Goal: Task Accomplishment & Management: Use online tool/utility

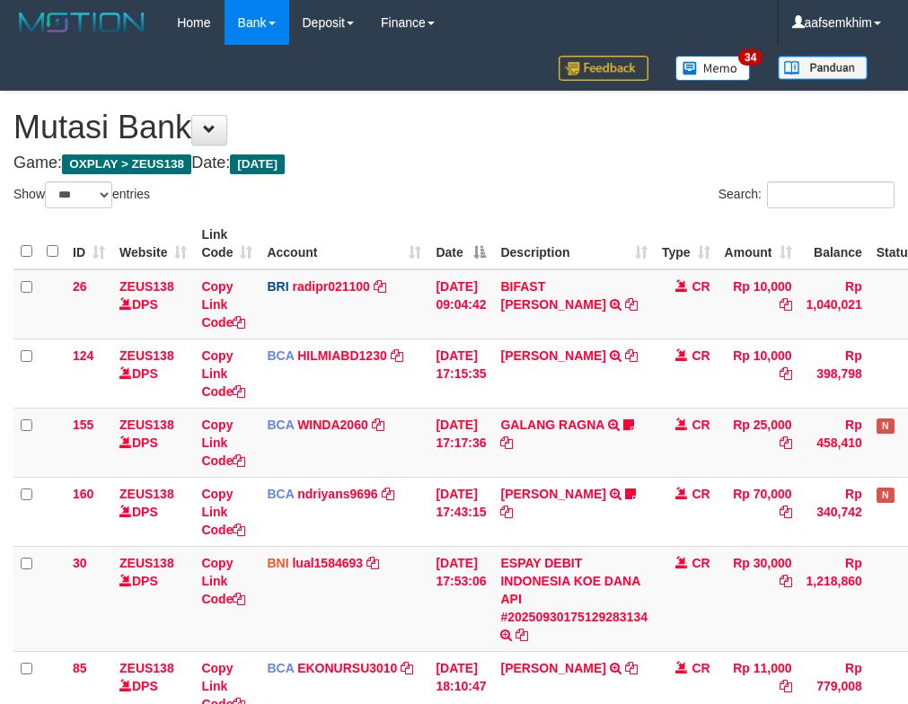
select select "***"
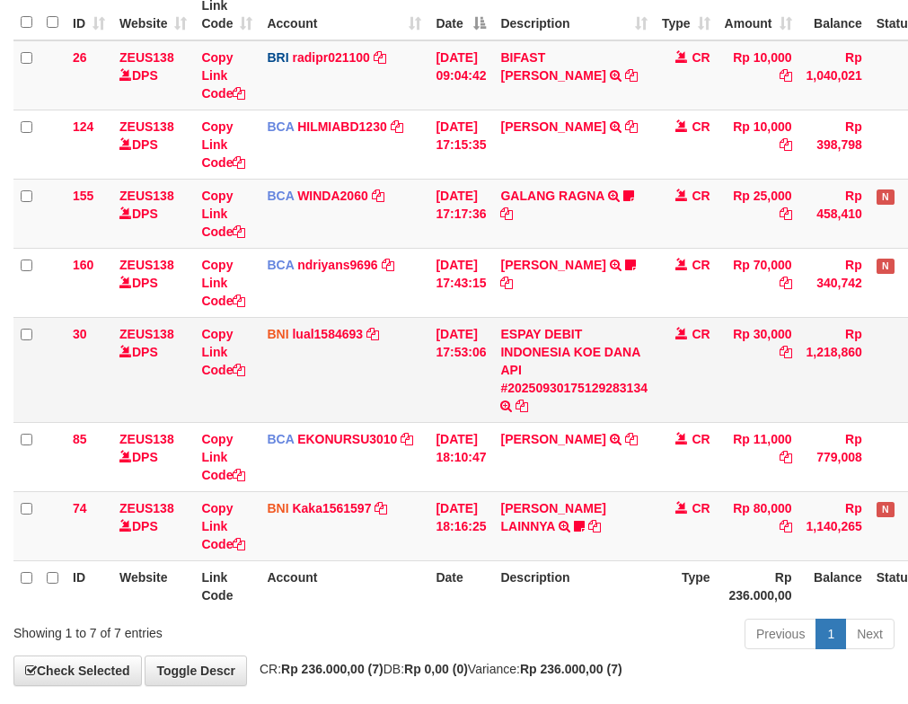
click at [331, 322] on td "BNI lual1584693 DPS LUCKY ALAMSYAH mutasi_20250930_2414 | 30 mutasi_20250930_24…" at bounding box center [344, 369] width 169 height 105
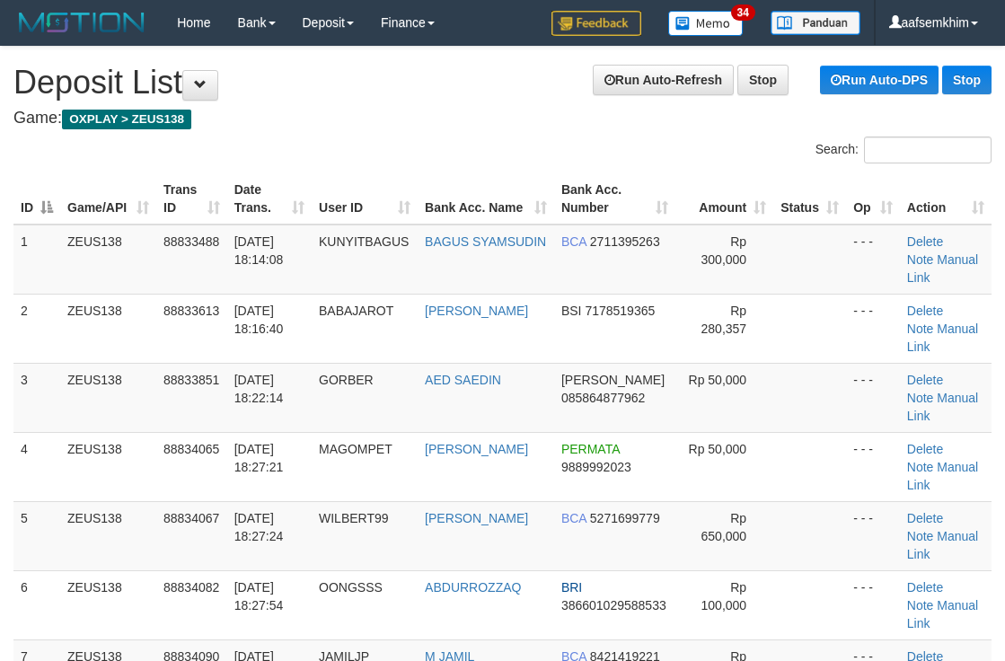
click at [671, 212] on th "Bank Acc. Number" at bounding box center [614, 198] width 121 height 51
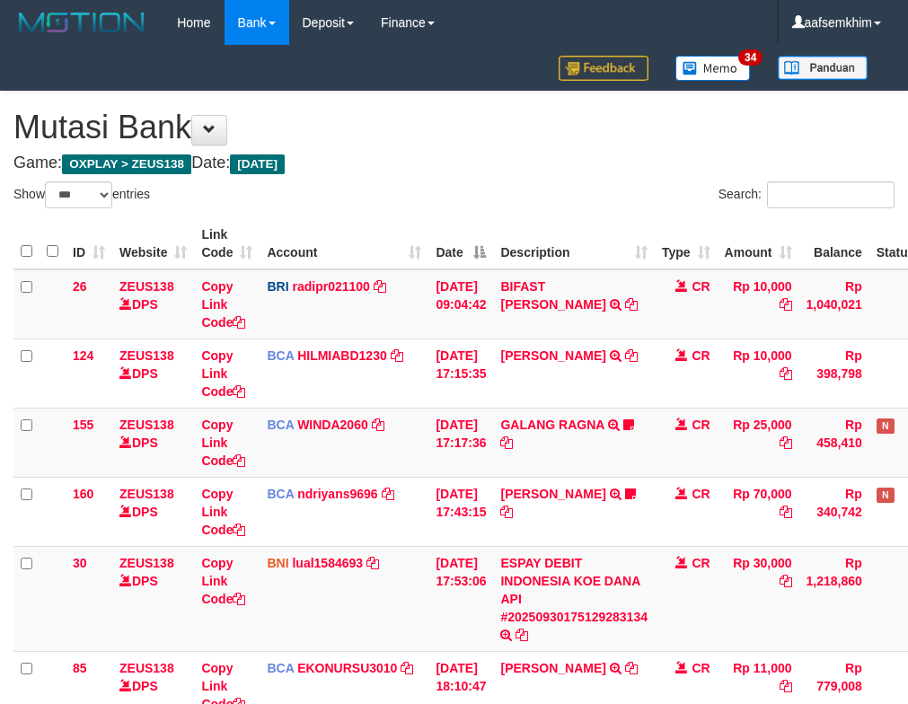
select select "***"
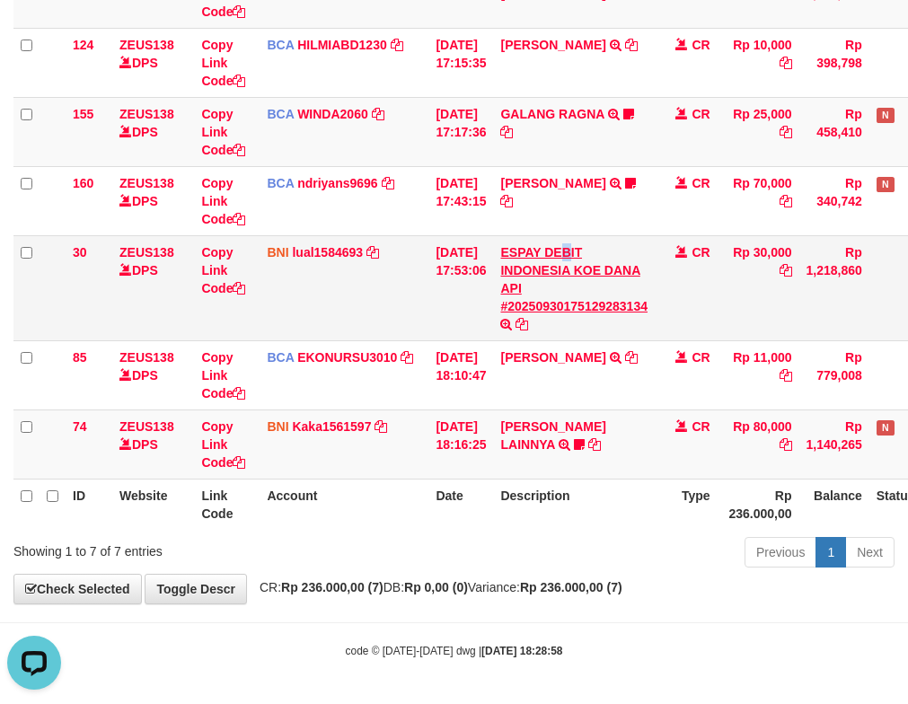
click at [577, 253] on td "ESPAY DEBIT INDONESIA KOE DANA API #20250930175129283134 TRANSFER DARI ESPAY DE…" at bounding box center [574, 287] width 162 height 105
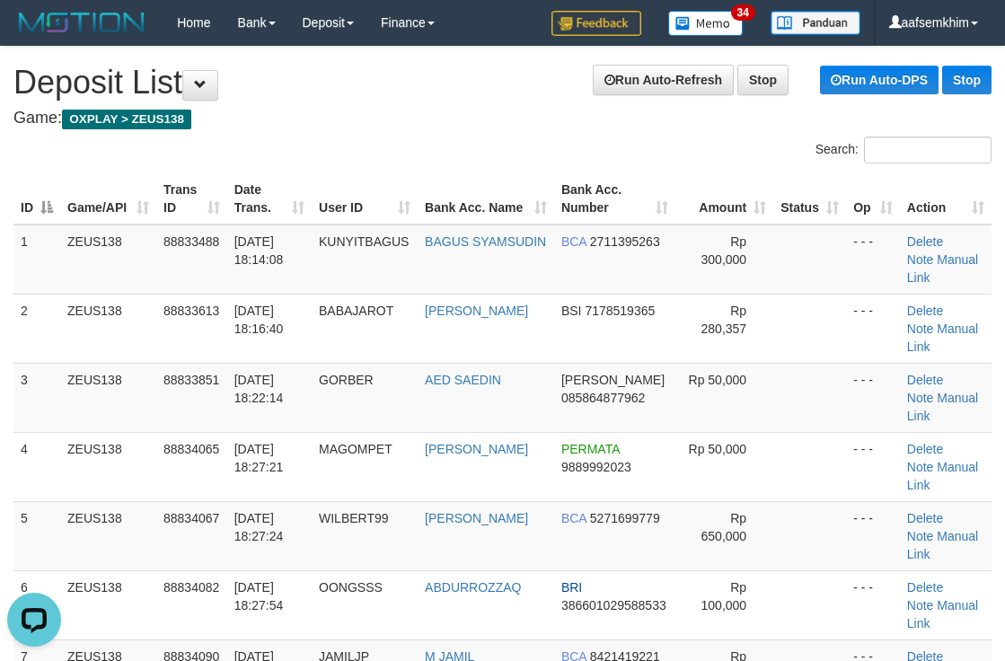
drag, startPoint x: 759, startPoint y: 206, endPoint x: 1010, endPoint y: 197, distance: 251.6
click at [831, 200] on tr "ID Game/API Trans ID Date Trans. User ID Bank Acc. Name Bank Acc. Number Amount…" at bounding box center [502, 198] width 978 height 51
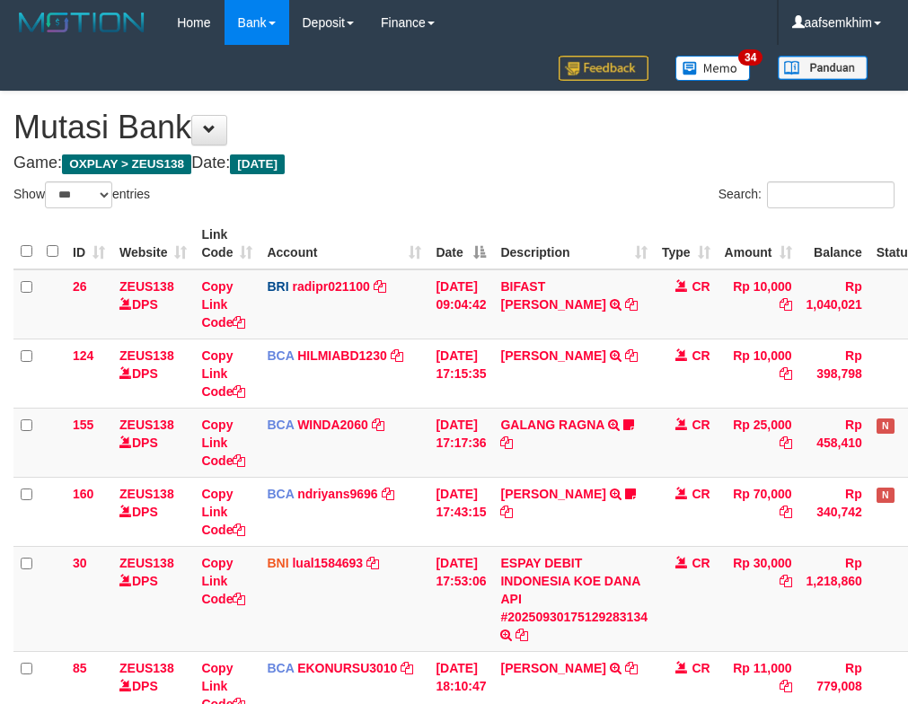
select select "***"
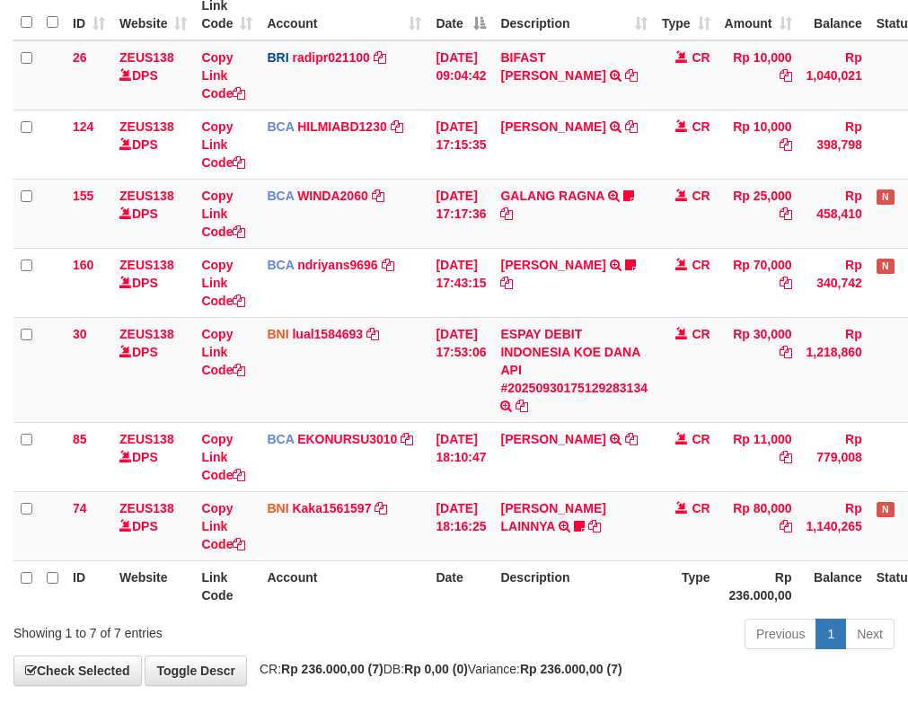
scroll to position [311, 0]
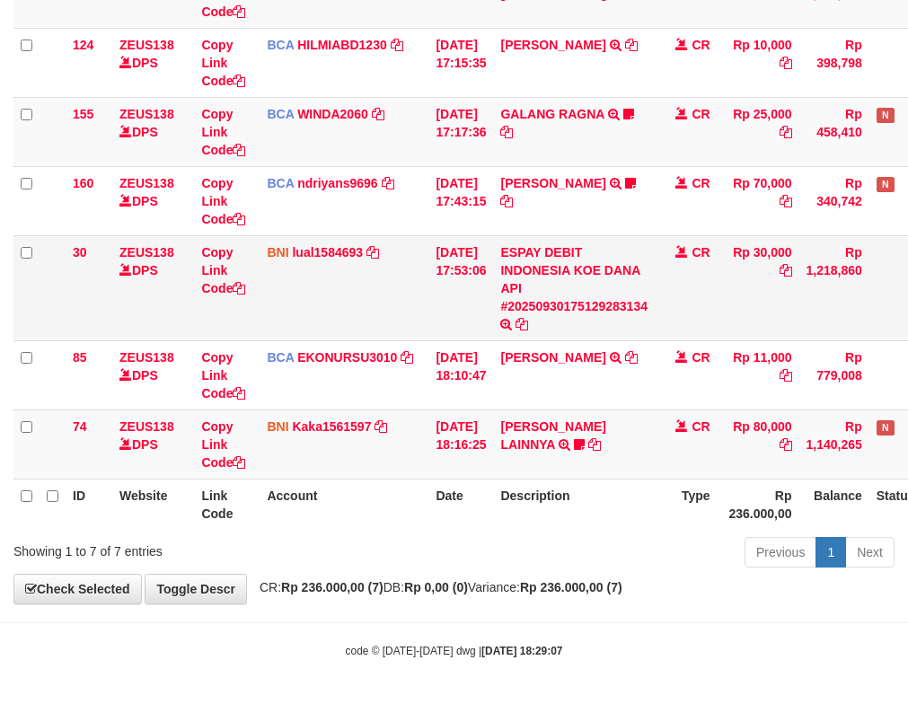
click at [458, 276] on td "30/09/2025 17:53:06" at bounding box center [460, 287] width 65 height 105
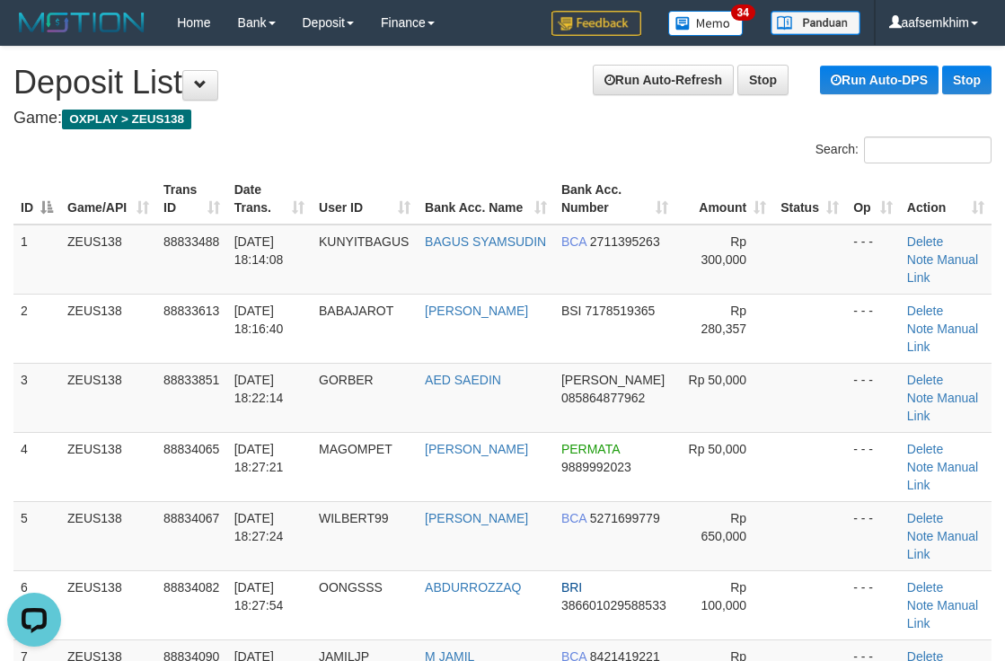
click at [624, 200] on th "Bank Acc. Number" at bounding box center [614, 198] width 121 height 51
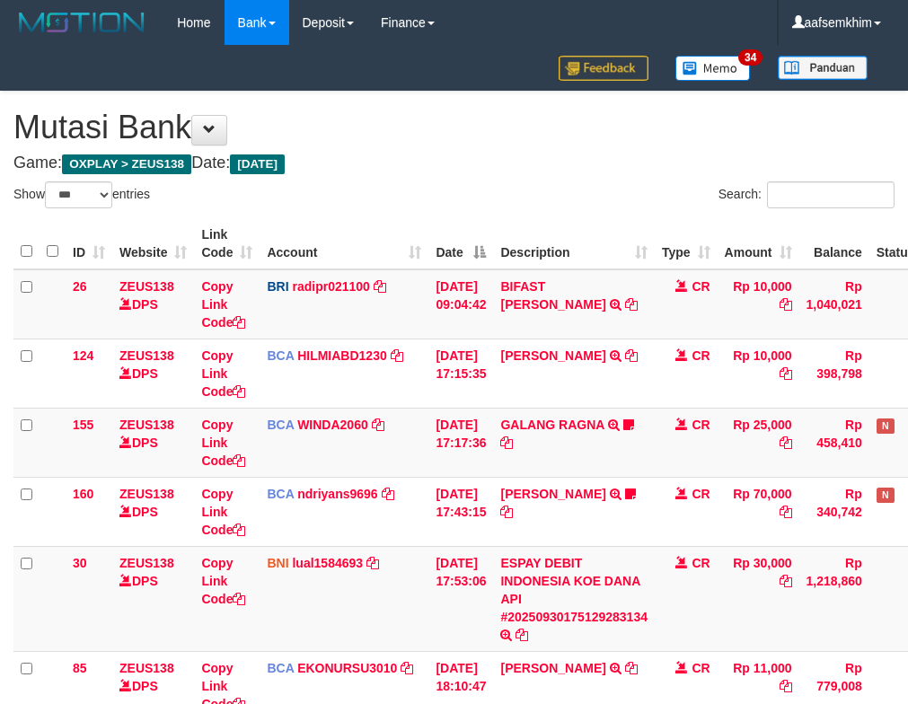
select select "***"
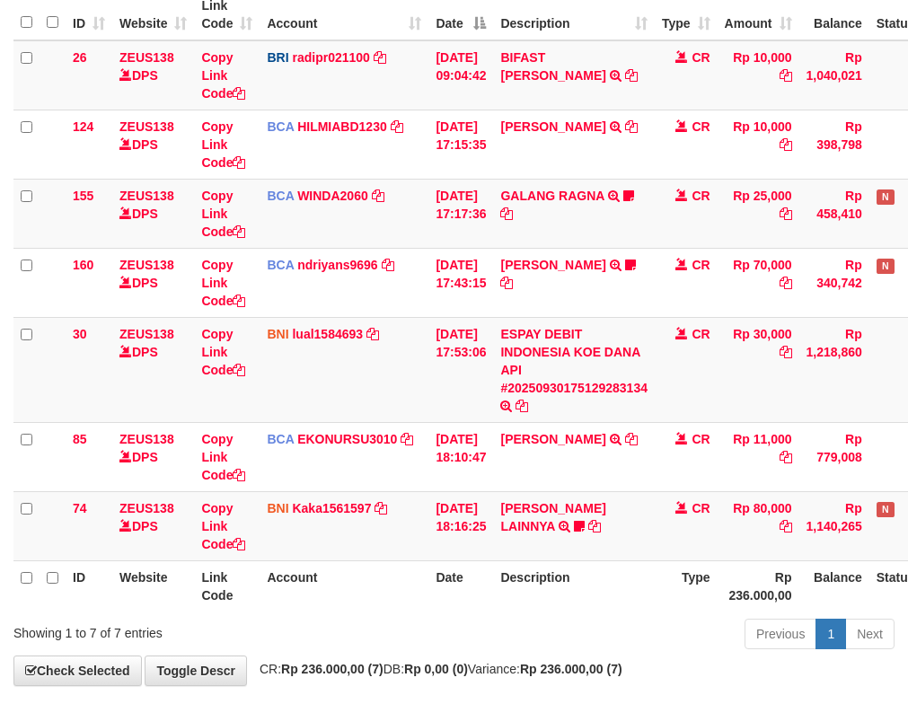
scroll to position [311, 0]
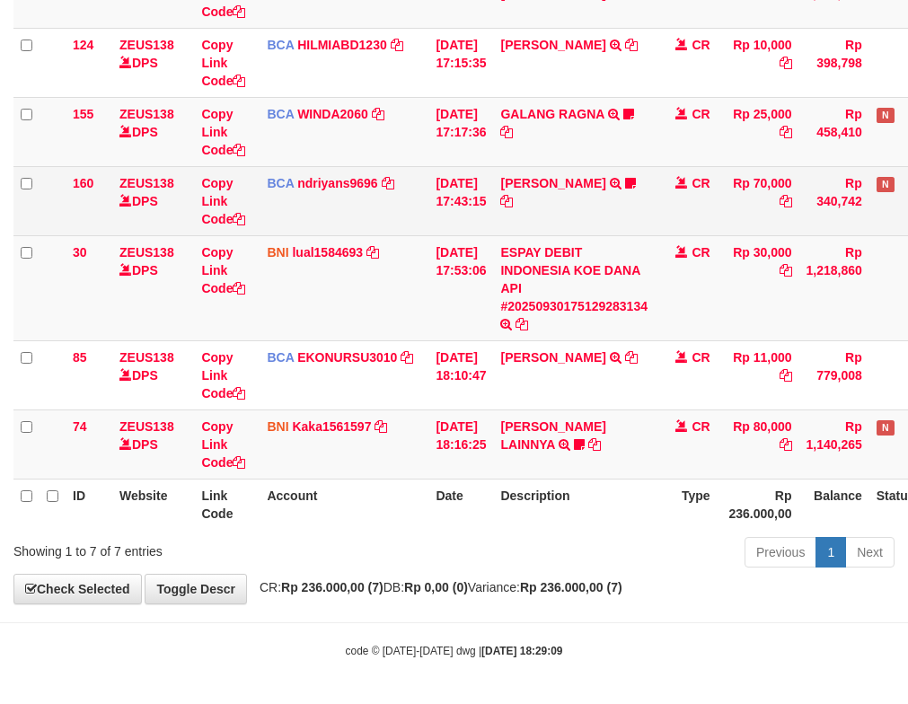
drag, startPoint x: 385, startPoint y: 190, endPoint x: 396, endPoint y: 216, distance: 28.2
click at [387, 190] on td "BCA ndriyans9696 DPS ANDRIYANSYAH mutasi_20250930_3291 | 160 mutasi_20250930_32…" at bounding box center [344, 200] width 169 height 69
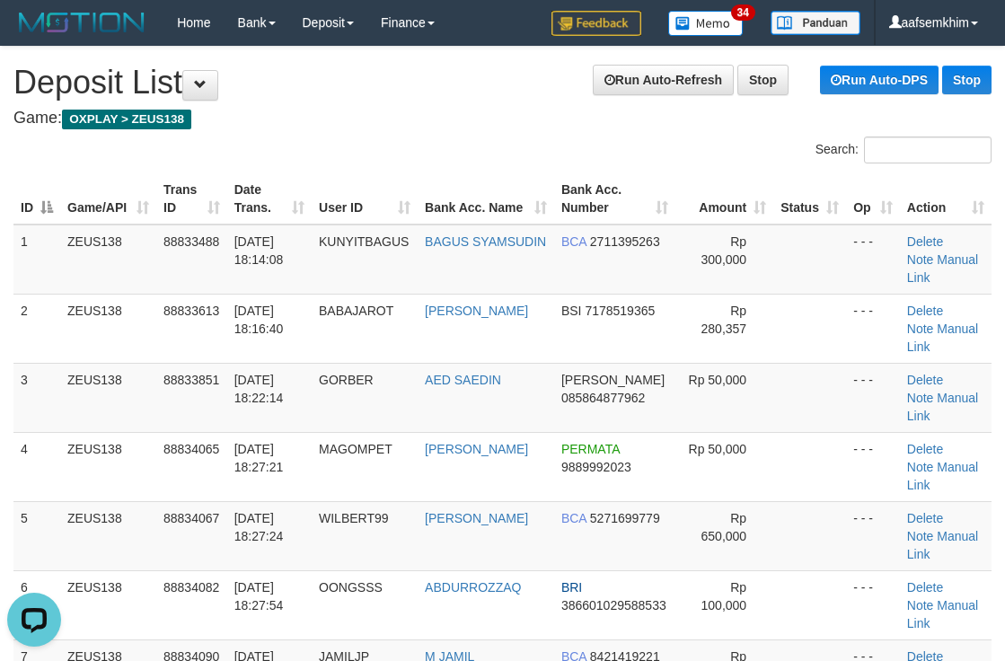
click at [611, 207] on tr "ID Game/API Trans ID Date Trans. User ID Bank Acc. Name Bank Acc. Number Amount…" at bounding box center [502, 198] width 978 height 51
click at [343, 234] on span "KUNYITBAGUS" at bounding box center [364, 241] width 90 height 14
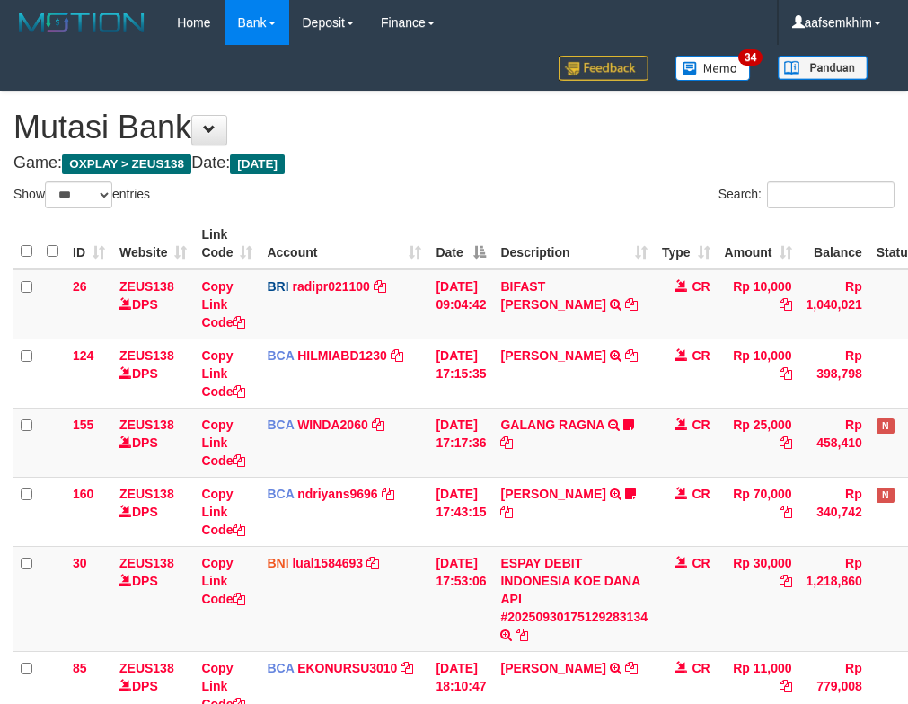
select select "***"
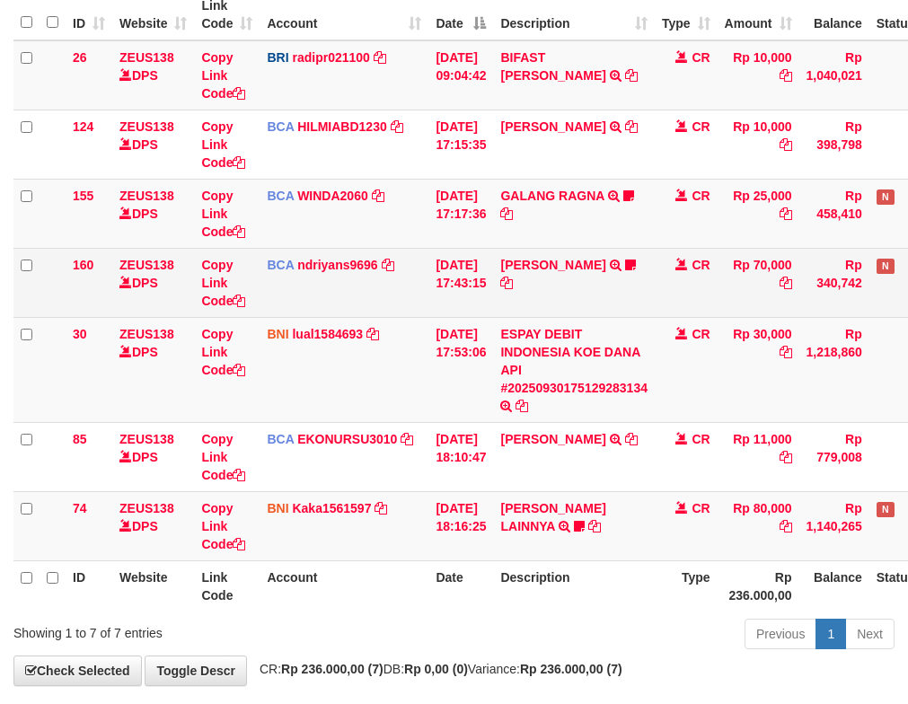
scroll to position [311, 0]
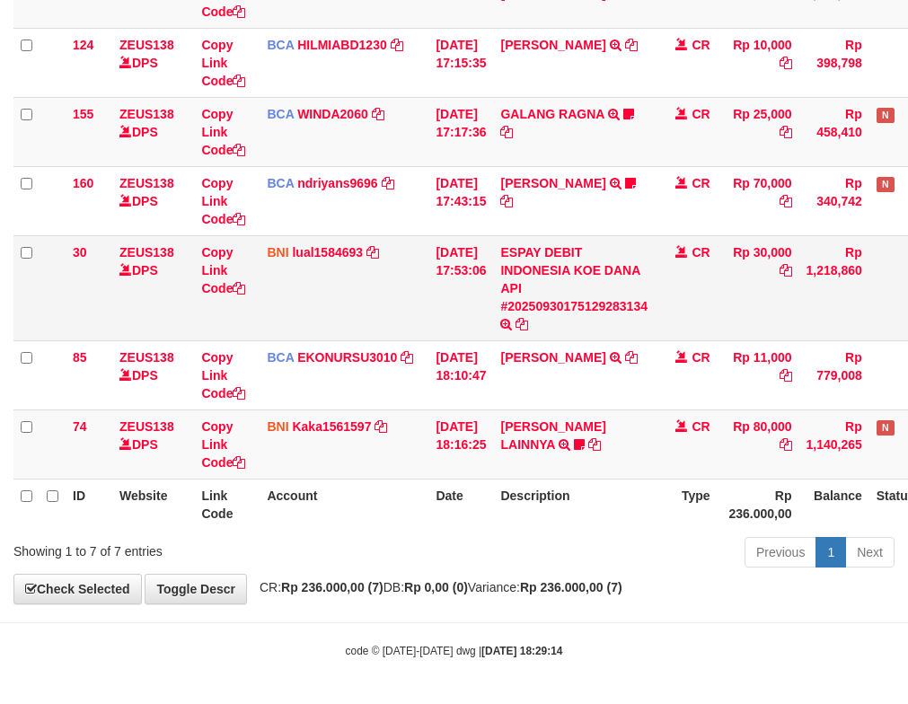
click at [542, 280] on td "ESPAY DEBIT INDONESIA KOE DANA API #20250930175129283134 TRANSFER DARI ESPAY DE…" at bounding box center [574, 287] width 162 height 105
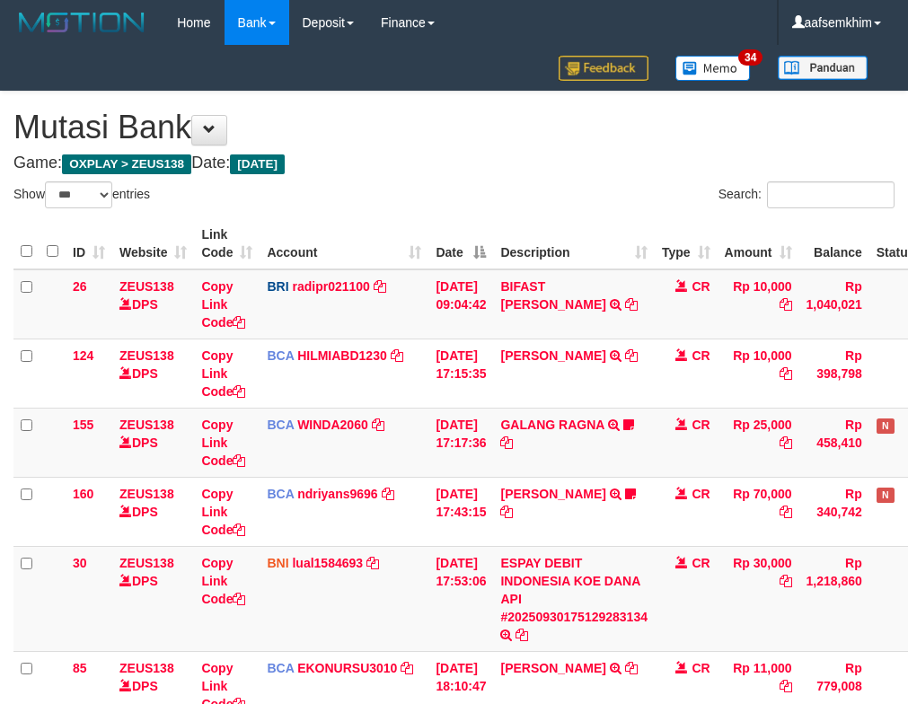
select select "***"
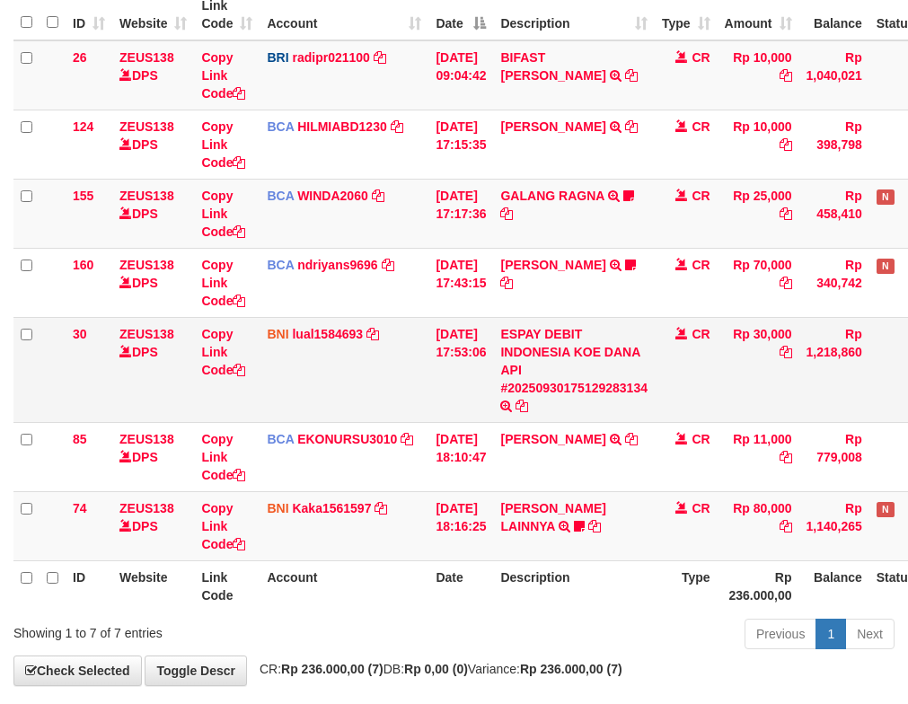
scroll to position [311, 0]
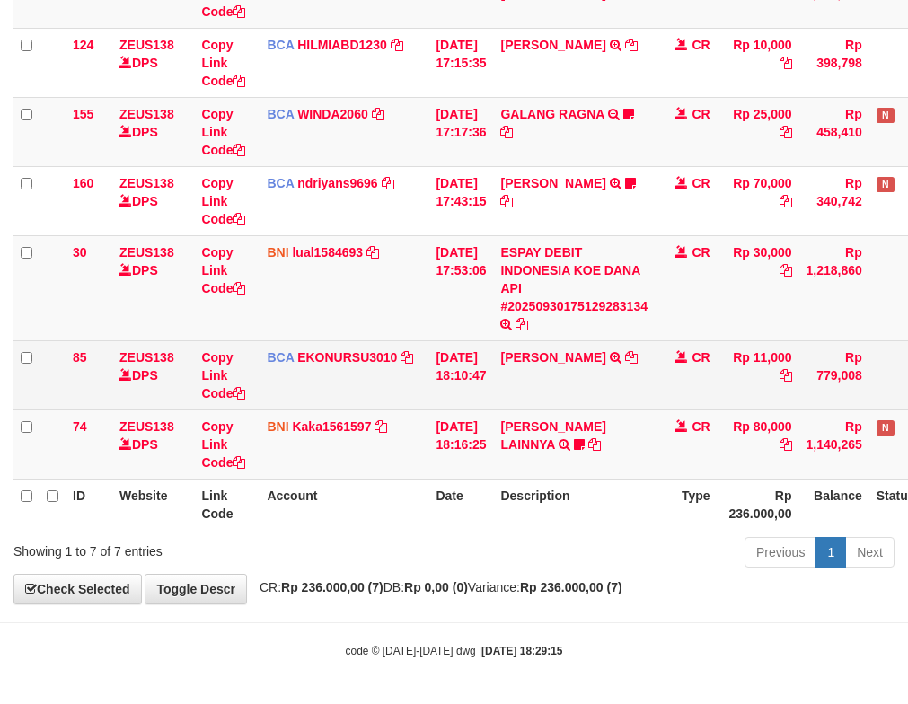
click at [374, 375] on td "BCA EKONURSU3010 DPS EKO NUR SUSILO mutasi_20250930_3353 | 85 mutasi_20250930_3…" at bounding box center [344, 374] width 169 height 69
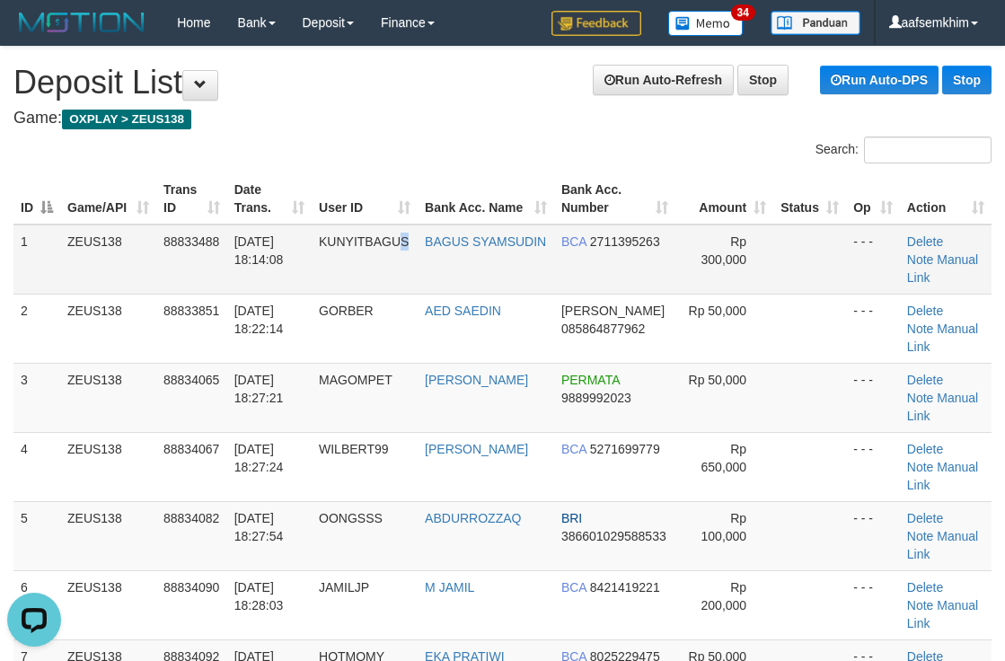
drag, startPoint x: 400, startPoint y: 260, endPoint x: 418, endPoint y: 263, distance: 18.2
click at [418, 263] on td "KUNYITBAGUS" at bounding box center [365, 260] width 106 height 70
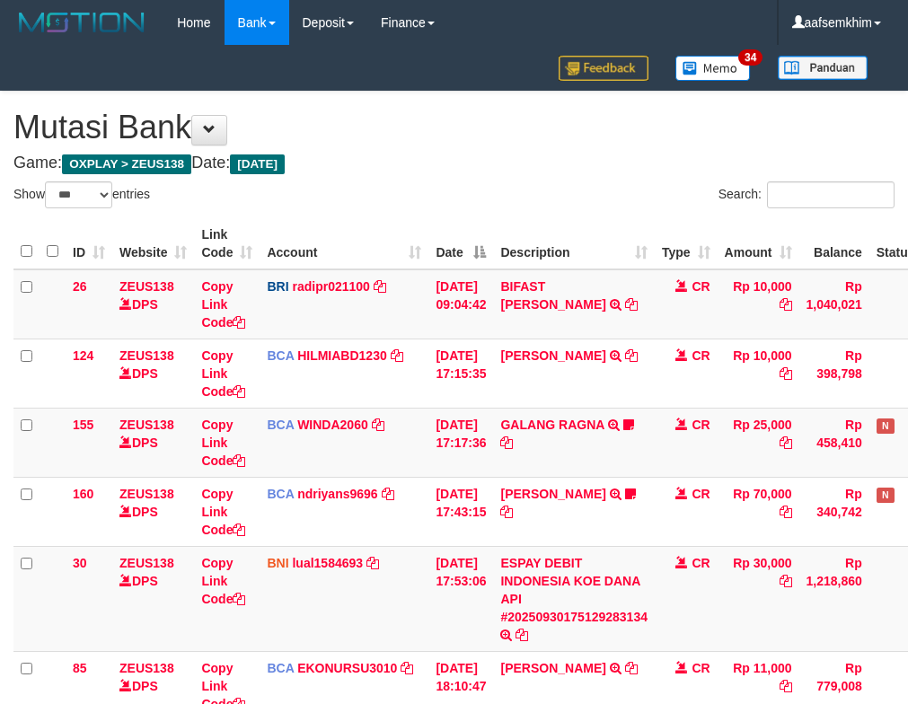
select select "***"
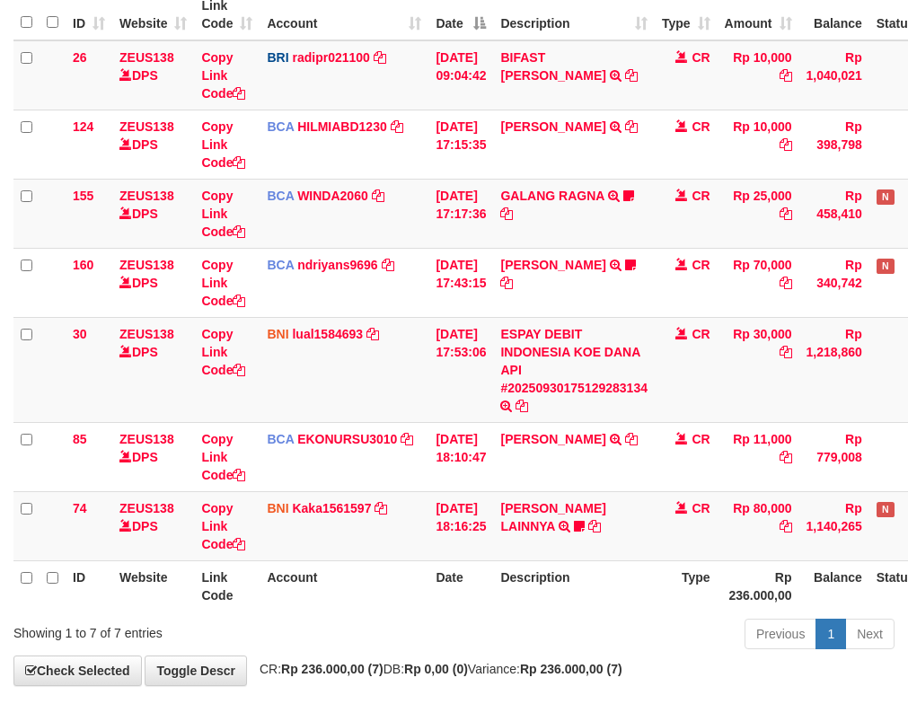
scroll to position [311, 0]
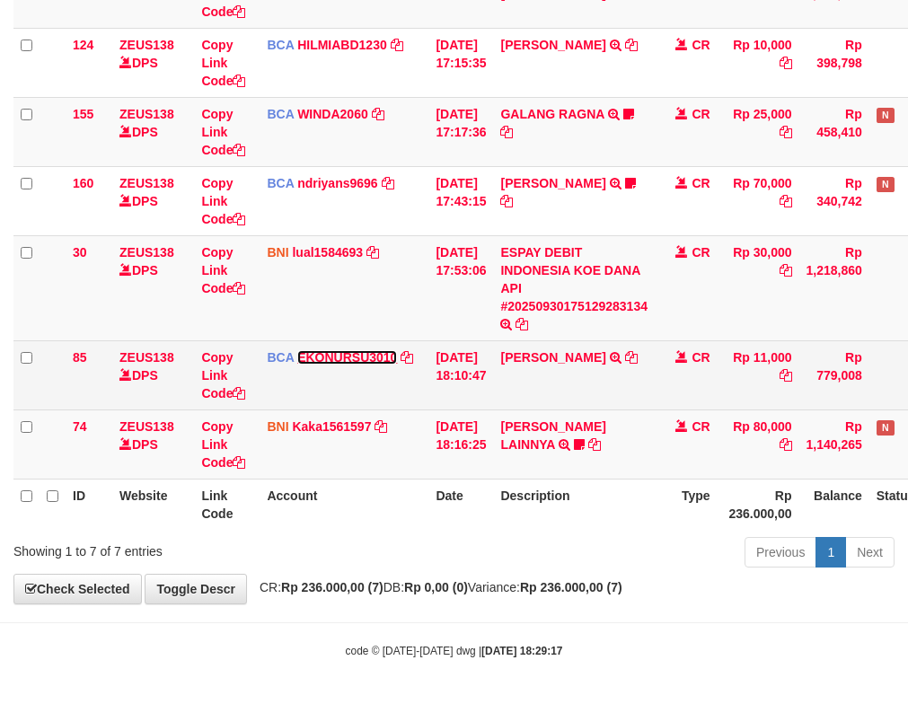
click at [343, 364] on link "EKONURSU3010" at bounding box center [347, 357] width 100 height 14
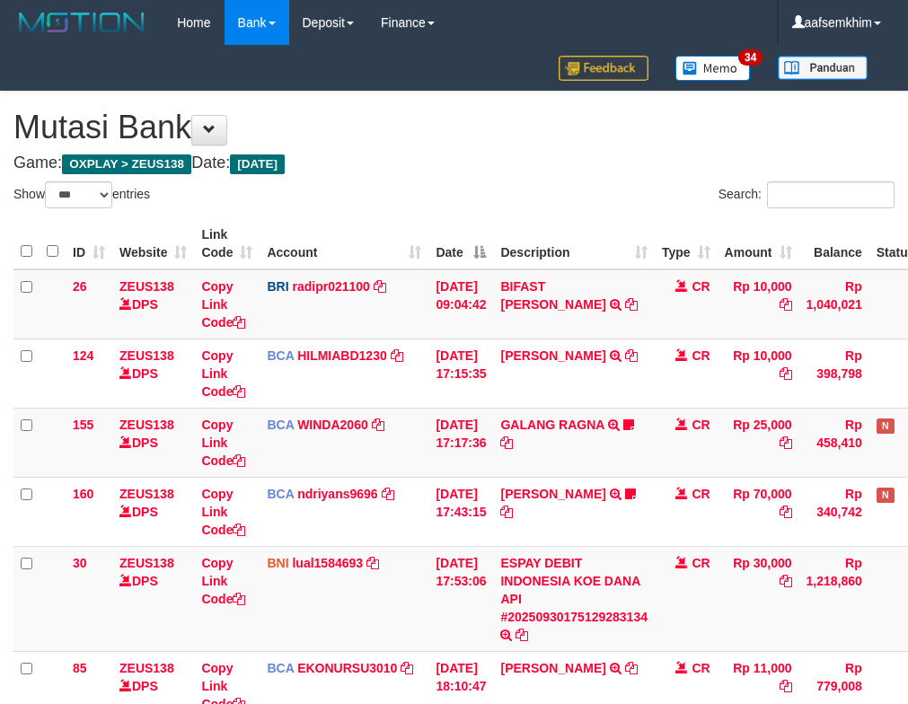
select select "***"
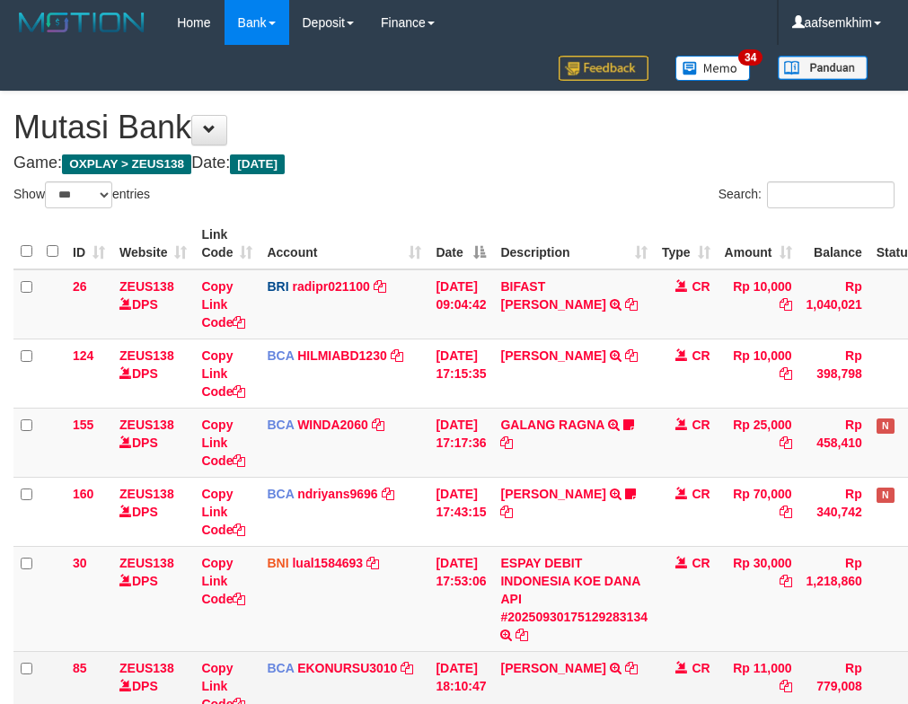
scroll to position [274, 0]
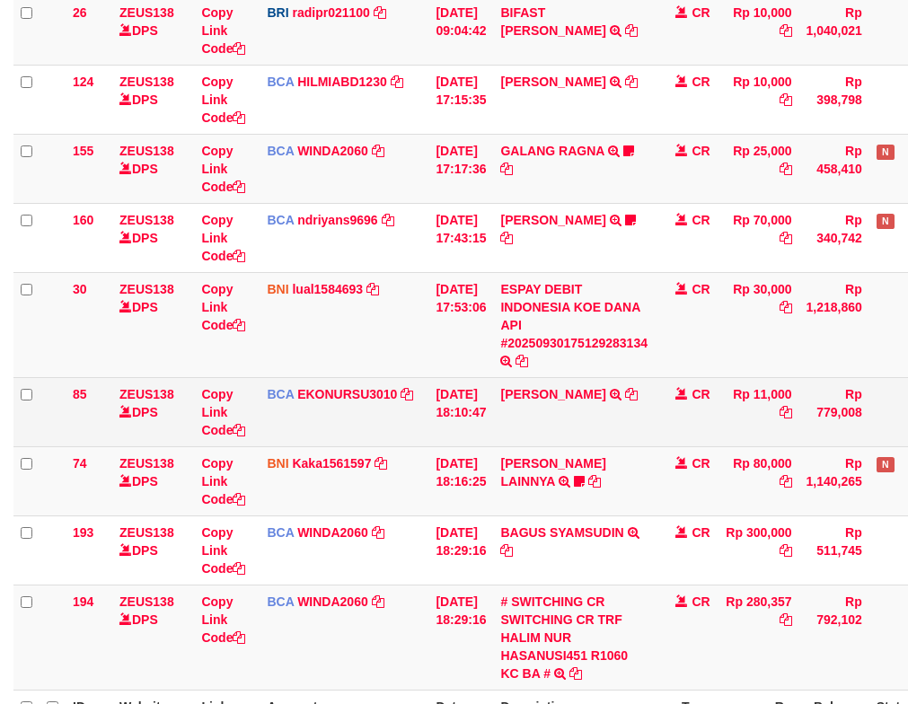
click at [549, 381] on td "ISMAIL TRSF E-BANKING CR 3009/FTSCY/WS95051 11000.002025093001470832 TRFDN-ISMA…" at bounding box center [574, 411] width 162 height 69
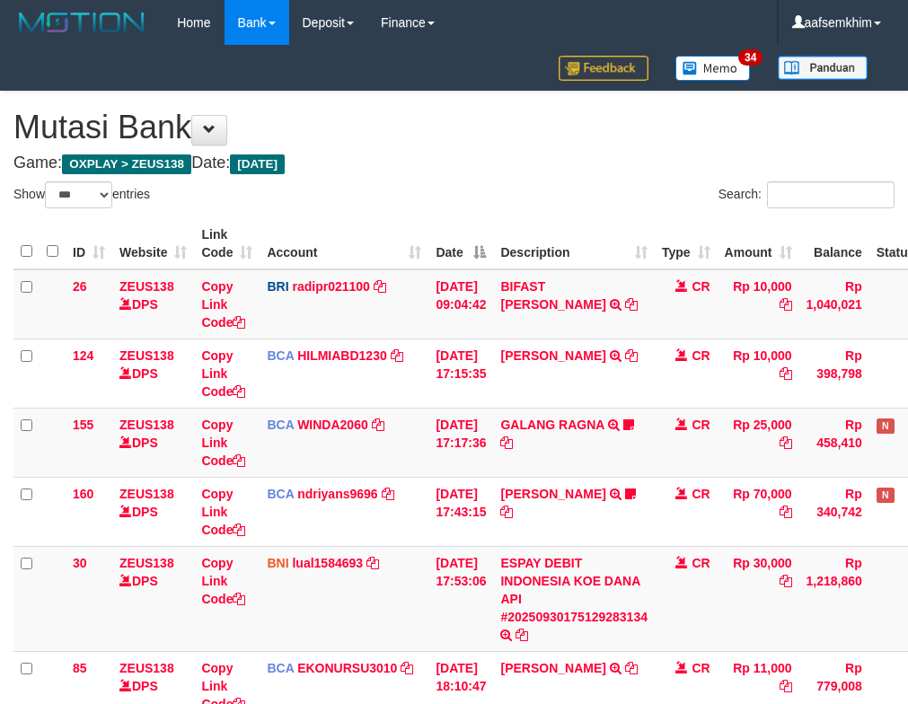
select select "***"
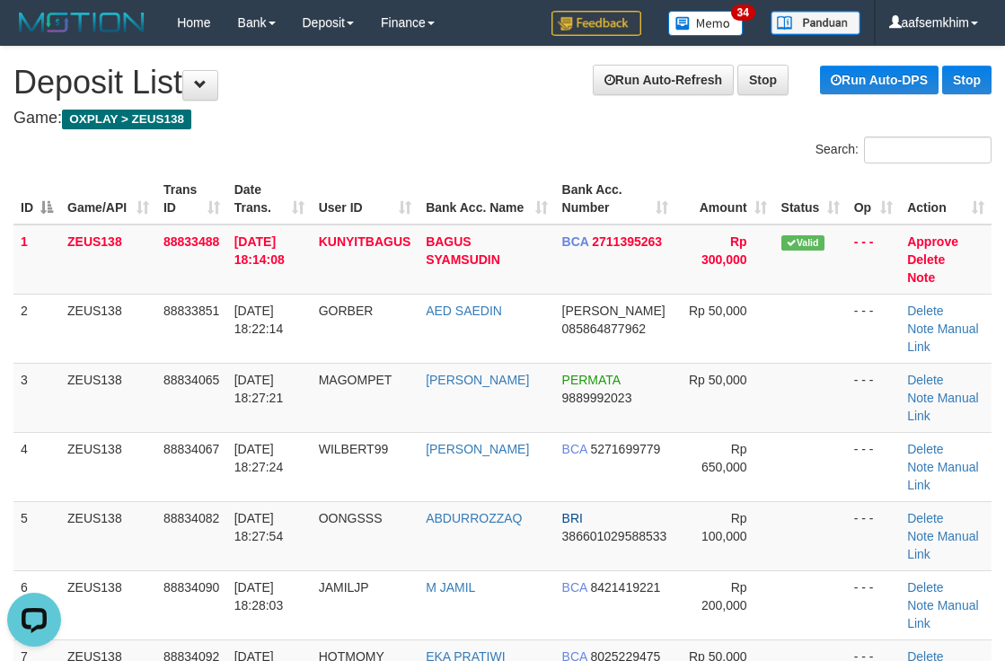
click at [555, 187] on th "Bank Acc. Number" at bounding box center [615, 198] width 121 height 51
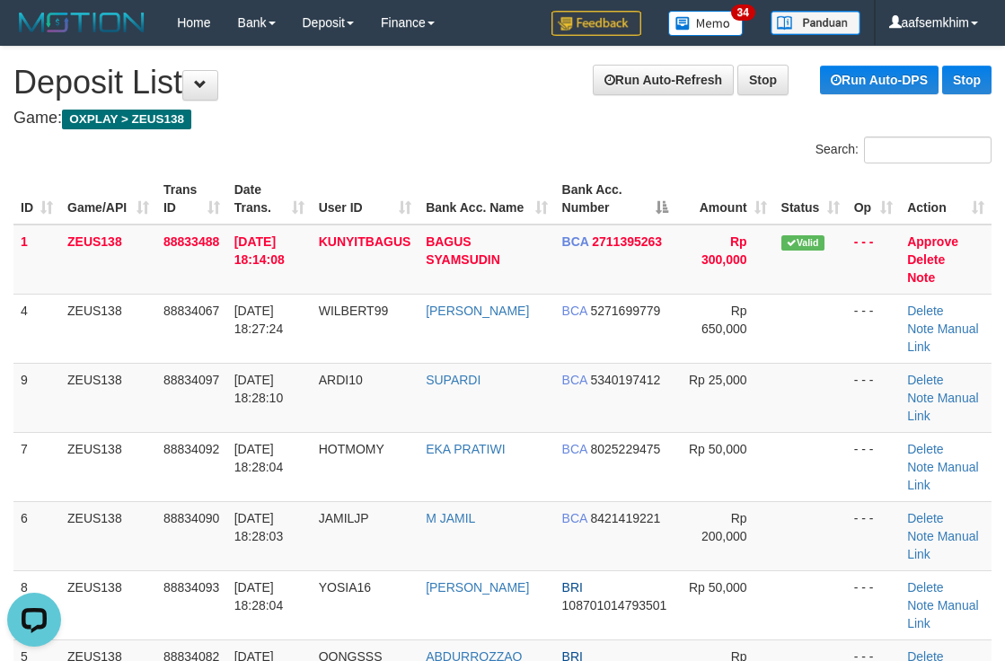
drag, startPoint x: 768, startPoint y: 327, endPoint x: 1007, endPoint y: 299, distance: 240.5
click at [771, 321] on tr "4 ZEUS138 88834067 30/09/2025 18:27:24 WILBERT99 WILBERT BCA 5271699779 Rp 650,…" at bounding box center [502, 328] width 978 height 69
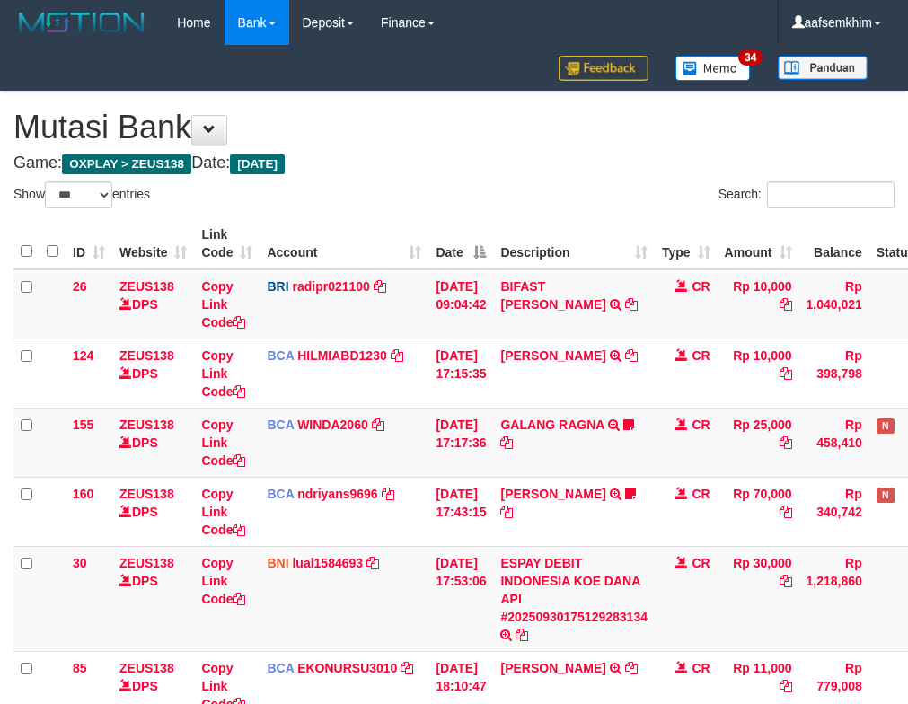
select select "***"
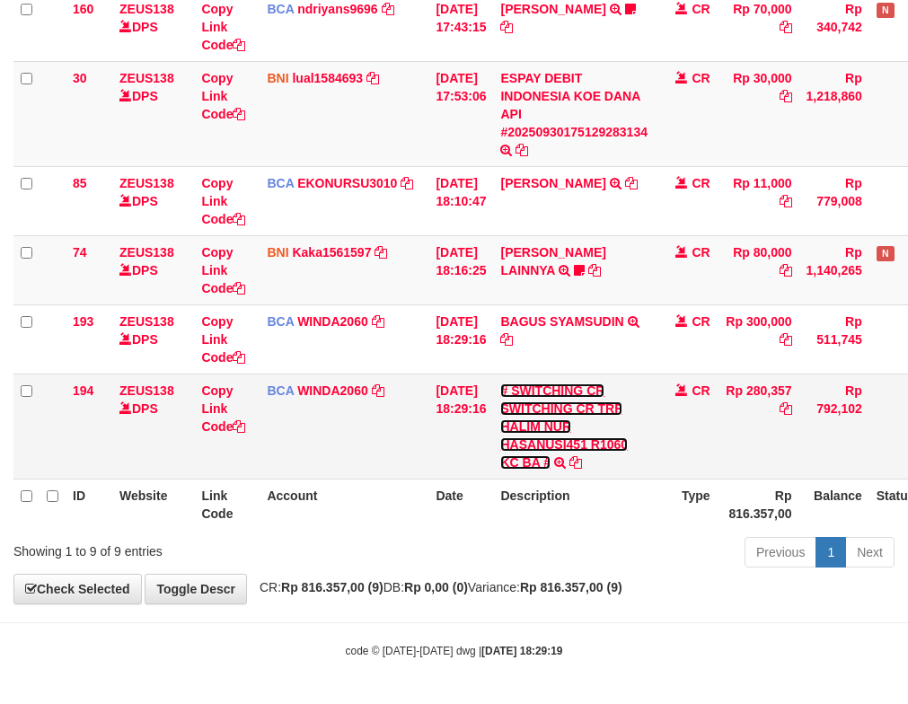
click at [582, 420] on link "# SWITCHING CR SWITCHING CR TRF HALIM NUR HASANUSI451 R1060 KC BA #" at bounding box center [564, 426] width 128 height 86
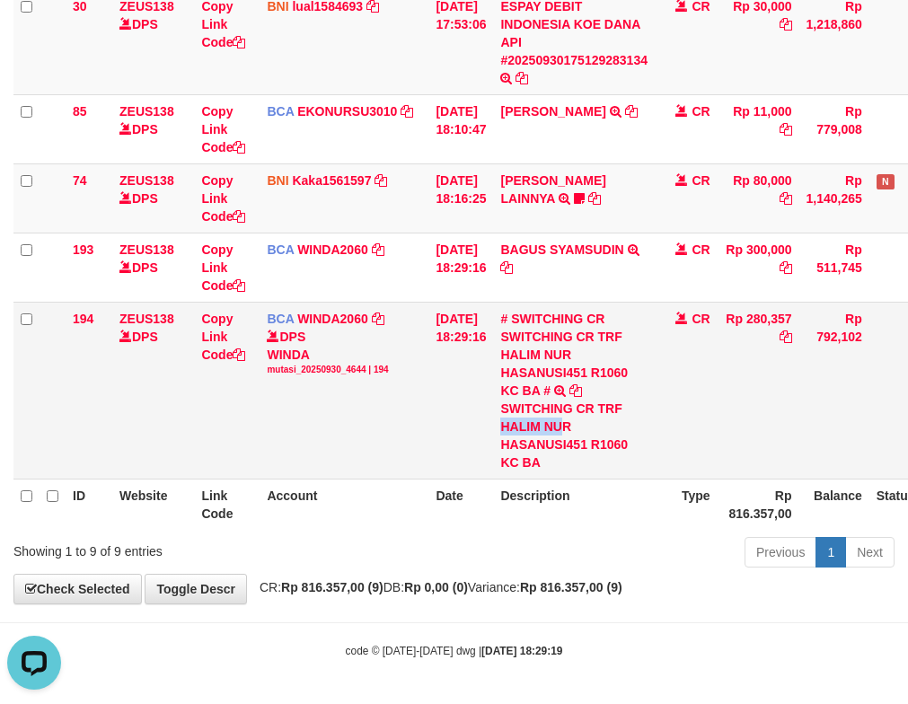
copy div "HALIM NU"
drag, startPoint x: 508, startPoint y: 424, endPoint x: 584, endPoint y: 424, distance: 75.4
click at [584, 424] on td "# SWITCHING CR SWITCHING CR TRF HALIM NUR HASANUSI451 R1060 KC BA # SWITCHING C…" at bounding box center [574, 390] width 162 height 177
copy div "HALIM NUR"
click at [509, 429] on td "# SWITCHING CR SWITCHING CR TRF HALIM NUR HASANUSI451 R1060 KC BA # SWITCHING C…" at bounding box center [574, 390] width 162 height 177
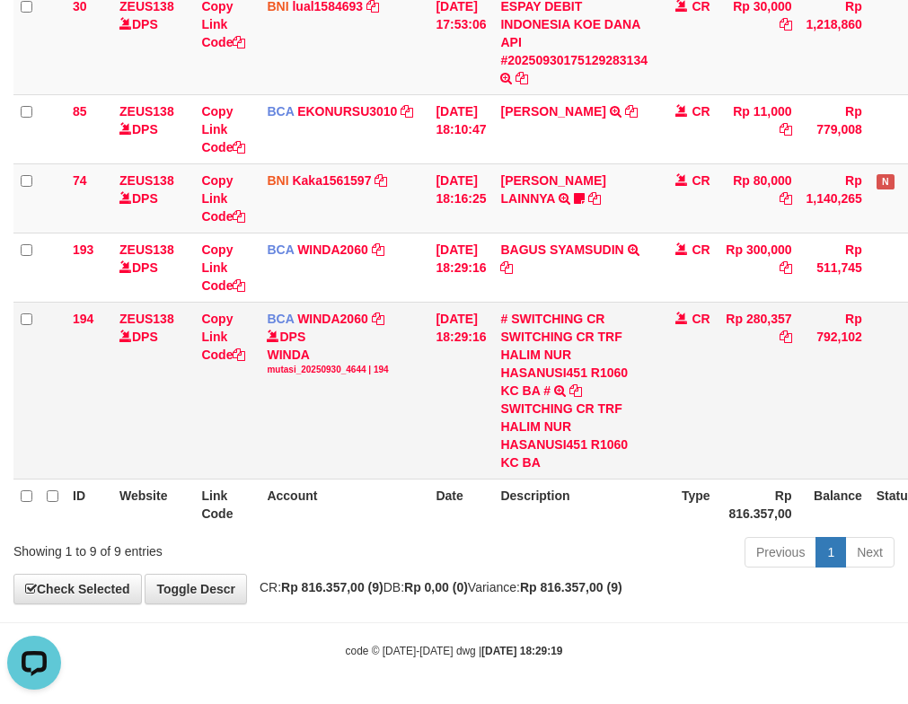
click at [535, 423] on div "SWITCHING CR TRF HALIM NUR HASANUSI451 R1060 KC BA" at bounding box center [573, 436] width 147 height 72
copy div "HALIM"
drag, startPoint x: 779, startPoint y: 314, endPoint x: 811, endPoint y: 314, distance: 32.3
click at [811, 314] on tr "194 ZEUS138 DPS Copy Link Code BCA WINDA2060 DPS WINDA mutasi_20250930_4644 | 1…" at bounding box center [504, 390] width 982 height 177
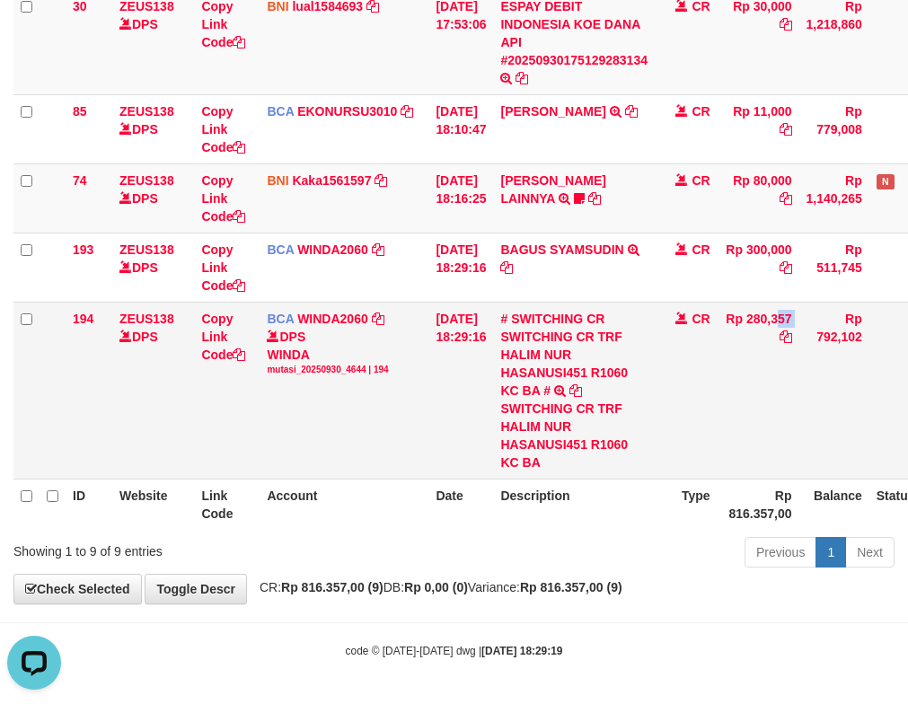
copy tr "280,357"
drag, startPoint x: 422, startPoint y: 365, endPoint x: 189, endPoint y: 341, distance: 233.8
click at [422, 366] on td "BCA WINDA2060 DPS WINDA mutasi_20250930_4644 | 194 mutasi_20250930_4644 | 194" at bounding box center [344, 390] width 169 height 177
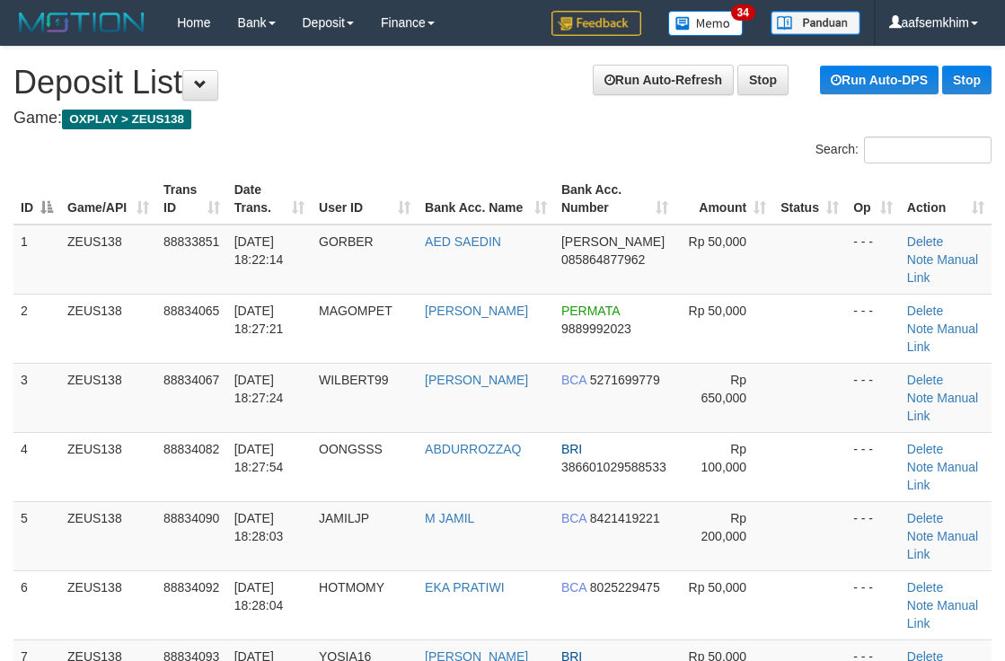
click at [673, 189] on tr "ID Game/API Trans ID Date Trans. User ID Bank Acc. Name Bank Acc. Number Amount…" at bounding box center [502, 198] width 978 height 51
drag, startPoint x: 803, startPoint y: 278, endPoint x: 779, endPoint y: 275, distance: 24.4
click at [779, 275] on td at bounding box center [809, 260] width 73 height 70
drag, startPoint x: 568, startPoint y: 138, endPoint x: 669, endPoint y: 163, distance: 103.5
click at [624, 149] on div "Search:" at bounding box center [754, 152] width 476 height 31
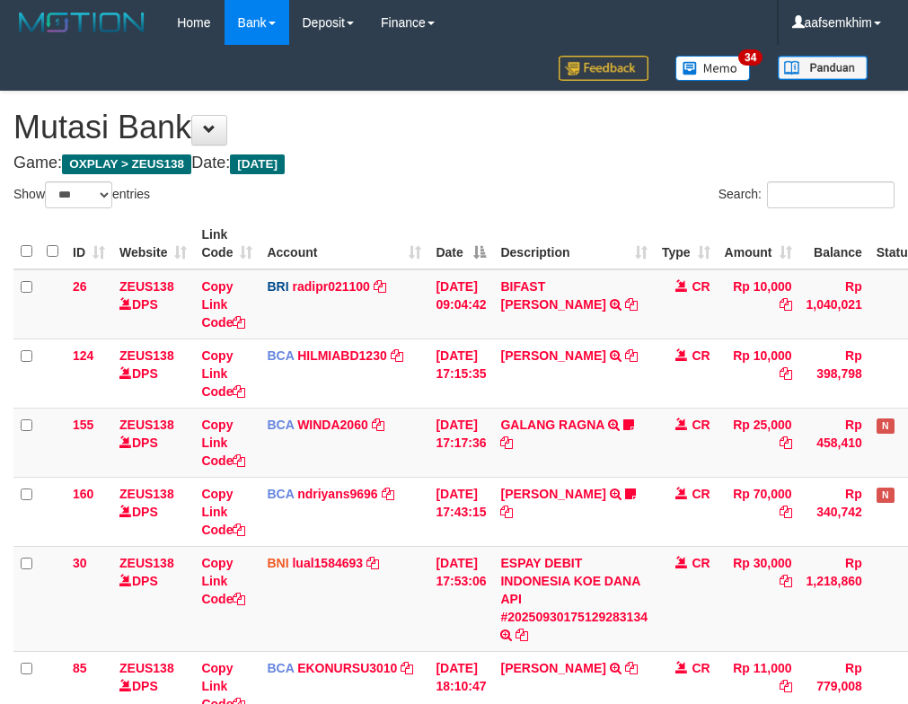
select select "***"
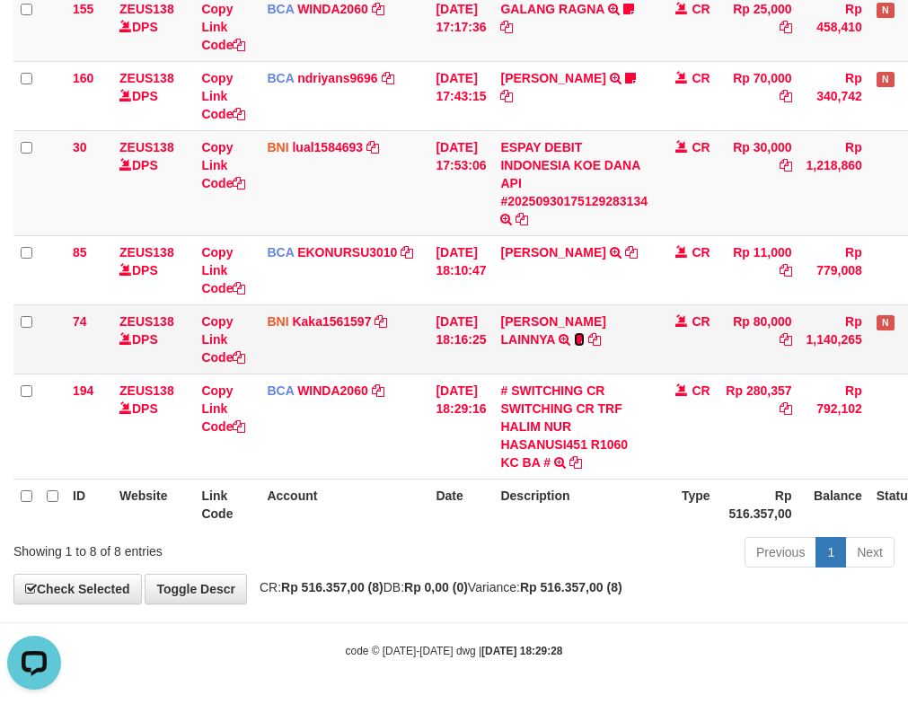
click at [585, 335] on icon at bounding box center [579, 339] width 11 height 13
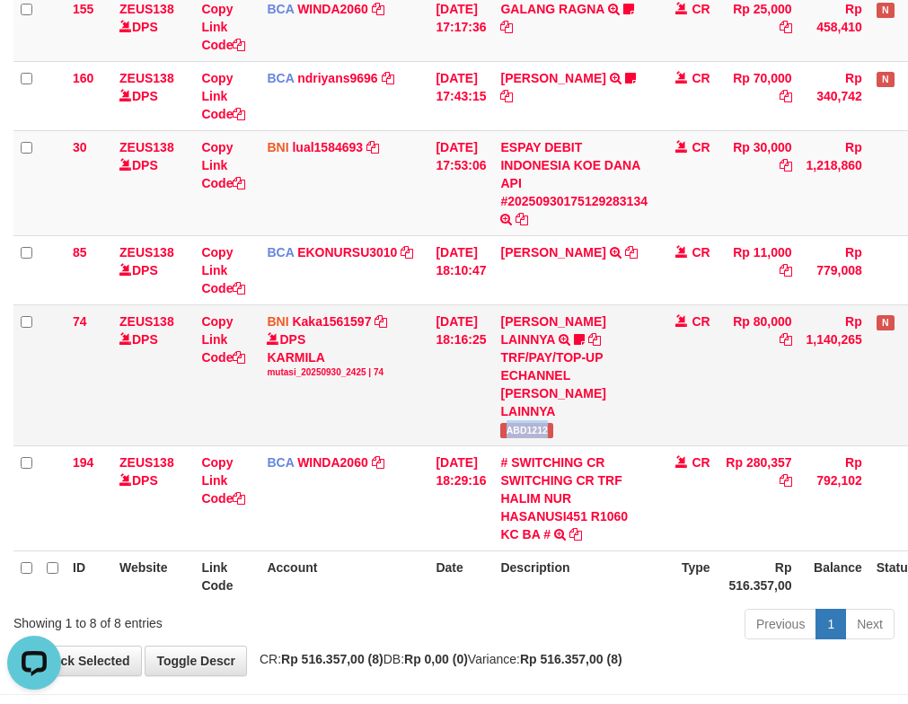
drag, startPoint x: 544, startPoint y: 417, endPoint x: 590, endPoint y: 421, distance: 46.0
click at [590, 421] on td "HENDRIK SETIAWAN LAINNYA TRF/PAY/TOP-UP ECHANNEL HENDRIK SETIAWAN LAINNYA ABD12…" at bounding box center [574, 374] width 162 height 141
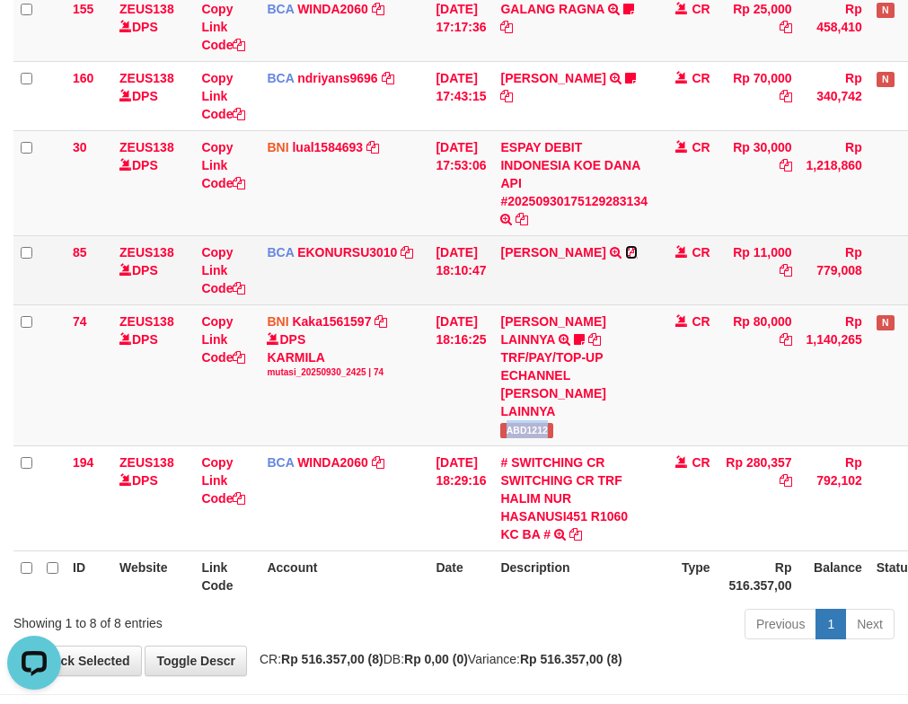
click at [625, 248] on icon at bounding box center [631, 252] width 13 height 13
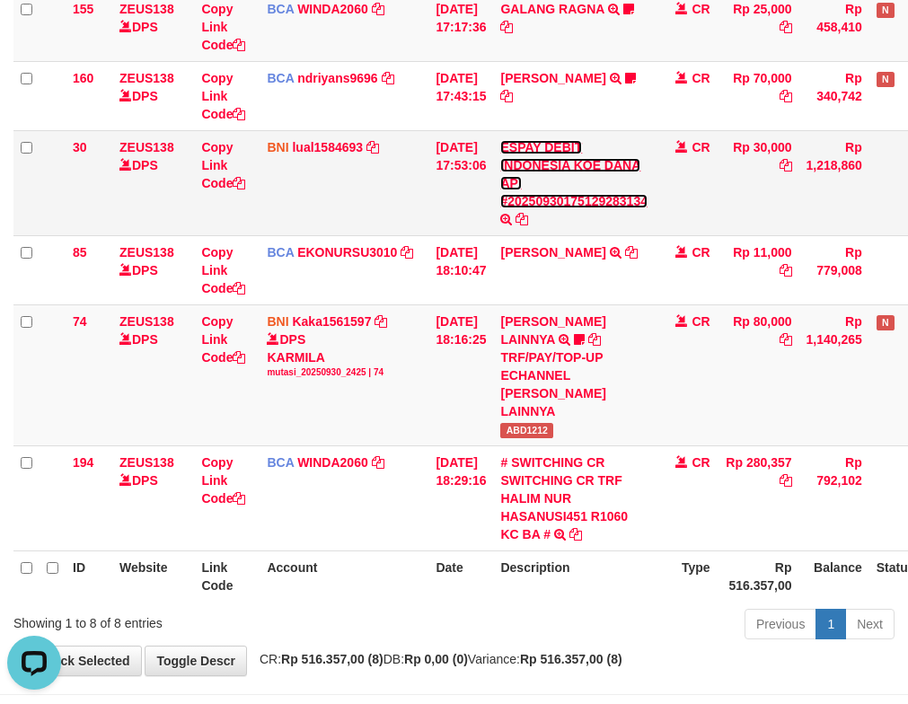
click at [582, 197] on link "ESPAY DEBIT INDONESIA KOE DANA API #20250930175129283134" at bounding box center [573, 174] width 147 height 68
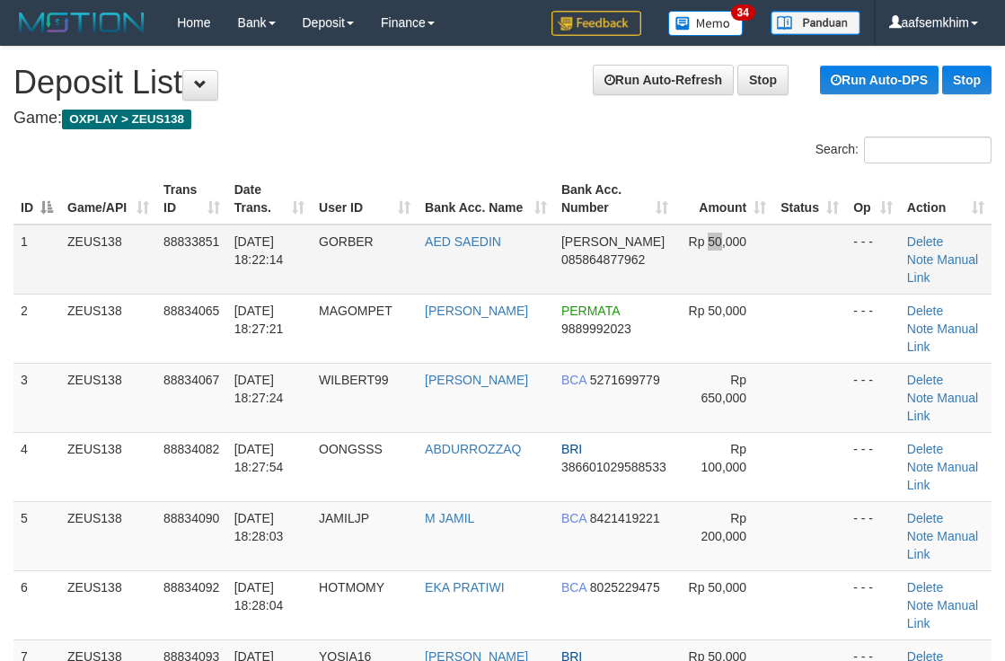
click at [710, 235] on span "Rp 50,000" at bounding box center [718, 241] width 58 height 14
click at [544, 153] on div "Search:" at bounding box center [754, 152] width 476 height 31
drag, startPoint x: 504, startPoint y: 233, endPoint x: 416, endPoint y: 266, distance: 94.1
click at [504, 235] on td "AED SAEDIN" at bounding box center [486, 260] width 137 height 70
click at [396, 277] on td "GORBER" at bounding box center [365, 260] width 106 height 70
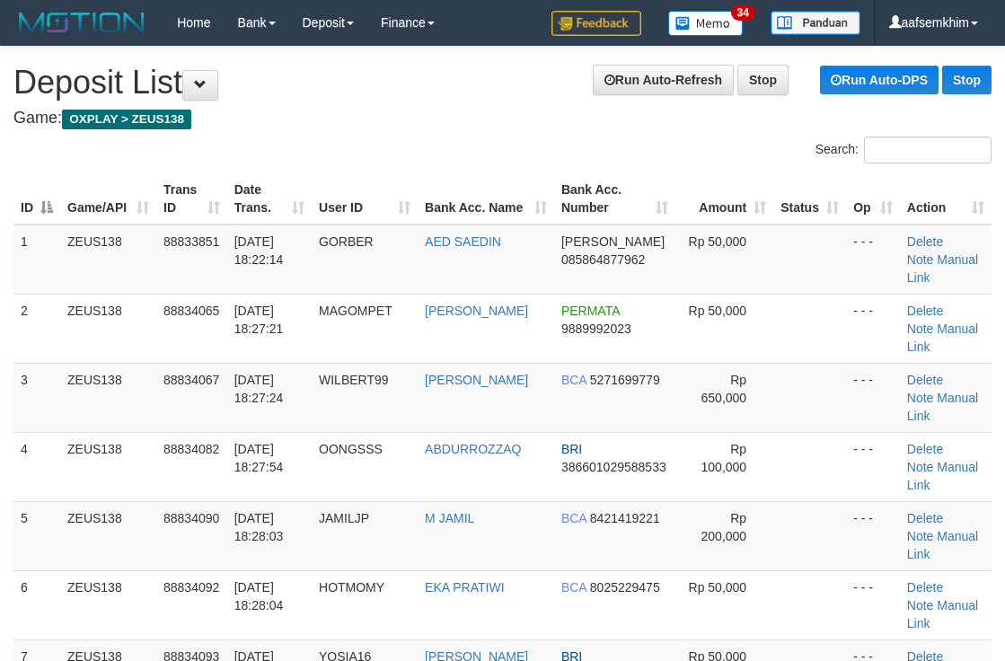
drag, startPoint x: 518, startPoint y: 132, endPoint x: 1010, endPoint y: 219, distance: 499.8
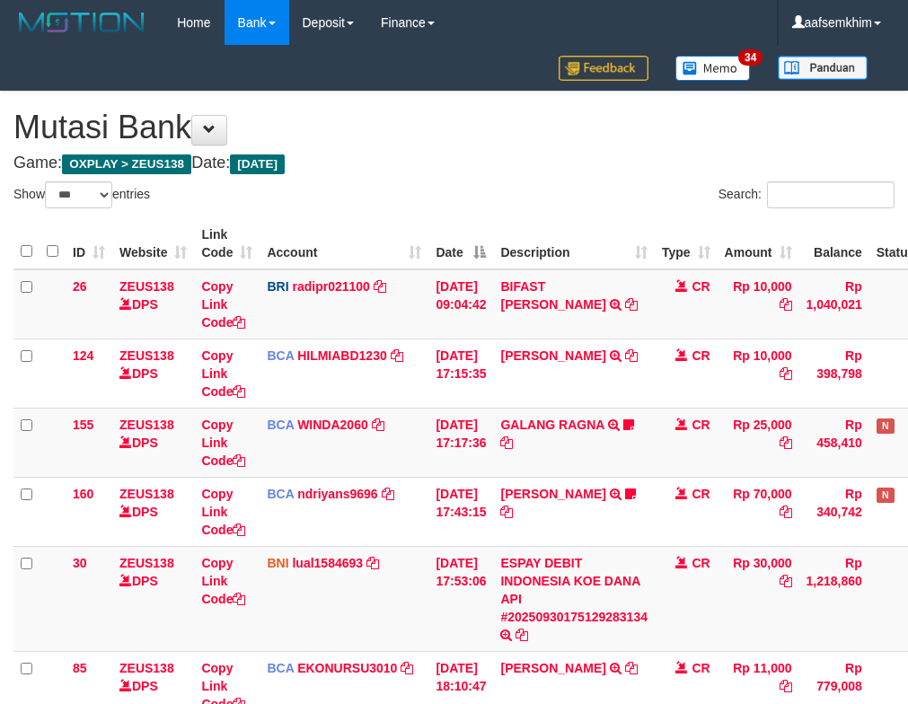
select select "***"
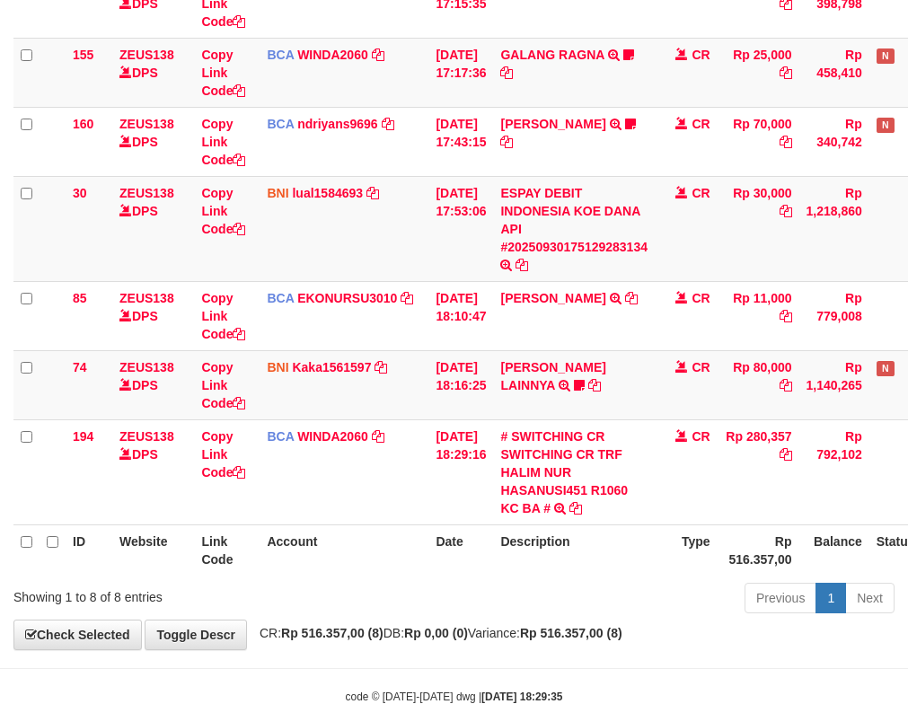
scroll to position [416, 0]
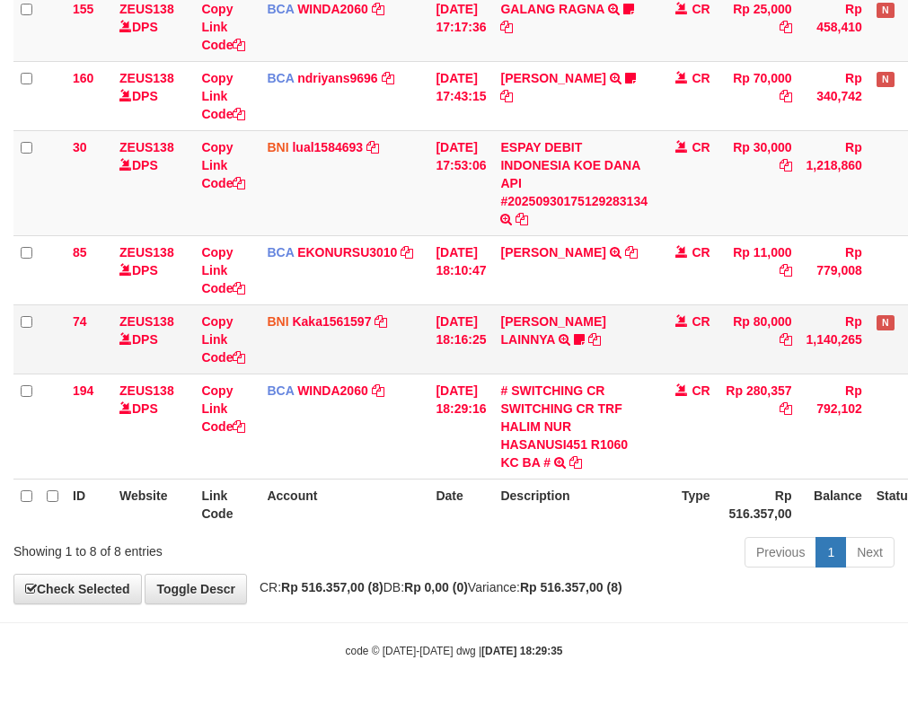
click at [436, 321] on td "[DATE] 18:16:25" at bounding box center [460, 338] width 65 height 69
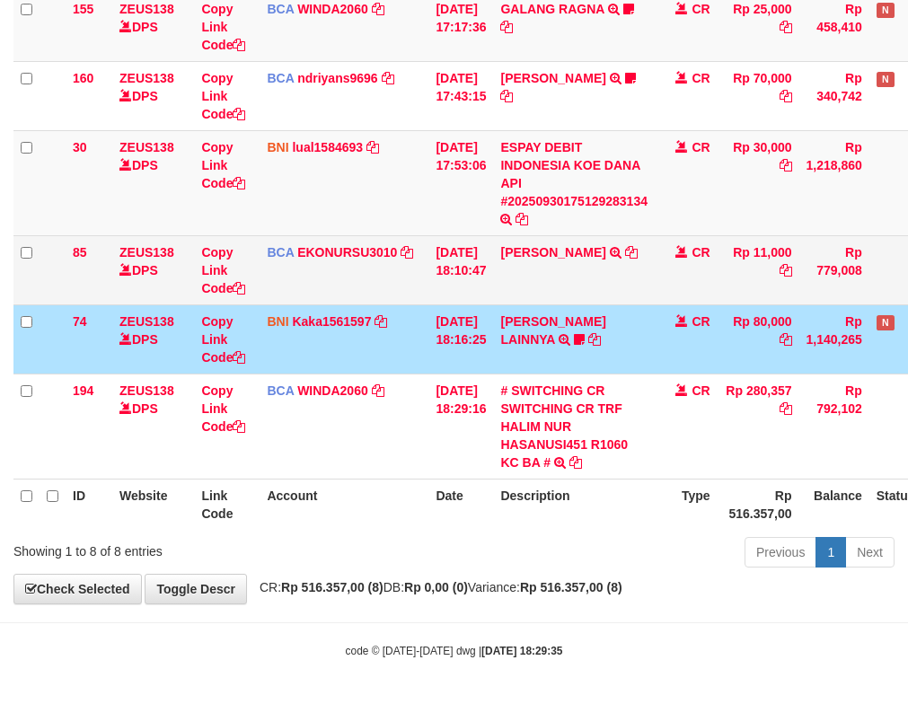
click at [387, 289] on td "BCA EKONURSU3010 DPS EKO NUR SUSILO mutasi_20250930_3353 | 85 mutasi_20250930_3…" at bounding box center [344, 269] width 169 height 69
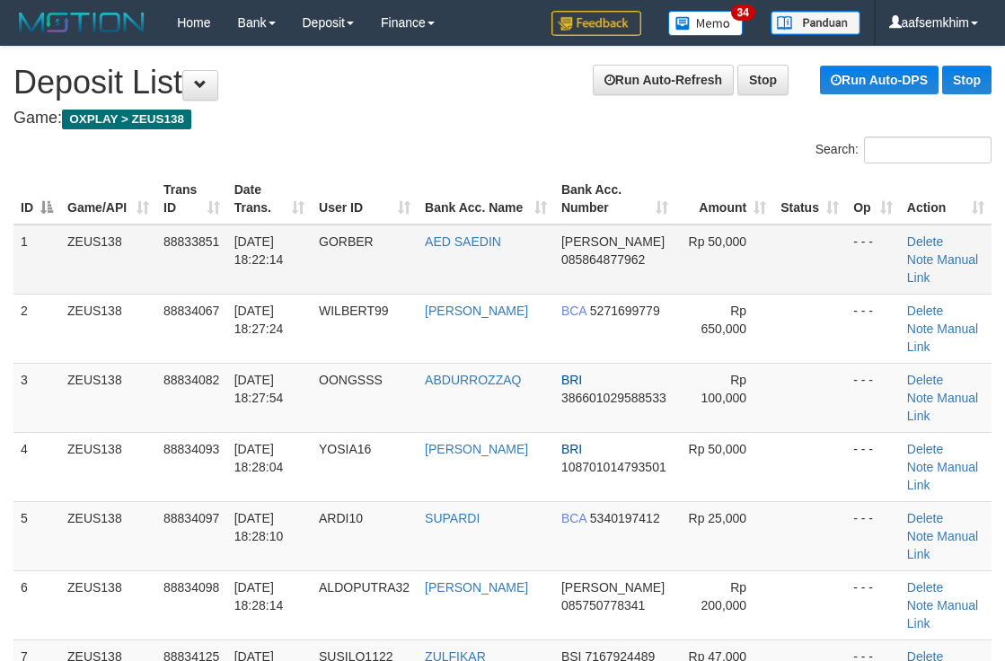
drag, startPoint x: 475, startPoint y: 242, endPoint x: 521, endPoint y: 240, distance: 45.8
click at [516, 241] on table "ID Game/API Trans ID Date Trans. User ID Bank Acc. Name Bank Acc. Number Amount…" at bounding box center [502, 535] width 978 height 725
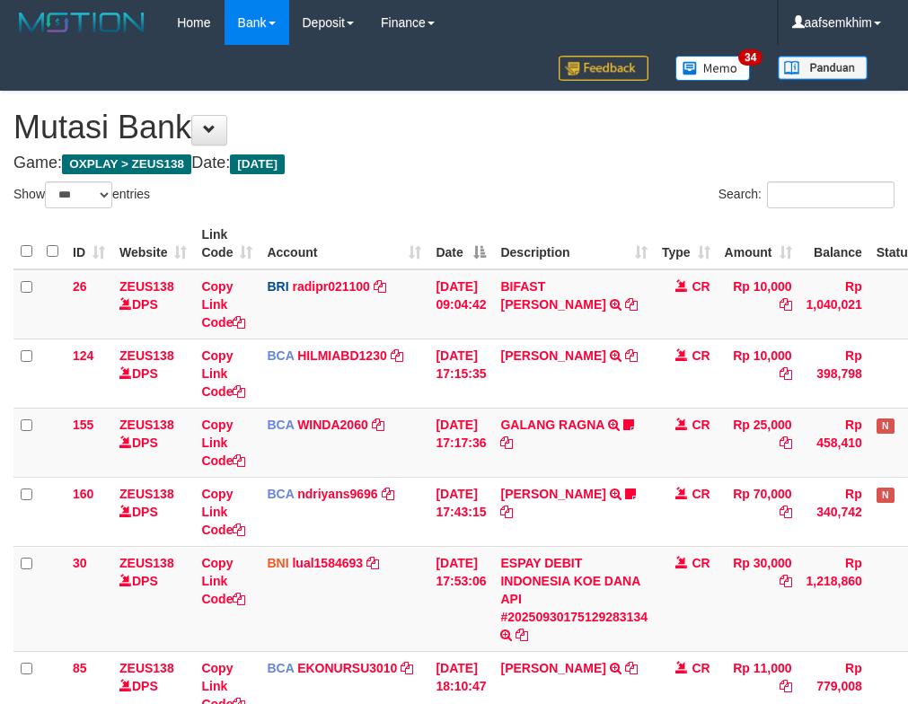
select select "***"
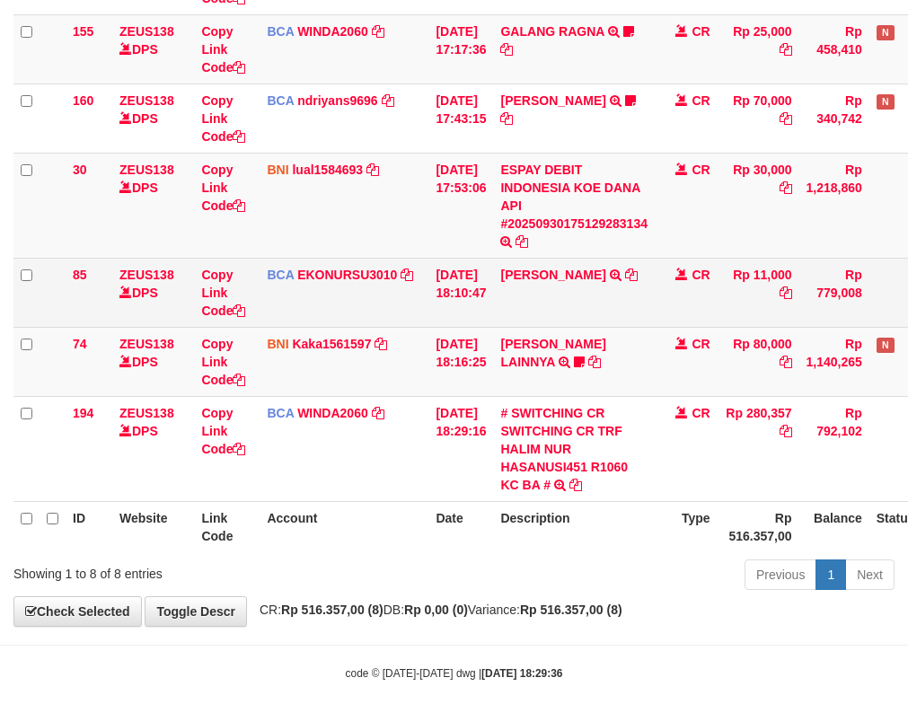
scroll to position [416, 0]
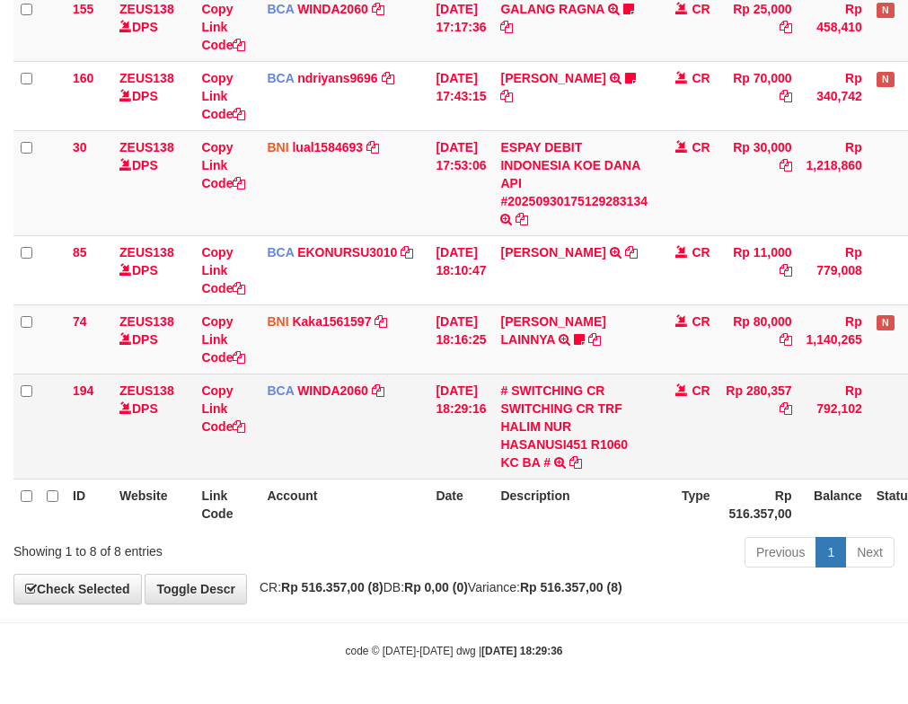
drag, startPoint x: 771, startPoint y: 386, endPoint x: 802, endPoint y: 383, distance: 31.6
click at [799, 383] on td "Rp 280,357" at bounding box center [759, 426] width 82 height 105
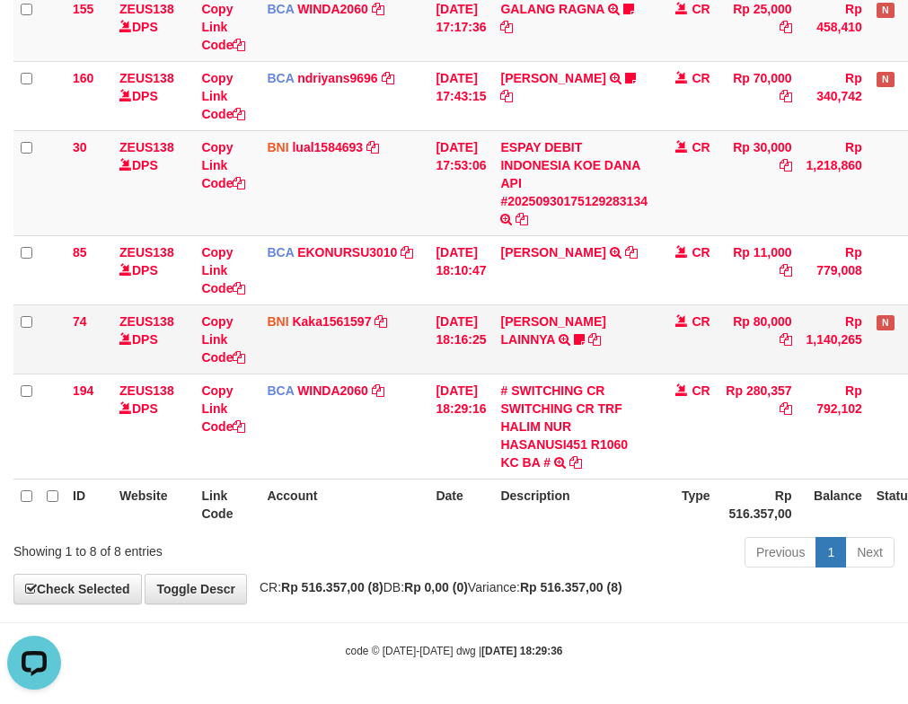
scroll to position [0, 0]
click at [585, 337] on icon at bounding box center [579, 339] width 11 height 13
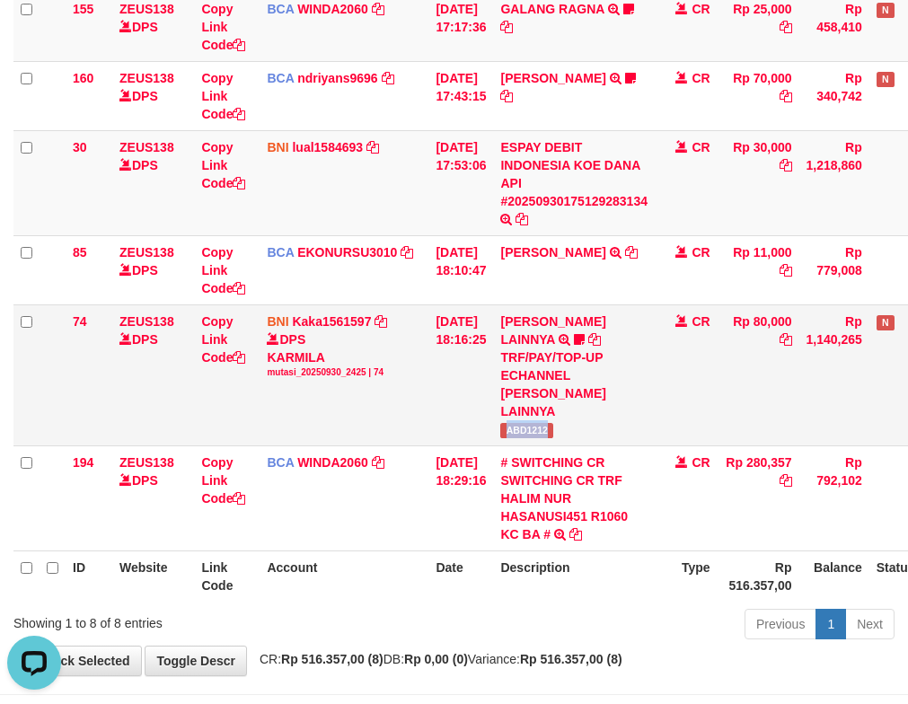
drag, startPoint x: 511, startPoint y: 412, endPoint x: 578, endPoint y: 410, distance: 67.4
click at [578, 410] on td "HENDRIK SETIAWAN LAINNYA TRF/PAY/TOP-UP ECHANNEL HENDRIK SETIAWAN LAINNYA ABD12…" at bounding box center [574, 374] width 162 height 141
click at [352, 367] on div "mutasi_20250930_2425 | 74" at bounding box center [344, 372] width 154 height 13
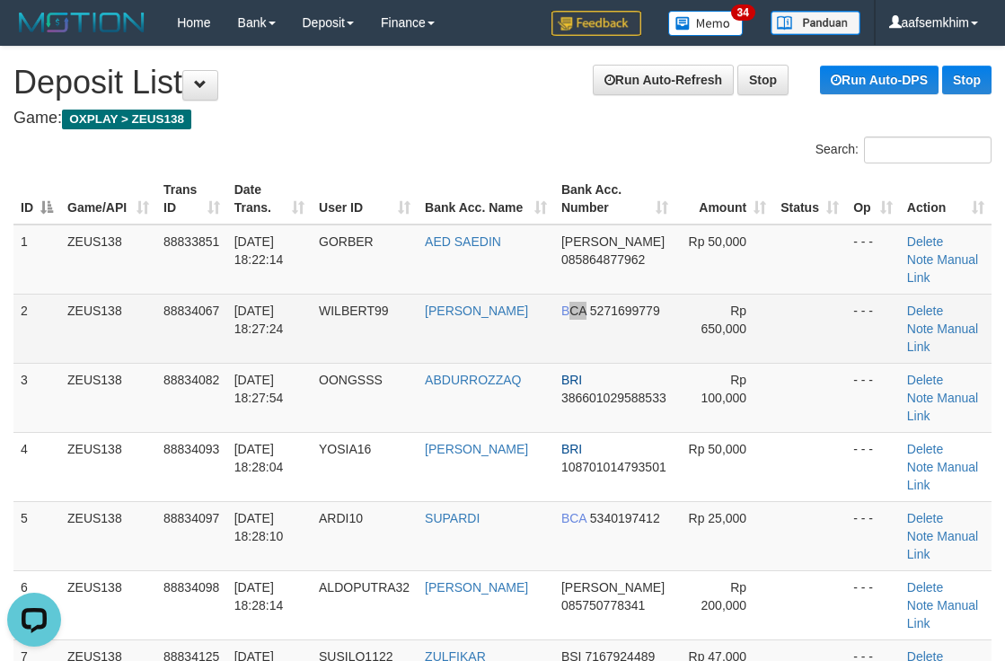
click at [569, 350] on td "BCA 5271699779" at bounding box center [614, 328] width 121 height 69
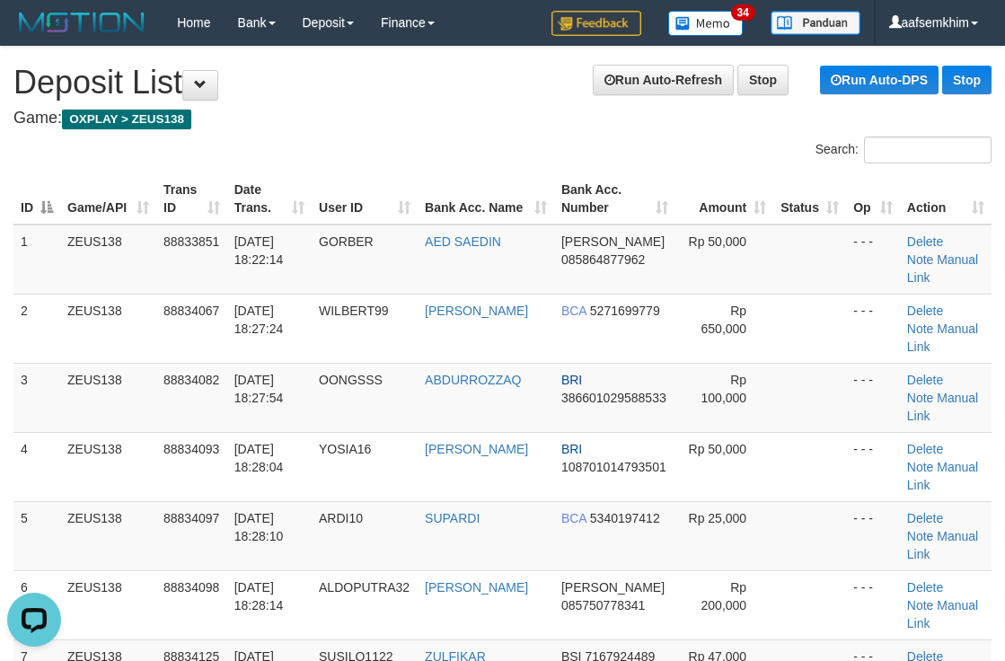
click at [519, 195] on th "Bank Acc. Name" at bounding box center [486, 198] width 137 height 51
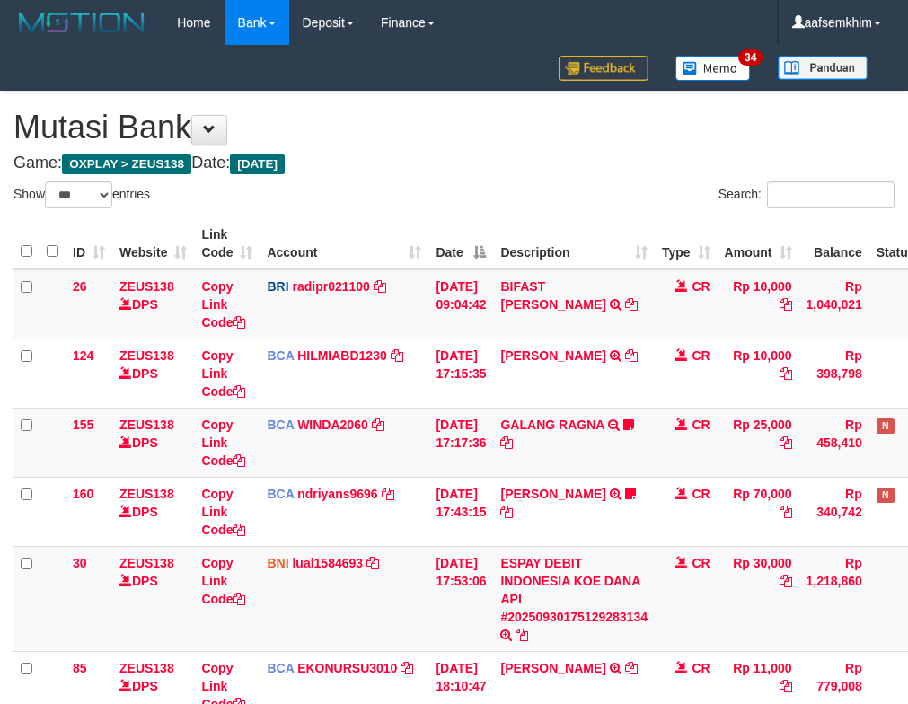
select select "***"
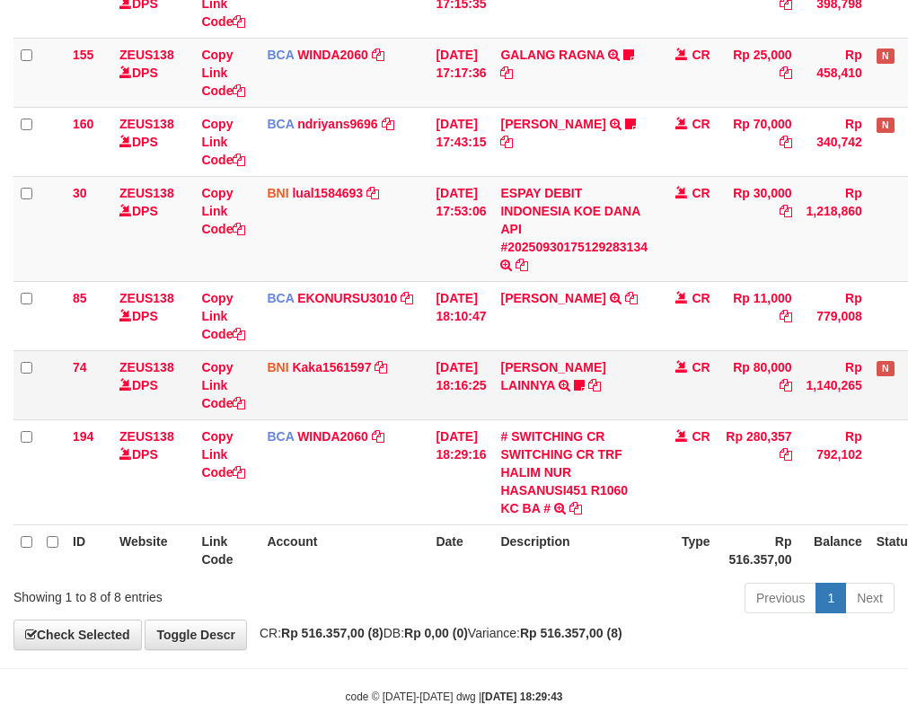
click at [419, 390] on td "BNI Kaka1561597 DPS KARMILA mutasi_20250930_2425 | 74 mutasi_20250930_2425 | 74" at bounding box center [344, 384] width 169 height 69
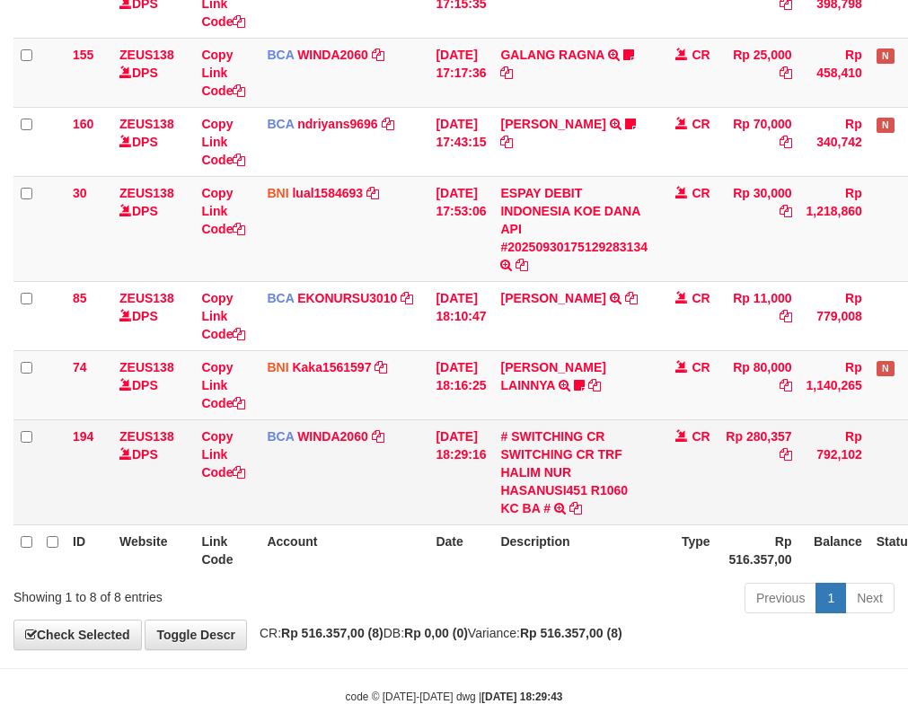
scroll to position [416, 0]
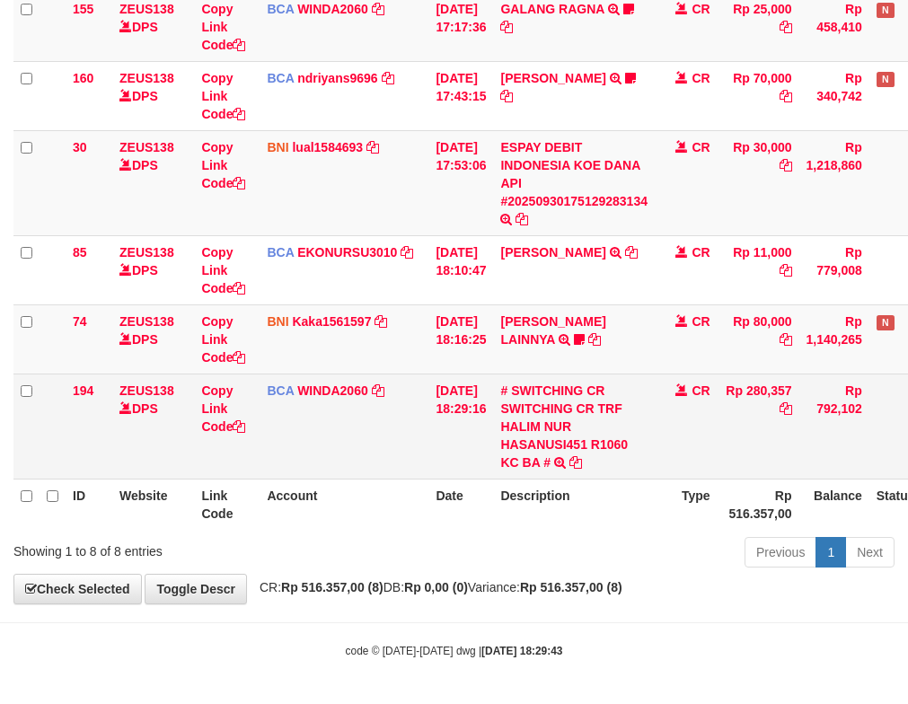
click at [306, 374] on td "BCA WINDA2060 DPS WINDA mutasi_20250930_4644 | 194 mutasi_20250930_4644 | 194" at bounding box center [344, 426] width 169 height 105
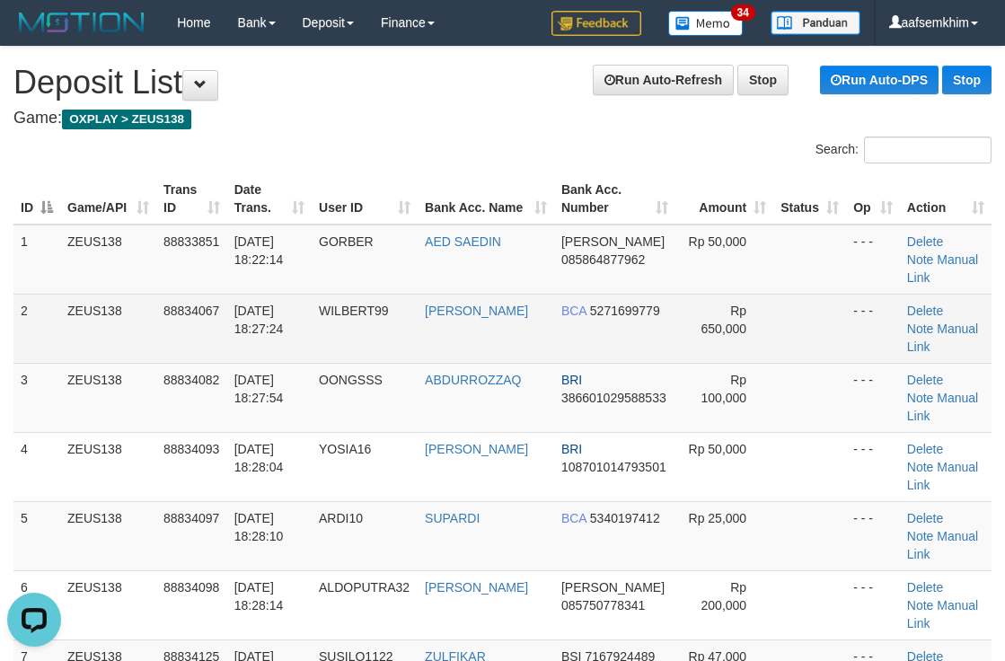
drag, startPoint x: 466, startPoint y: 336, endPoint x: 473, endPoint y: 353, distance: 18.5
click at [472, 352] on td "[PERSON_NAME]" at bounding box center [486, 328] width 137 height 69
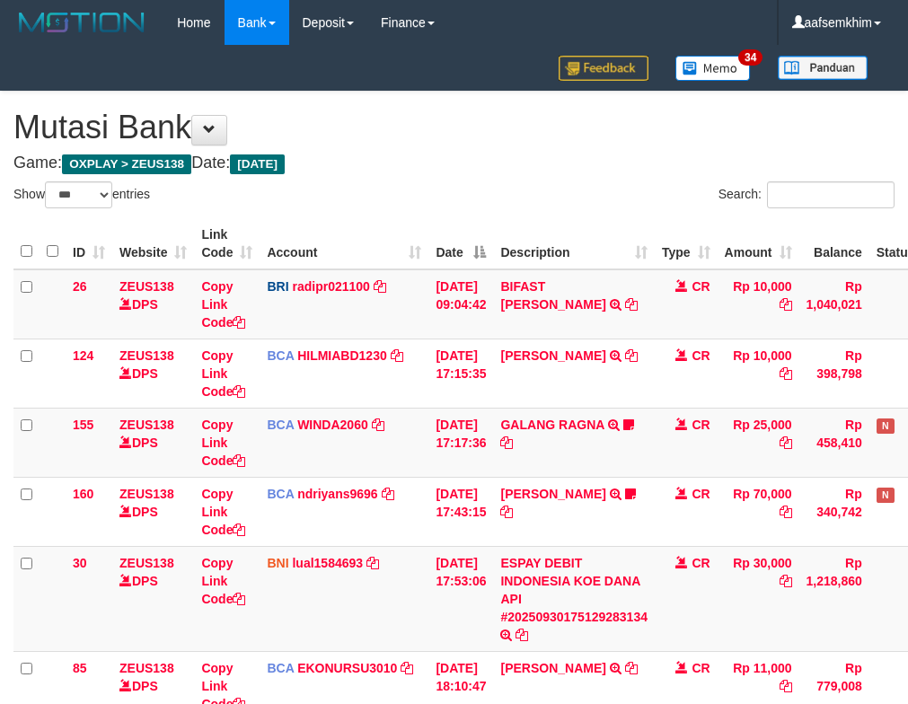
select select "***"
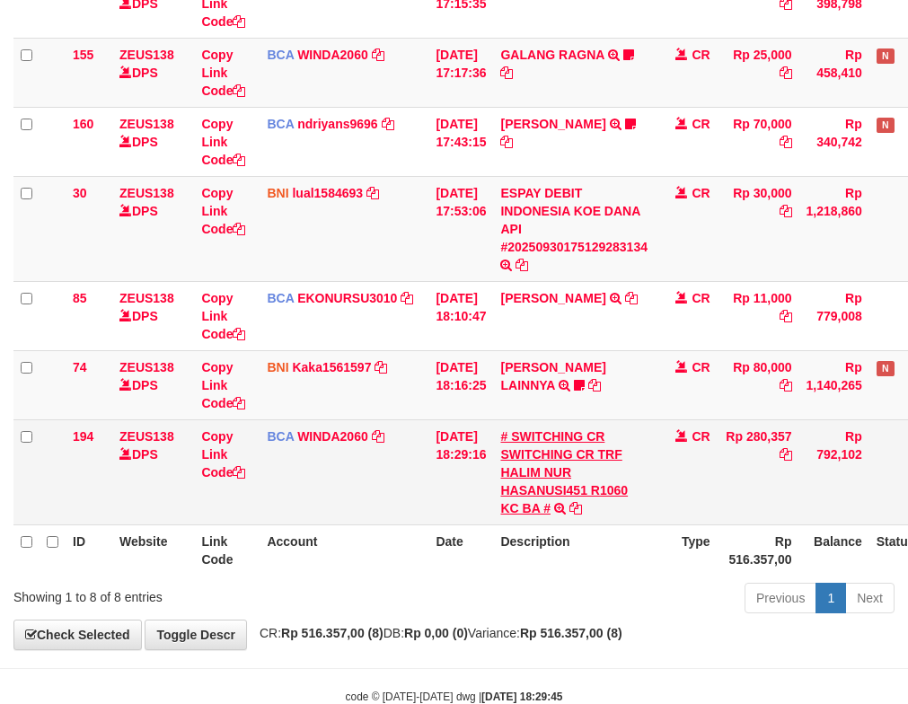
scroll to position [416, 0]
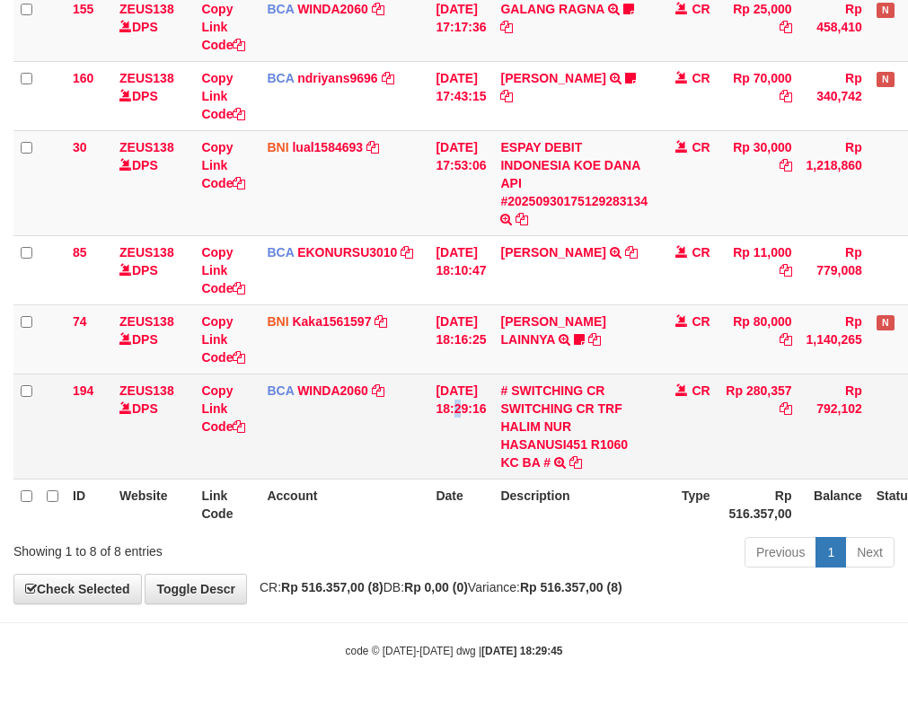
click at [469, 377] on td "[DATE] 18:29:16" at bounding box center [460, 426] width 65 height 105
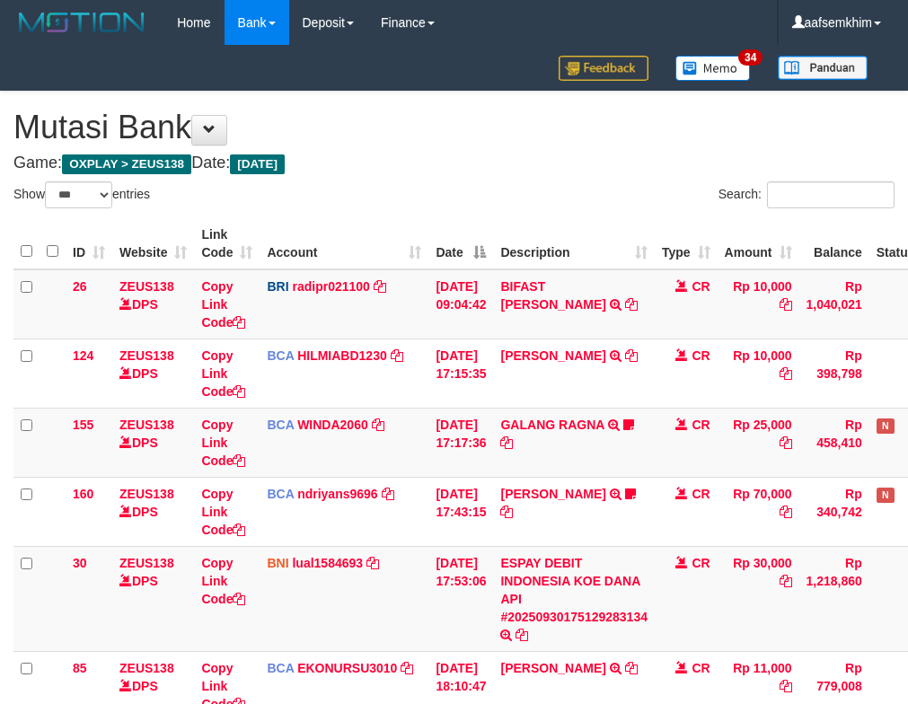
select select "***"
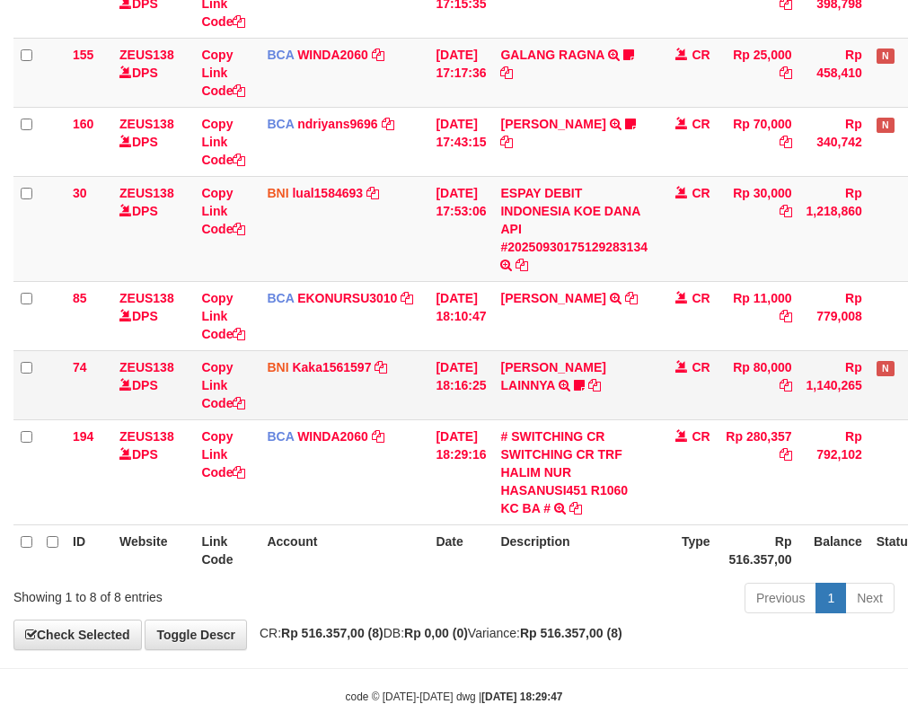
scroll to position [416, 0]
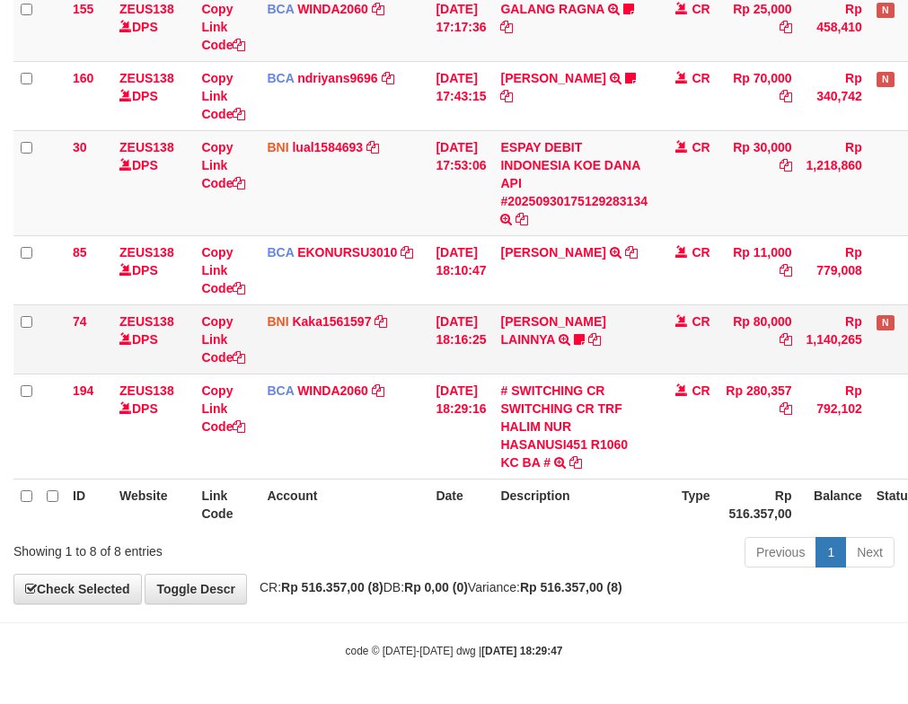
click at [389, 359] on td "BNI Kaka1561597 DPS KARMILA mutasi_20250930_2425 | 74 mutasi_20250930_2425 | 74" at bounding box center [344, 338] width 169 height 69
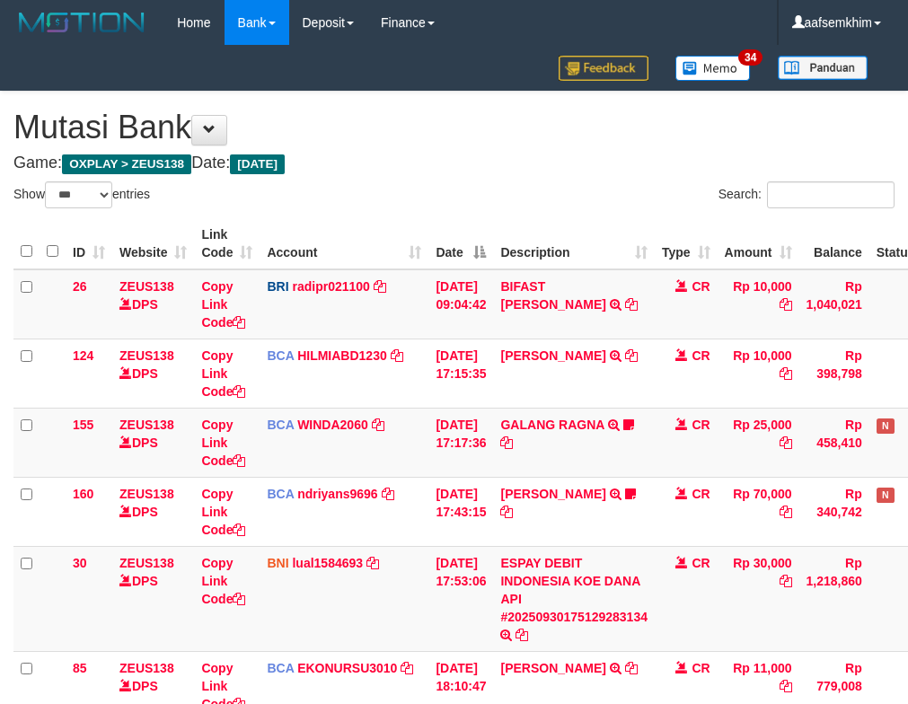
select select "***"
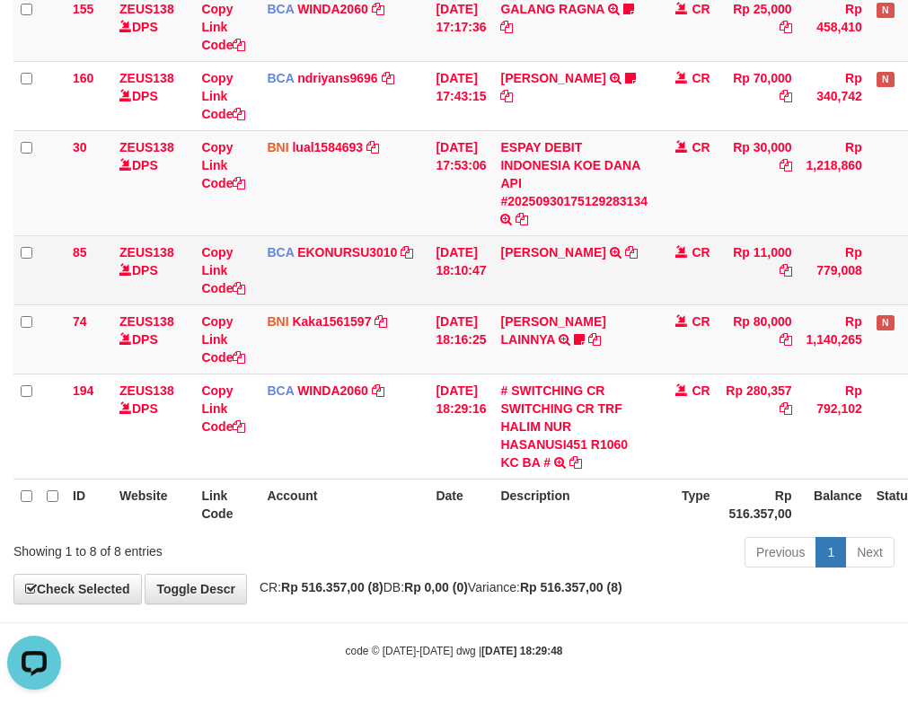
drag, startPoint x: 540, startPoint y: 350, endPoint x: 335, endPoint y: 294, distance: 212.4
click at [532, 346] on td "HENDRIK SETIAWAN LAINNYA TRF/PAY/TOP-UP ECHANNEL HENDRIK SETIAWAN LAINNYA ABD12…" at bounding box center [574, 338] width 162 height 69
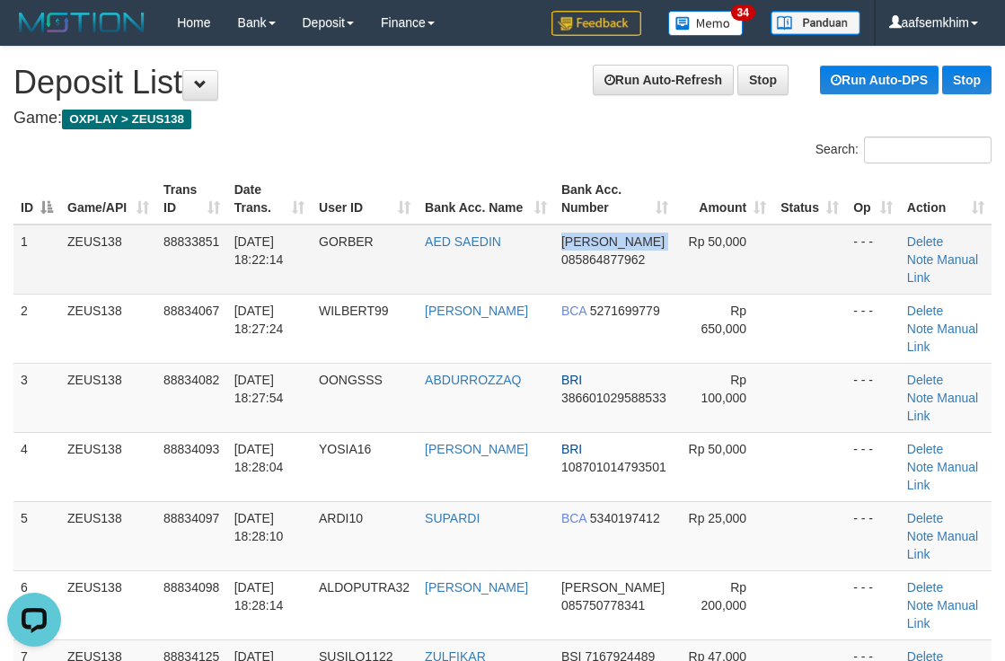
drag, startPoint x: 504, startPoint y: 273, endPoint x: 743, endPoint y: 249, distance: 240.1
click at [655, 251] on td "DANA 085864877962" at bounding box center [614, 260] width 121 height 70
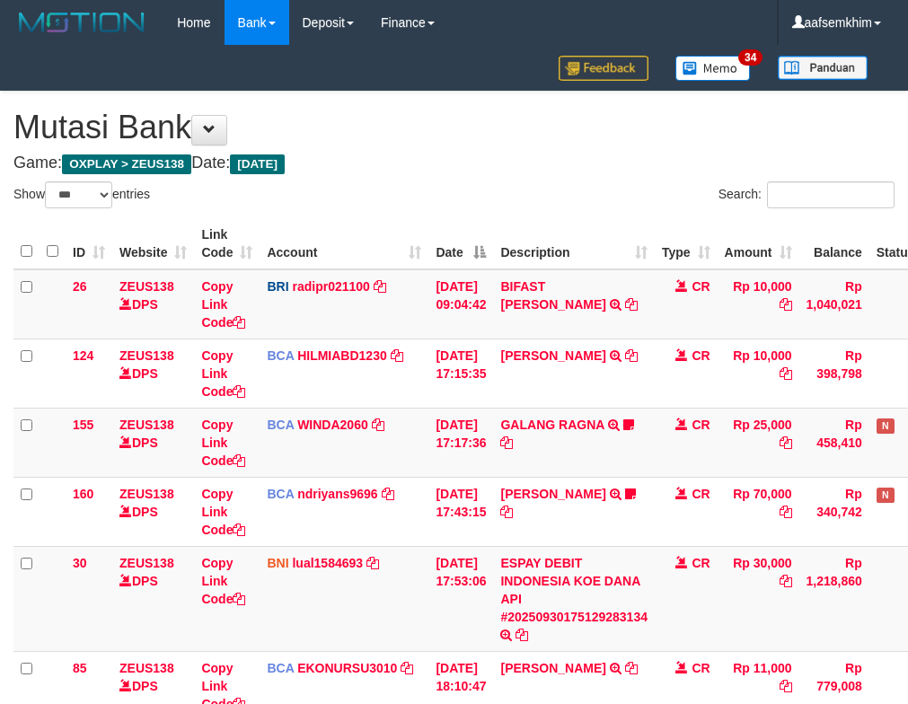
select select "***"
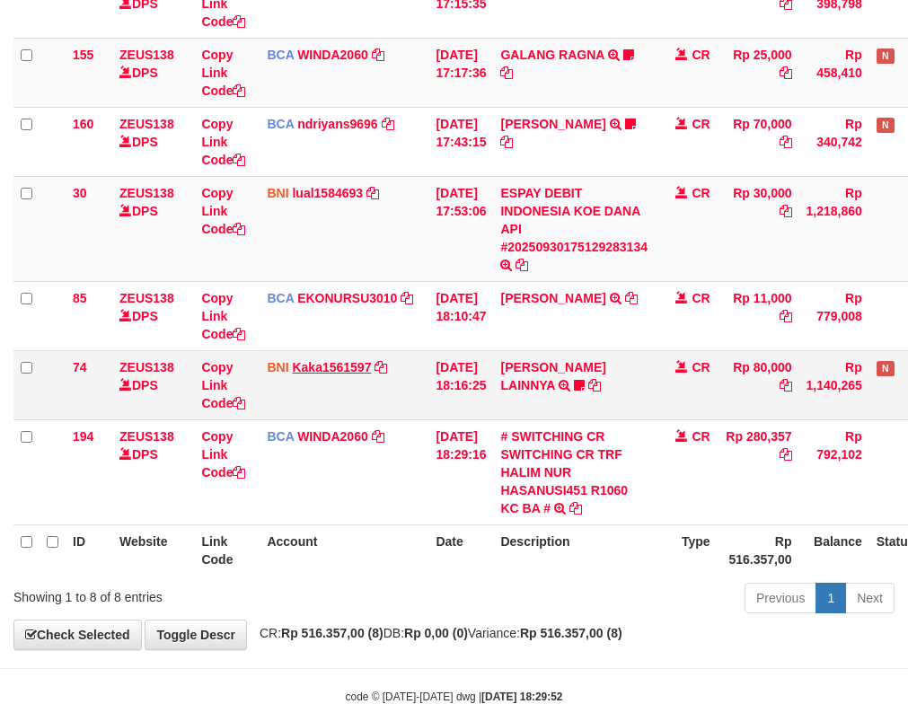
drag, startPoint x: 620, startPoint y: 383, endPoint x: 334, endPoint y: 320, distance: 292.6
click at [617, 383] on td "[PERSON_NAME] LAINNYA TRF/PAY/TOP-UP ECHANNEL [PERSON_NAME] LAINNYA ABD1212" at bounding box center [574, 384] width 162 height 69
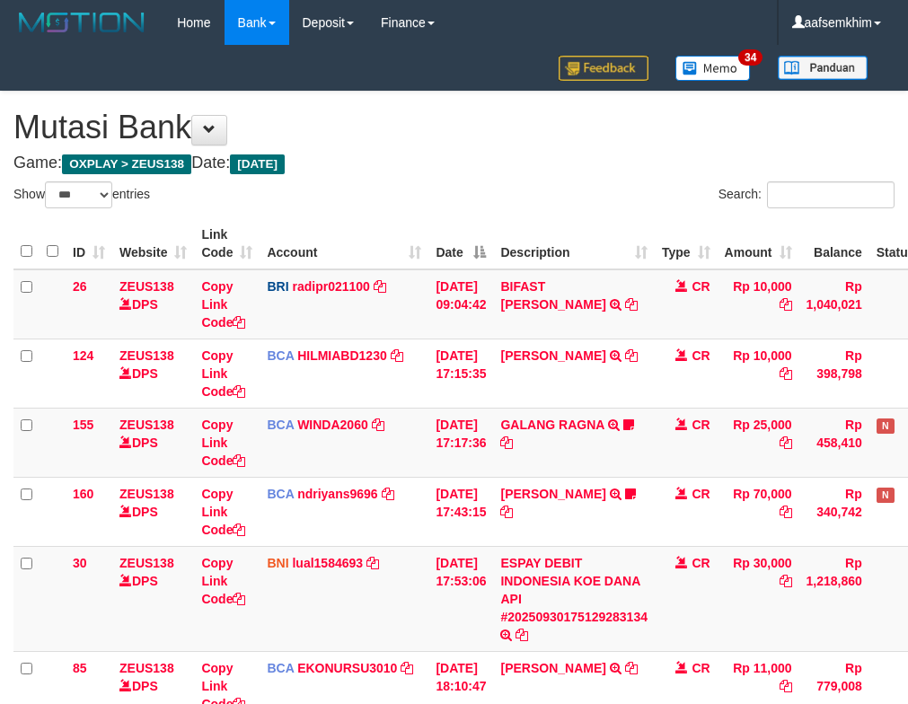
select select "***"
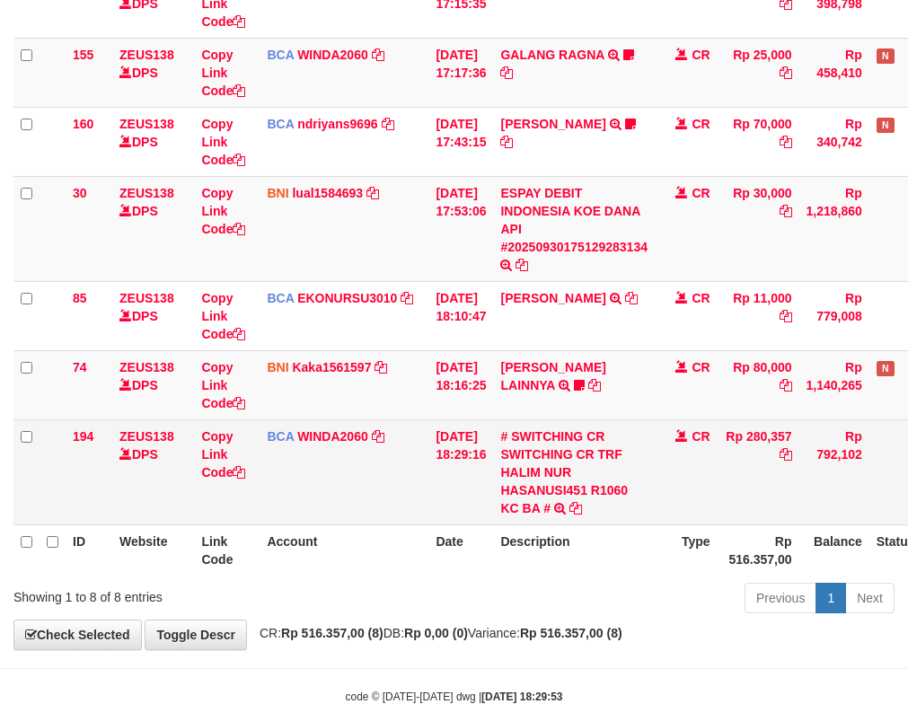
scroll to position [416, 0]
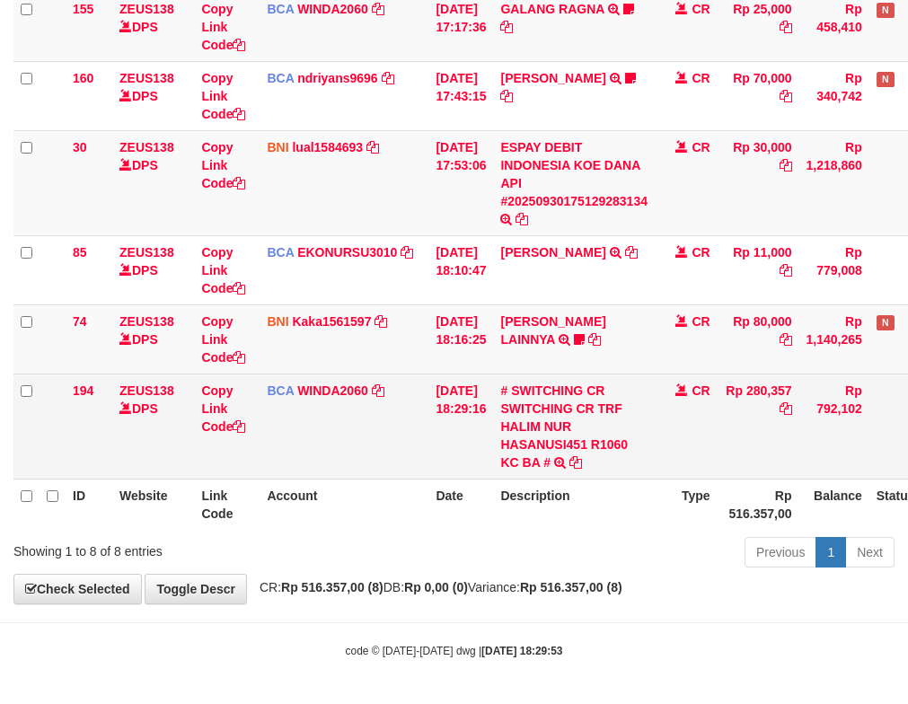
click at [401, 415] on td "BCA WINDA2060 DPS WINDA mutasi_20250930_4644 | 194 mutasi_20250930_4644 | 194" at bounding box center [344, 426] width 169 height 105
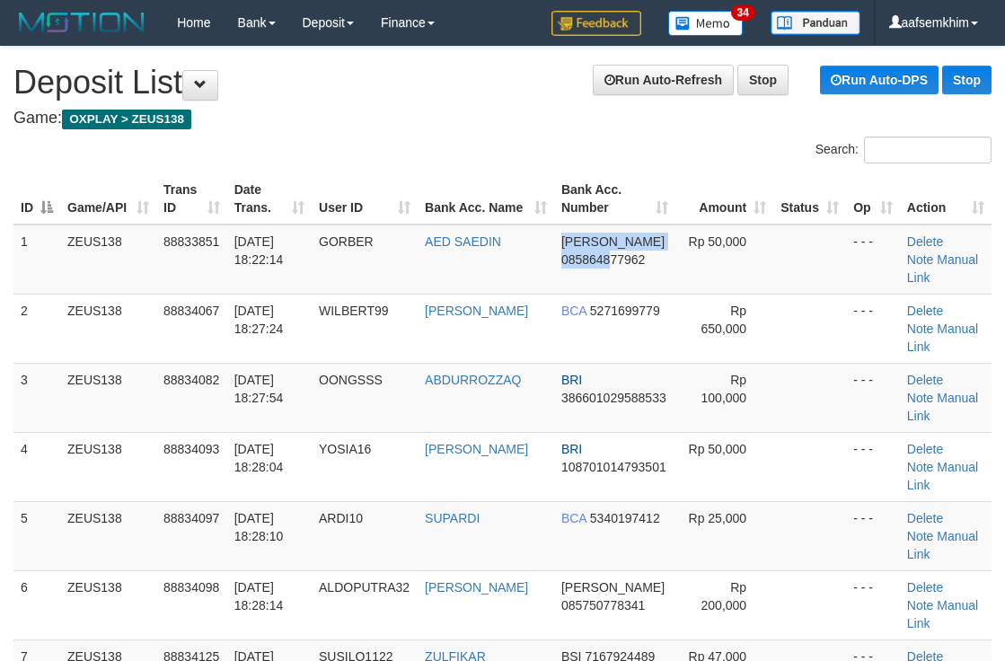
drag, startPoint x: 507, startPoint y: 239, endPoint x: 607, endPoint y: 223, distance: 101.0
click at [521, 230] on tr "1 ZEUS138 88833851 30/09/2025 18:22:14 GORBER AED SAEDIN DANA 085864877962 Rp 5…" at bounding box center [502, 260] width 978 height 70
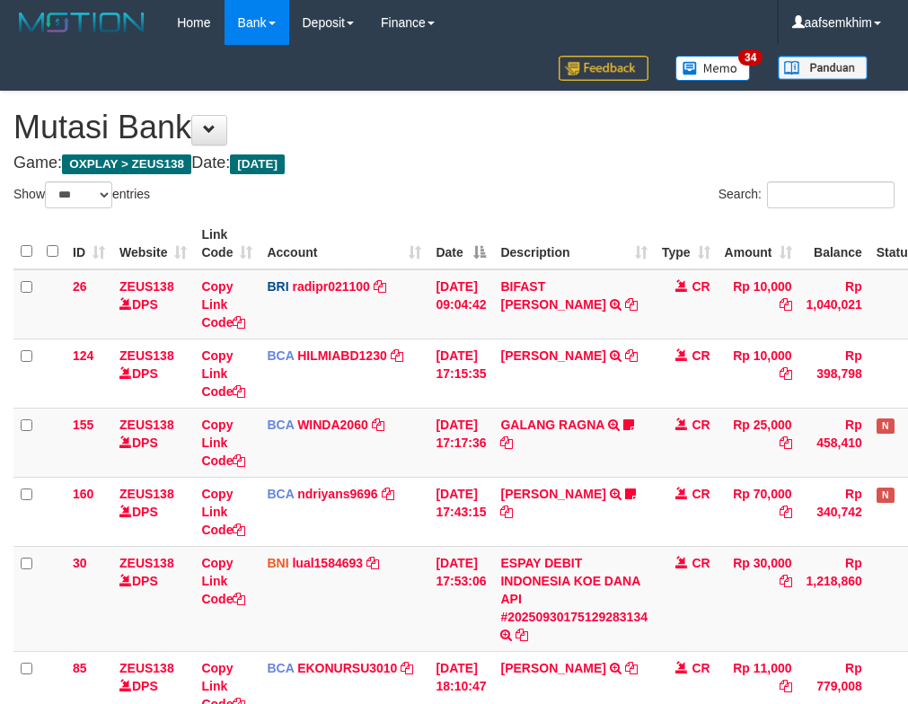
select select "***"
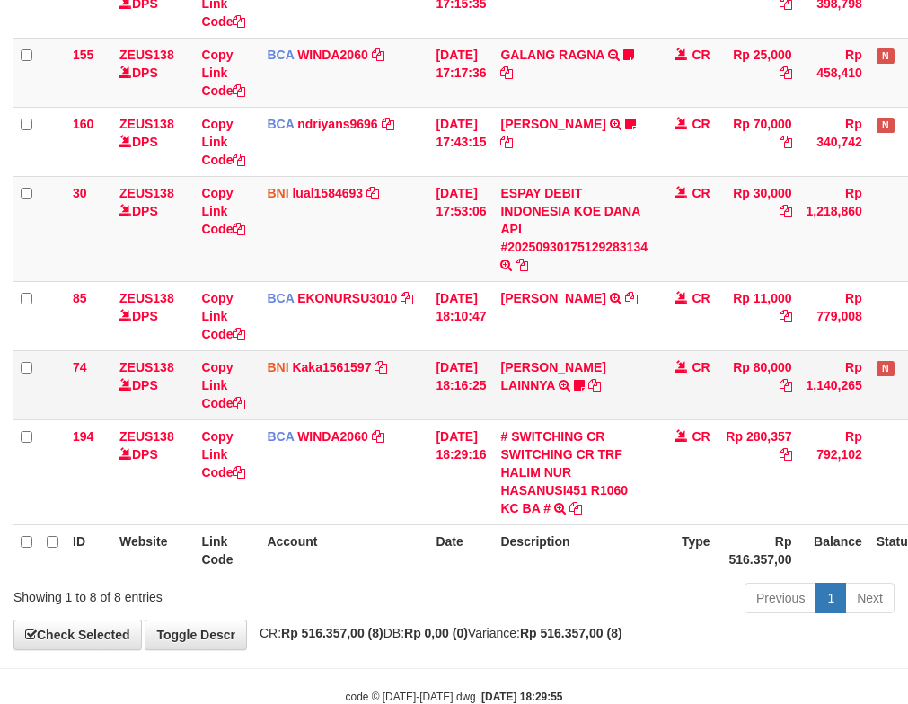
click at [464, 351] on td "30/09/2025 18:16:25" at bounding box center [460, 384] width 65 height 69
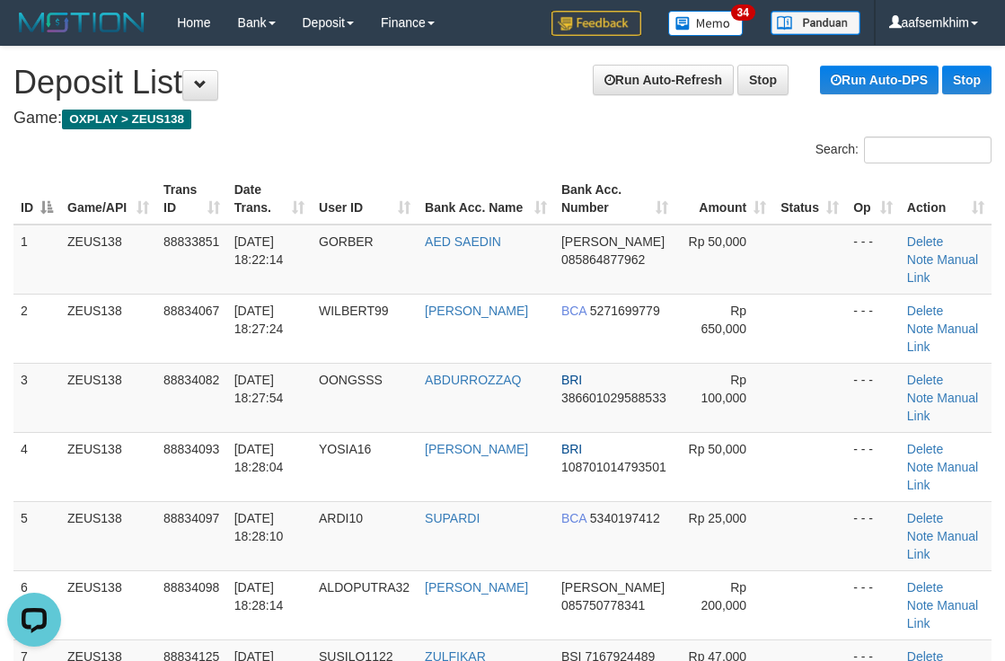
drag, startPoint x: 367, startPoint y: 186, endPoint x: 440, endPoint y: 183, distance: 72.8
click at [373, 185] on th "User ID" at bounding box center [365, 198] width 106 height 51
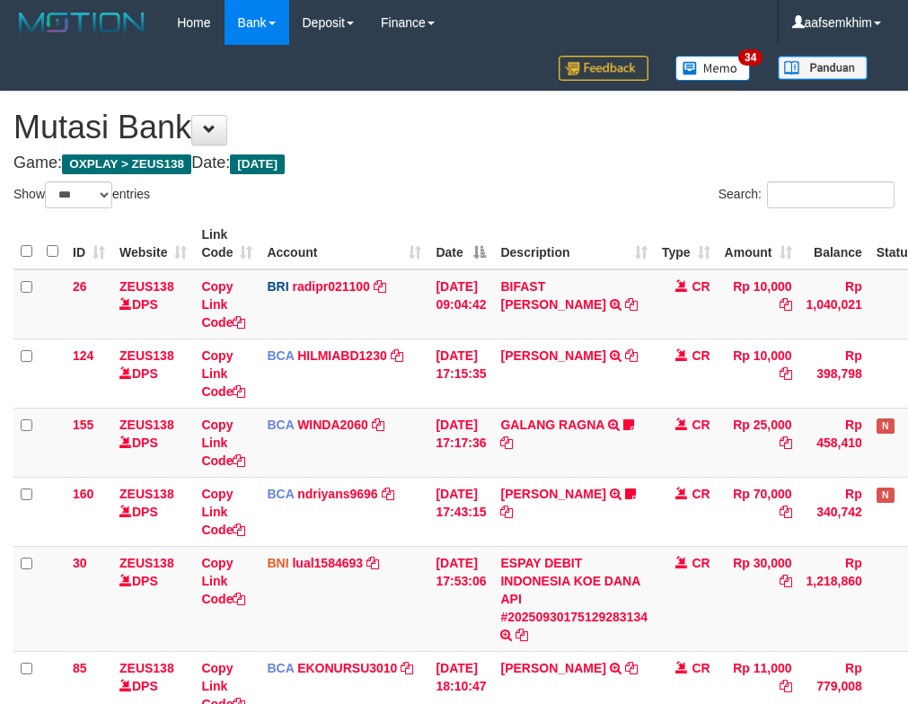
select select "***"
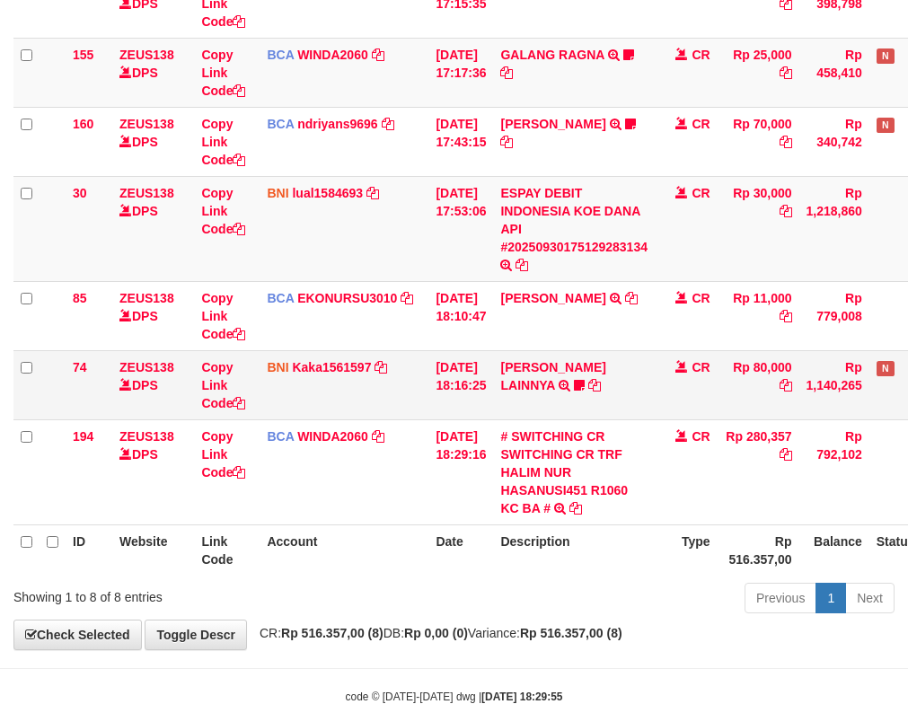
scroll to position [416, 0]
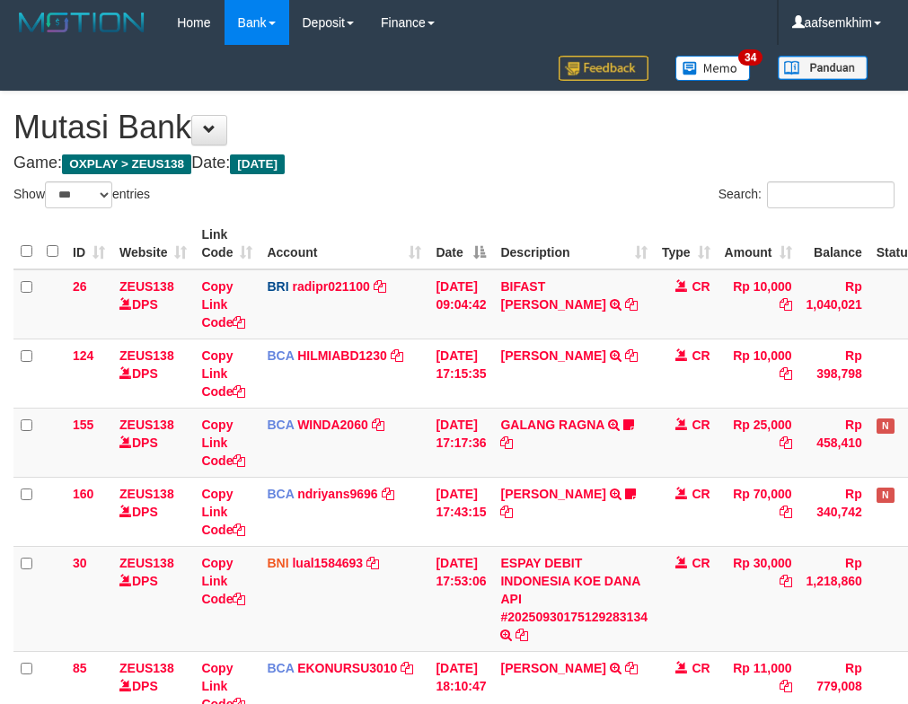
select select "***"
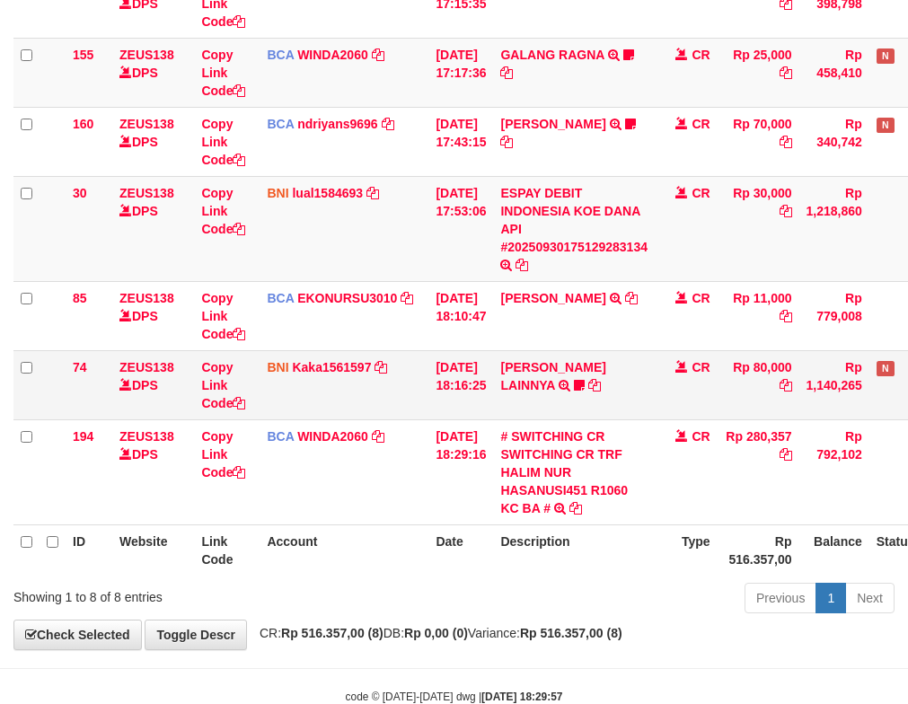
scroll to position [416, 0]
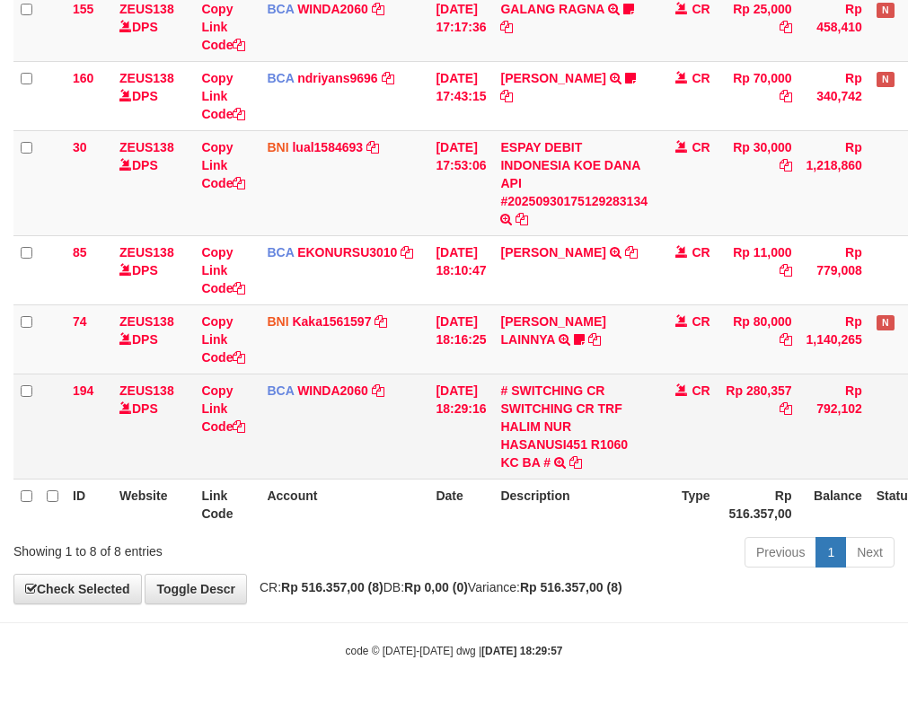
drag, startPoint x: 470, startPoint y: 399, endPoint x: 485, endPoint y: 403, distance: 15.9
click at [485, 403] on tbody "26 ZEUS138 DPS Copy Link Code BRI radipr021100 DPS REYNALDI ADI PRATAMA mutasi_…" at bounding box center [504, 167] width 982 height 626
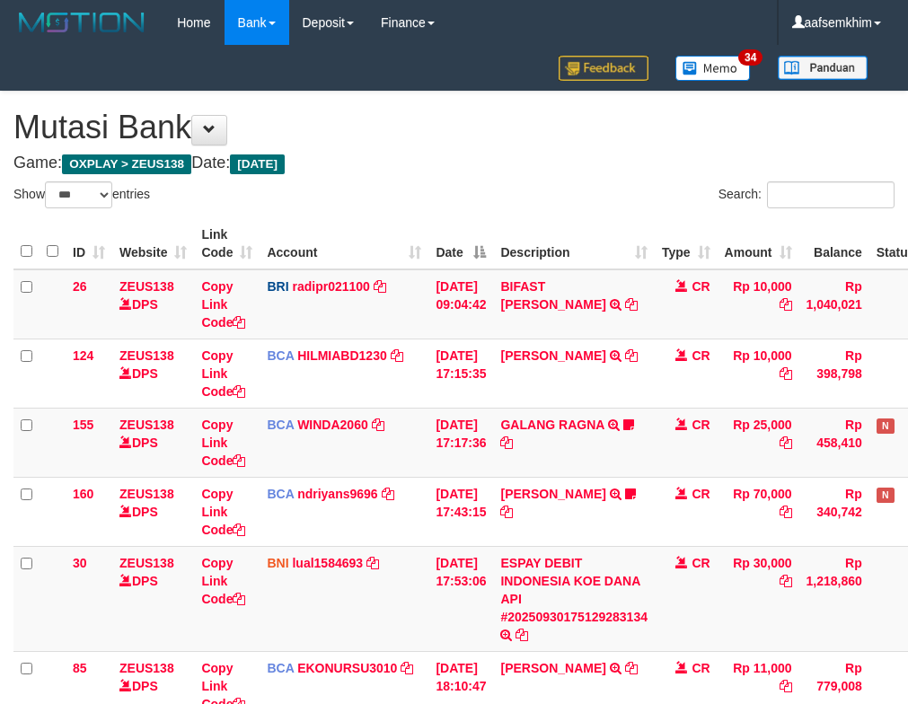
select select "***"
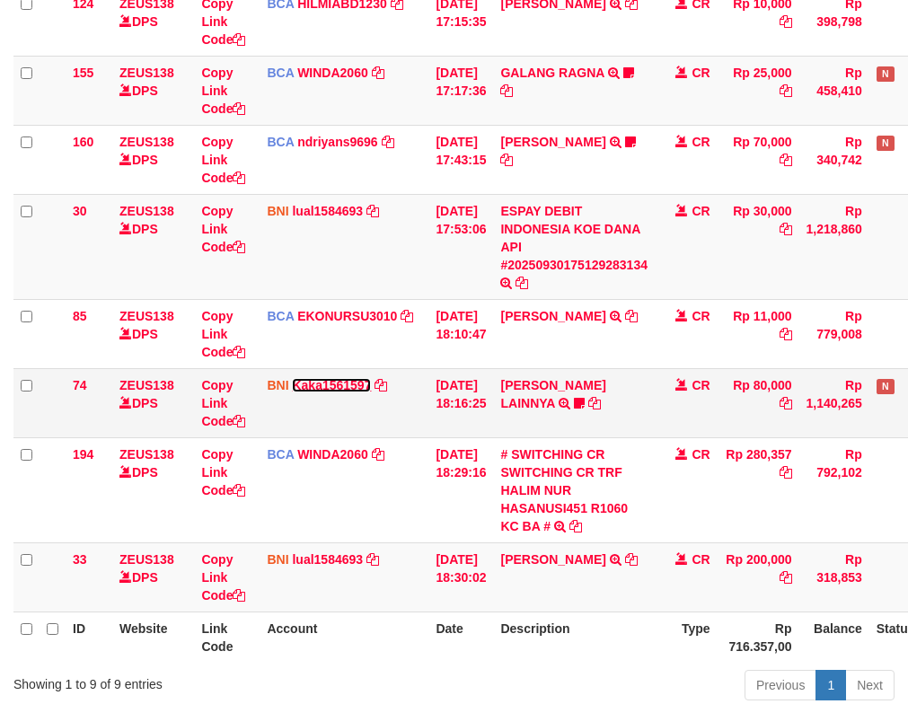
click at [348, 378] on link "Kaka1561597" at bounding box center [331, 385] width 79 height 14
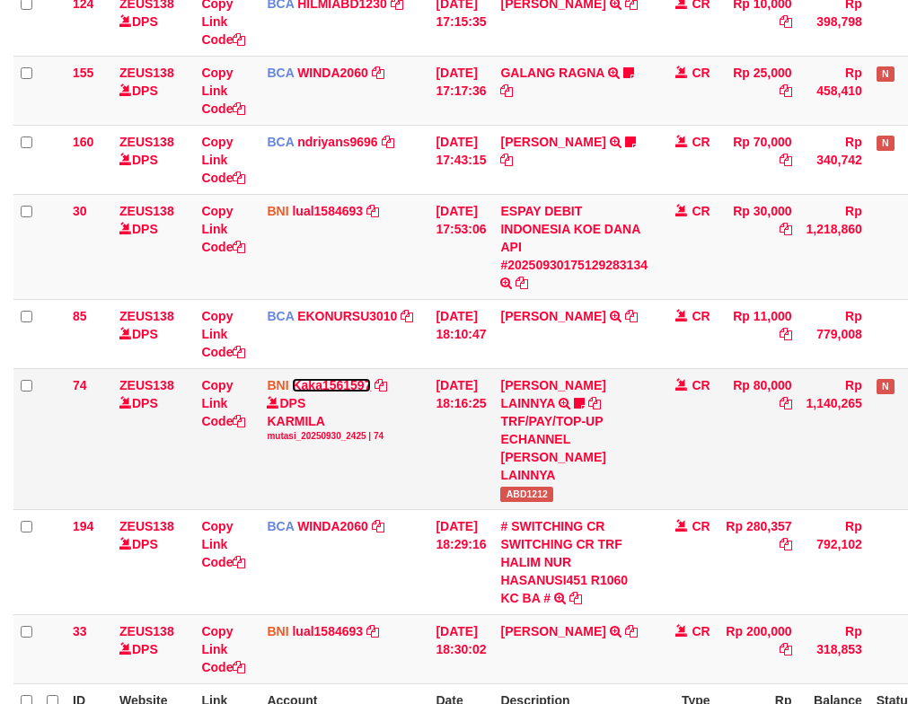
scroll to position [416, 0]
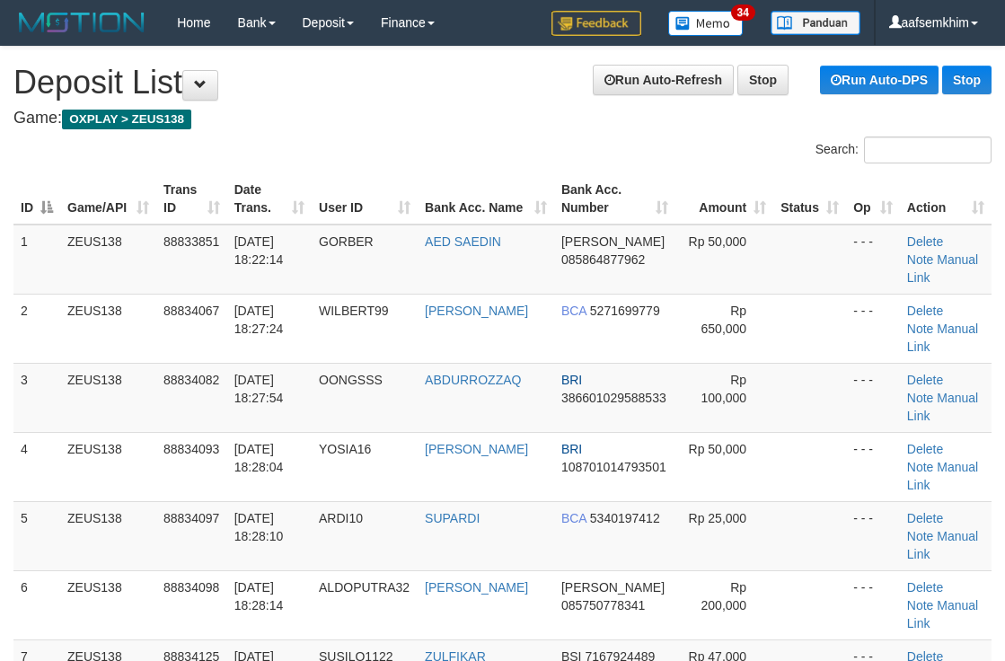
drag, startPoint x: 612, startPoint y: 138, endPoint x: 626, endPoint y: 147, distance: 16.9
click at [616, 143] on div "Search:" at bounding box center [754, 152] width 476 height 31
drag, startPoint x: 352, startPoint y: 114, endPoint x: 384, endPoint y: 110, distance: 32.6
click at [374, 110] on h4 "Game: OXPLAY > ZEUS138" at bounding box center [502, 119] width 978 height 18
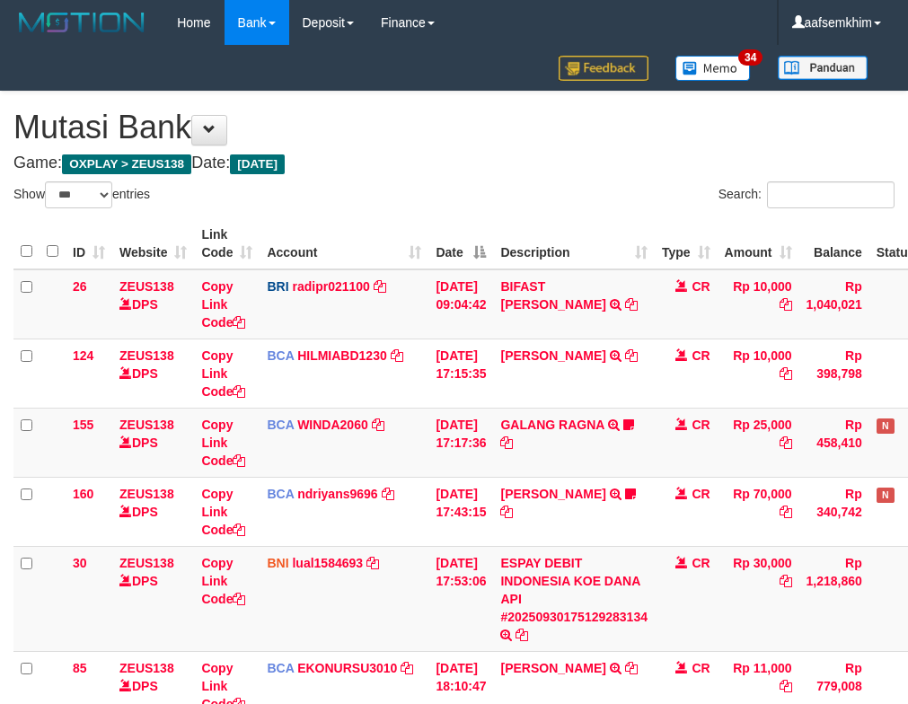
select select "***"
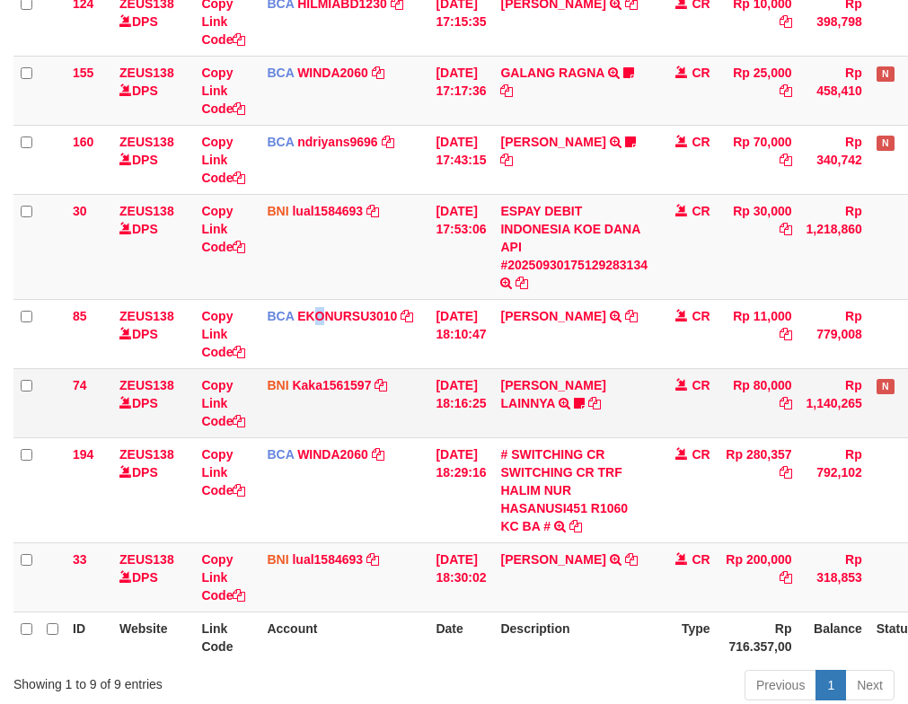
scroll to position [416, 0]
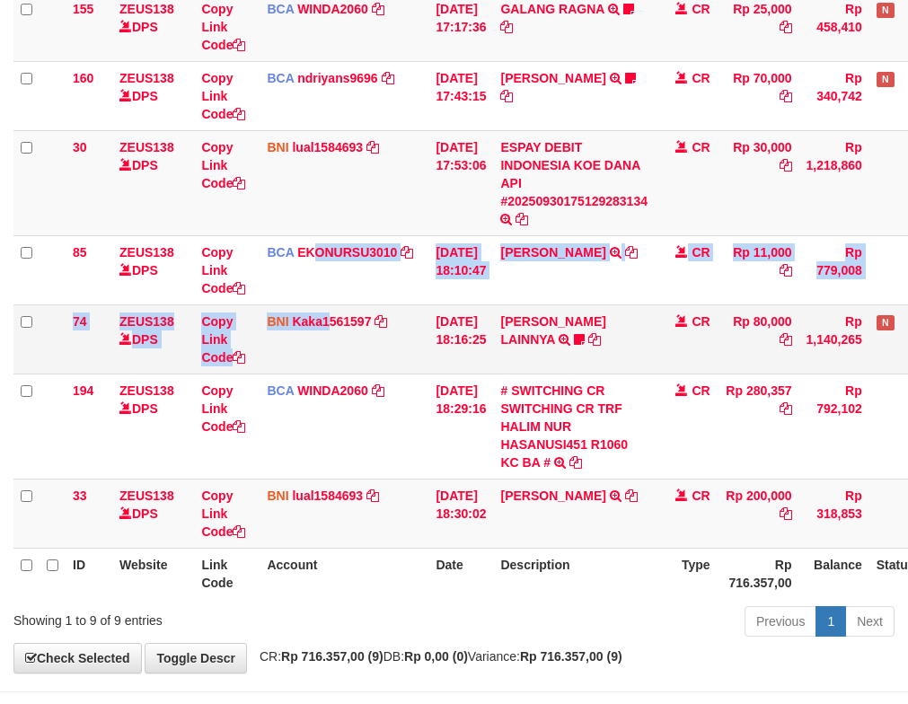
drag, startPoint x: 313, startPoint y: 337, endPoint x: 326, endPoint y: 333, distance: 13.9
click at [327, 334] on tbody "26 ZEUS138 DPS Copy Link Code BRI radipr021100 DPS REYNALDI ADI PRATAMA mutasi_…" at bounding box center [504, 201] width 982 height 695
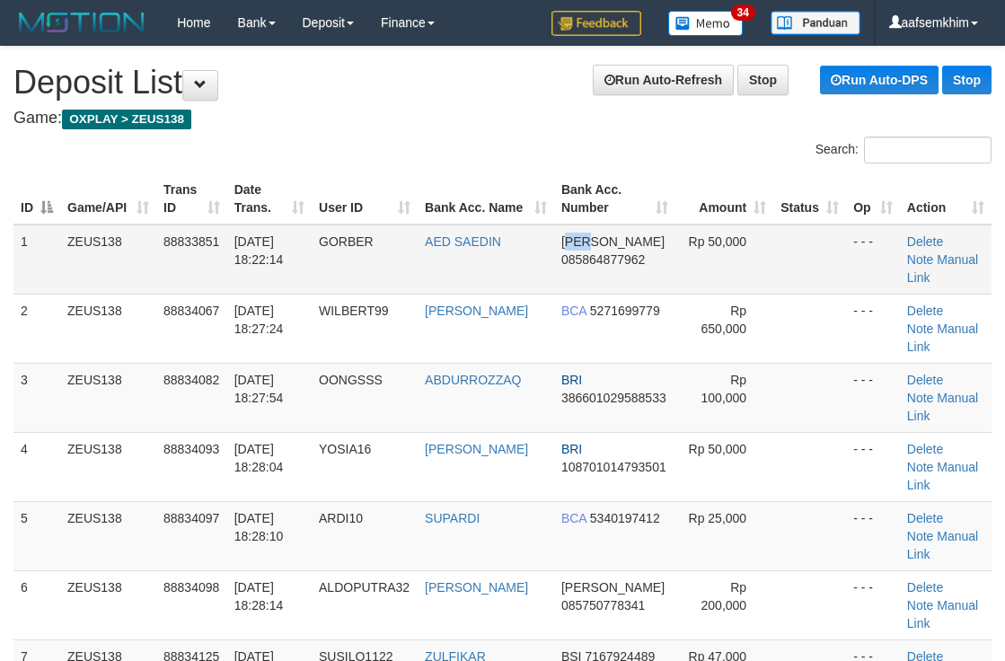
click at [621, 249] on td "DANA 085864877962" at bounding box center [614, 260] width 121 height 70
drag, startPoint x: 424, startPoint y: 265, endPoint x: 758, endPoint y: 194, distance: 341.5
click at [460, 260] on td "AED SAEDIN" at bounding box center [486, 260] width 137 height 70
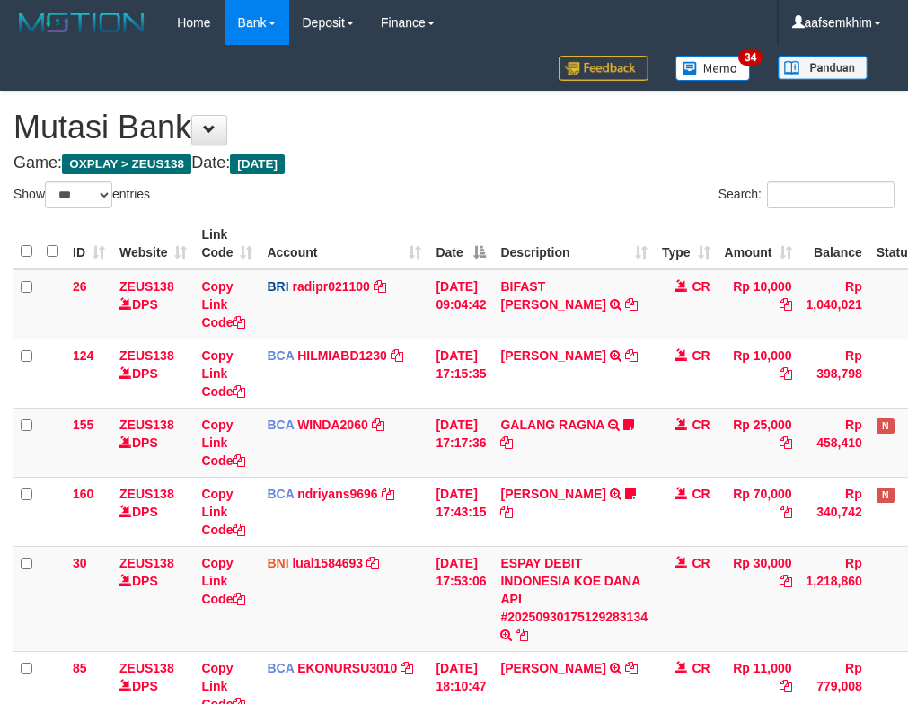
select select "***"
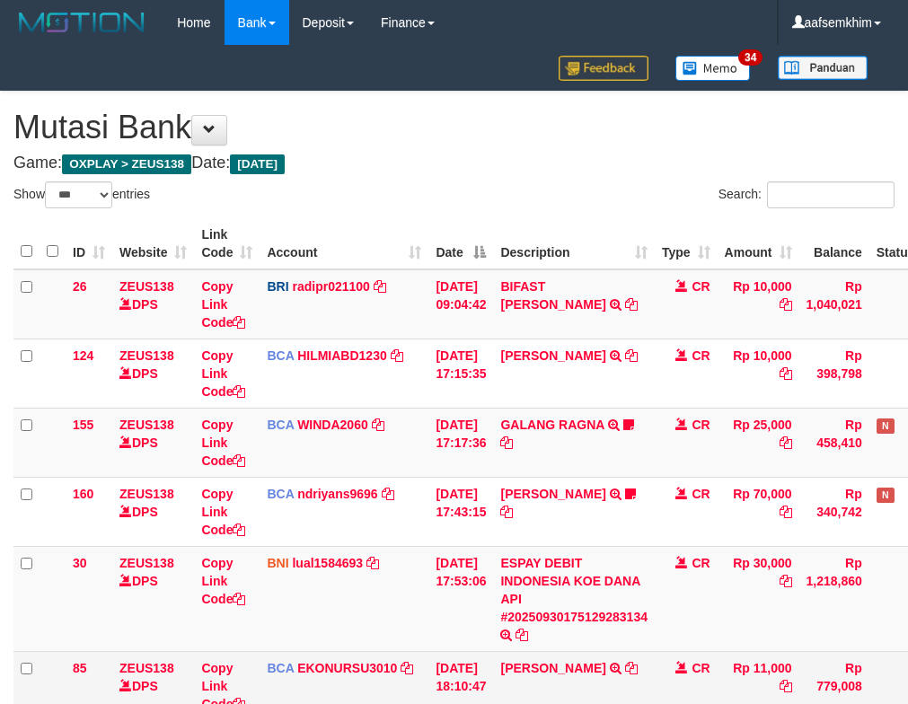
scroll to position [352, 0]
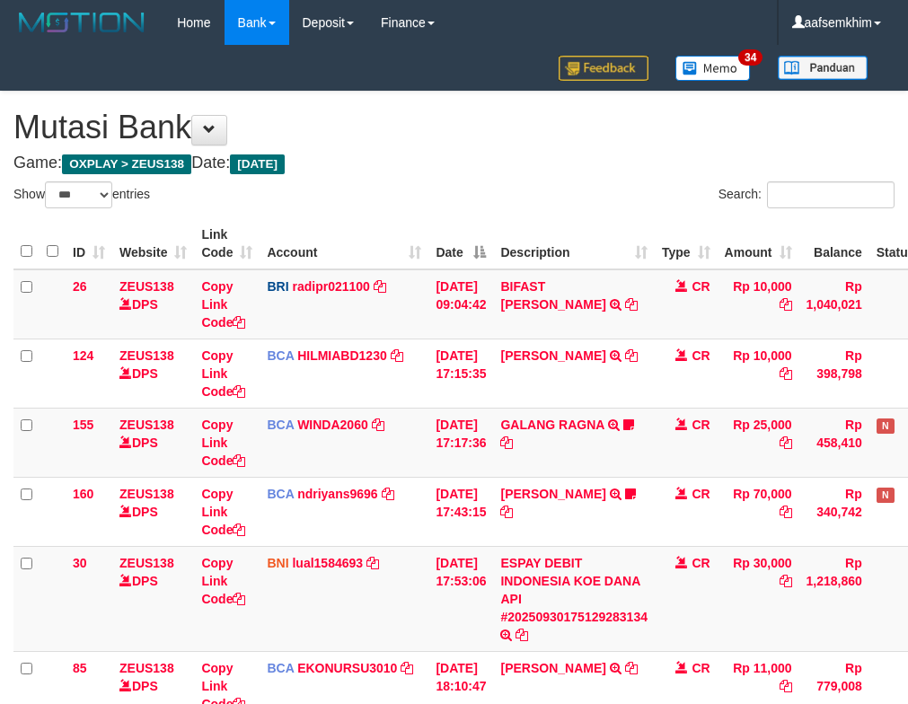
select select "***"
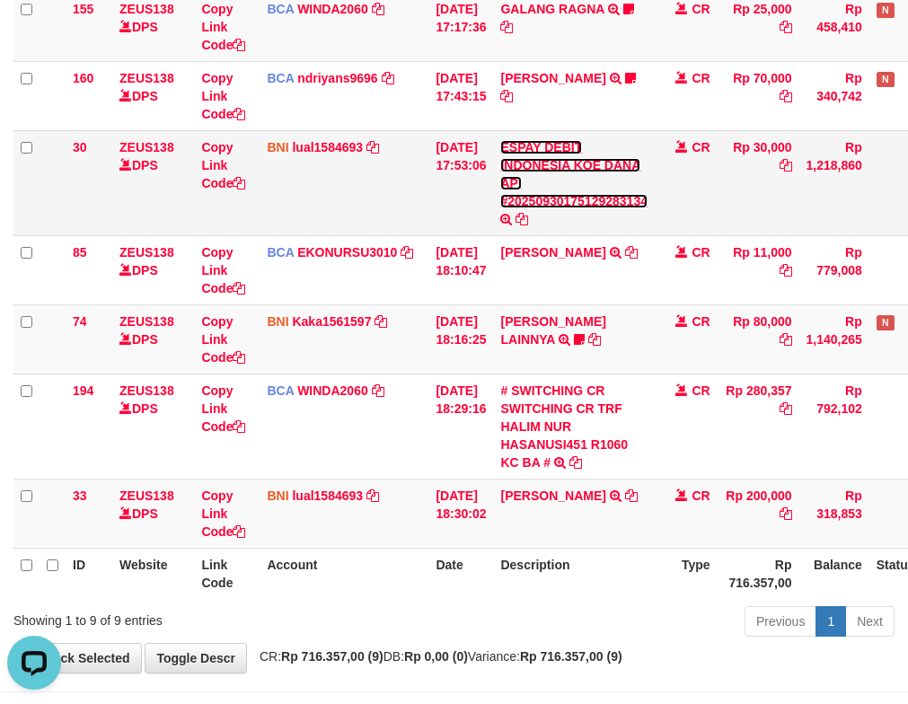
click at [516, 195] on link "ESPAY DEBIT INDONESIA KOE DANA API #20250930175129283134" at bounding box center [573, 174] width 147 height 68
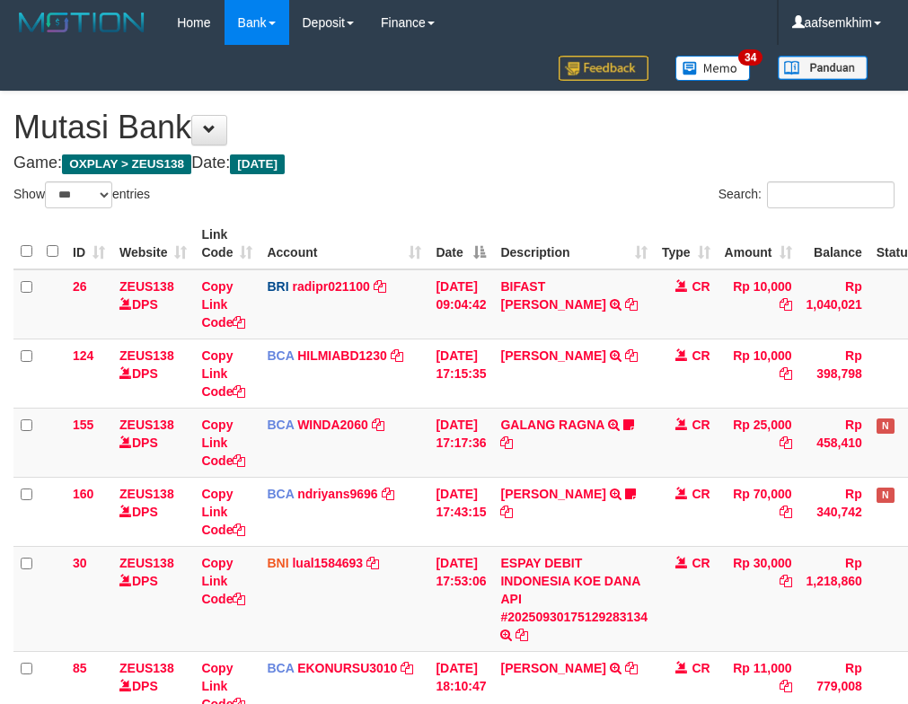
select select "***"
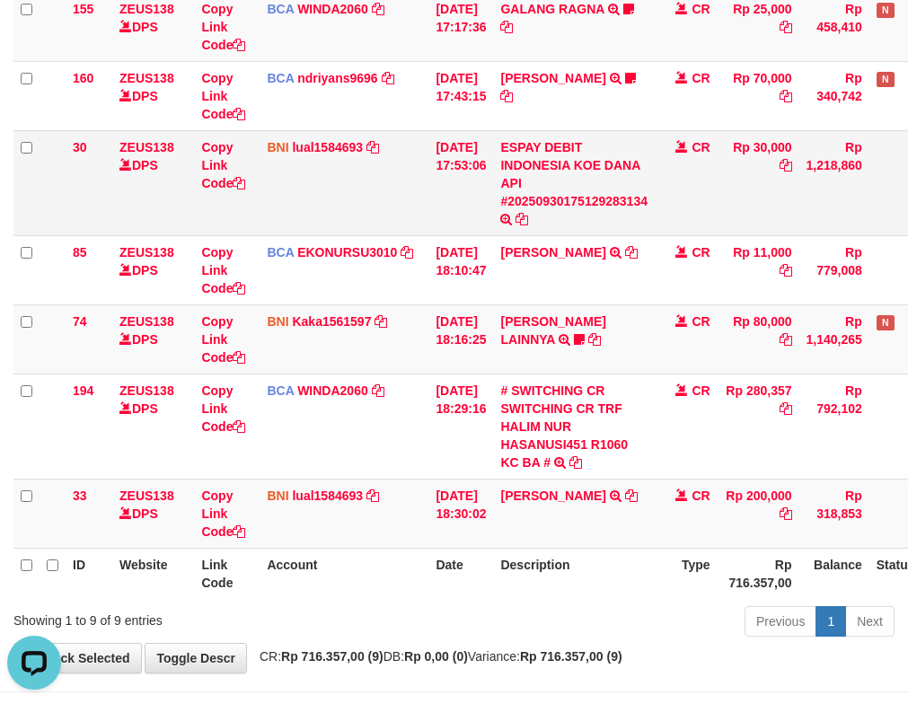
click at [690, 206] on td "CR" at bounding box center [686, 182] width 63 height 105
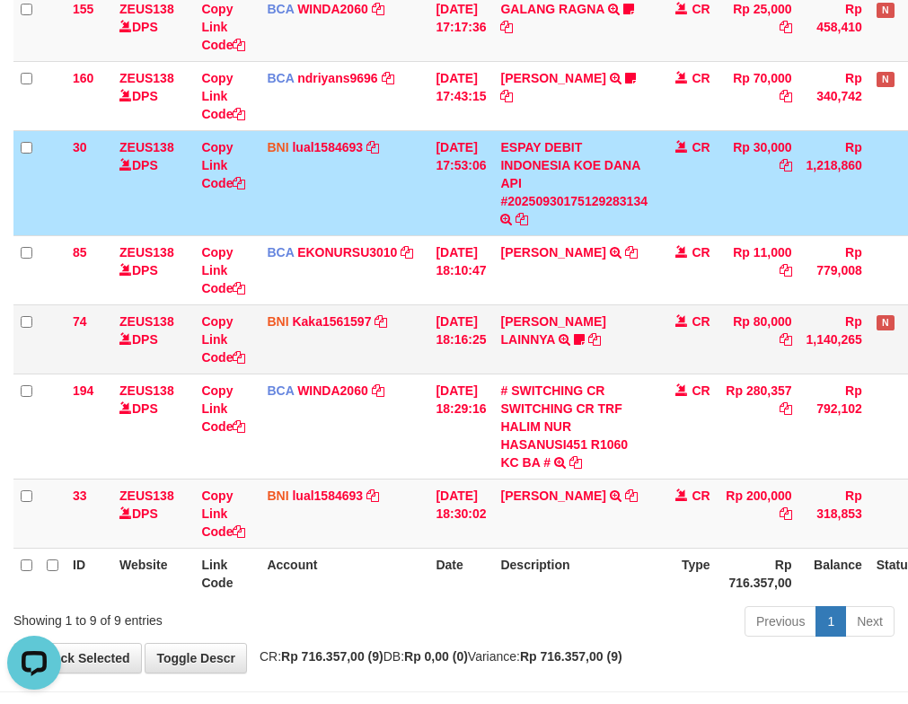
click at [453, 353] on td "[DATE] 18:16:25" at bounding box center [460, 338] width 65 height 69
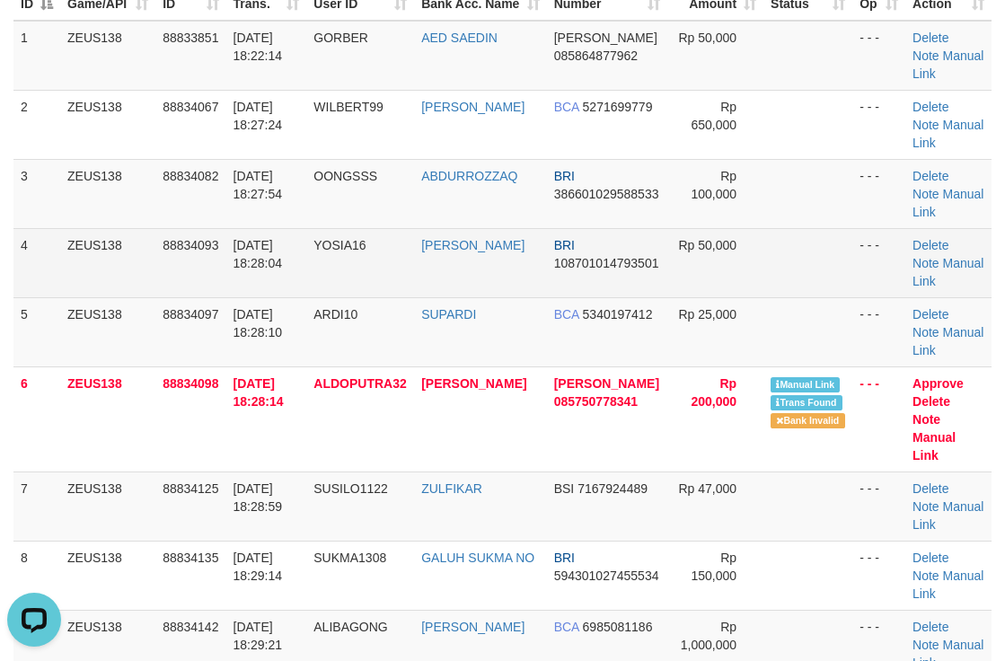
scroll to position [269, 0]
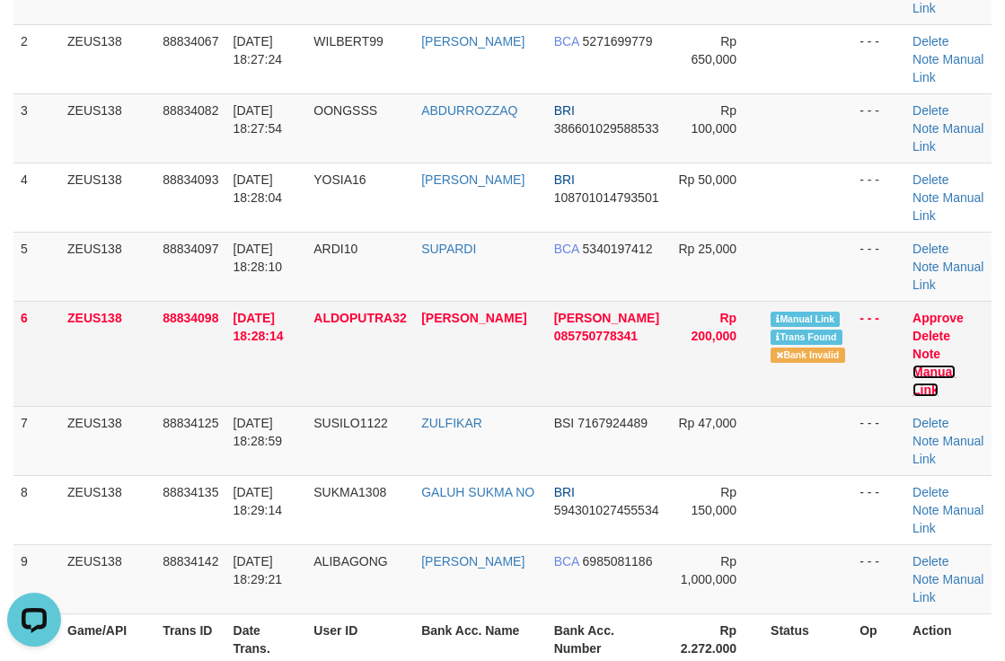
click at [946, 372] on link "Manual Link" at bounding box center [933, 381] width 43 height 32
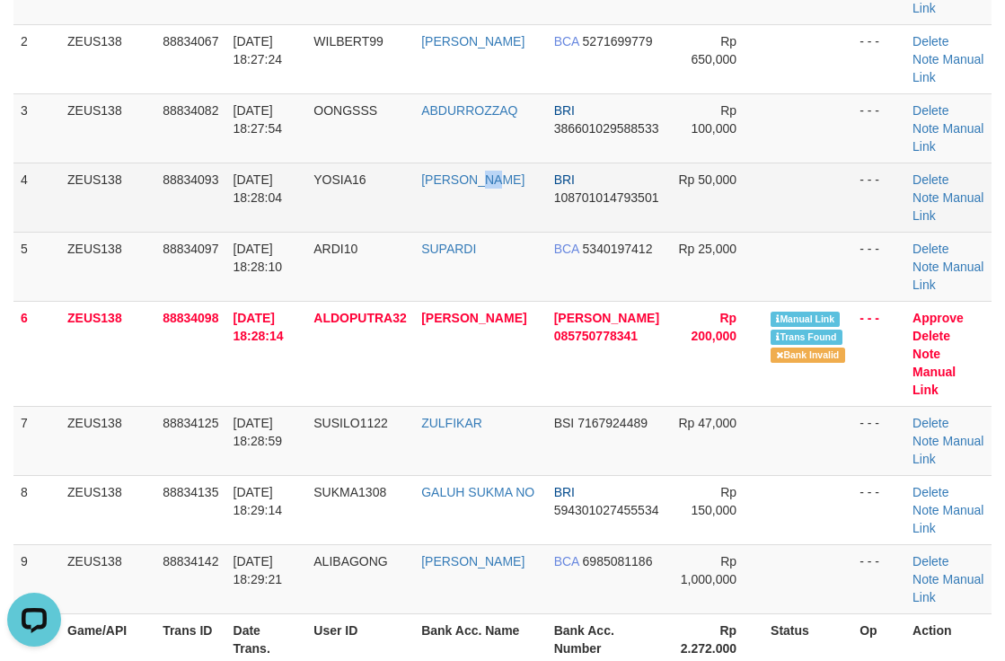
click at [504, 209] on td "MARCELL YOSIA" at bounding box center [480, 197] width 132 height 69
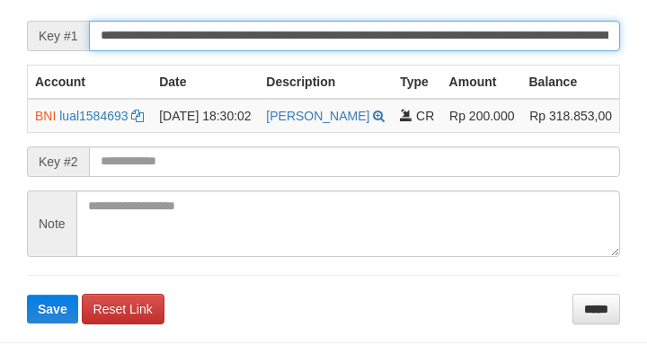
click at [564, 51] on input "**********" at bounding box center [354, 36] width 531 height 31
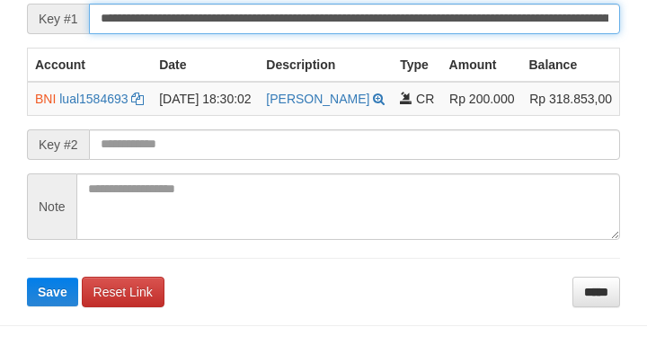
click at [27, 278] on button "Save" at bounding box center [52, 292] width 51 height 29
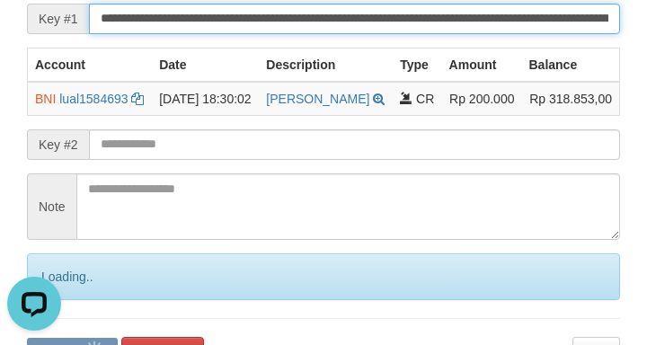
scroll to position [0, 0]
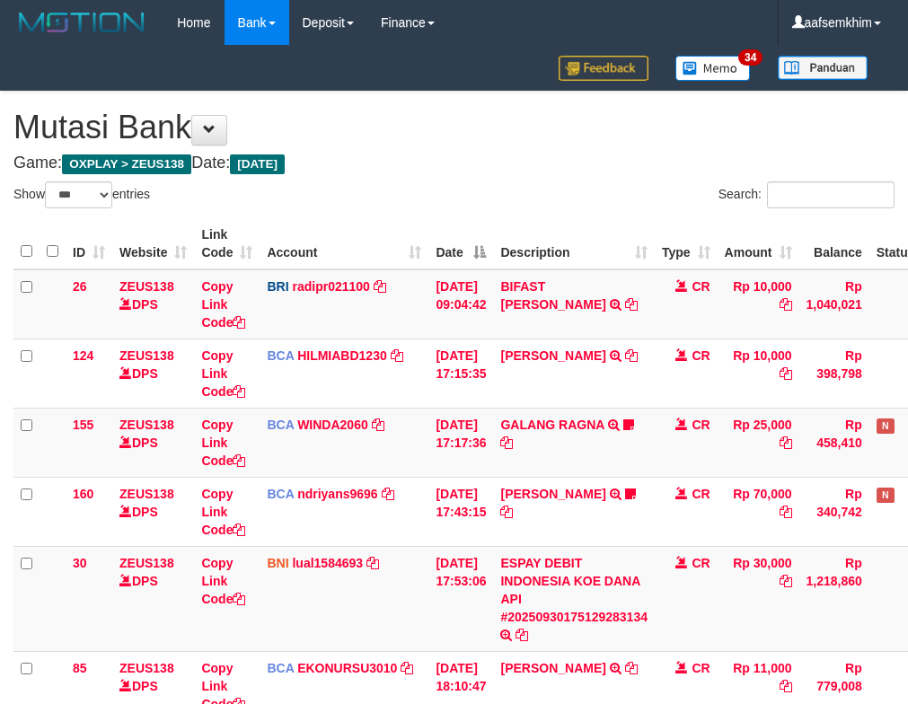
select select "***"
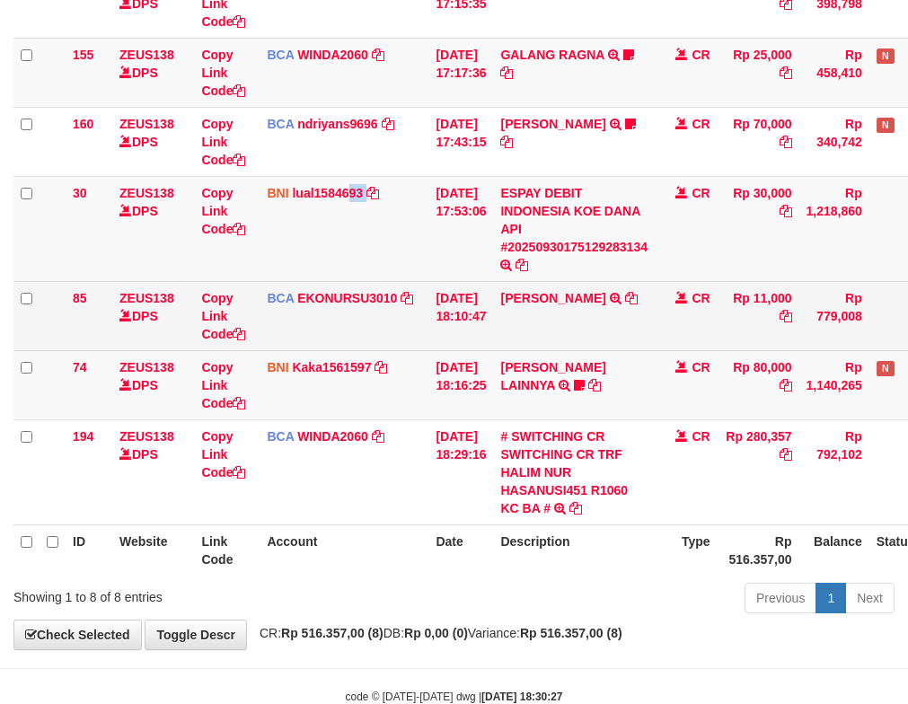
click at [368, 263] on td "BNI lual1584693 DPS LUCKY ALAMSYAH mutasi_20250930_2414 | 30 mutasi_20250930_24…" at bounding box center [344, 228] width 169 height 105
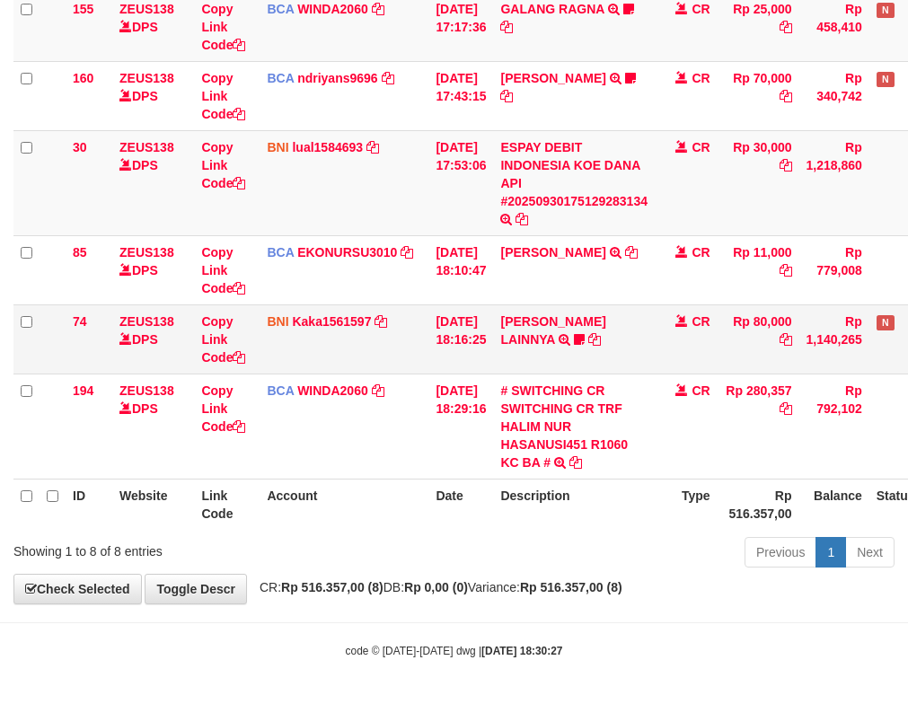
click at [415, 307] on td "BNI Kaka1561597 DPS KARMILA mutasi_20250930_2425 | 74 mutasi_20250930_2425 | 74" at bounding box center [344, 338] width 169 height 69
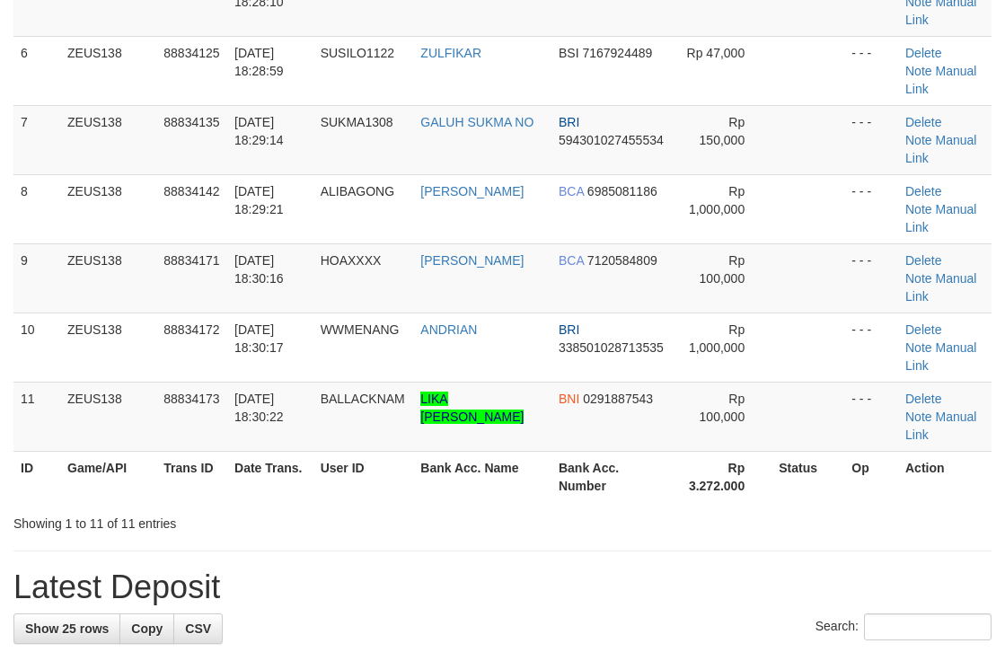
scroll to position [269, 0]
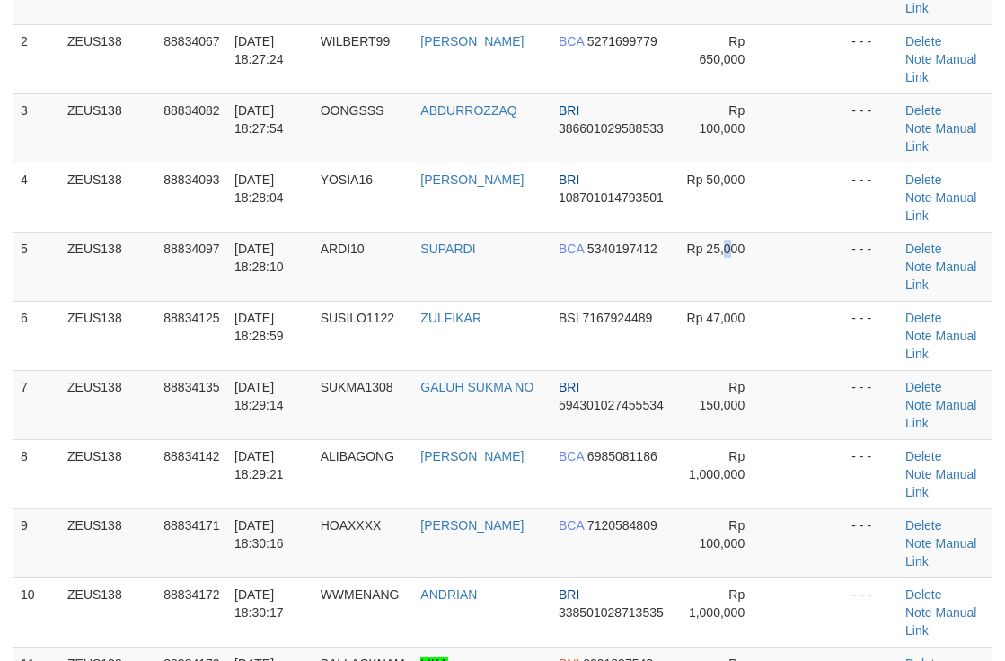
drag, startPoint x: 727, startPoint y: 289, endPoint x: 1018, endPoint y: 234, distance: 296.3
click at [733, 286] on td "Rp 25,000" at bounding box center [722, 266] width 99 height 69
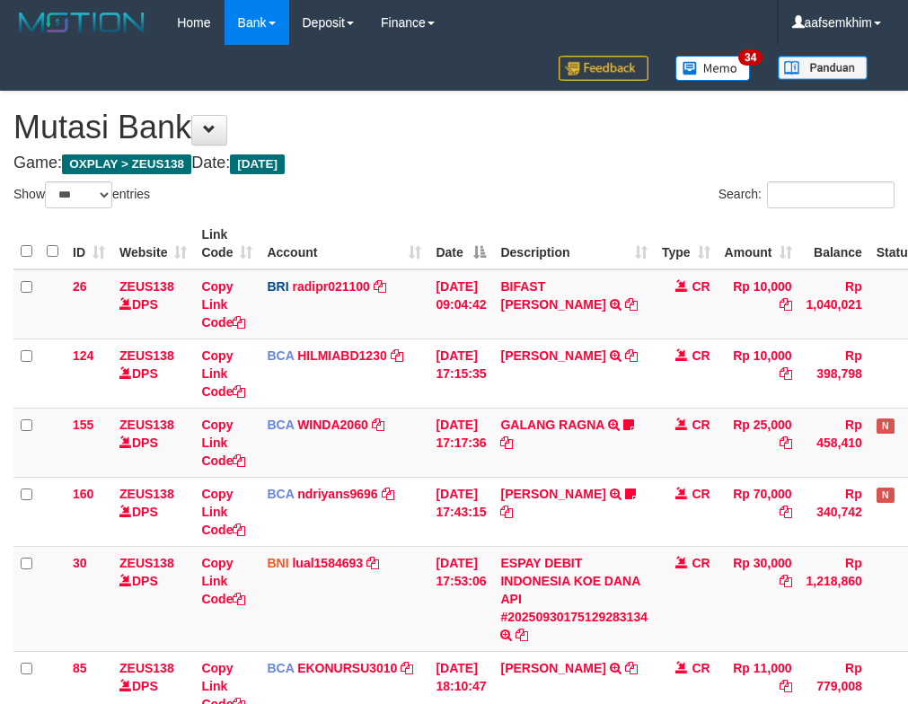
select select "***"
click at [431, 397] on td "[DATE] 17:15:35" at bounding box center [460, 373] width 65 height 69
select select "***"
drag, startPoint x: 544, startPoint y: 192, endPoint x: 531, endPoint y: 194, distance: 13.6
click at [543, 194] on div "Search:" at bounding box center [681, 196] width 427 height 31
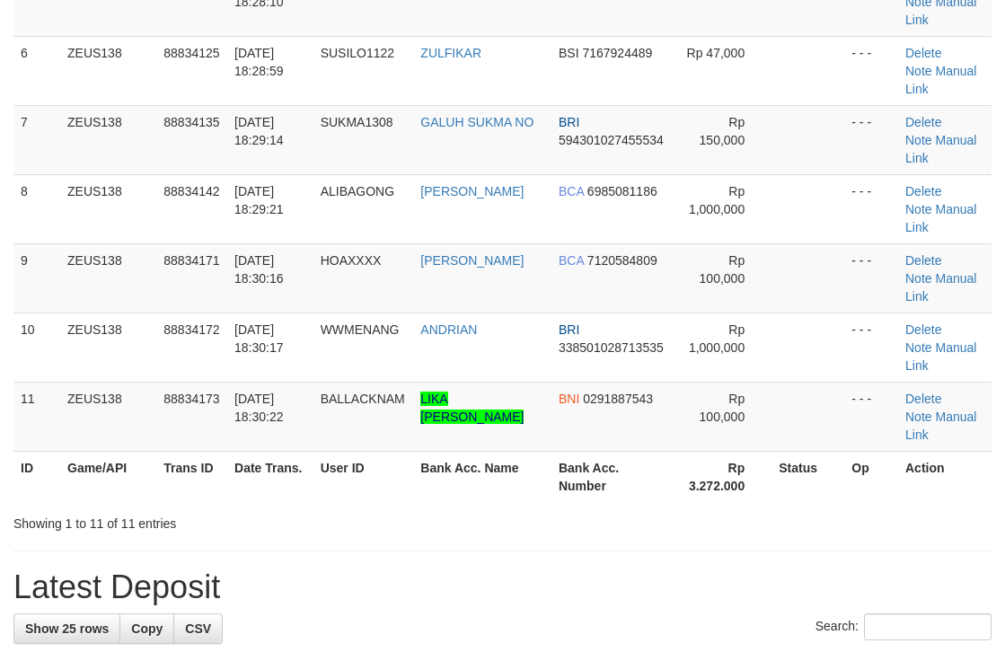
scroll to position [269, 0]
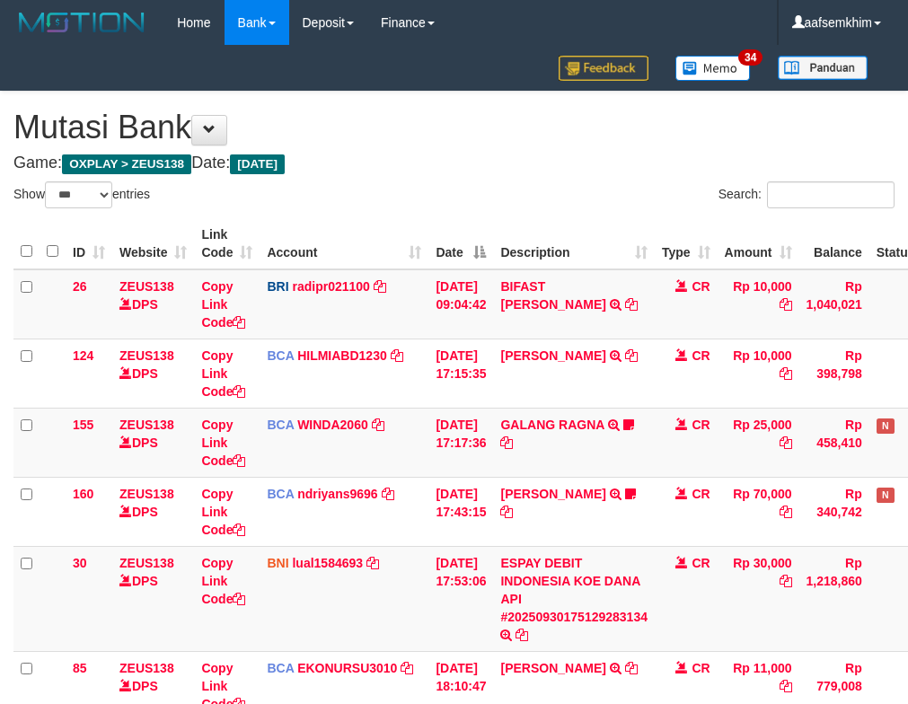
select select "***"
click at [670, 252] on th "Type" at bounding box center [686, 243] width 63 height 51
click at [482, 189] on div "Search:" at bounding box center [681, 196] width 427 height 31
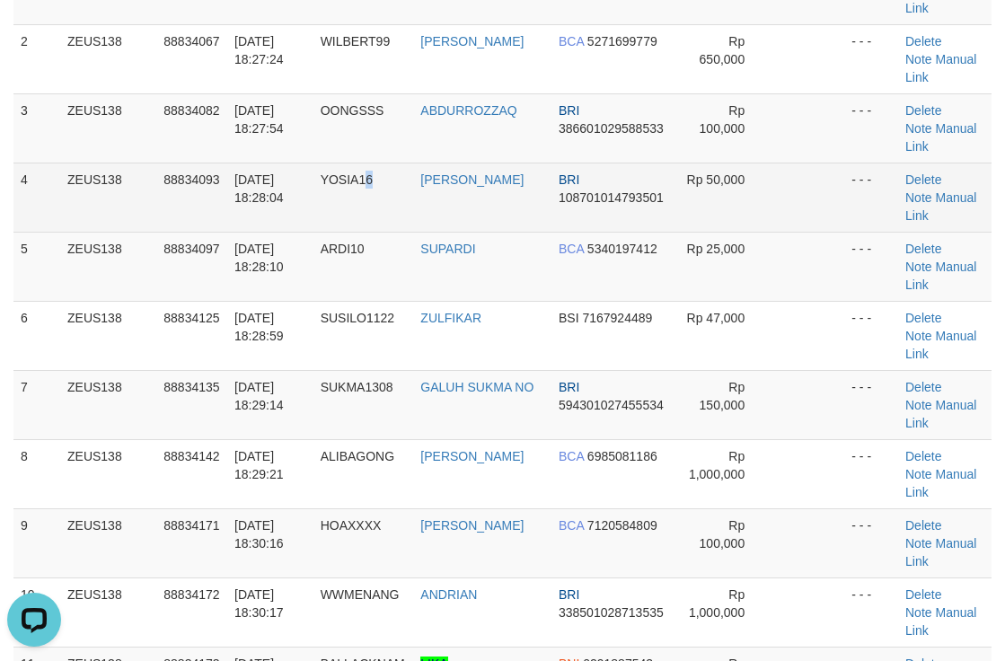
drag, startPoint x: 377, startPoint y: 221, endPoint x: 386, endPoint y: 228, distance: 11.5
click at [377, 231] on td "YOSIA16" at bounding box center [363, 197] width 101 height 69
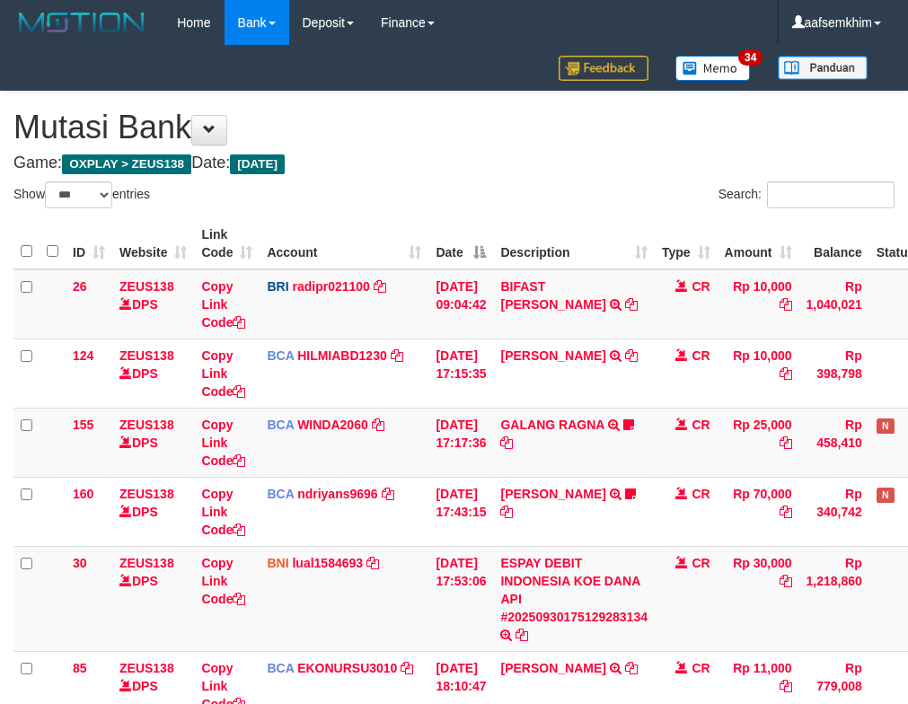
select select "***"
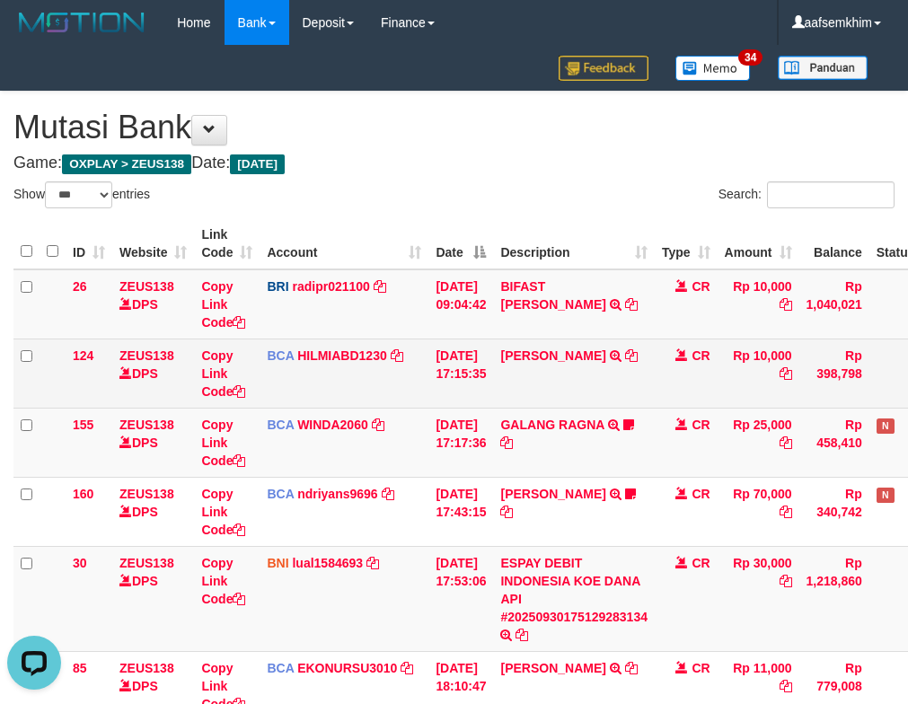
click at [396, 385] on td "BCA HILMIABD1230 DPS HILMI ABDILLAH mutasi_20250930_4766 | 124 mutasi_20250930_…" at bounding box center [344, 373] width 169 height 69
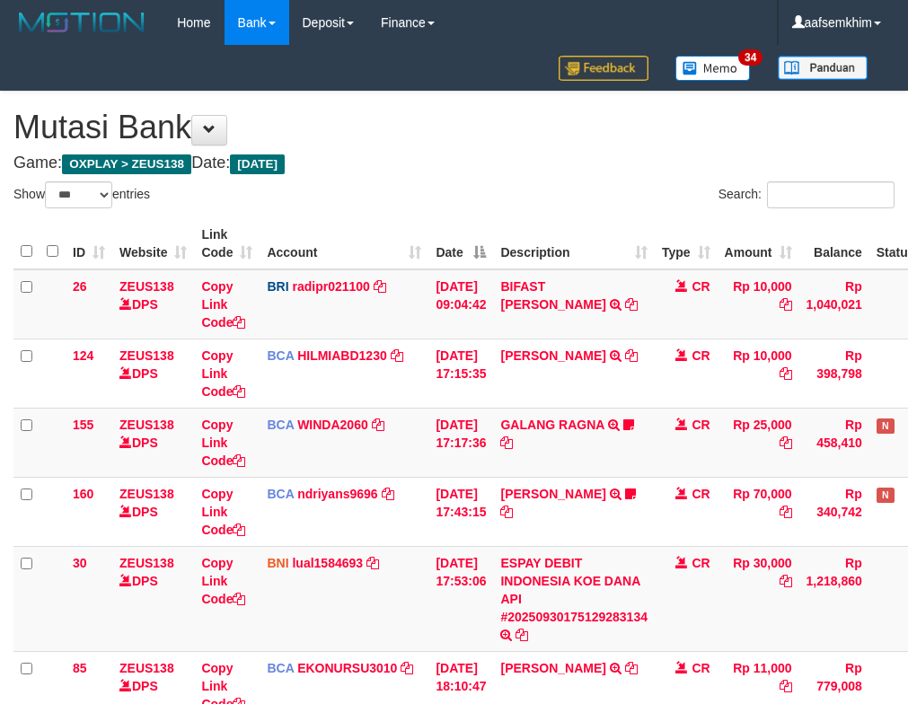
select select "***"
click at [325, 325] on td "BRI radipr021100 DPS REYNALDI ADI PRATAMA mutasi_20250930_3774 | 26 mutasi_2025…" at bounding box center [344, 304] width 169 height 70
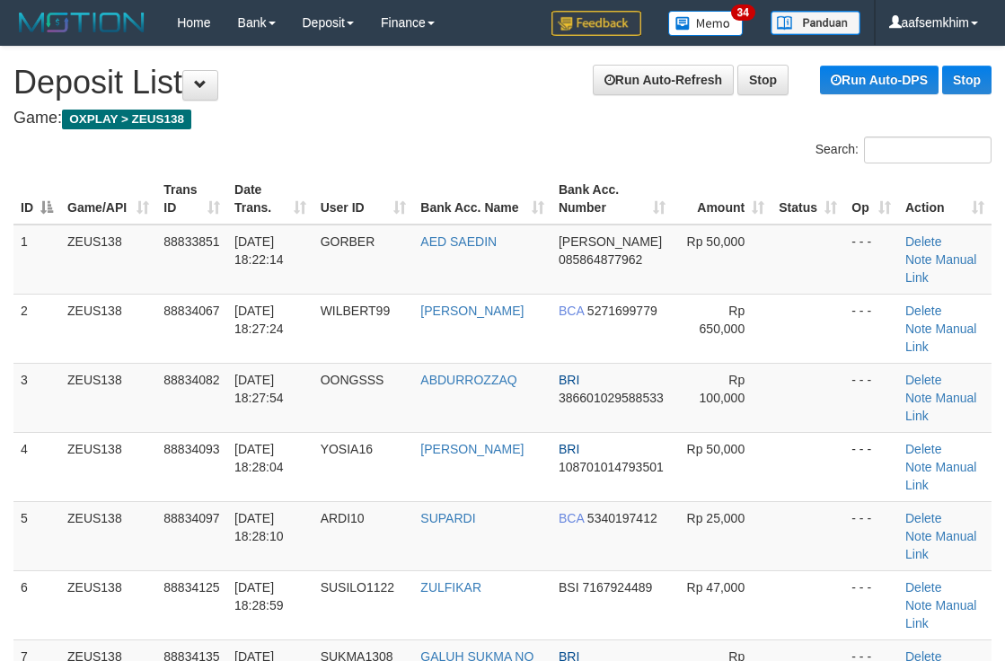
scroll to position [269, 0]
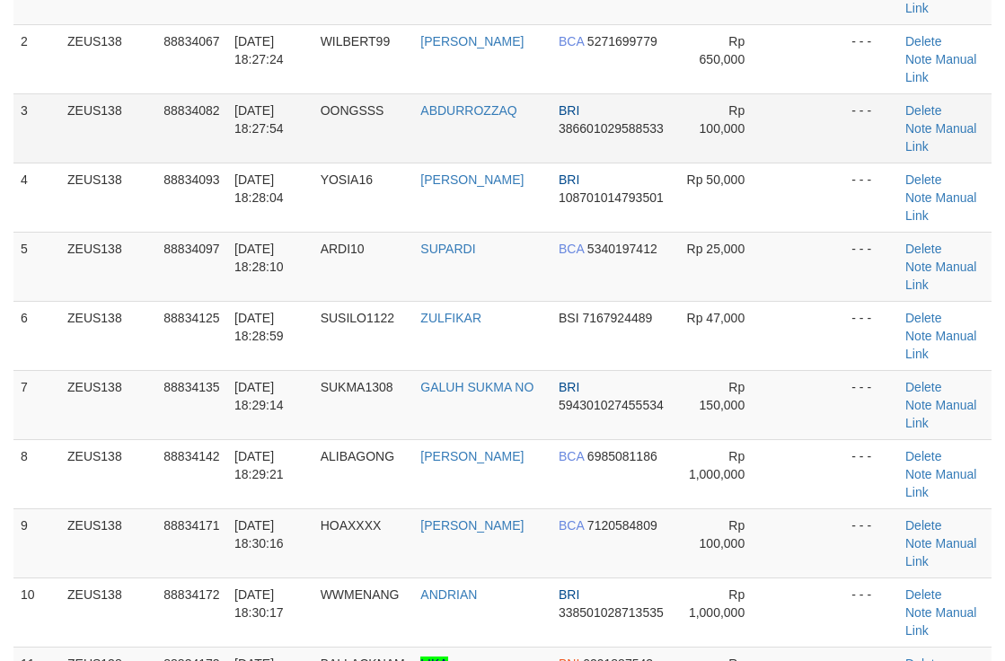
click at [624, 159] on td "BRI 386601029588533" at bounding box center [611, 127] width 121 height 69
click at [621, 135] on span "386601029588533" at bounding box center [611, 128] width 105 height 14
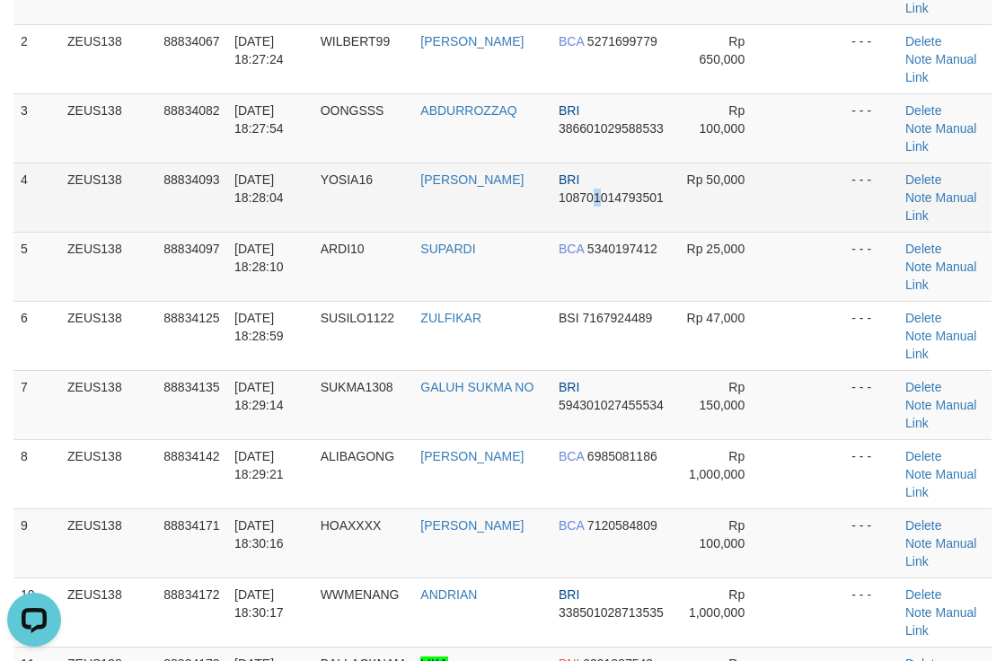
click at [601, 210] on td "BRI 108701014793501" at bounding box center [611, 197] width 121 height 69
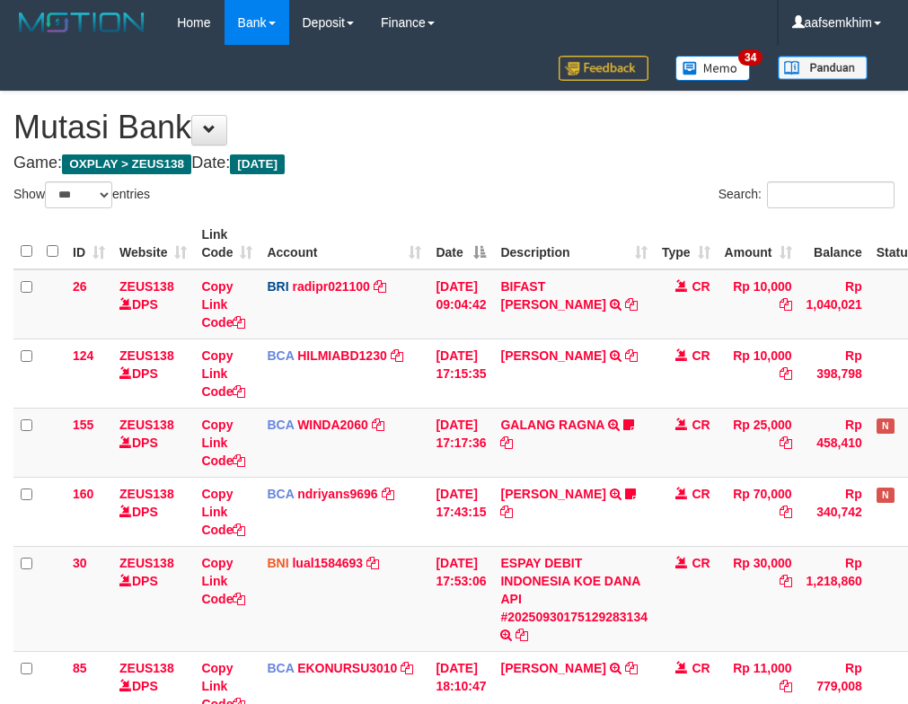
select select "***"
click at [382, 309] on td "BRI radipr021100 DPS REYNALDI ADI PRATAMA mutasi_20250930_3774 | 26 mutasi_2025…" at bounding box center [344, 304] width 169 height 70
select select "***"
click at [464, 299] on td "30/09/2025 09:04:42" at bounding box center [460, 304] width 65 height 70
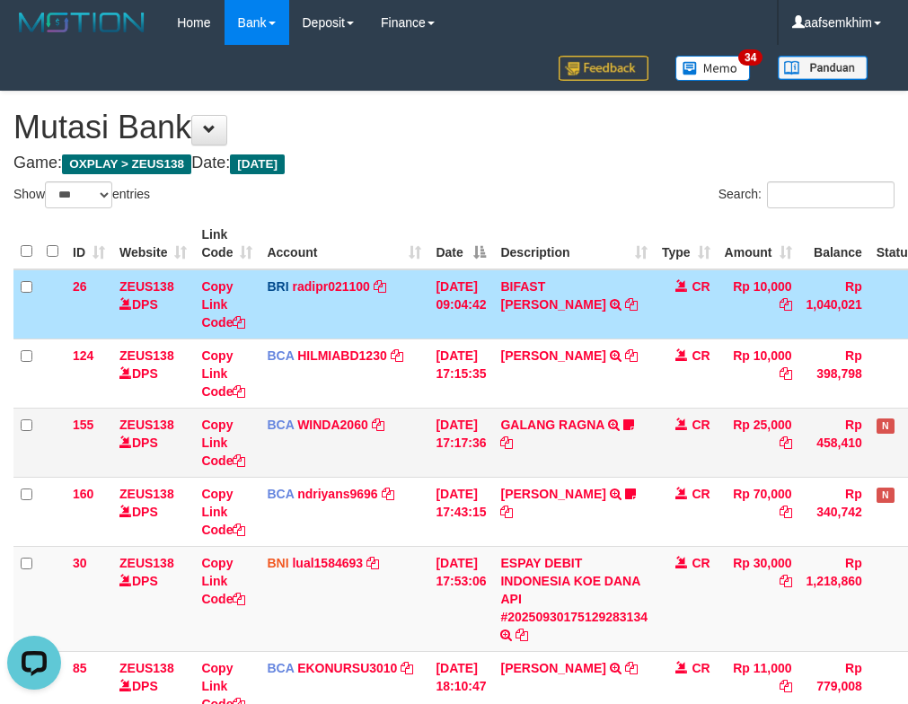
click at [561, 435] on td "GALANG RAGNA TRSF E-BANKING CR 3009/FTSCY/WS95051 25000.002025093083332943 TRFD…" at bounding box center [574, 442] width 162 height 69
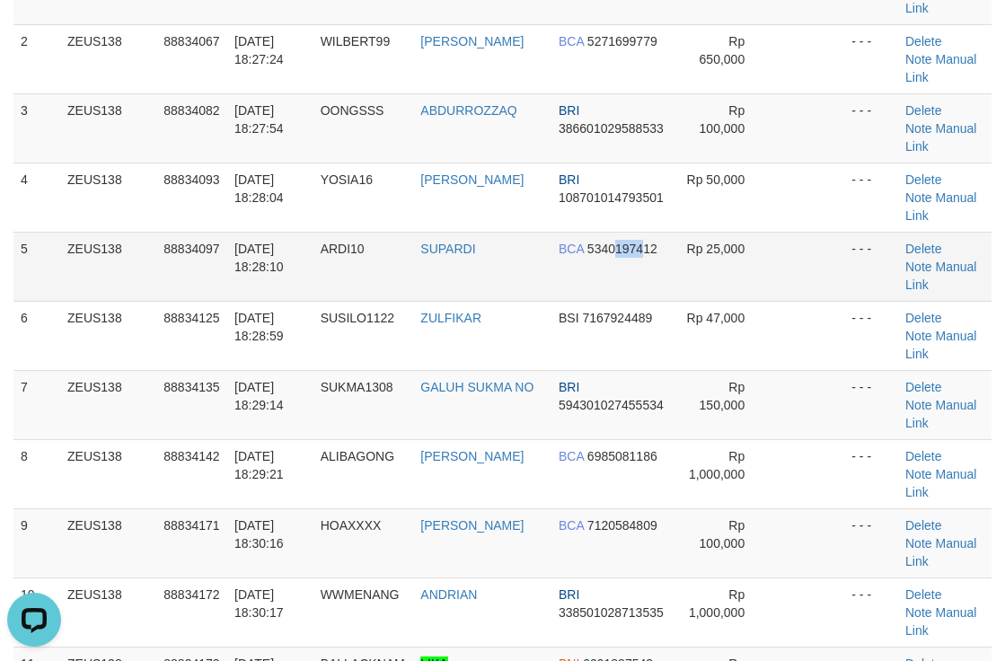
drag, startPoint x: 617, startPoint y: 260, endPoint x: 722, endPoint y: 250, distance: 105.5
click at [633, 255] on td "BCA 5340197412" at bounding box center [611, 266] width 121 height 69
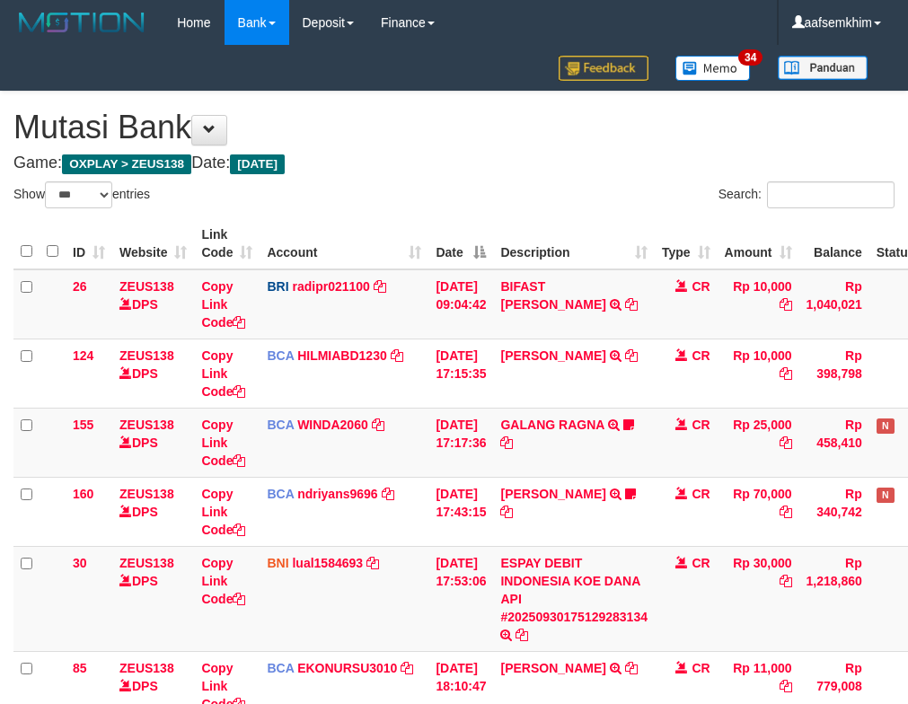
select select "***"
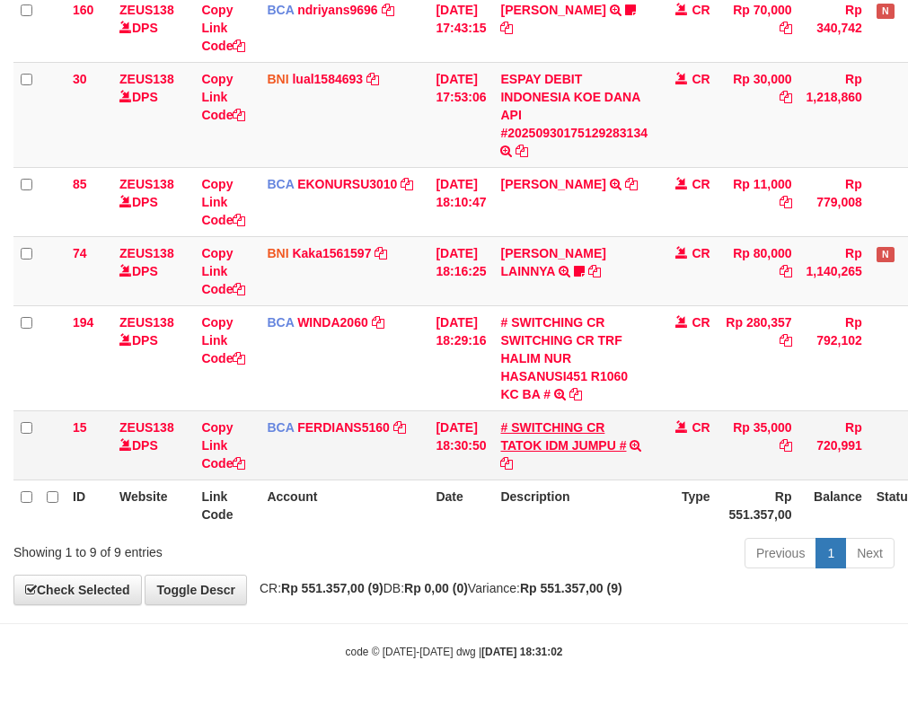
scroll to position [485, 0]
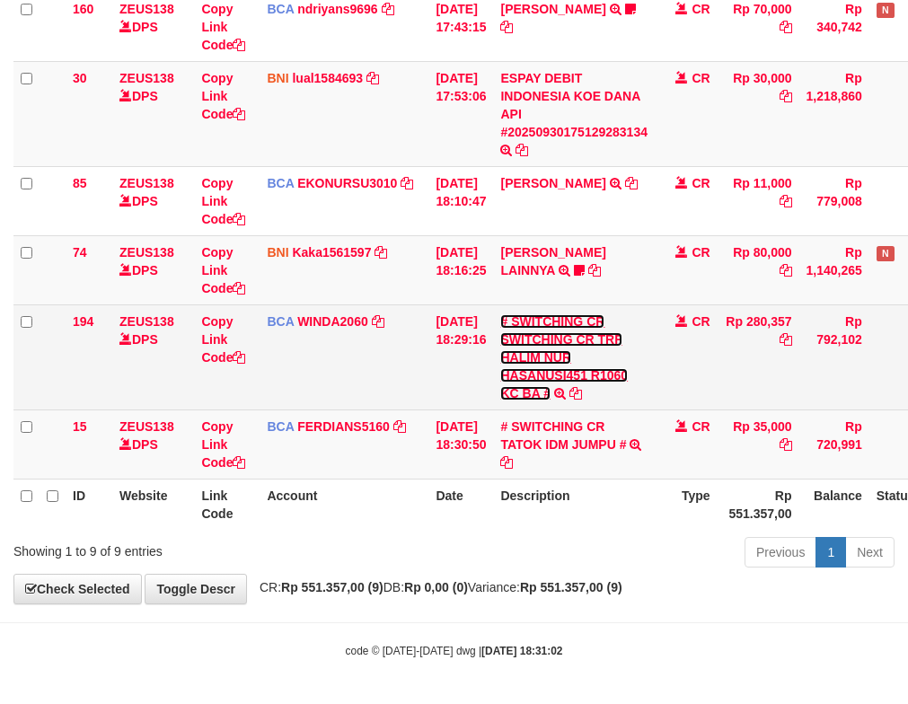
click at [547, 371] on link "# SWITCHING CR SWITCHING CR TRF HALIM NUR HASANUSI451 R1060 KC BA #" at bounding box center [564, 357] width 128 height 86
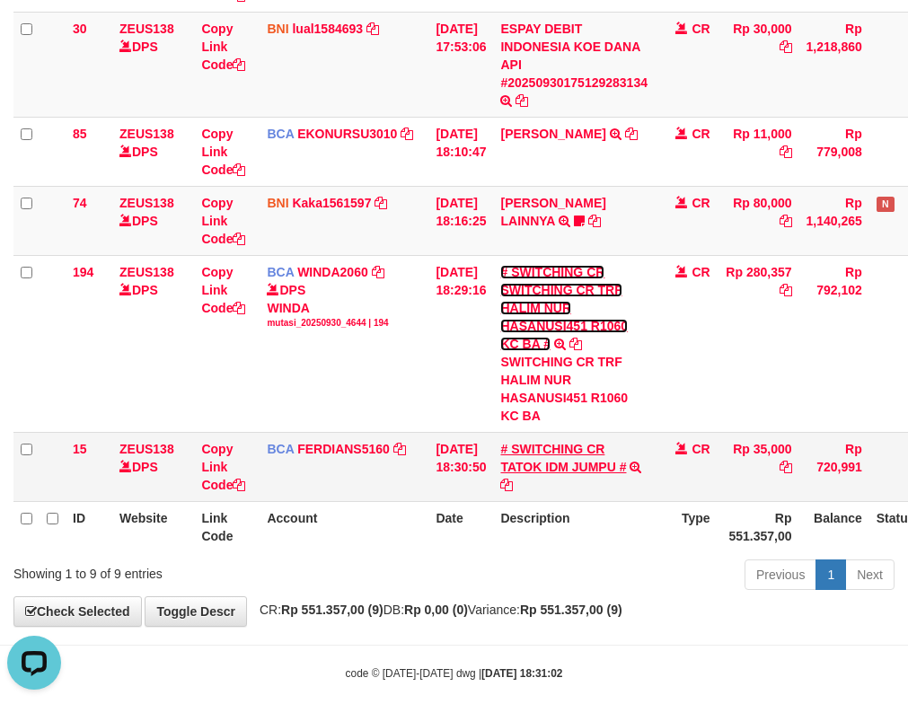
scroll to position [0, 0]
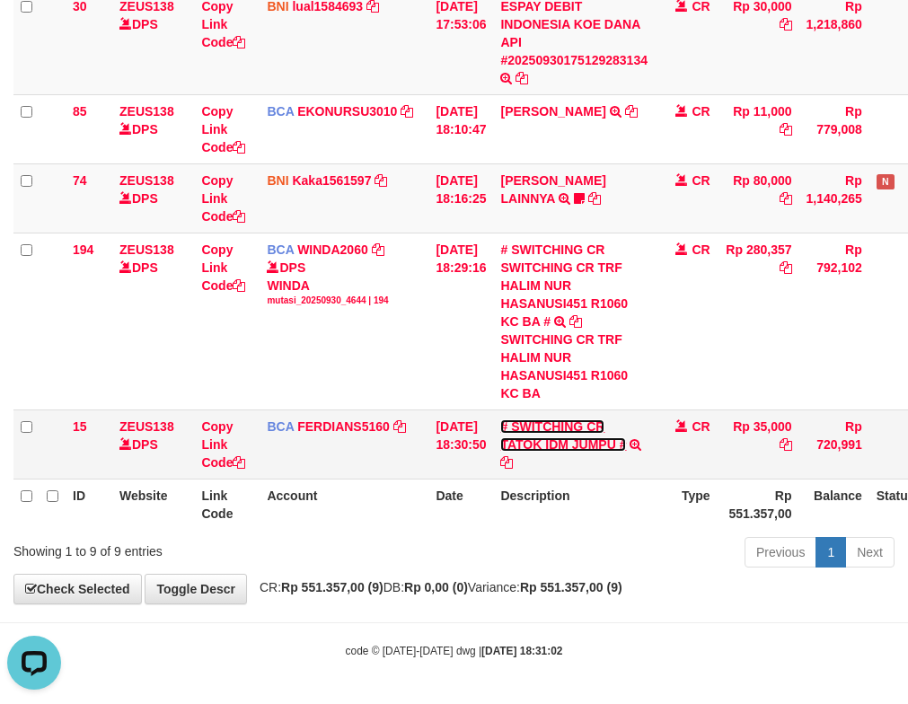
click at [577, 447] on link "# SWITCHING CR TATOK IDM JUMPU #" at bounding box center [563, 435] width 126 height 32
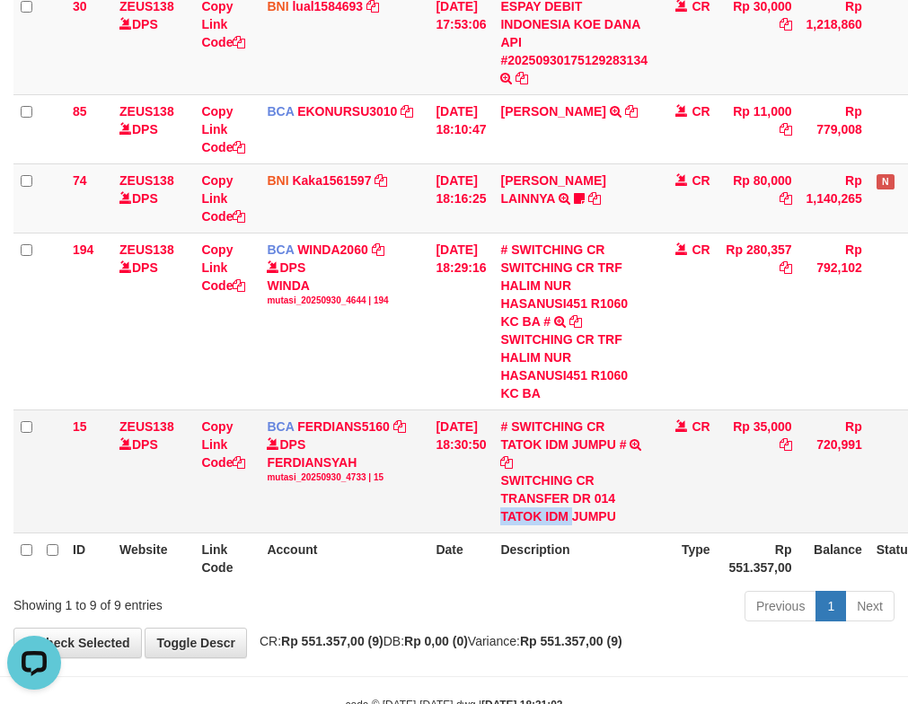
drag, startPoint x: 512, startPoint y: 508, endPoint x: 586, endPoint y: 511, distance: 74.6
click at [586, 511] on td "# SWITCHING CR TATOK IDM JUMPU # SWITCHING CR TRANSFER DR 014 TATOK IDM JUMPU" at bounding box center [574, 471] width 162 height 123
click at [792, 445] on icon at bounding box center [786, 444] width 13 height 13
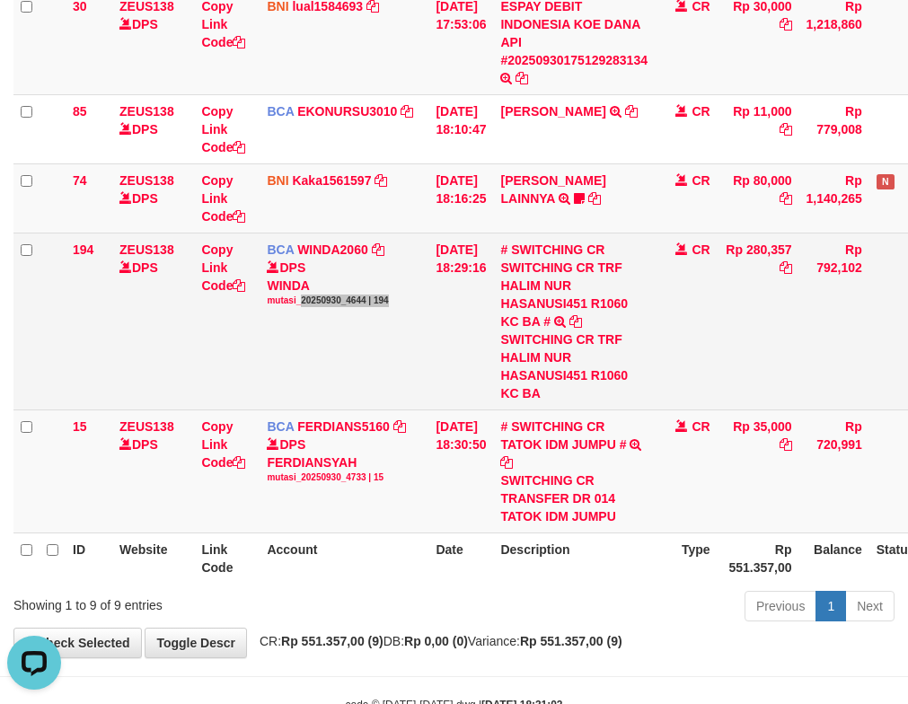
click at [392, 342] on td "BCA WINDA2060 DPS WINDA mutasi_20250930_4644 | 194 mutasi_20250930_4644 | 194" at bounding box center [344, 321] width 169 height 177
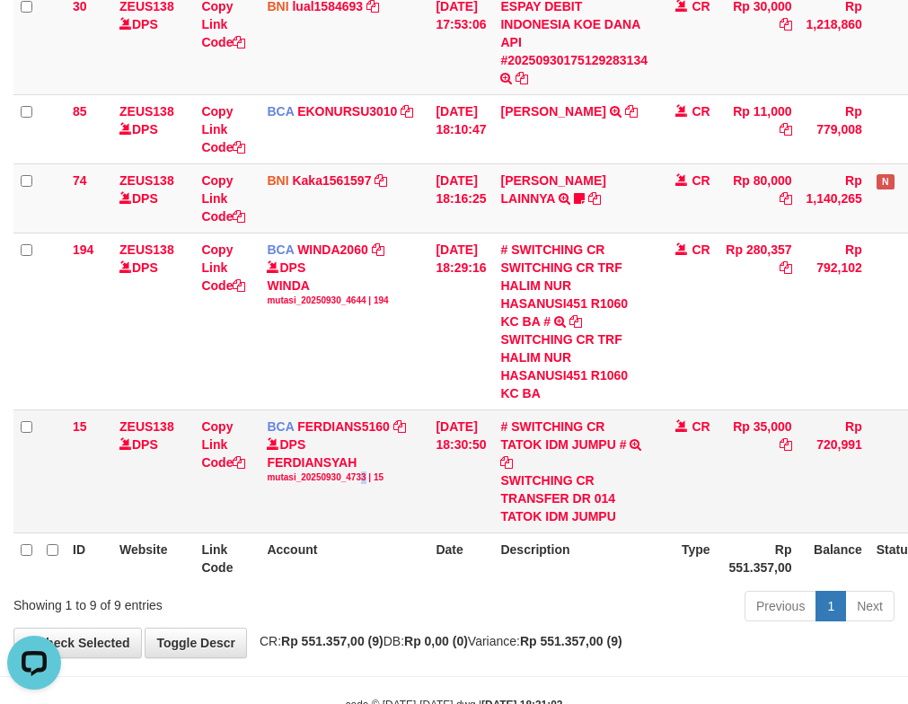
drag, startPoint x: 366, startPoint y: 483, endPoint x: 340, endPoint y: 478, distance: 25.7
click at [356, 482] on div "mutasi_20250930_4733 | 15" at bounding box center [344, 478] width 154 height 13
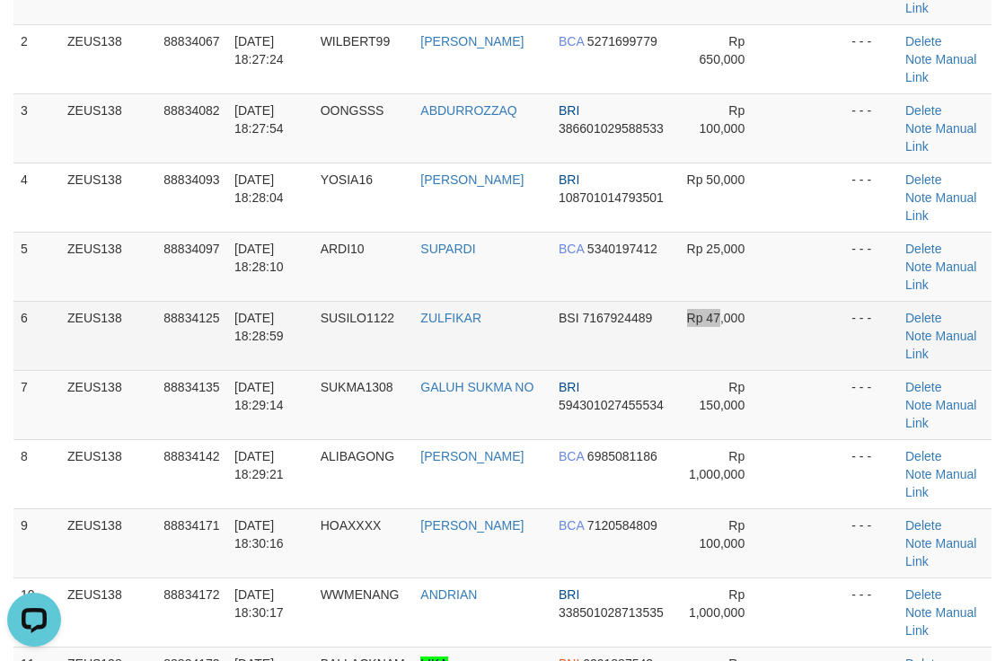
click at [674, 331] on td "Rp 47,000" at bounding box center [722, 335] width 99 height 69
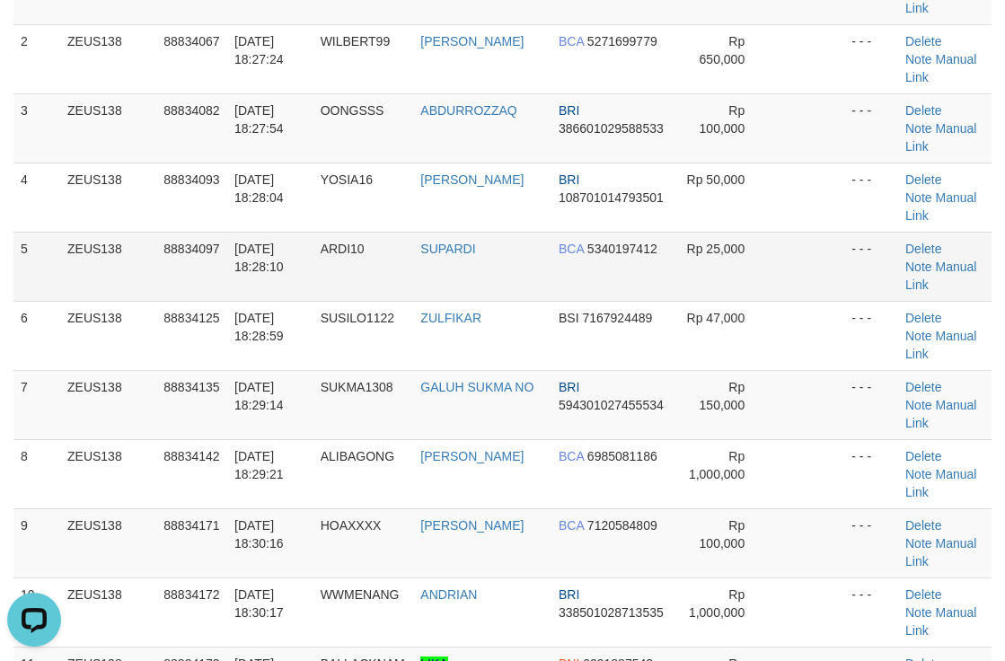
click at [799, 261] on td at bounding box center [807, 266] width 73 height 69
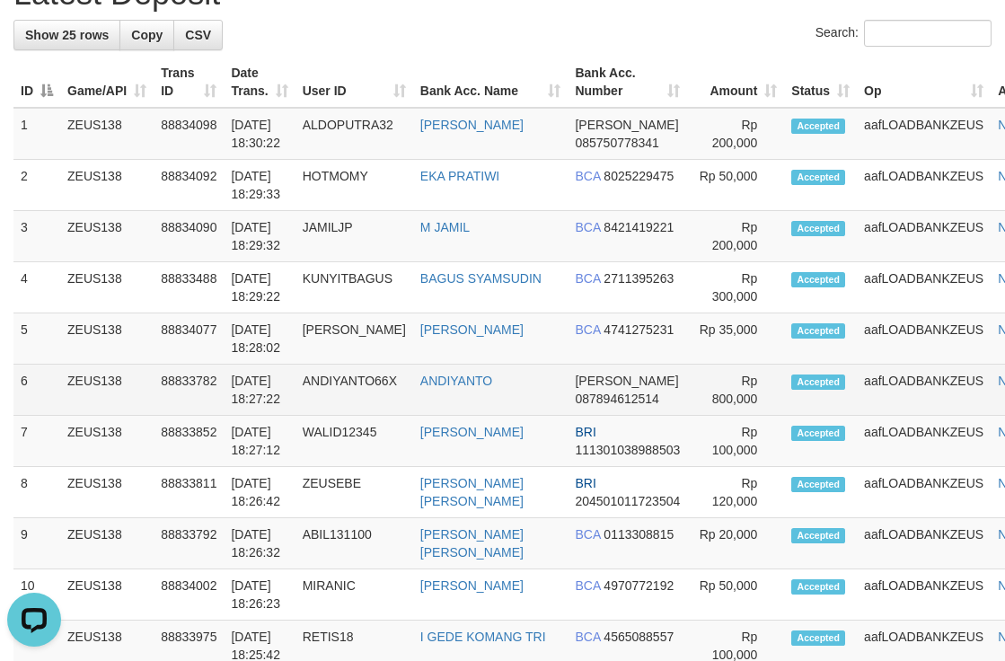
scroll to position [810, 0]
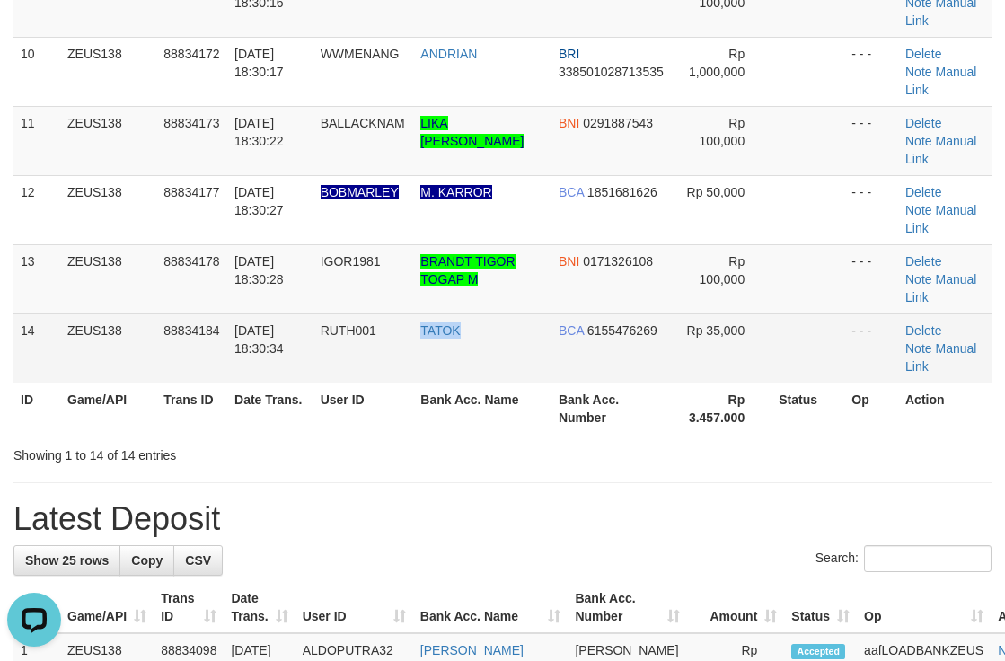
copy tr "TATOK"
drag, startPoint x: 455, startPoint y: 354, endPoint x: 537, endPoint y: 341, distance: 82.7
click at [537, 342] on tr "14 ZEUS138 88834184 30/09/2025 18:30:34 RUTH001 TATOK BCA 6155476269 Rp 35,000 …" at bounding box center [502, 347] width 978 height 69
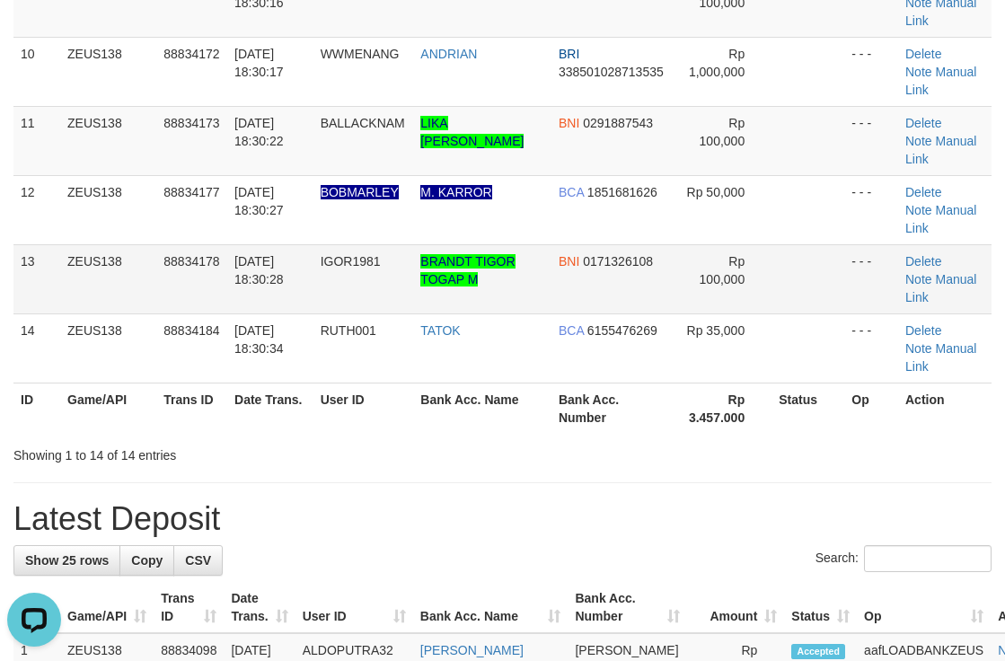
drag, startPoint x: 652, startPoint y: 302, endPoint x: 815, endPoint y: 392, distance: 185.7
click at [667, 302] on td "BNI 0171326108" at bounding box center [611, 278] width 121 height 69
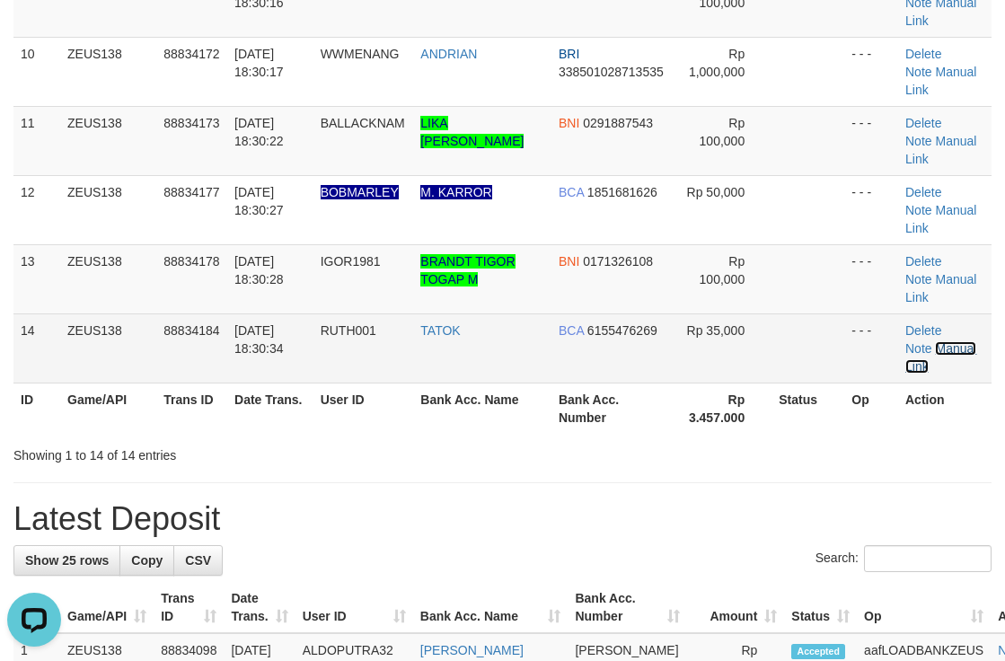
click at [965, 346] on link "Manual Link" at bounding box center [940, 357] width 71 height 32
click at [964, 348] on link "Manual Link" at bounding box center [940, 357] width 71 height 32
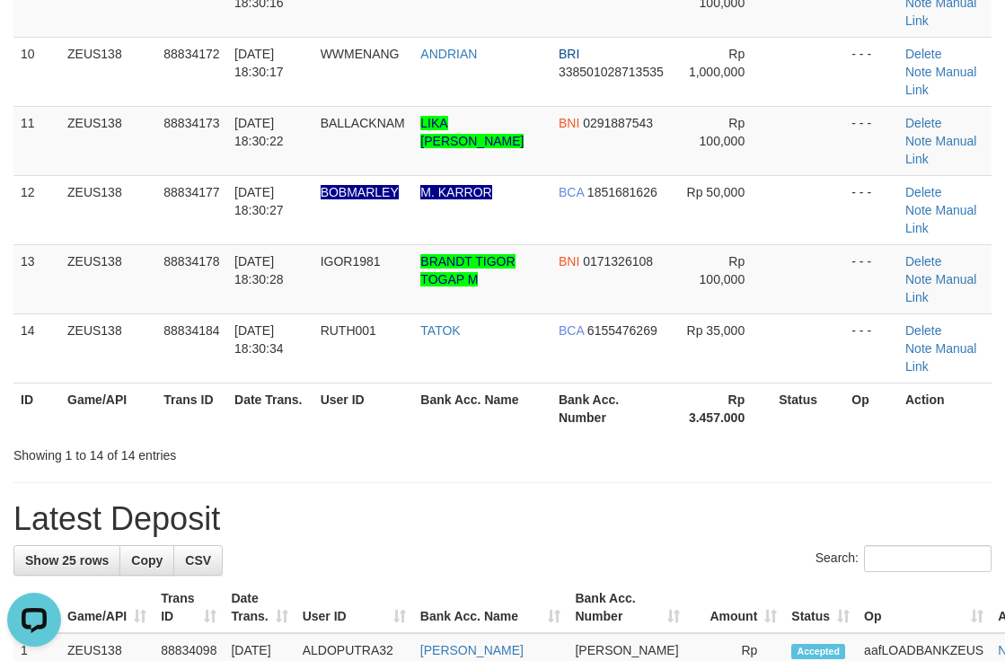
drag, startPoint x: 503, startPoint y: 223, endPoint x: 1014, endPoint y: 357, distance: 528.3
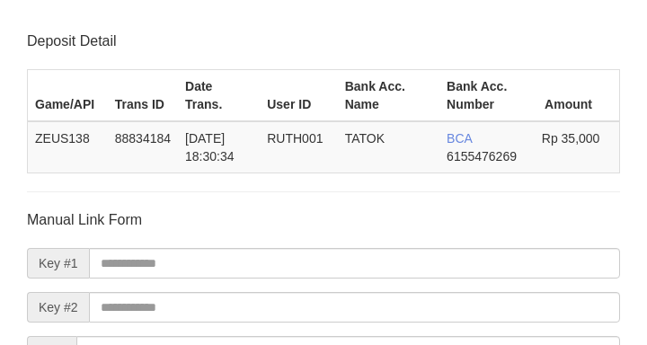
scroll to position [210, 0]
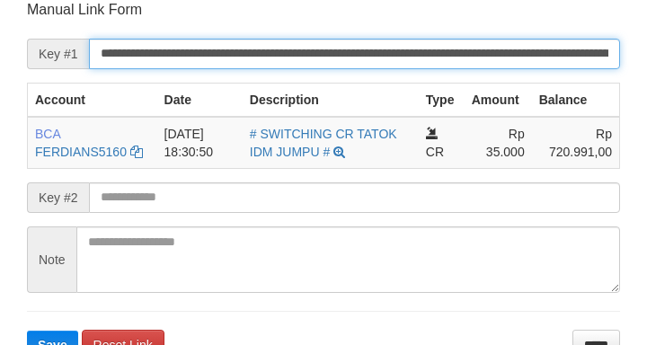
click at [482, 57] on input "**********" at bounding box center [354, 54] width 531 height 31
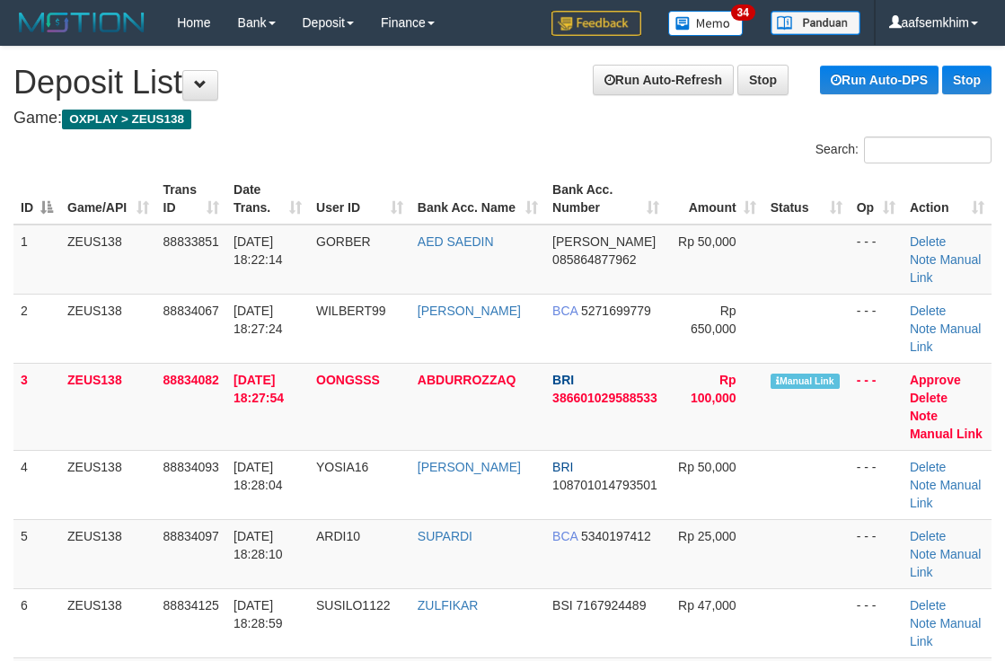
scroll to position [1219, 0]
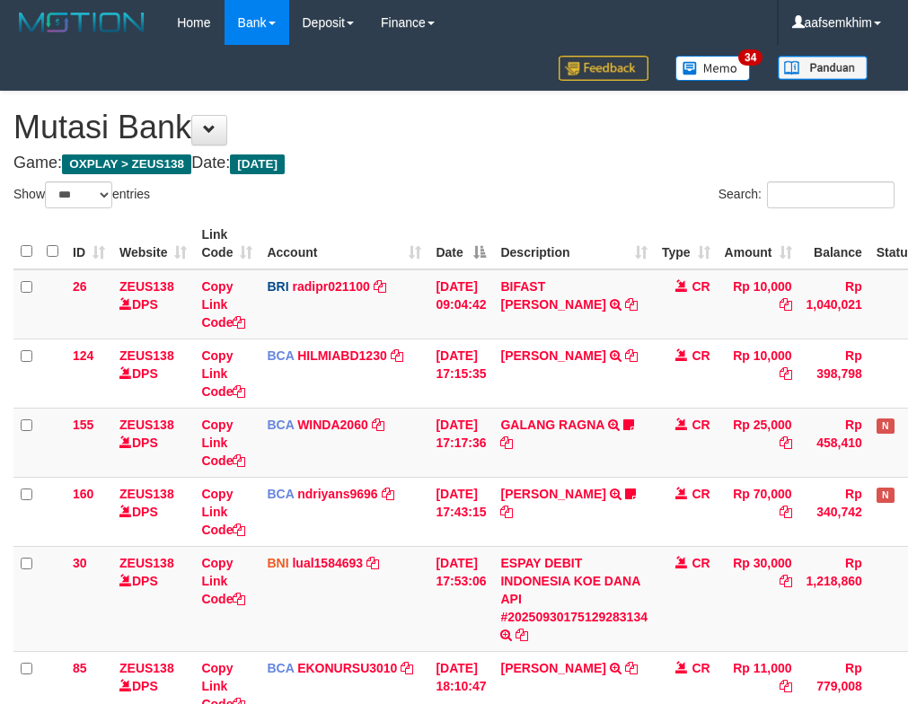
select select "***"
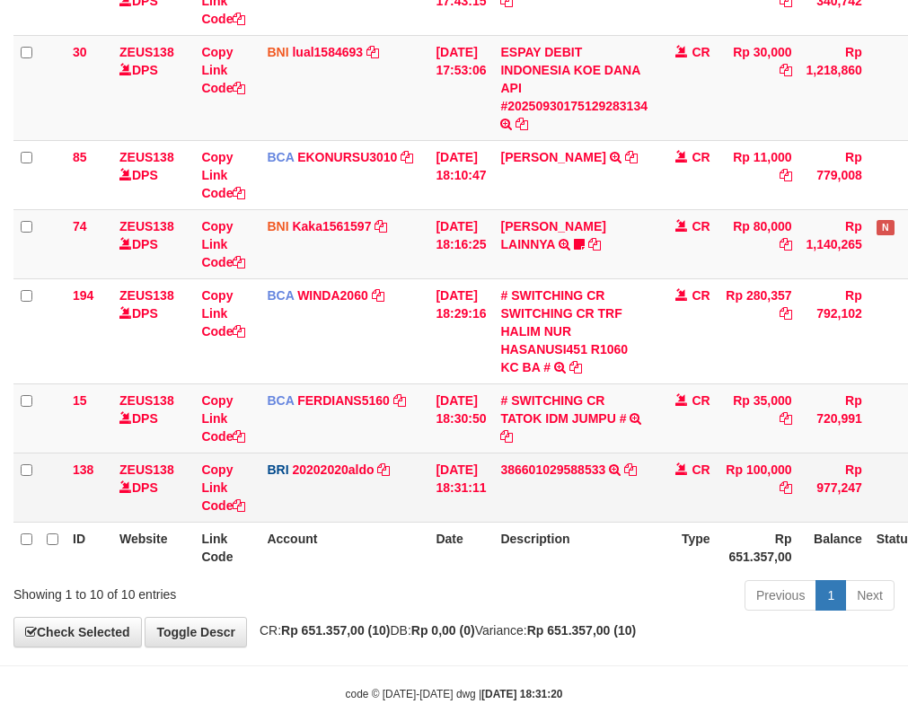
drag, startPoint x: 441, startPoint y: 433, endPoint x: 577, endPoint y: 490, distance: 148.1
click at [449, 435] on td "30/09/2025 18:30:50" at bounding box center [460, 417] width 65 height 69
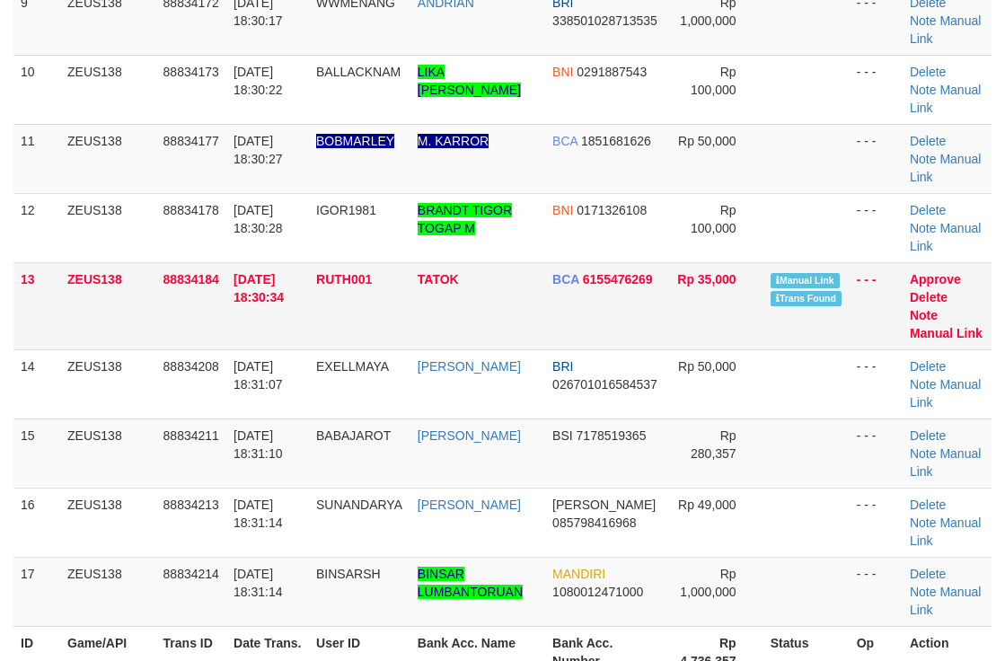
click at [765, 289] on td "Manual Link Trans Found" at bounding box center [806, 305] width 86 height 87
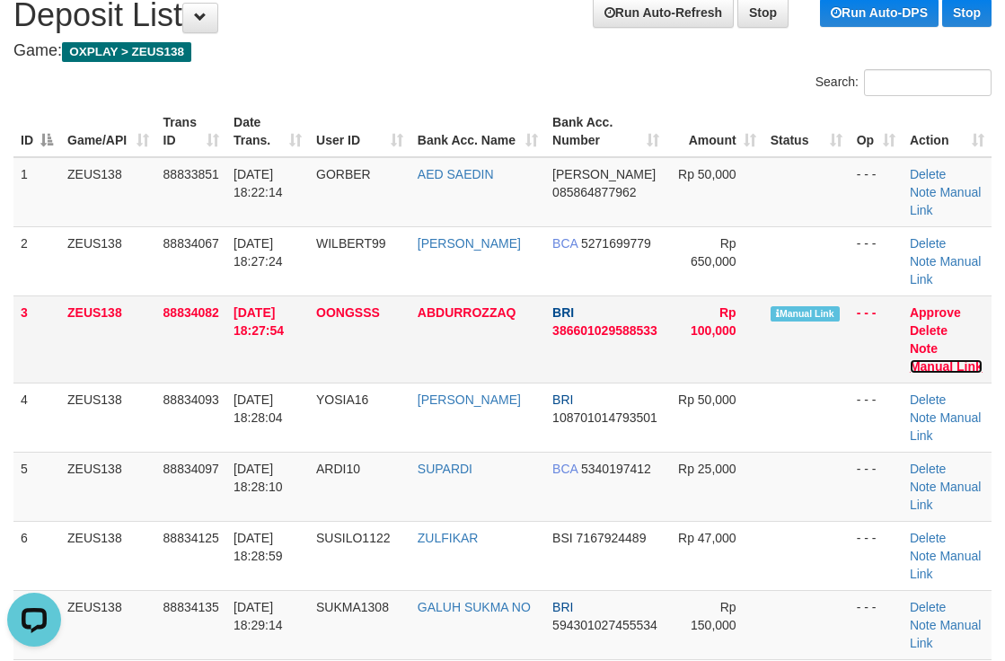
click at [916, 366] on link "Manual Link" at bounding box center [946, 366] width 73 height 14
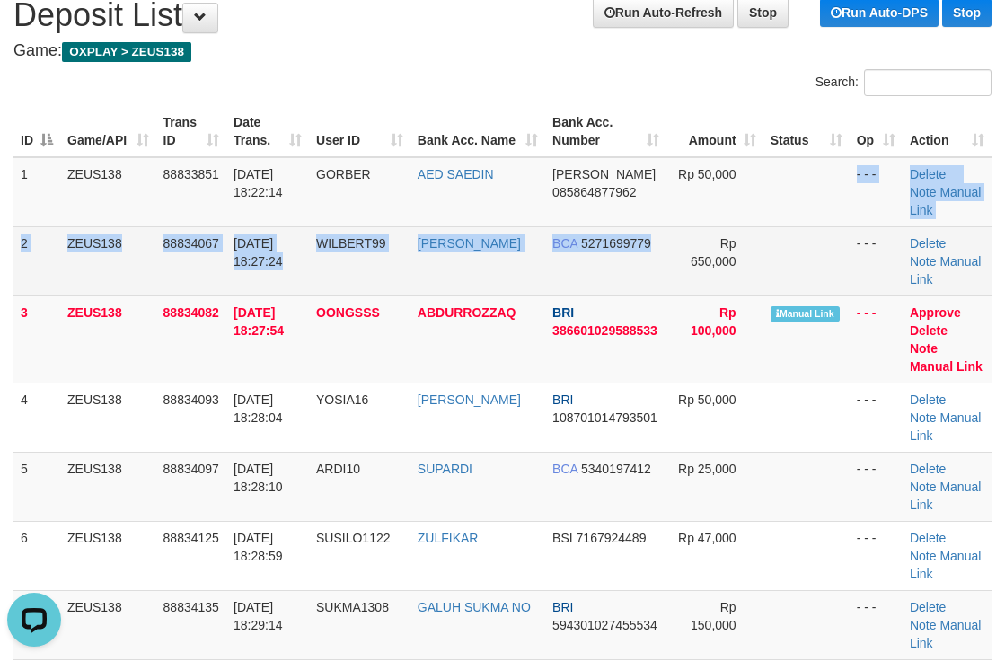
drag, startPoint x: 636, startPoint y: 219, endPoint x: 649, endPoint y: 228, distance: 16.2
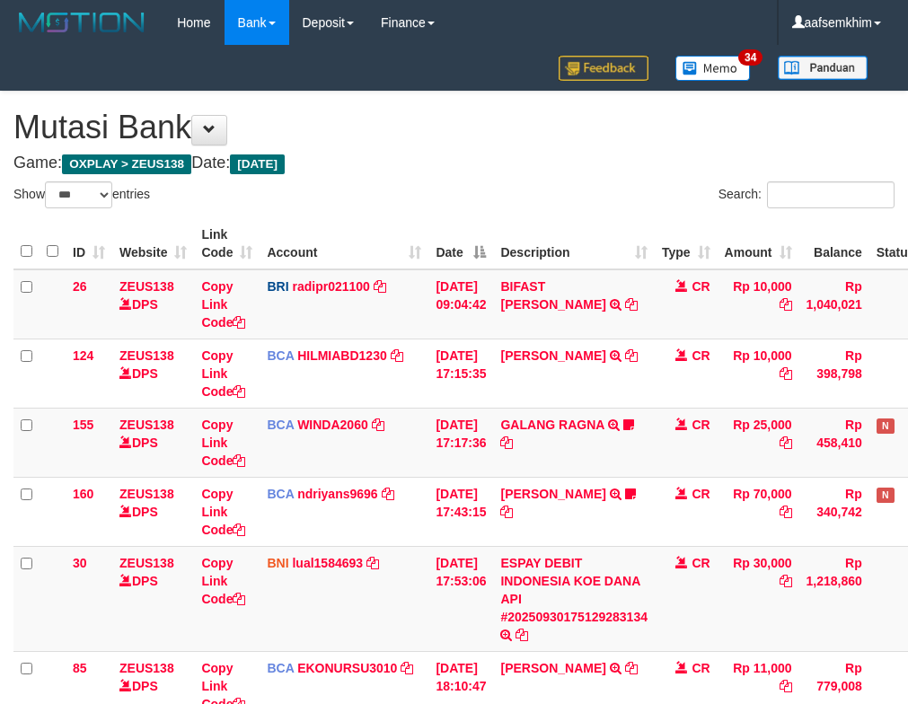
select select "***"
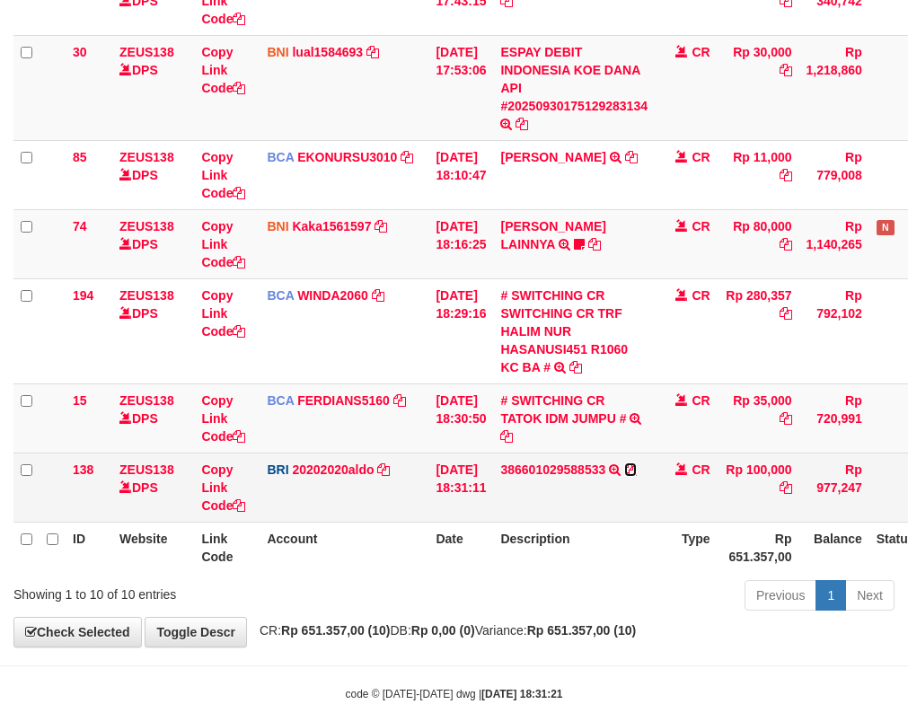
click at [637, 471] on icon at bounding box center [630, 469] width 13 height 13
click at [637, 469] on icon at bounding box center [630, 469] width 13 height 13
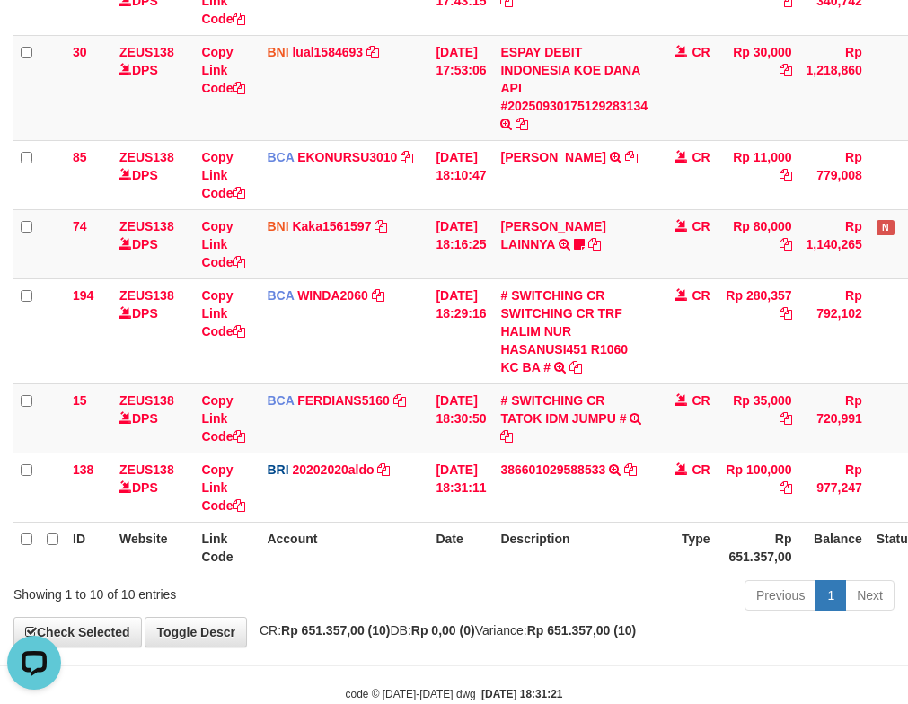
scroll to position [0, 0]
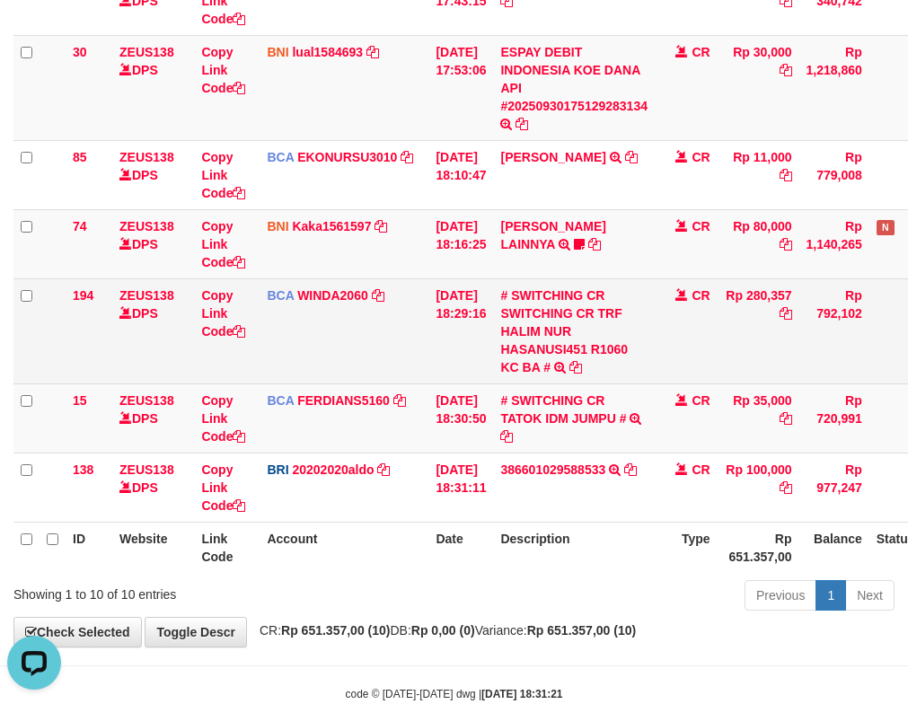
drag, startPoint x: 468, startPoint y: 311, endPoint x: 198, endPoint y: 289, distance: 270.3
click at [444, 312] on td "[DATE] 18:29:16" at bounding box center [460, 330] width 65 height 105
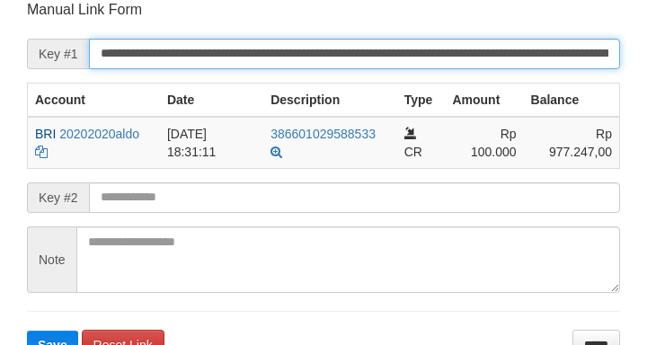
drag, startPoint x: 0, startPoint y: 0, endPoint x: 495, endPoint y: 57, distance: 498.1
click at [495, 57] on input "**********" at bounding box center [354, 54] width 531 height 31
click at [27, 331] on button "Save" at bounding box center [52, 345] width 51 height 29
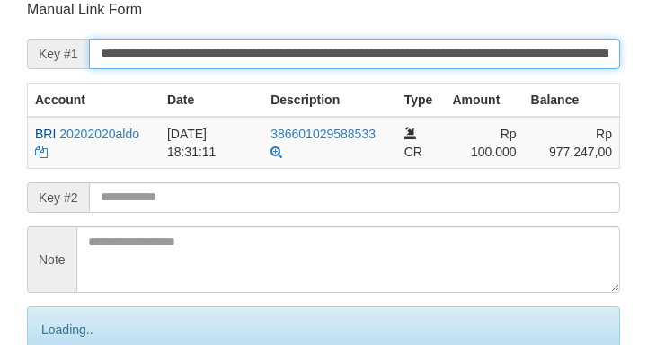
scroll to position [352, 0]
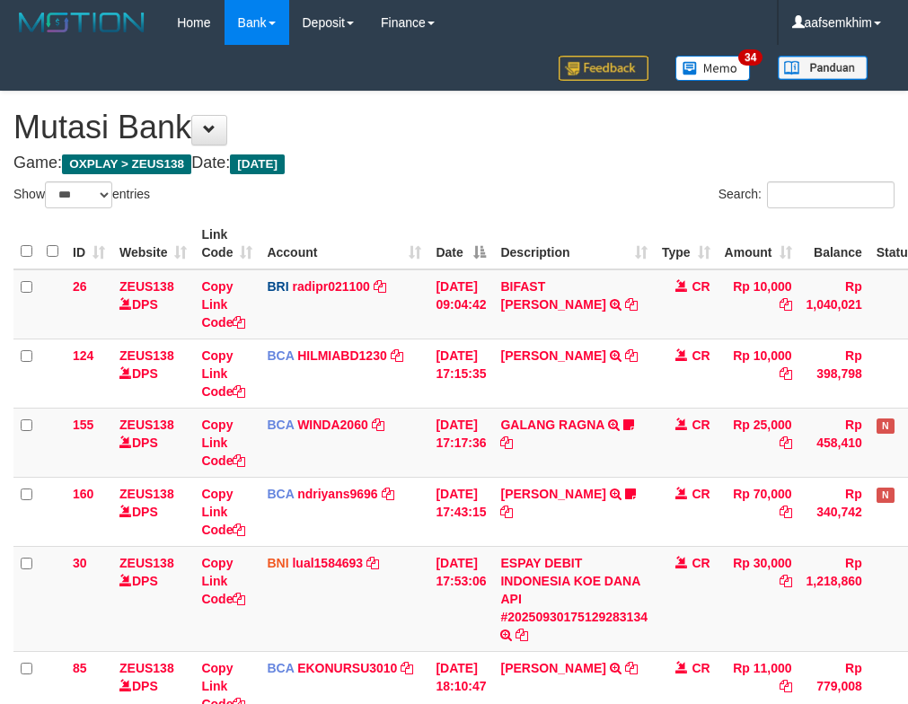
select select "***"
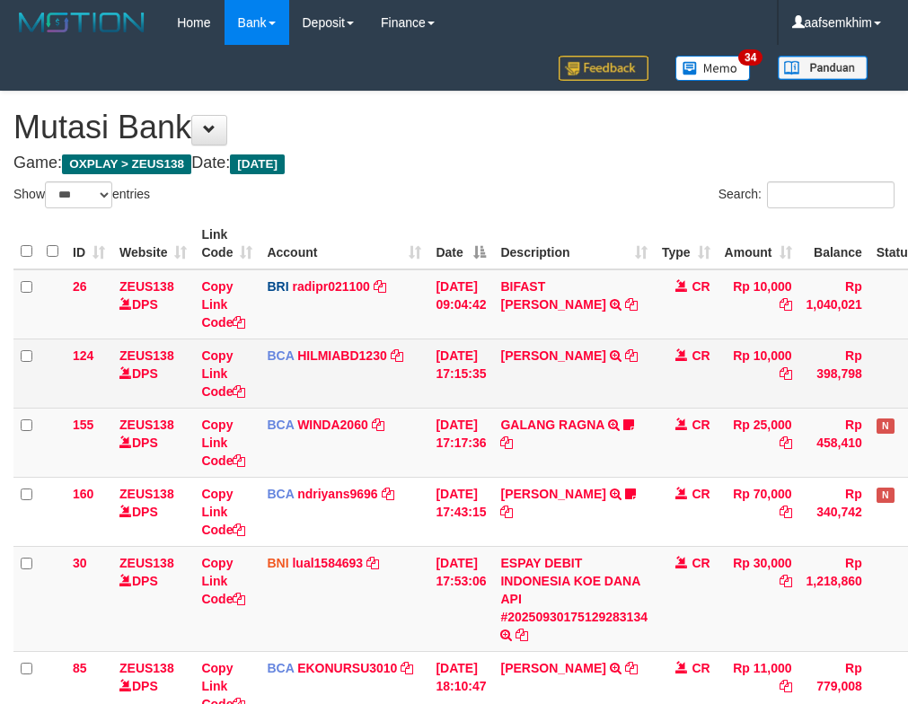
drag, startPoint x: 333, startPoint y: 383, endPoint x: 253, endPoint y: 353, distance: 85.2
click at [332, 383] on td "BCA HILMIABD1230 DPS HILMI ABDILLAH mutasi_20250930_4766 | 124 mutasi_20250930_…" at bounding box center [344, 373] width 169 height 69
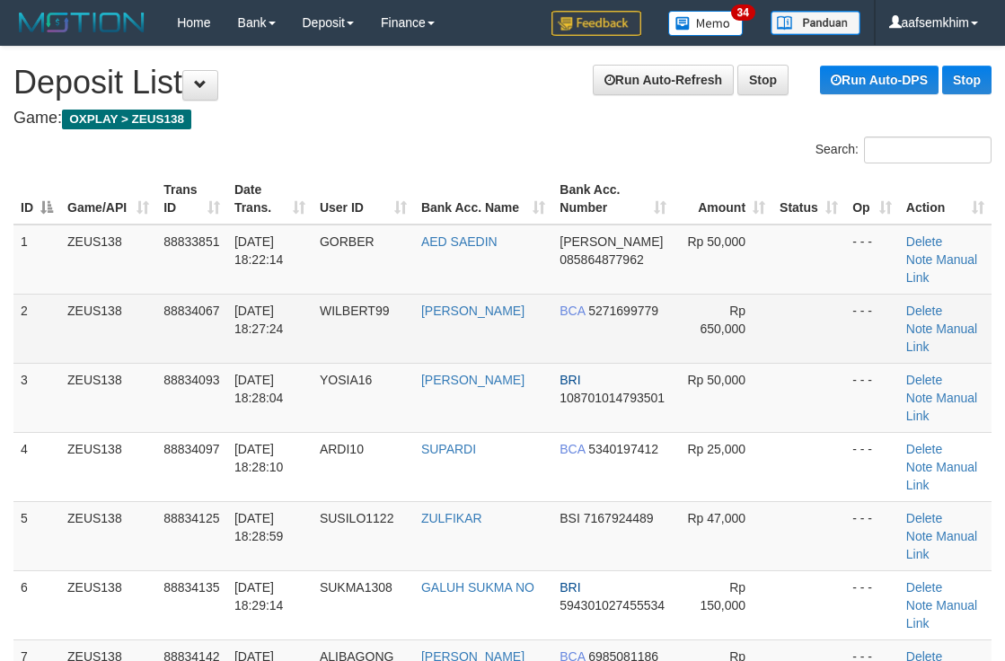
scroll to position [60, 0]
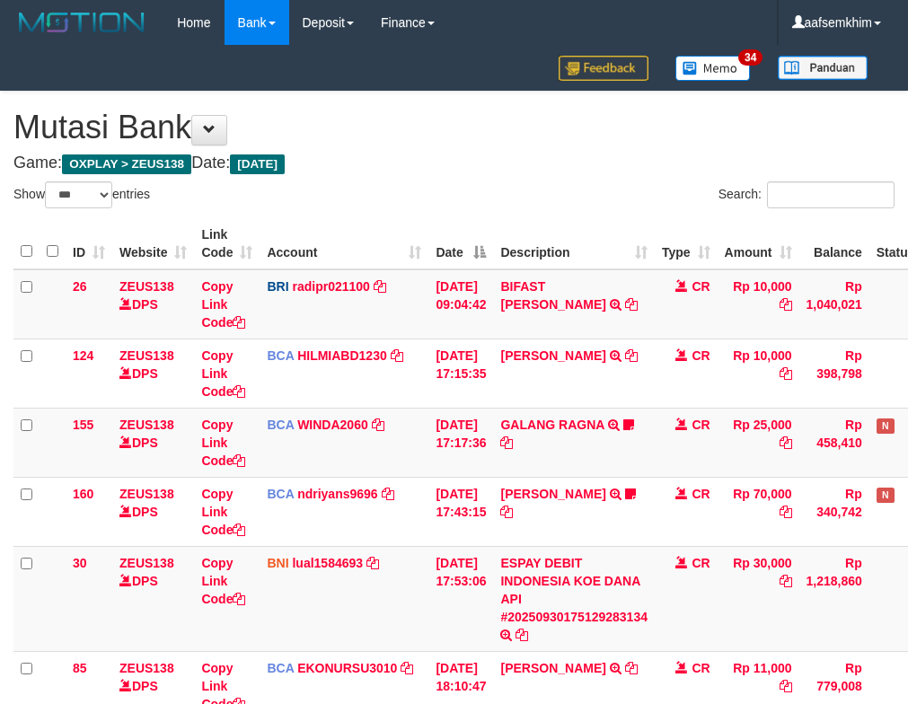
select select "***"
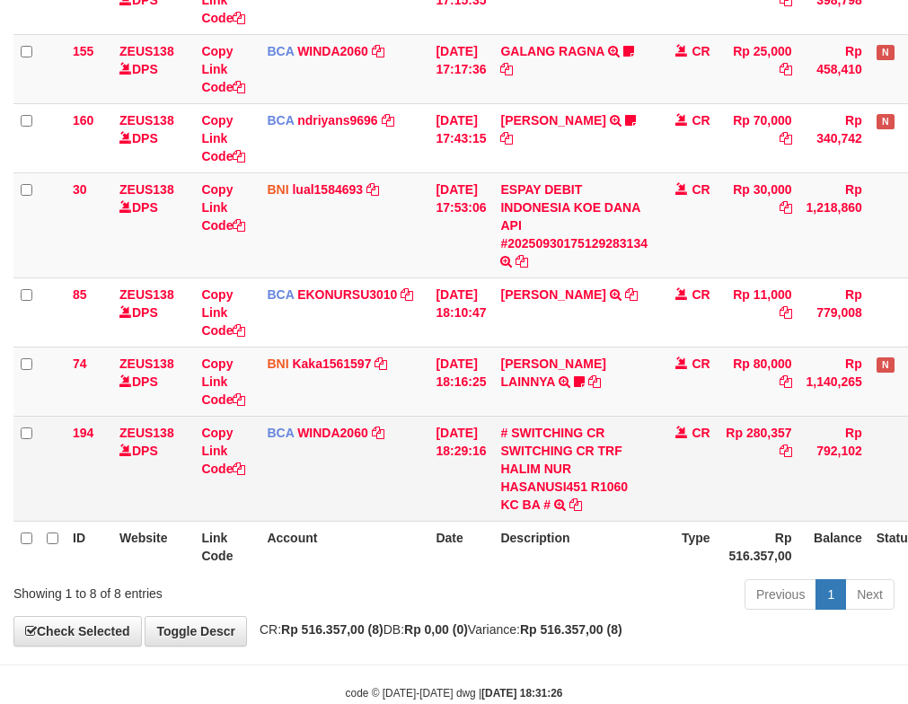
scroll to position [416, 0]
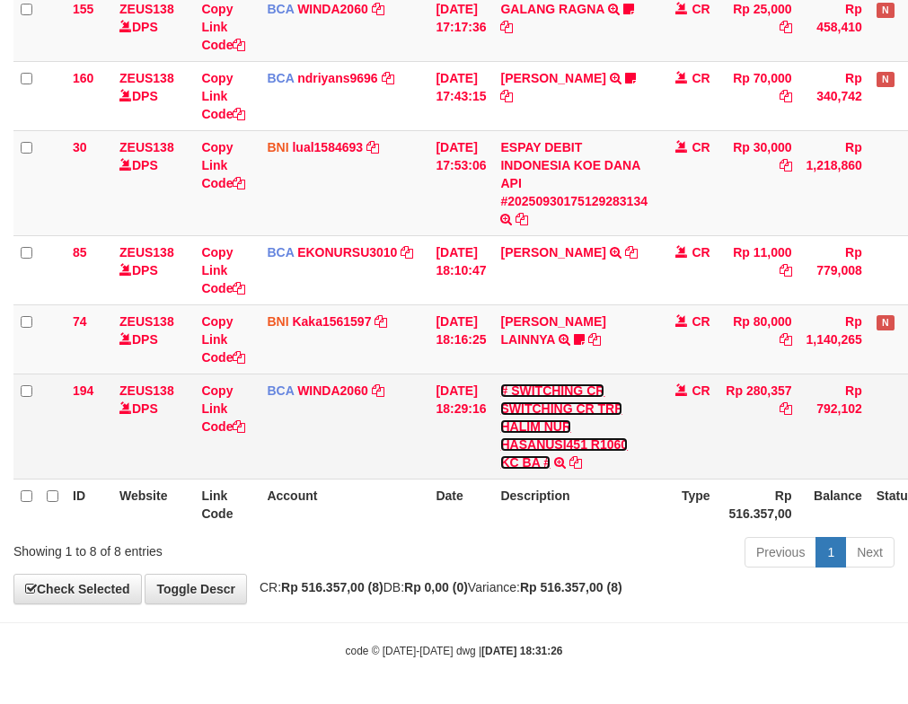
click at [547, 432] on link "# SWITCHING CR SWITCHING CR TRF HALIM NUR HASANUSI451 R1060 KC BA #" at bounding box center [564, 426] width 128 height 86
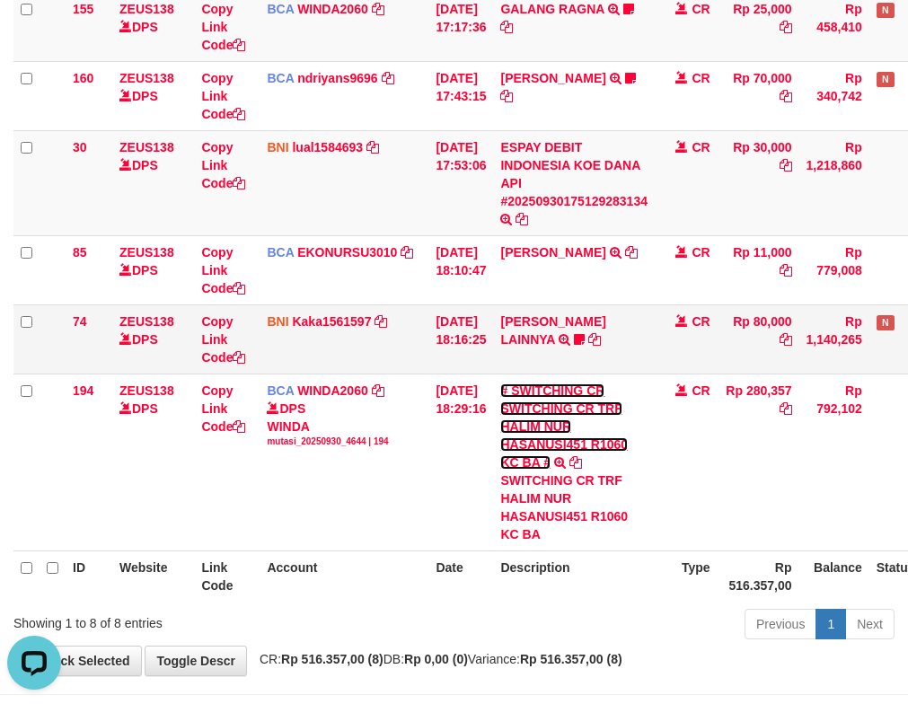
scroll to position [0, 0]
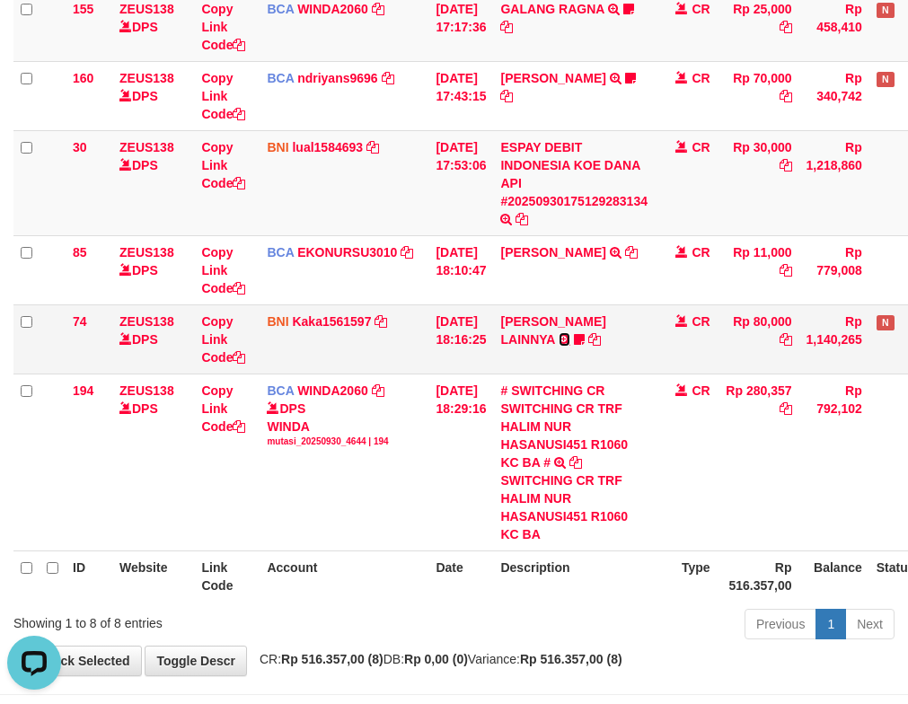
click at [570, 336] on icon at bounding box center [565, 339] width 12 height 13
click at [584, 337] on td "HENDRIK SETIAWAN LAINNYA TRF/PAY/TOP-UP ECHANNEL HENDRIK SETIAWAN LAINNYA ABD12…" at bounding box center [574, 338] width 162 height 69
click at [585, 334] on icon at bounding box center [579, 339] width 11 height 13
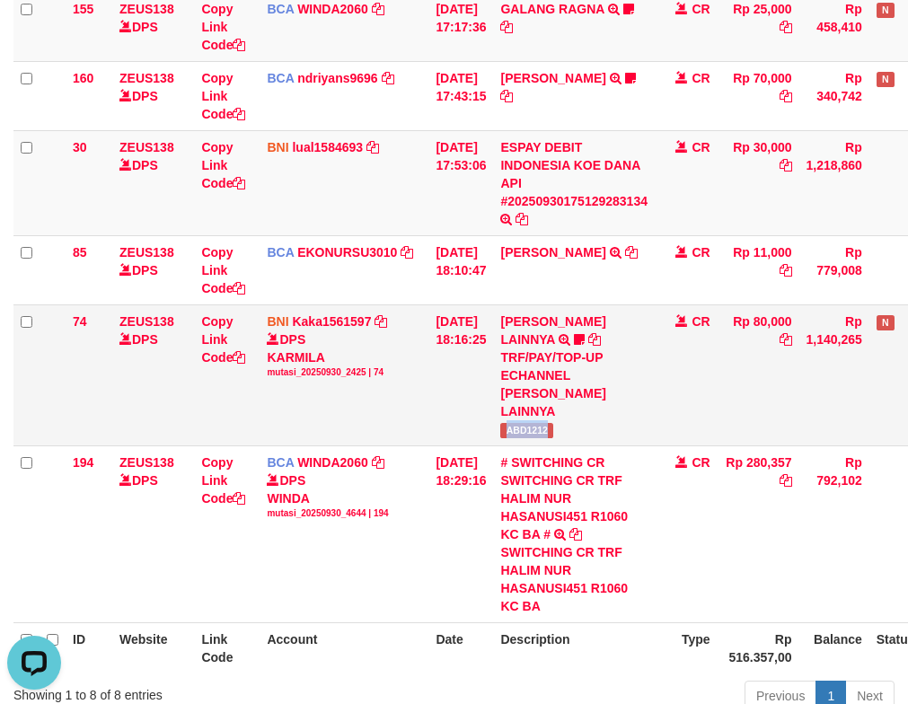
drag, startPoint x: 514, startPoint y: 403, endPoint x: 582, endPoint y: 403, distance: 68.3
click at [582, 403] on td "HENDRIK SETIAWAN LAINNYA TRF/PAY/TOP-UP ECHANNEL HENDRIK SETIAWAN LAINNYA ABD12…" at bounding box center [574, 374] width 162 height 141
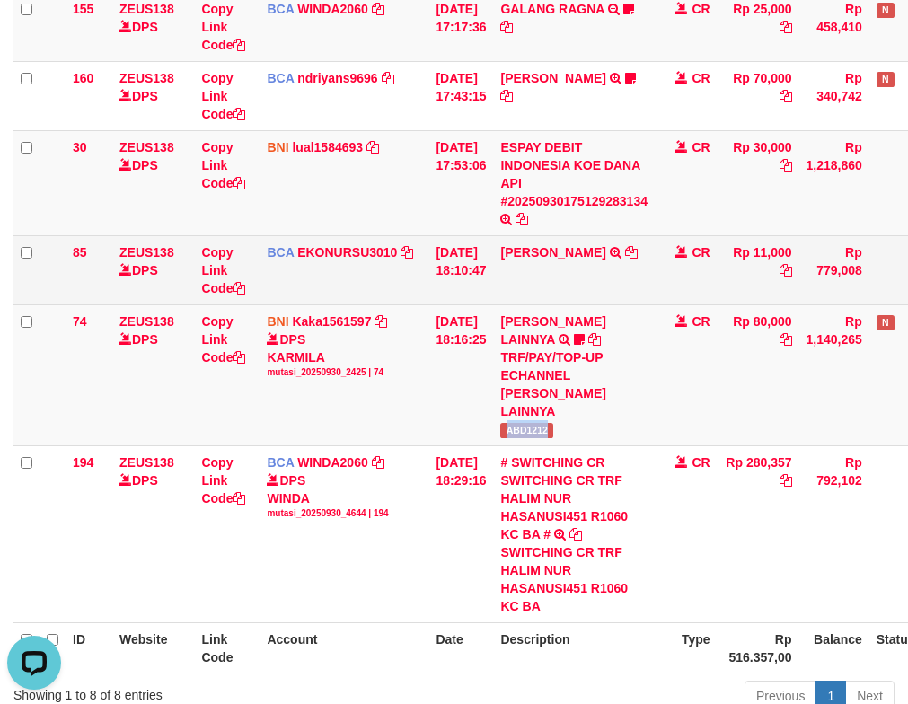
copy span "ABD1212"
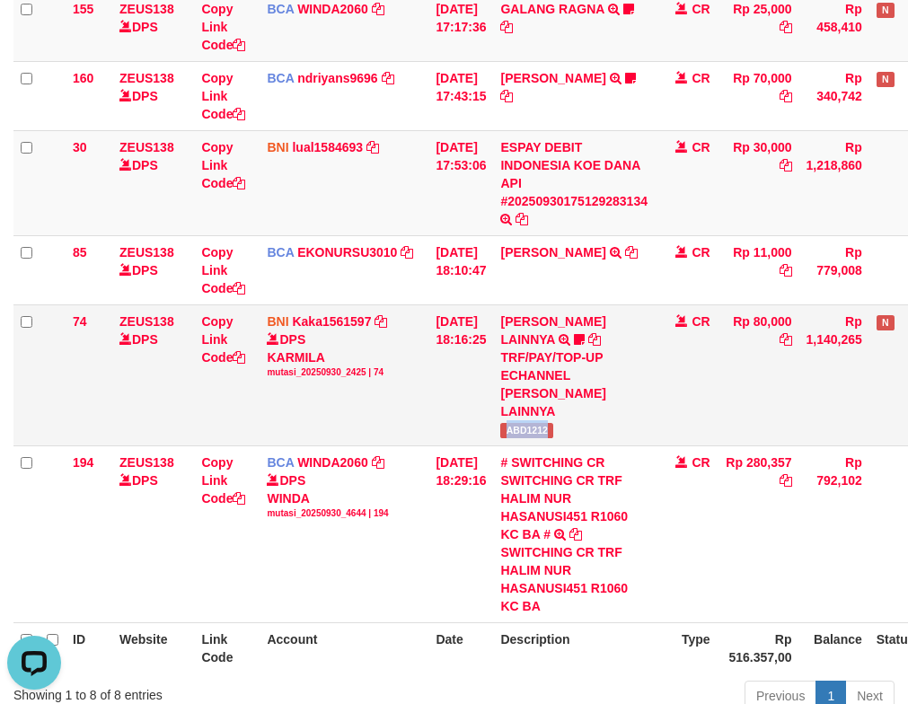
click at [481, 357] on td "30/09/2025 18:16:25" at bounding box center [460, 374] width 65 height 141
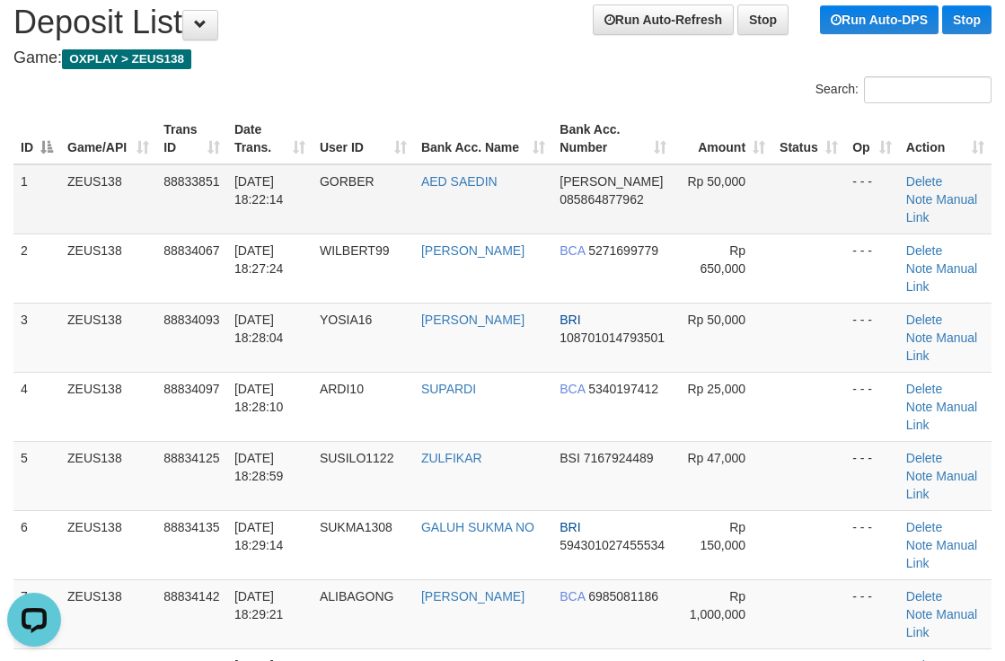
click at [669, 195] on td "DANA 085864877962" at bounding box center [612, 199] width 121 height 70
drag, startPoint x: 506, startPoint y: 95, endPoint x: 665, endPoint y: 206, distance: 194.3
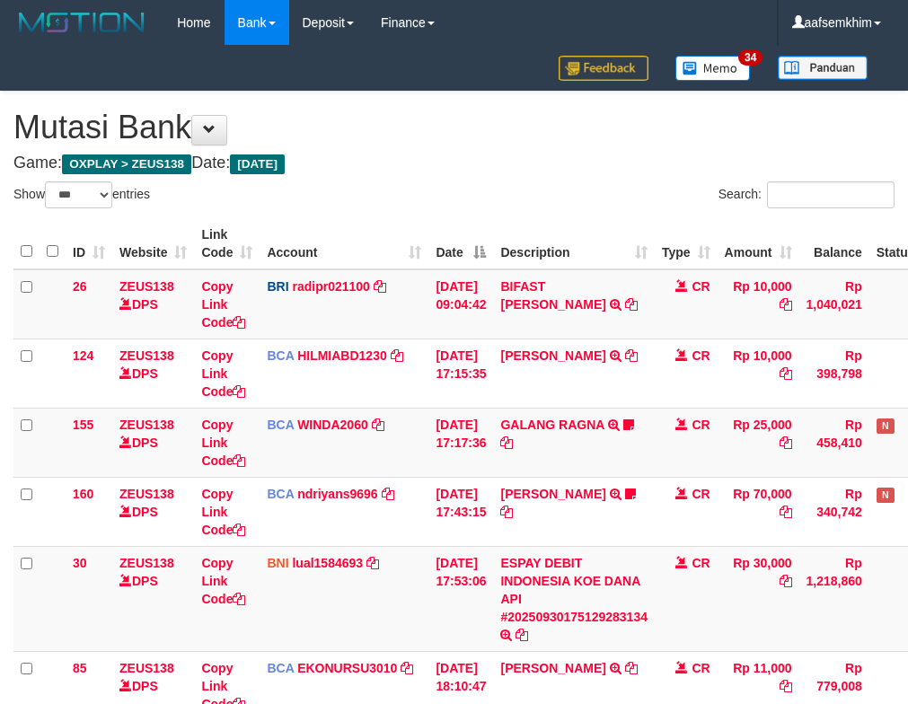
select select "***"
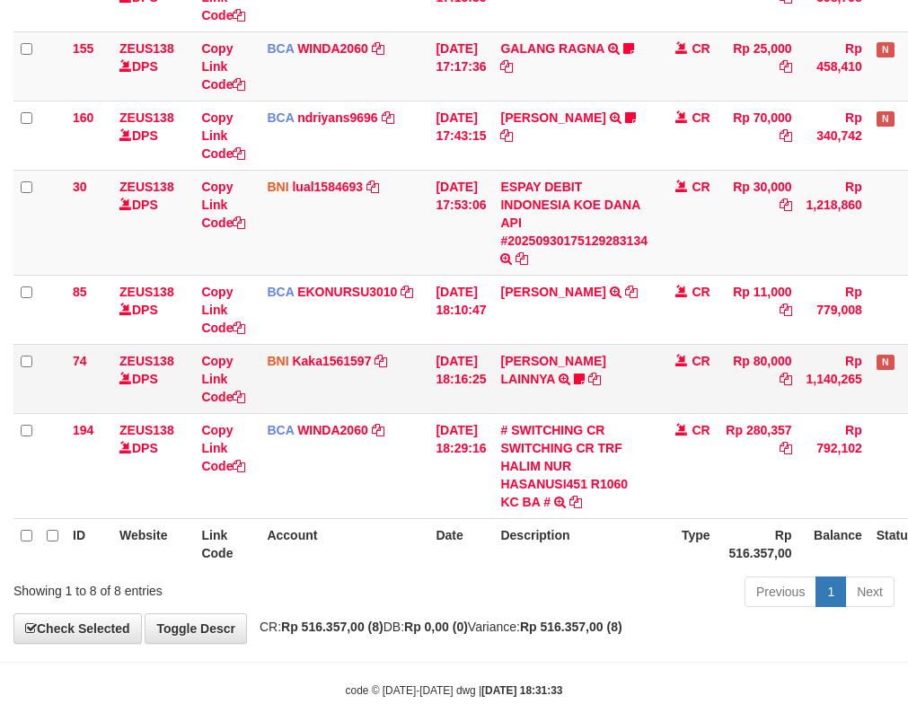
scroll to position [416, 0]
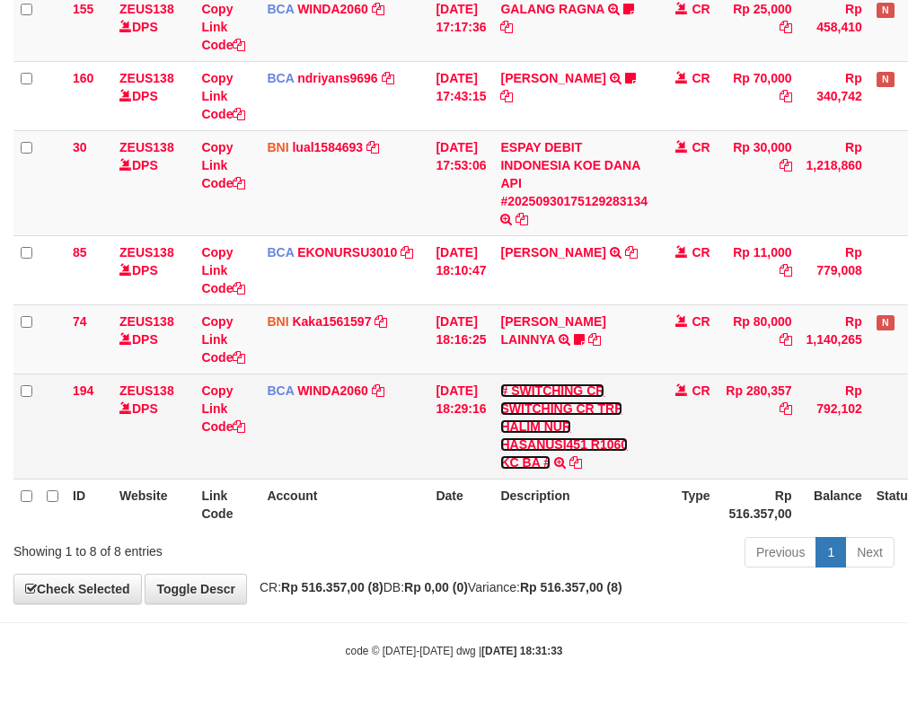
click at [570, 416] on td "# SWITCHING CR SWITCHING CR TRF HALIM NUR HASANUSI451 R1060 KC BA # SWITCHING C…" at bounding box center [574, 426] width 162 height 105
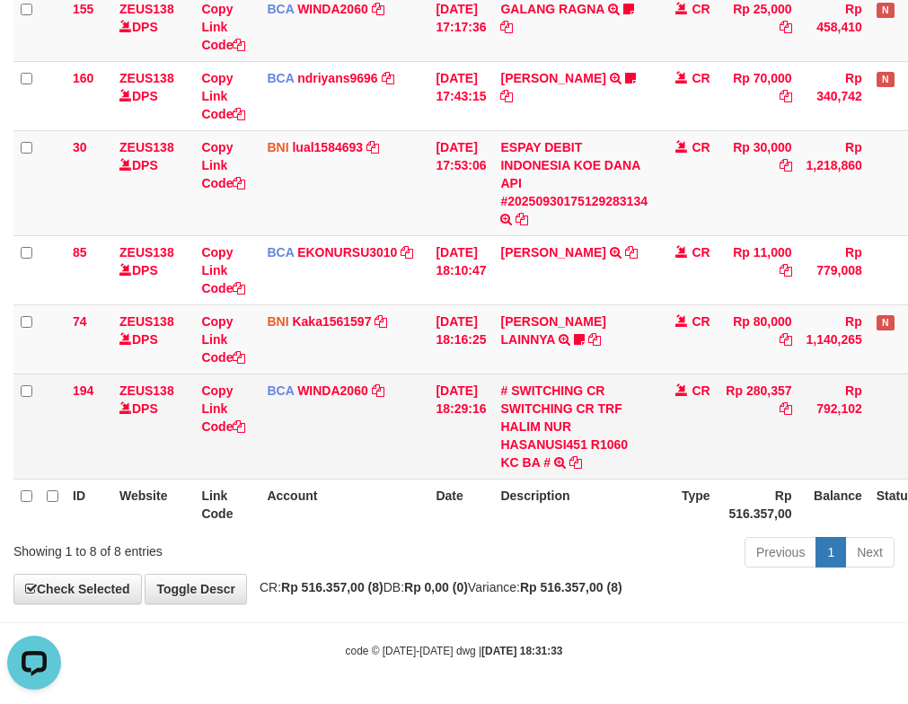
scroll to position [0, 0]
drag, startPoint x: 745, startPoint y: 390, endPoint x: 815, endPoint y: 393, distance: 70.1
click at [815, 393] on tr "194 ZEUS138 DPS Copy Link Code BCA WINDA2060 DPS WINDA mutasi_20250930_4644 | 1…" at bounding box center [504, 426] width 982 height 105
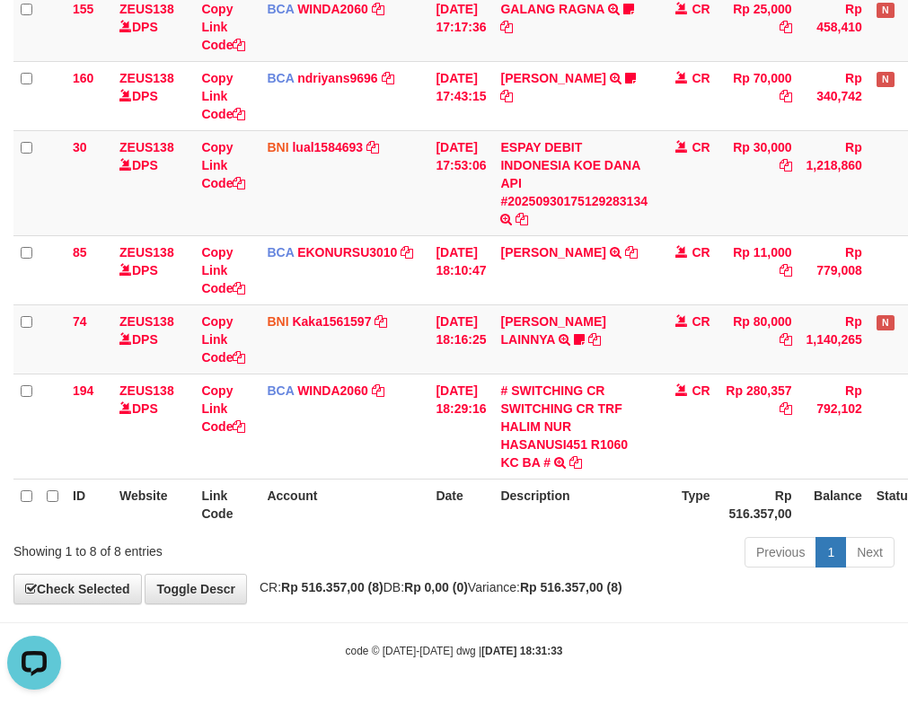
drag, startPoint x: 264, startPoint y: 356, endPoint x: 4, endPoint y: 278, distance: 271.1
click at [240, 354] on tr "74 ZEUS138 DPS Copy Link Code BNI Kaka1561597 DPS KARMILA mutasi_20250930_2425 …" at bounding box center [504, 338] width 982 height 69
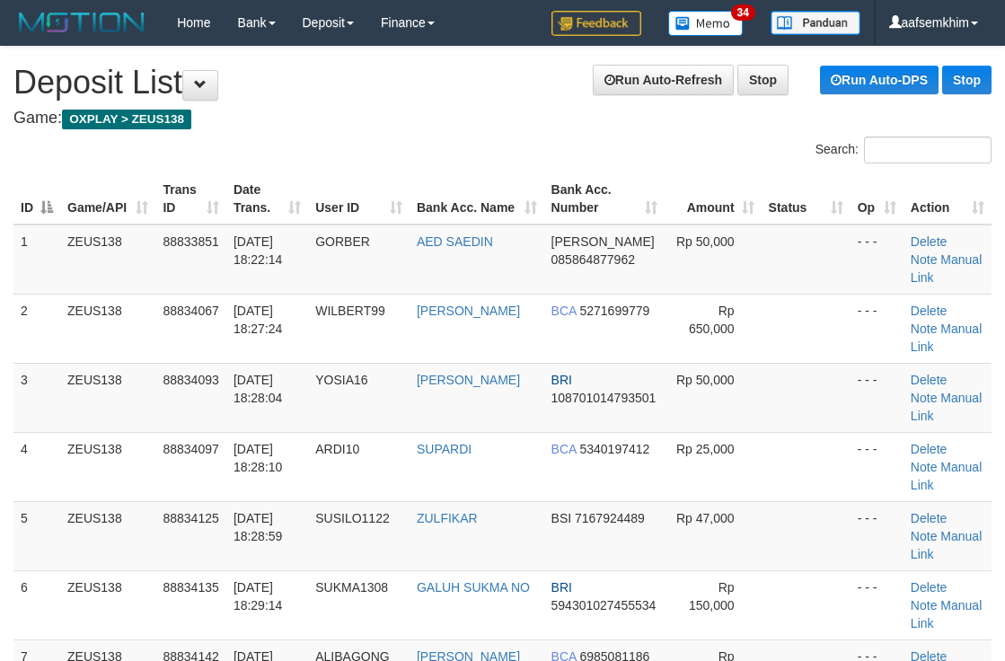
scroll to position [60, 0]
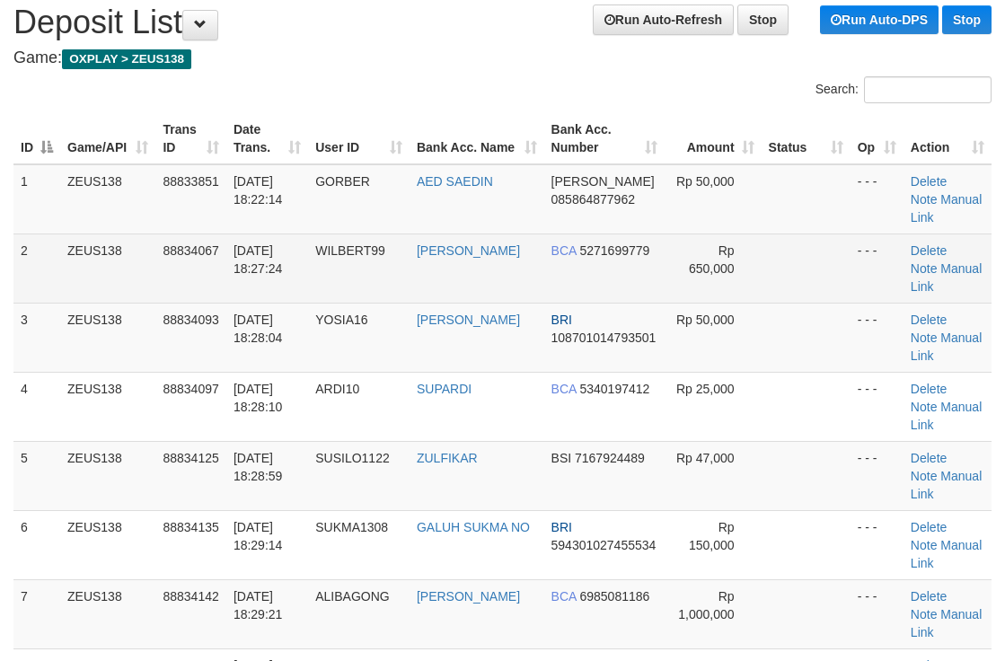
click at [698, 234] on td "Rp 650,000" at bounding box center [713, 268] width 97 height 69
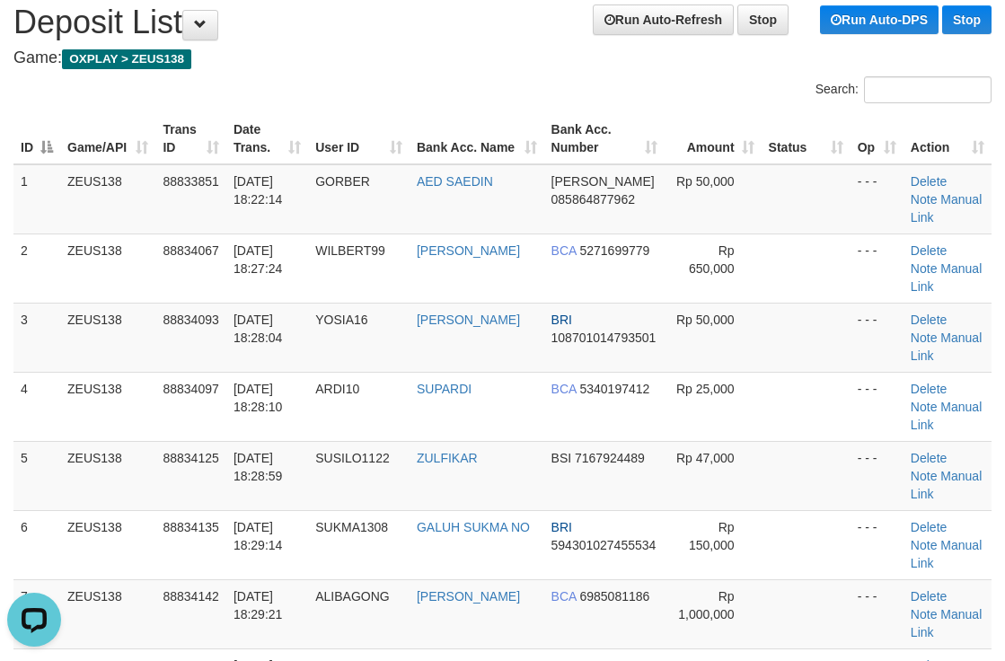
scroll to position [750, 0]
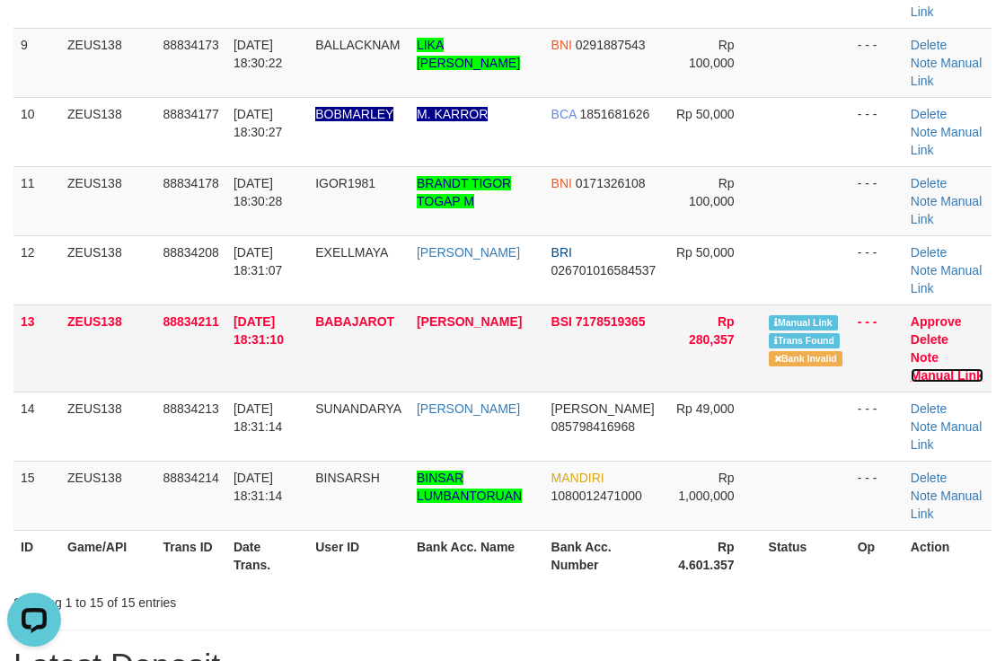
click at [945, 373] on link "Manual Link" at bounding box center [947, 375] width 73 height 14
click at [911, 368] on link "Manual Link" at bounding box center [947, 375] width 73 height 14
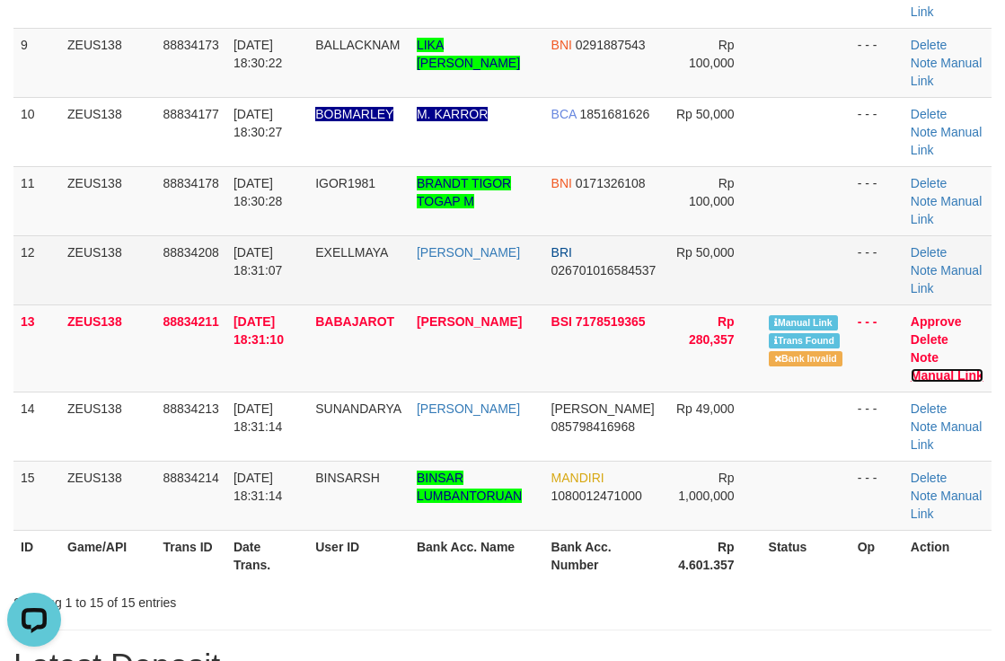
click at [911, 368] on link "Manual Link" at bounding box center [947, 375] width 73 height 14
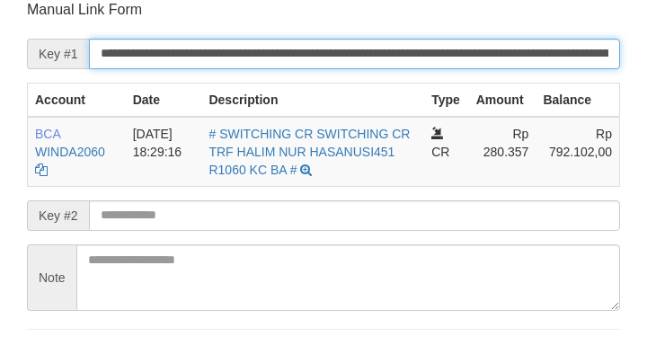
click at [553, 49] on input "**********" at bounding box center [354, 54] width 531 height 31
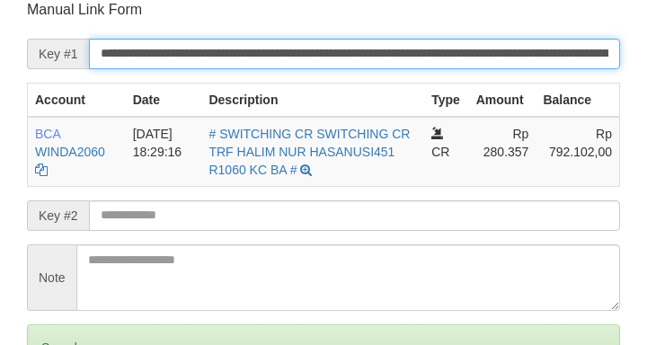
scroll to position [352, 0]
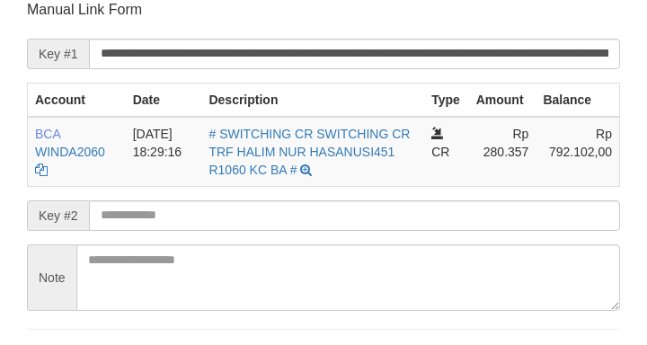
click at [432, 23] on form "**********" at bounding box center [323, 188] width 593 height 377
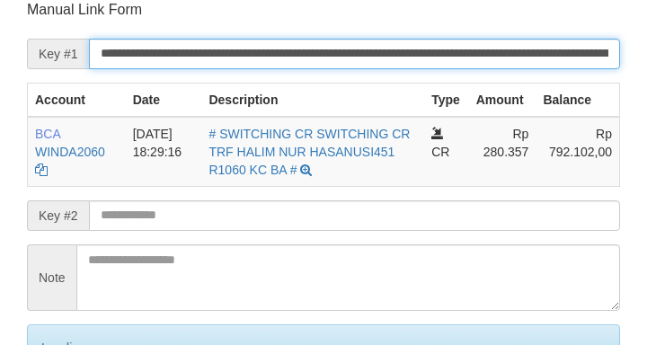
click at [534, 40] on input "**********" at bounding box center [354, 54] width 531 height 31
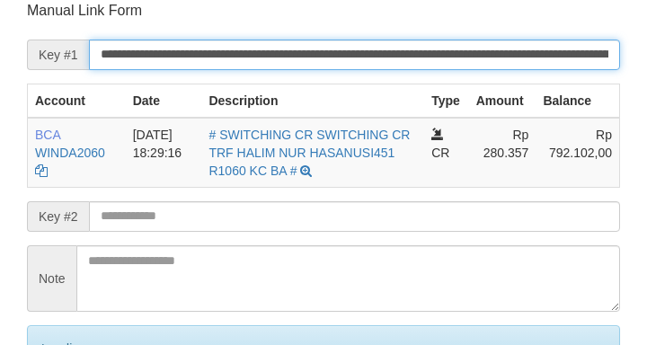
click at [534, 40] on input "**********" at bounding box center [354, 55] width 531 height 31
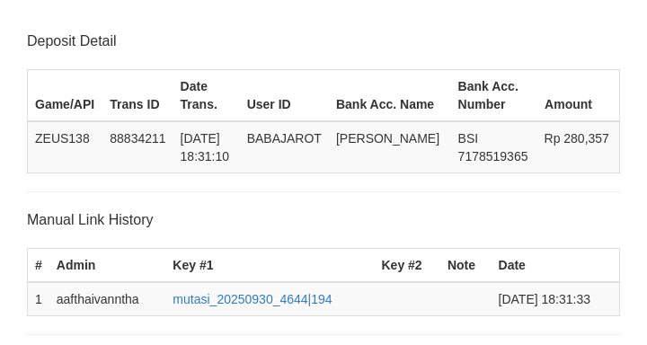
scroll to position [353, 0]
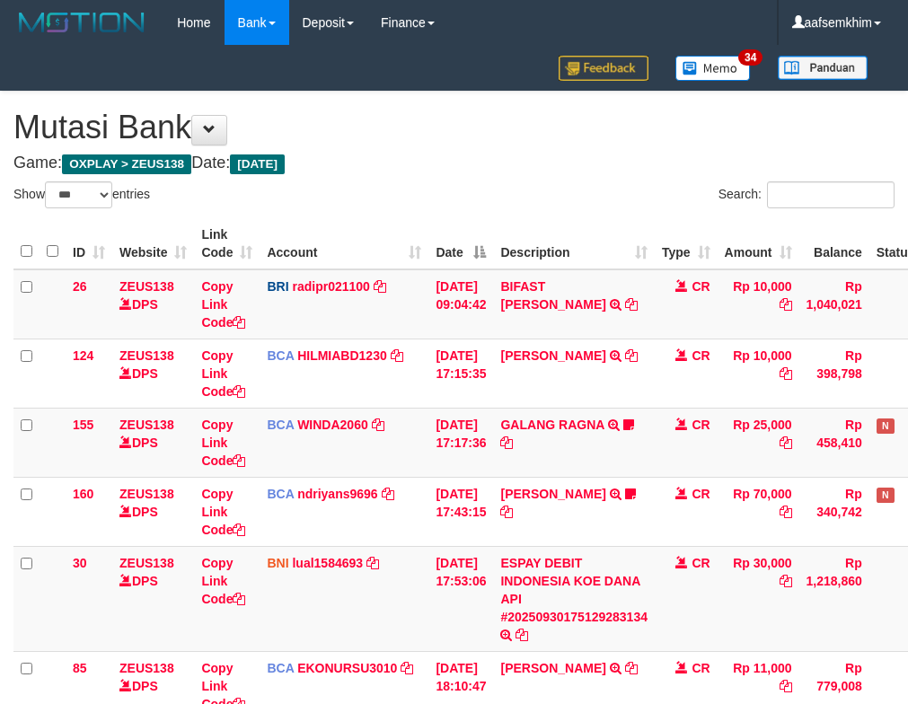
select select "***"
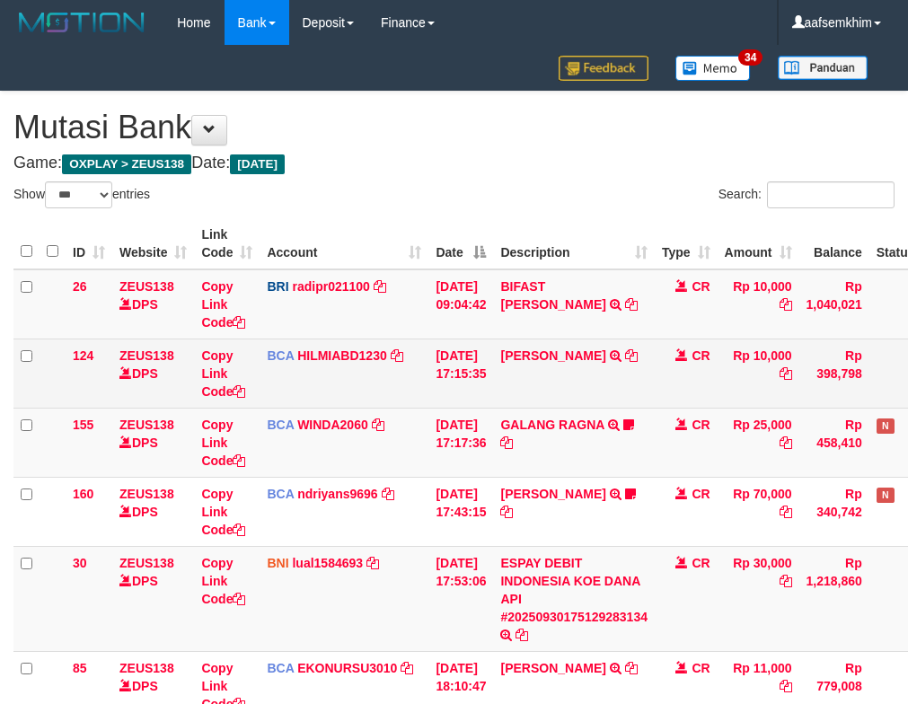
drag, startPoint x: 0, startPoint y: 0, endPoint x: 137, endPoint y: 367, distance: 391.9
click at [137, 367] on td "ZEUS138 DPS" at bounding box center [153, 373] width 82 height 69
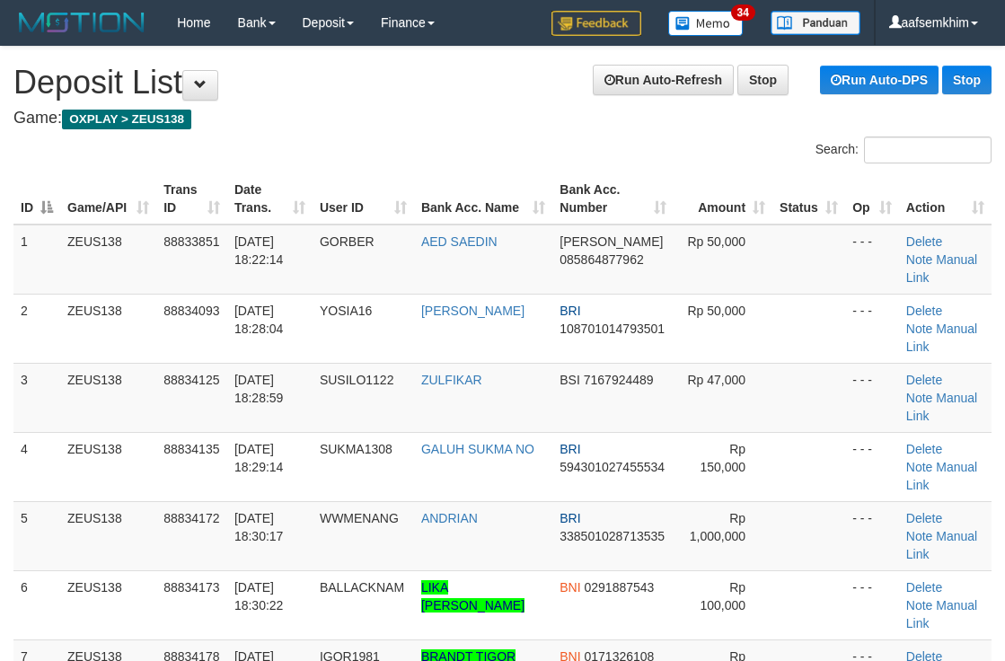
scroll to position [997, 0]
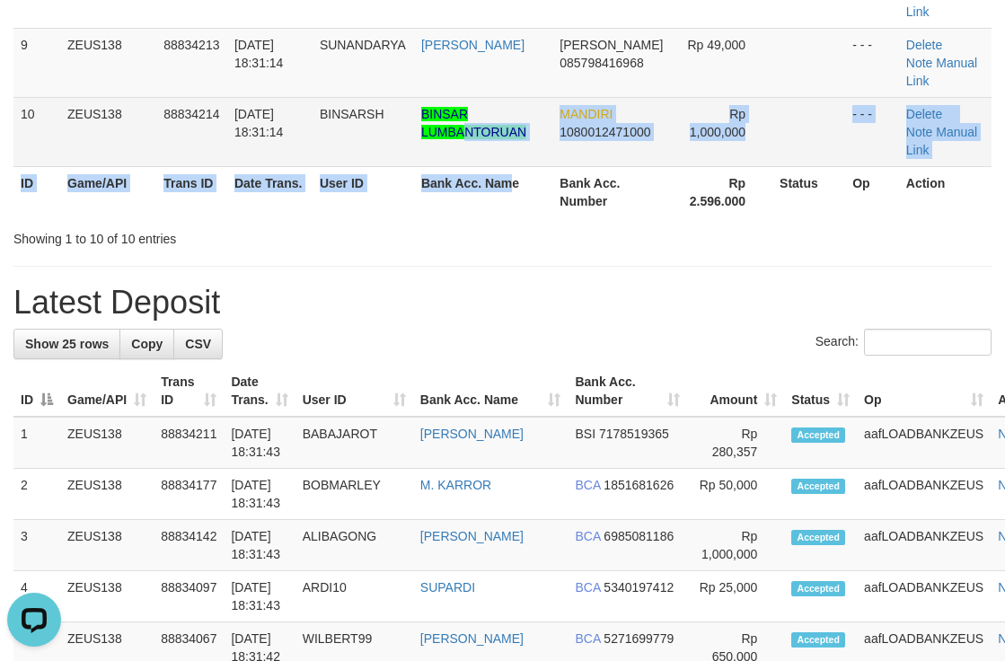
drag, startPoint x: 466, startPoint y: 155, endPoint x: 598, endPoint y: 163, distance: 132.2
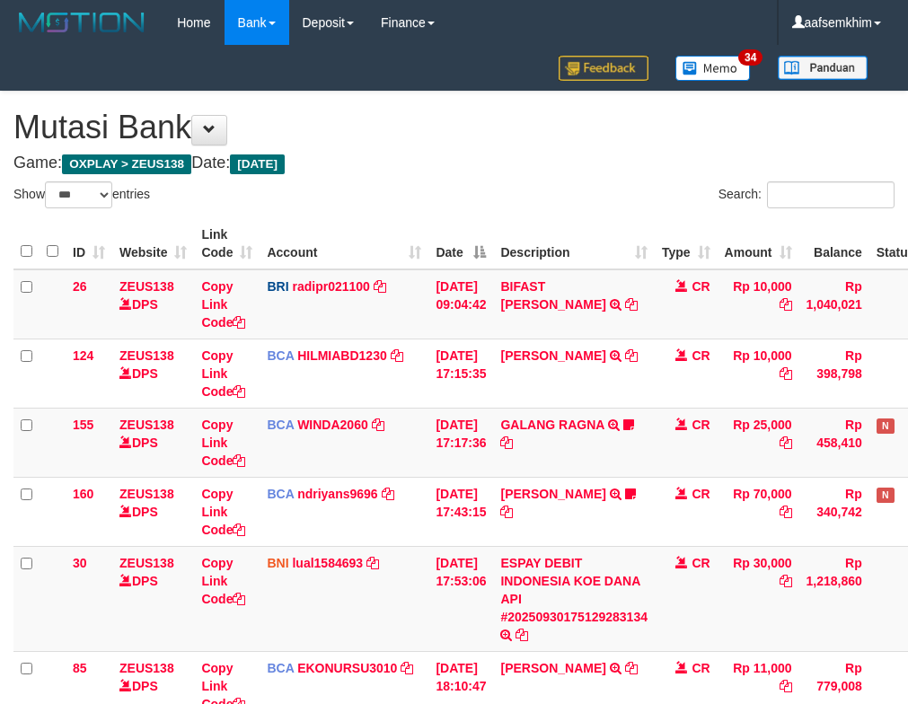
select select "***"
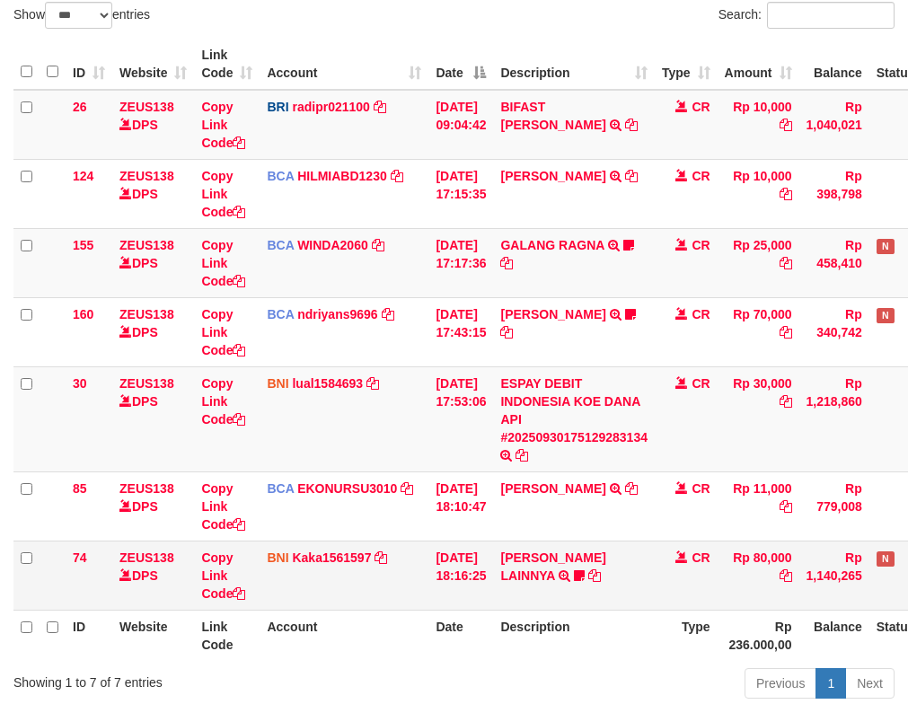
click at [585, 570] on td "HENDRIK SETIAWAN LAINNYA TRF/PAY/TOP-UP ECHANNEL HENDRIK SETIAWAN LAINNYA ABD12…" at bounding box center [574, 575] width 162 height 69
click at [585, 572] on icon at bounding box center [579, 575] width 11 height 13
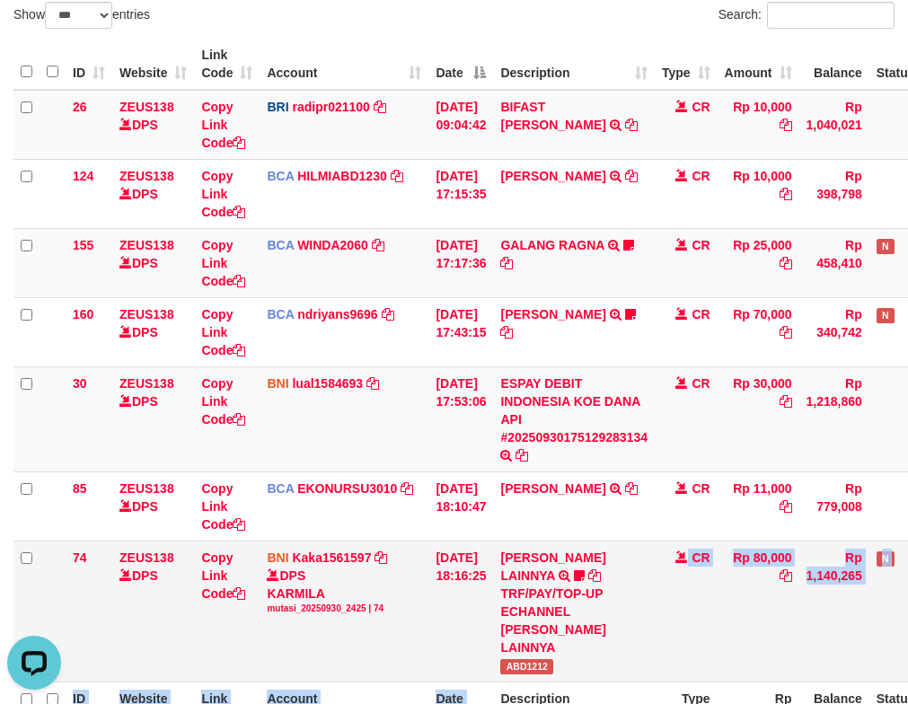
click at [586, 652] on table "ID Website Link Code Account Date Description Type Amount Balance Status Action…" at bounding box center [504, 386] width 982 height 694
copy table "CR Rp 80,000 Rp 1,140,265 N Note Check ID Website Link Code Account Date"
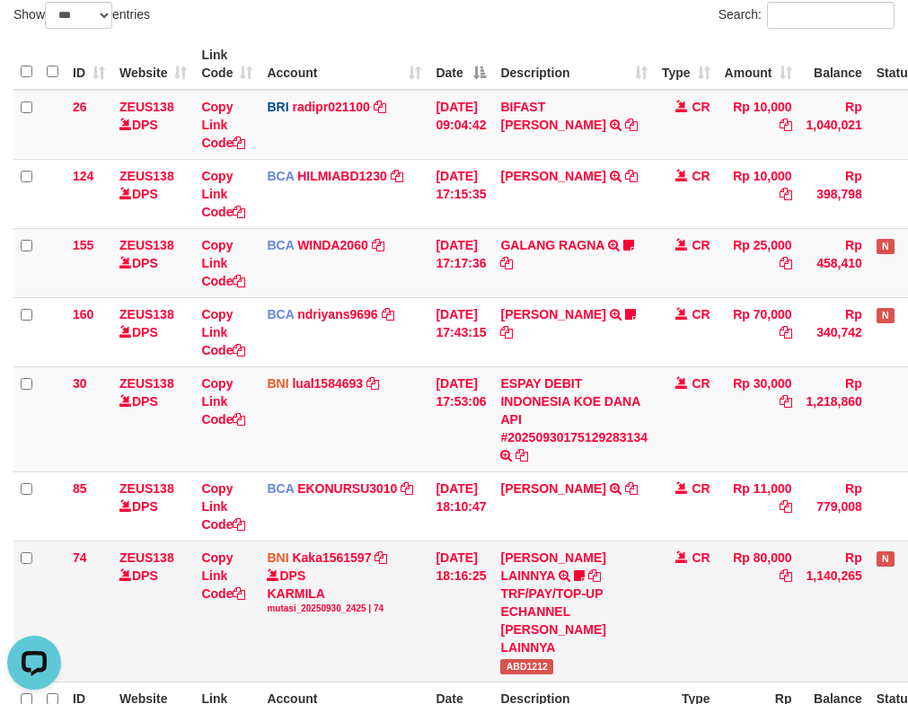
click at [538, 659] on span "ABD1212" at bounding box center [526, 666] width 53 height 15
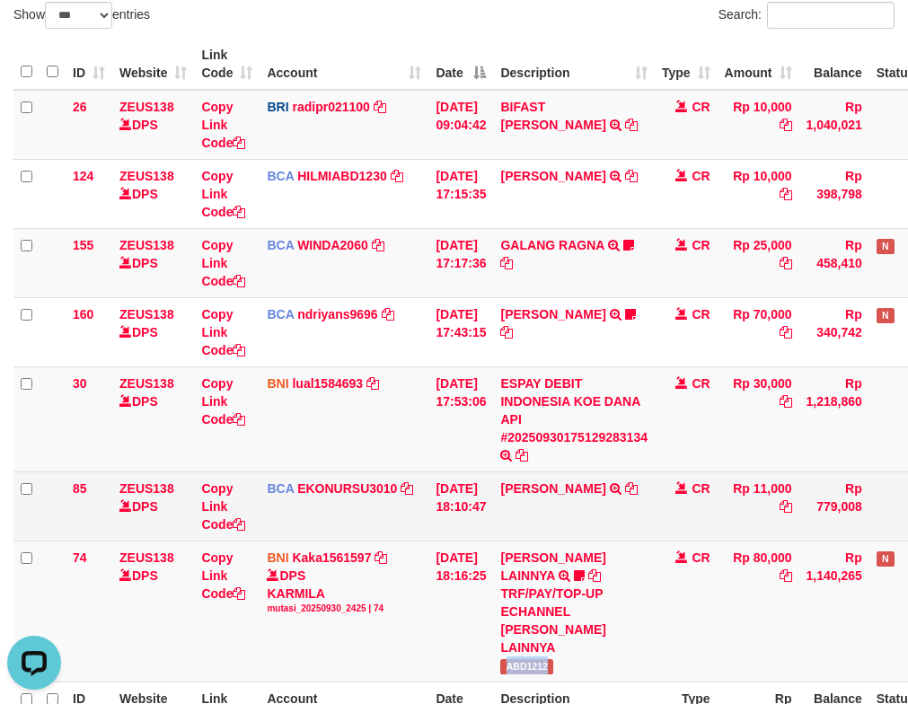
copy span "ABD1212"
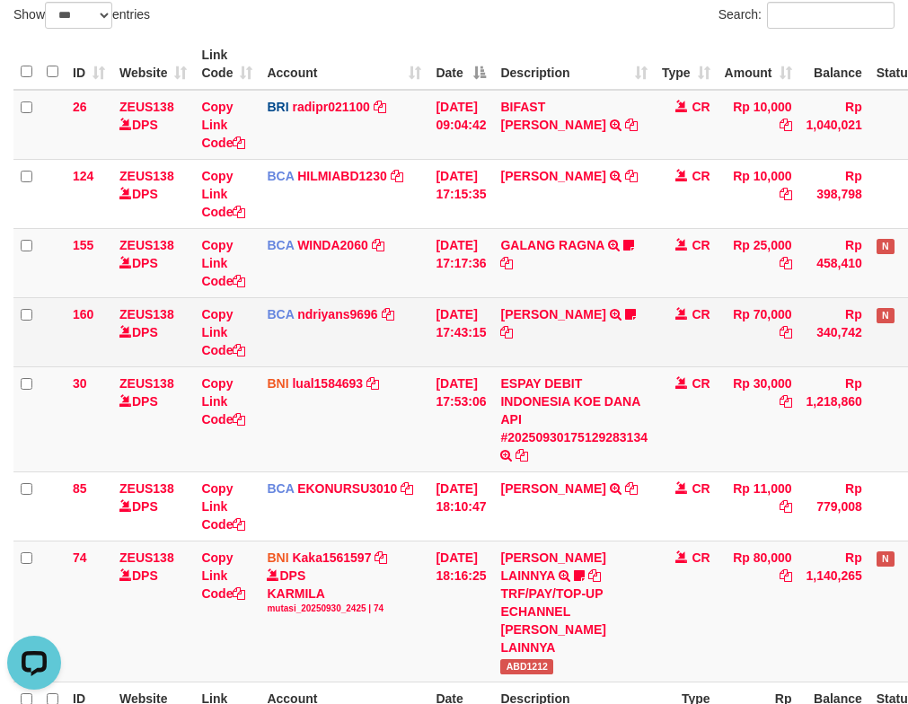
click at [228, 341] on td "Copy Link Code" at bounding box center [227, 331] width 66 height 69
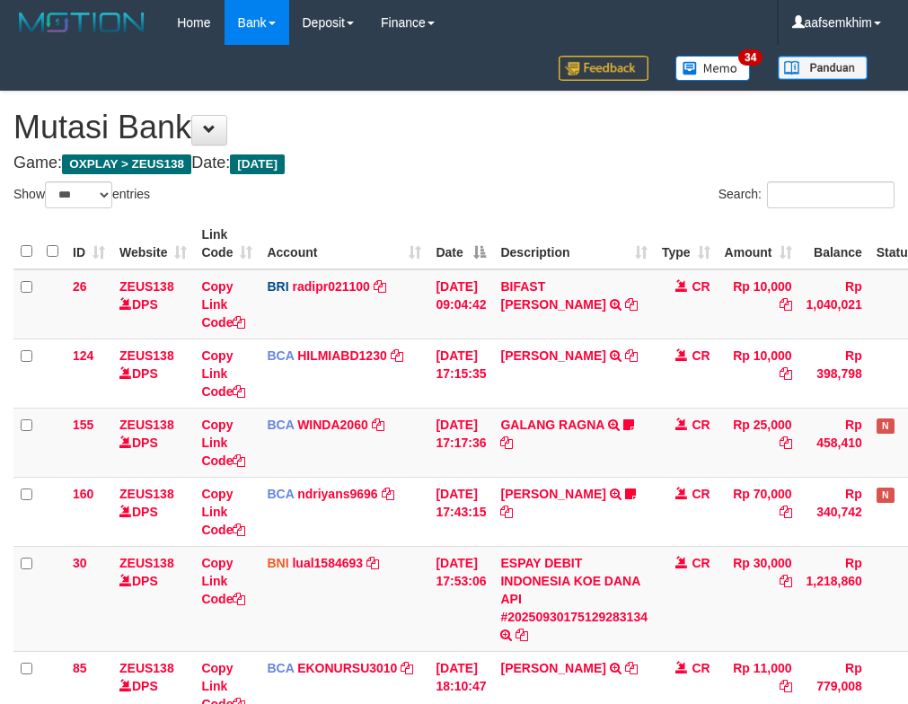
select select "***"
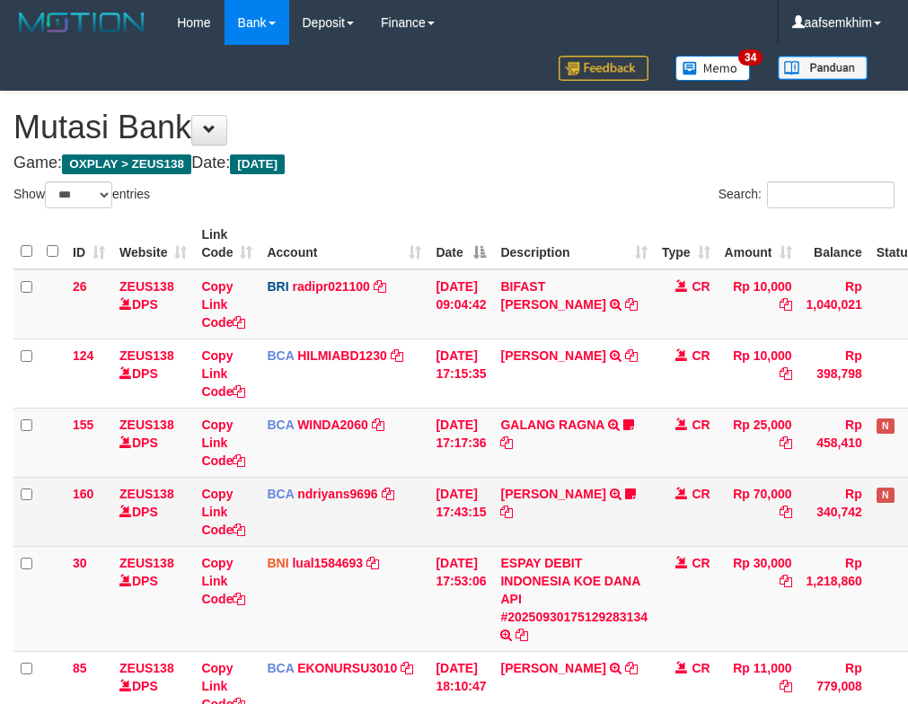
scroll to position [180, 0]
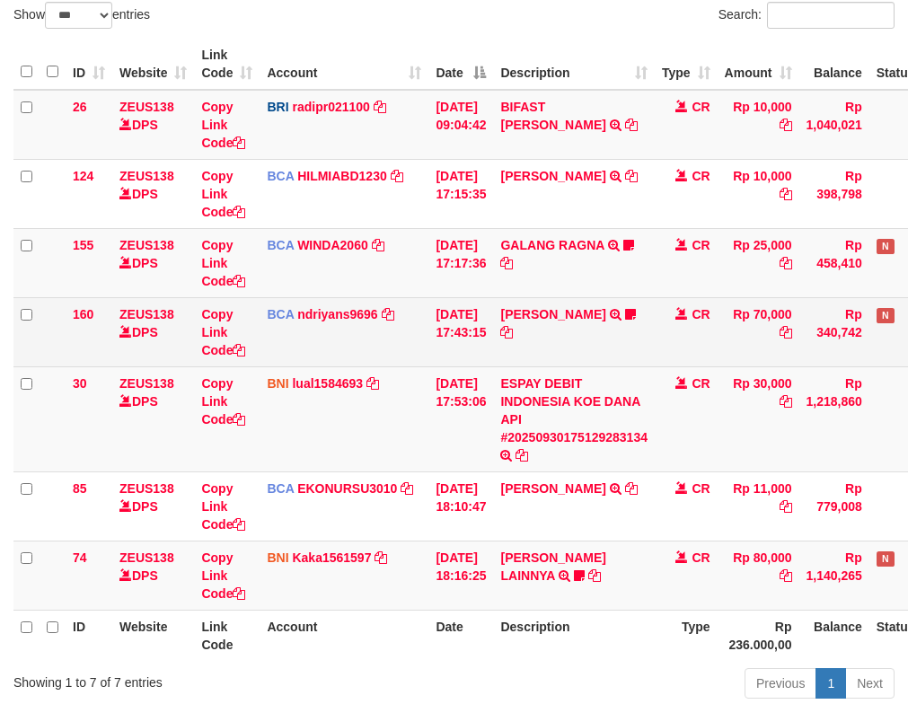
click at [392, 359] on td "BCA ndriyans9696 DPS ANDRIYANSYAH mutasi_20250930_3291 | 160 mutasi_20250930_32…" at bounding box center [344, 331] width 169 height 69
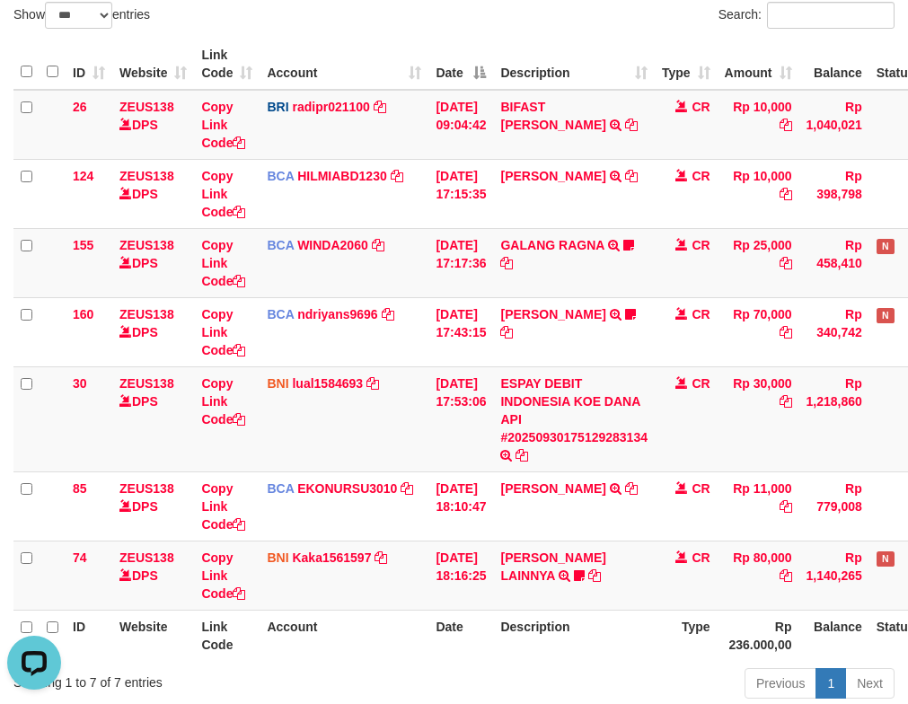
scroll to position [0, 0]
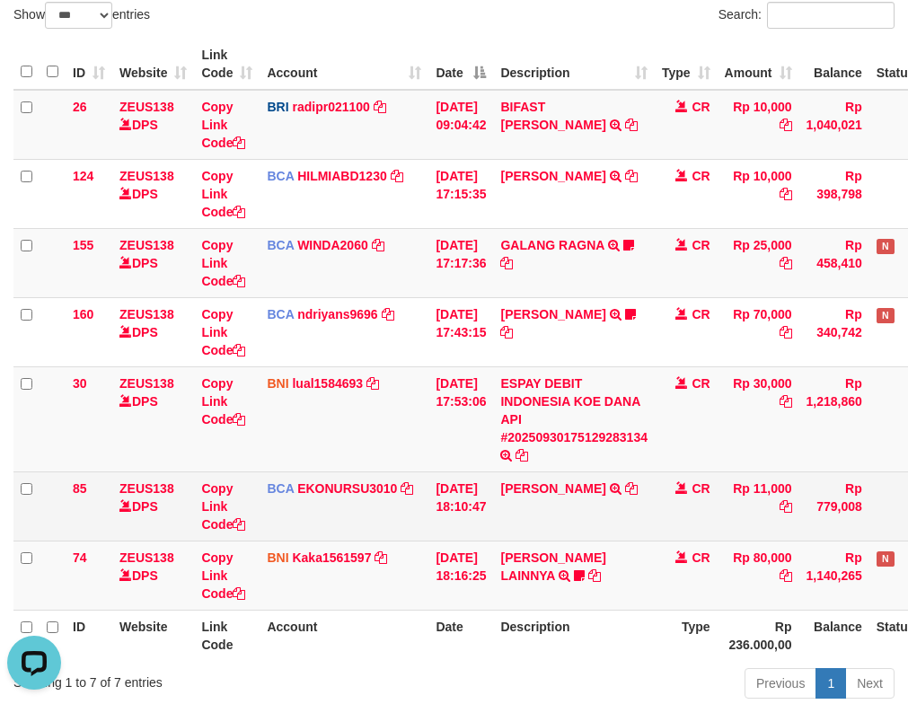
click at [414, 475] on td "BCA EKONURSU3010 DPS EKO NUR SUSILO mutasi_20250930_3353 | 85 mutasi_20250930_3…" at bounding box center [344, 506] width 169 height 69
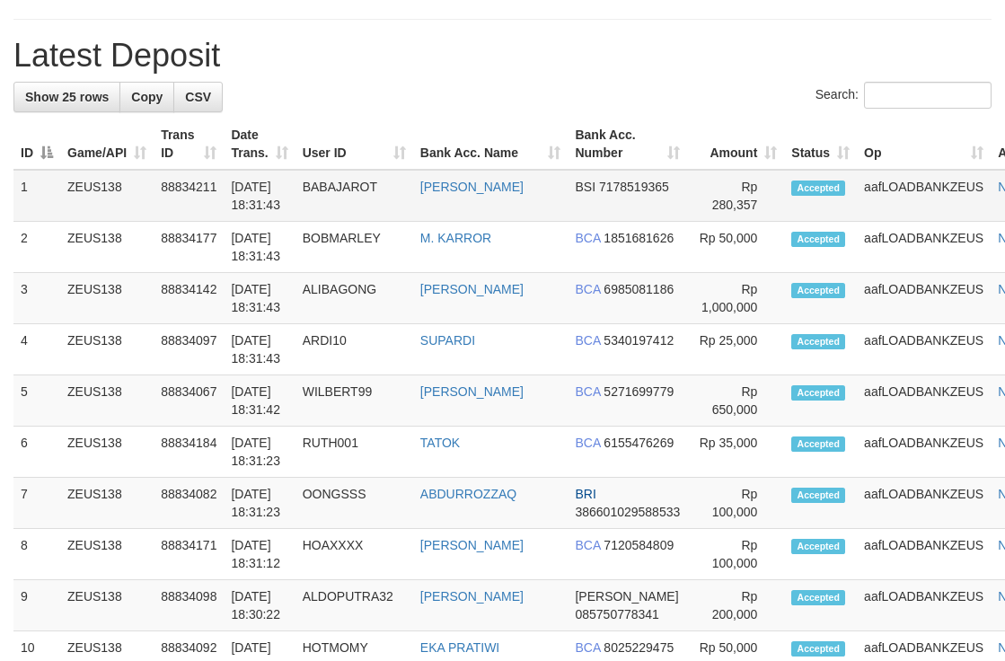
scroll to position [944, 0]
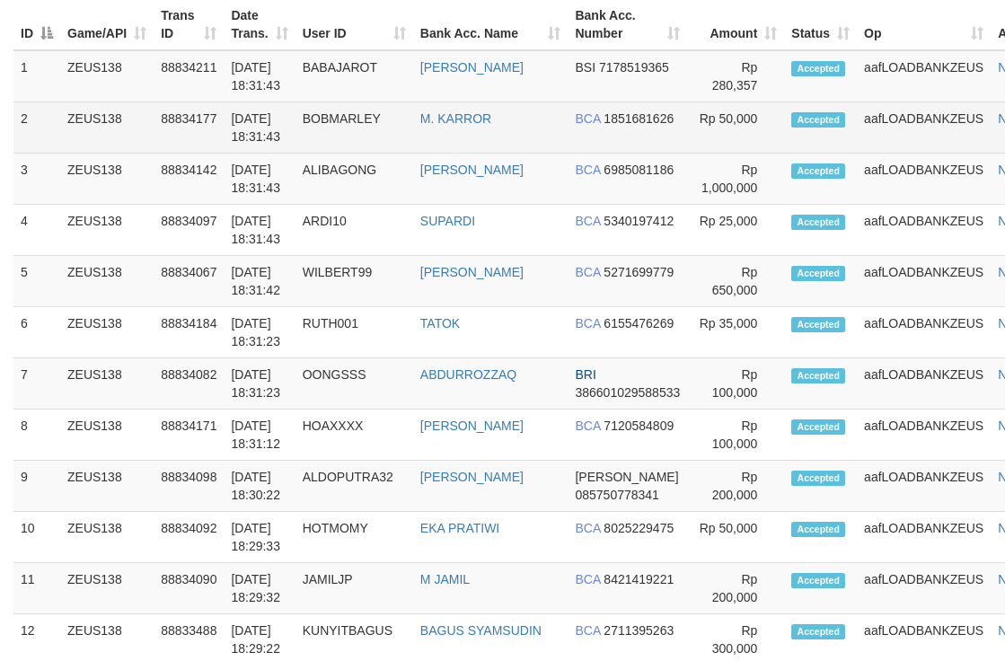
click at [304, 143] on td "BOBMARLEY" at bounding box center [354, 127] width 118 height 51
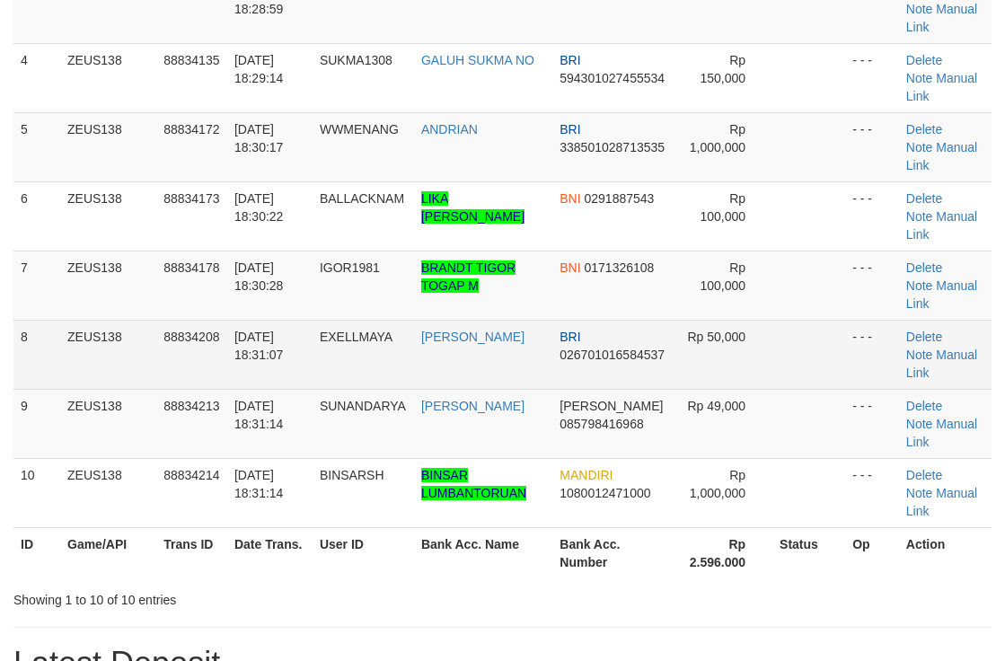
scroll to position [348, 0]
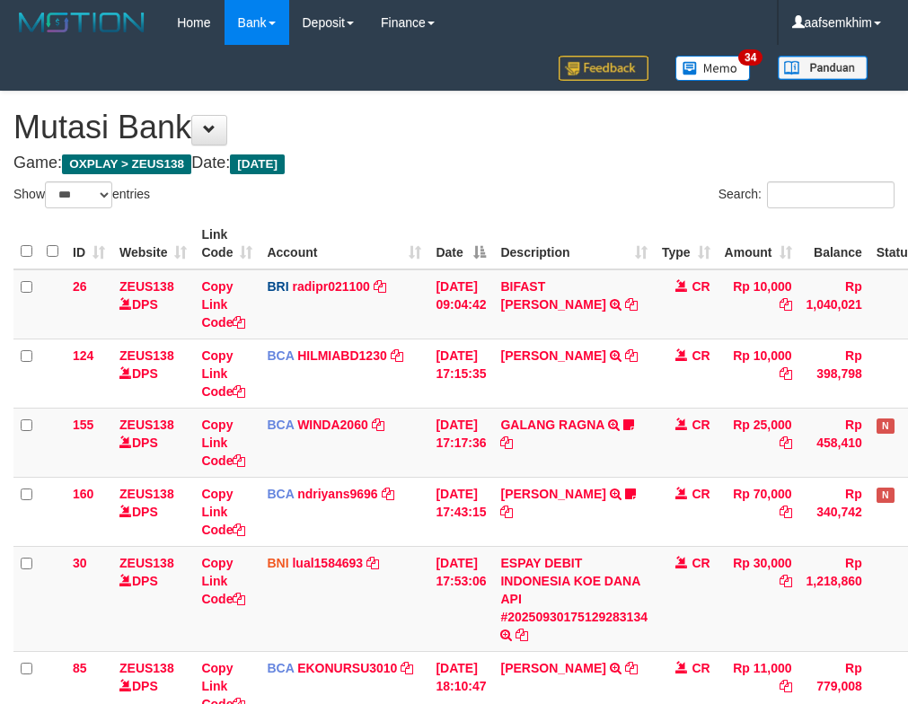
select select "***"
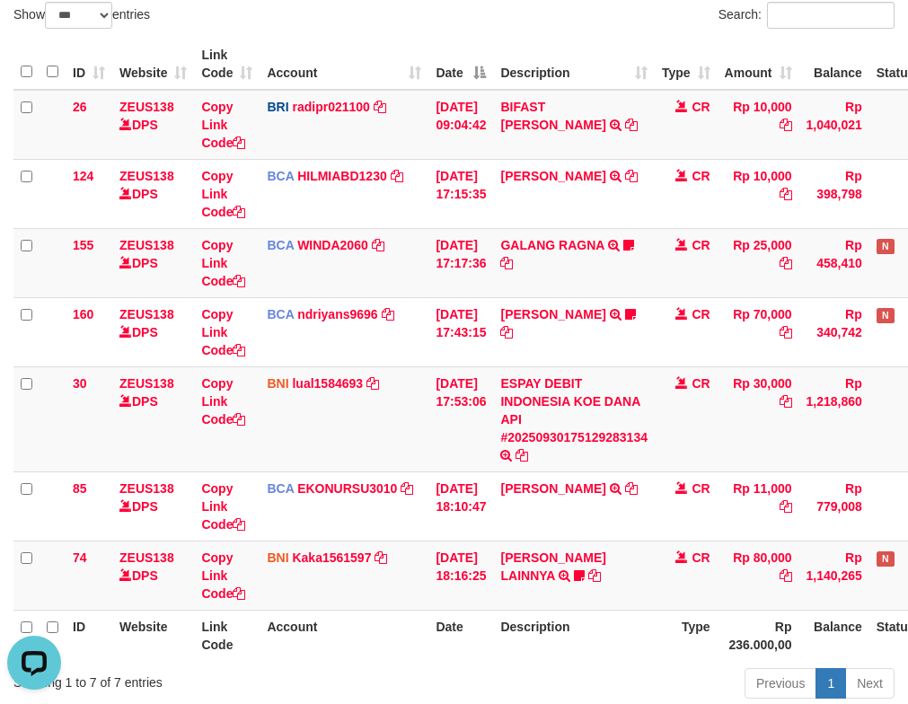
drag, startPoint x: 615, startPoint y: 516, endPoint x: 914, endPoint y: 566, distance: 303.1
click at [628, 498] on td "ISMAIL TRSF E-BANKING CR 3009/FTSCY/WS95051 11000.002025093001470832 TRFDN-ISMA…" at bounding box center [574, 506] width 162 height 69
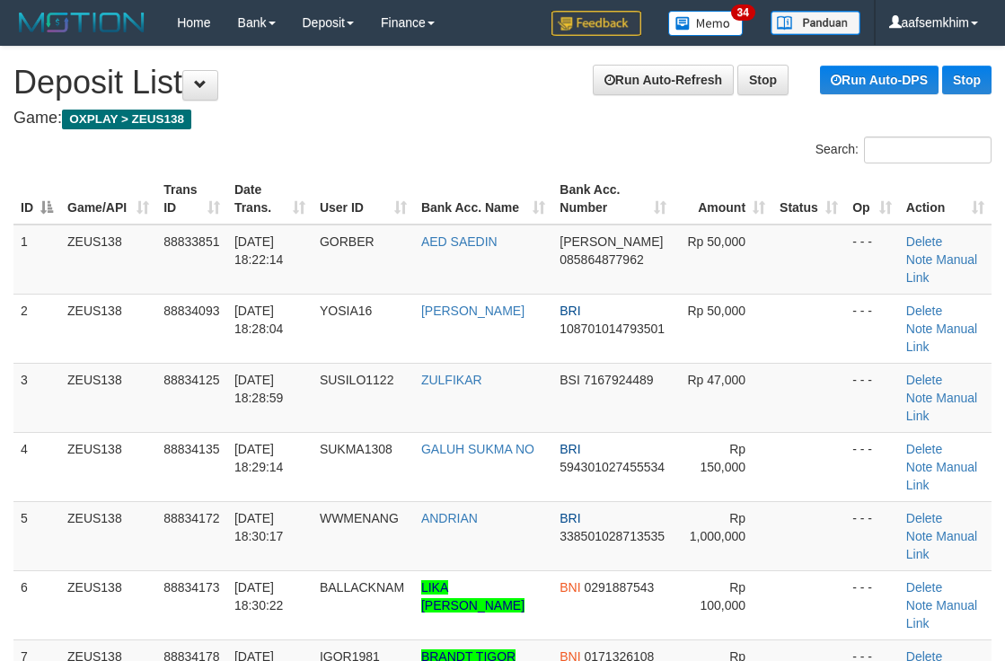
scroll to position [236, 0]
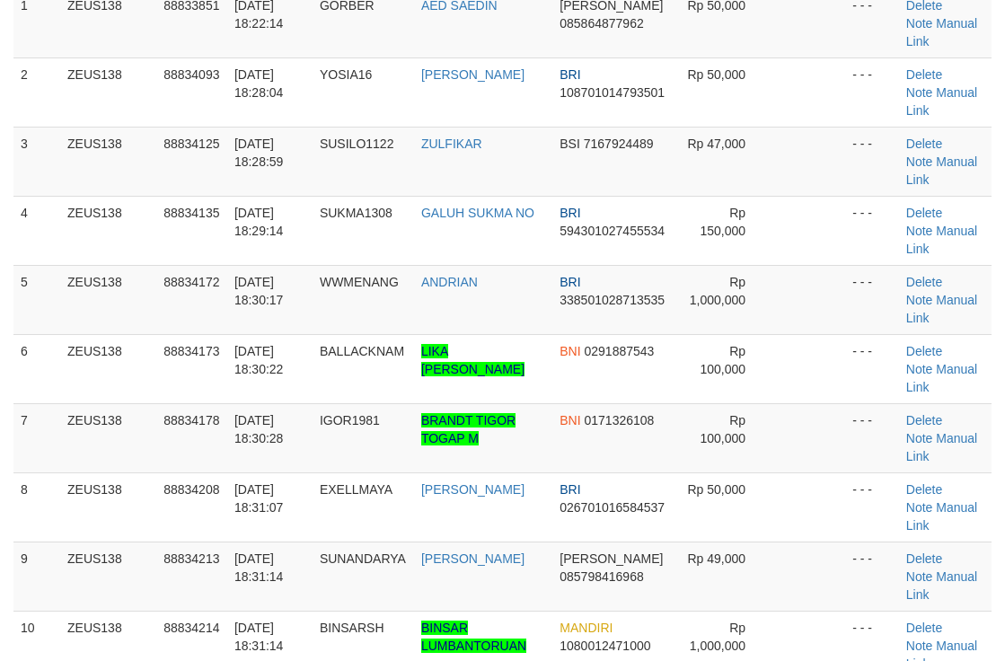
click at [559, 383] on td "BNI 0291887543" at bounding box center [612, 368] width 121 height 69
click at [543, 295] on td "ANDRIAN" at bounding box center [483, 299] width 138 height 69
drag, startPoint x: 642, startPoint y: 166, endPoint x: 1013, endPoint y: 218, distance: 374.6
click at [654, 164] on tr "3 ZEUS138 88834125 30/09/2025 18:28:59 SUSILO1122 ZULFIKAR BSI 7167924489 Rp 47…" at bounding box center [502, 161] width 978 height 69
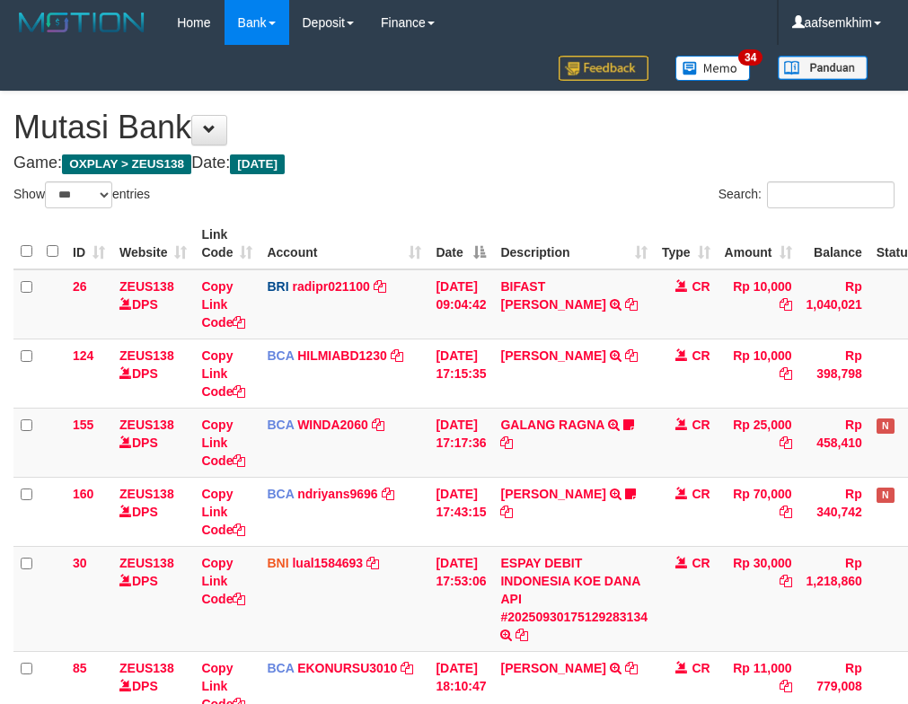
select select "***"
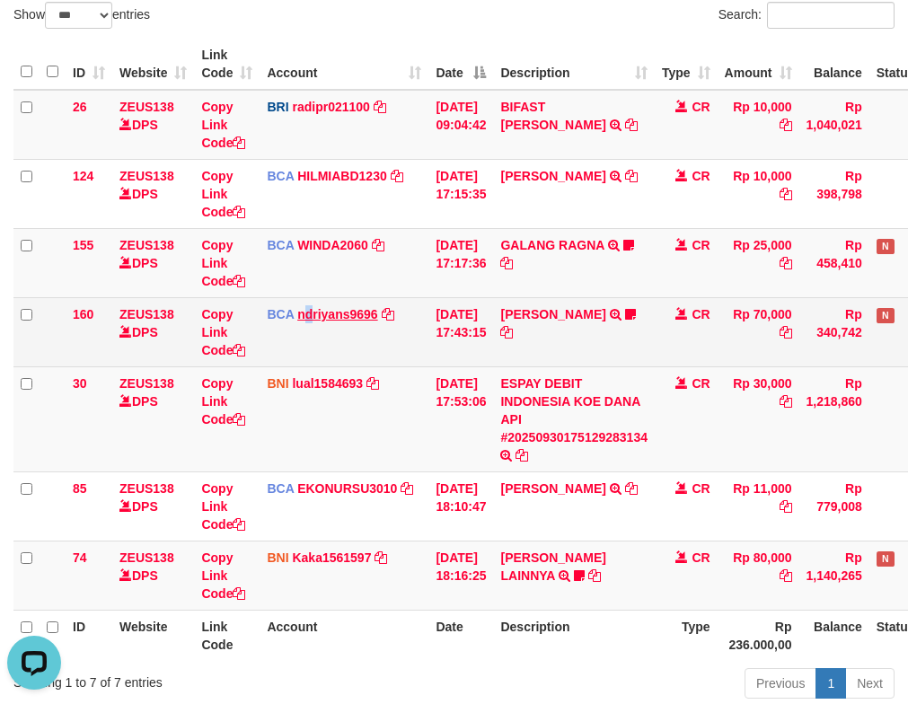
click at [310, 306] on td "BCA ndriyans9696 DPS ANDRIYANSYAH mutasi_20250930_3291 | 160 mutasi_20250930_32…" at bounding box center [344, 331] width 169 height 69
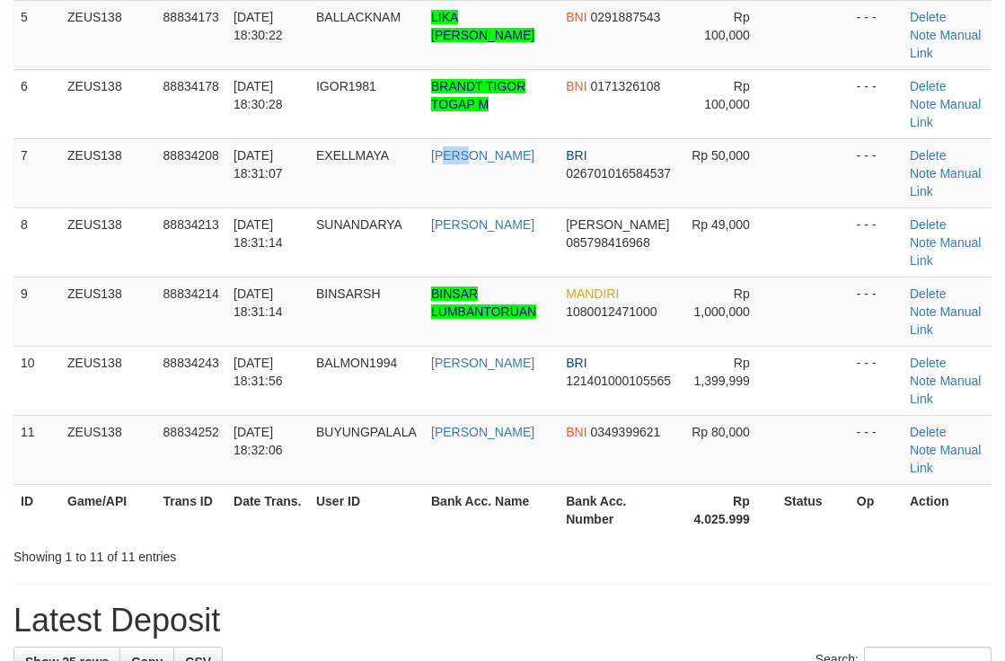
drag, startPoint x: 0, startPoint y: 0, endPoint x: 1012, endPoint y: 207, distance: 1033.0
click at [568, 185] on tr "7 ZEUS138 88834208 30/09/2025 18:31:07 EXELLMAYA AGOSTINHO PERE BRI 02670101658…" at bounding box center [502, 172] width 978 height 69
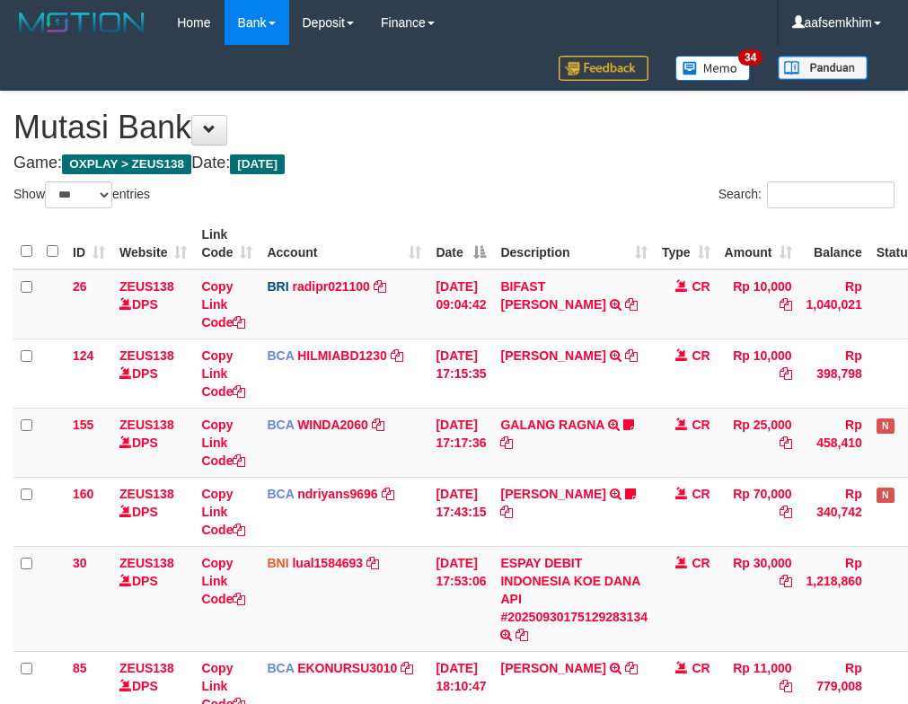
select select "***"
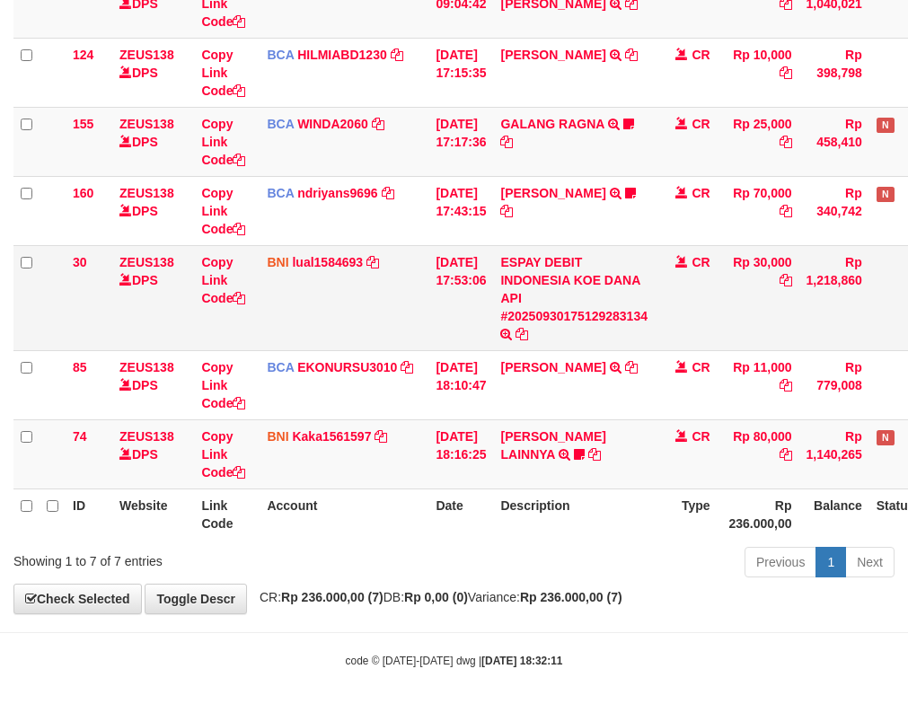
scroll to position [311, 0]
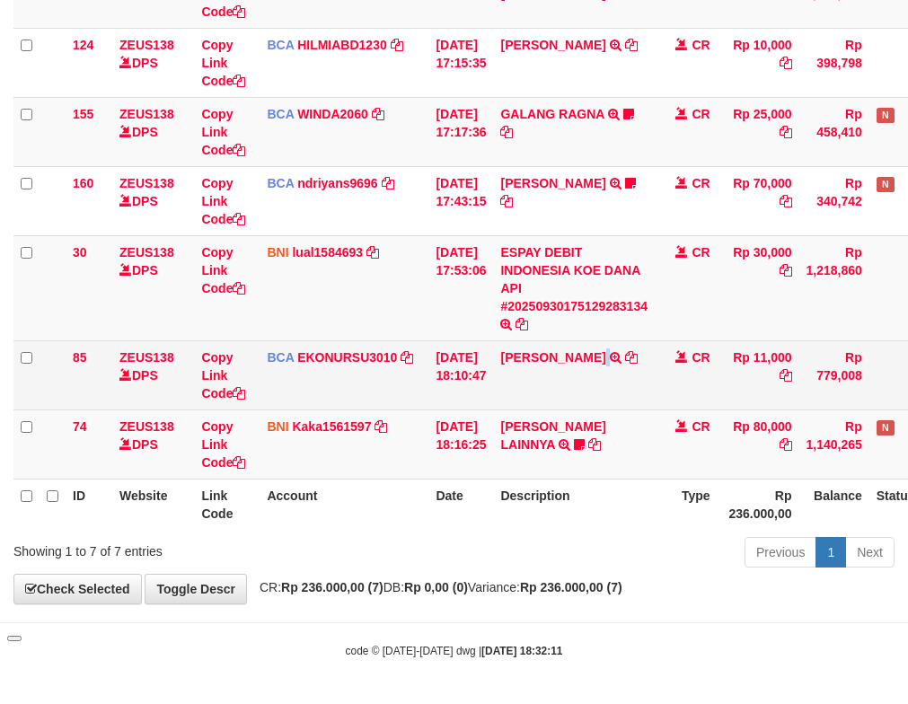
click at [563, 341] on td "ISMAIL TRSF E-BANKING CR 3009/FTSCY/WS95051 11000.002025093001470832 TRFDN-ISMA…" at bounding box center [574, 374] width 162 height 69
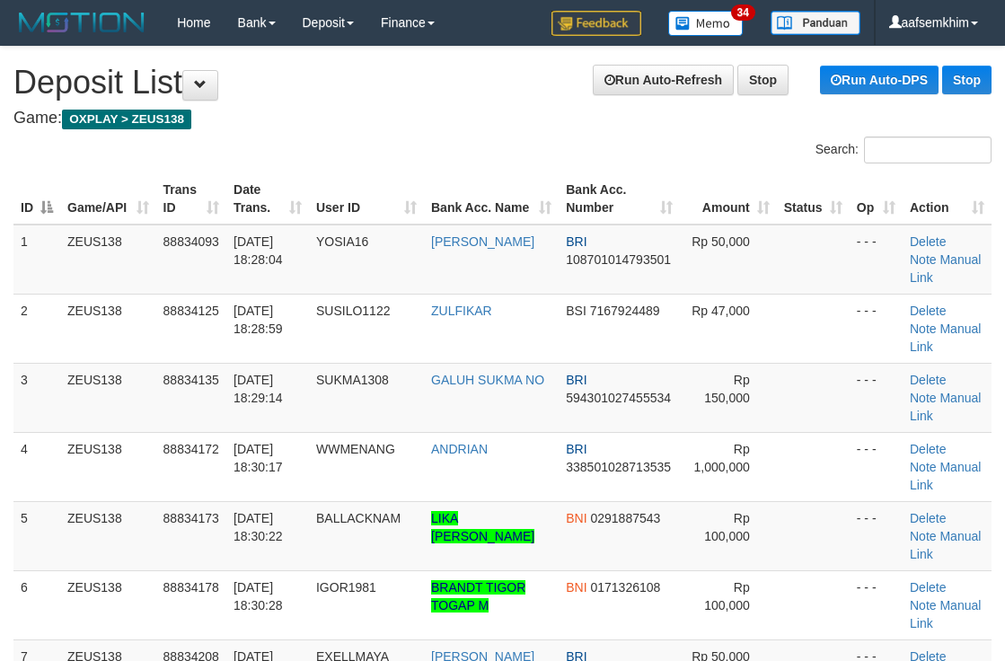
scroll to position [501, 0]
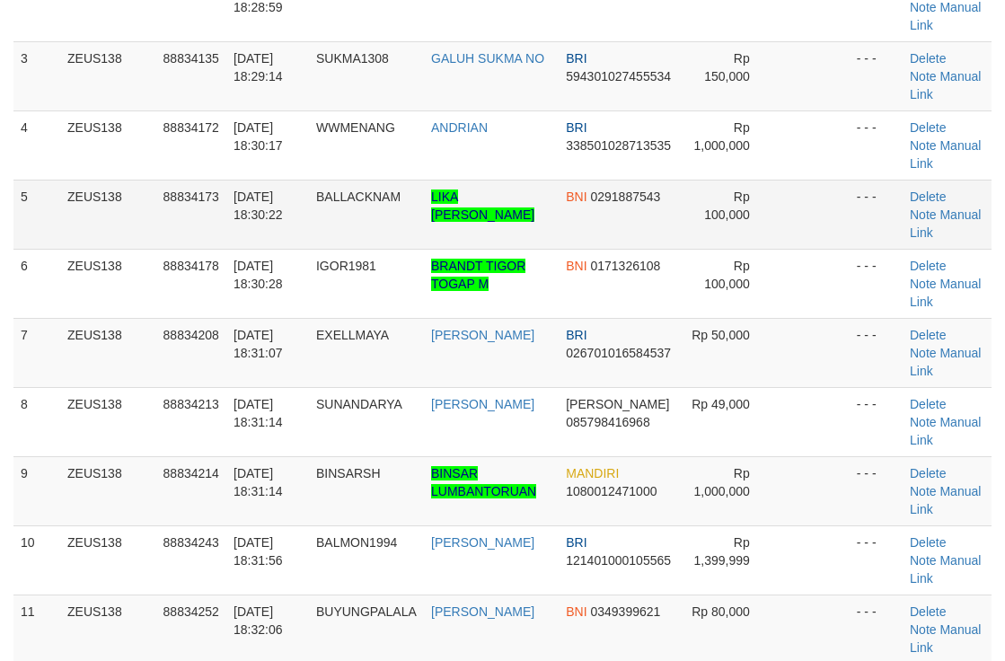
drag, startPoint x: 773, startPoint y: 271, endPoint x: 765, endPoint y: 226, distance: 45.6
click at [777, 271] on td "Rp 100,000" at bounding box center [728, 283] width 97 height 69
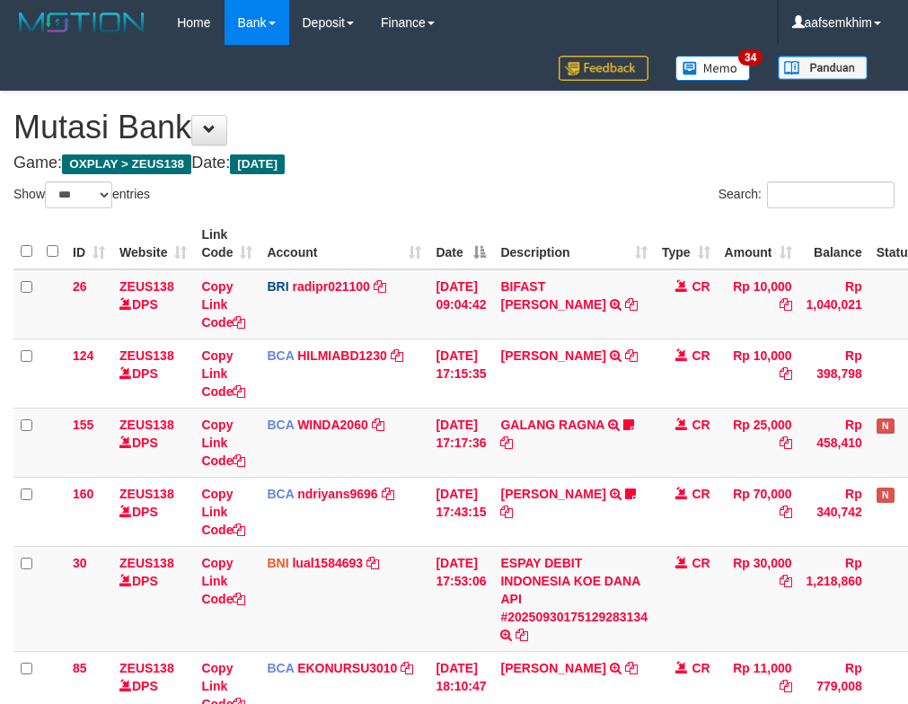
select select "***"
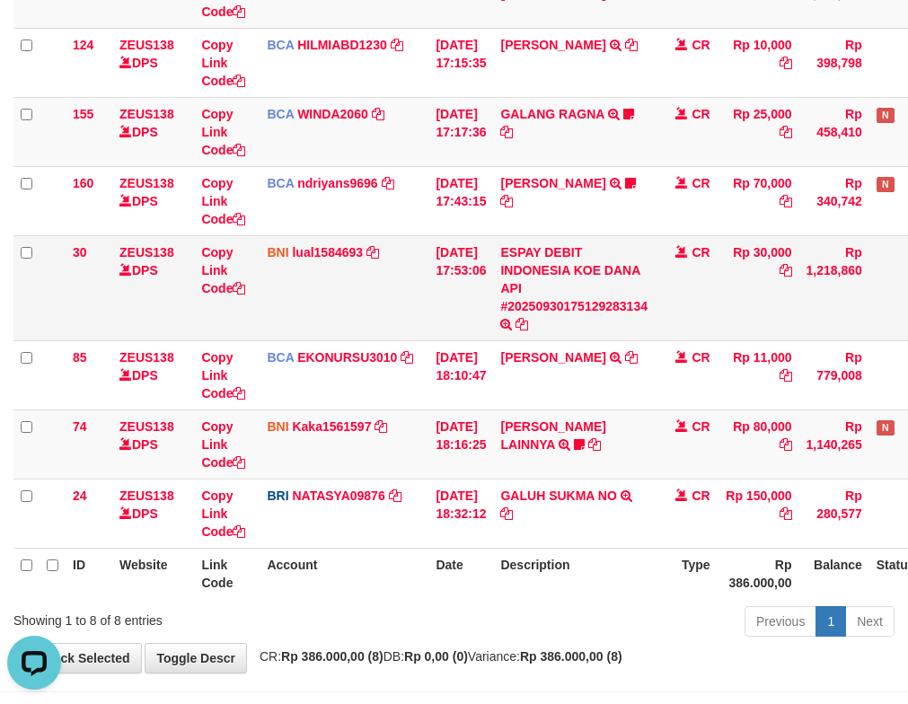
drag, startPoint x: 236, startPoint y: 298, endPoint x: 214, endPoint y: 298, distance: 22.5
click at [232, 299] on td "Copy Link Code" at bounding box center [227, 287] width 66 height 105
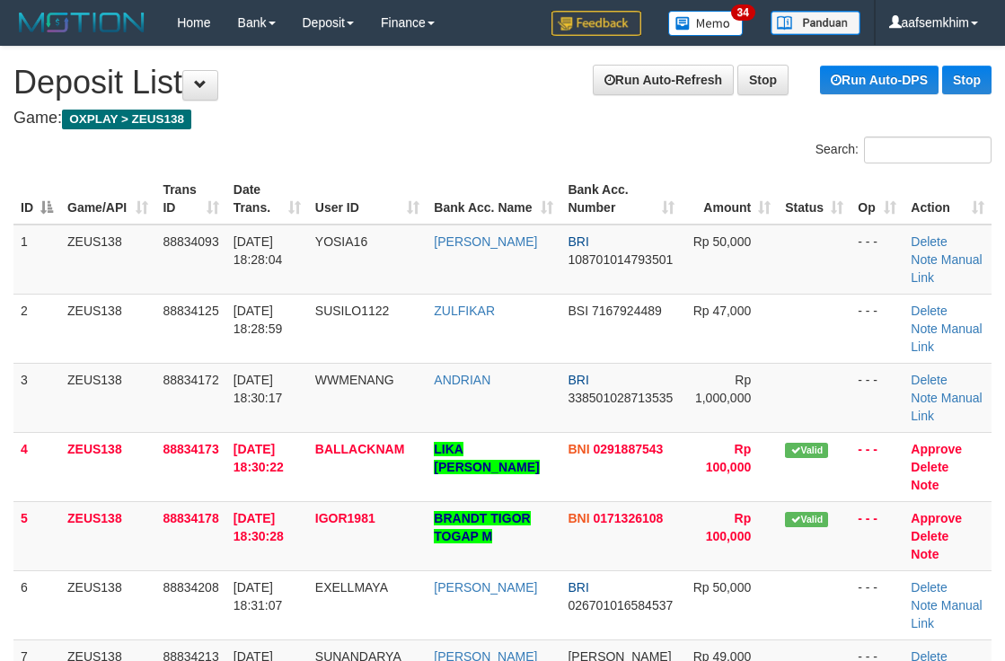
click at [603, 209] on th "Bank Acc. Number" at bounding box center [620, 198] width 120 height 51
click at [586, 179] on th "Bank Acc. Number" at bounding box center [620, 198] width 120 height 51
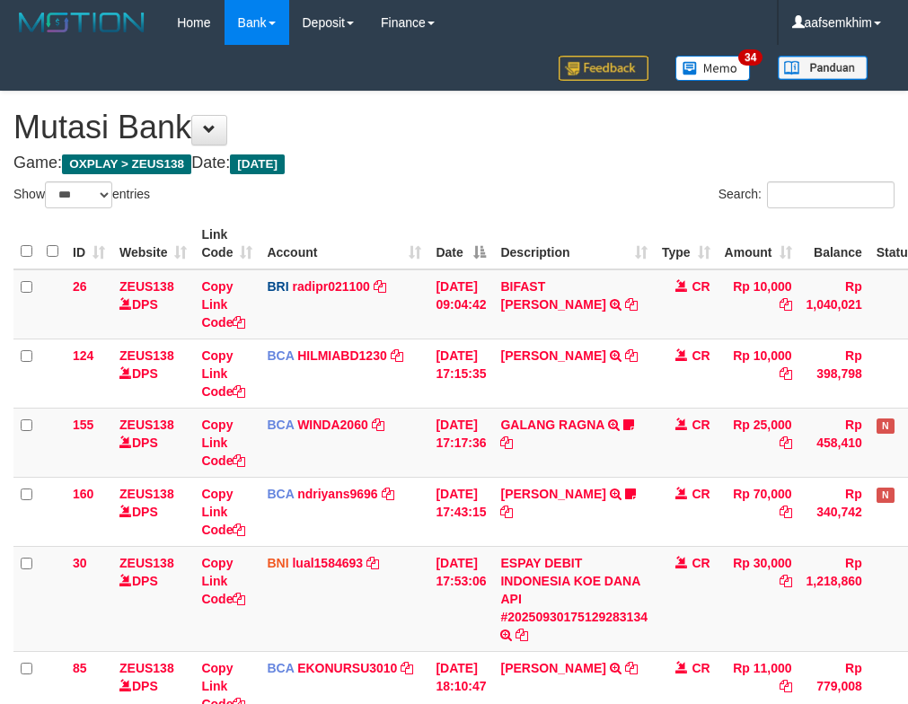
select select "***"
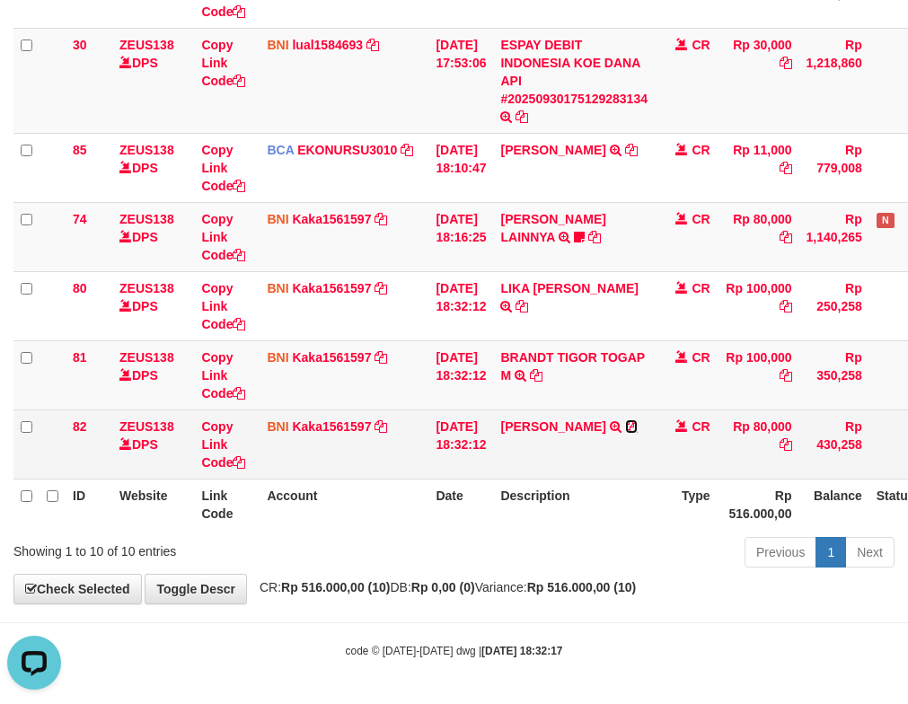
click at [625, 429] on icon at bounding box center [631, 426] width 13 height 13
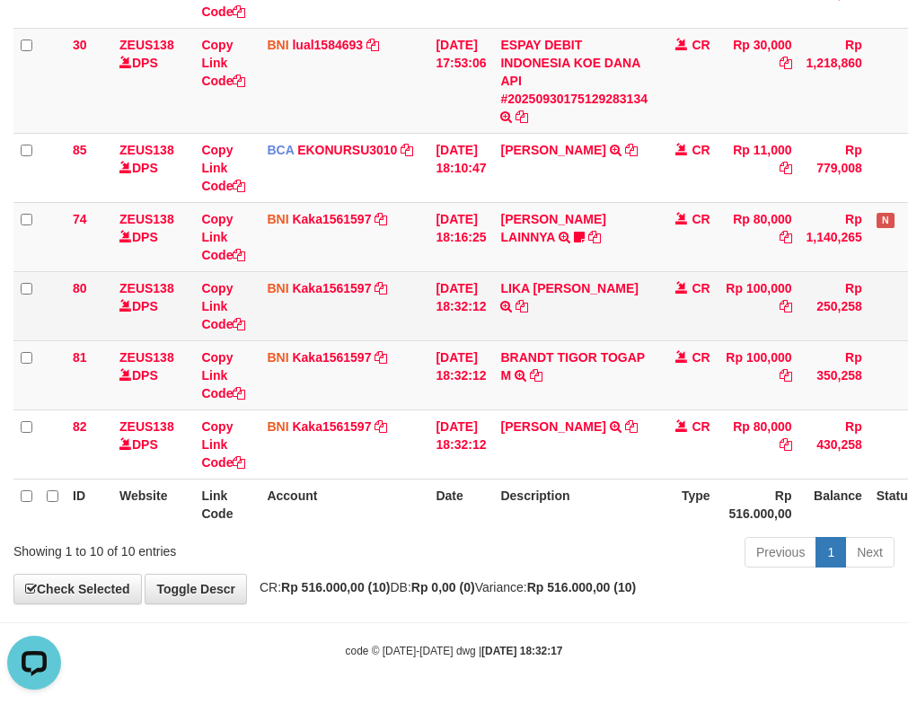
click at [452, 307] on td "[DATE] 18:32:12" at bounding box center [460, 305] width 65 height 69
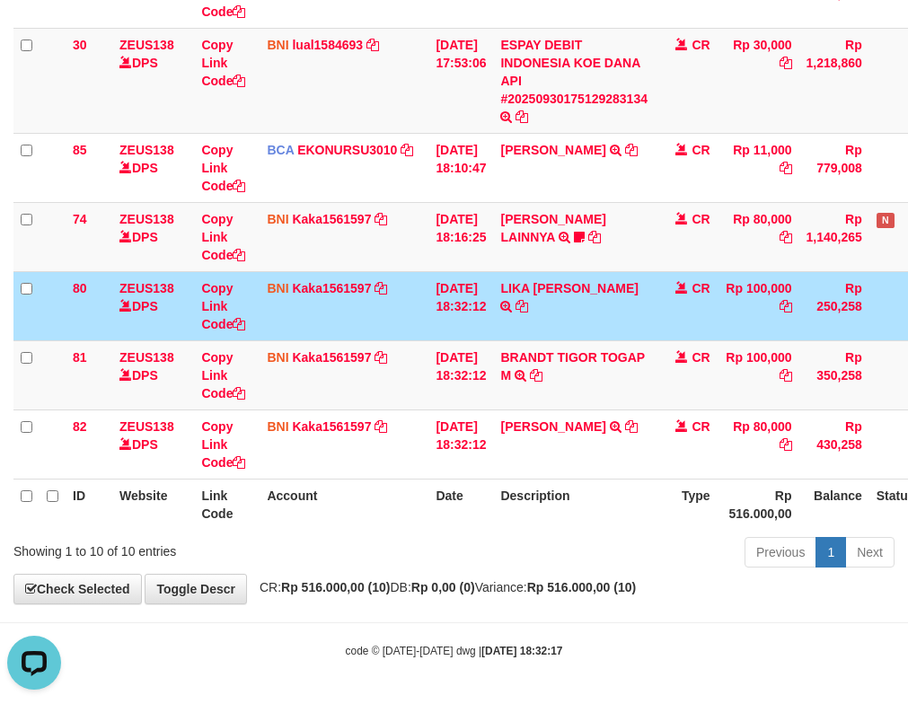
drag, startPoint x: 401, startPoint y: 402, endPoint x: 166, endPoint y: 322, distance: 248.5
click at [402, 399] on td "BNI Kaka1561597 DPS KARMILA mutasi_20250930_2425 | 81 mutasi_20250930_2425 | 81" at bounding box center [344, 374] width 169 height 69
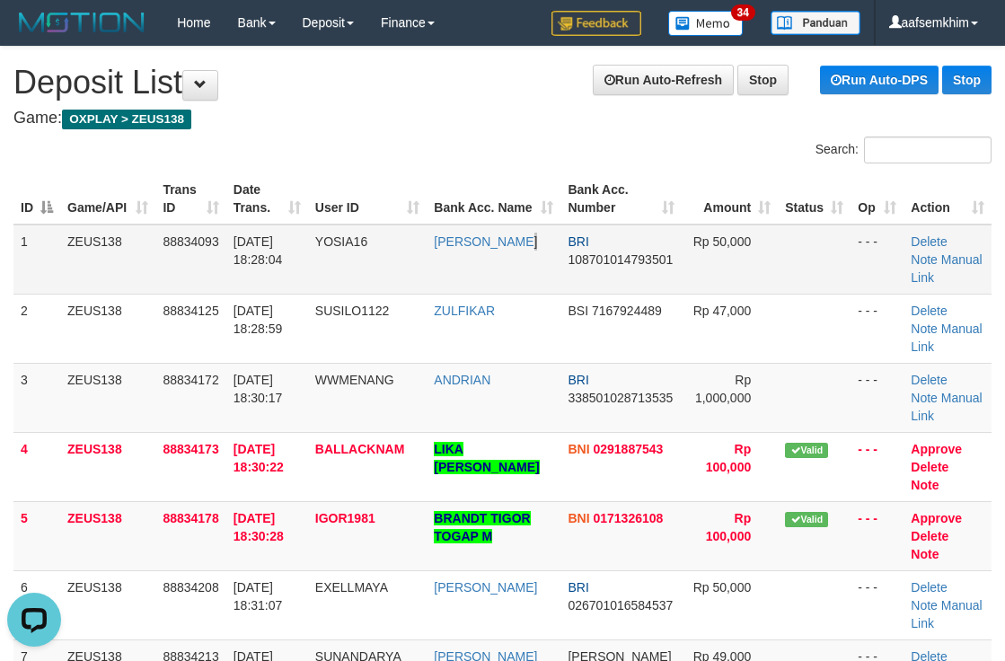
click at [533, 230] on td "[PERSON_NAME]" at bounding box center [494, 260] width 134 height 70
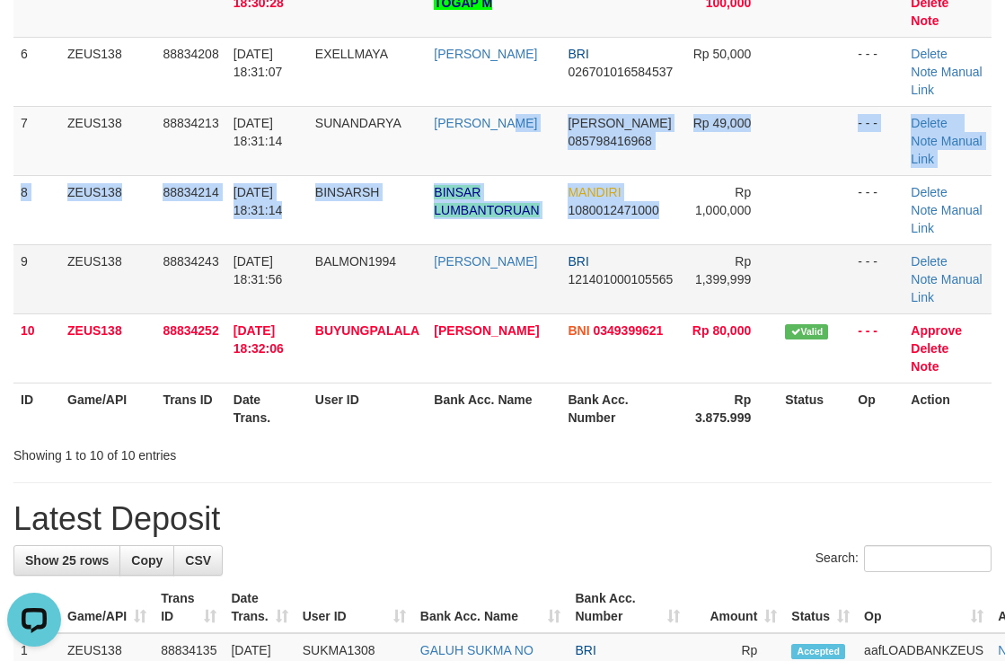
drag, startPoint x: 516, startPoint y: 159, endPoint x: 900, endPoint y: 273, distance: 401.0
click at [892, 270] on tbody "1 ZEUS138 88834093 30/09/2025 18:28:04 YOSIA16 MARCELL YOSIA BRI 10870101479350…" at bounding box center [502, 37] width 978 height 692
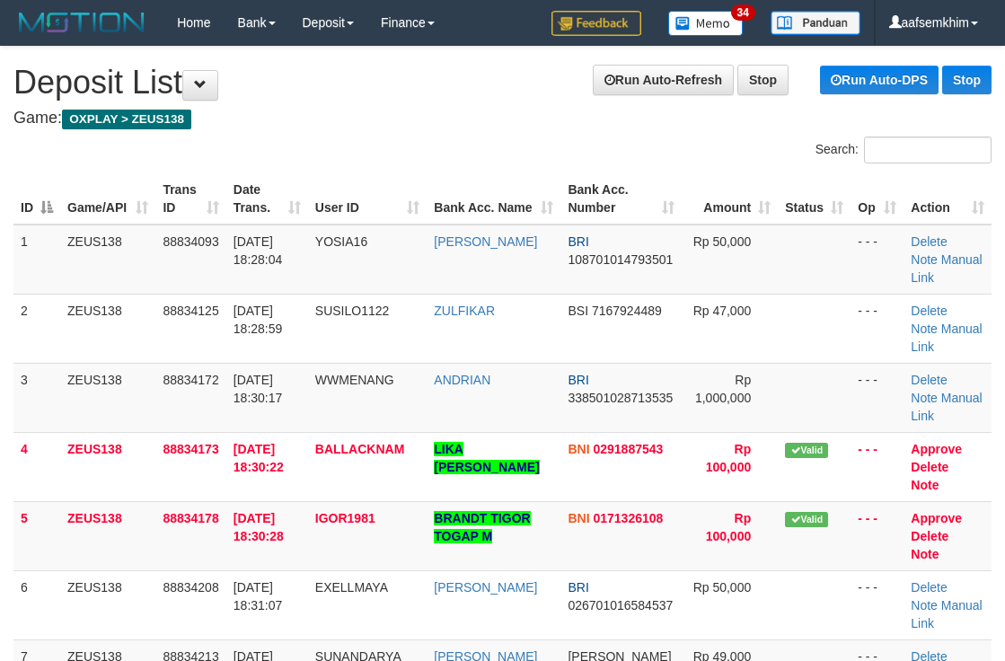
scroll to position [780, 0]
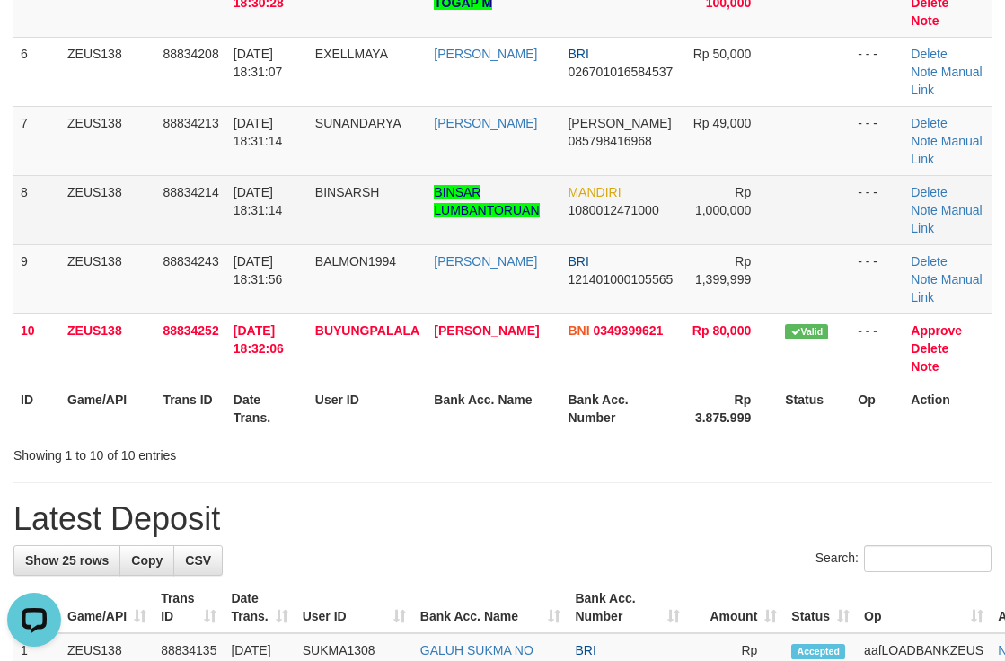
drag, startPoint x: 494, startPoint y: 277, endPoint x: 591, endPoint y: 236, distance: 105.1
click at [551, 242] on tbody "1 ZEUS138 88834093 30/09/2025 18:28:04 YOSIA16 MARCELL YOSIA BRI 10870101479350…" at bounding box center [502, 37] width 978 height 692
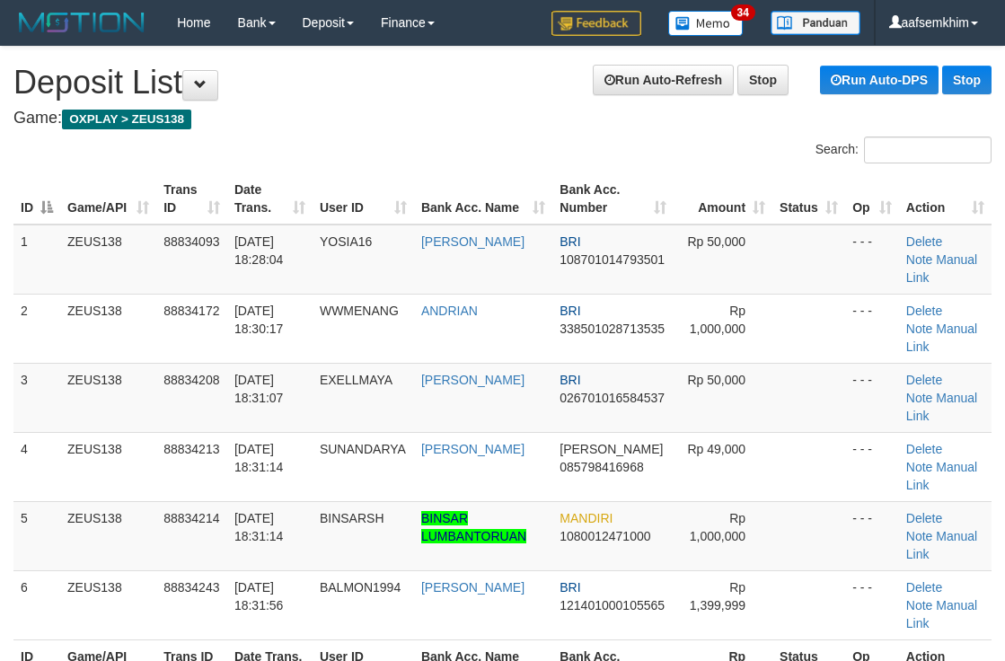
scroll to position [709, 0]
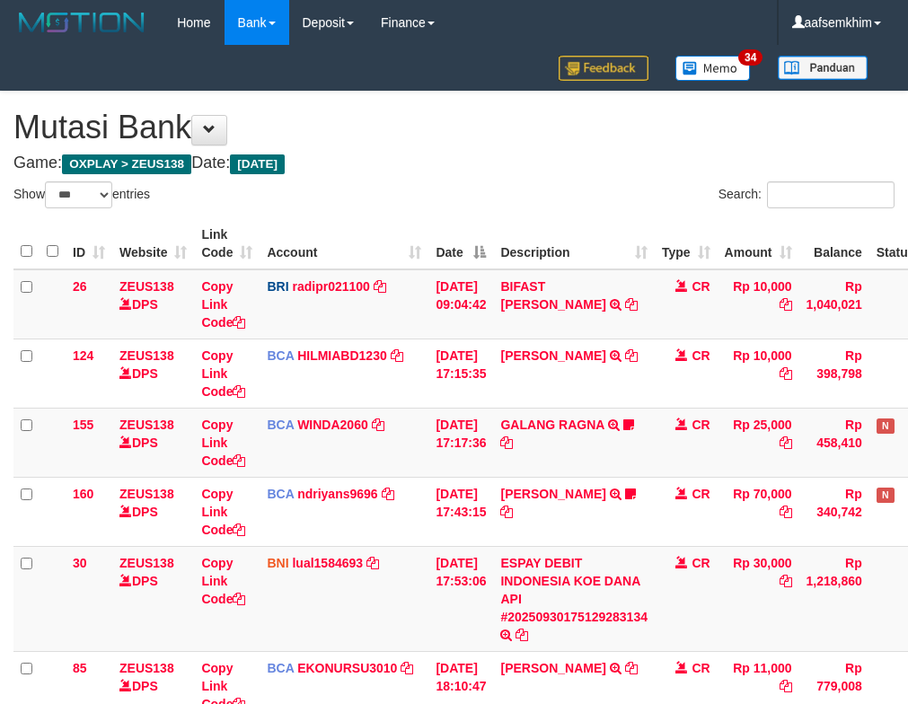
select select "***"
click at [252, 323] on tr "26 ZEUS138 DPS Copy Link Code BRI radipr021100 DPS REYNALDI ADI PRATAMA mutasi_…" at bounding box center [504, 304] width 982 height 70
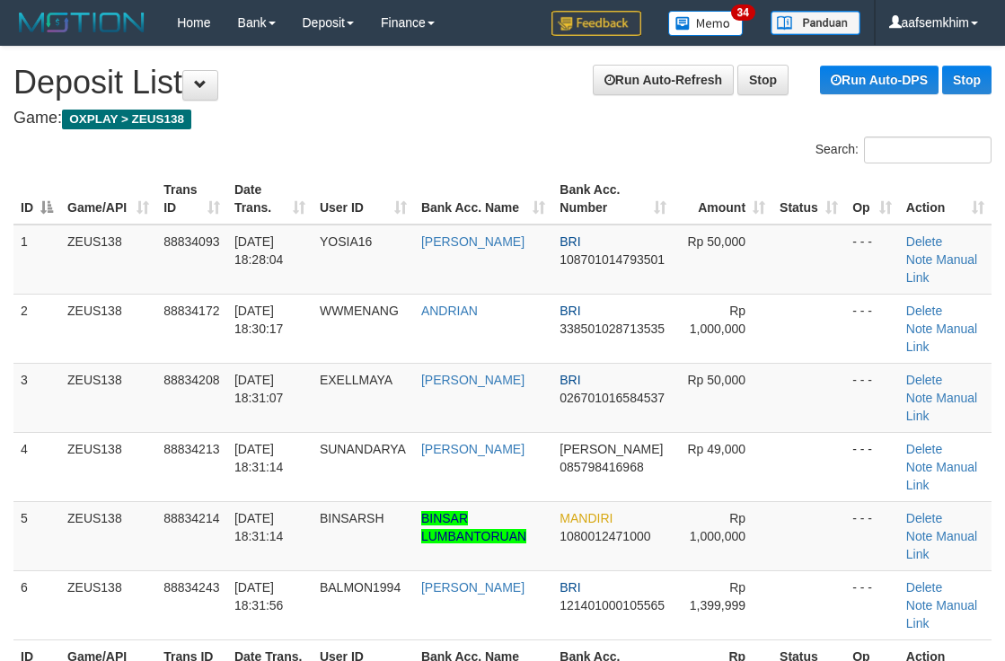
scroll to position [709, 0]
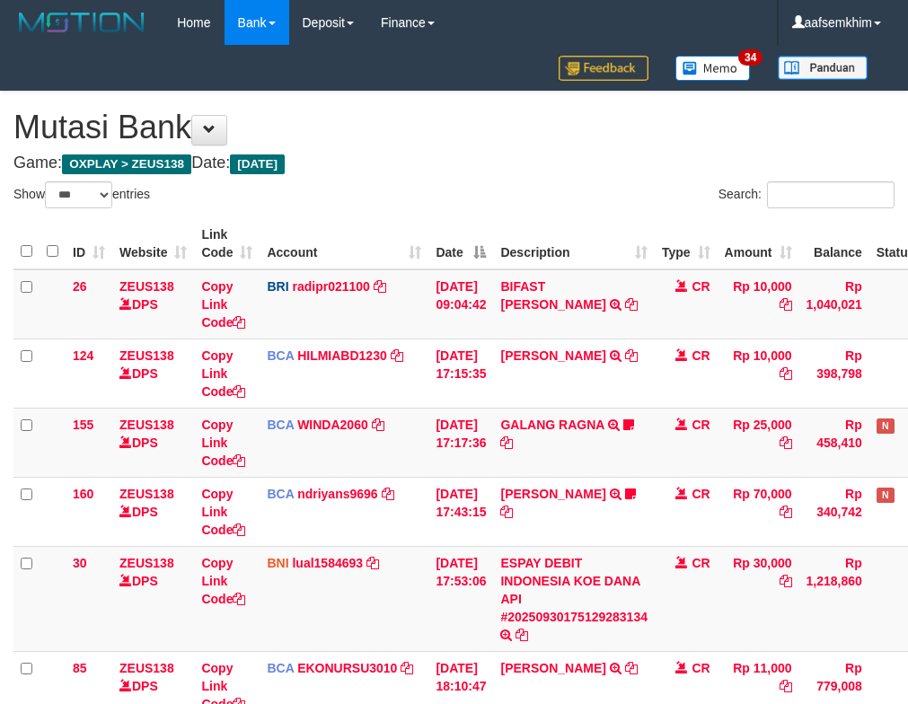
select select "***"
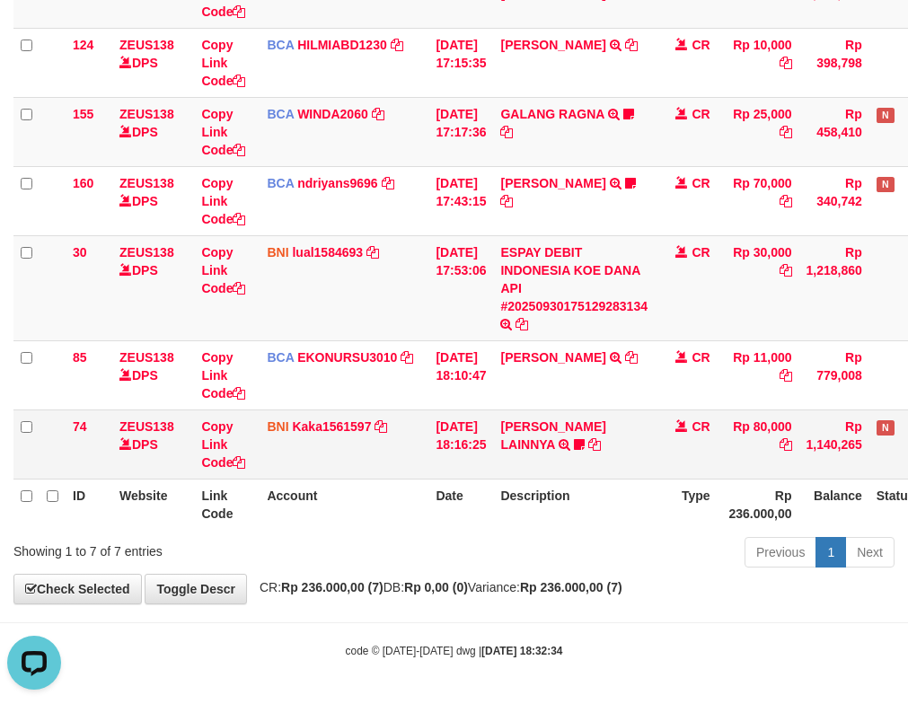
click at [524, 462] on td "HENDRIK SETIAWAN LAINNYA TRF/PAY/TOP-UP ECHANNEL HENDRIK SETIAWAN LAINNYA ABD12…" at bounding box center [574, 444] width 162 height 69
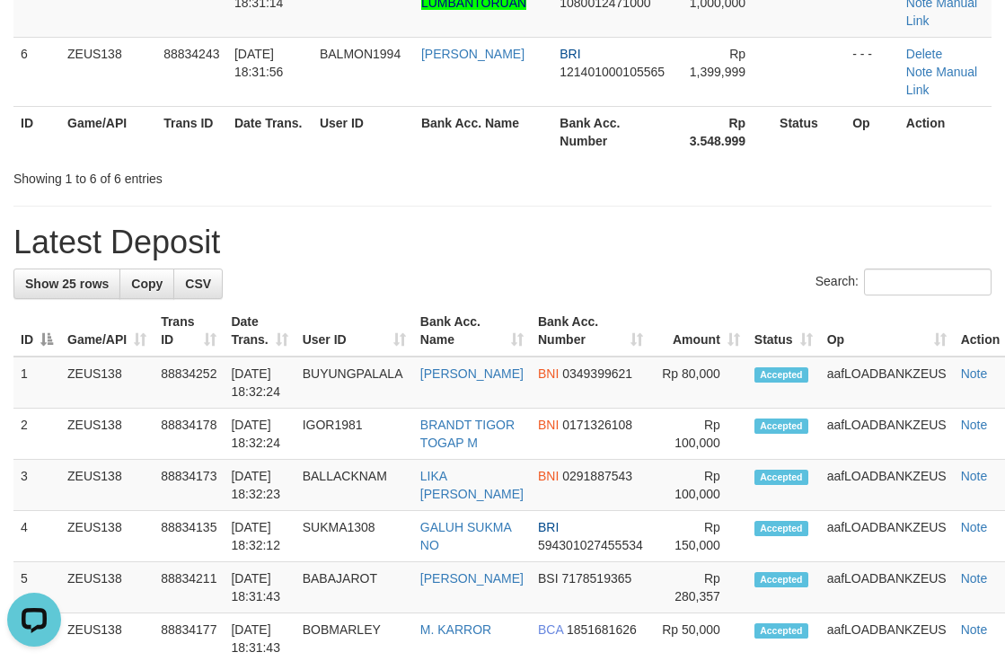
drag, startPoint x: 309, startPoint y: 222, endPoint x: 314, endPoint y: 208, distance: 14.5
click at [310, 221] on div "**********" at bounding box center [502, 634] width 1005 height 2243
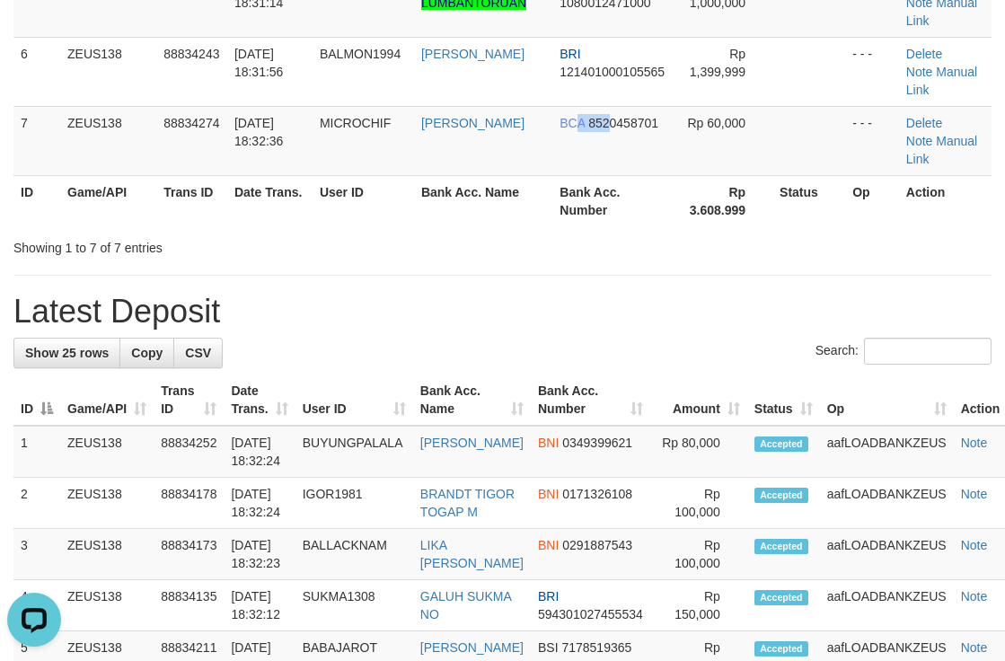
drag, startPoint x: 583, startPoint y: 162, endPoint x: 854, endPoint y: 216, distance: 276.5
click at [630, 155] on td "BCA 8520458701" at bounding box center [612, 140] width 121 height 69
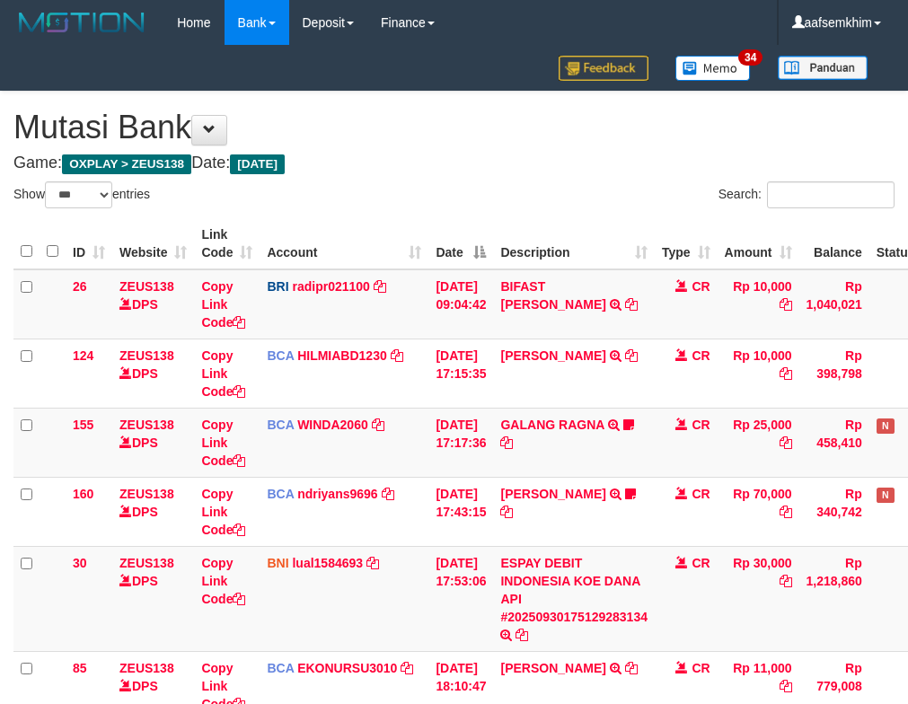
select select "***"
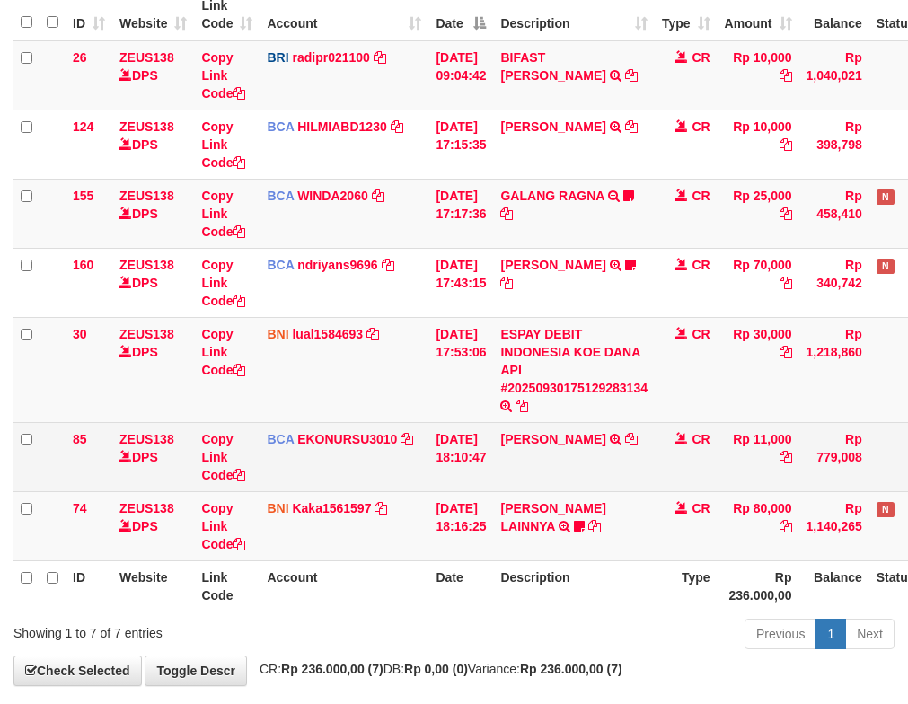
drag, startPoint x: 605, startPoint y: 427, endPoint x: 419, endPoint y: 379, distance: 191.9
click at [607, 427] on td "ISMAIL TRSF E-BANKING CR 3009/FTSCY/WS95051 11000.002025093001470832 TRFDN-[PER…" at bounding box center [574, 456] width 162 height 69
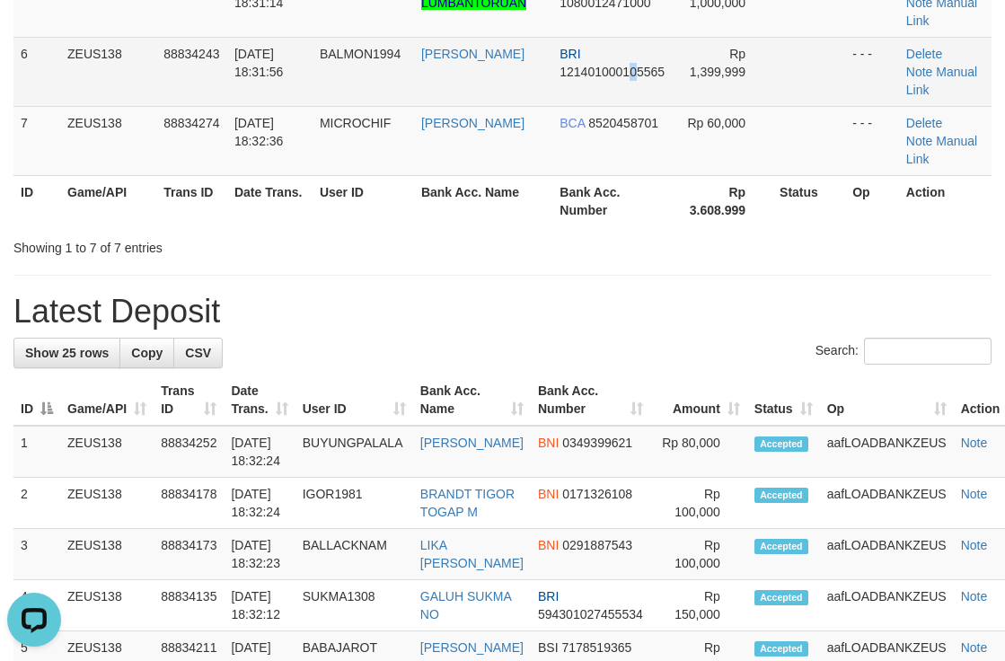
drag, startPoint x: 634, startPoint y: 97, endPoint x: 645, endPoint y: 98, distance: 10.8
click at [640, 98] on td "BRI 121401000105565" at bounding box center [612, 71] width 121 height 69
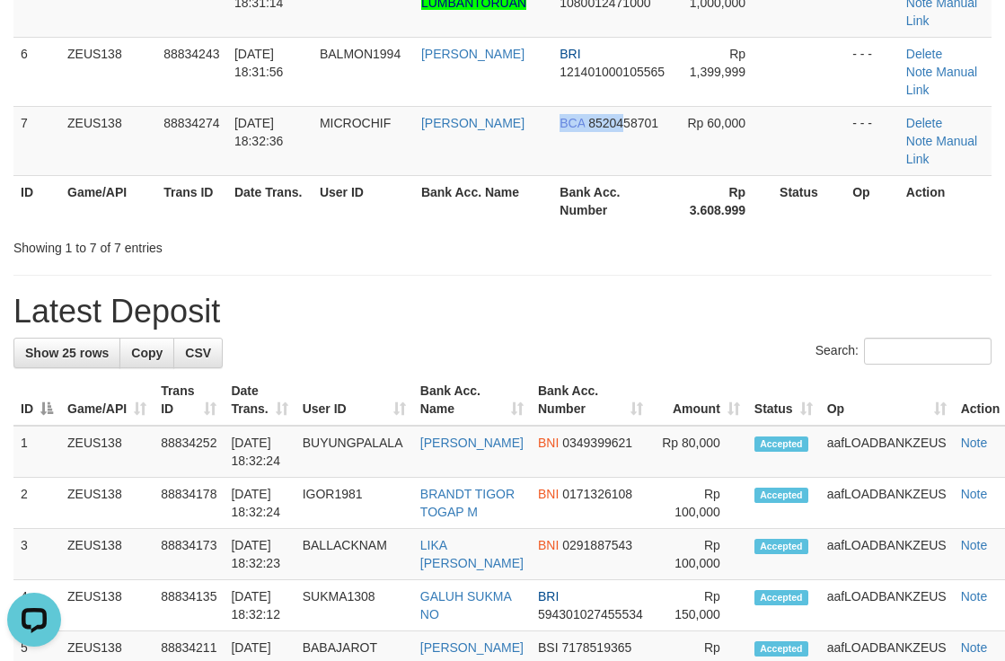
drag, startPoint x: 563, startPoint y: 166, endPoint x: 1016, endPoint y: 164, distance: 452.6
click at [662, 164] on td "BCA 8520458701" at bounding box center [612, 140] width 121 height 69
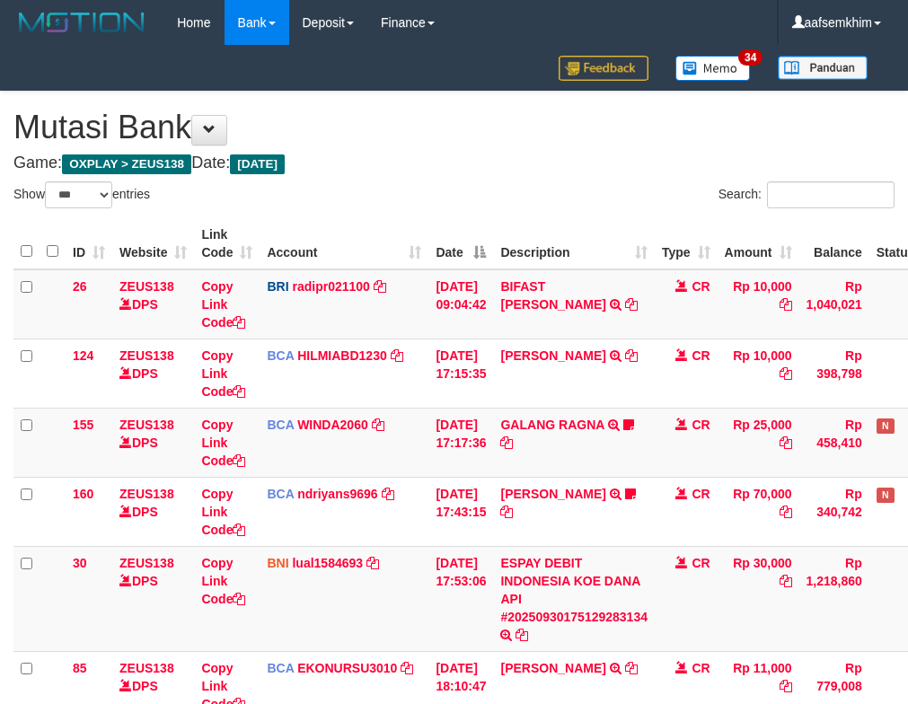
select select "***"
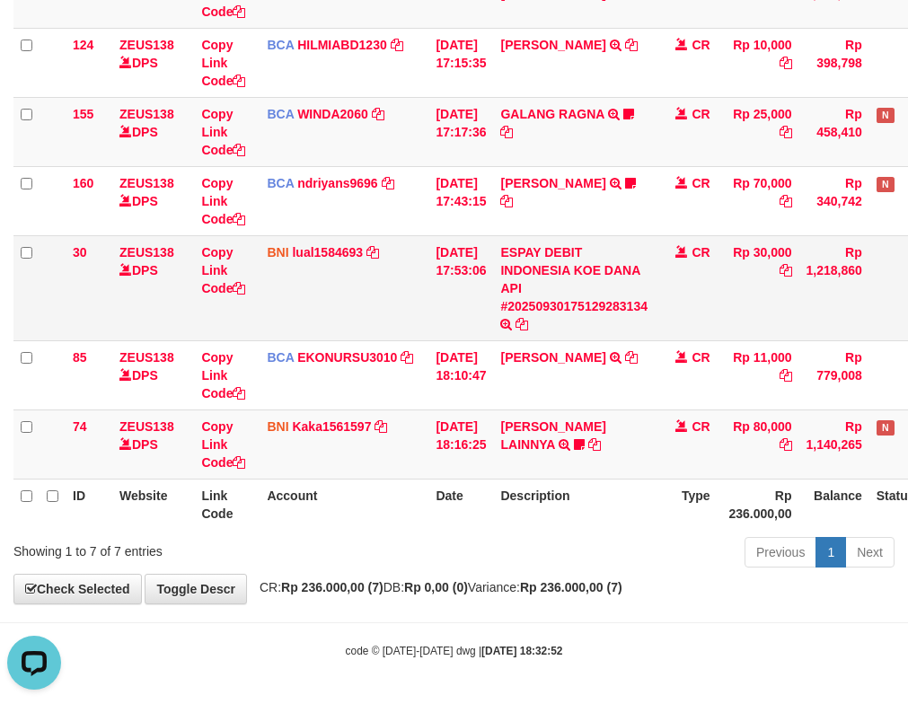
drag, startPoint x: 590, startPoint y: 330, endPoint x: 570, endPoint y: 330, distance: 19.8
click at [592, 330] on td "ESPAY DEBIT INDONESIA KOE DANA API #20250930175129283134 TRANSFER DARI ESPAY DE…" at bounding box center [574, 287] width 162 height 105
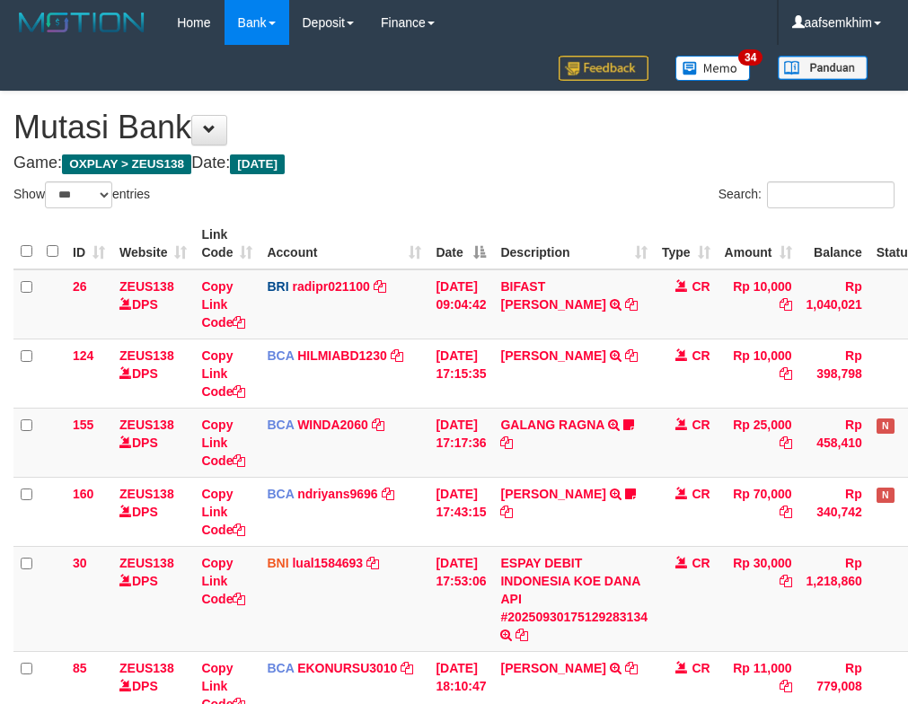
select select "***"
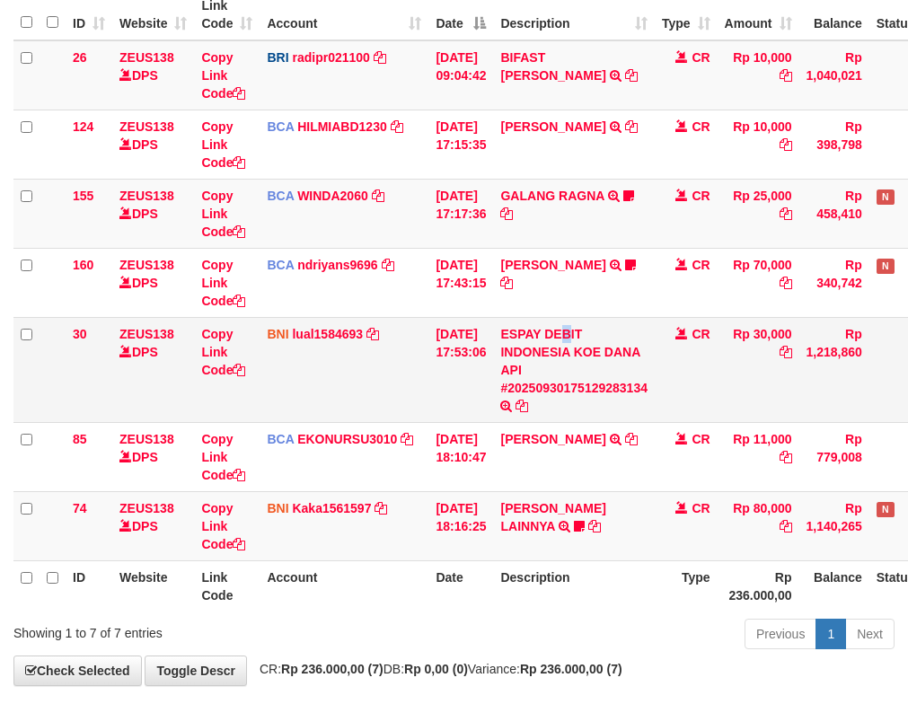
click at [582, 319] on td "ESPAY DEBIT INDONESIA KOE DANA API #20250930175129283134 TRANSFER DARI ESPAY DE…" at bounding box center [574, 369] width 162 height 105
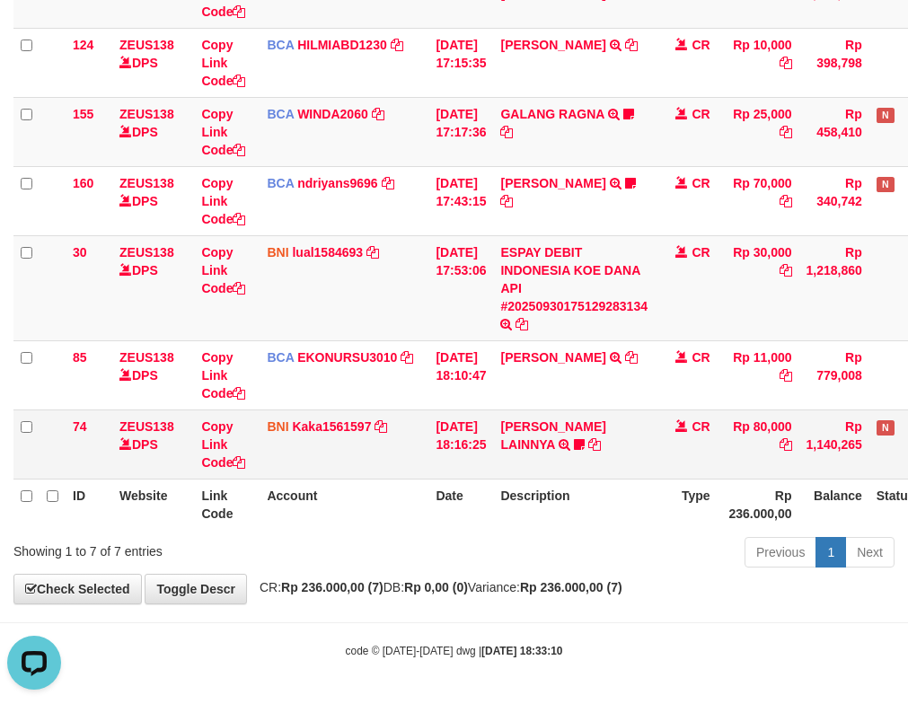
click at [630, 454] on td "HENDRIK SETIAWAN LAINNYA TRF/PAY/TOP-UP ECHANNEL HENDRIK SETIAWAN LAINNYA ABD12…" at bounding box center [574, 444] width 162 height 69
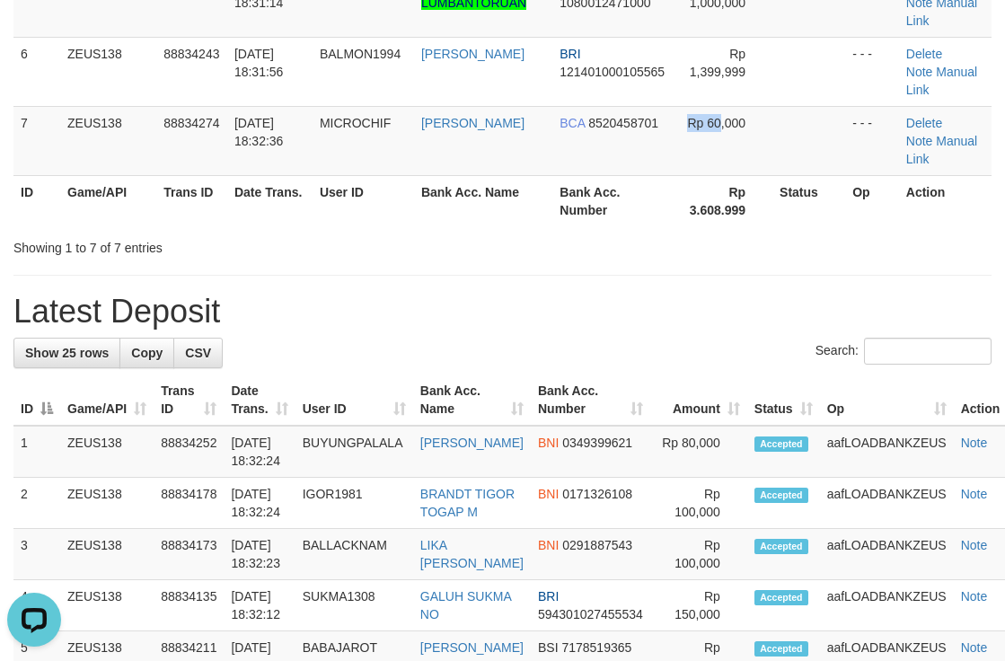
drag, startPoint x: 720, startPoint y: 132, endPoint x: 1014, endPoint y: 173, distance: 296.6
click at [755, 131] on td "Rp 60,000" at bounding box center [723, 140] width 99 height 69
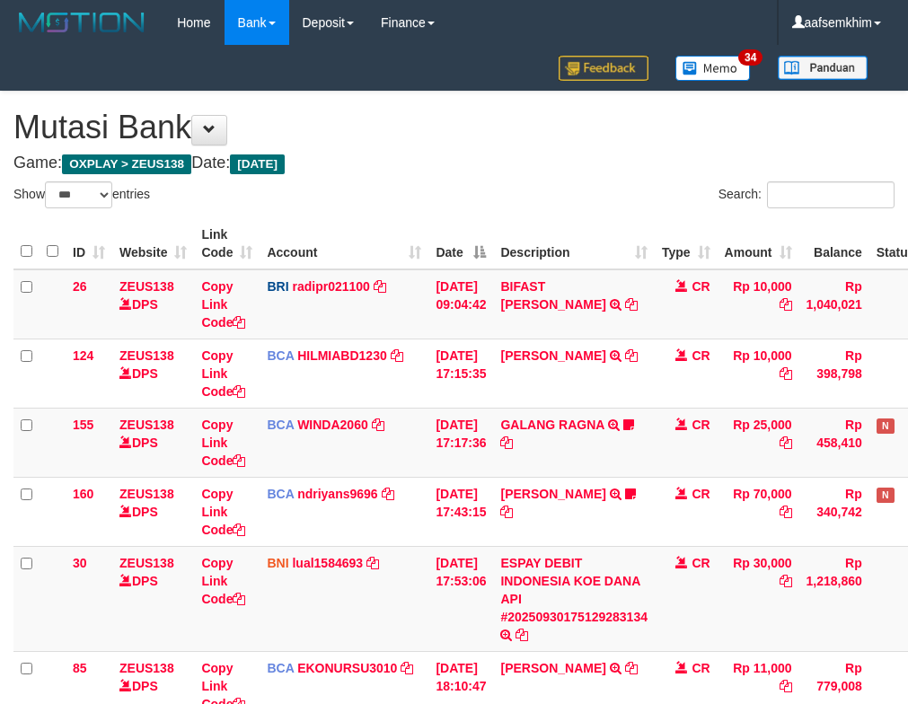
select select "***"
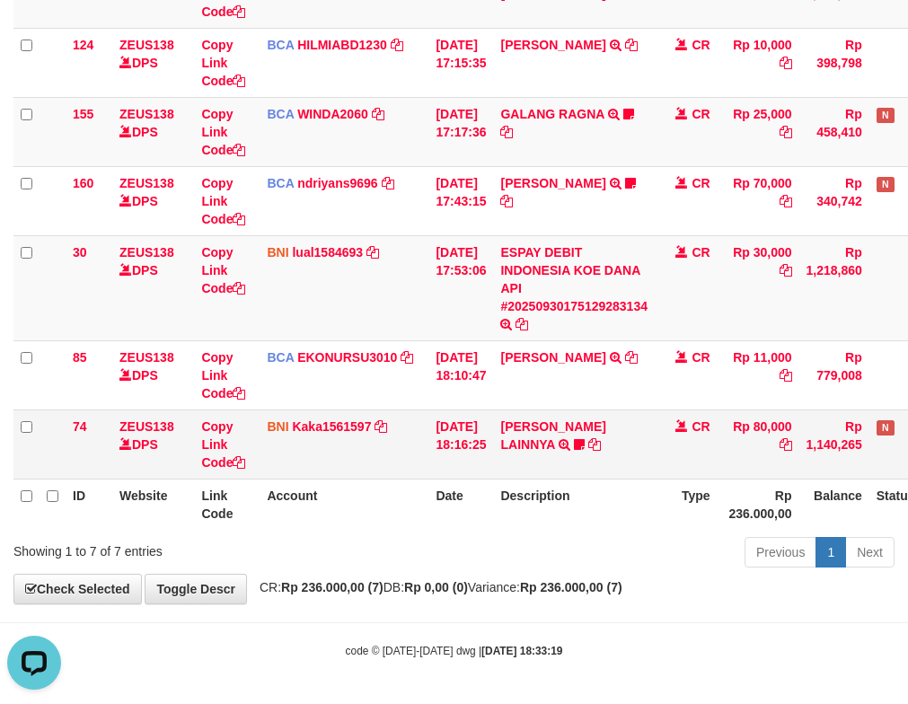
drag, startPoint x: 727, startPoint y: 441, endPoint x: 697, endPoint y: 433, distance: 30.7
click at [718, 440] on td "CR" at bounding box center [686, 444] width 63 height 69
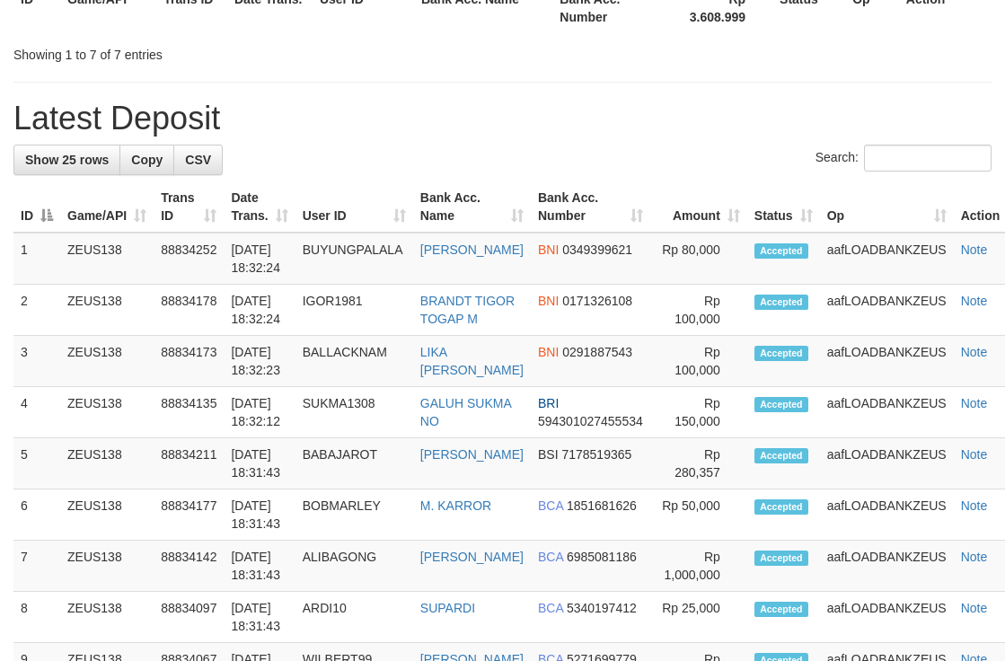
scroll to position [533, 0]
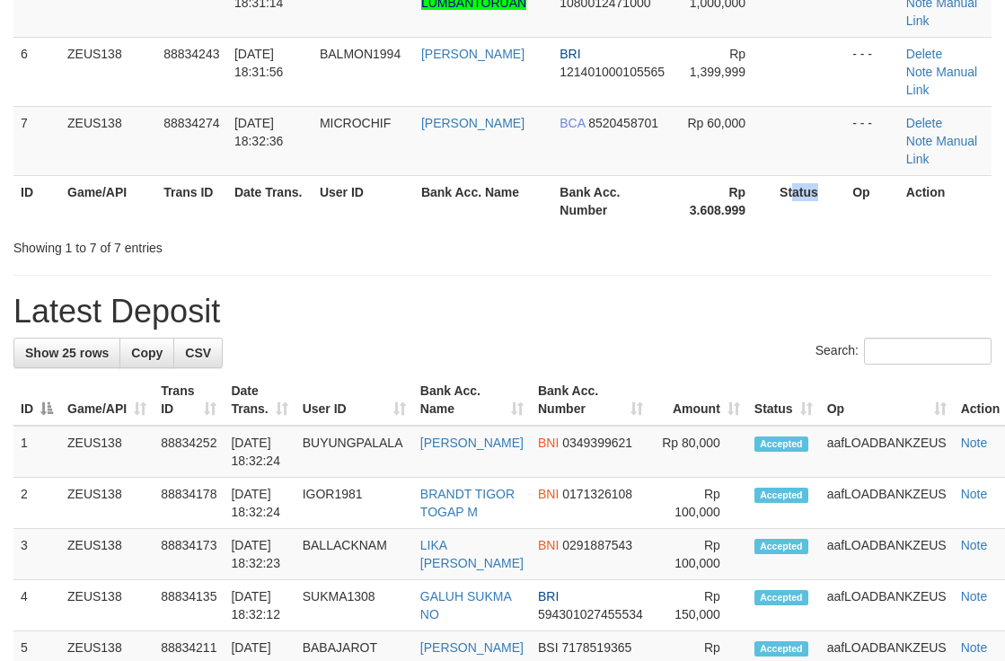
drag, startPoint x: 797, startPoint y: 202, endPoint x: 1014, endPoint y: 218, distance: 217.9
click at [863, 206] on tr "ID Game/API Trans ID Date Trans. User ID Bank Acc. Name Bank Acc. Number Rp 3.6…" at bounding box center [502, 200] width 978 height 51
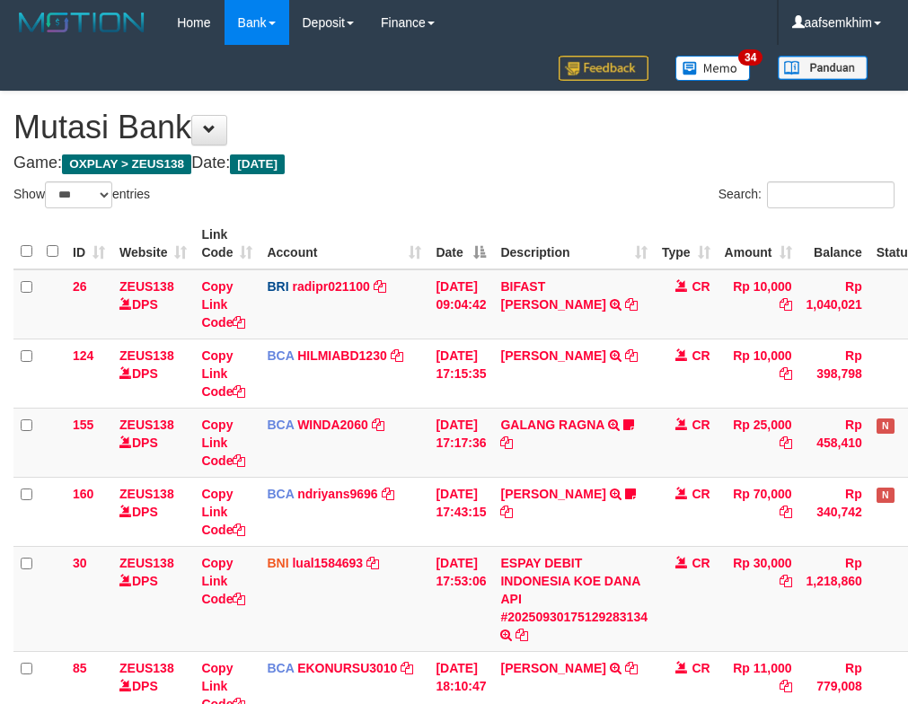
select select "***"
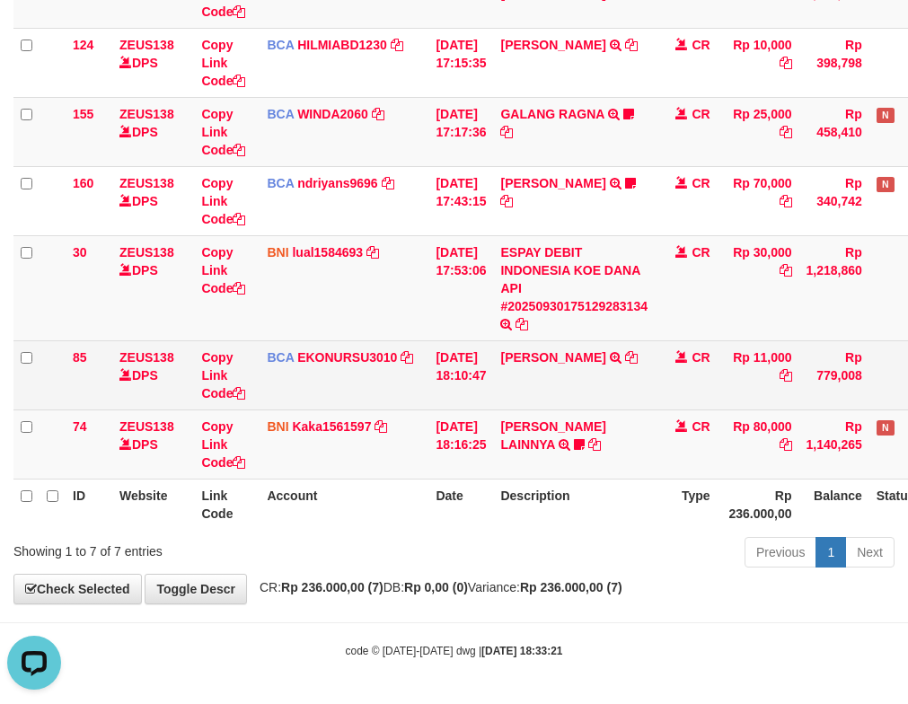
drag, startPoint x: 603, startPoint y: 358, endPoint x: 377, endPoint y: 335, distance: 226.6
click at [598, 357] on td "ISMAIL TRSF E-BANKING CR 3009/FTSCY/WS95051 11000.002025093001470832 TRFDN-ISMA…" at bounding box center [574, 374] width 162 height 69
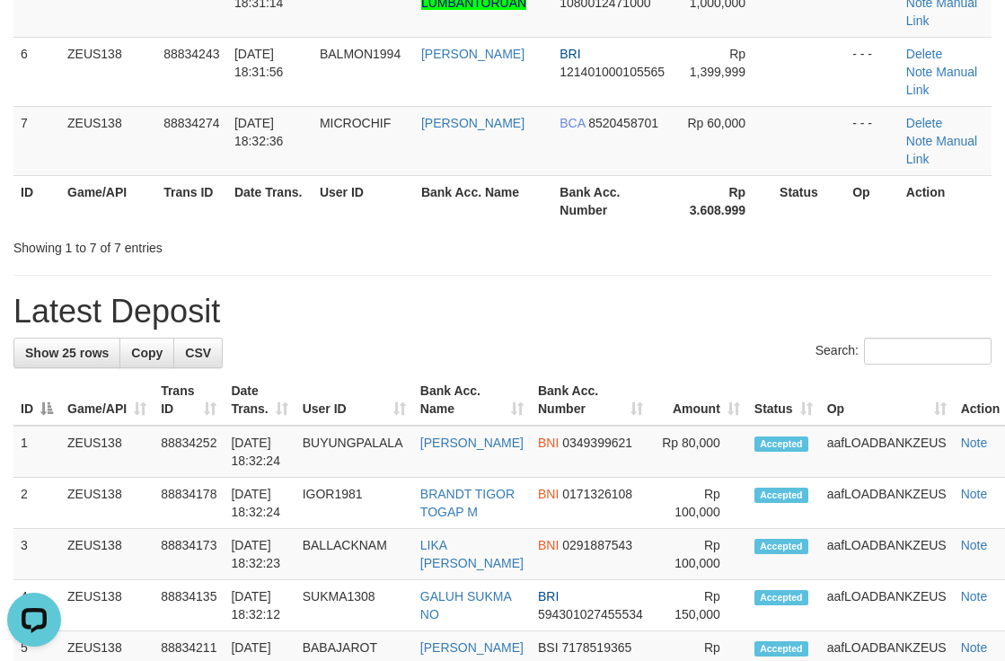
drag, startPoint x: 993, startPoint y: 271, endPoint x: 1018, endPoint y: 269, distance: 24.3
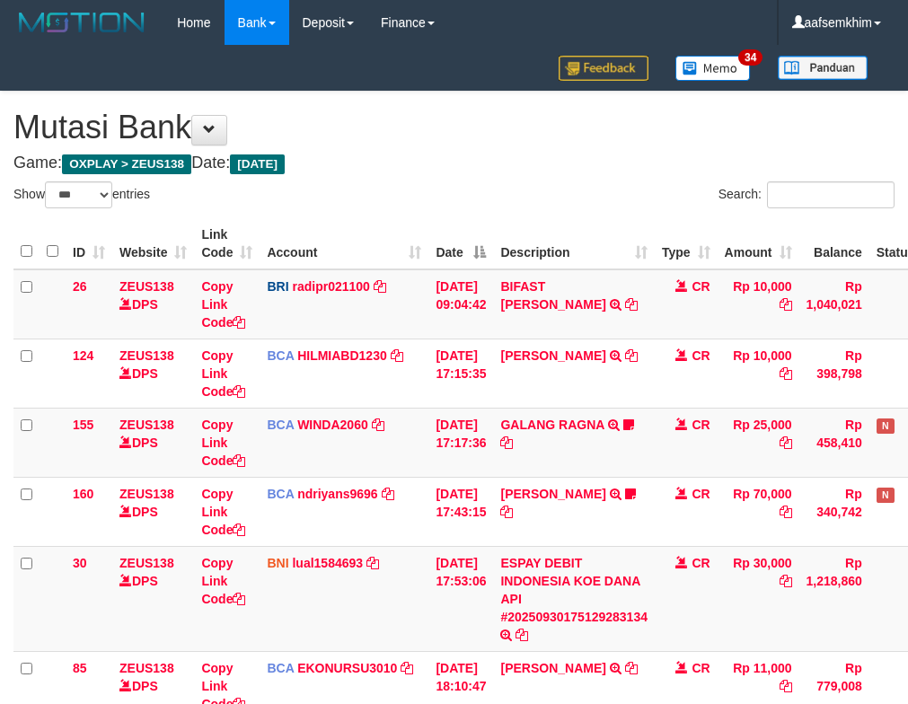
select select "***"
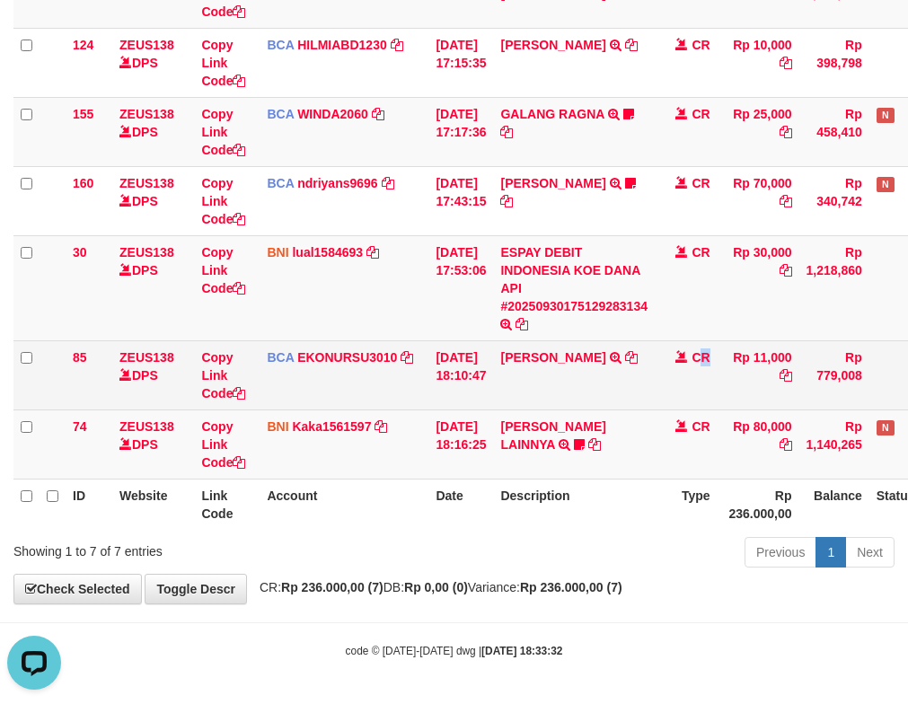
click at [710, 357] on span "CR" at bounding box center [701, 357] width 18 height 14
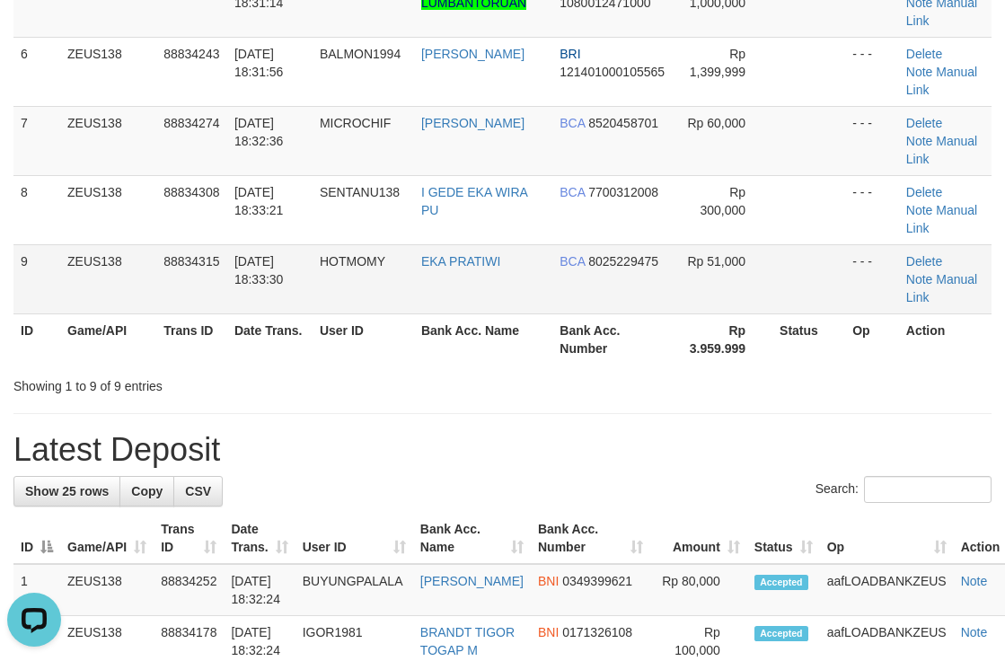
click at [846, 251] on td "- - -" at bounding box center [872, 278] width 54 height 69
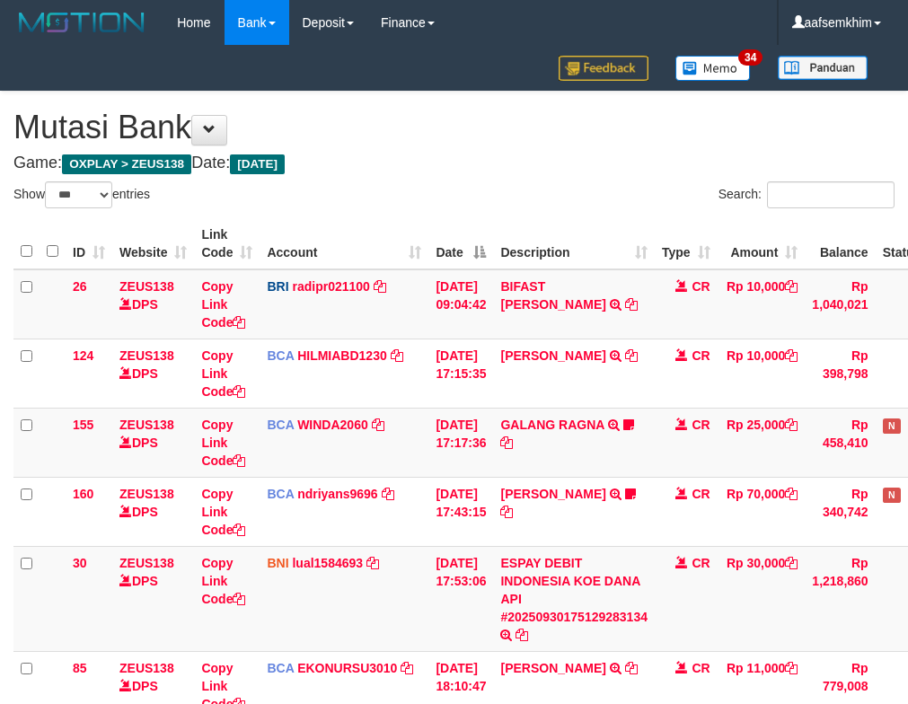
select select "***"
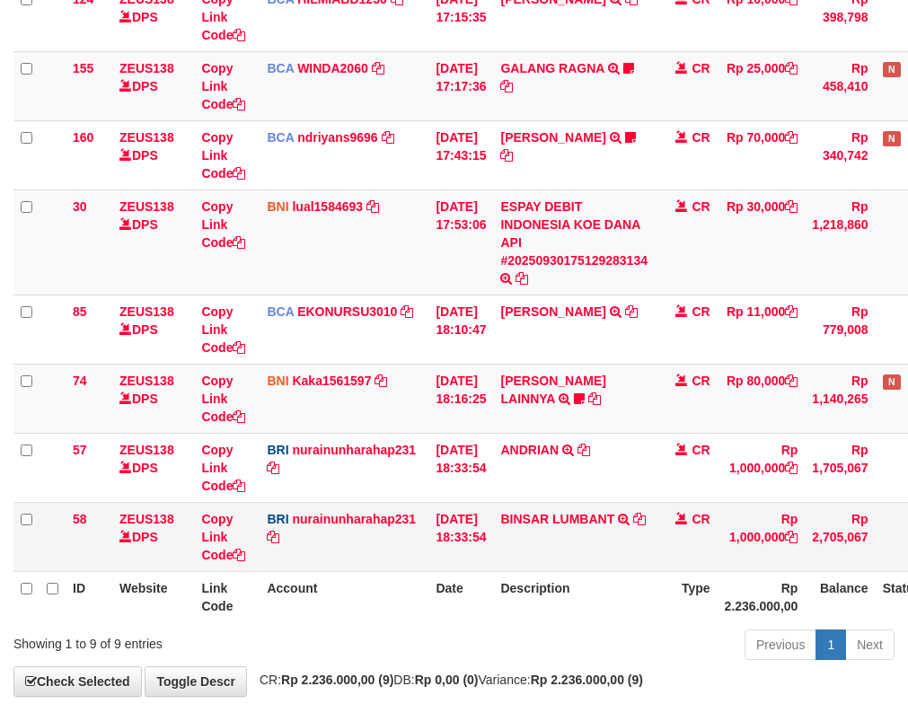
scroll to position [401, 0]
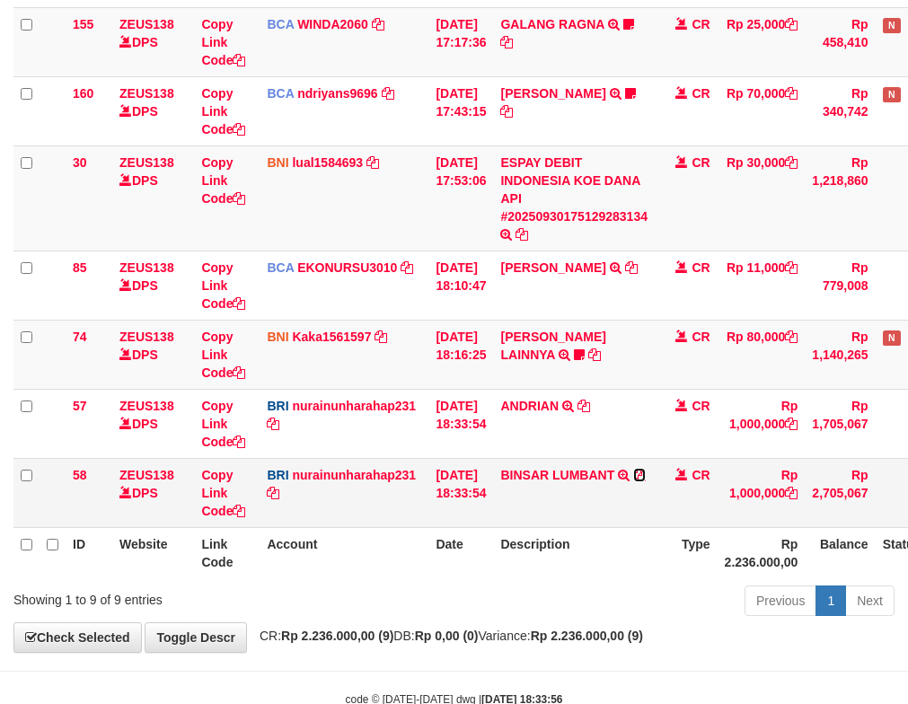
click at [646, 477] on icon at bounding box center [639, 475] width 13 height 13
drag, startPoint x: 327, startPoint y: 497, endPoint x: 343, endPoint y: 479, distance: 24.2
click at [372, 497] on td "BRI nurainunharahap231 DPS NURAINUN HARAHAP mutasi_20250930_3777 | 58 mutasi_20…" at bounding box center [344, 492] width 169 height 69
click at [219, 473] on link "Copy Link Code" at bounding box center [223, 493] width 44 height 50
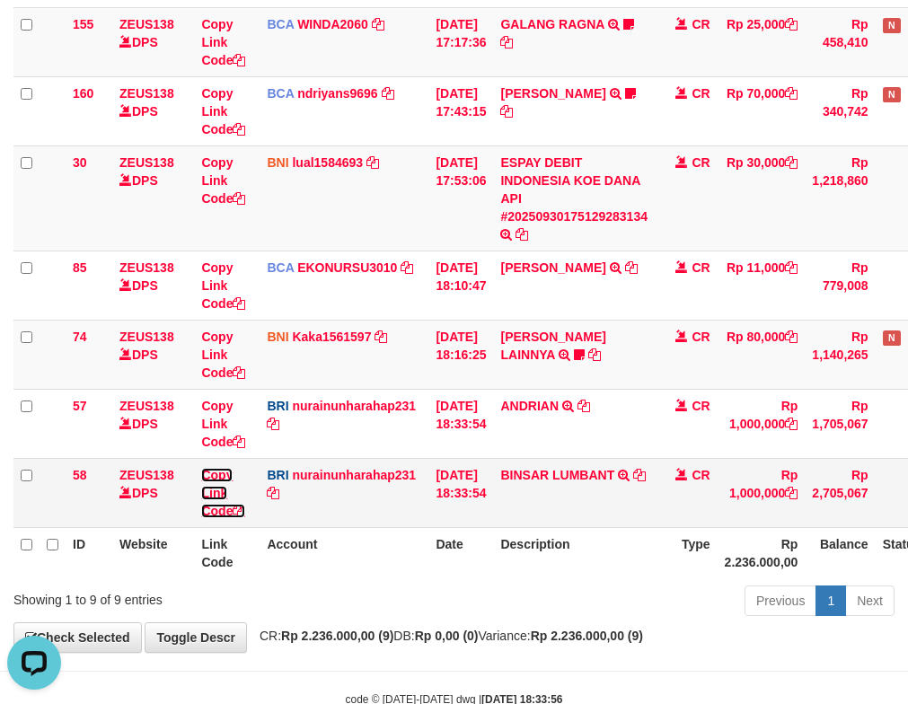
click at [219, 473] on link "Copy Link Code" at bounding box center [223, 493] width 44 height 50
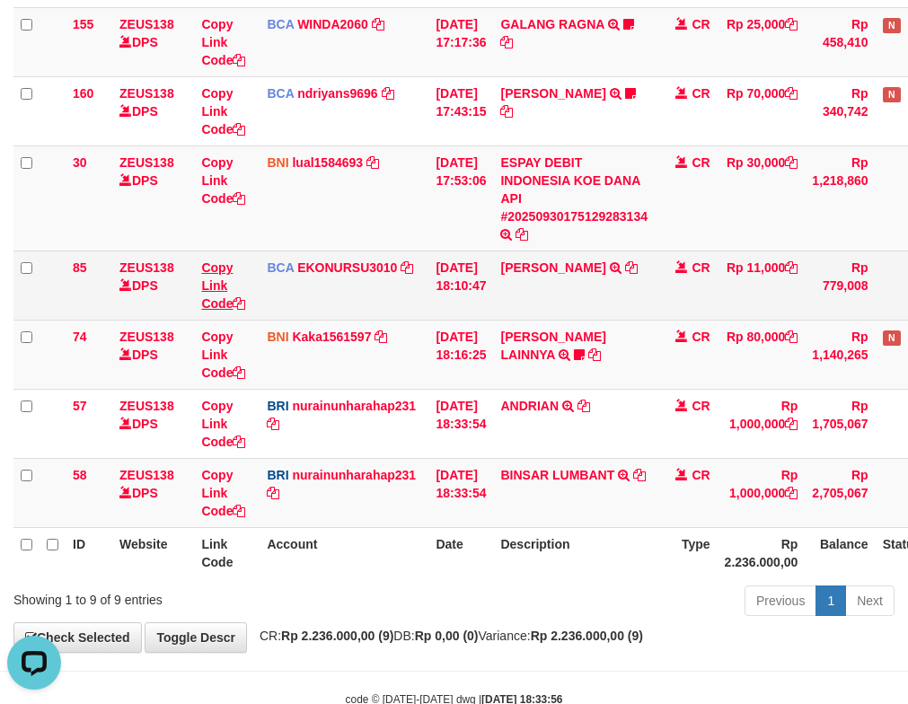
drag, startPoint x: 510, startPoint y: 351, endPoint x: 223, endPoint y: 274, distance: 297.6
click at [459, 332] on td "30/09/2025 18:16:25" at bounding box center [460, 354] width 65 height 69
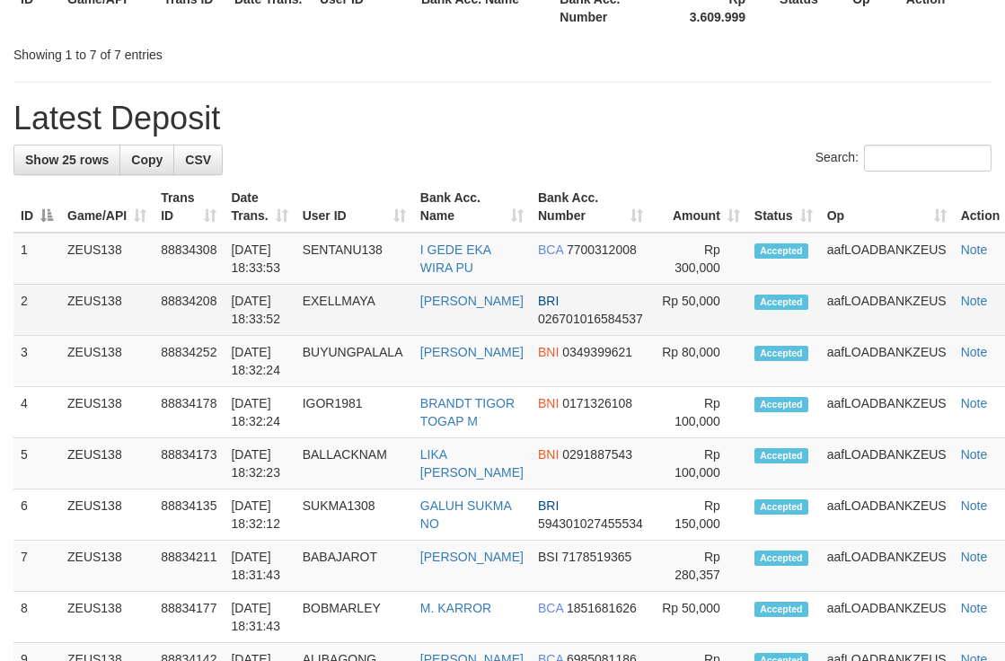
click at [630, 294] on td "BRI 026701016584537" at bounding box center [590, 310] width 119 height 51
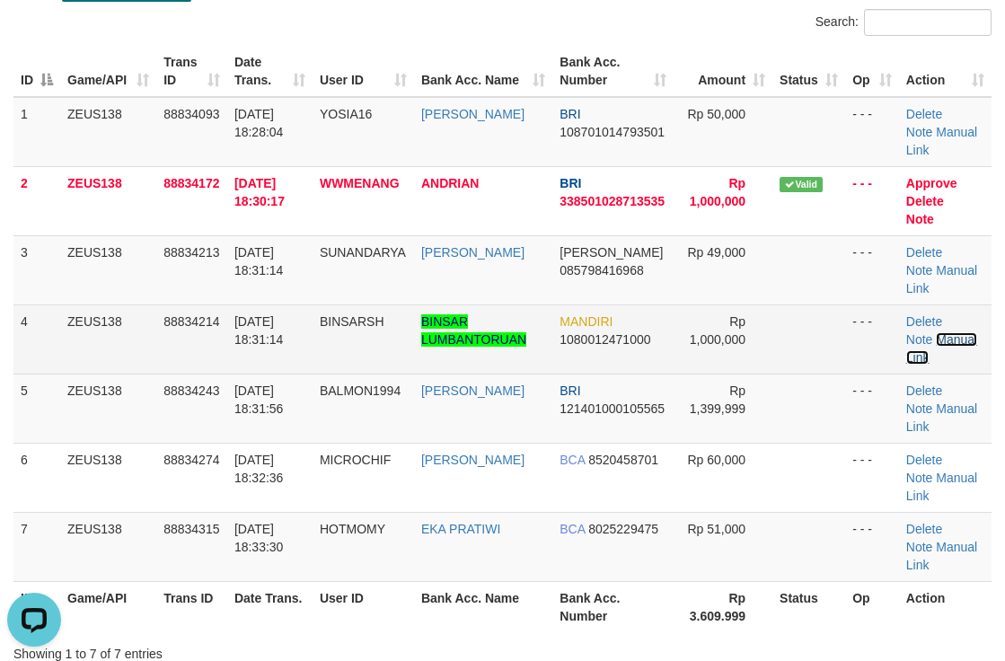
click at [956, 335] on link "Manual Link" at bounding box center [941, 348] width 71 height 32
click at [961, 339] on link "Manual Link" at bounding box center [941, 348] width 71 height 32
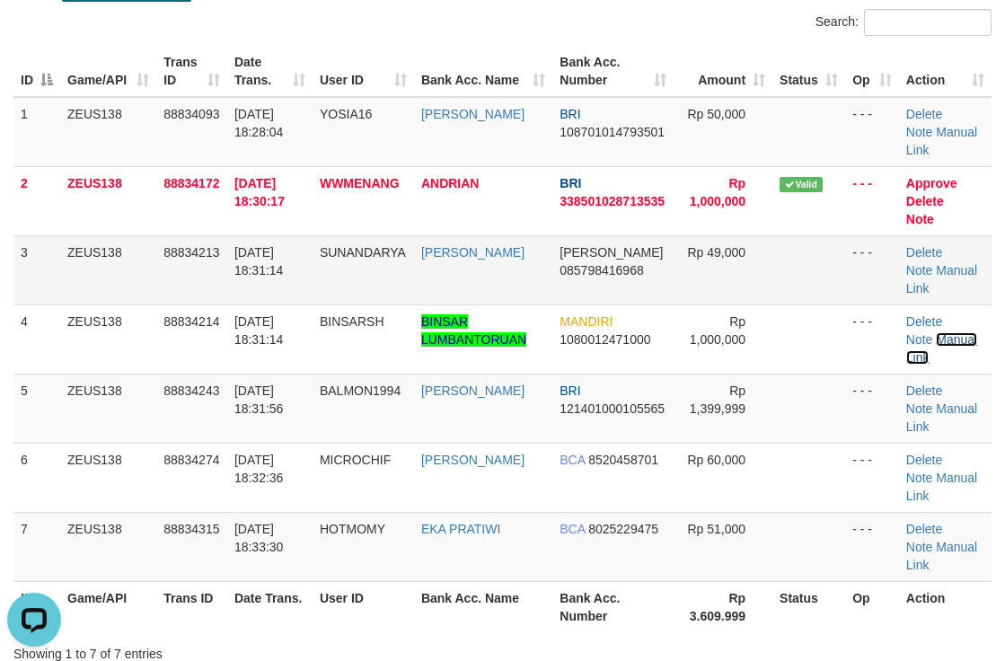
click at [906, 332] on link "Manual Link" at bounding box center [941, 348] width 71 height 32
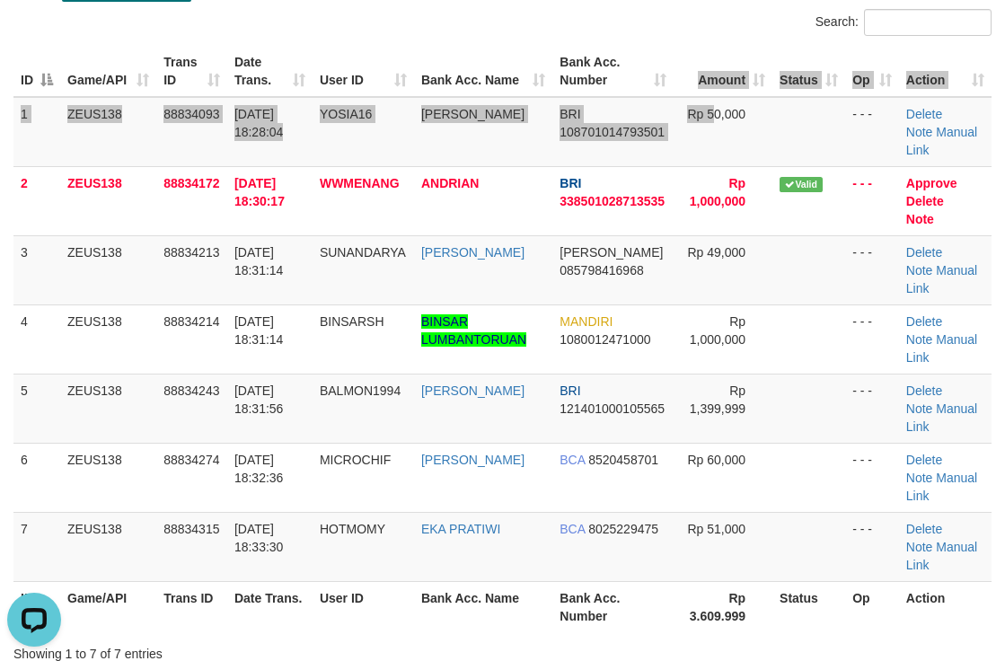
drag, startPoint x: 700, startPoint y: 100, endPoint x: 685, endPoint y: 93, distance: 15.7
click at [685, 94] on table "ID Game/API Trans ID Date Trans. User ID Bank Acc. Name Bank Acc. Number Amount…" at bounding box center [502, 339] width 978 height 586
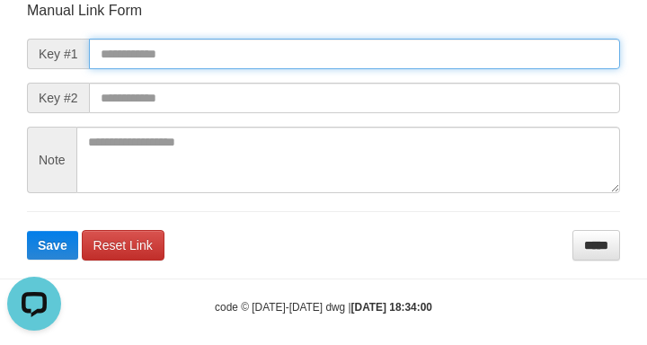
paste input "**********"
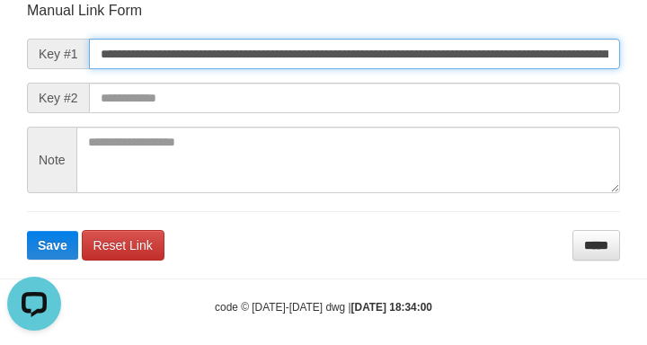
click at [524, 58] on input "**********" at bounding box center [354, 54] width 531 height 31
type input "**********"
click at [27, 231] on button "Save" at bounding box center [52, 245] width 51 height 29
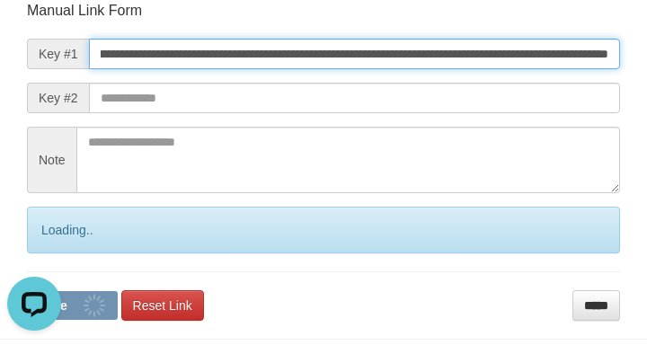
click at [27, 291] on button "Save" at bounding box center [72, 305] width 91 height 29
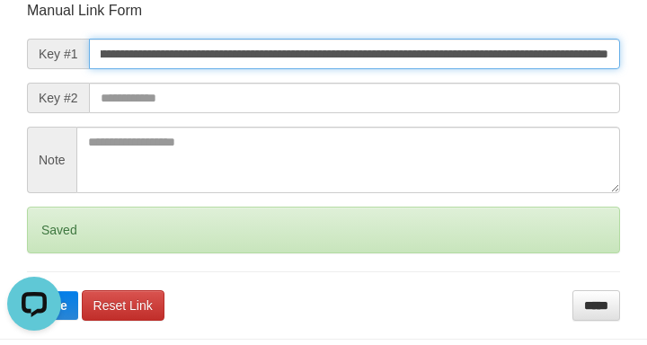
click at [27, 291] on button "Save" at bounding box center [52, 305] width 51 height 29
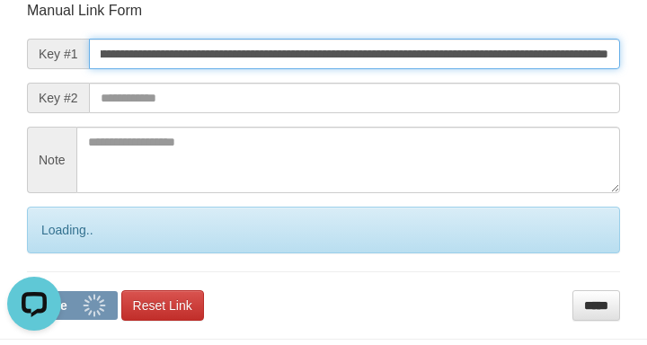
click at [27, 291] on button "Save" at bounding box center [72, 305] width 91 height 29
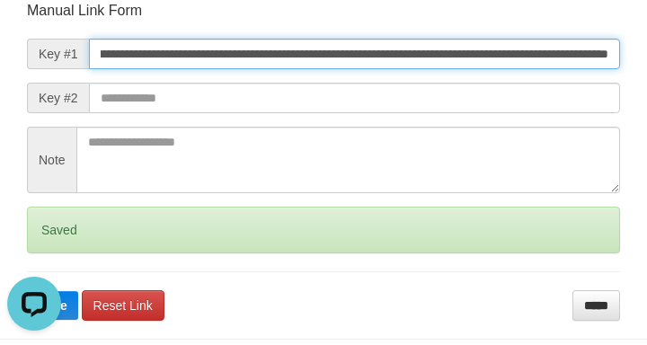
click at [27, 291] on button "Save" at bounding box center [52, 305] width 51 height 29
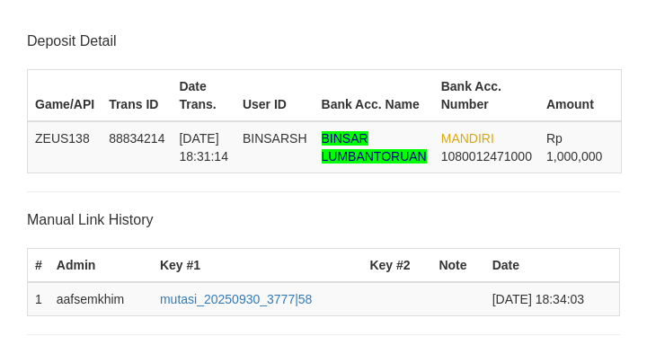
scroll to position [353, 0]
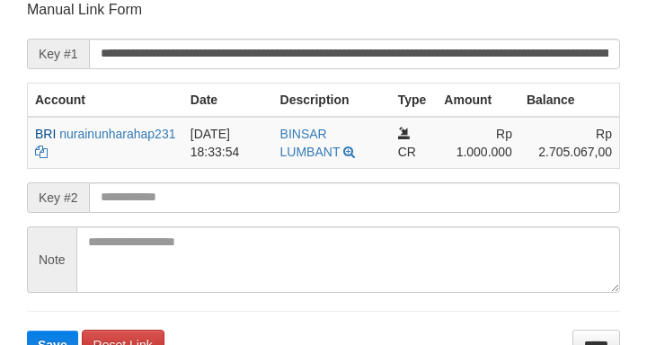
click at [27, 331] on button "Save" at bounding box center [52, 345] width 51 height 29
click at [524, 67] on input "**********" at bounding box center [354, 54] width 531 height 31
click at [27, 331] on button "Save" at bounding box center [52, 345] width 51 height 29
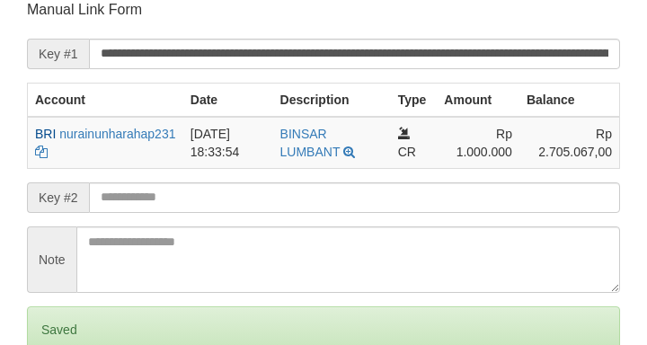
click at [528, 61] on input "**********" at bounding box center [354, 54] width 531 height 31
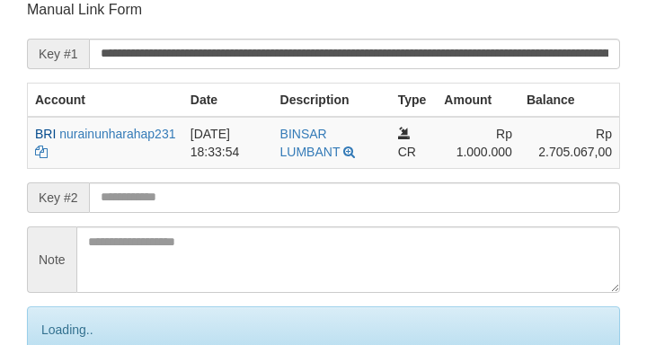
click at [575, 50] on input "**********" at bounding box center [354, 54] width 531 height 31
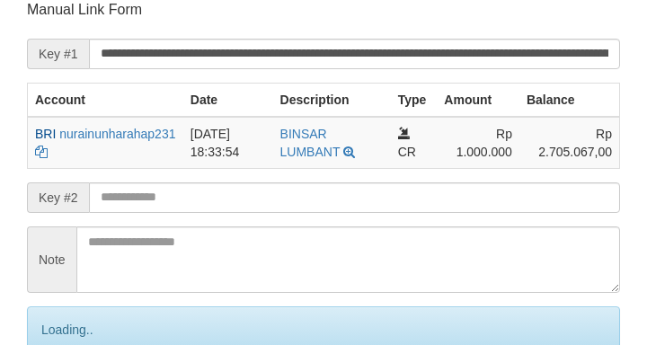
scroll to position [352, 0]
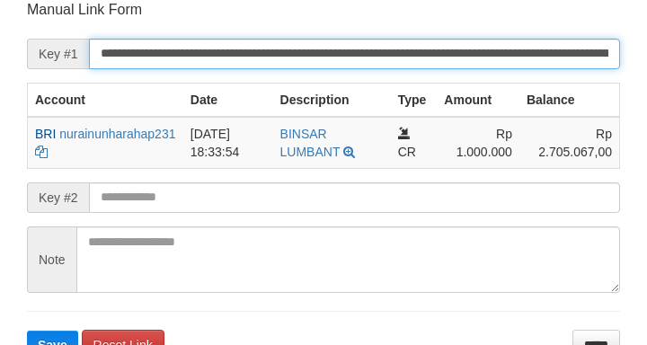
scroll to position [352, 0]
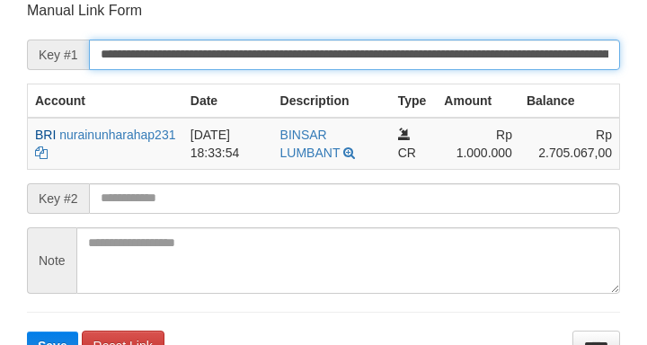
click at [27, 331] on button "Save" at bounding box center [52, 345] width 51 height 29
drag, startPoint x: 0, startPoint y: 0, endPoint x: 575, endPoint y: 40, distance: 576.1
click at [571, 40] on input "**********" at bounding box center [354, 55] width 531 height 31
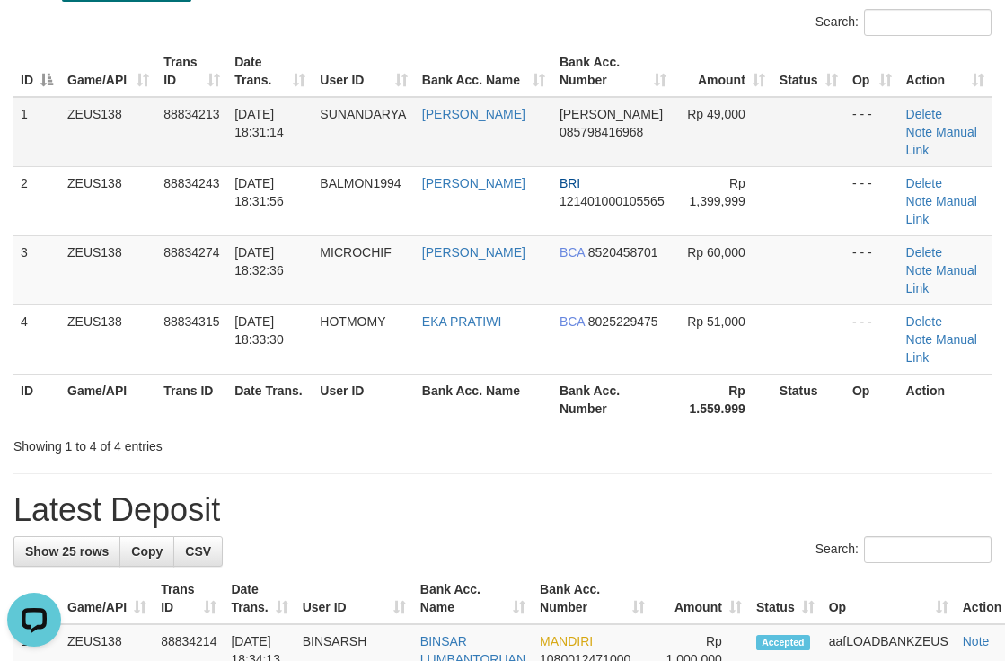
drag, startPoint x: 726, startPoint y: 97, endPoint x: 733, endPoint y: 122, distance: 26.2
click at [733, 122] on td "Rp 49,000" at bounding box center [723, 132] width 99 height 70
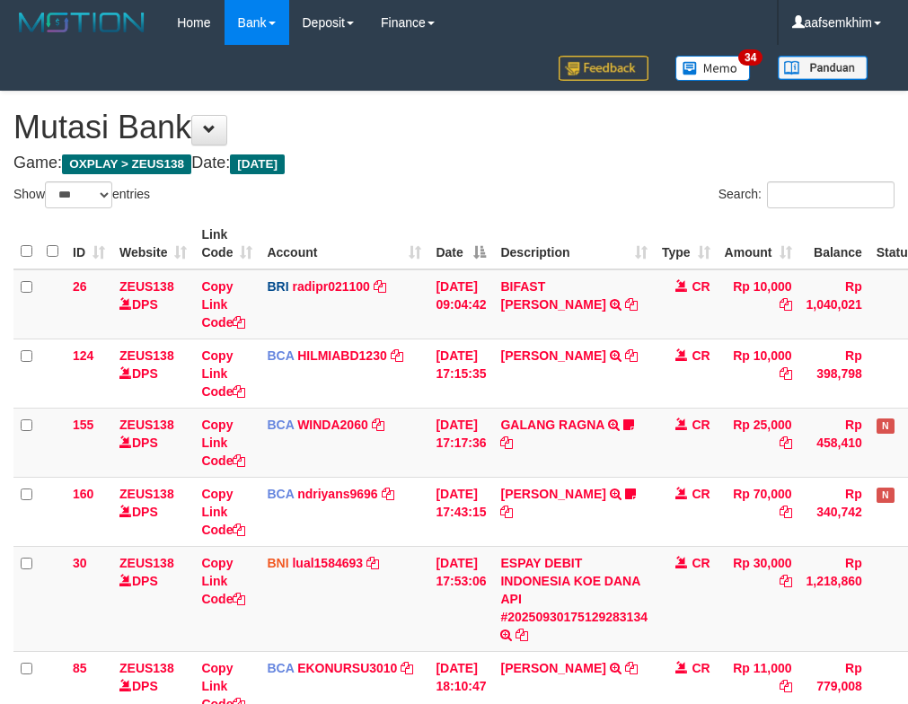
select select "***"
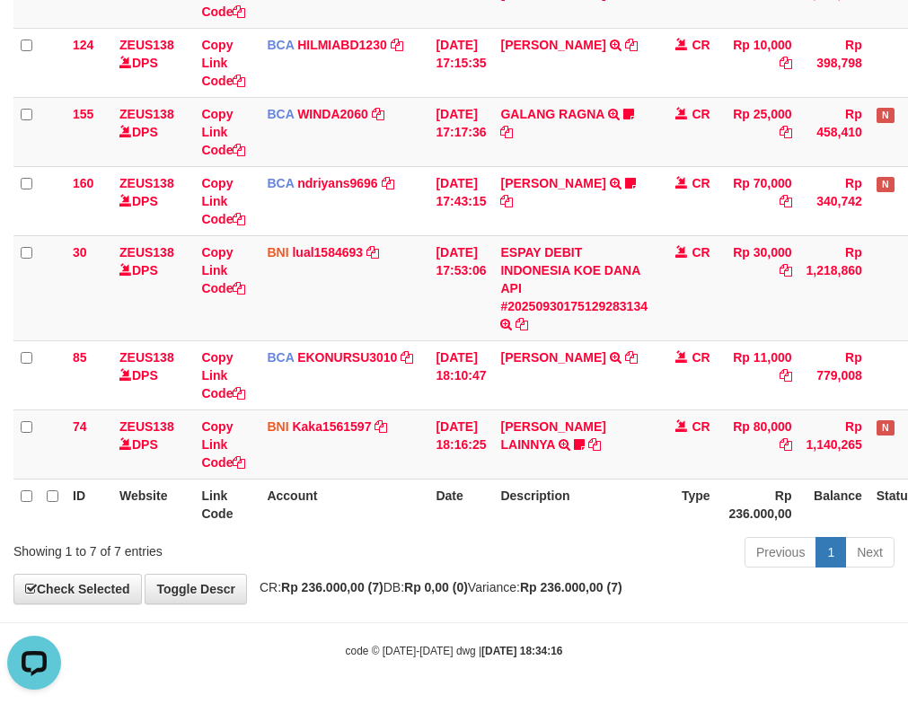
drag, startPoint x: 358, startPoint y: 376, endPoint x: 2, endPoint y: 263, distance: 374.1
click at [237, 358] on tr "85 ZEUS138 DPS Copy Link Code BCA EKONURSU3010 DPS EKO NUR SUSILO mutasi_202509…" at bounding box center [504, 374] width 982 height 69
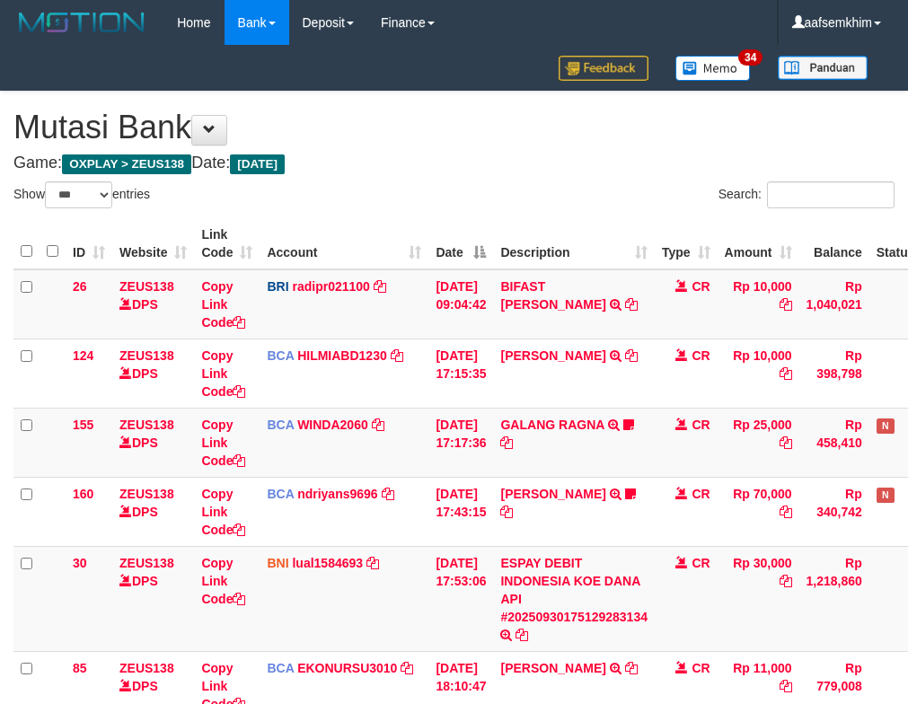
select select "***"
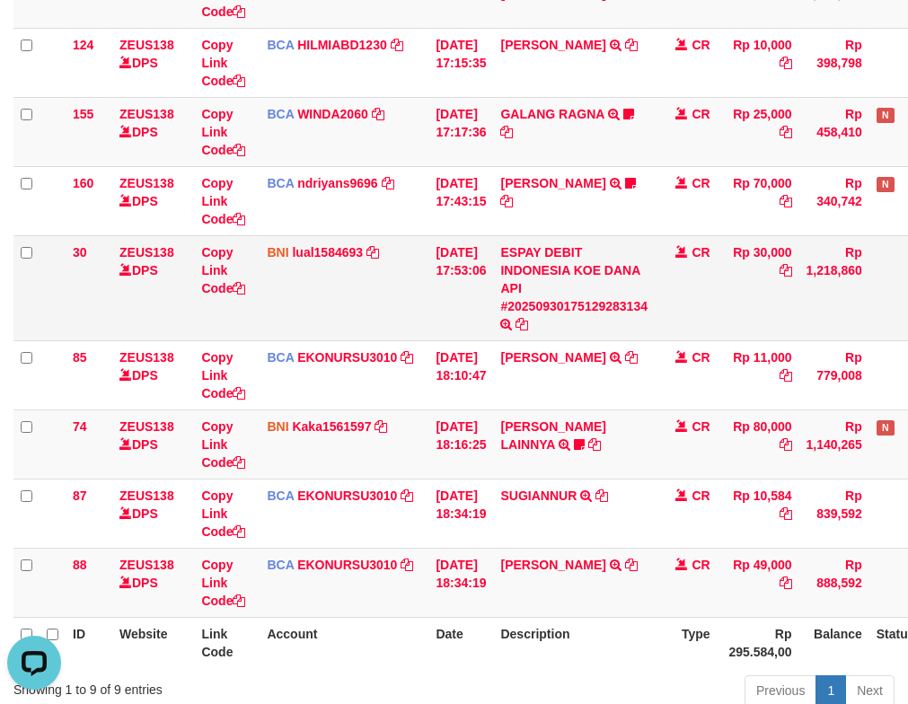
click at [560, 284] on td "ESPAY DEBIT INDONESIA KOE DANA API #20250930175129283134 TRANSFER DARI ESPAY DE…" at bounding box center [574, 287] width 162 height 105
click at [332, 565] on link "EKONURSU3010" at bounding box center [347, 565] width 100 height 14
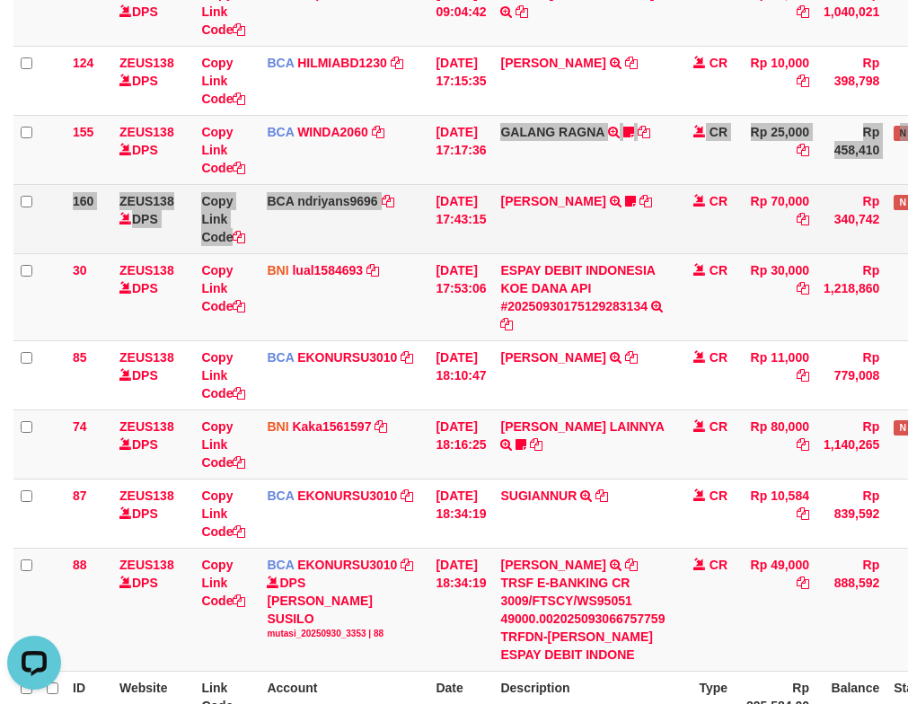
click at [421, 186] on tbody "26 ZEUS138 DPS Copy Link Code BRI radipr021100 DPS REYNALDI ADI PRATAMA mutasi_…" at bounding box center [513, 324] width 1000 height 695
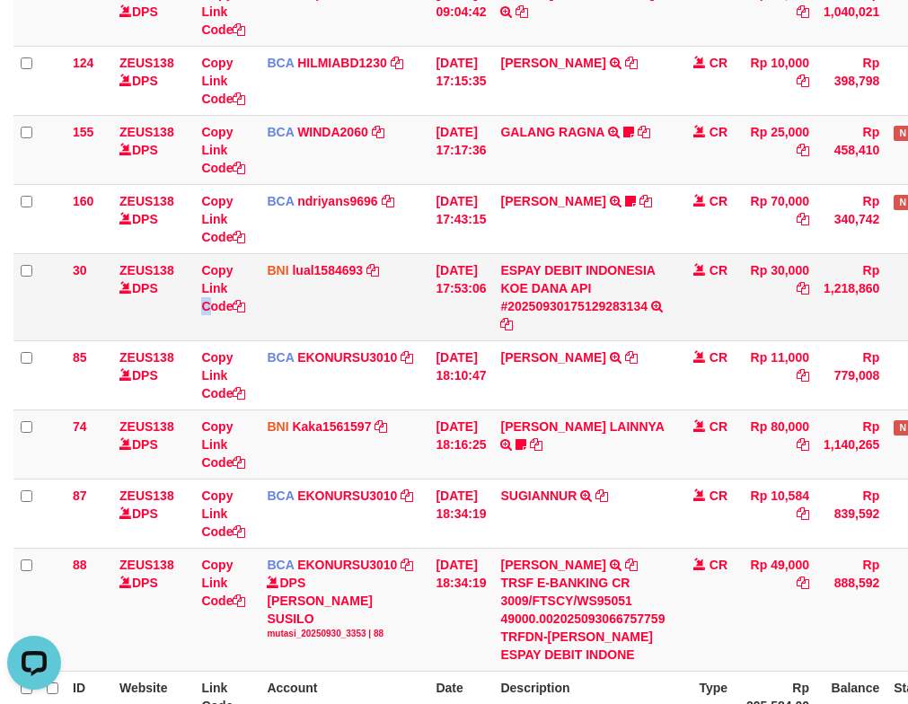
drag, startPoint x: 202, startPoint y: 331, endPoint x: 192, endPoint y: 319, distance: 15.3
click at [209, 331] on td "Copy Link Code" at bounding box center [227, 296] width 66 height 87
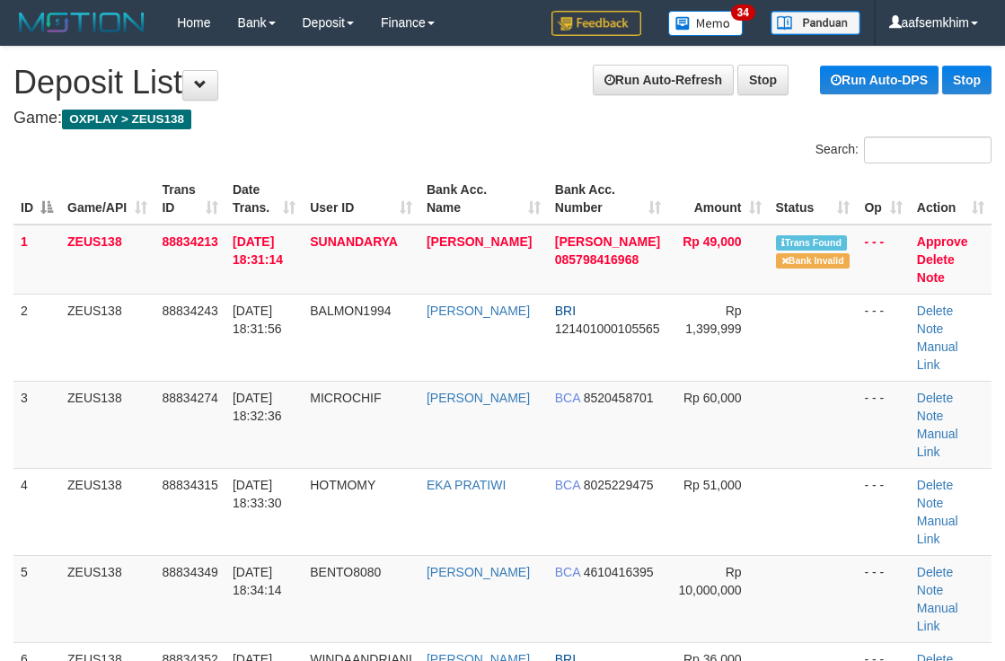
scroll to position [128, 0]
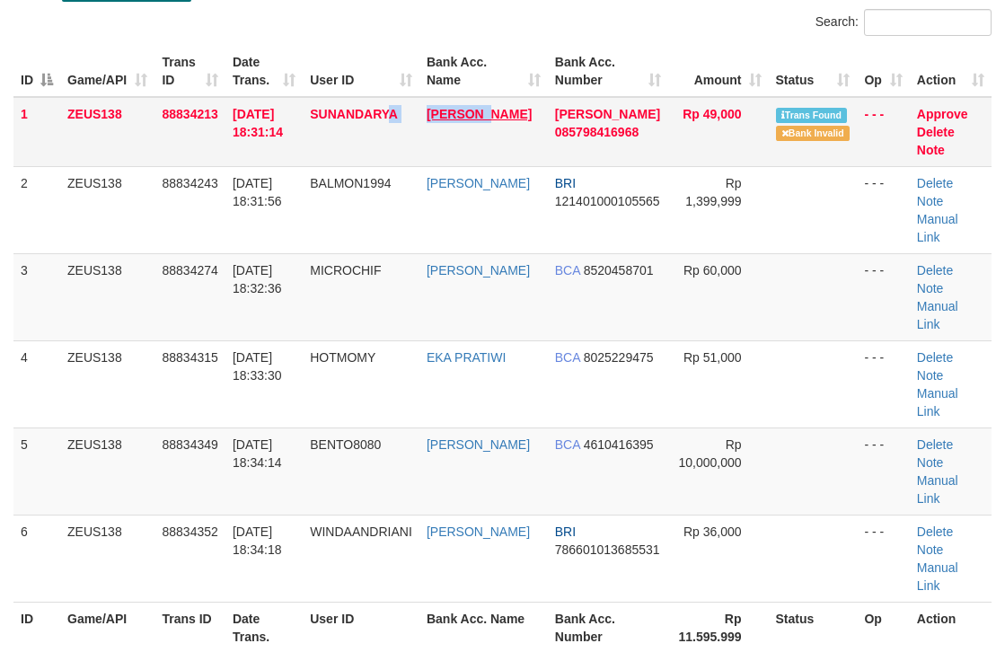
drag, startPoint x: 447, startPoint y: 125, endPoint x: 501, endPoint y: 118, distance: 54.4
click at [501, 118] on tr "1 ZEUS138 88834213 30/09/2025 18:31:14 SUNANDARYA ASEP LUKMAN DANA 085798416968…" at bounding box center [502, 132] width 978 height 70
click at [446, 132] on td "[PERSON_NAME]" at bounding box center [483, 132] width 128 height 70
click at [521, 140] on td "ASEP LUKMAN" at bounding box center [483, 132] width 128 height 70
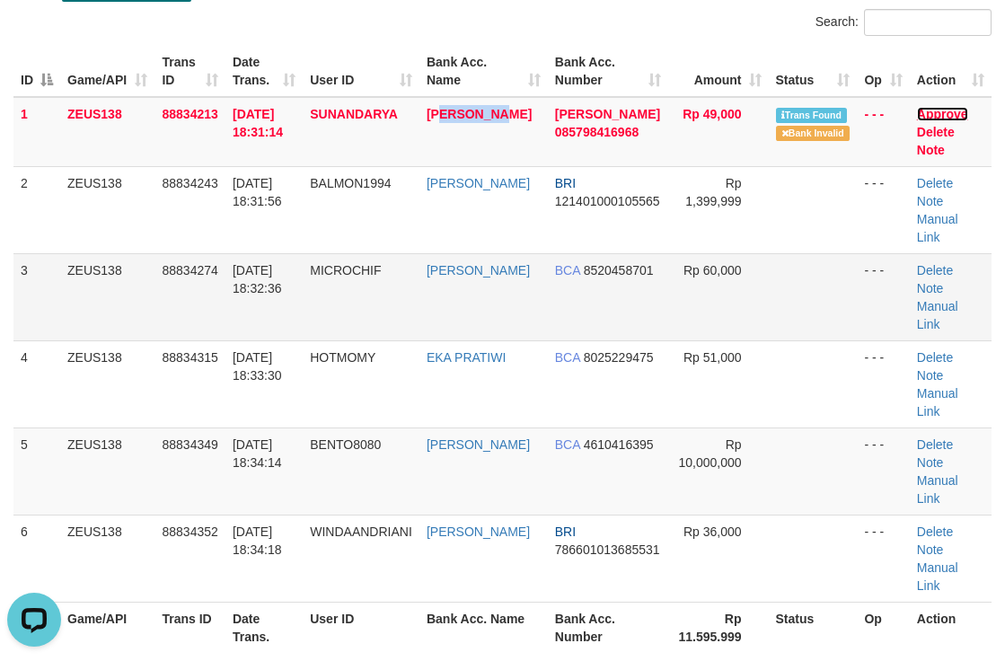
drag, startPoint x: 948, startPoint y: 114, endPoint x: 600, endPoint y: 220, distance: 364.2
click at [948, 114] on link "Approve" at bounding box center [942, 114] width 51 height 14
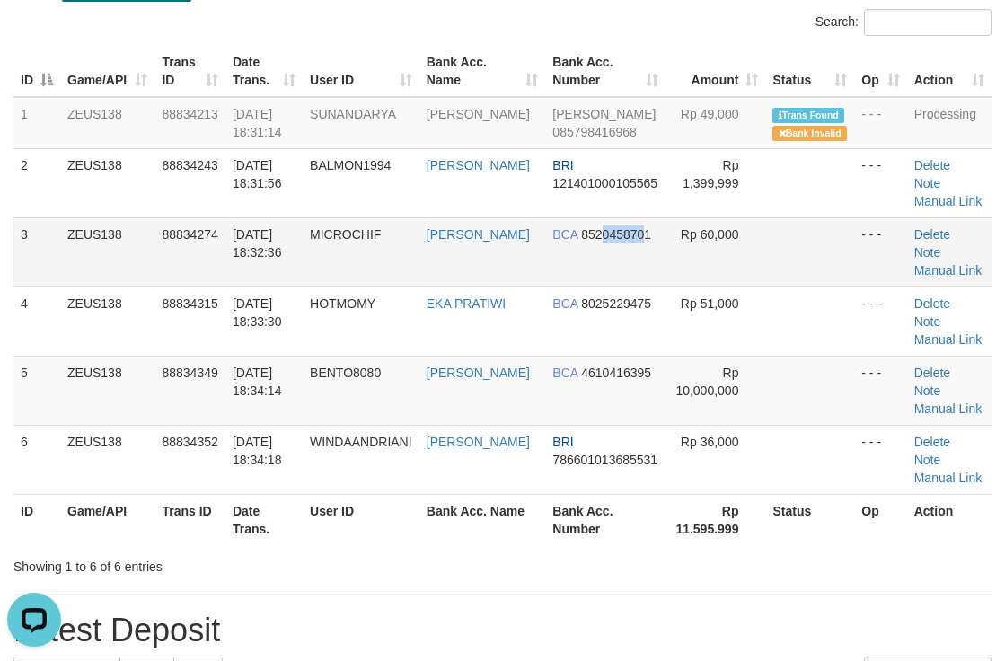
drag, startPoint x: 613, startPoint y: 243, endPoint x: 688, endPoint y: 232, distance: 75.5
click at [669, 235] on tr "3 ZEUS138 88834274 30/09/2025 18:32:36 MICROCHIF ABDUL KADIR BCA 8520458701 Rp …" at bounding box center [502, 251] width 978 height 69
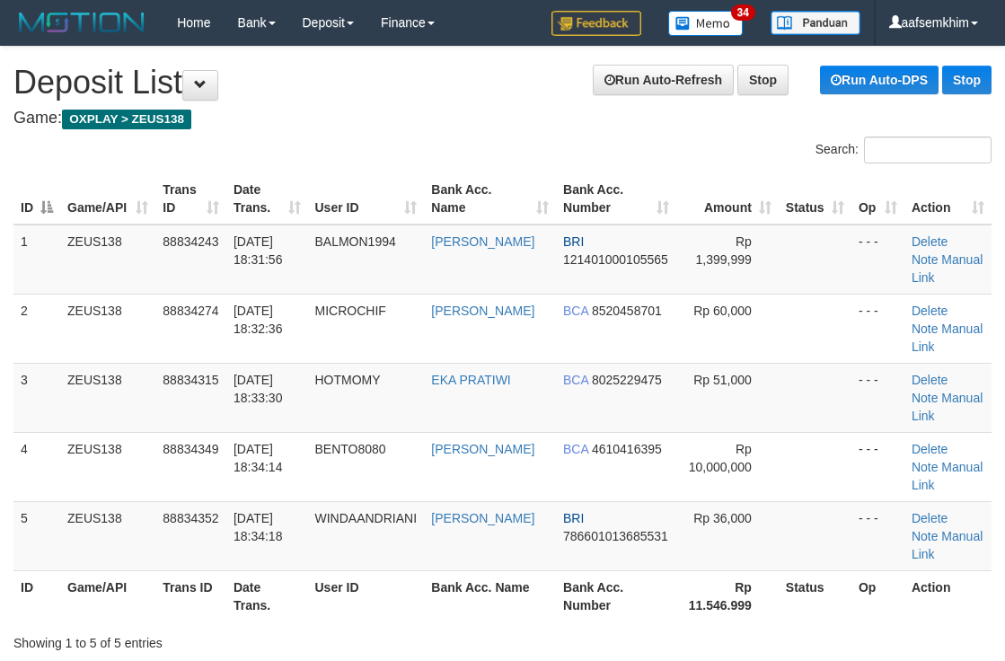
scroll to position [128, 0]
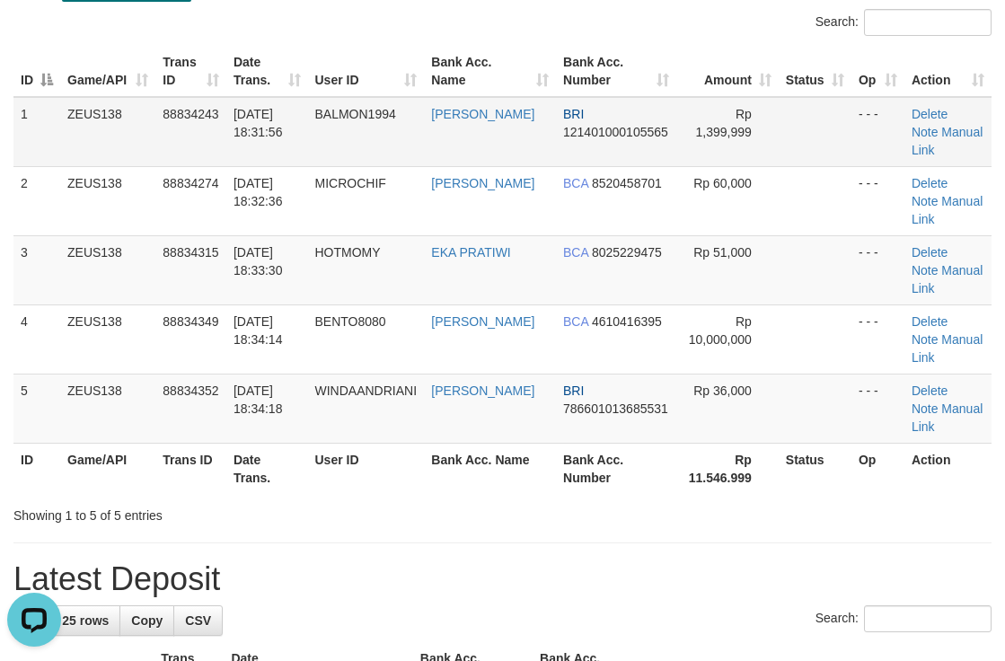
drag, startPoint x: 401, startPoint y: 151, endPoint x: 433, endPoint y: 157, distance: 32.1
click at [425, 157] on td "BALMON1994" at bounding box center [366, 132] width 117 height 70
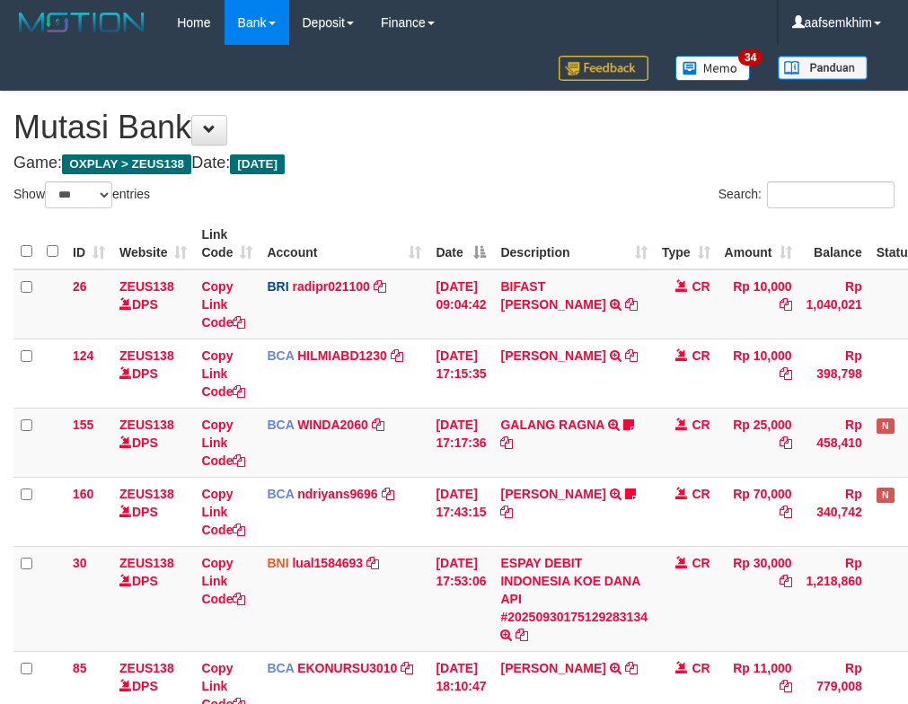
select select "***"
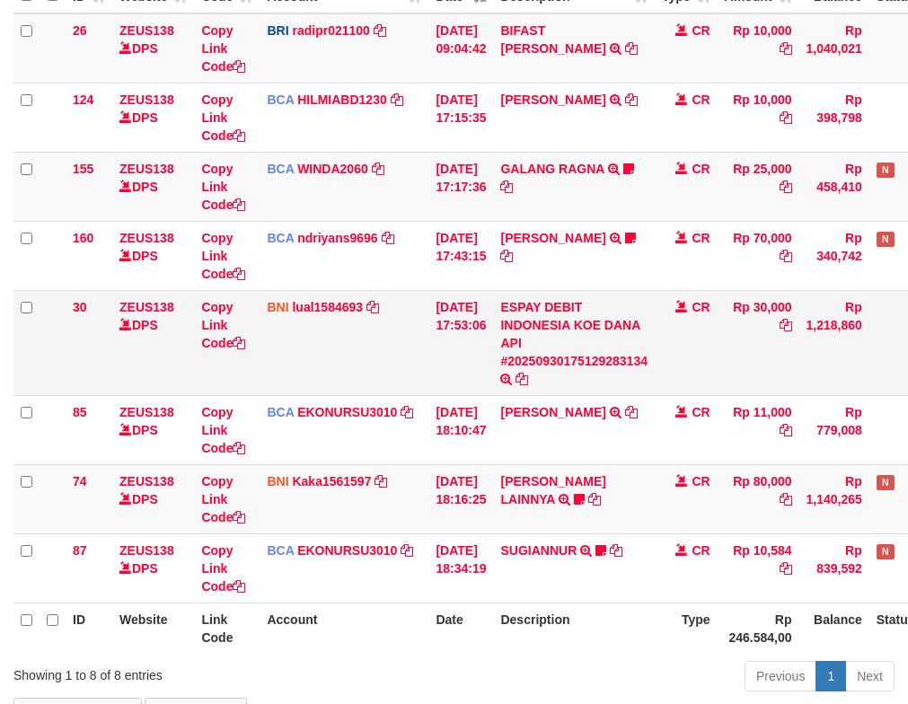
scroll to position [293, 0]
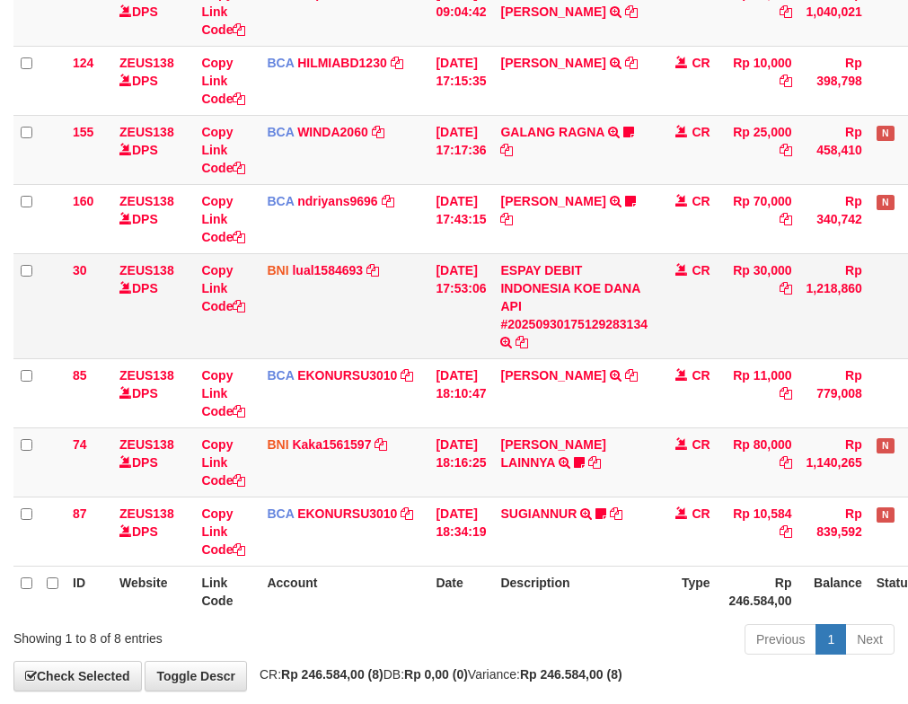
click at [425, 308] on td "BNI lual1584693 DPS LUCKY ALAMSYAH mutasi_20250930_2414 | 30 mutasi_20250930_24…" at bounding box center [344, 305] width 169 height 105
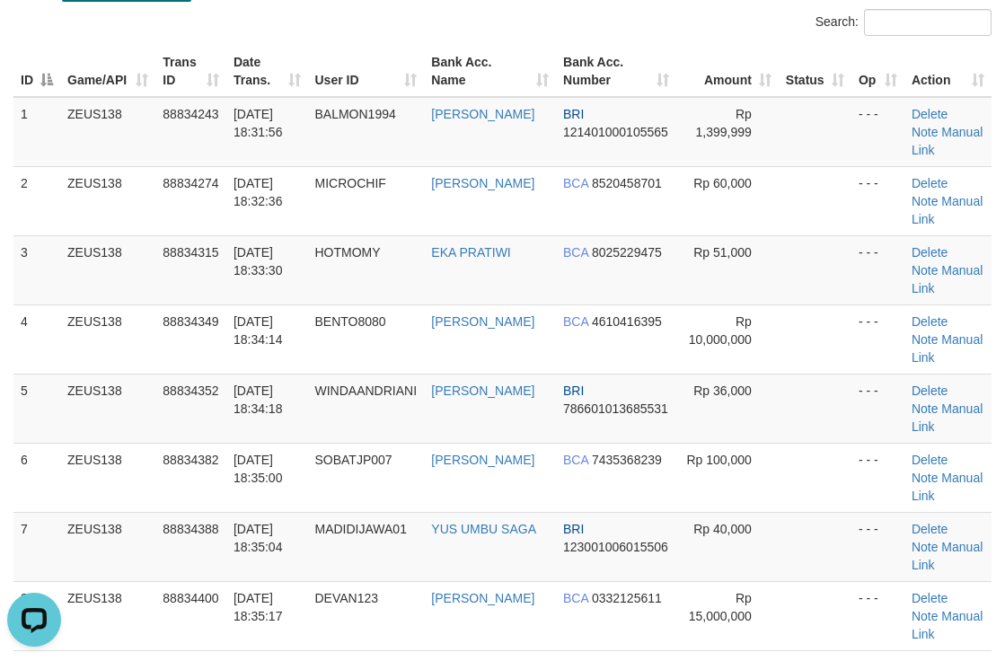
drag, startPoint x: 676, startPoint y: 121, endPoint x: 1015, endPoint y: 182, distance: 344.0
click at [763, 117] on tr "1 ZEUS138 88834243 30/09/2025 18:31:56 BALMON1994 AKBAR RISVANDA BRI 1214010001…" at bounding box center [502, 132] width 978 height 70
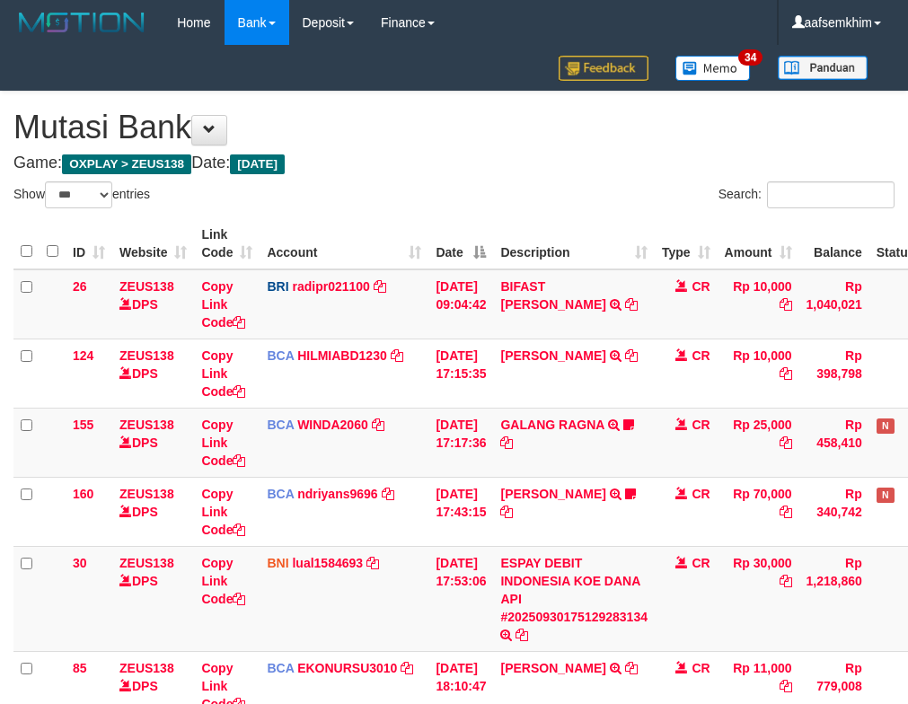
select select "***"
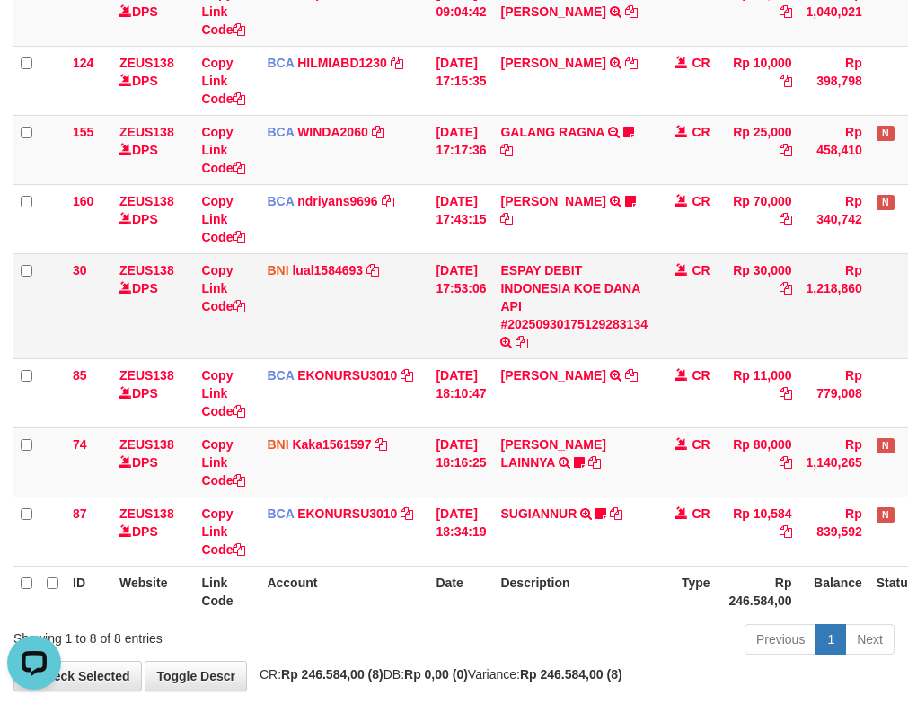
click at [412, 311] on td "BNI lual1584693 DPS LUCKY ALAMSYAH mutasi_20250930_2414 | 30 mutasi_20250930_24…" at bounding box center [344, 305] width 169 height 105
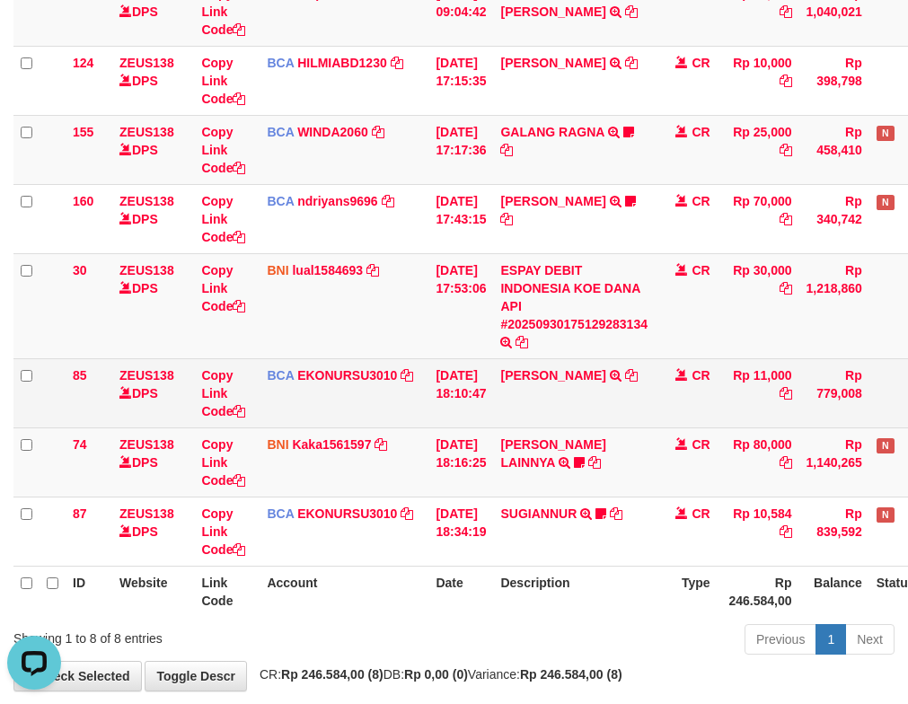
drag, startPoint x: 697, startPoint y: 410, endPoint x: 665, endPoint y: 392, distance: 36.2
click at [682, 401] on td "CR" at bounding box center [686, 392] width 63 height 69
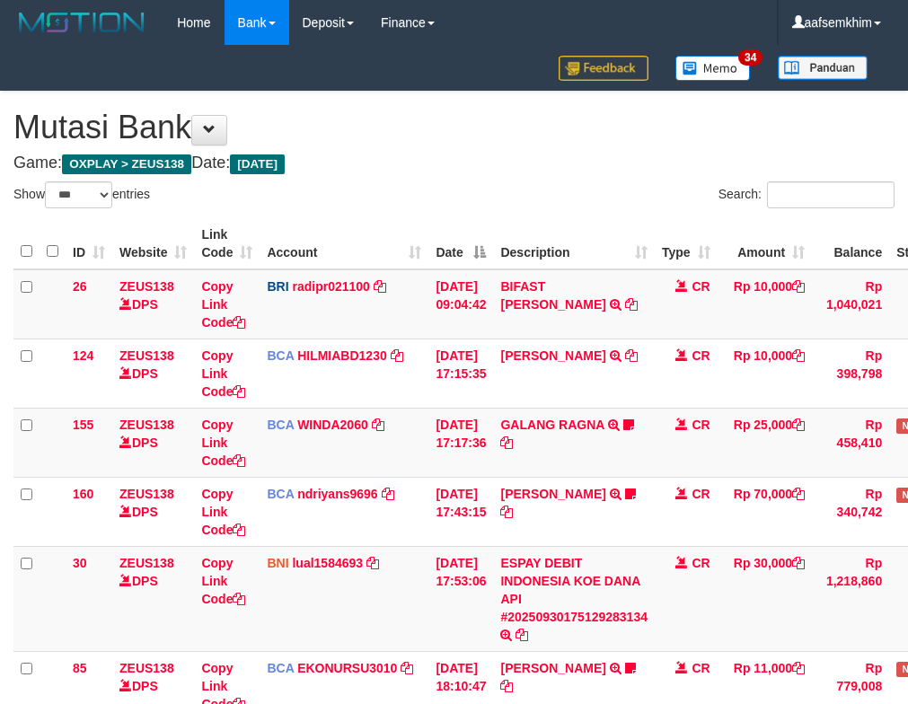
select select "***"
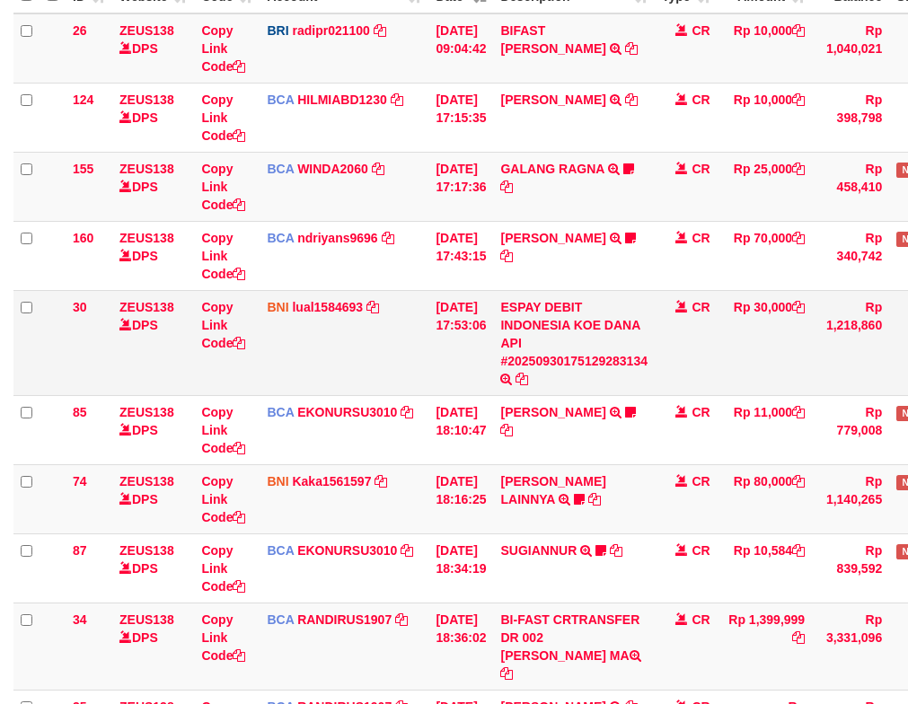
drag, startPoint x: 401, startPoint y: 322, endPoint x: 450, endPoint y: 310, distance: 50.8
click at [406, 312] on td "BNI lual1584693 DPS LUCKY ALAMSYAH mutasi_20250930_2414 | 30 mutasi_20250930_24…" at bounding box center [344, 342] width 169 height 105
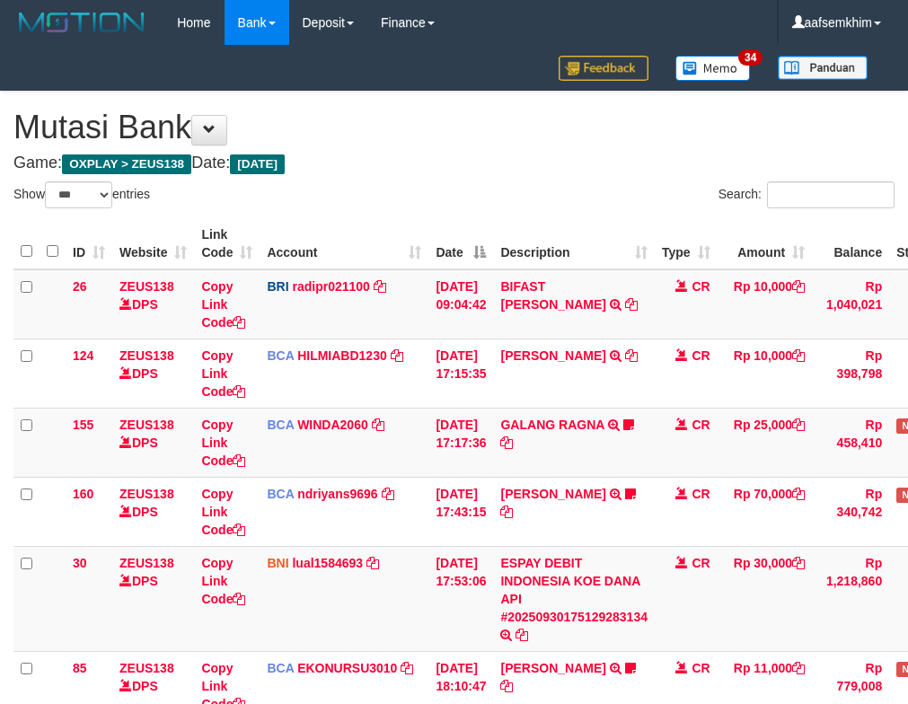
select select "***"
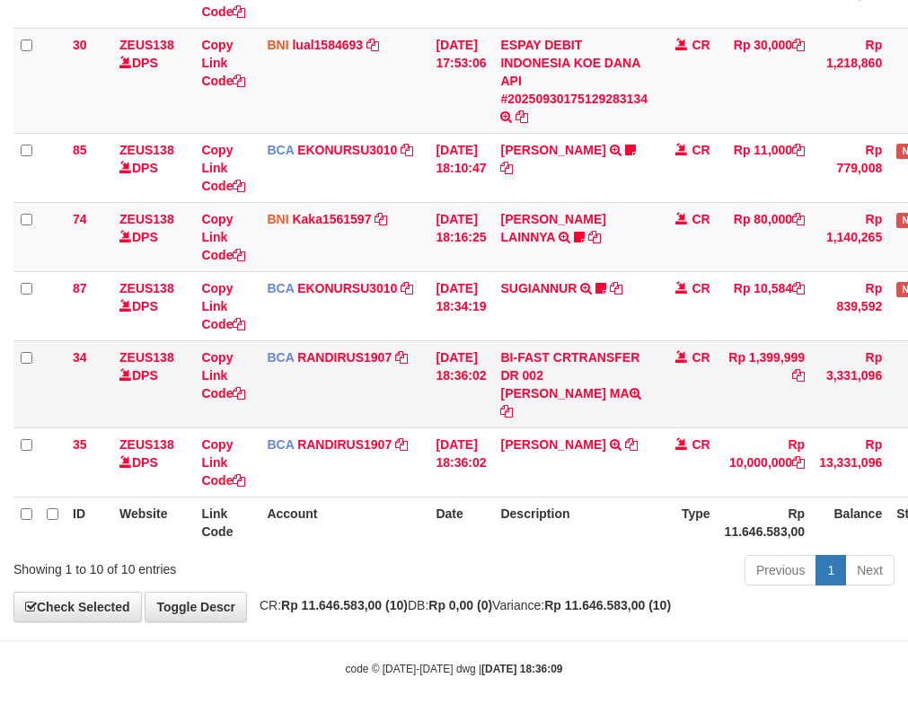
drag, startPoint x: 555, startPoint y: 381, endPoint x: 566, endPoint y: 401, distance: 22.5
click at [566, 401] on td "BI-FAST CRTRANSFER DR 002 AKBAR RISVANDAR MA" at bounding box center [574, 383] width 162 height 87
click at [564, 377] on td "BI-FAST CRTRANSFER DR 002 AKBAR RISVANDAR MA" at bounding box center [574, 383] width 162 height 87
drag, startPoint x: 562, startPoint y: 383, endPoint x: 564, endPoint y: 398, distance: 15.4
click at [564, 398] on td "BI-FAST CRTRANSFER DR 002 AKBAR RISVANDAR MA" at bounding box center [574, 383] width 162 height 87
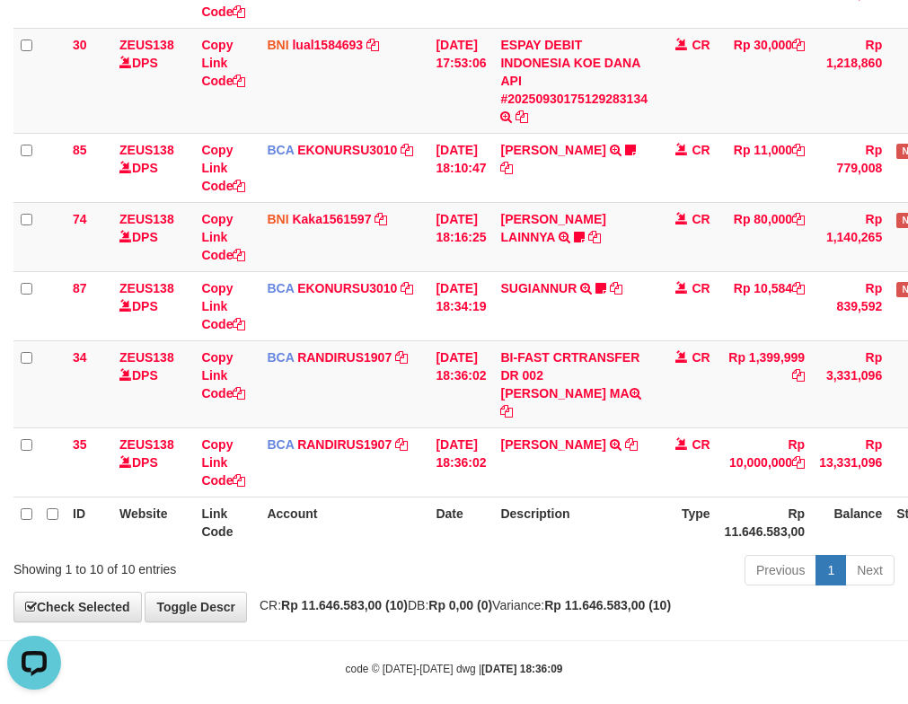
scroll to position [0, 0]
click at [570, 375] on td "BI-FAST CRTRANSFER DR 002 AKBAR RISVANDAR MA" at bounding box center [574, 383] width 162 height 87
drag, startPoint x: 570, startPoint y: 375, endPoint x: 540, endPoint y: 372, distance: 30.7
click at [570, 375] on td "BI-FAST CRTRANSFER DR 002 AKBAR RISVANDAR MA" at bounding box center [574, 383] width 162 height 87
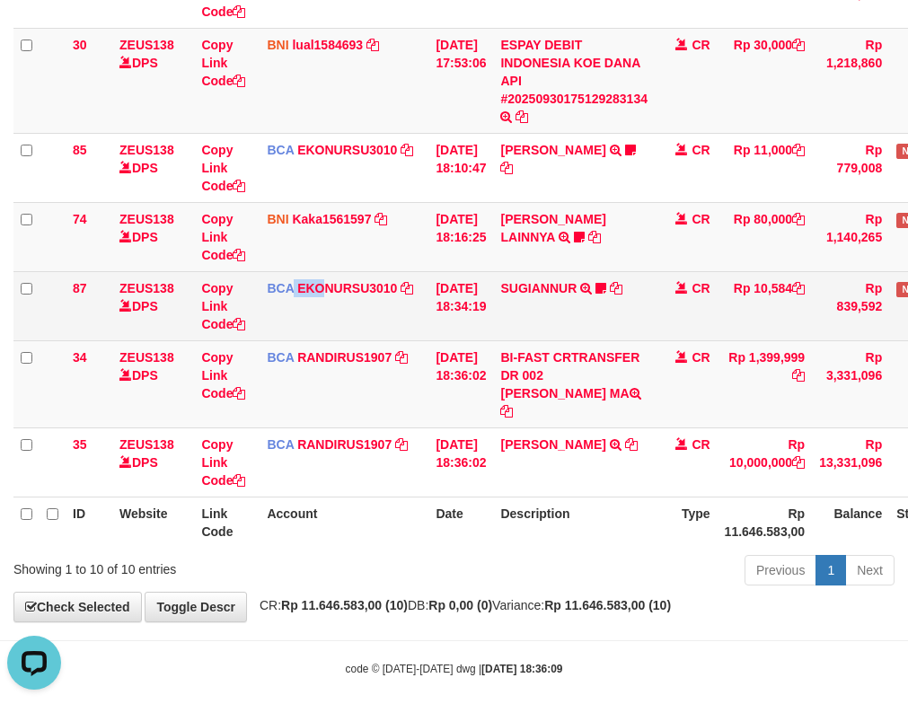
drag, startPoint x: 317, startPoint y: 311, endPoint x: 278, endPoint y: 280, distance: 49.2
click at [316, 300] on td "BCA EKONURSU3010 DPS EKO NUR SUSILO mutasi_20250930_3353 | 87 mutasi_20250930_3…" at bounding box center [344, 305] width 169 height 69
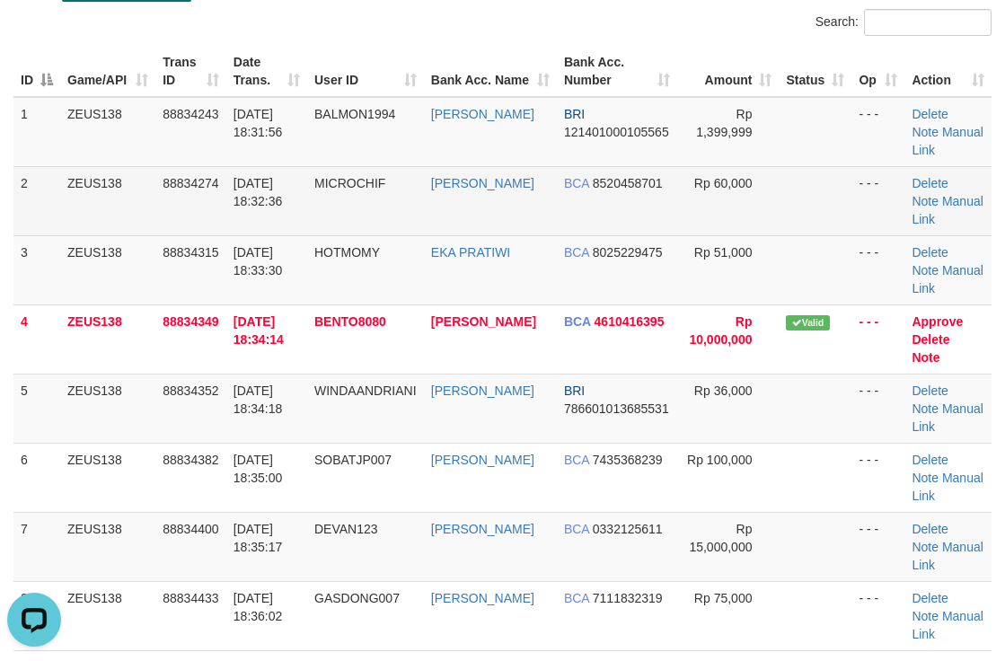
click at [825, 210] on td at bounding box center [815, 200] width 73 height 69
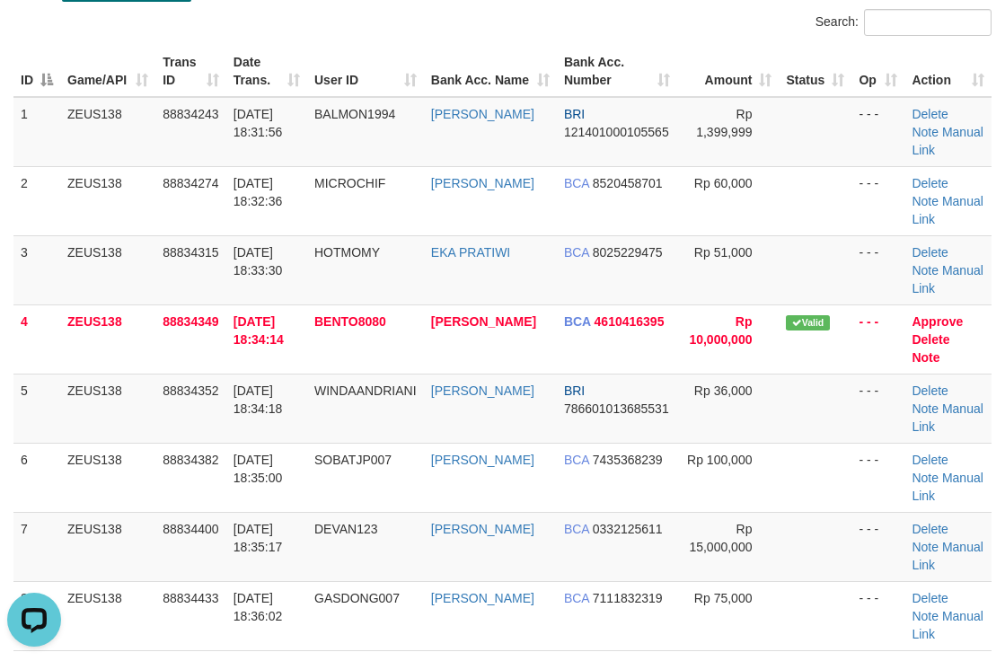
drag, startPoint x: 879, startPoint y: 286, endPoint x: 1017, endPoint y: 271, distance: 138.3
click at [926, 275] on tr "3 ZEUS138 88834315 30/09/2025 18:33:30 HOTMOMY EKA PRATIWI BCA 8025229475 Rp 51…" at bounding box center [502, 269] width 978 height 69
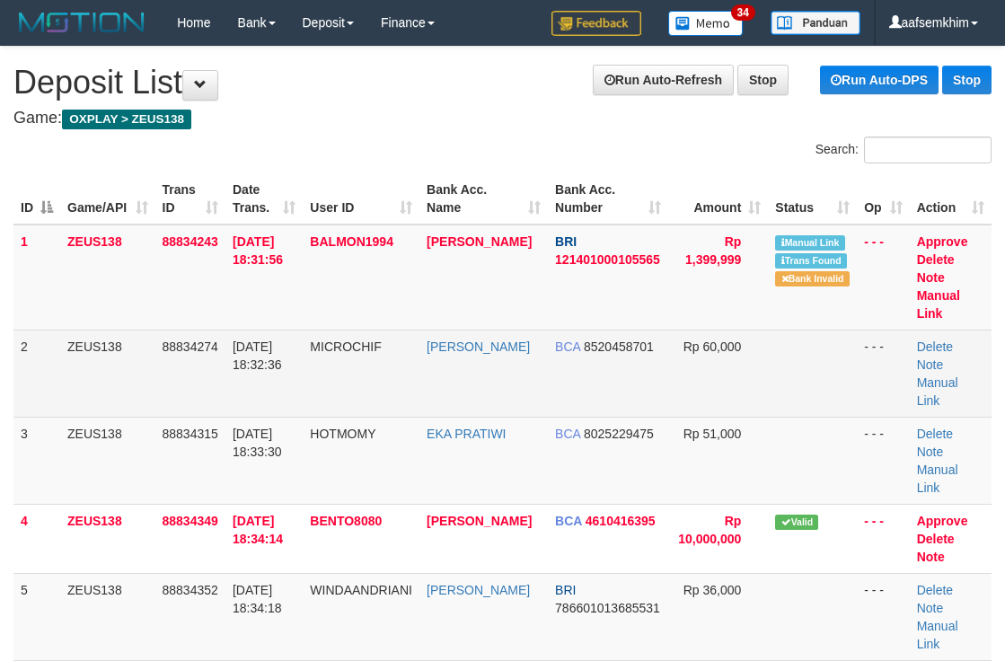
scroll to position [128, 0]
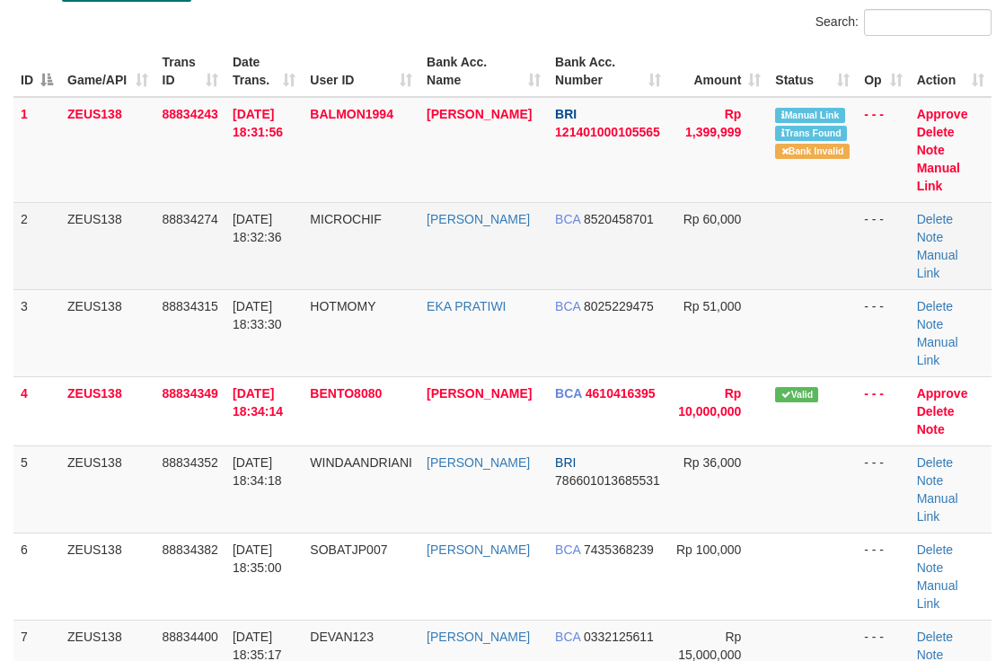
click at [768, 202] on td at bounding box center [812, 245] width 89 height 87
click at [932, 169] on link "Manual Link" at bounding box center [938, 177] width 43 height 32
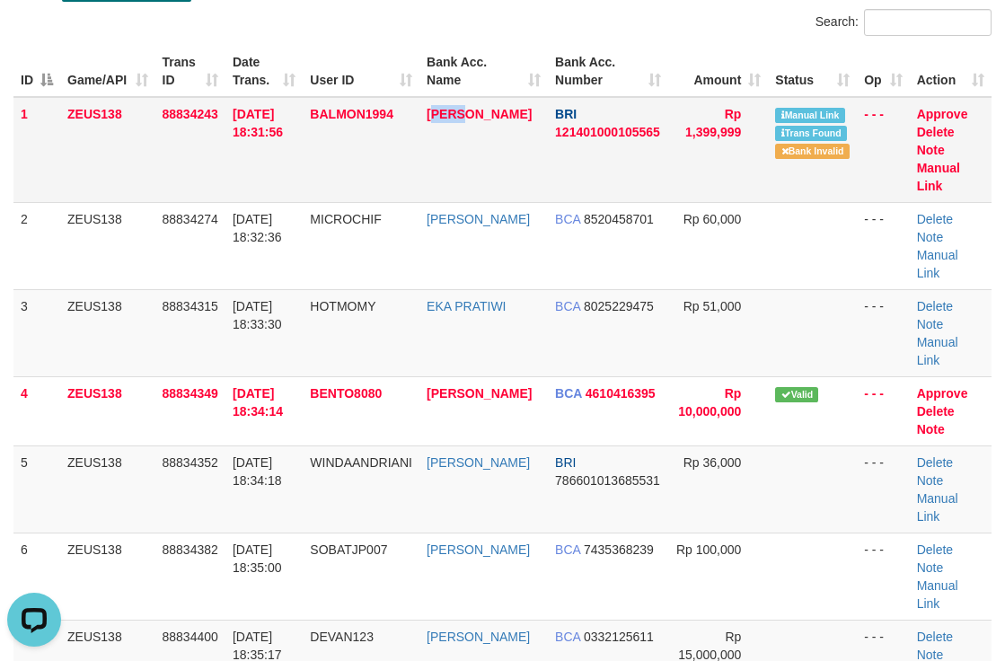
drag, startPoint x: 445, startPoint y: 109, endPoint x: 743, endPoint y: 117, distance: 297.4
click at [480, 89] on table "ID Game/API Trans ID Date Trans. User ID Bank Acc. Name Bank Acc. Number Amount…" at bounding box center [502, 445] width 978 height 799
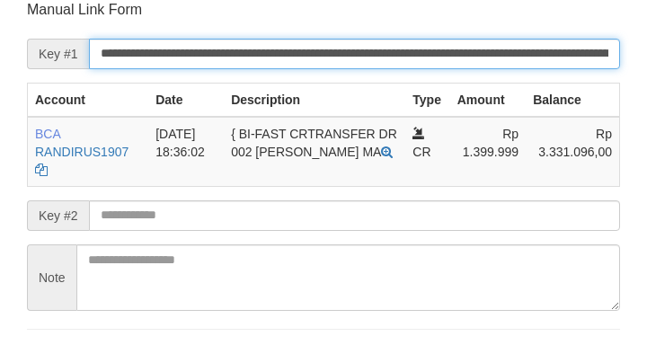
click at [577, 60] on input "**********" at bounding box center [354, 54] width 531 height 31
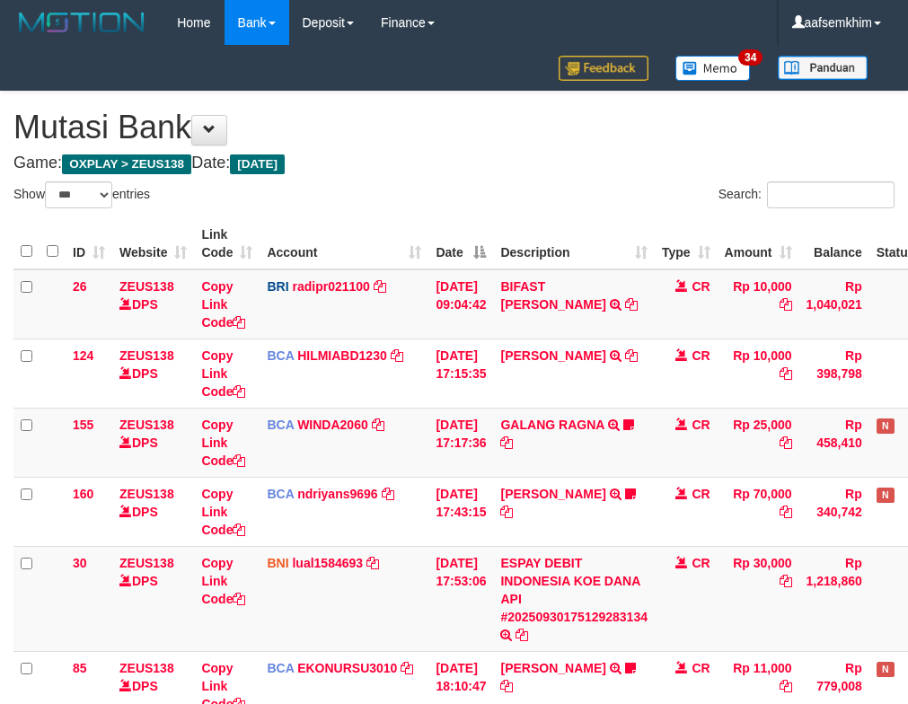
select select "***"
click at [416, 297] on td "BRI radipr021100 DPS REYNALDI ADI PRATAMA mutasi_20250930_3774 | 26 mutasi_2025…" at bounding box center [344, 304] width 169 height 70
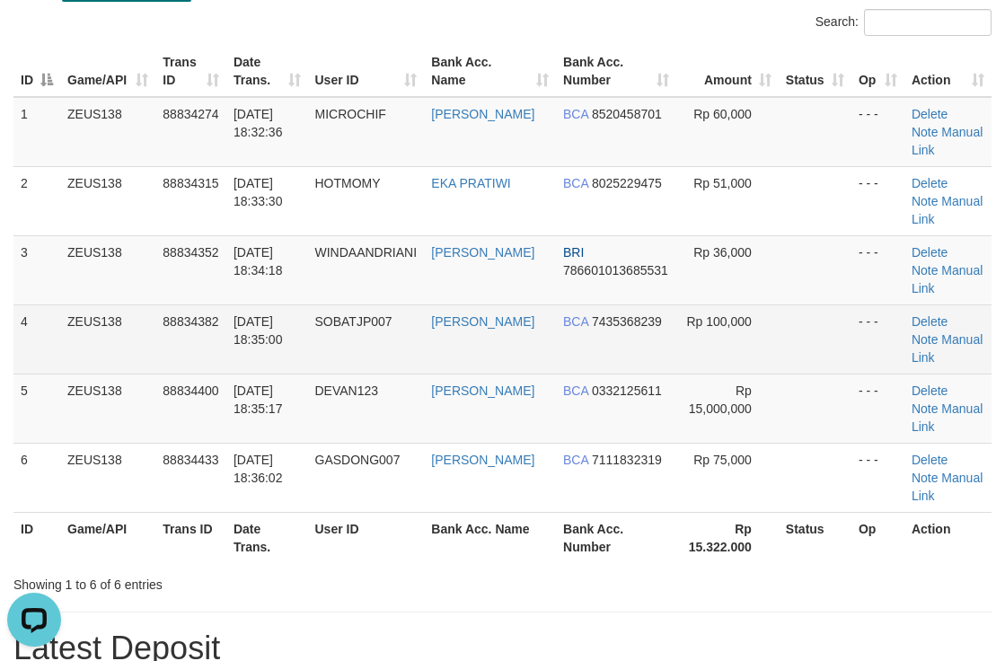
click at [806, 304] on td at bounding box center [815, 338] width 73 height 69
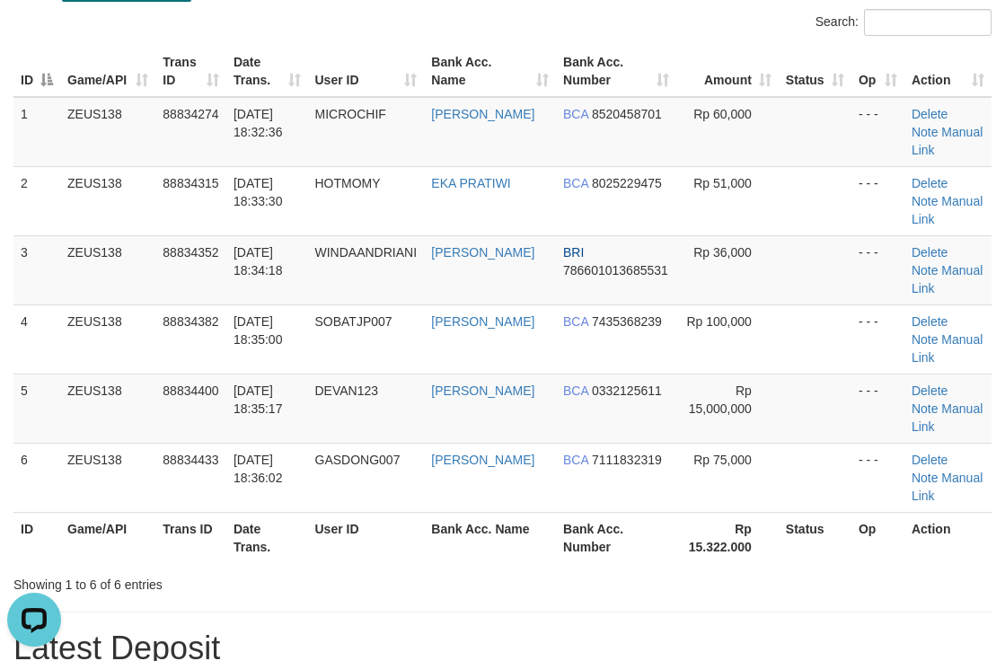
drag, startPoint x: 665, startPoint y: 325, endPoint x: 1015, endPoint y: 299, distance: 350.3
click at [697, 374] on td "Rp 15,000,000" at bounding box center [727, 408] width 102 height 69
drag, startPoint x: 559, startPoint y: 266, endPoint x: 683, endPoint y: 239, distance: 126.8
click at [571, 304] on td "BCA 7435368239" at bounding box center [616, 338] width 120 height 69
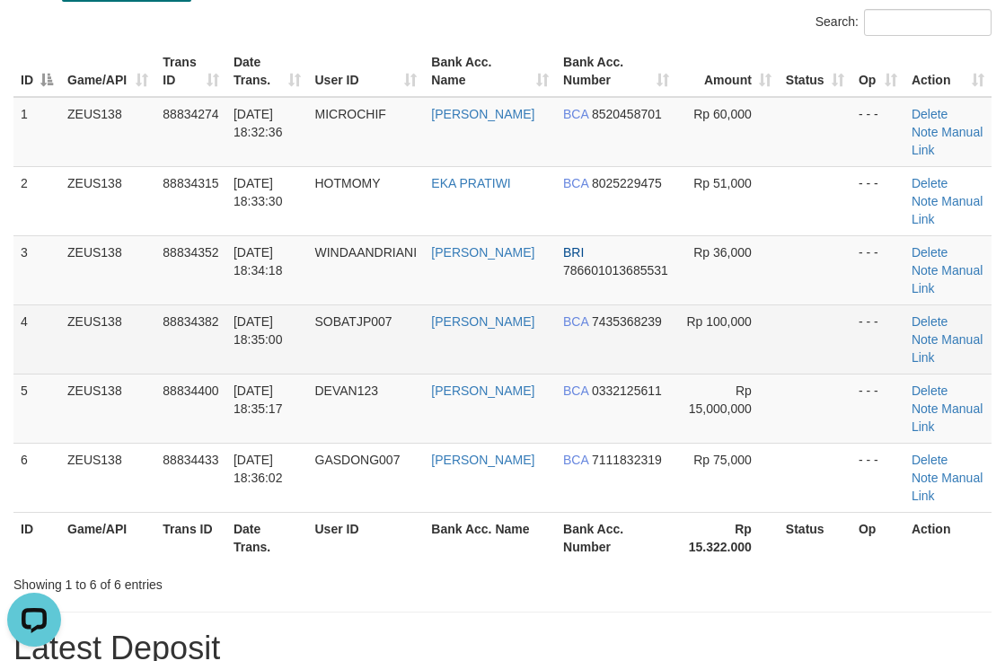
drag, startPoint x: 462, startPoint y: 294, endPoint x: 680, endPoint y: 255, distance: 221.6
click at [512, 304] on td "ARIEF GILANG SAPUT" at bounding box center [490, 338] width 132 height 69
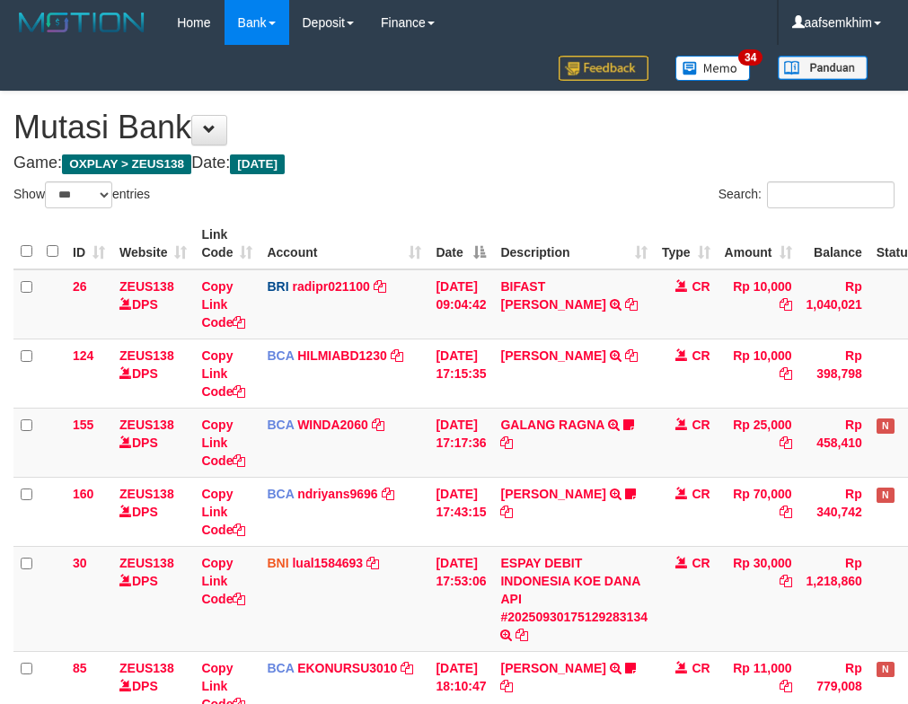
select select "***"
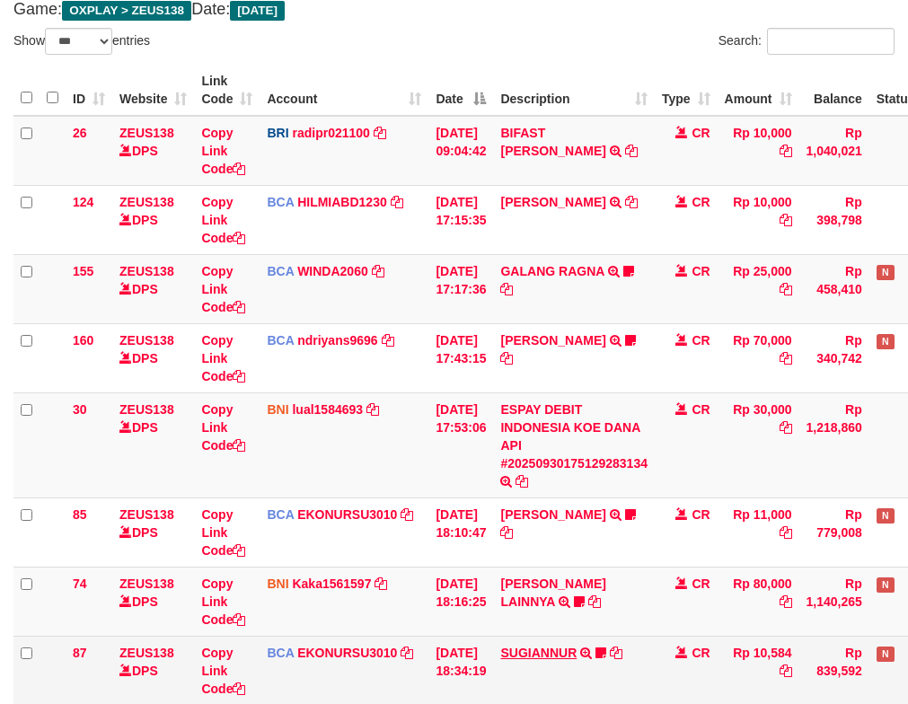
scroll to position [380, 0]
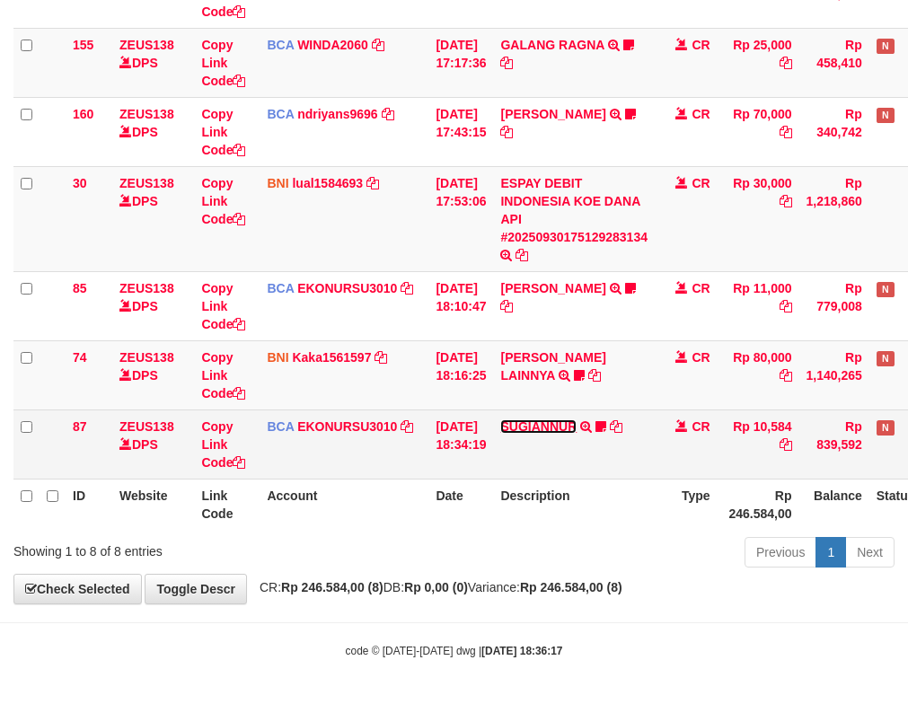
click at [566, 428] on link "SUGIANNUR" at bounding box center [538, 426] width 76 height 14
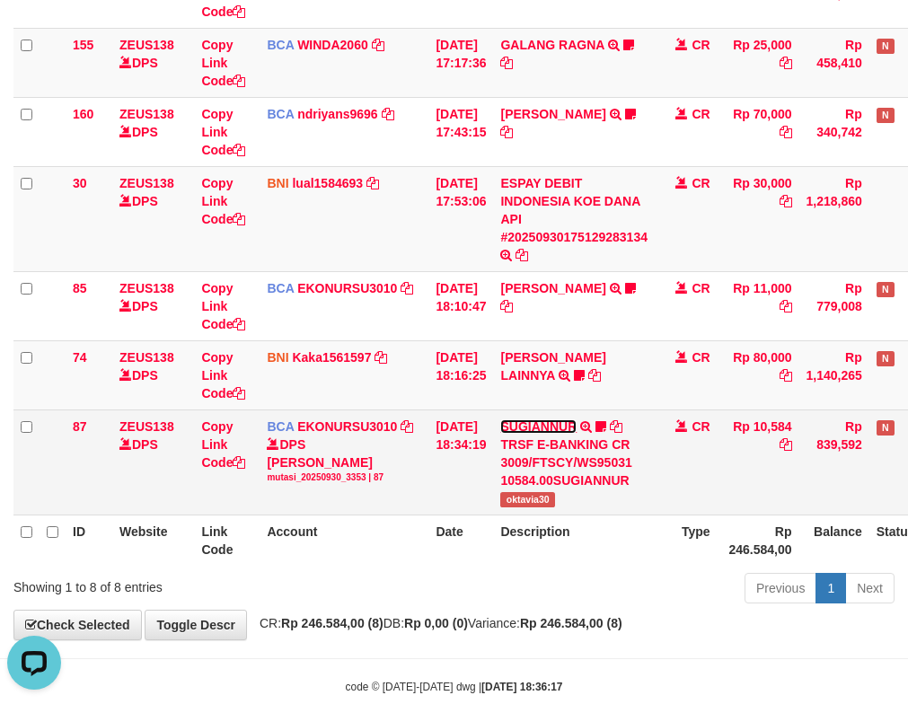
scroll to position [0, 0]
copy span "oktavia30"
drag, startPoint x: 511, startPoint y: 506, endPoint x: 604, endPoint y: 499, distance: 92.7
click at [604, 499] on td "SUGIANNUR TRSF E-BANKING CR 3009/FTSCY/WS95031 10584.00SUGIANNUR oktavia30" at bounding box center [574, 462] width 162 height 105
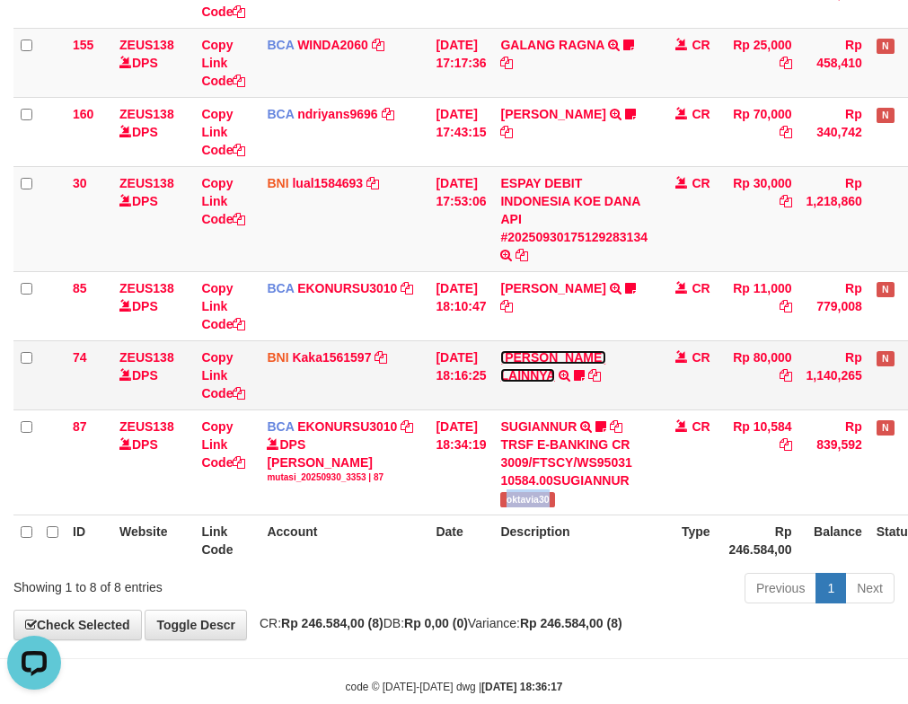
click at [554, 382] on link "[PERSON_NAME] LAINNYA" at bounding box center [552, 366] width 105 height 32
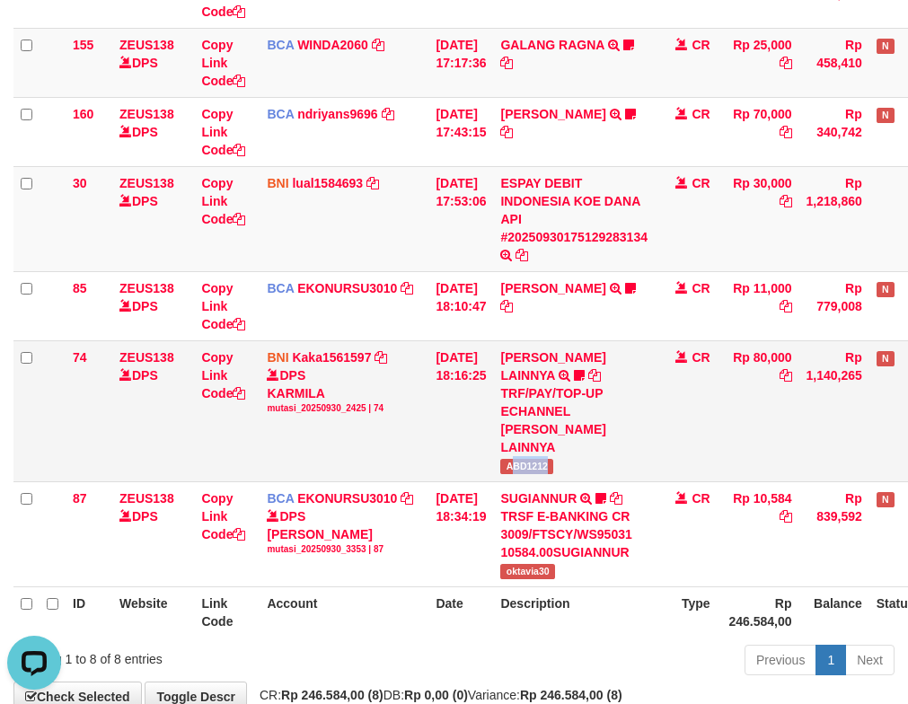
drag, startPoint x: 524, startPoint y: 455, endPoint x: 624, endPoint y: 456, distance: 99.7
click at [624, 456] on td "HENDRIK SETIAWAN LAINNYA TRF/PAY/TOP-UP ECHANNEL HENDRIK SETIAWAN LAINNYA ABD12…" at bounding box center [574, 410] width 162 height 141
copy span "BD1212"
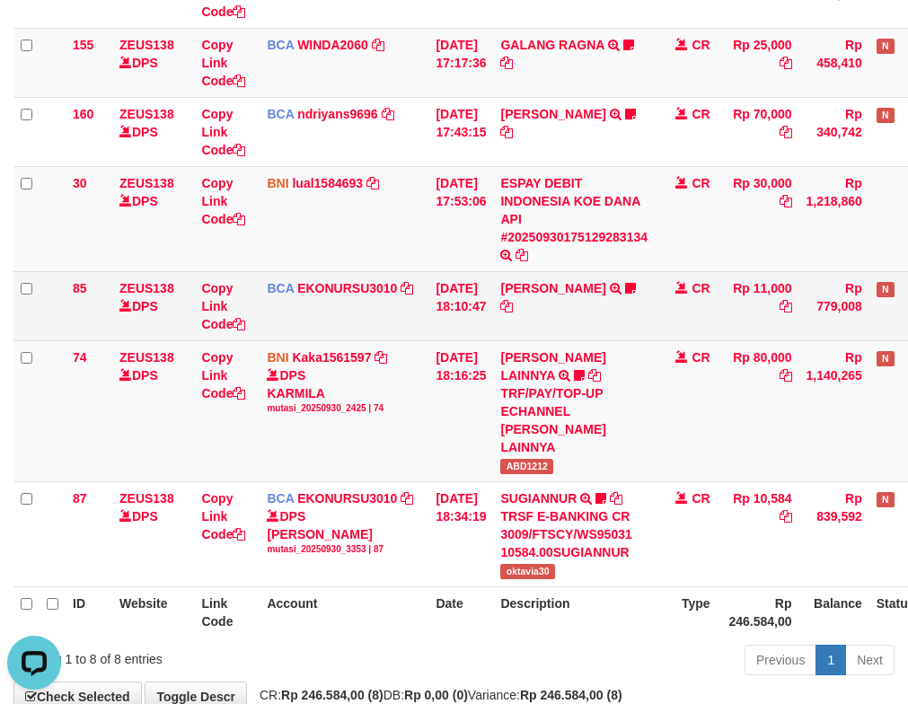
click at [544, 296] on td "ISMAIL TRSF E-BANKING CR 3009/FTSCY/WS95051 11000.002025093001470832 TRFDN-ISMA…" at bounding box center [574, 305] width 162 height 69
click at [531, 284] on link "[PERSON_NAME]" at bounding box center [552, 288] width 105 height 14
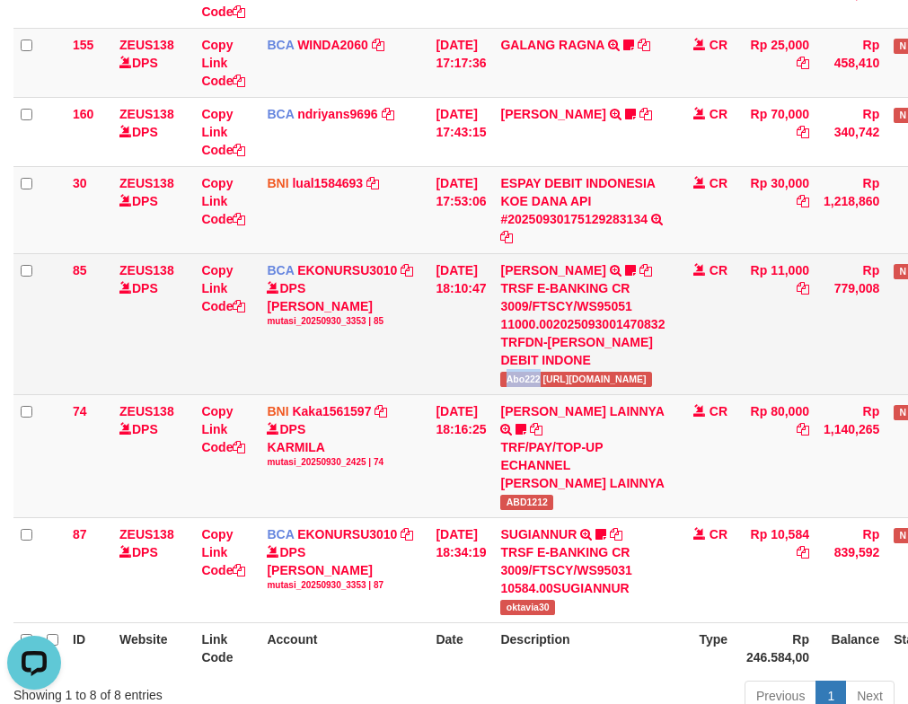
drag, startPoint x: 540, startPoint y: 358, endPoint x: 163, endPoint y: 355, distance: 376.3
click at [551, 372] on span "Abo222 [URL][DOMAIN_NAME]" at bounding box center [575, 379] width 151 height 15
copy span "Abo222"
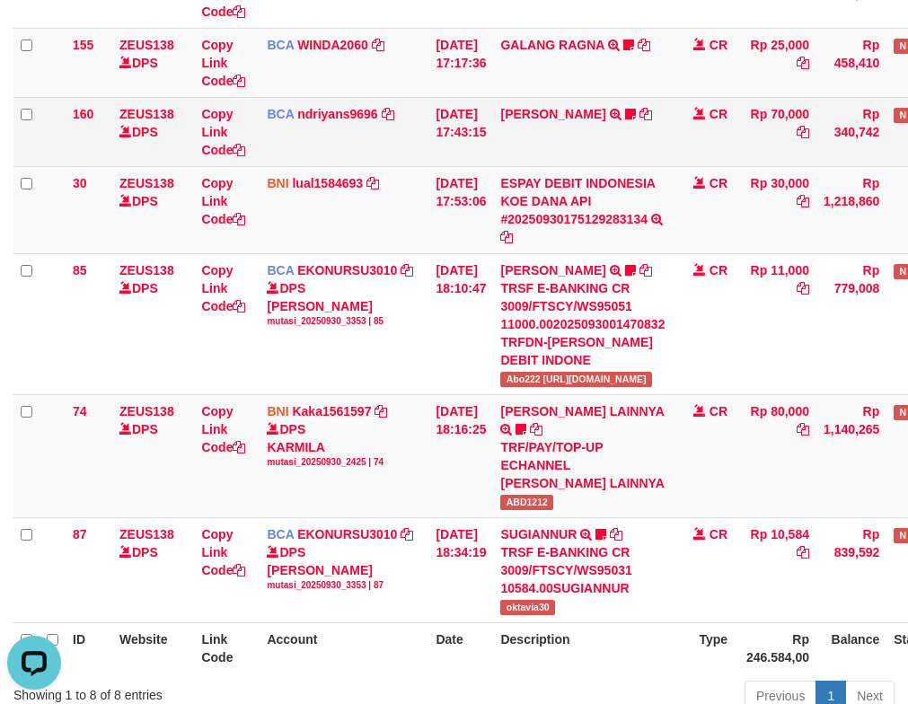
click at [514, 127] on td "HERU SANTOSO TRSF E-BANKING CR 3009/FTSCY/WS95031 70000.00HERU SANTOSO MADARA95" at bounding box center [582, 131] width 179 height 69
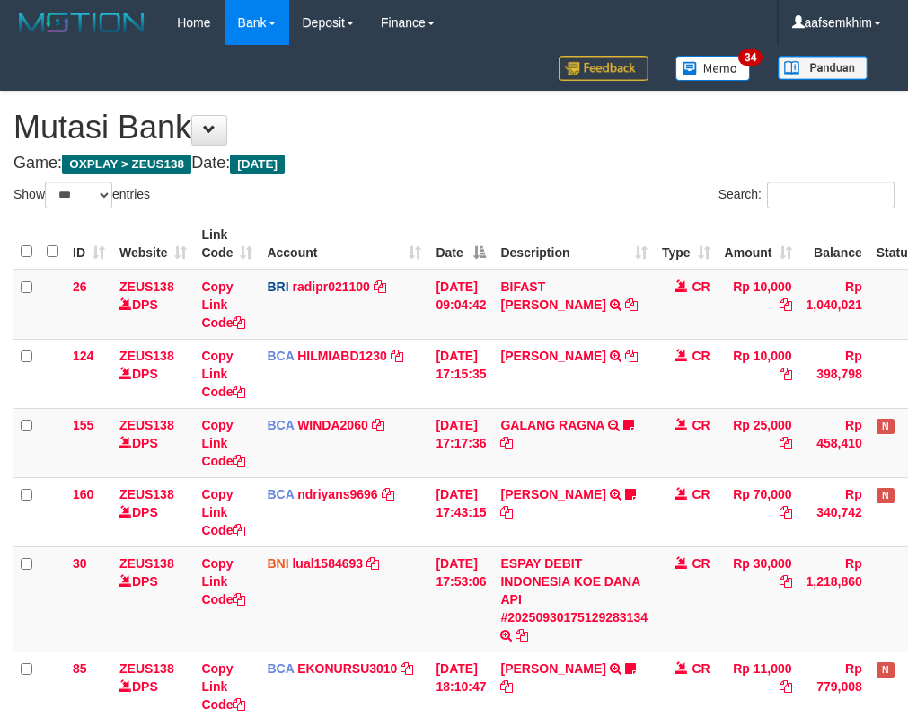
select select "***"
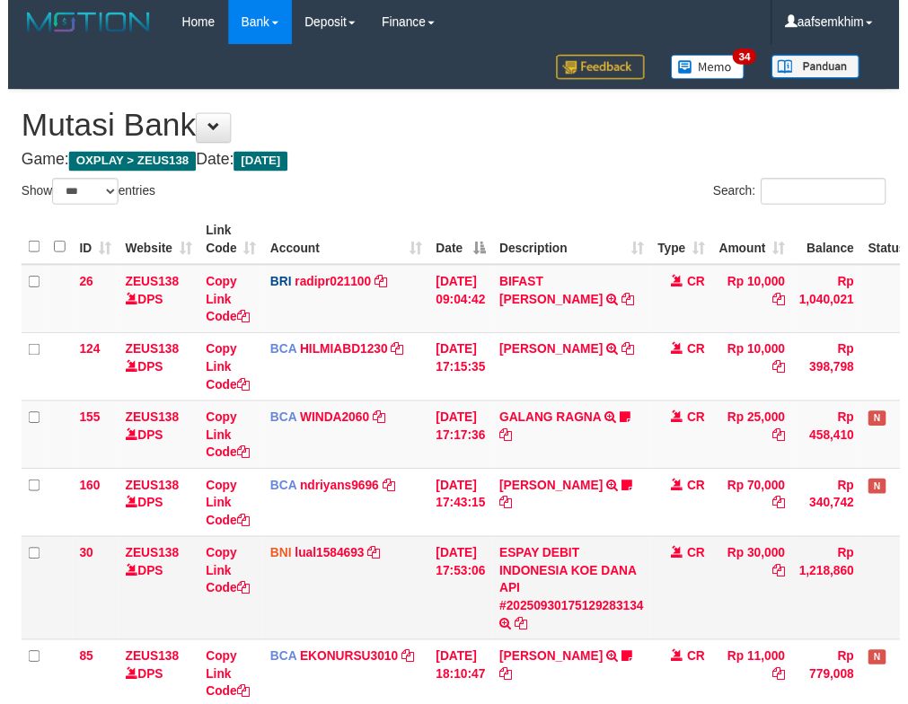
scroll to position [298, 0]
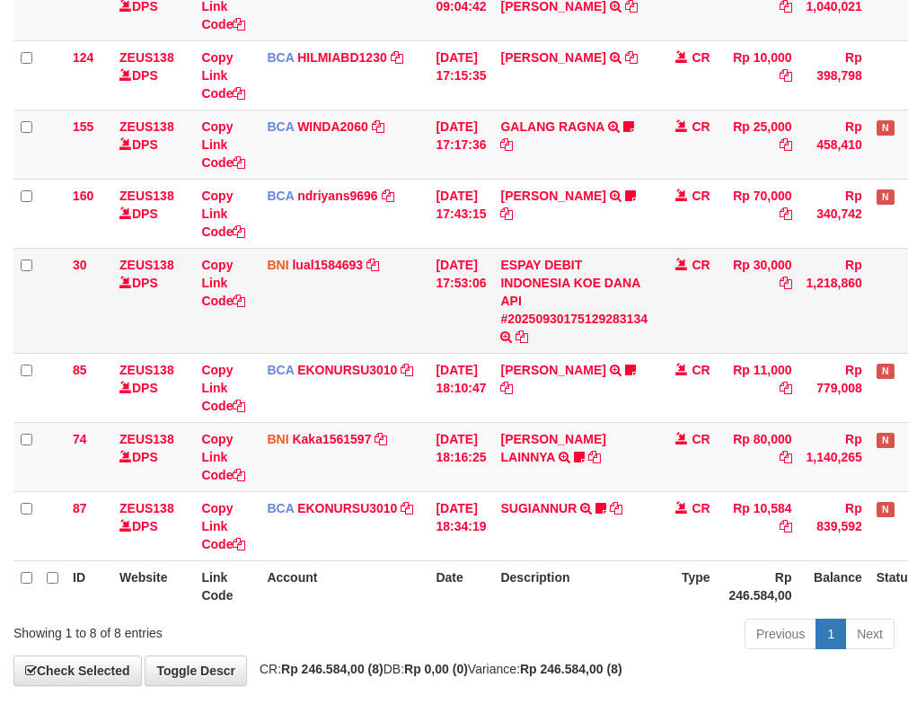
drag, startPoint x: 0, startPoint y: 0, endPoint x: 308, endPoint y: 308, distance: 435.6
click at [309, 308] on td "BNI lual1584693 DPS LUCKY ALAMSYAH mutasi_20250930_2414 | 30 mutasi_20250930_24…" at bounding box center [344, 300] width 169 height 105
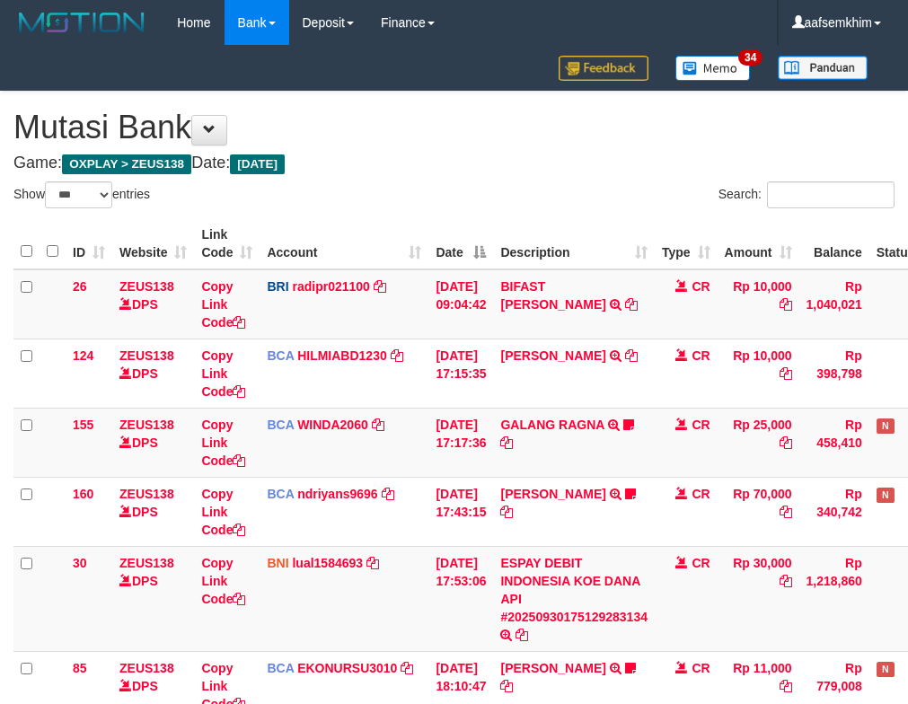
select select "***"
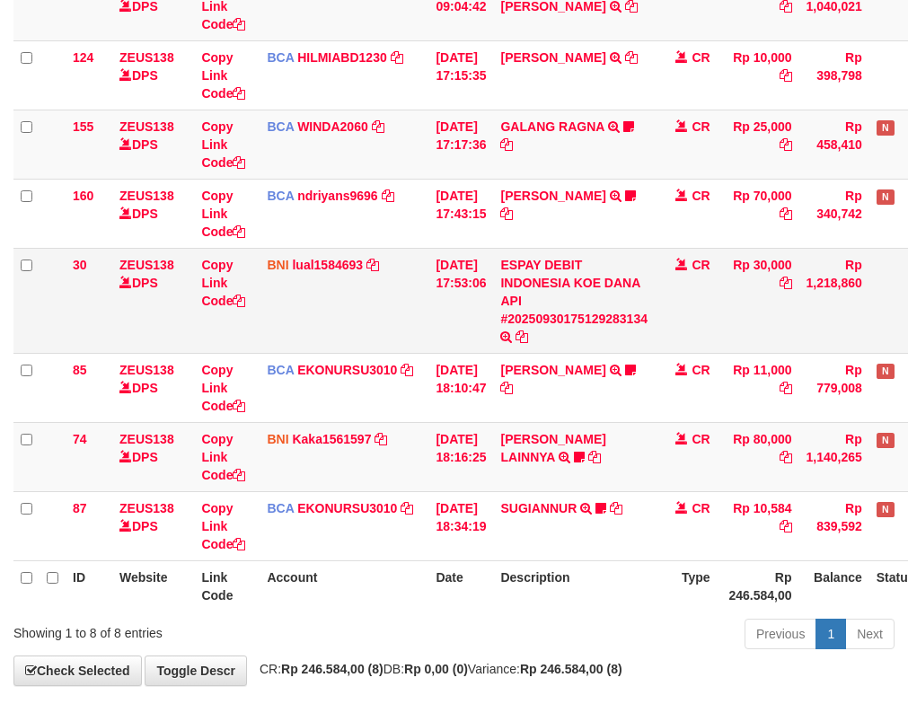
drag, startPoint x: 421, startPoint y: 322, endPoint x: 436, endPoint y: 326, distance: 15.1
click at [436, 326] on tr "30 ZEUS138 DPS Copy Link Code BNI lual1584693 DPS LUCKY ALAMSYAH mutasi_2025093…" at bounding box center [504, 300] width 982 height 105
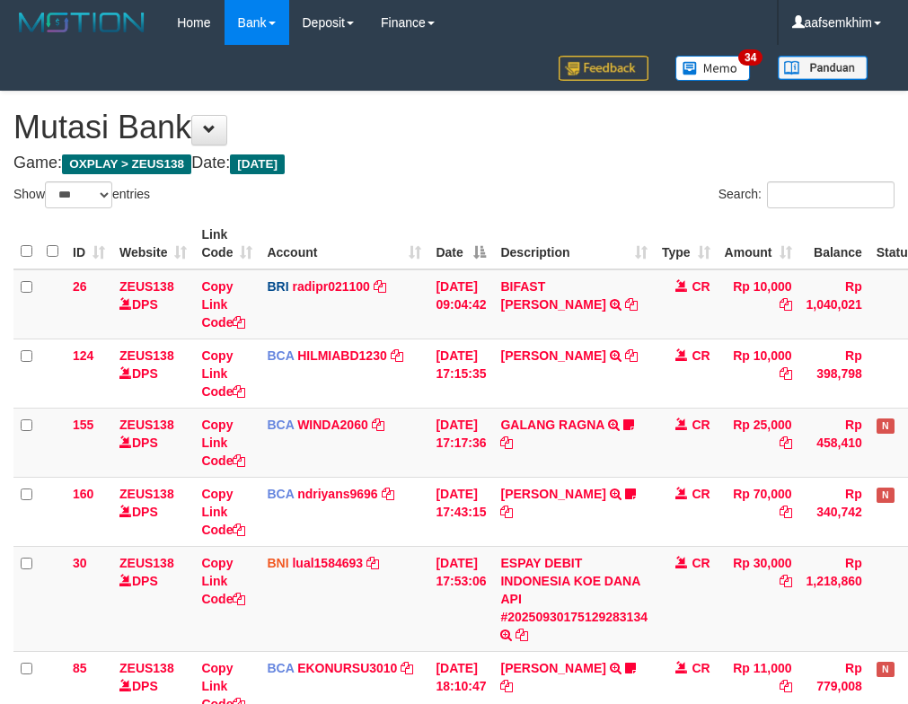
select select "***"
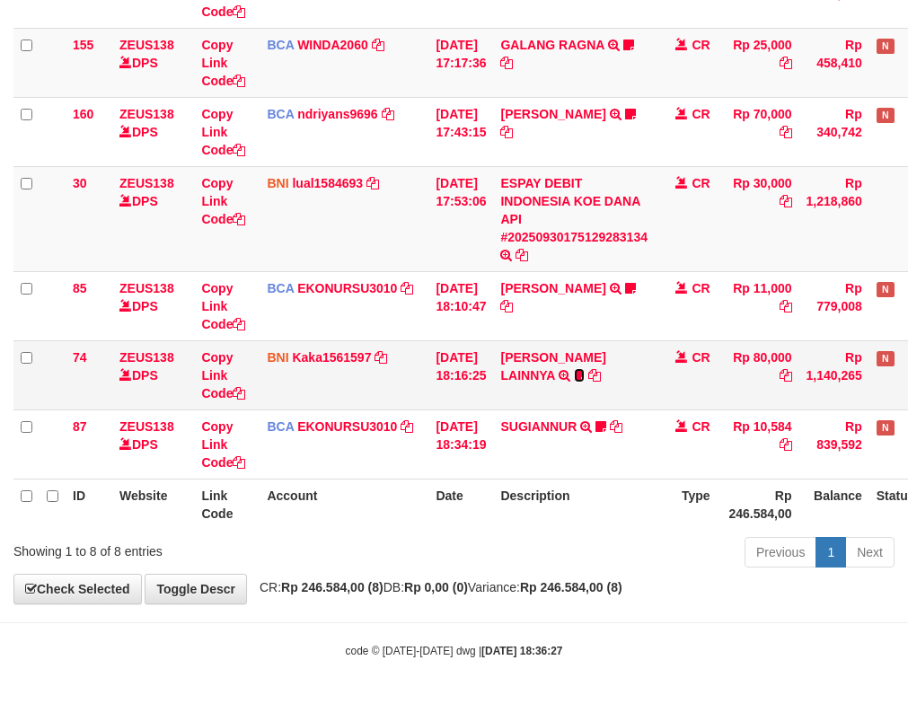
click at [585, 373] on icon at bounding box center [579, 375] width 11 height 13
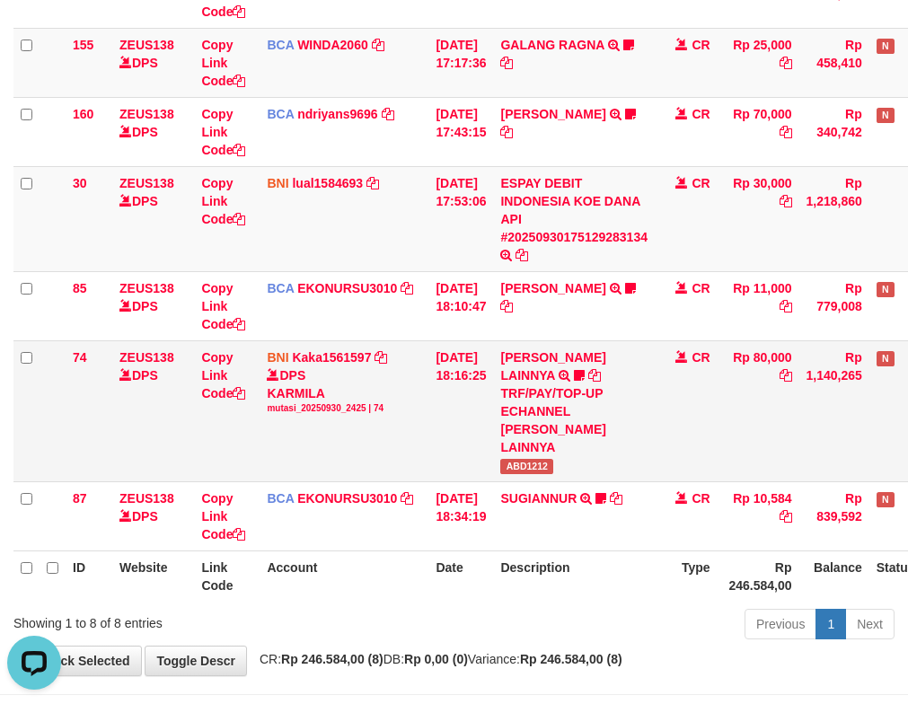
scroll to position [0, 0]
drag, startPoint x: 556, startPoint y: 458, endPoint x: 587, endPoint y: 454, distance: 31.8
click at [587, 454] on tr "74 ZEUS138 DPS Copy Link Code BNI Kaka1561597 DPS KARMILA mutasi_20250930_2425 …" at bounding box center [504, 410] width 982 height 141
click at [546, 459] on span "ABD1212" at bounding box center [526, 466] width 53 height 15
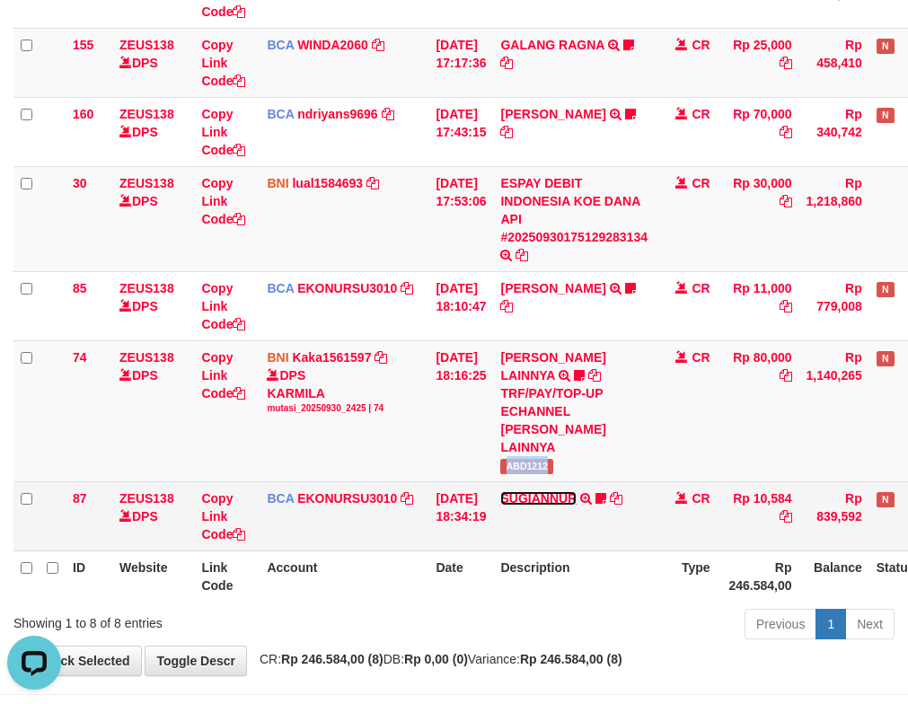
click at [560, 491] on link "SUGIANNUR" at bounding box center [538, 498] width 76 height 14
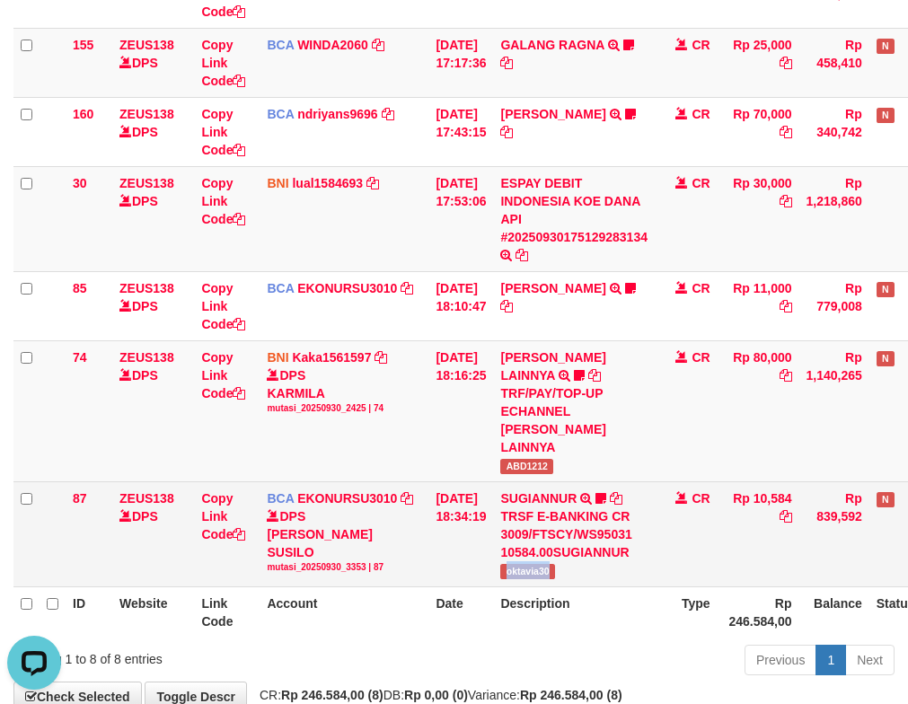
drag, startPoint x: 510, startPoint y: 557, endPoint x: 574, endPoint y: 553, distance: 63.9
click at [574, 553] on td "SUGIANNUR TRSF E-BANKING CR 3009/FTSCY/WS95031 10584.00SUGIANNUR oktavia30" at bounding box center [574, 533] width 162 height 105
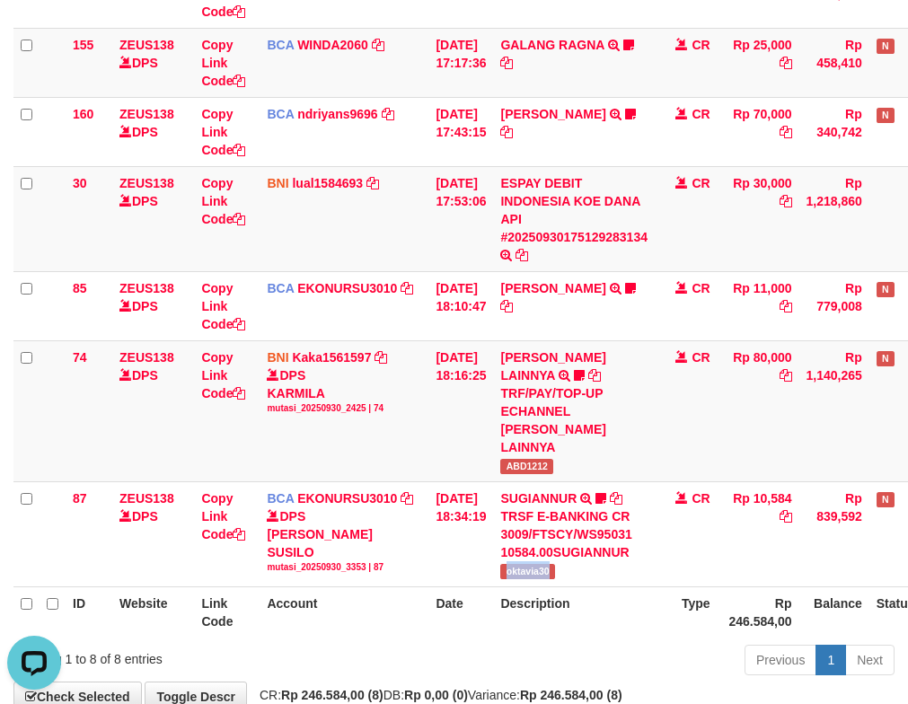
copy span "oktavia30"
drag, startPoint x: 643, startPoint y: 287, endPoint x: 303, endPoint y: 357, distance: 347.3
click at [639, 288] on td "ISMAIL TRSF E-BANKING CR 3009/FTSCY/WS95051 11000.002025093001470832 TRFDN-ISMA…" at bounding box center [574, 305] width 162 height 69
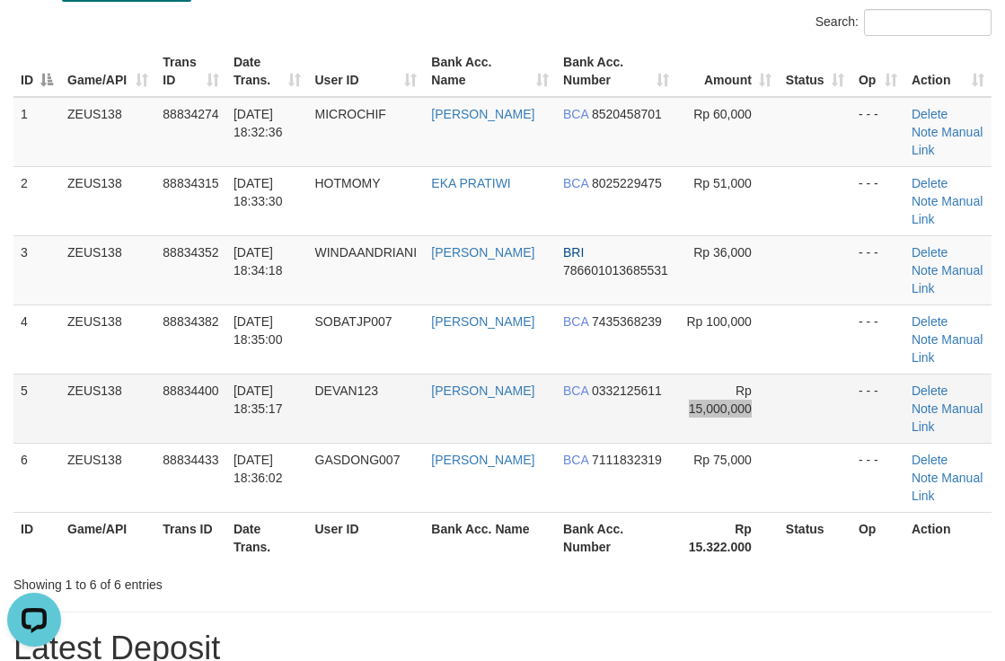
drag, startPoint x: 768, startPoint y: 322, endPoint x: 1012, endPoint y: 354, distance: 246.3
click at [779, 374] on td at bounding box center [815, 408] width 73 height 69
click at [828, 374] on td at bounding box center [815, 408] width 73 height 69
click at [732, 374] on tr "5 ZEUS138 88834400 30/09/2025 18:35:17 DEVAN123 IMAM SHODAKI BCA 0332125611 Rp …" at bounding box center [502, 408] width 978 height 69
drag, startPoint x: 831, startPoint y: 218, endPoint x: 859, endPoint y: 223, distance: 28.2
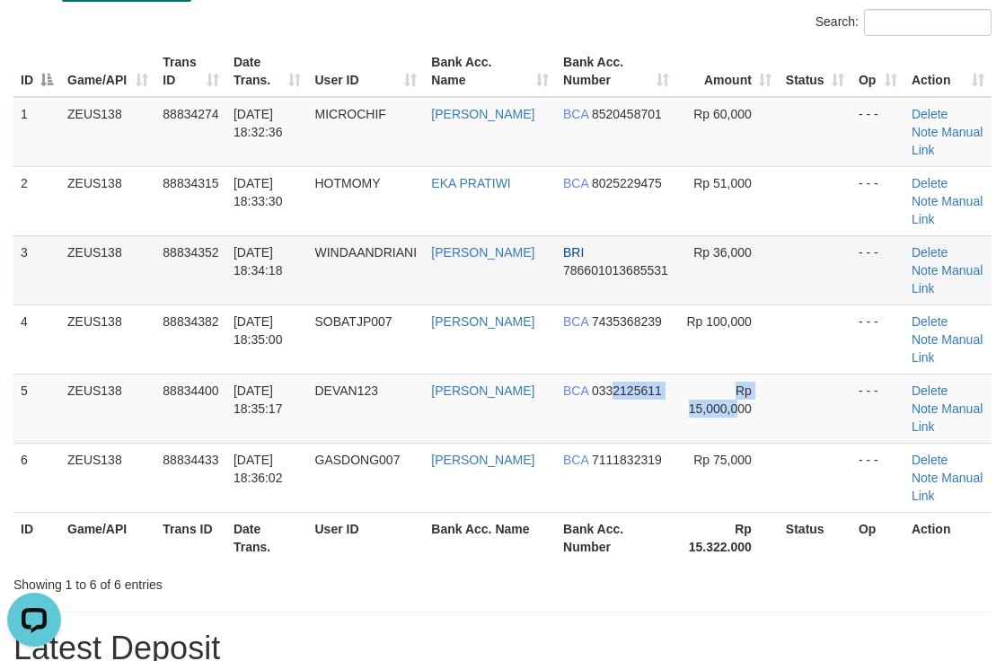
click at [859, 235] on tr "3 ZEUS138 88834352 30/09/2025 18:34:18 WINDAANDRIANI WINDA ANDRIANI BRI 7866010…" at bounding box center [502, 269] width 978 height 69
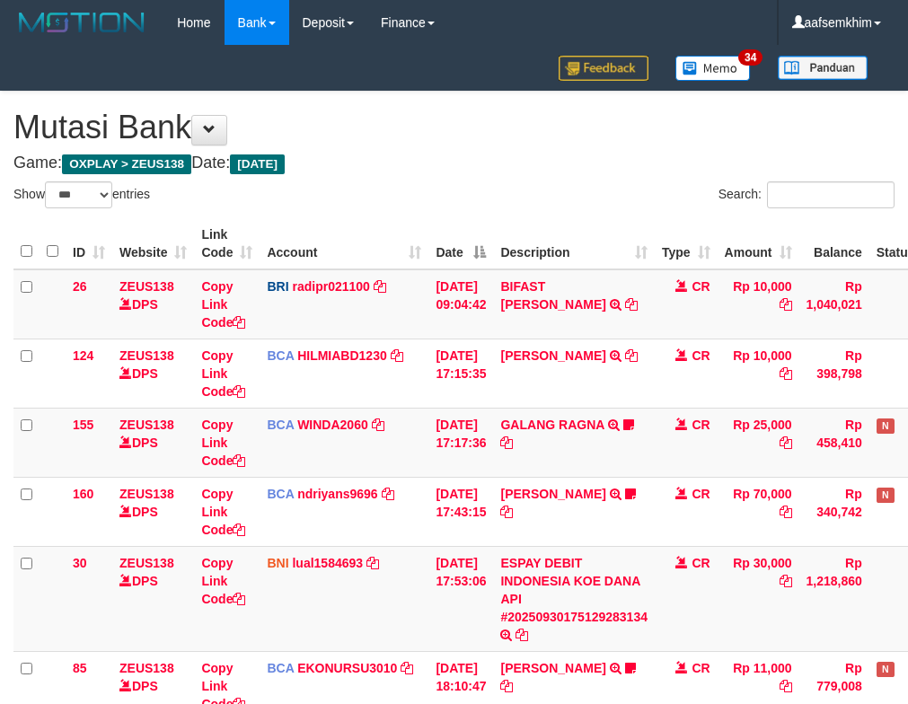
select select "***"
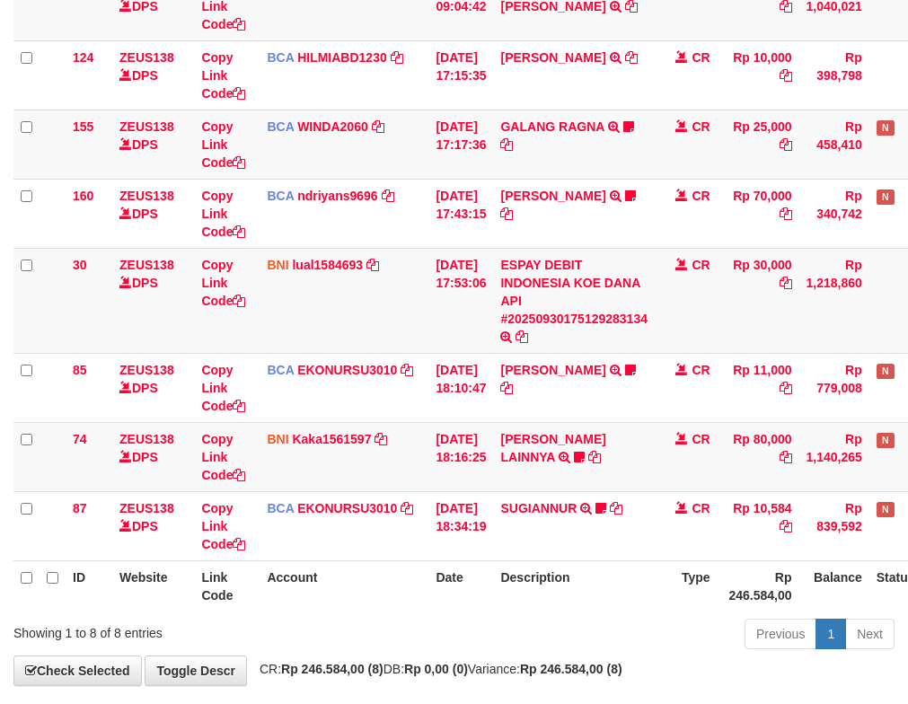
scroll to position [380, 0]
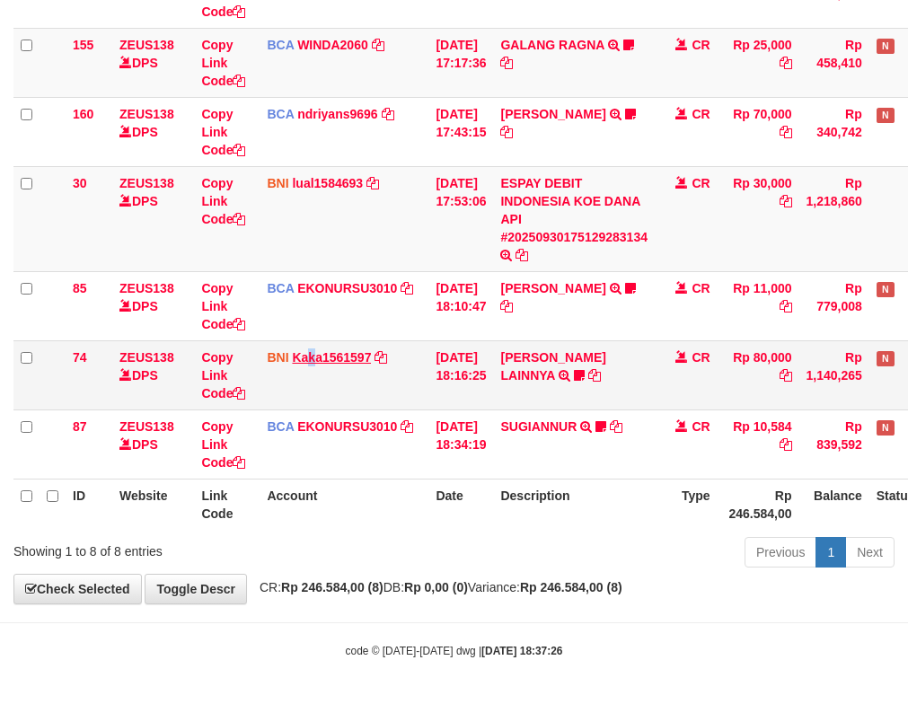
click at [320, 350] on td "BNI Kaka1561597 DPS KARMILA mutasi_20250930_2425 | 74 mutasi_20250930_2425 | 74" at bounding box center [344, 374] width 169 height 69
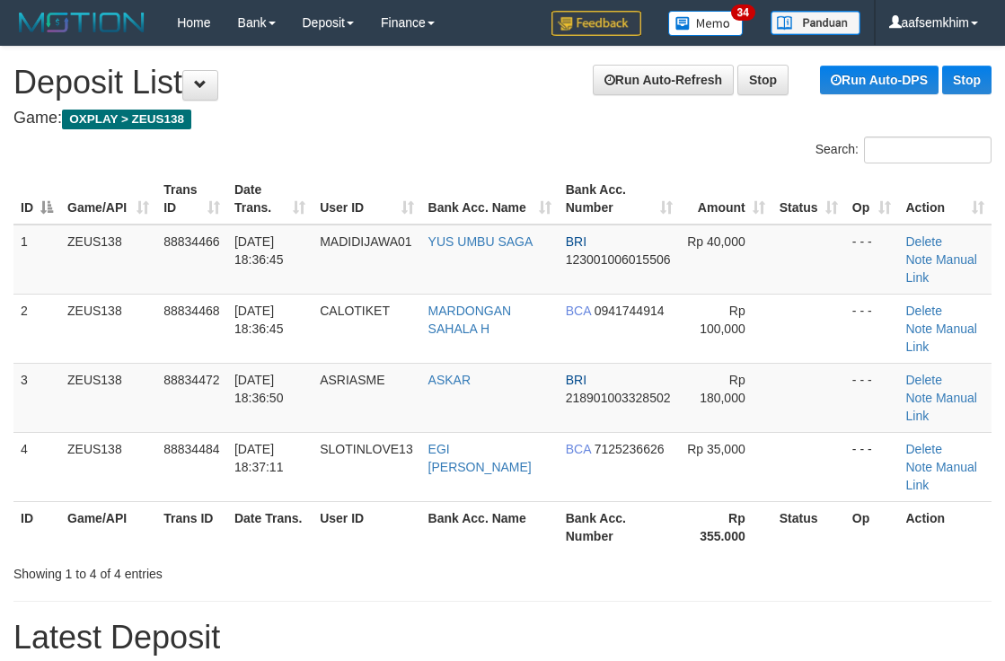
scroll to position [128, 0]
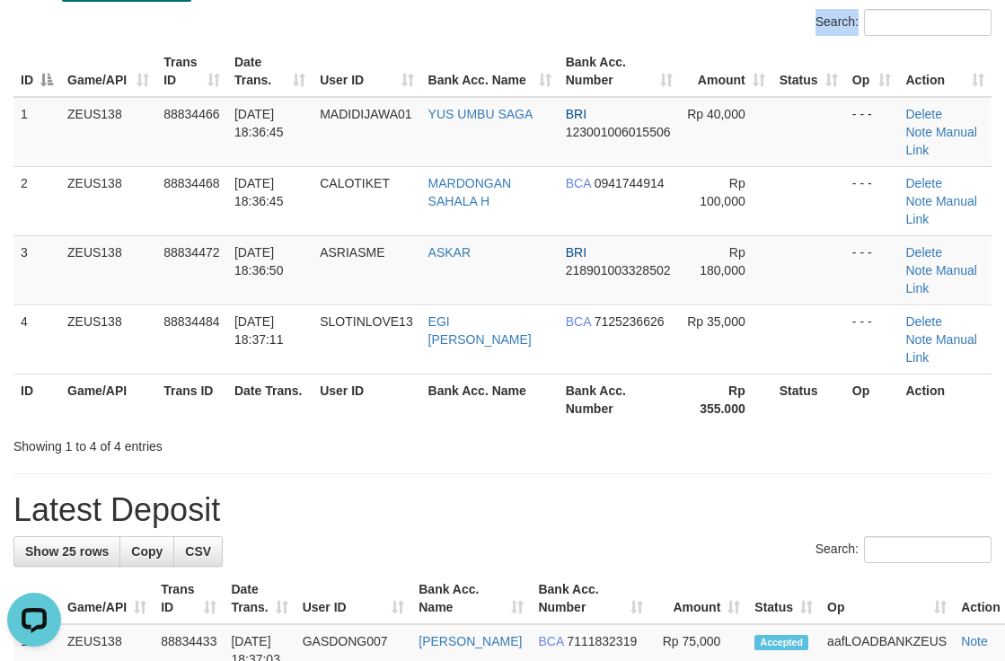
drag, startPoint x: 489, startPoint y: 39, endPoint x: 635, endPoint y: 33, distance: 146.5
click at [521, 38] on div "Search:" at bounding box center [502, 24] width 1005 height 31
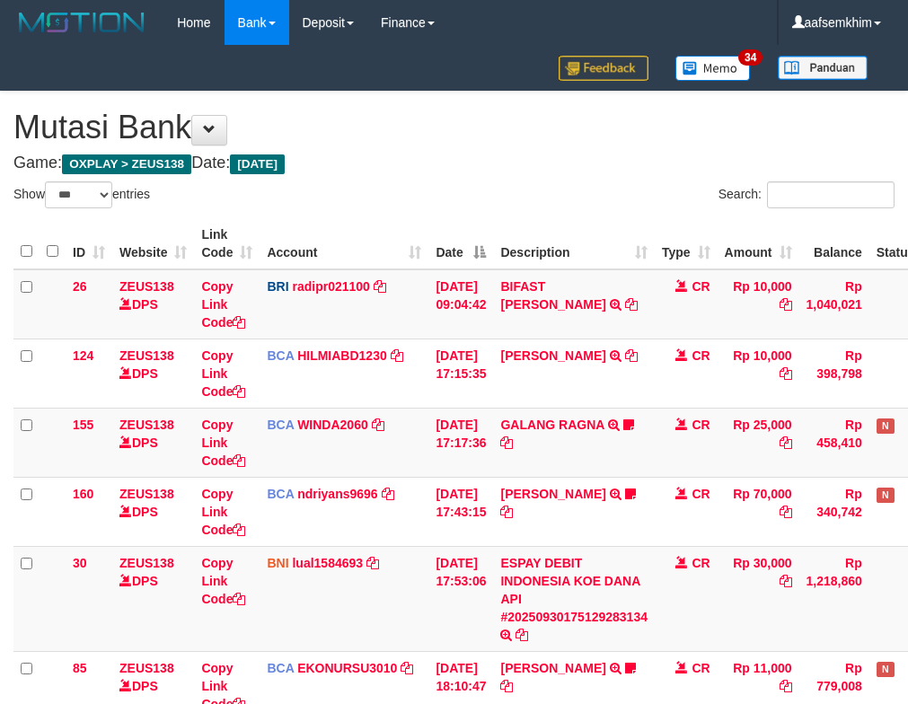
select select "***"
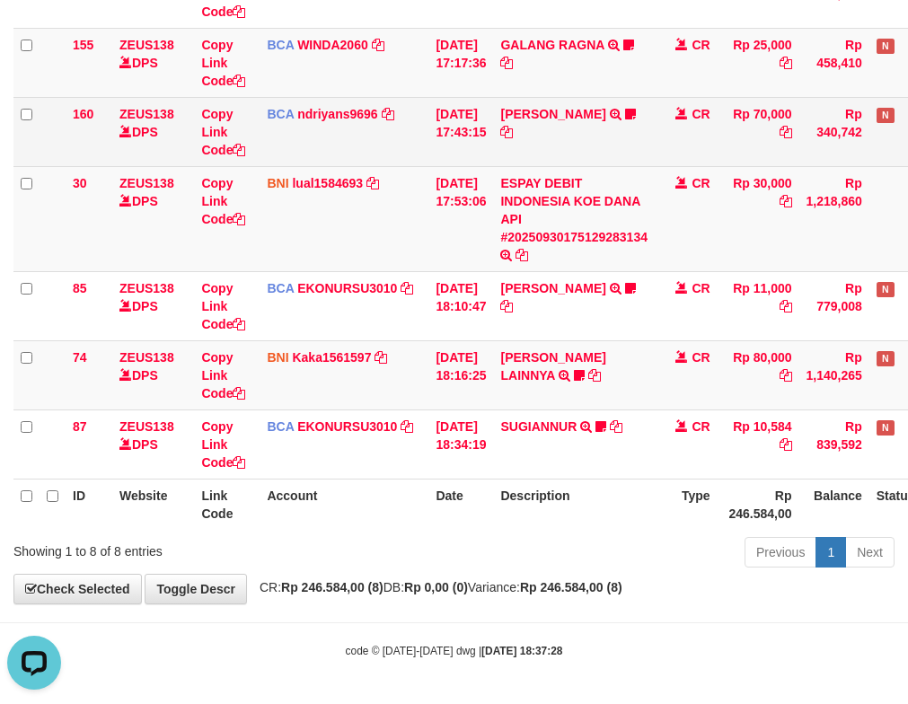
click at [285, 163] on td "BCA ndriyans9696 DPS ANDRIYANSYAH mutasi_20250930_3291 | 160 mutasi_20250930_32…" at bounding box center [344, 131] width 169 height 69
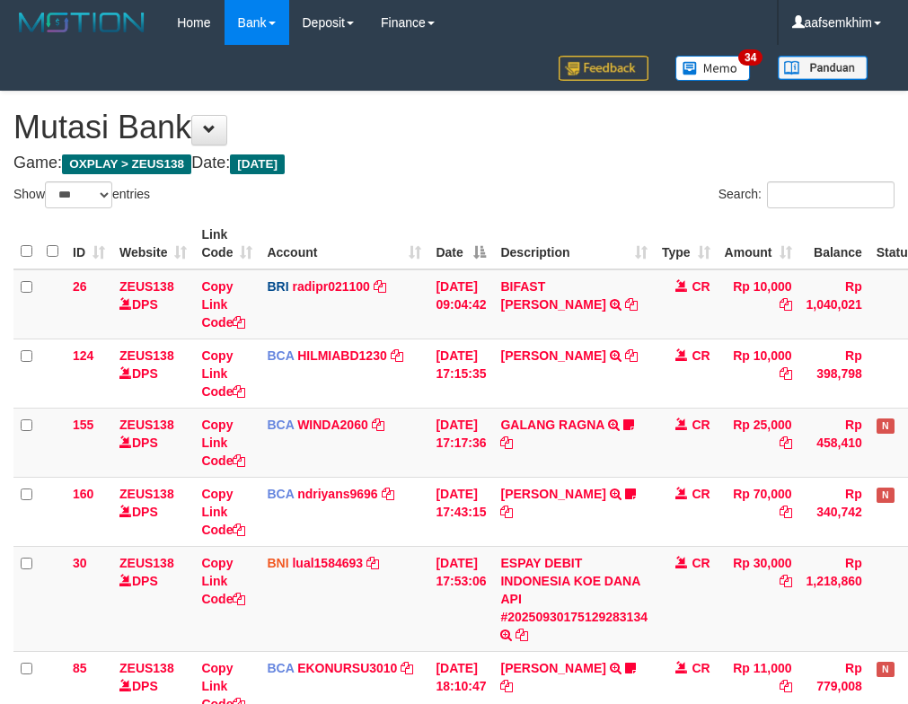
select select "***"
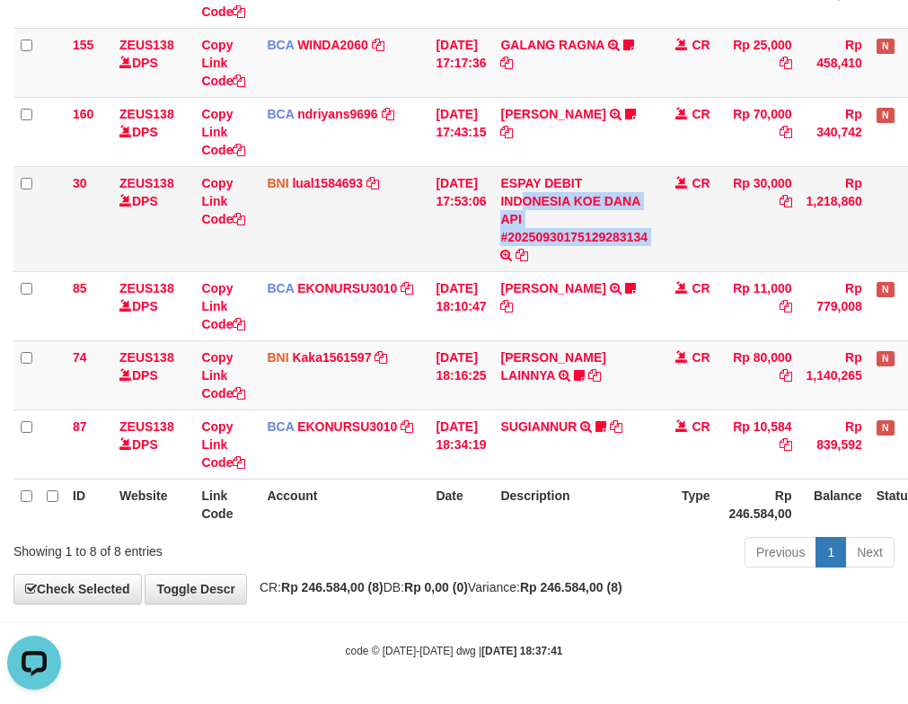
drag, startPoint x: 533, startPoint y: 208, endPoint x: 526, endPoint y: 248, distance: 40.0
click at [526, 248] on td "ESPAY DEBIT INDONESIA KOE DANA API #20250930175129283134 TRANSFER DARI ESPAY DE…" at bounding box center [574, 218] width 162 height 105
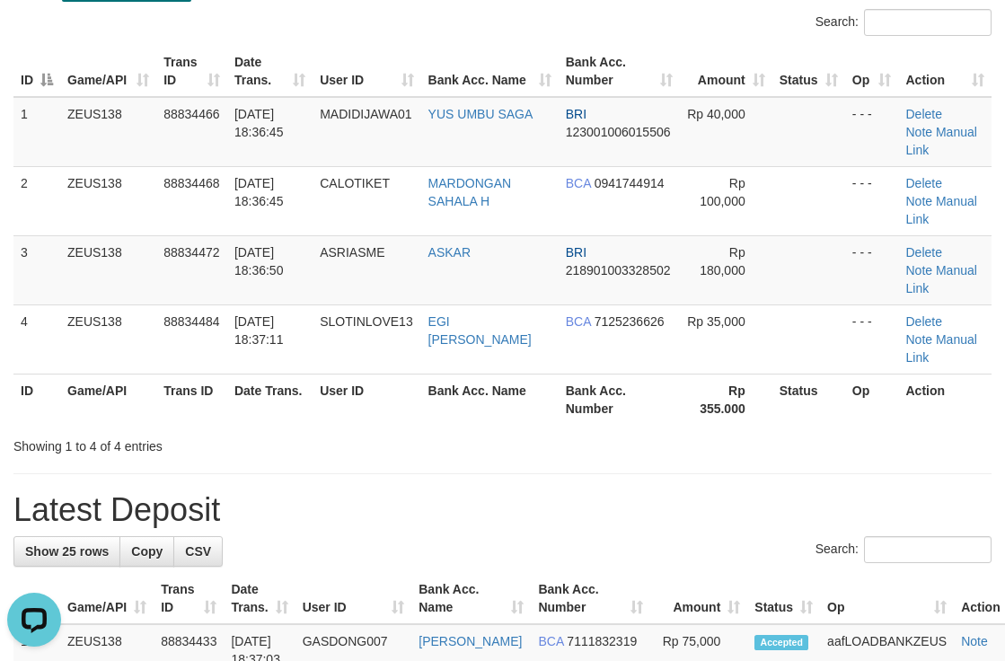
drag, startPoint x: 700, startPoint y: 52, endPoint x: 1012, endPoint y: 118, distance: 319.3
click at [790, 66] on tr "ID Game/API Trans ID Date Trans. User ID Bank Acc. Name Bank Acc. Number Amount…" at bounding box center [502, 71] width 978 height 51
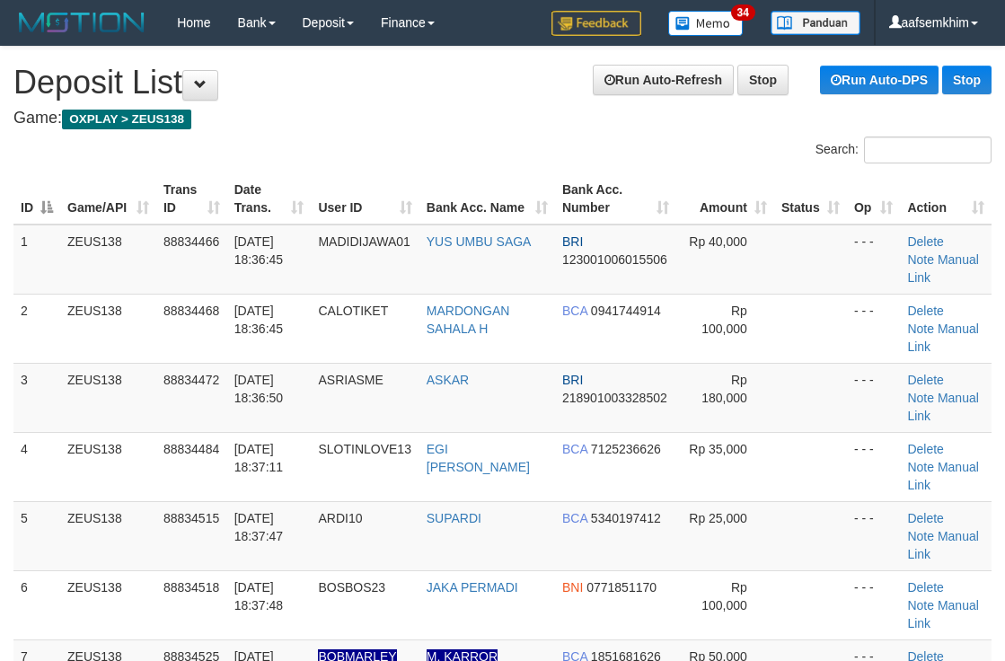
scroll to position [128, 0]
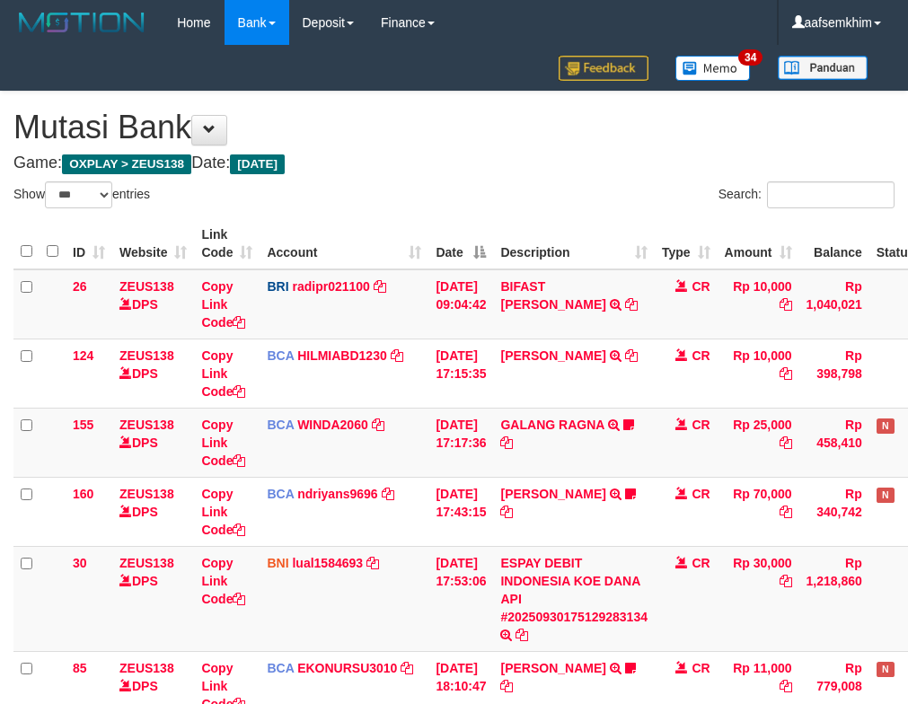
select select "***"
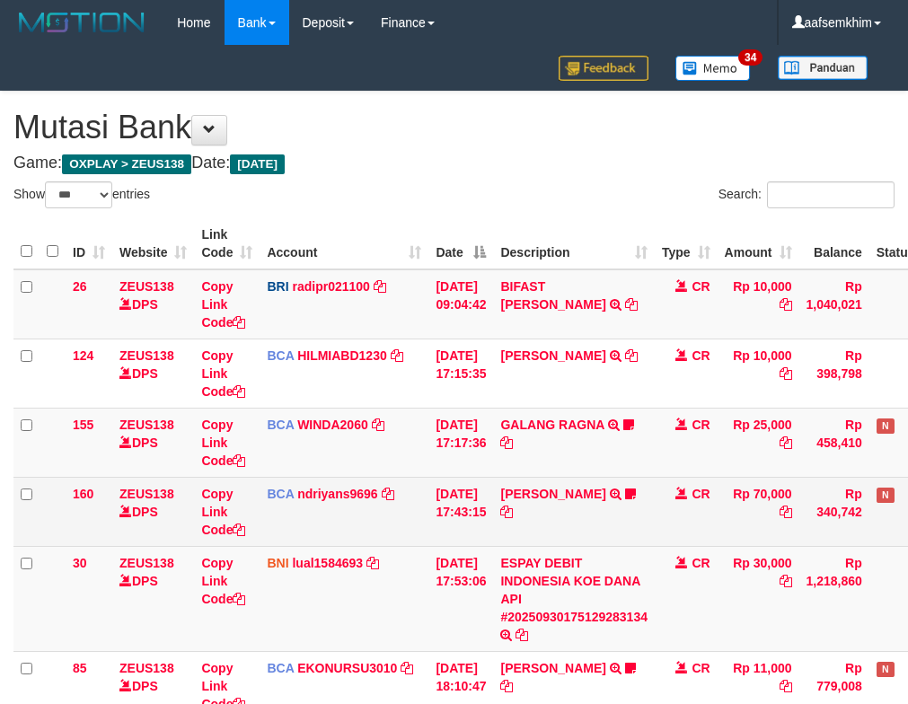
scroll to position [298, 0]
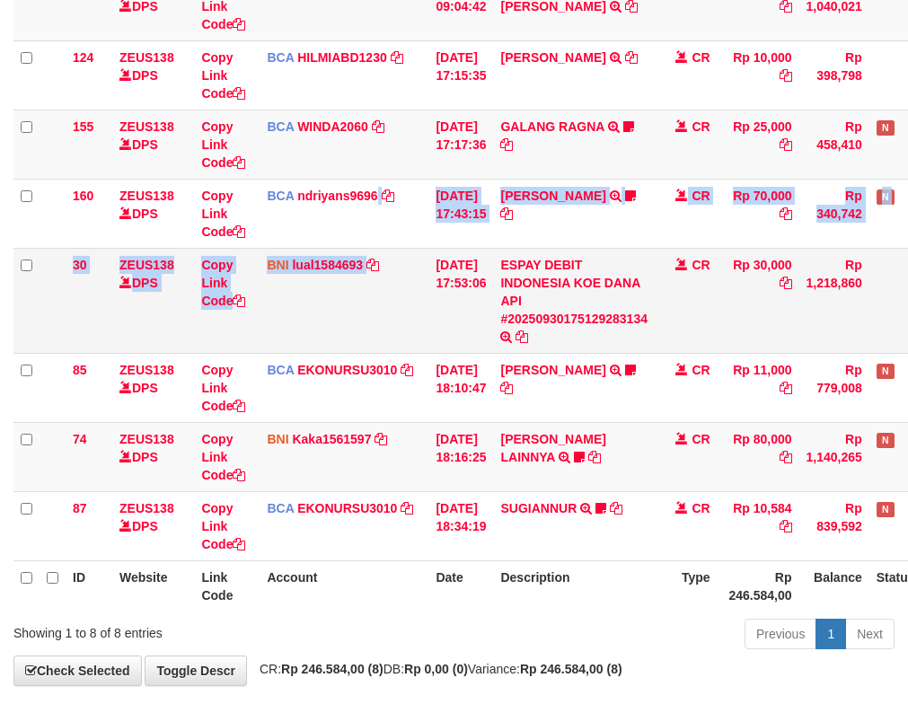
drag, startPoint x: 381, startPoint y: 245, endPoint x: 369, endPoint y: 248, distance: 12.0
click at [369, 248] on tbody "26 ZEUS138 DPS Copy Link Code BRI radipr021100 DPS REYNALDI ADI PRATAMA mutasi_…" at bounding box center [504, 266] width 982 height 590
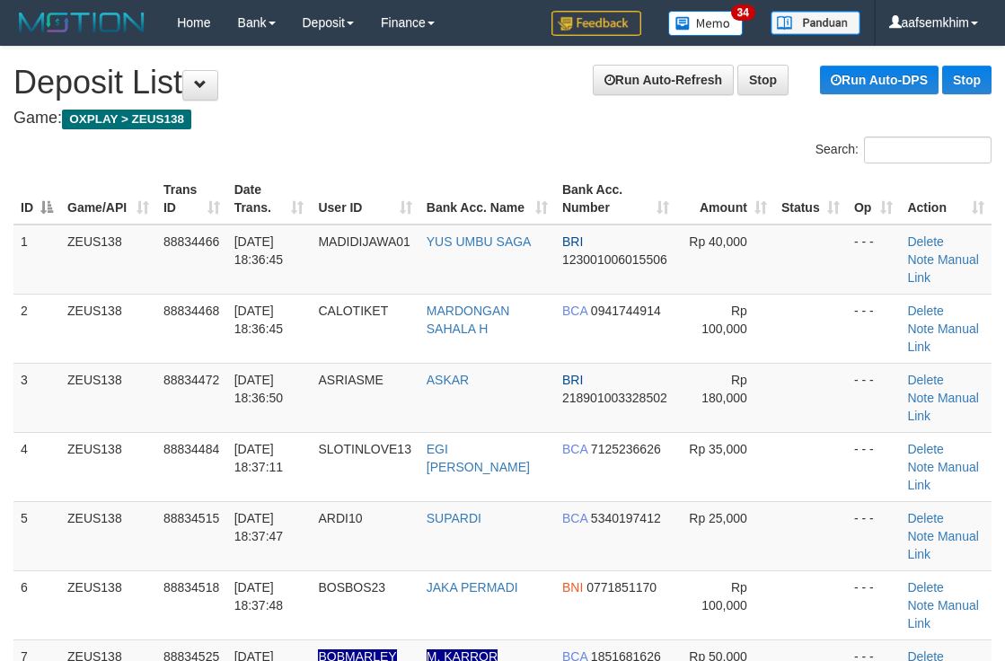
click at [739, 294] on td "Rp 100,000" at bounding box center [725, 328] width 98 height 69
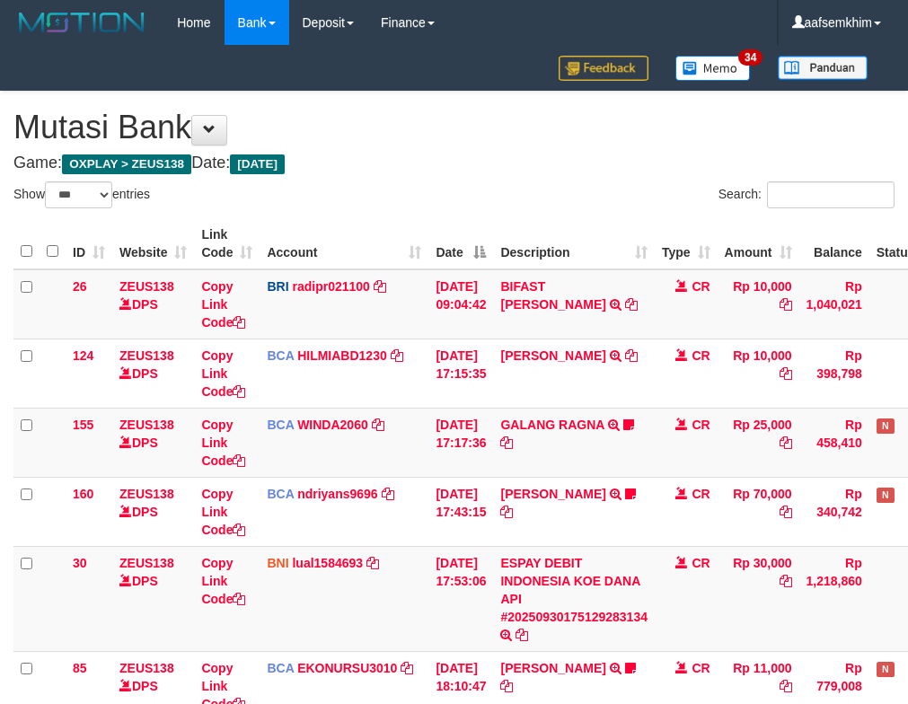
select select "***"
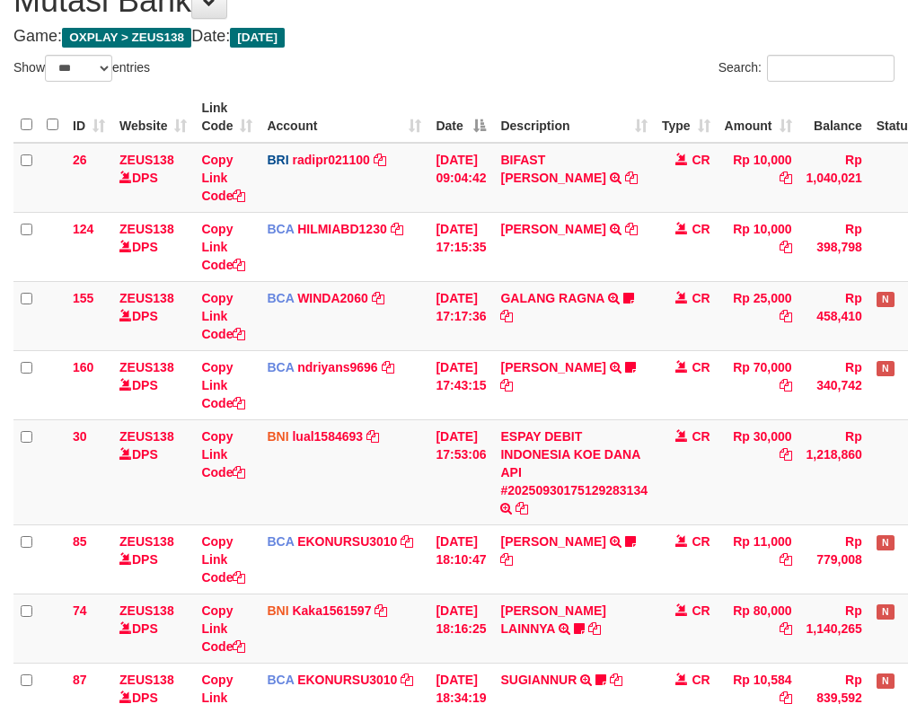
scroll to position [119, 0]
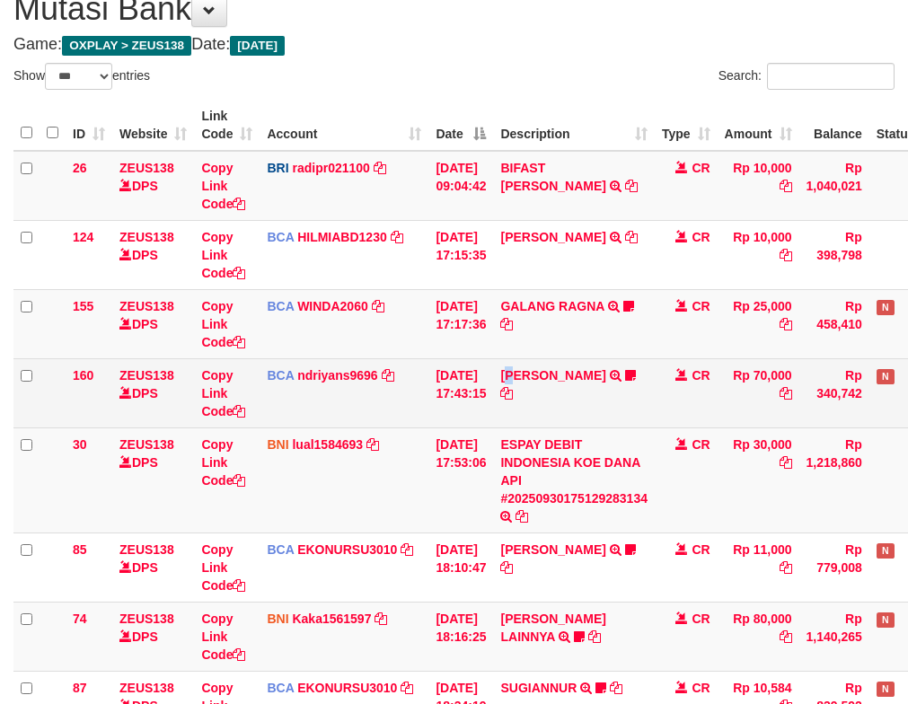
drag, startPoint x: 524, startPoint y: 392, endPoint x: 515, endPoint y: 384, distance: 12.8
click at [534, 394] on td "HERU SANTOSO TRSF E-BANKING CR 3009/FTSCY/WS95031 70000.00HERU SANTOSO MADARA95" at bounding box center [574, 392] width 162 height 69
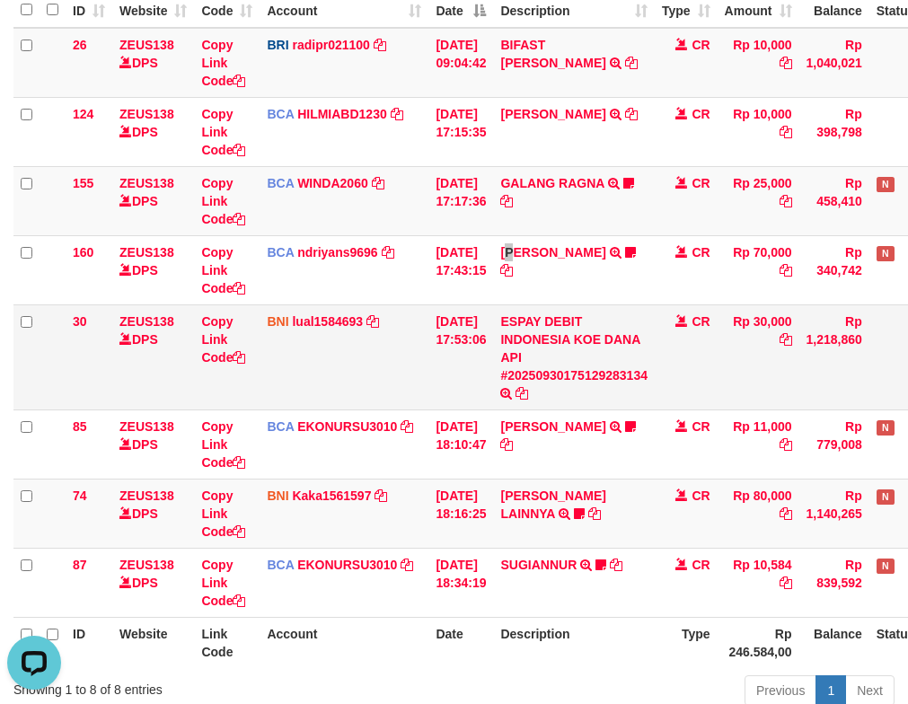
scroll to position [110, 0]
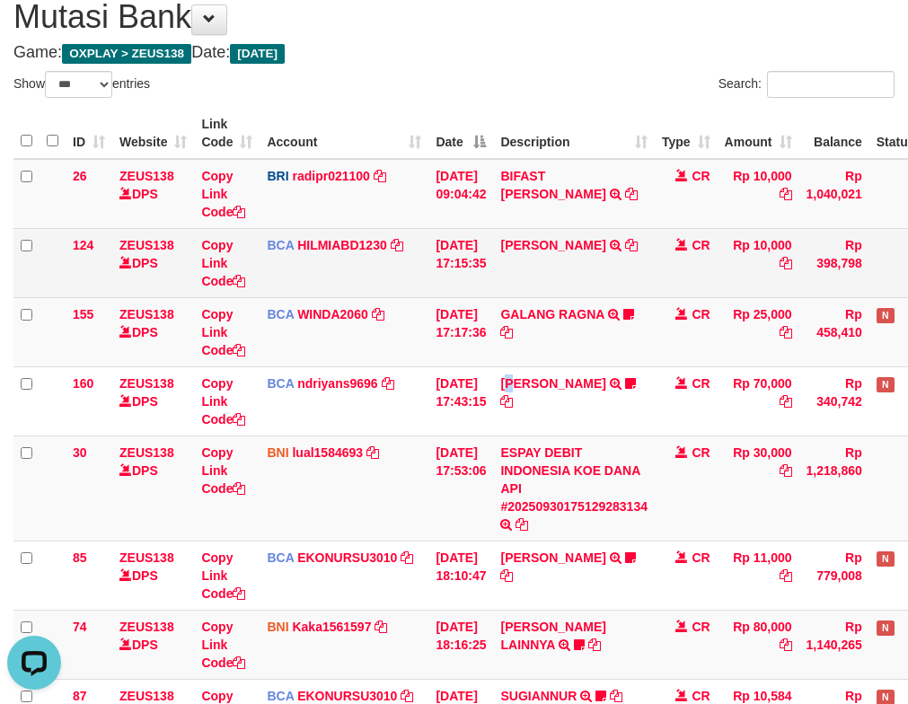
click at [622, 269] on td "DEDY WAHYUDI TRSF E-BANKING CR 3009/FTSCY/WS95031 10000.00DEDY WAHYUDI" at bounding box center [574, 262] width 162 height 69
drag, startPoint x: 585, startPoint y: 283, endPoint x: 568, endPoint y: 290, distance: 18.5
click at [568, 290] on td "DEDY WAHYUDI TRSF E-BANKING CR 3009/FTSCY/WS95031 10000.00DEDY WAHYUDI" at bounding box center [574, 262] width 162 height 69
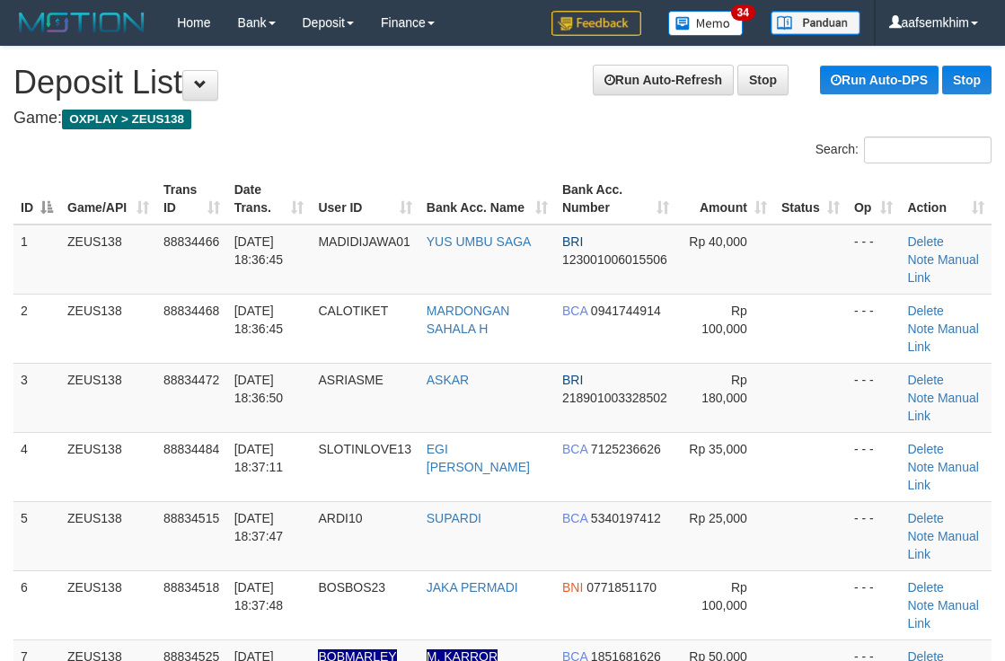
scroll to position [128, 0]
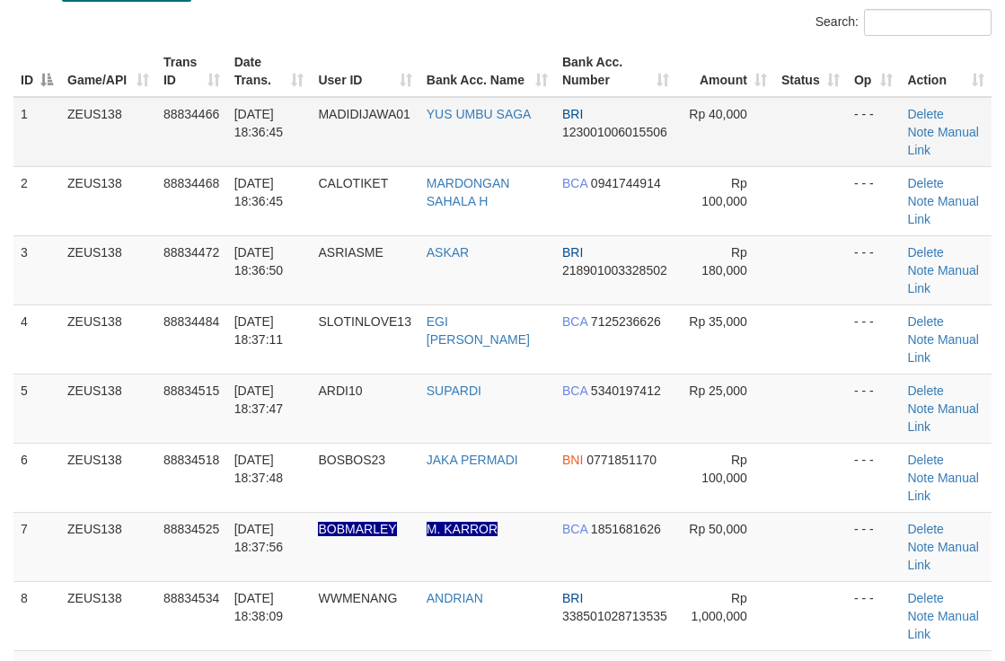
drag, startPoint x: 835, startPoint y: 173, endPoint x: 985, endPoint y: 152, distance: 151.5
click at [860, 154] on tbody "1 ZEUS138 88834466 [DATE] 18:36:45 MADIDIJAWA01 YUS UMBU SAGA BRI 1230010060155…" at bounding box center [502, 408] width 978 height 623
drag, startPoint x: 1010, startPoint y: 252, endPoint x: 1062, endPoint y: 258, distance: 51.5
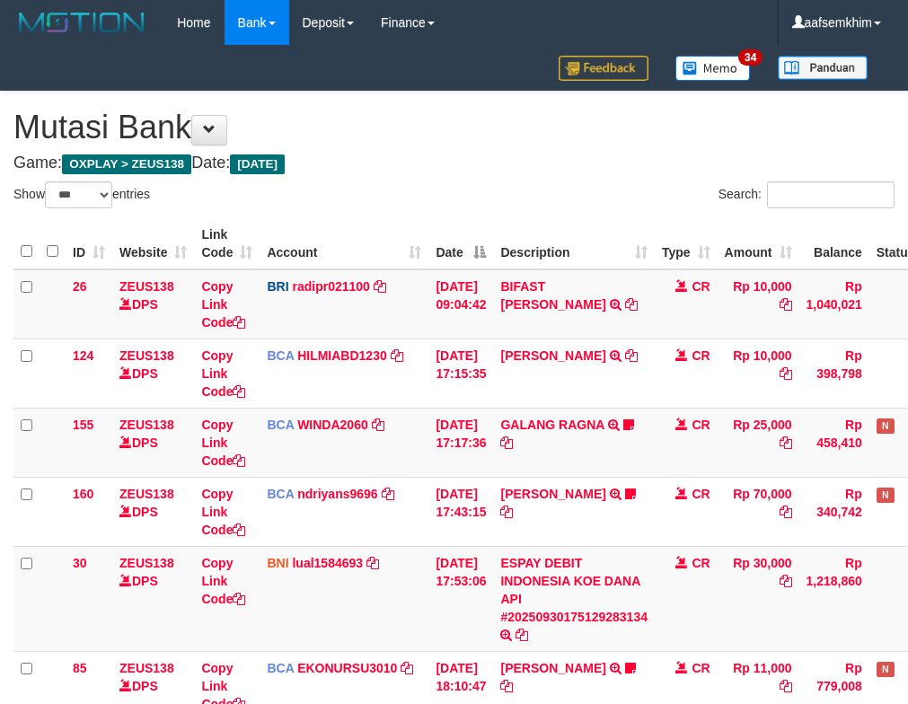
select select "***"
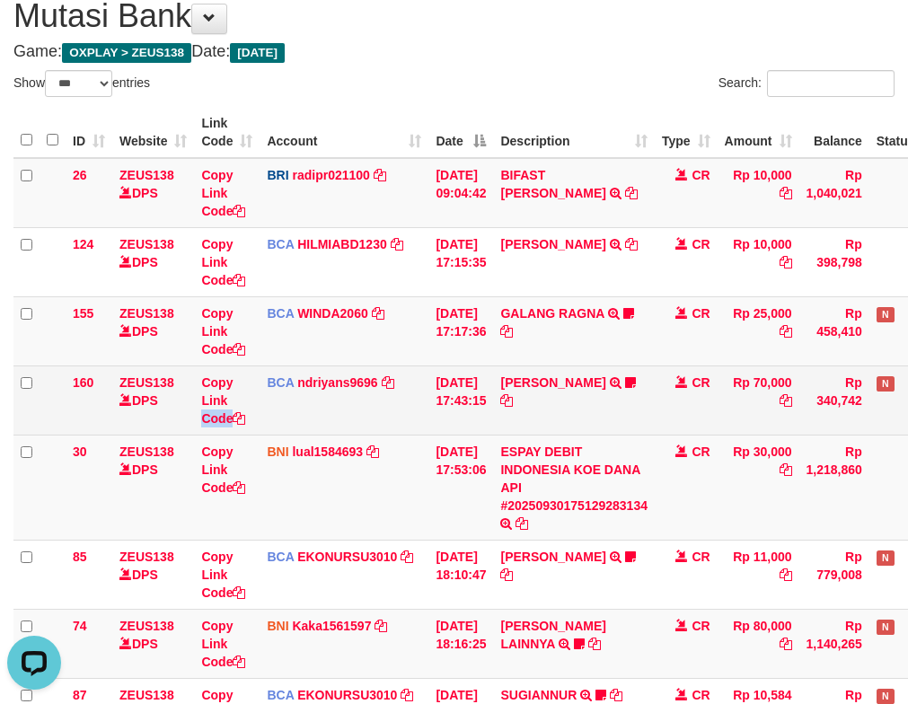
click at [247, 406] on td "Copy Link Code" at bounding box center [227, 400] width 66 height 69
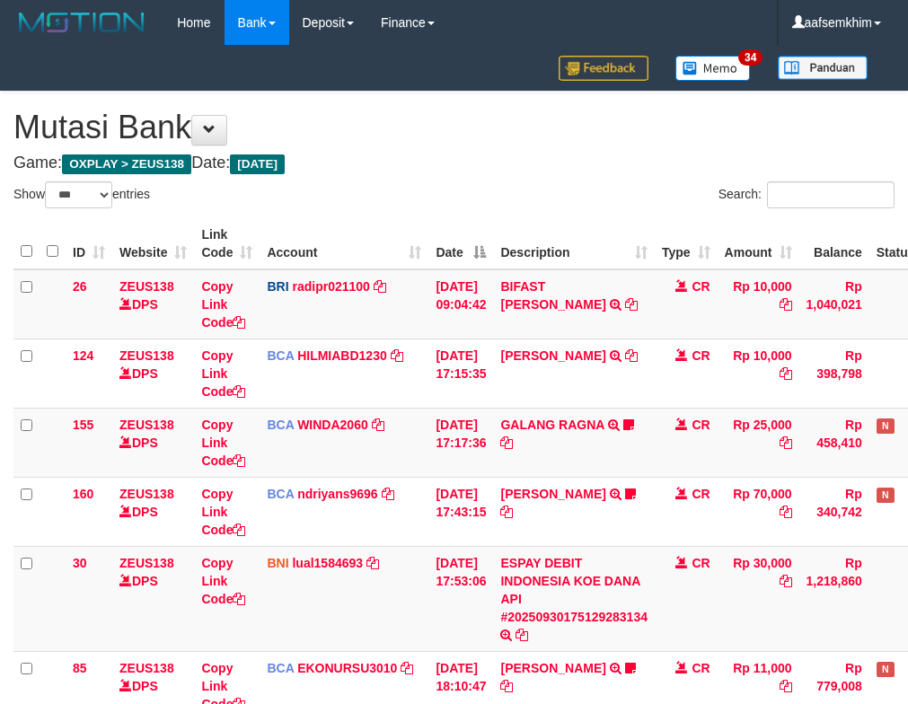
select select "***"
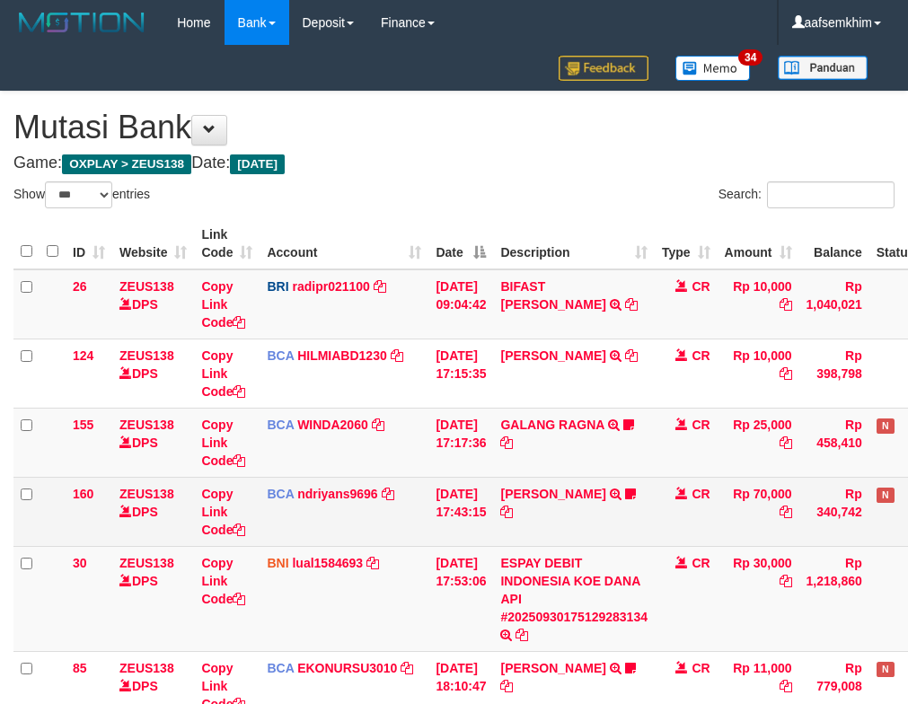
scroll to position [112, 0]
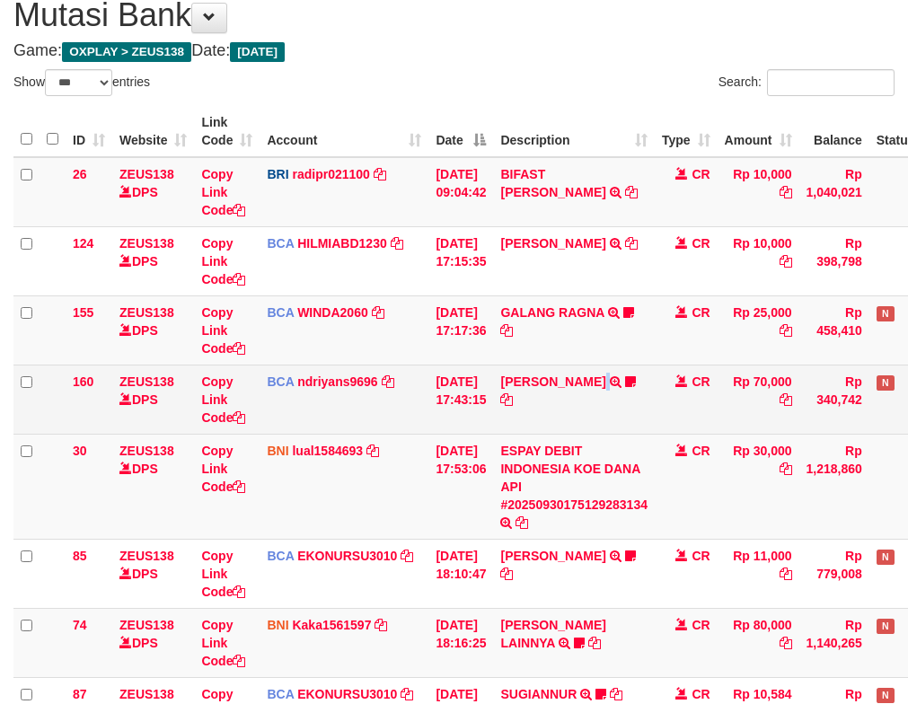
click at [626, 376] on td "HERU SANTOSO TRSF E-BANKING CR 3009/FTSCY/WS95031 70000.00HERU SANTOSO MADARA95" at bounding box center [574, 399] width 162 height 69
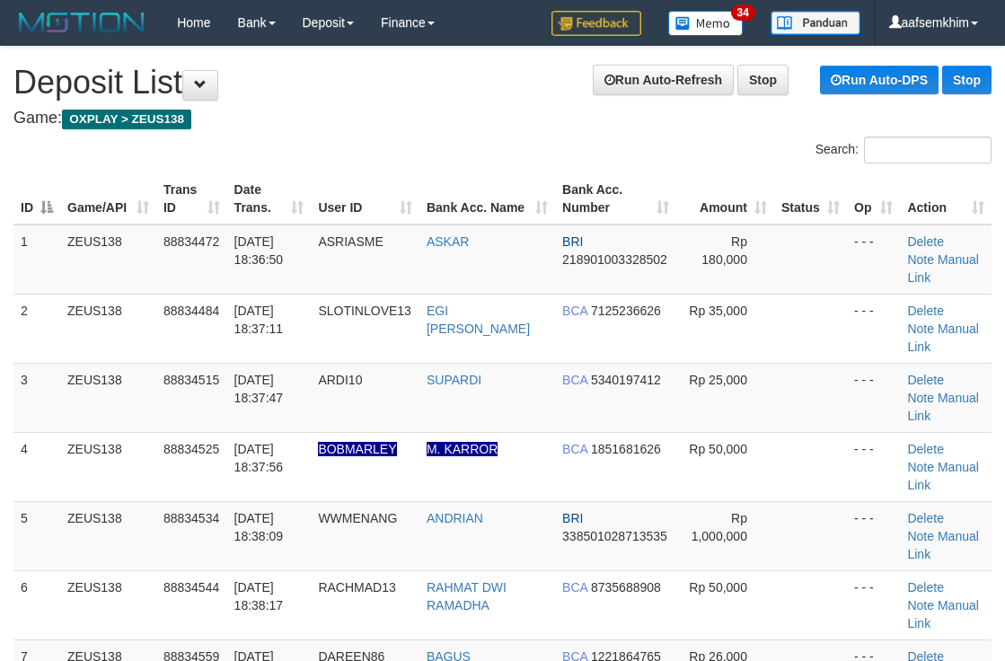
scroll to position [128, 29]
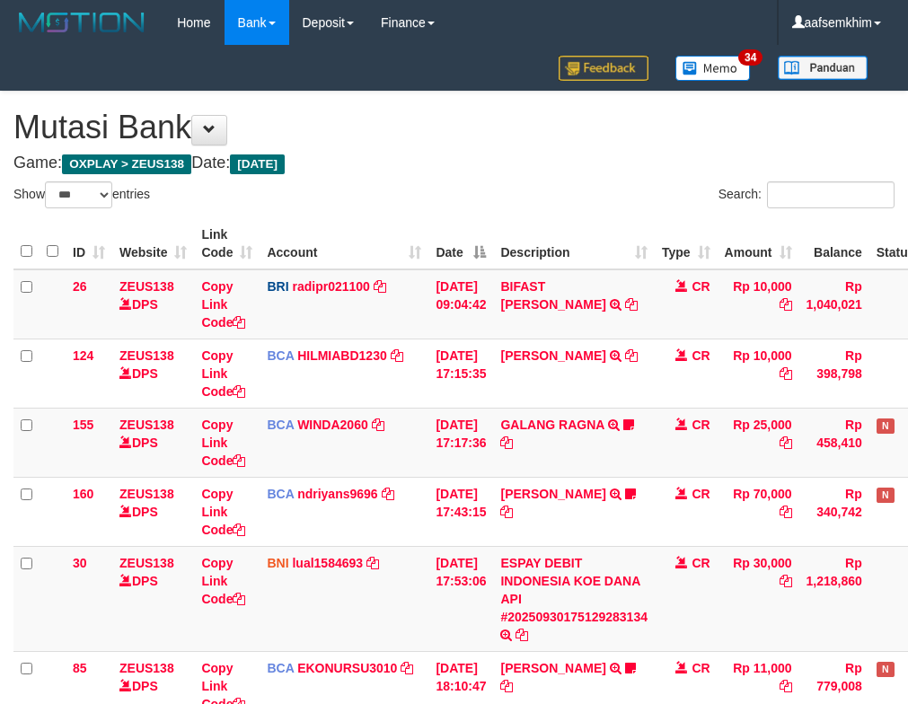
select select "***"
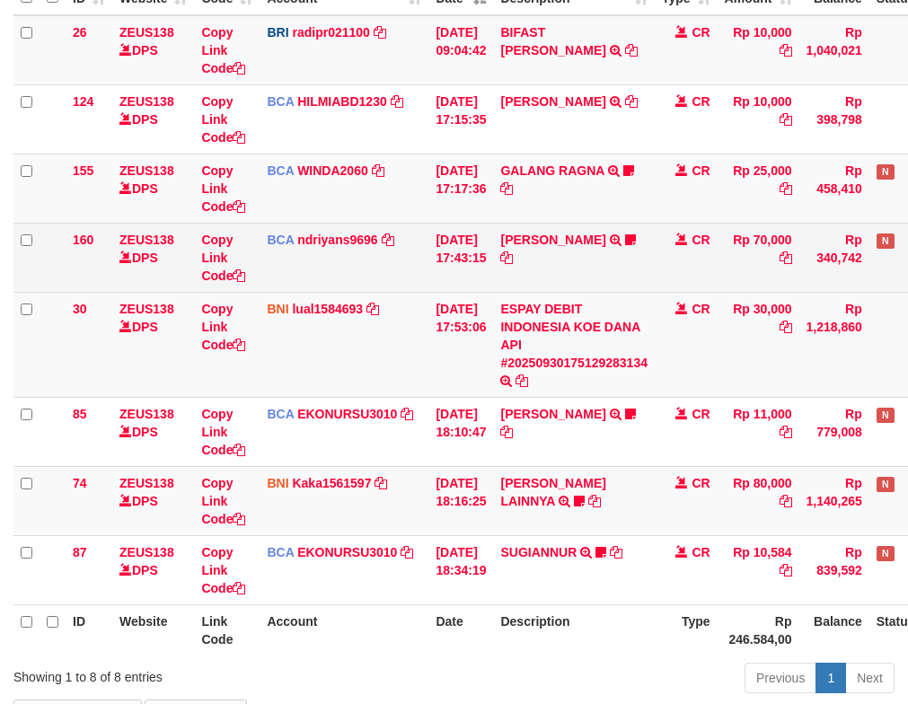
scroll to position [380, 0]
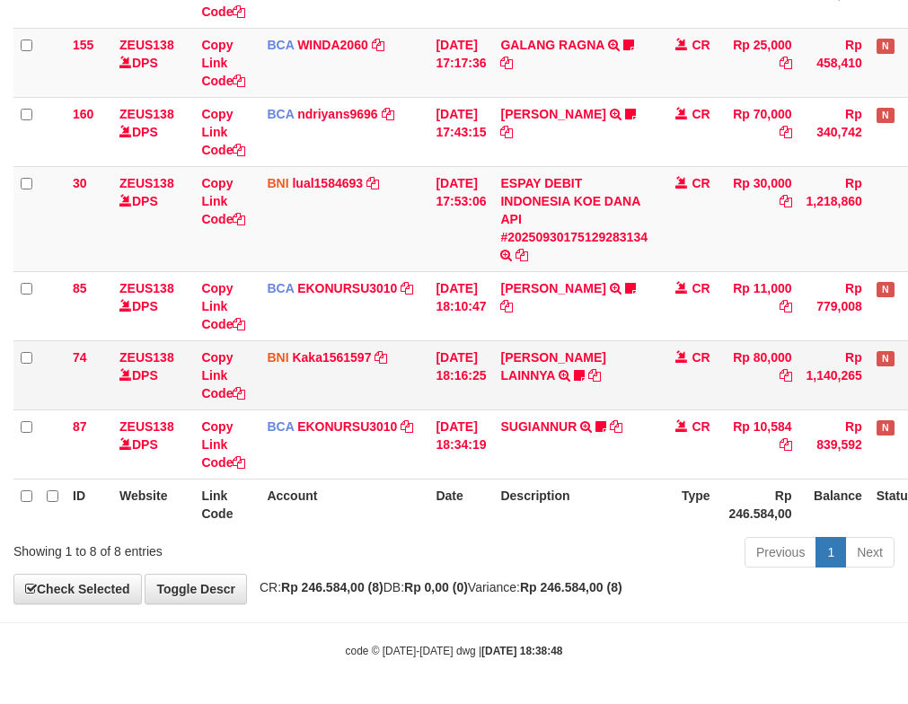
drag, startPoint x: 477, startPoint y: 375, endPoint x: 462, endPoint y: 367, distance: 16.9
click at [471, 371] on td "30/09/2025 18:16:25" at bounding box center [460, 374] width 65 height 69
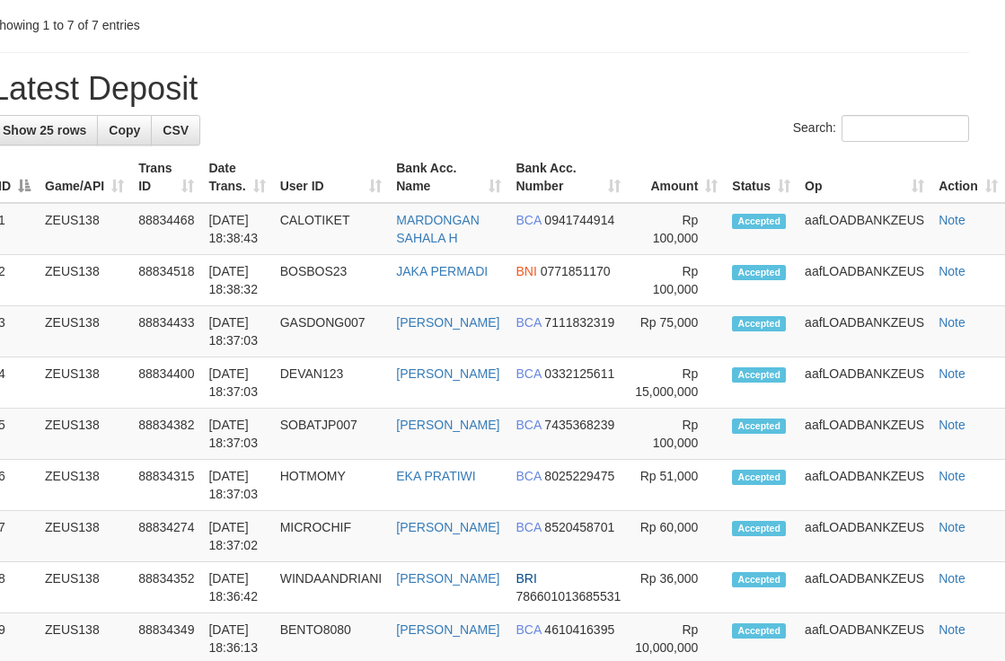
scroll to position [756, 29]
drag, startPoint x: 775, startPoint y: 135, endPoint x: 1014, endPoint y: 127, distance: 239.0
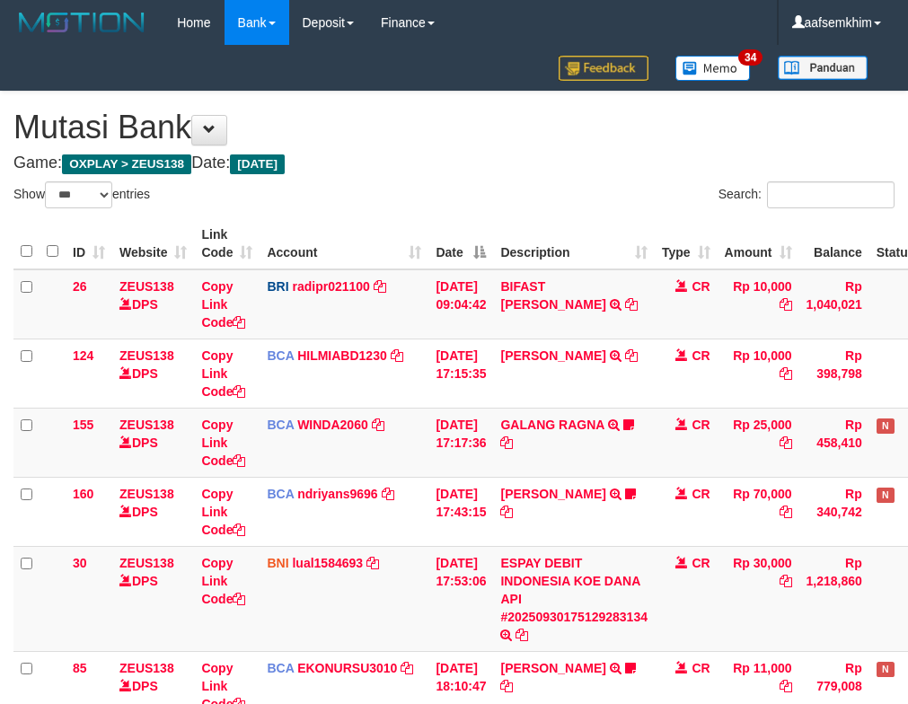
select select "***"
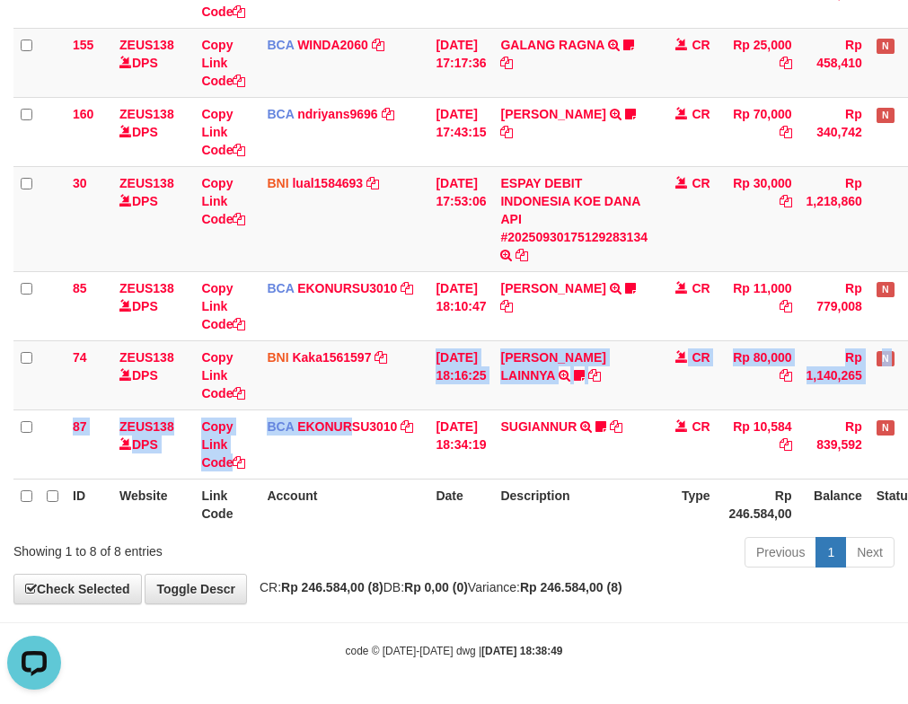
drag, startPoint x: 373, startPoint y: 411, endPoint x: 2, endPoint y: 385, distance: 371.8
click at [313, 436] on tbody "26 ZEUS138 DPS Copy Link Code BRI radipr021100 DPS REYNALDI ADI PRATAMA mutasi_…" at bounding box center [504, 185] width 982 height 590
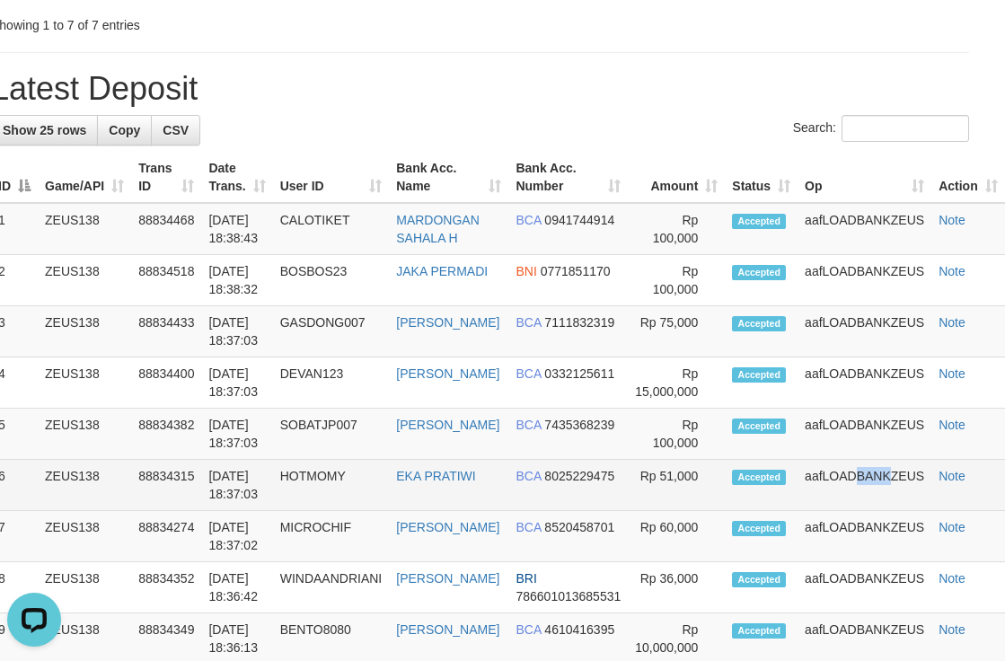
drag, startPoint x: 822, startPoint y: 341, endPoint x: 851, endPoint y: 339, distance: 29.7
click at [842, 460] on td "aafLOADBANKZEUS" at bounding box center [865, 485] width 134 height 51
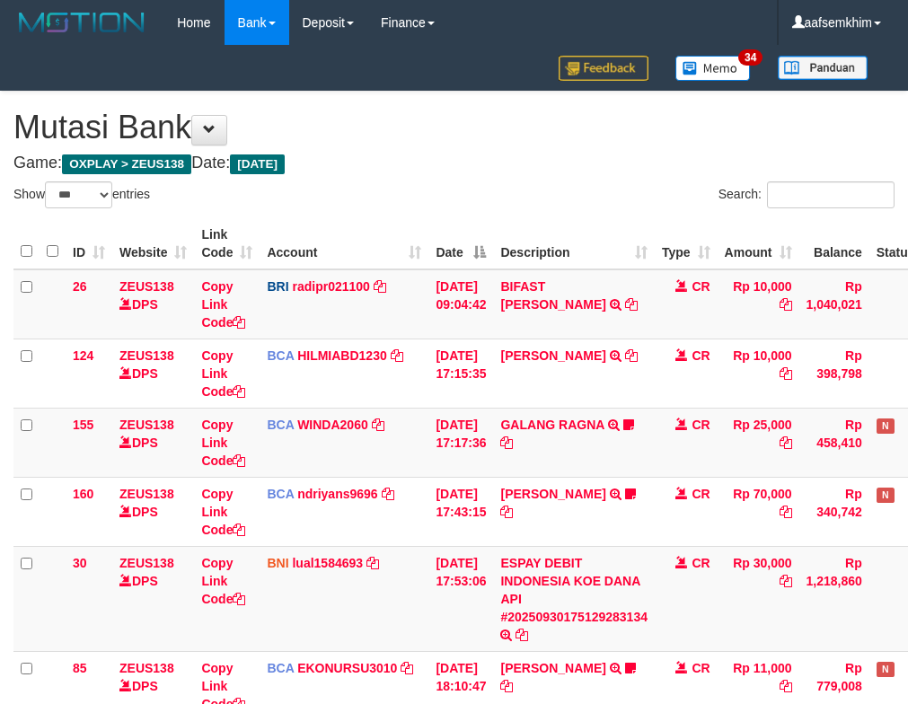
select select "***"
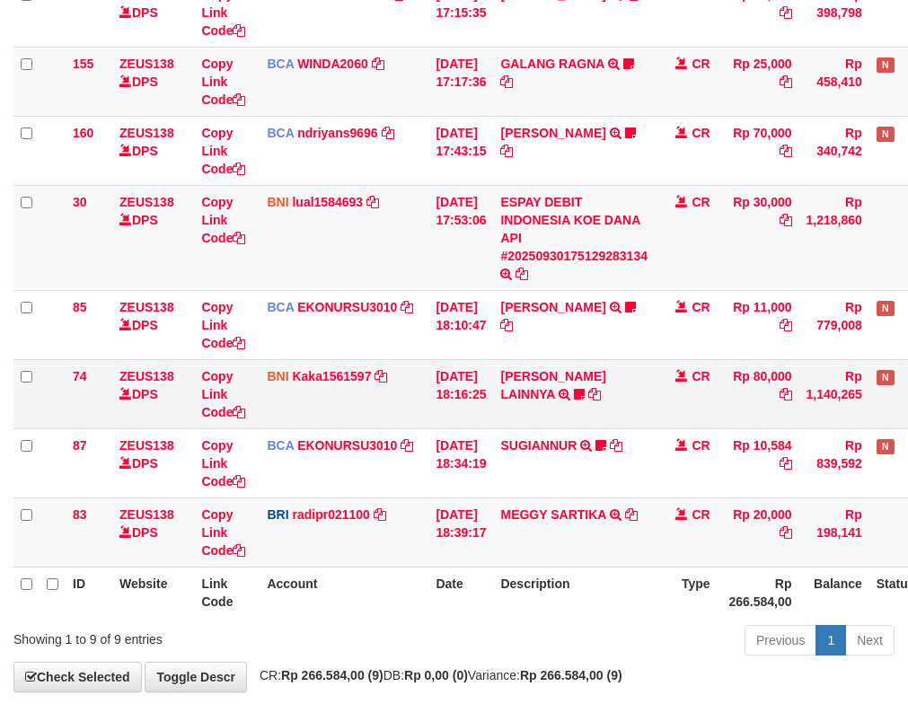
click at [368, 397] on td "BNI Kaka1561597 DPS KARMILA mutasi_20250930_2425 | 74 mutasi_20250930_2425 | 74" at bounding box center [344, 393] width 169 height 69
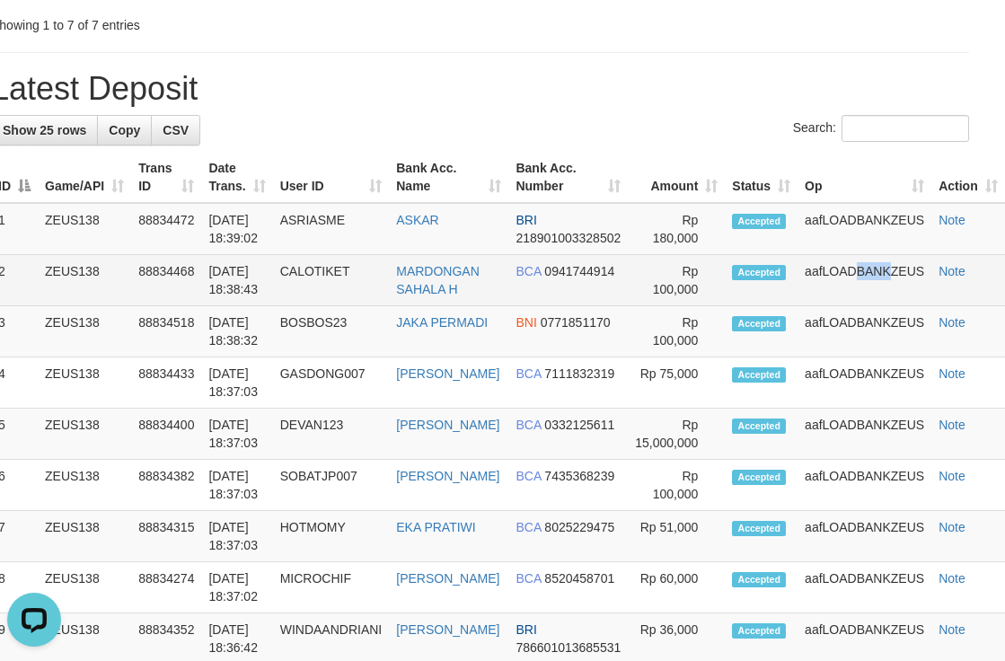
click at [838, 255] on td "aafLOADBANKZEUS" at bounding box center [865, 280] width 134 height 51
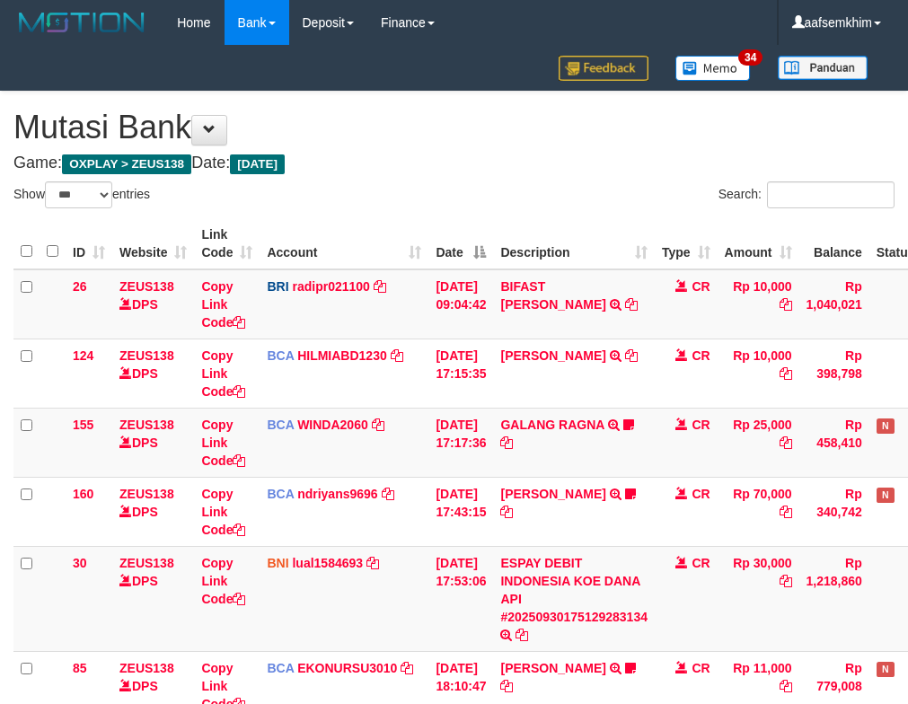
select select "***"
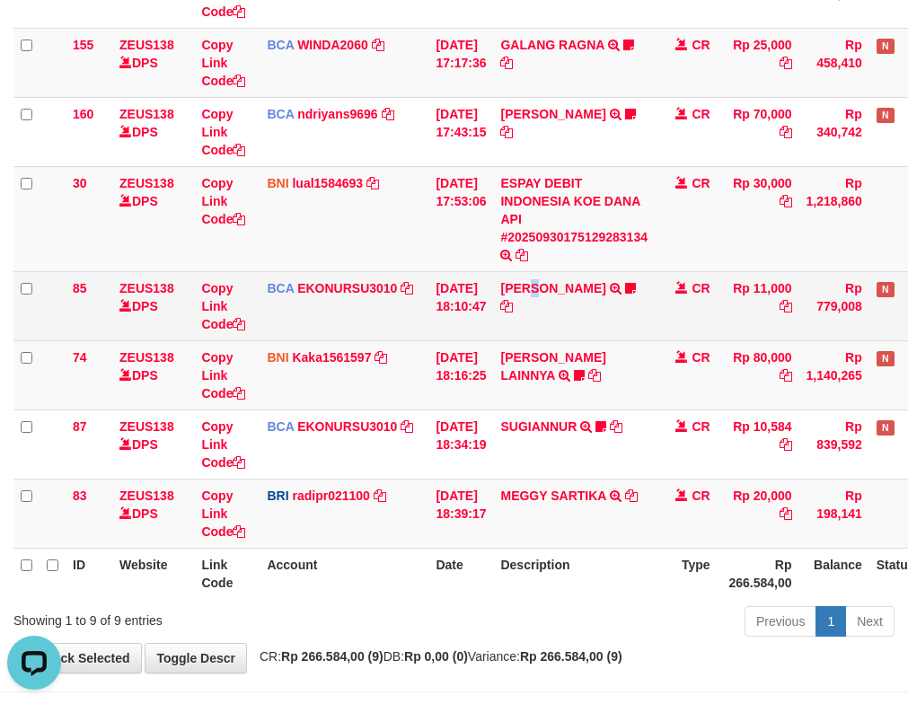
click at [548, 319] on td "ISMAIL TRSF E-BANKING CR 3009/FTSCY/WS95051 11000.002025093001470832 TRFDN-ISMA…" at bounding box center [574, 305] width 162 height 69
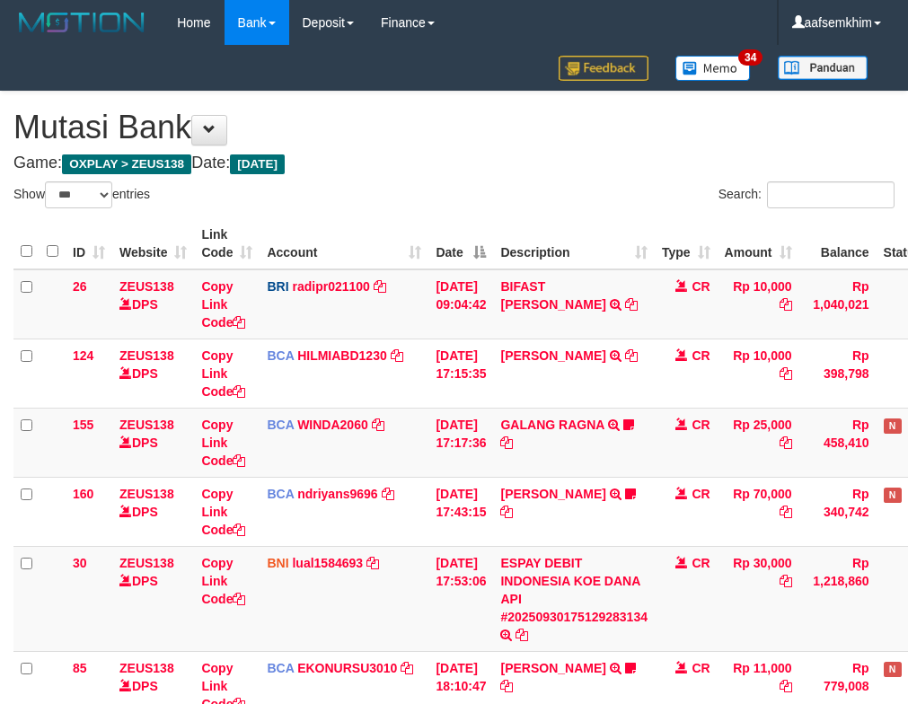
select select "***"
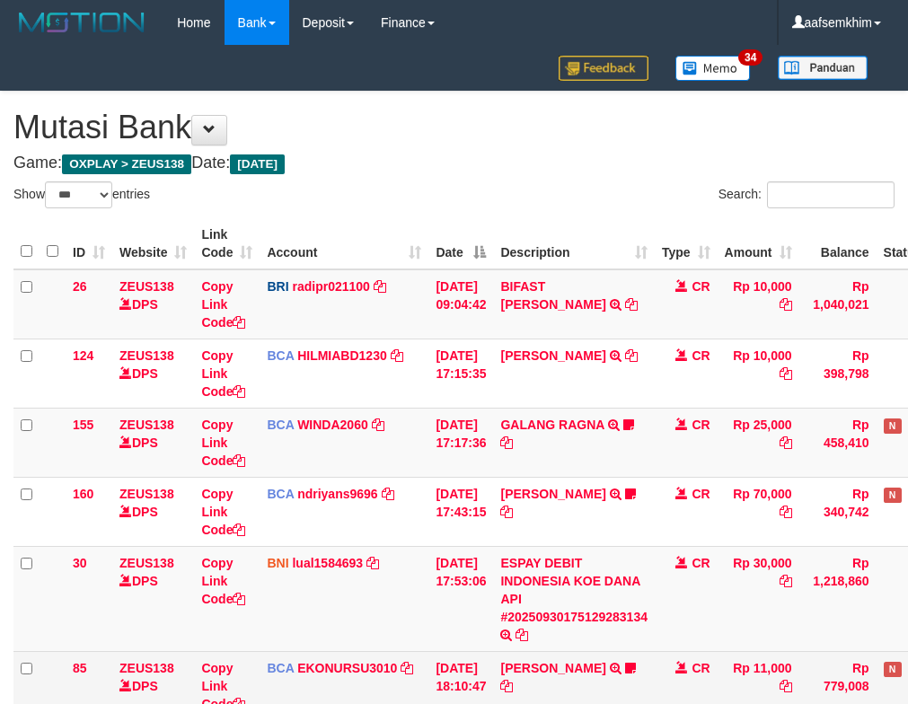
scroll to position [361, 0]
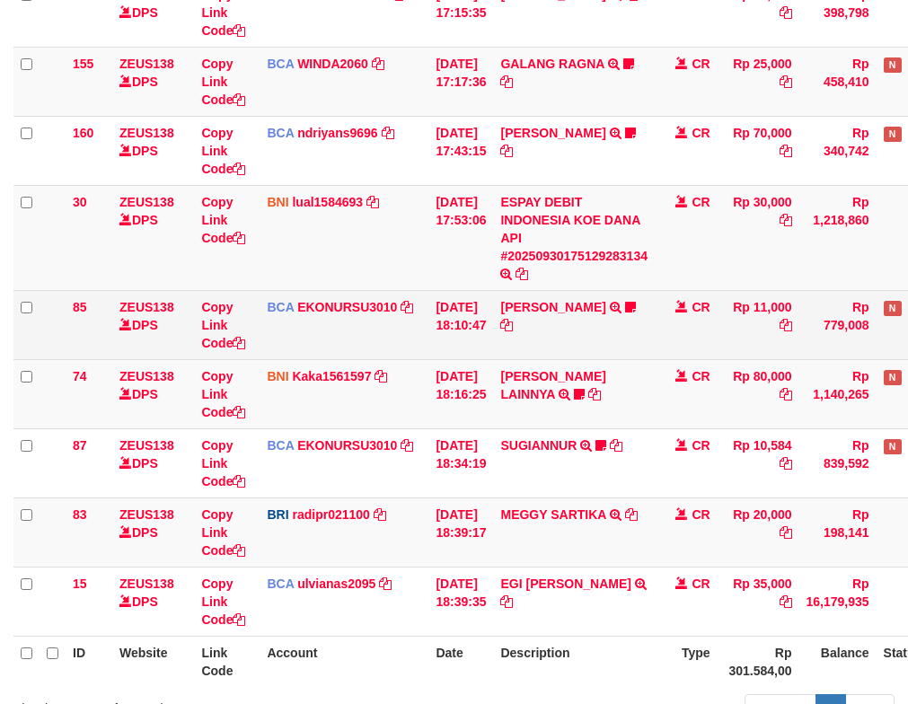
click at [476, 304] on td "30/09/2025 18:10:47" at bounding box center [460, 324] width 65 height 69
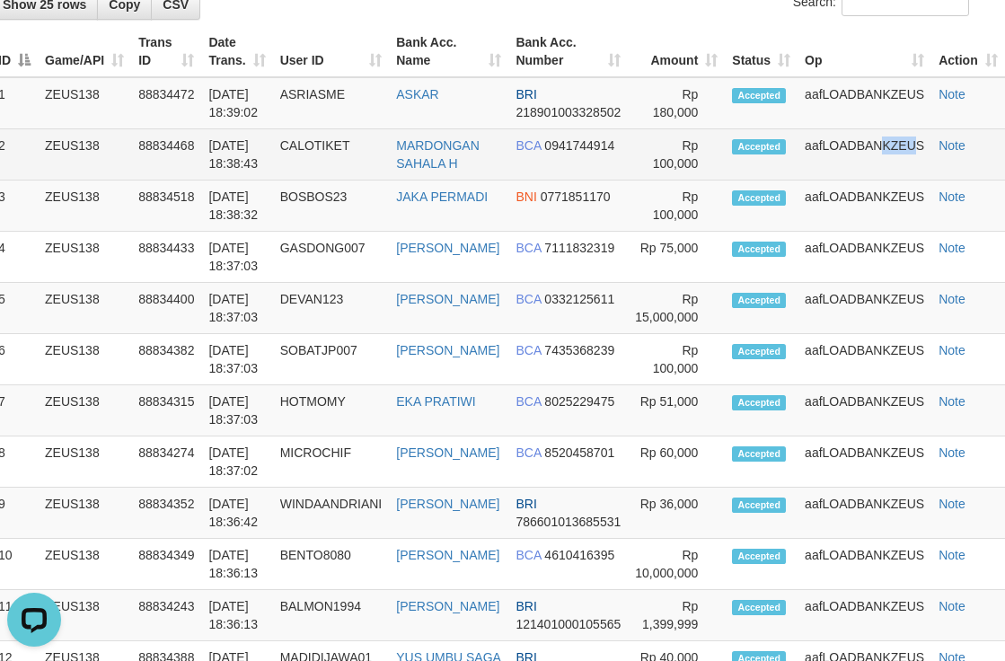
drag, startPoint x: 817, startPoint y: 158, endPoint x: 981, endPoint y: 166, distance: 163.7
click at [872, 158] on td "aafLOADBANKZEUS" at bounding box center [865, 154] width 134 height 51
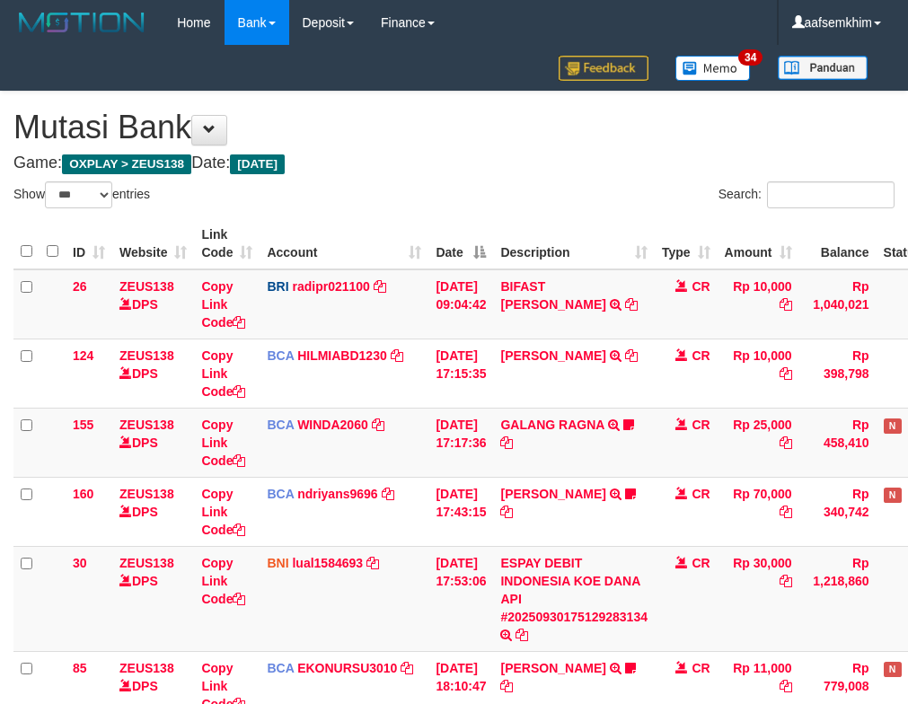
select select "***"
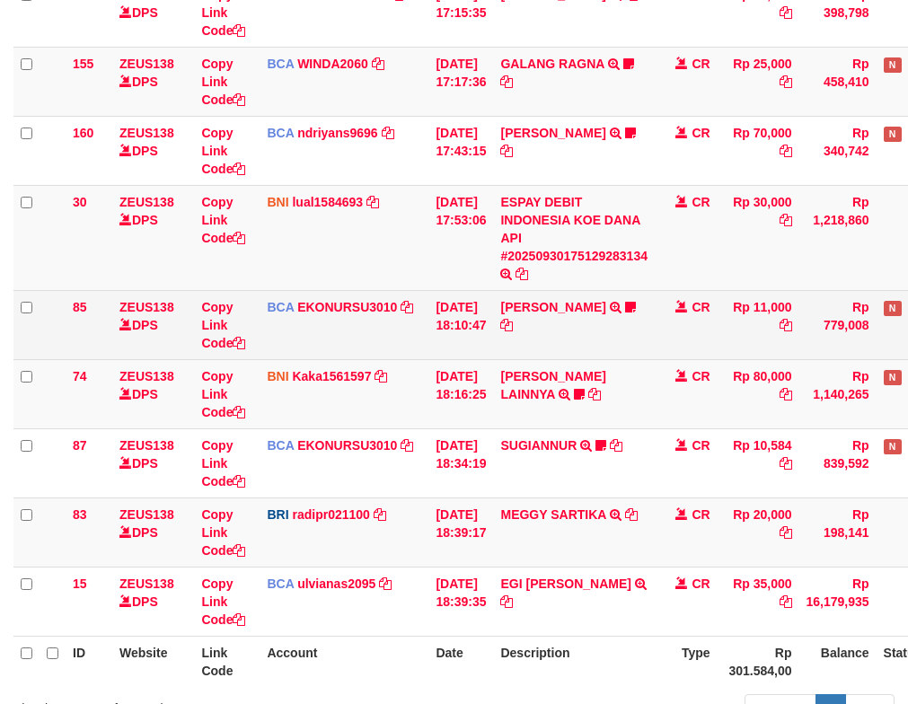
click at [631, 339] on td "ISMAIL TRSF E-BANKING CR 3009/FTSCY/WS95051 11000.002025093001470832 TRFDN-ISMA…" at bounding box center [574, 324] width 162 height 69
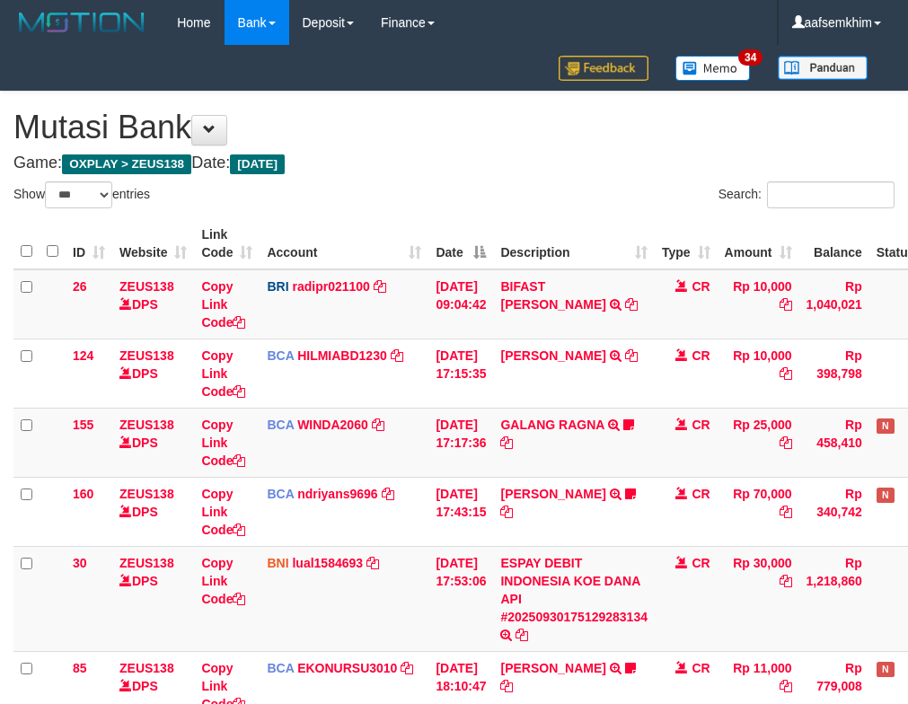
select select "***"
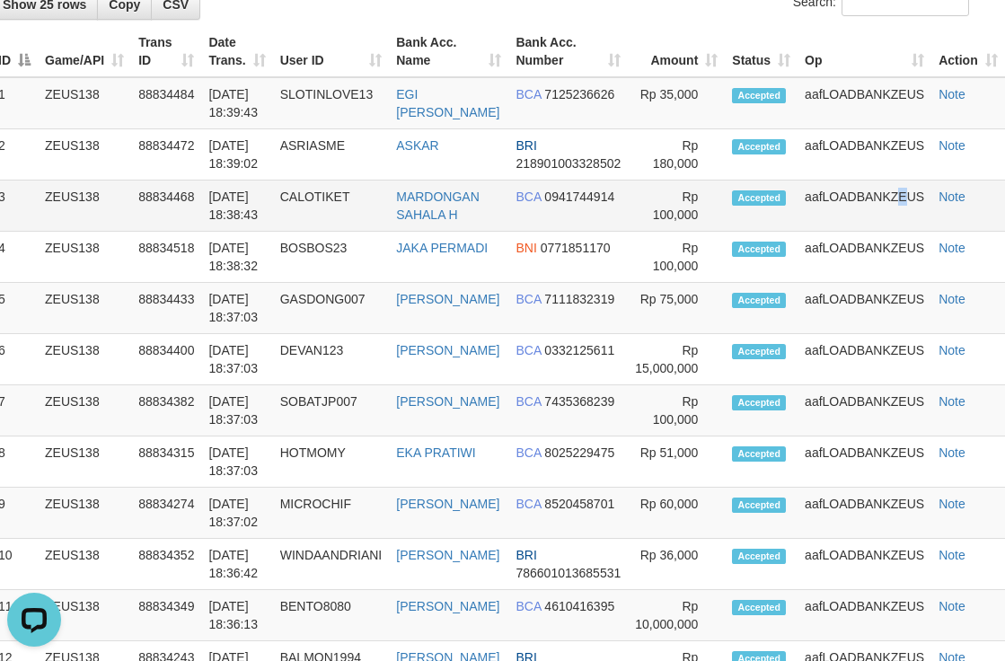
drag, startPoint x: 843, startPoint y: 201, endPoint x: 928, endPoint y: 199, distance: 84.4
click at [859, 197] on td "aafLOADBANKZEUS" at bounding box center [865, 206] width 134 height 51
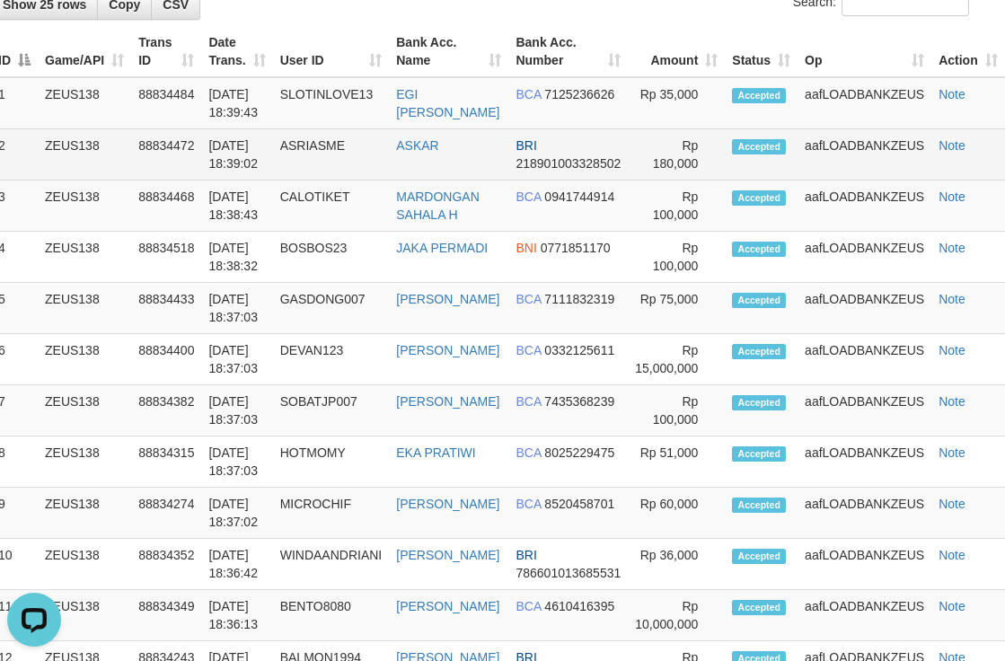
drag, startPoint x: 708, startPoint y: 156, endPoint x: 727, endPoint y: 151, distance: 20.5
click at [726, 152] on tr "2 ZEUS138 88834472 30/09/2025 18:39:02 ASRIASME ASKAR BRI 218901003328502 Rp 18…" at bounding box center [498, 154] width 1014 height 51
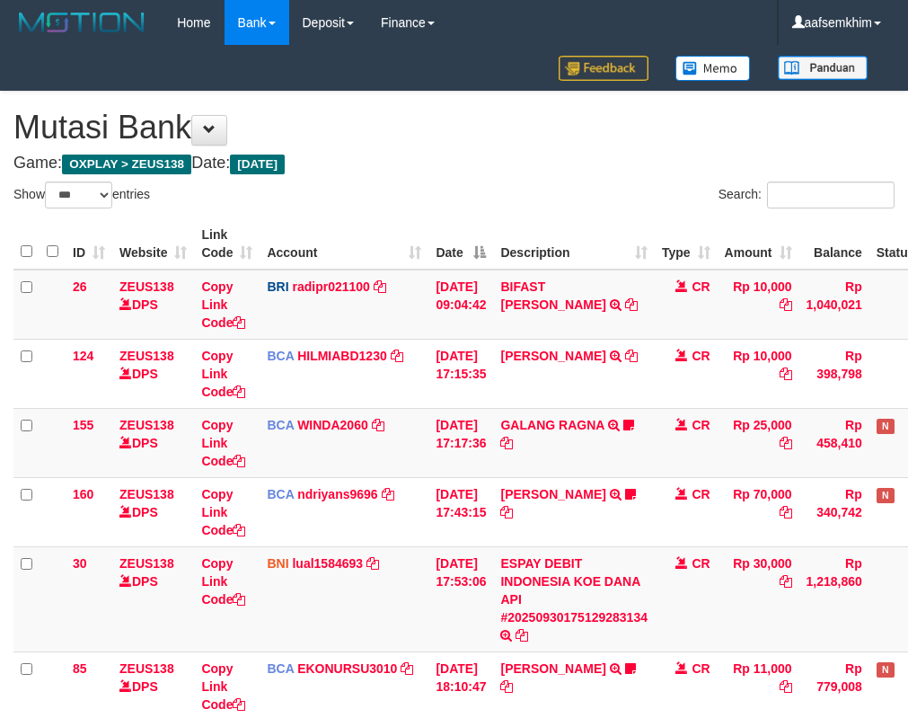
select select "***"
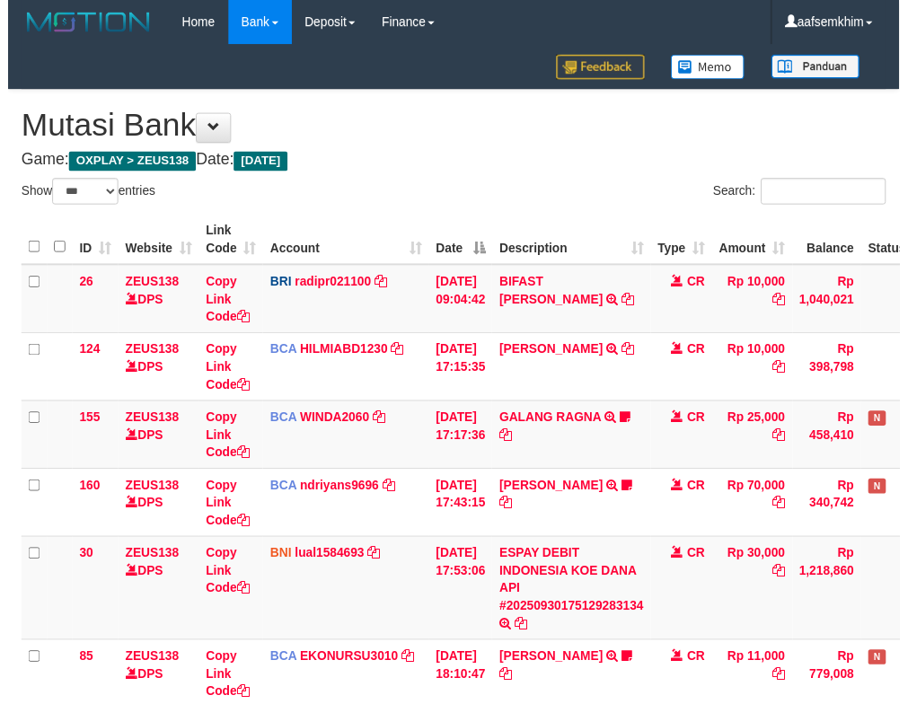
scroll to position [361, 0]
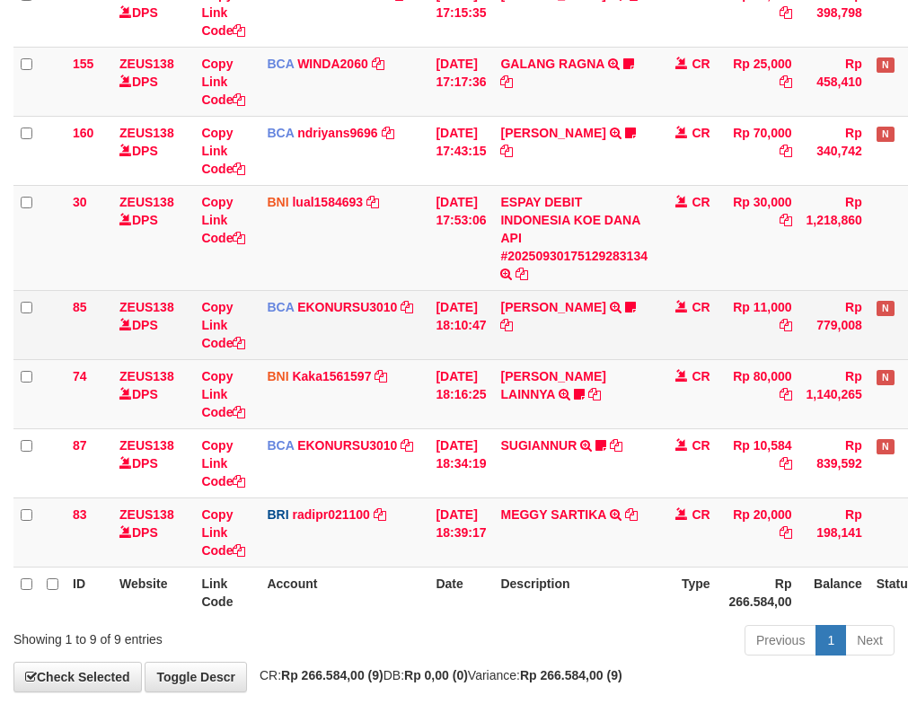
click at [677, 302] on td "CR" at bounding box center [686, 324] width 63 height 69
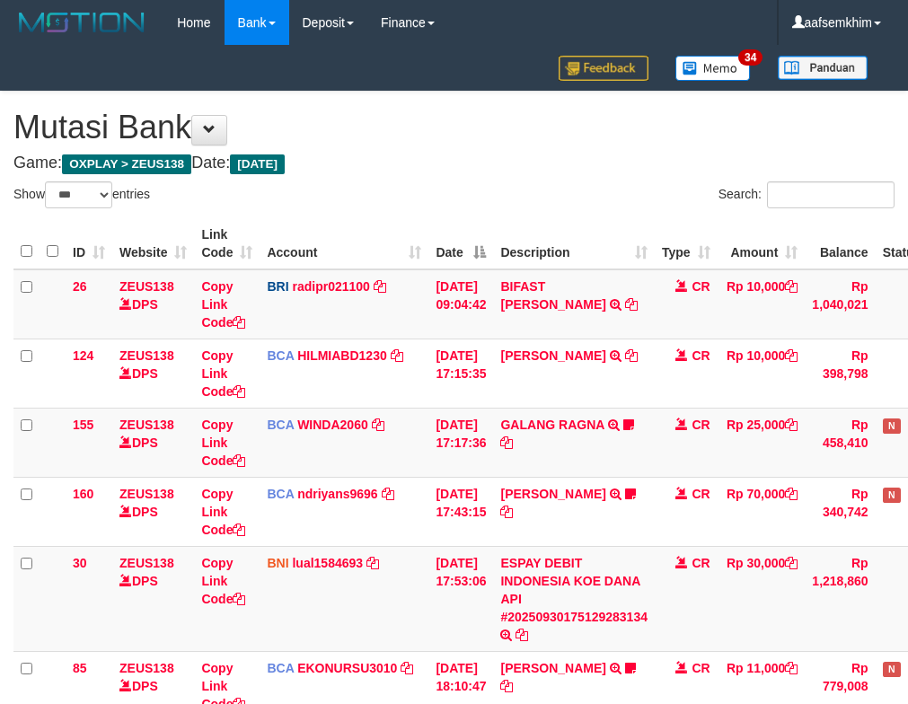
select select "***"
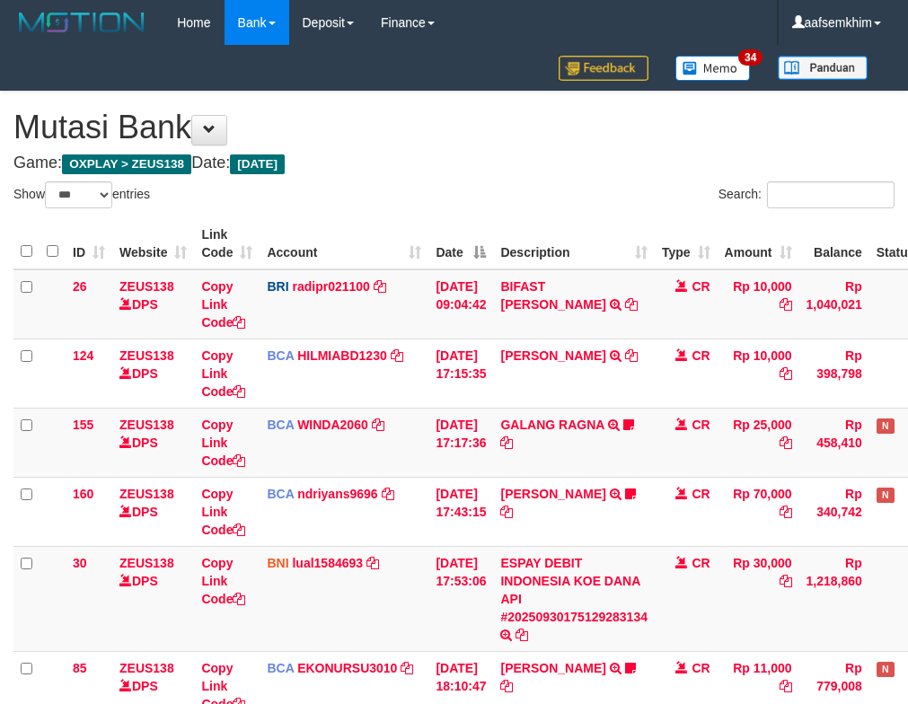
select select "***"
click at [632, 651] on td "ISMAIL TRSF E-BANKING CR 3009/FTSCY/WS95051 11000.002025093001470832 TRFDN-[PER…" at bounding box center [574, 685] width 162 height 69
select select "***"
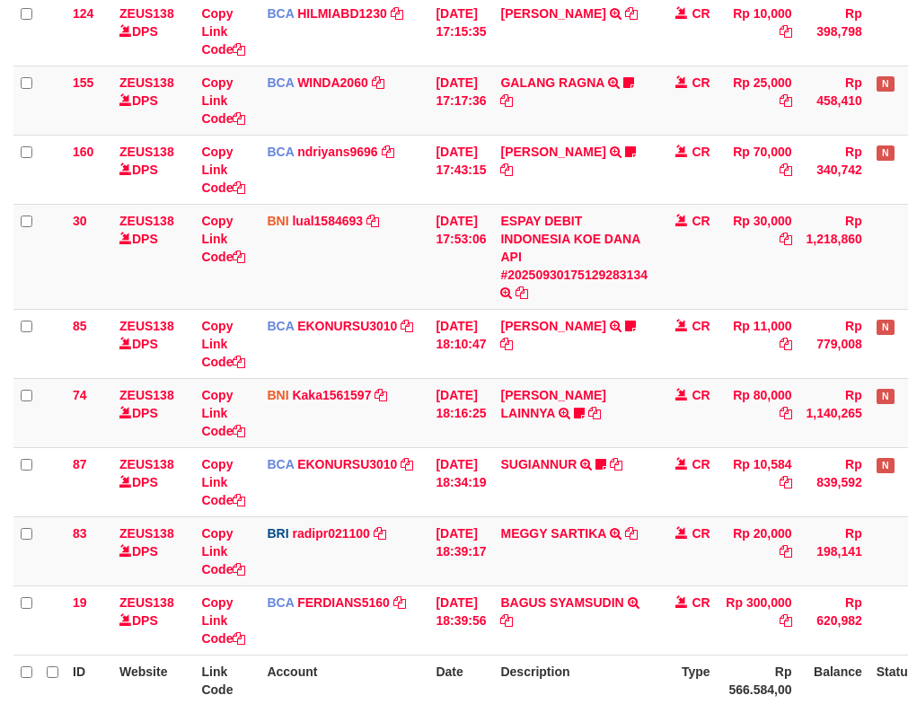
scroll to position [361, 0]
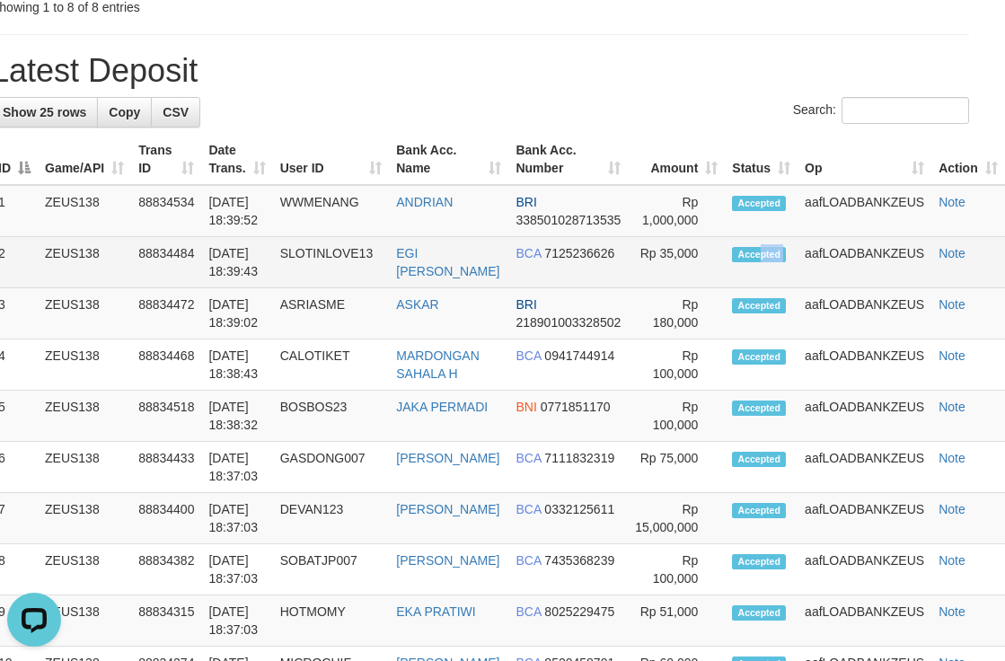
drag, startPoint x: 779, startPoint y: 166, endPoint x: 839, endPoint y: 166, distance: 60.2
click at [825, 237] on tr "2 ZEUS138 88834484 30/09/2025 18:39:43 SLOTINLOVE13 EGI ILHAM PRIBADI BCA 71252…" at bounding box center [498, 262] width 1014 height 51
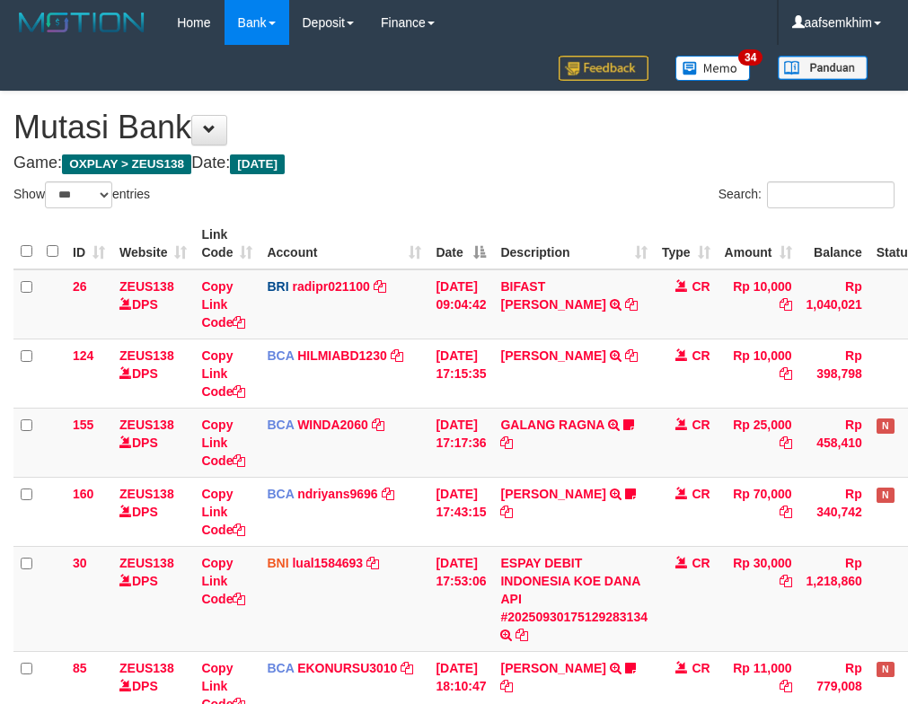
select select "***"
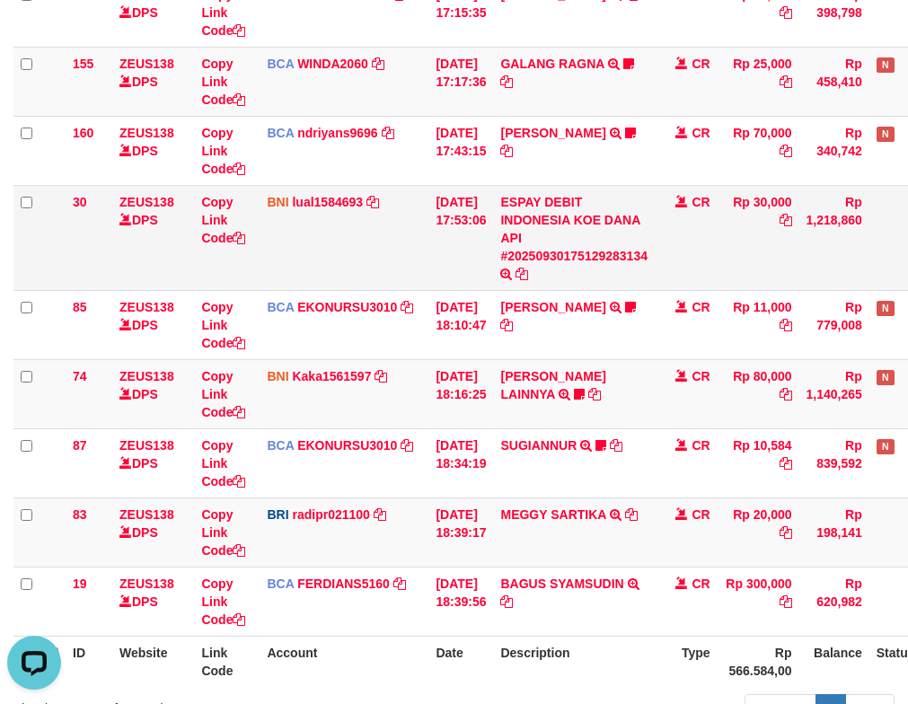
click at [194, 222] on tr "30 ZEUS138 DPS Copy Link Code BNI lual1584693 DPS LUCKY ALAMSYAH mutasi_2025093…" at bounding box center [504, 237] width 982 height 105
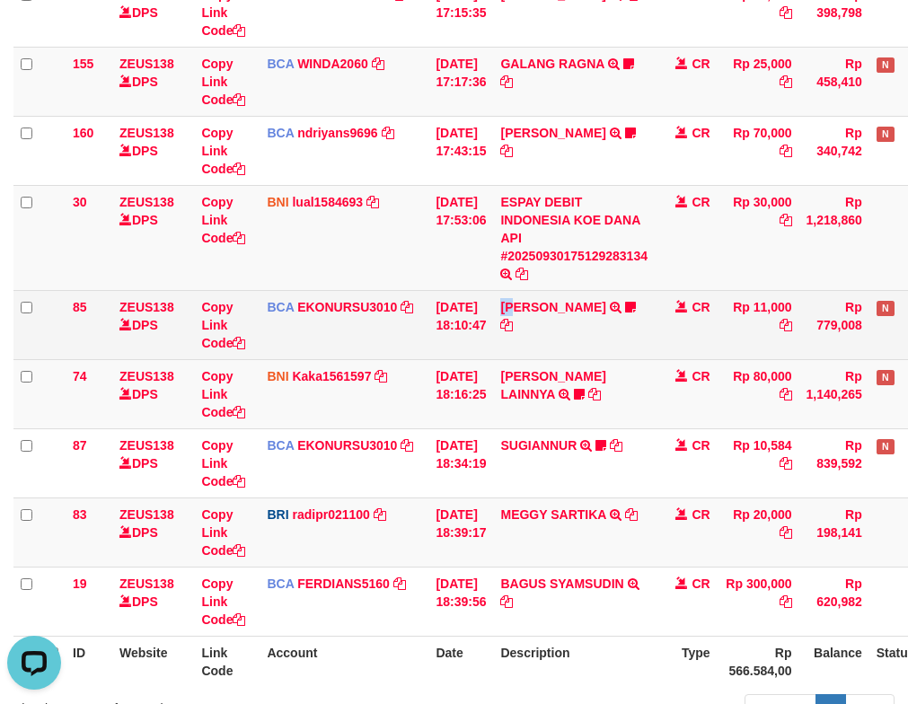
click at [527, 295] on td "ISMAIL TRSF E-BANKING CR 3009/FTSCY/WS95051 11000.002025093001470832 TRFDN-ISMA…" at bounding box center [574, 324] width 162 height 69
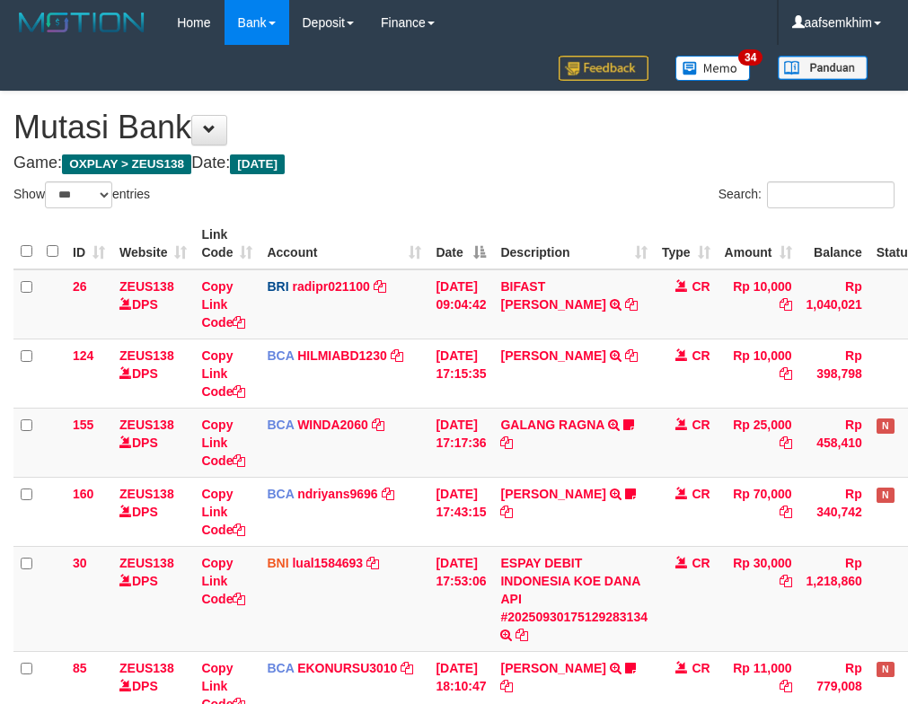
select select "***"
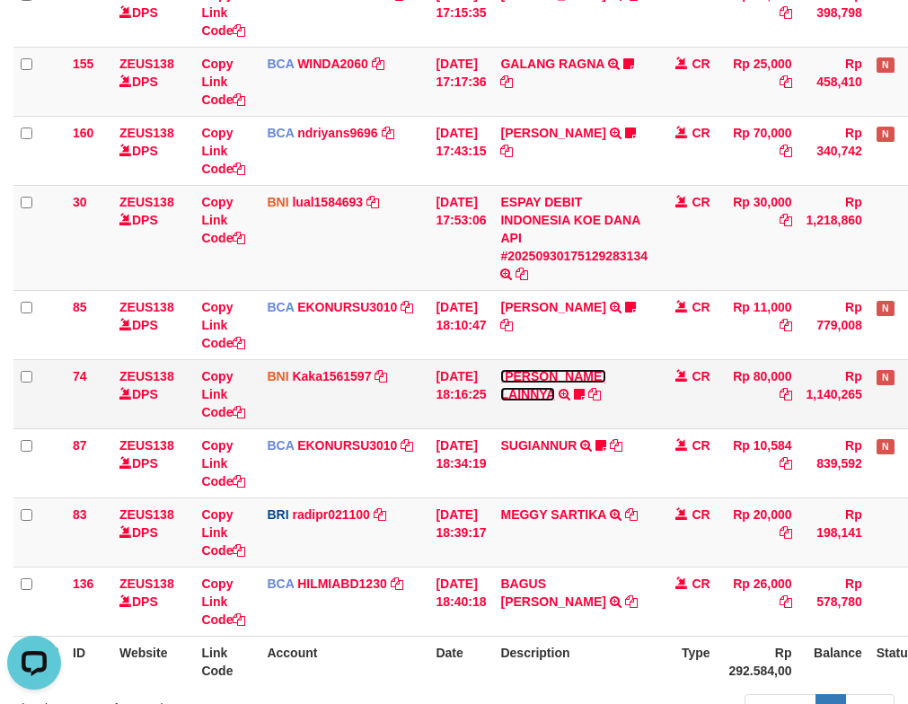
click at [544, 388] on link "HENDRIK SETIAWAN LAINNYA" at bounding box center [552, 385] width 105 height 32
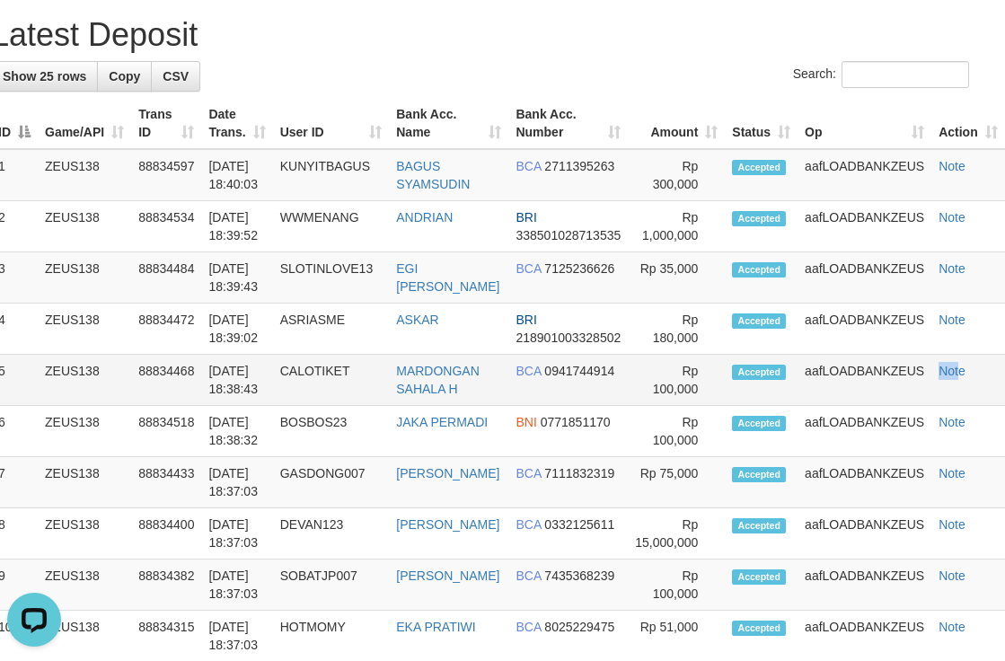
drag, startPoint x: 932, startPoint y: 328, endPoint x: 986, endPoint y: 318, distance: 54.8
click at [969, 355] on tr "5 ZEUS138 88834468 30/09/2025 18:38:43 CALOTIKET MARDONGAN SAHALA H BCA 0941744…" at bounding box center [498, 380] width 1014 height 51
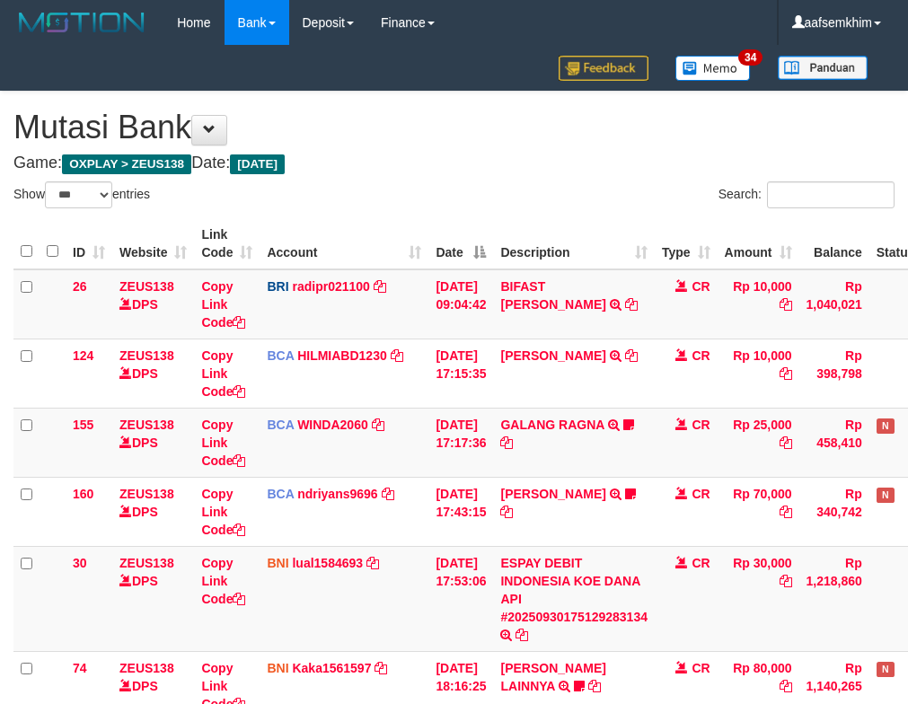
select select "***"
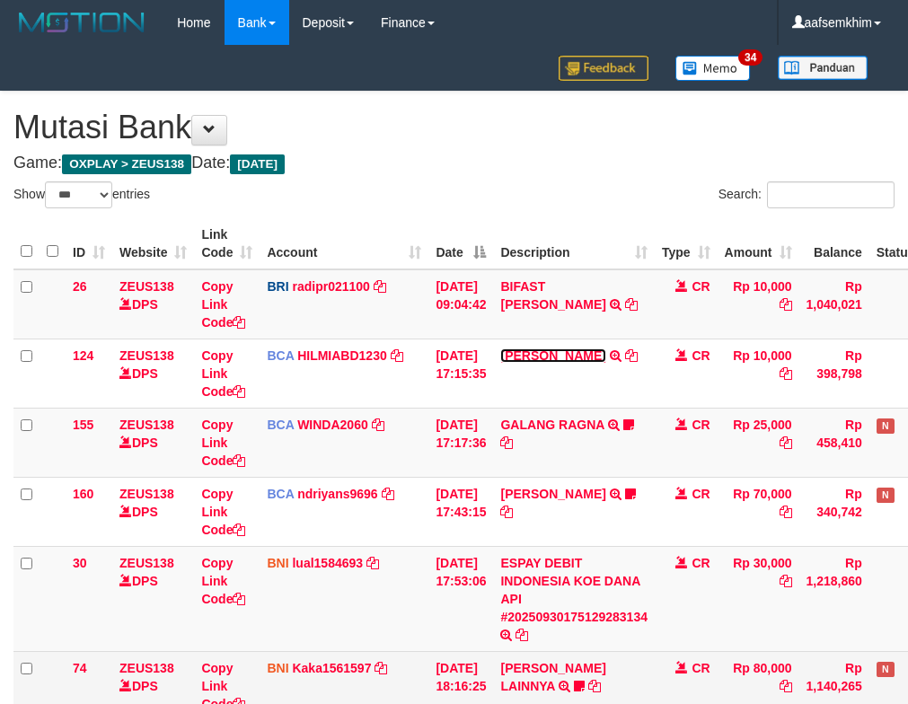
scroll to position [311, 0]
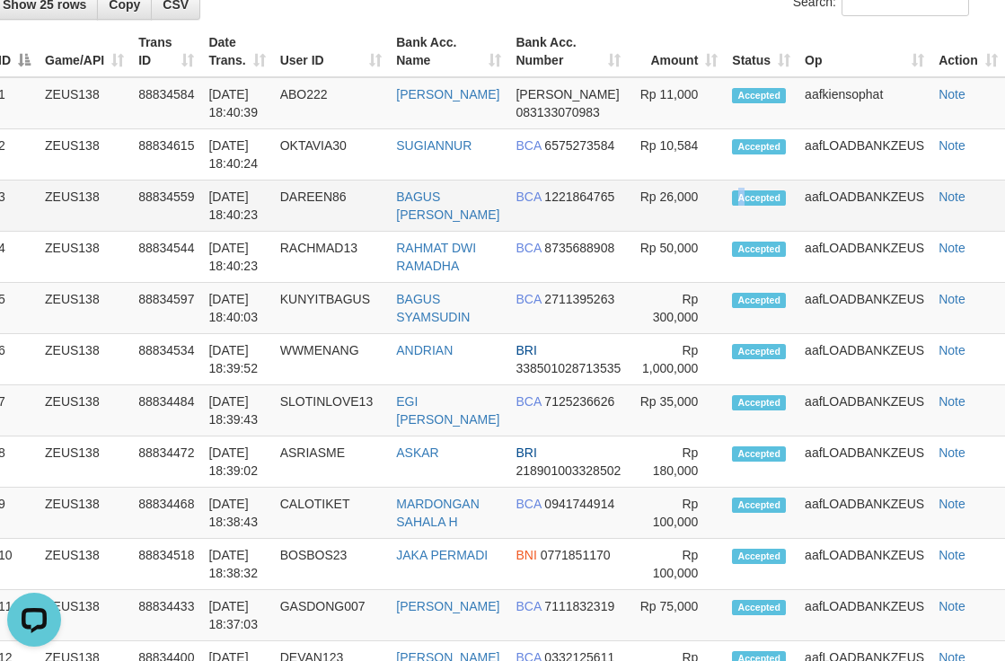
drag, startPoint x: 722, startPoint y: 225, endPoint x: 784, endPoint y: 226, distance: 62.0
click at [760, 228] on tr "3 ZEUS138 88834559 [DATE] 18:40:23 DAREEN86 BAGUS [PERSON_NAME] BCA 1221864765 …" at bounding box center [498, 206] width 1014 height 51
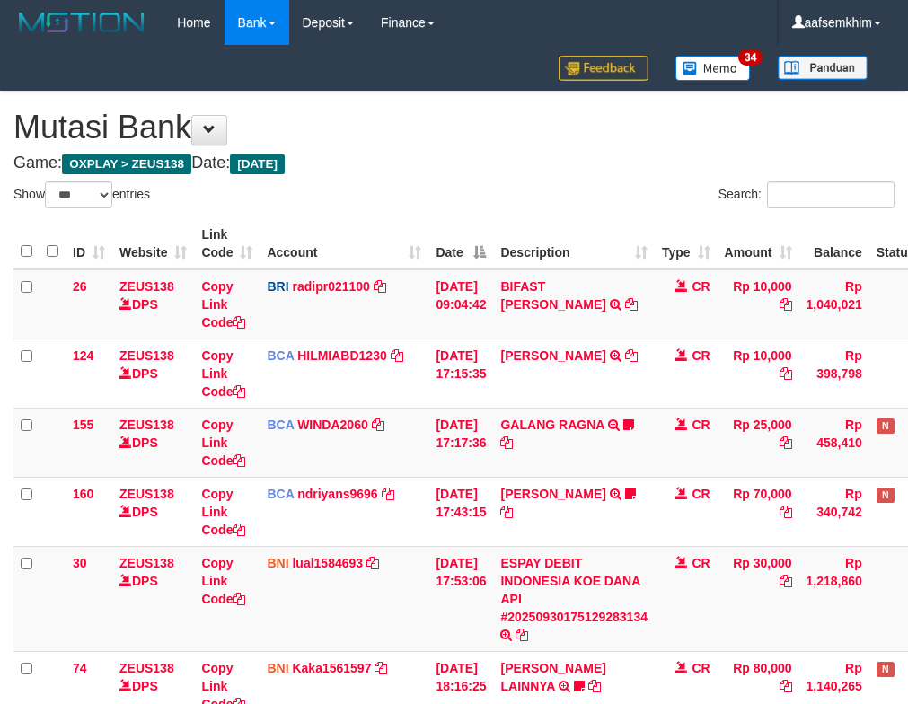
select select "***"
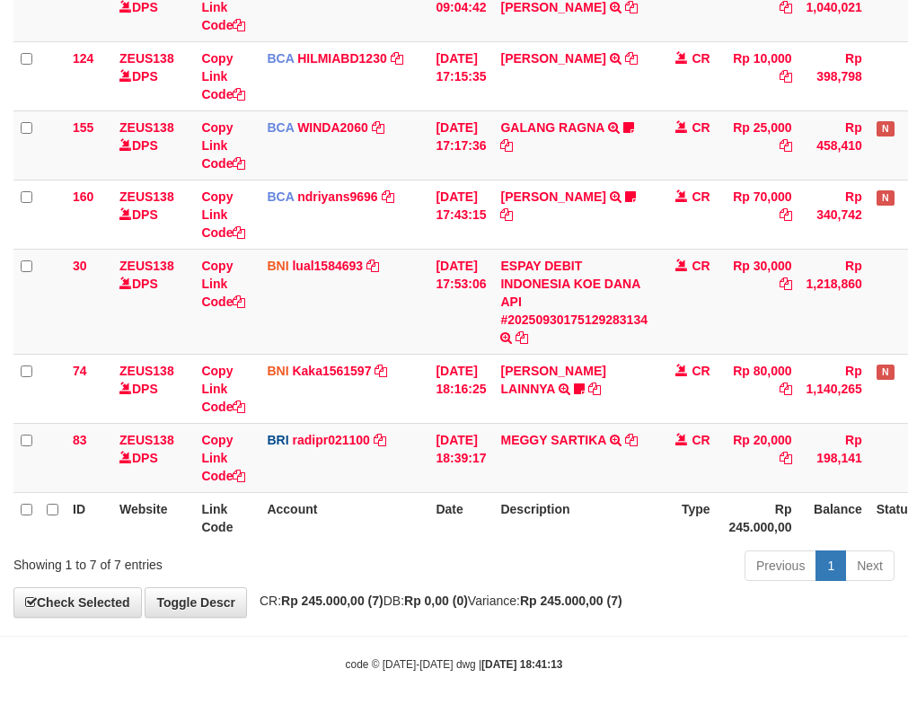
click at [445, 312] on tr "30 ZEUS138 DPS Copy Link Code BNI lual1584693 DPS LUCKY ALAMSYAH mutasi_2025093…" at bounding box center [504, 301] width 982 height 105
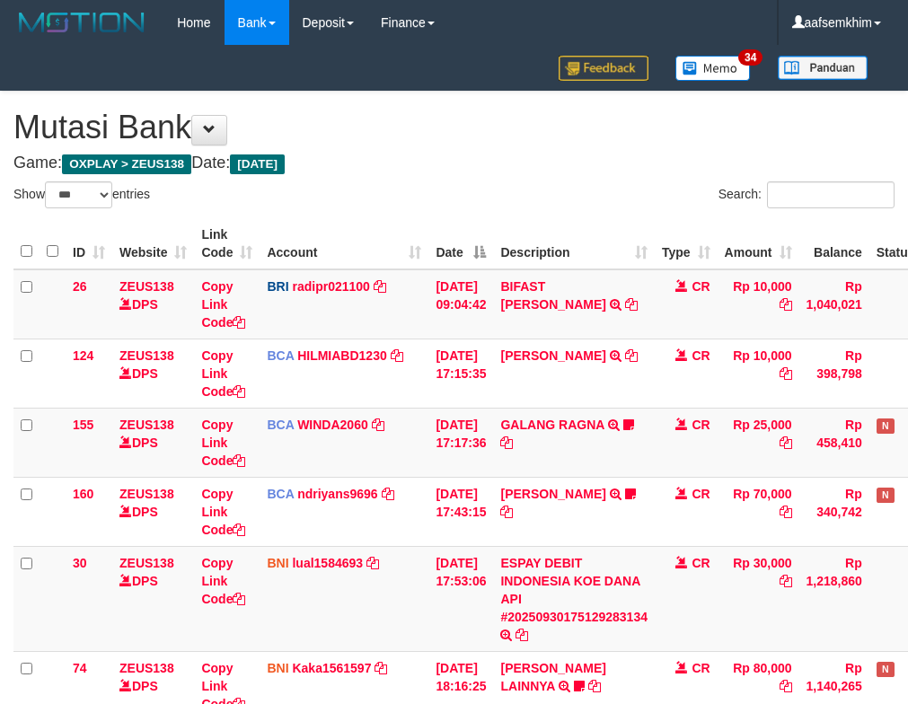
select select "***"
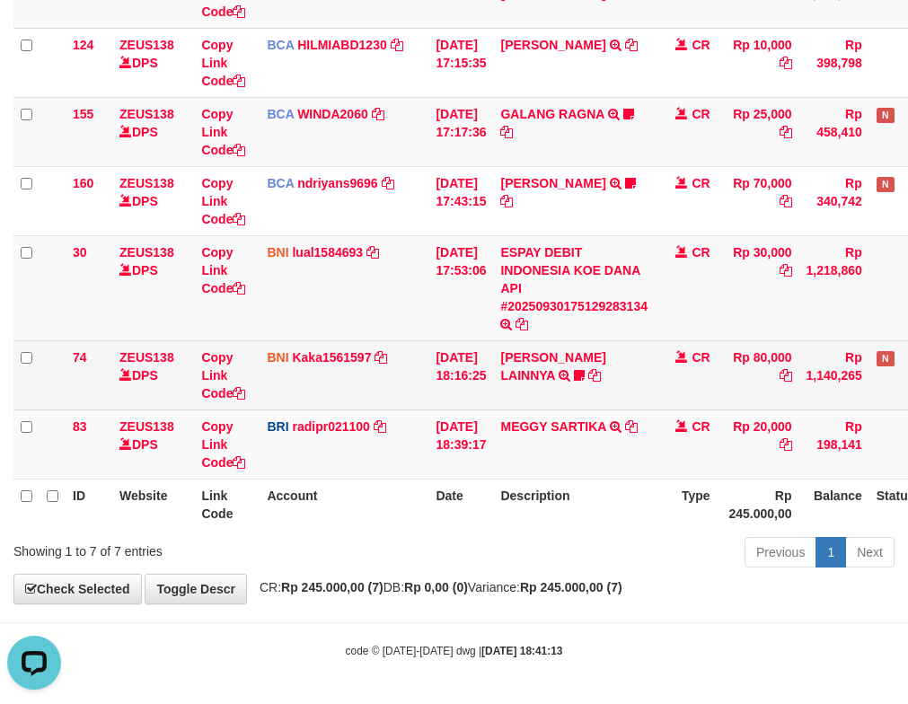
drag, startPoint x: 483, startPoint y: 376, endPoint x: 482, endPoint y: 402, distance: 26.1
click at [484, 403] on td "30/09/2025 18:16:25" at bounding box center [460, 374] width 65 height 69
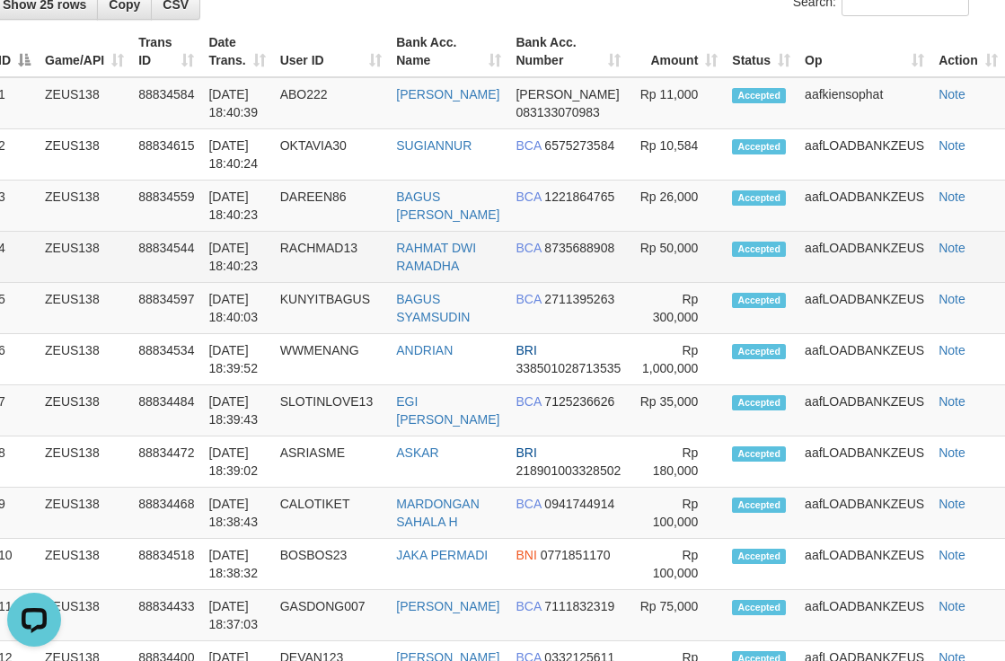
click at [718, 240] on tr "4 ZEUS138 88834544 30/09/2025 18:40:23 RACHMAD13 RAHMAT DWI RAMADHA BCA 8735688…" at bounding box center [498, 257] width 1014 height 51
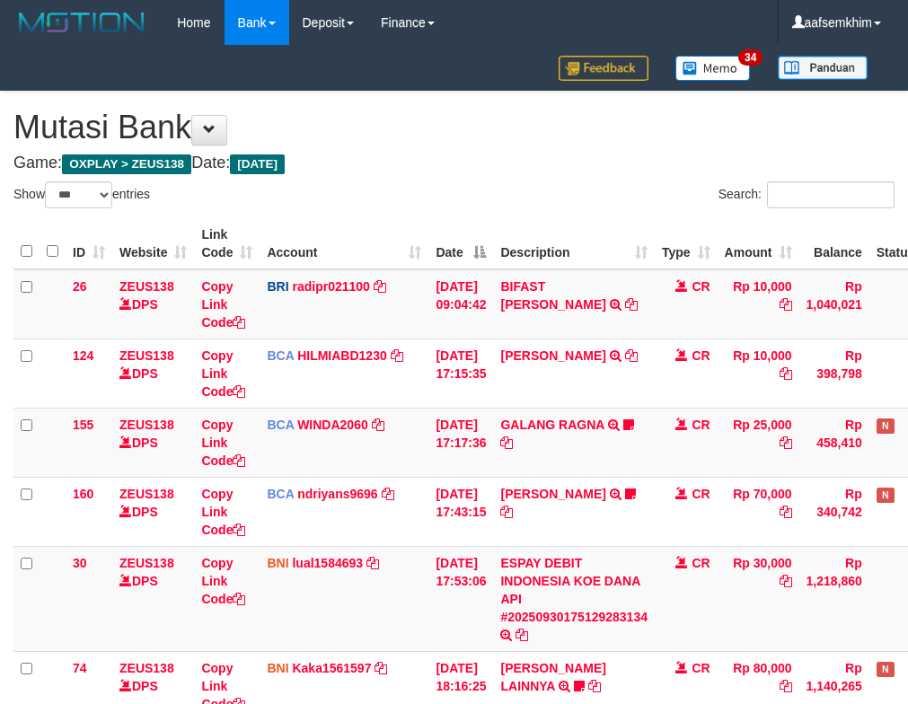
select select "***"
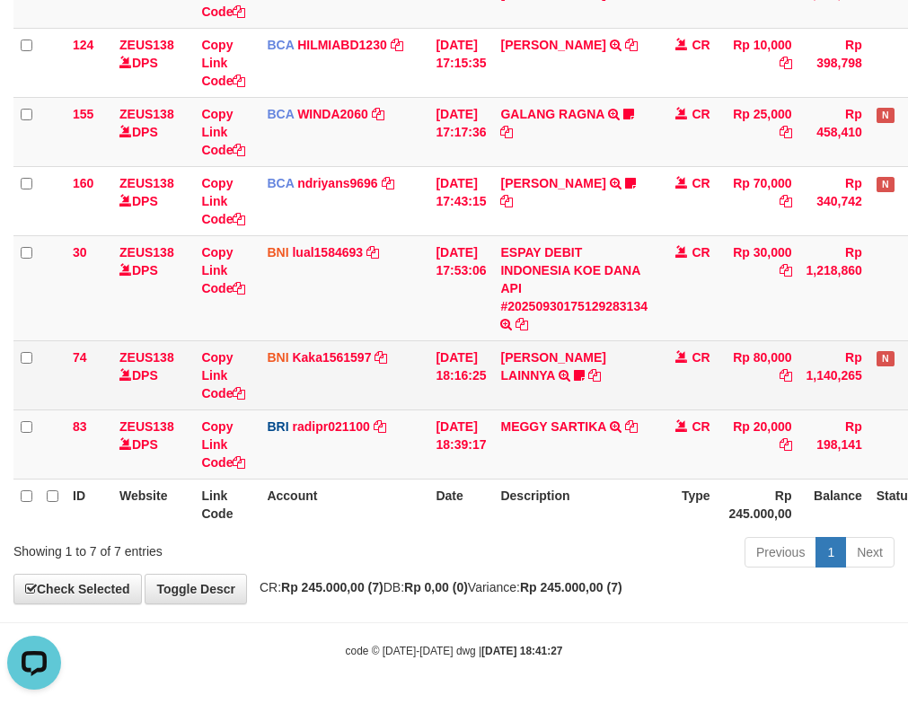
click at [597, 389] on td "HENDRIK SETIAWAN LAINNYA TRF/PAY/TOP-UP ECHANNEL HENDRIK SETIAWAN LAINNYA ABD12…" at bounding box center [574, 374] width 162 height 69
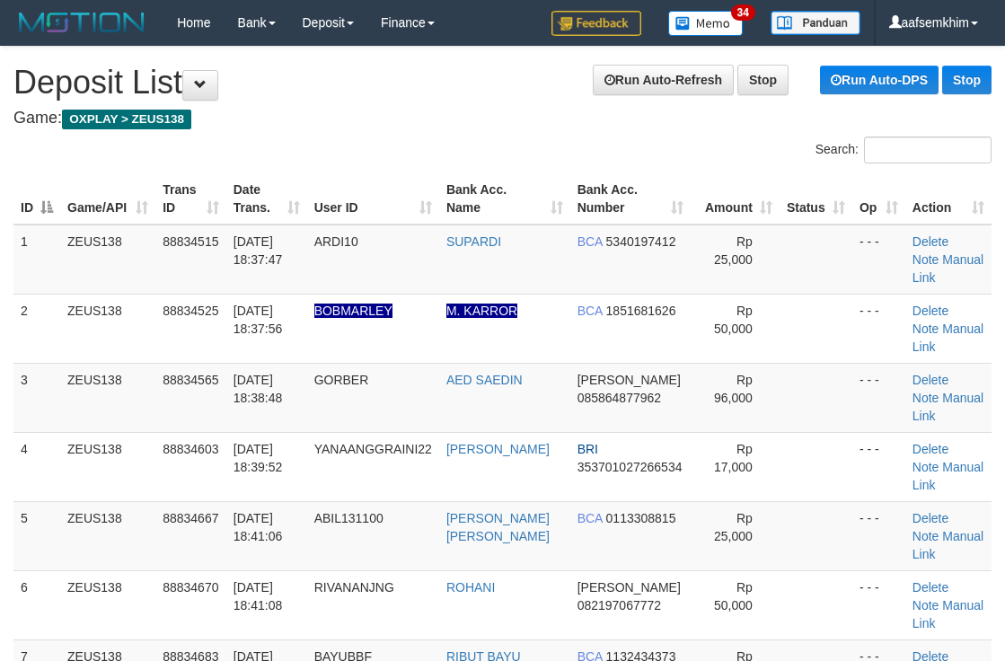
scroll to position [882, 29]
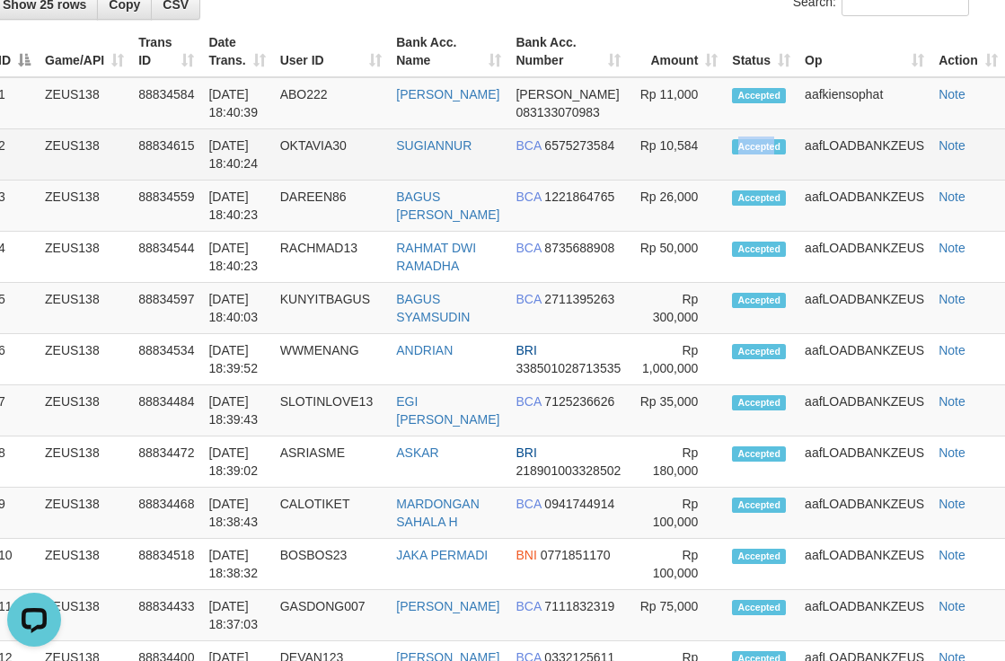
drag, startPoint x: 736, startPoint y: 165, endPoint x: 800, endPoint y: 173, distance: 65.2
click at [778, 172] on td "Accepted" at bounding box center [761, 154] width 73 height 51
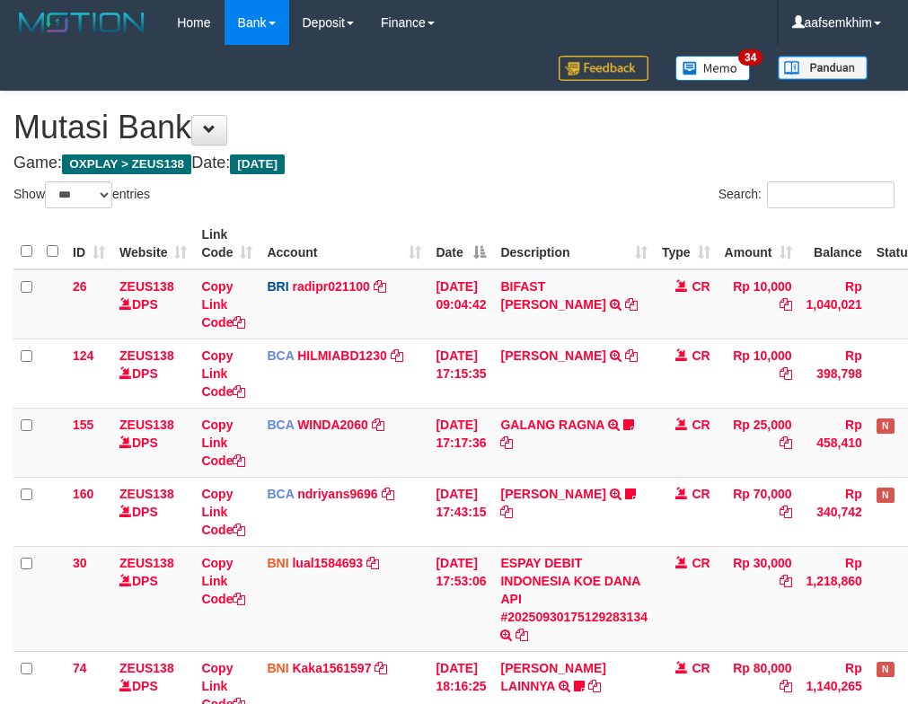
select select "***"
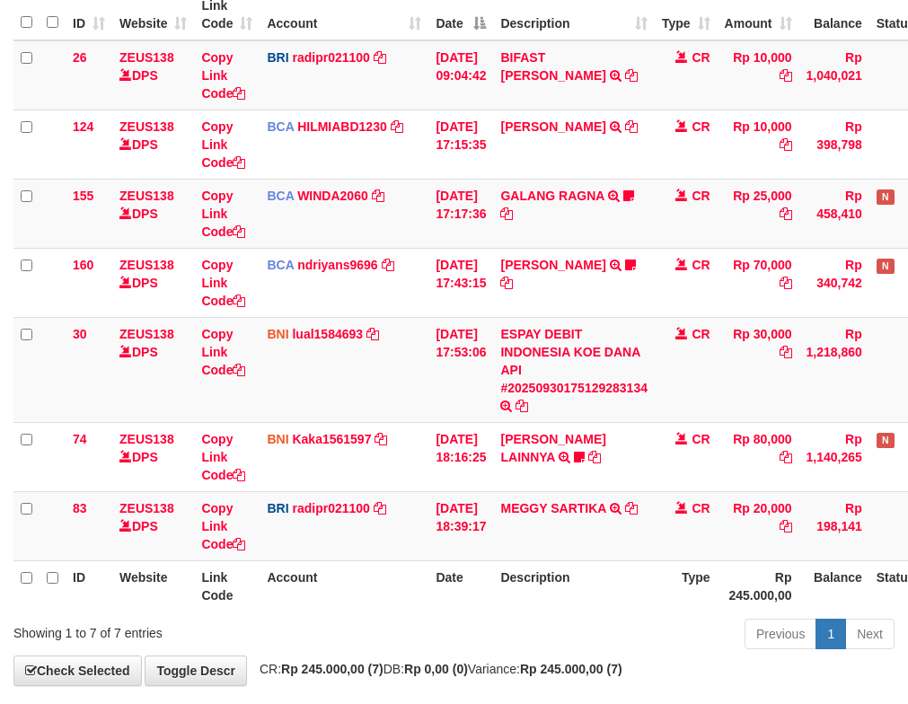
click at [399, 276] on td "BCA ndriyans9696 DPS ANDRIYANSYAH mutasi_20250930_3291 | 160 mutasi_20250930_32…" at bounding box center [344, 282] width 169 height 69
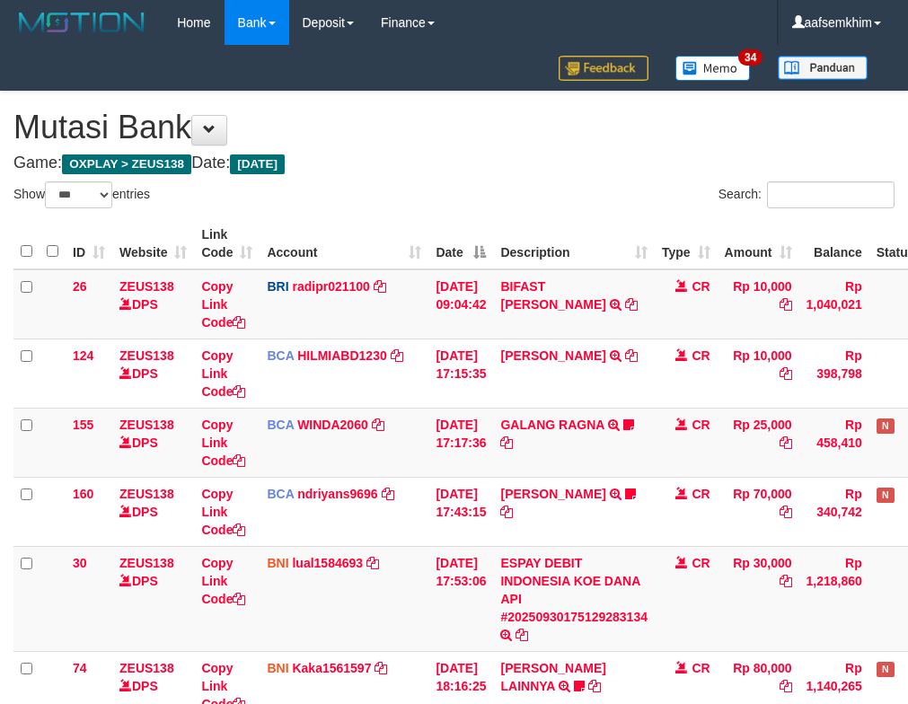
select select "***"
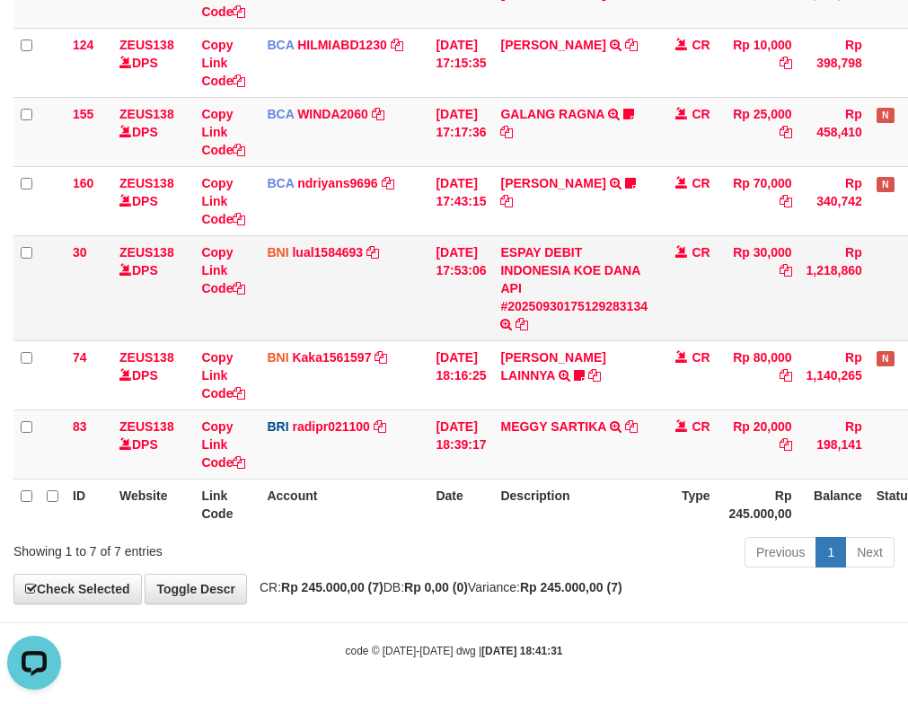
click at [611, 337] on td "ESPAY DEBIT INDONESIA KOE DANA API #20250930175129283134 TRANSFER DARI ESPAY DE…" at bounding box center [574, 287] width 162 height 105
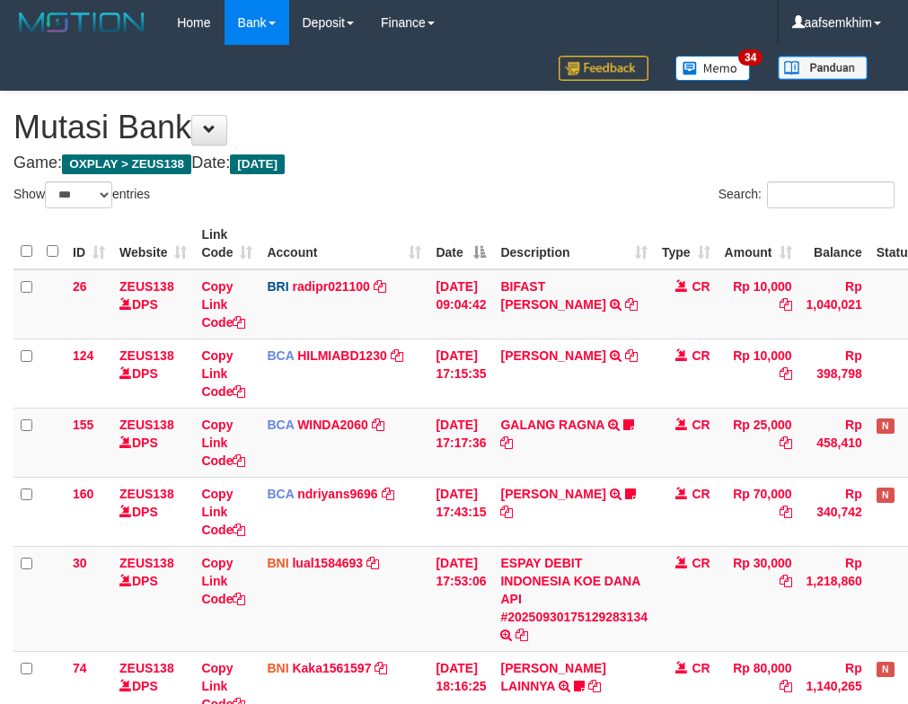
select select "***"
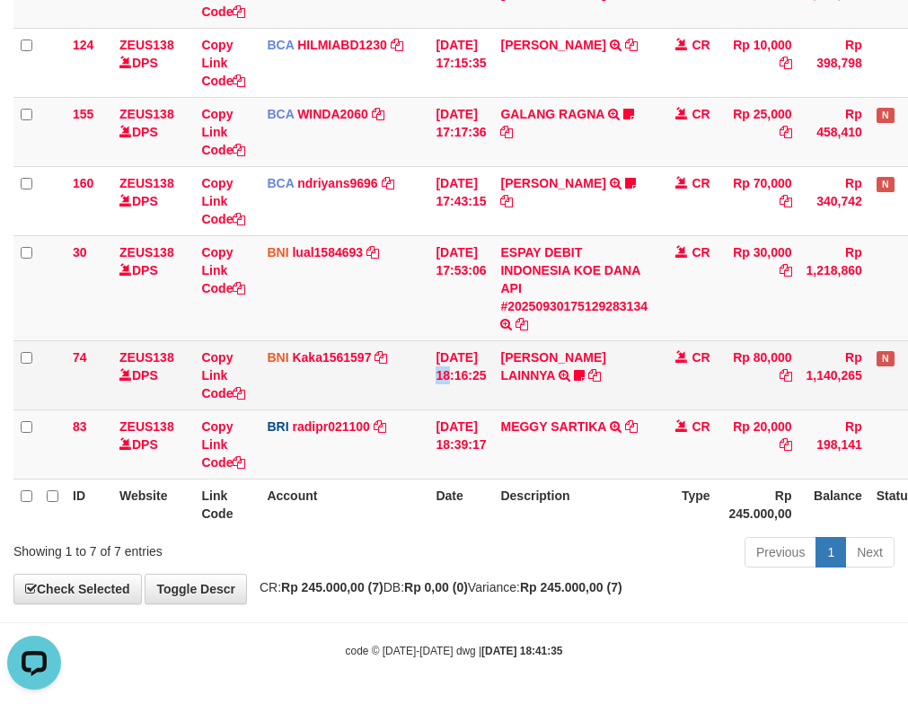
click at [439, 350] on td "[DATE] 18:16:25" at bounding box center [460, 374] width 65 height 69
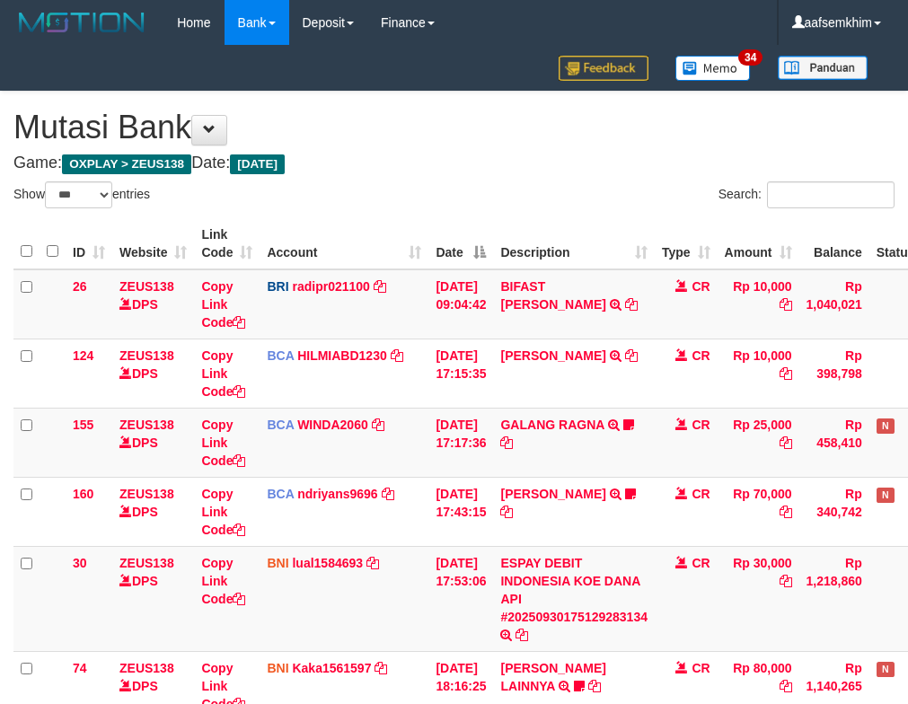
select select "***"
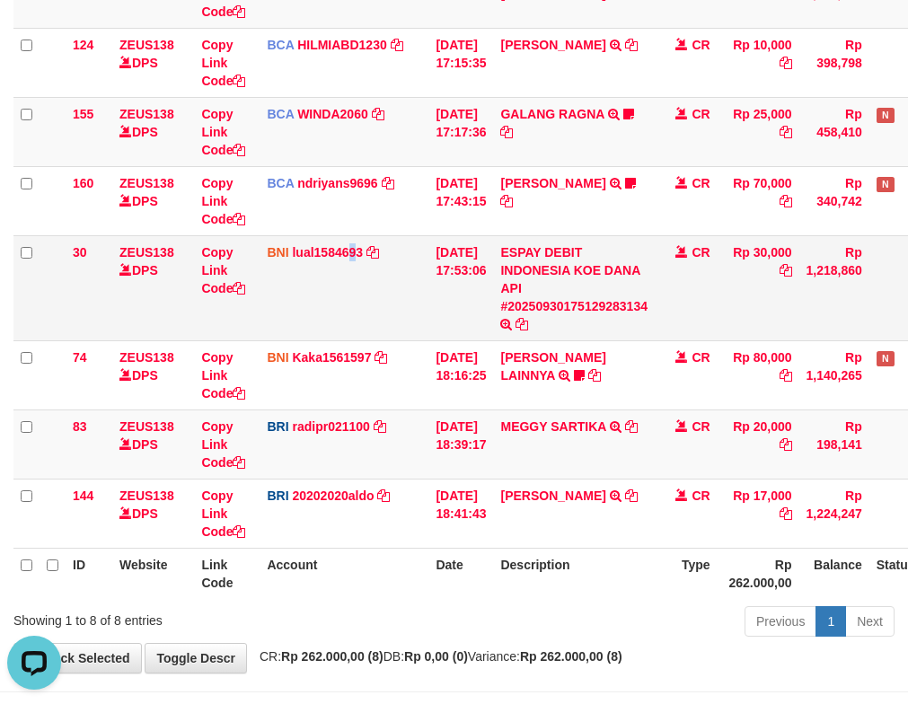
click at [357, 287] on td "BNI lual1584693 DPS LUCKY ALAMSYAH mutasi_20250930_2414 | 30 mutasi_20250930_24…" at bounding box center [344, 287] width 169 height 105
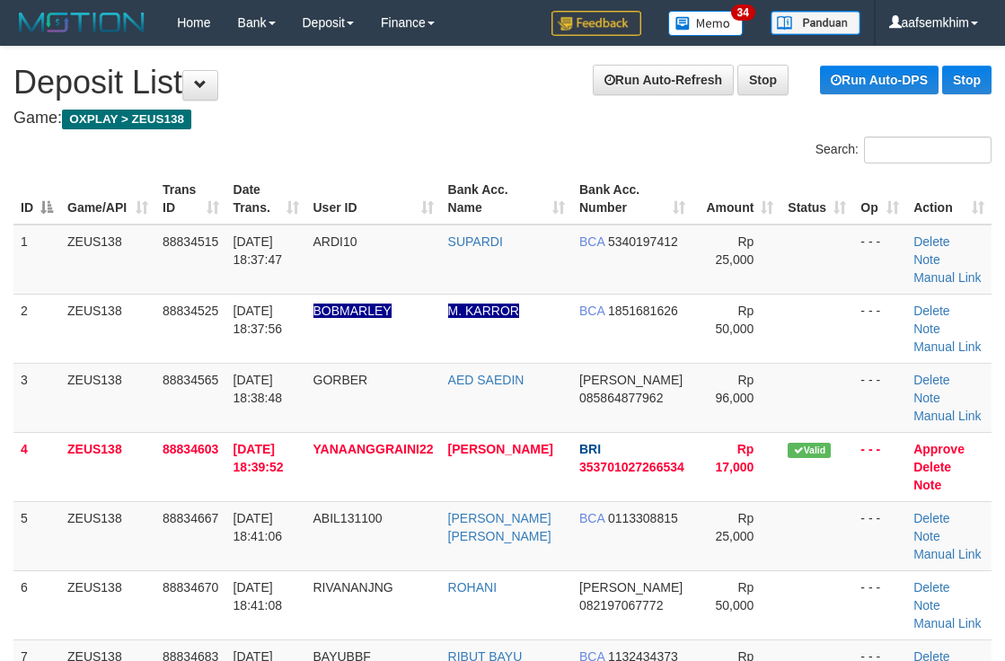
scroll to position [1089, 29]
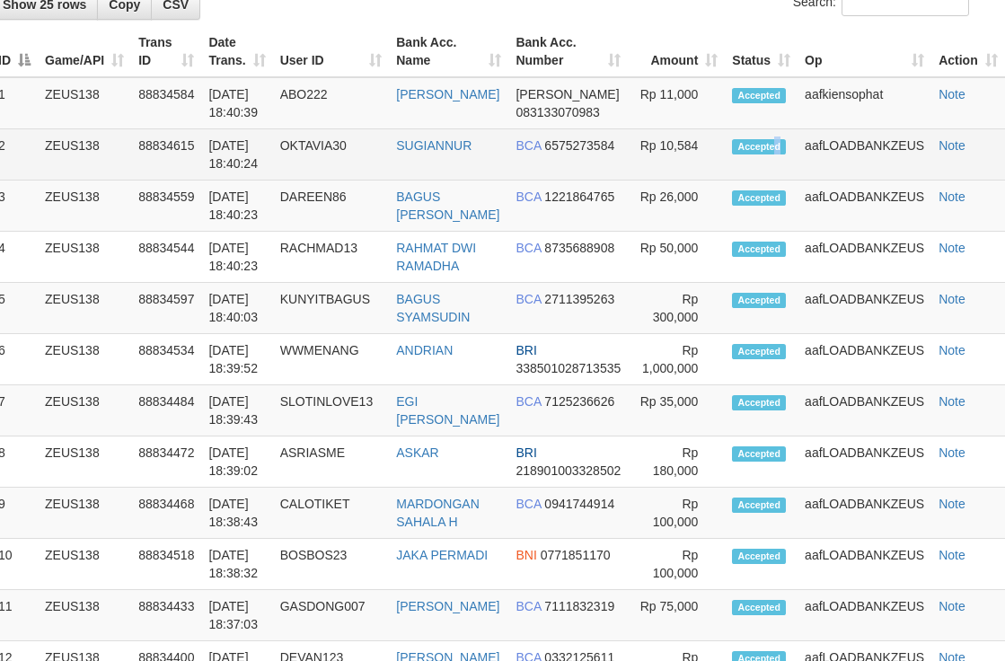
click at [781, 172] on td "Accepted" at bounding box center [761, 154] width 73 height 51
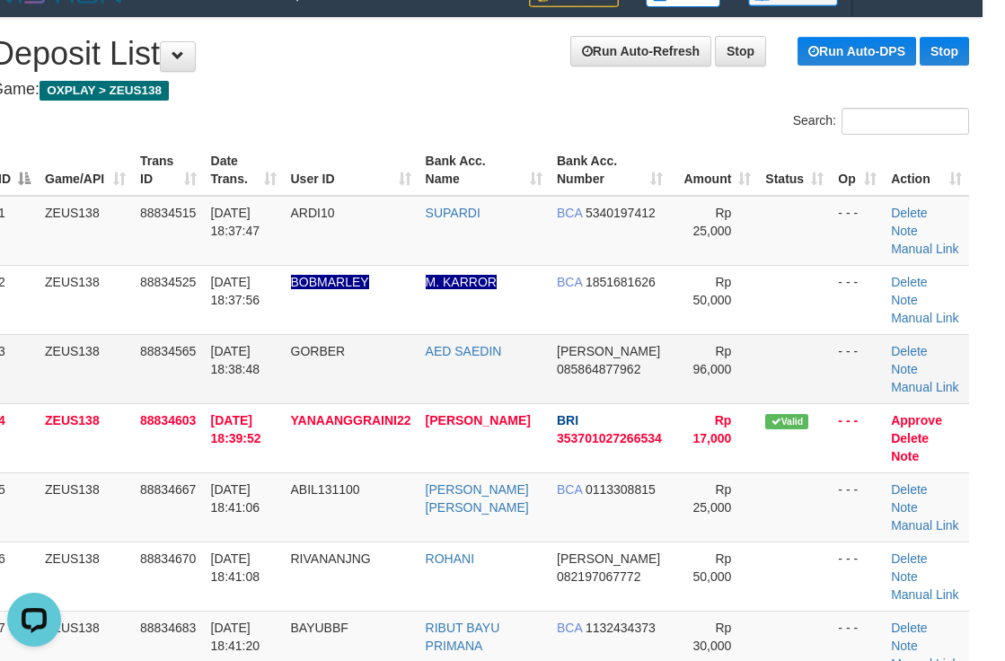
scroll to position [0, 29]
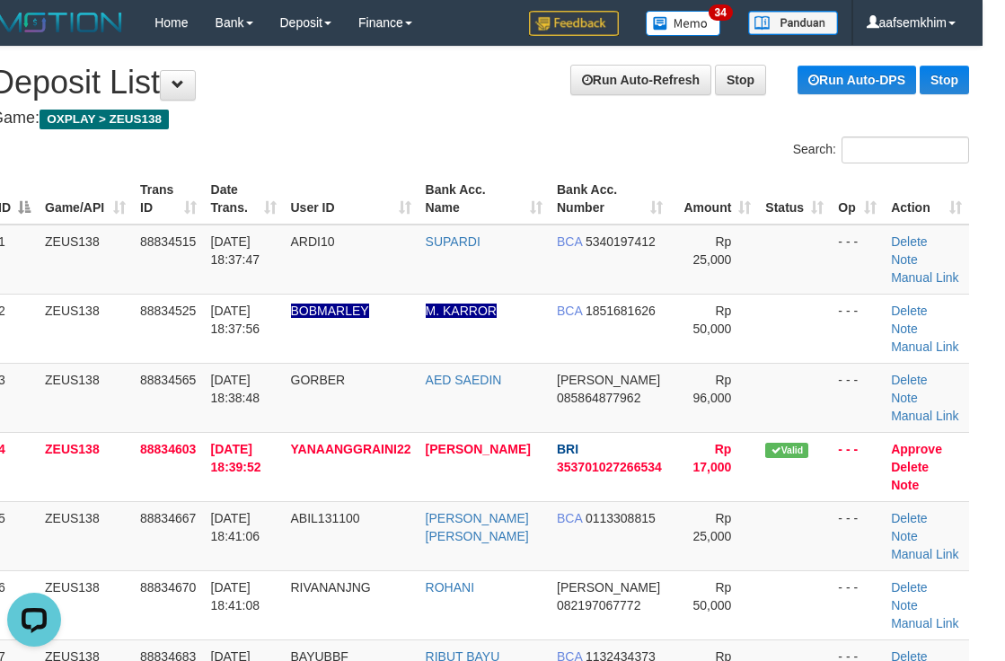
drag, startPoint x: 797, startPoint y: 214, endPoint x: 820, endPoint y: 205, distance: 25.0
click at [797, 209] on th "Status" at bounding box center [794, 198] width 73 height 51
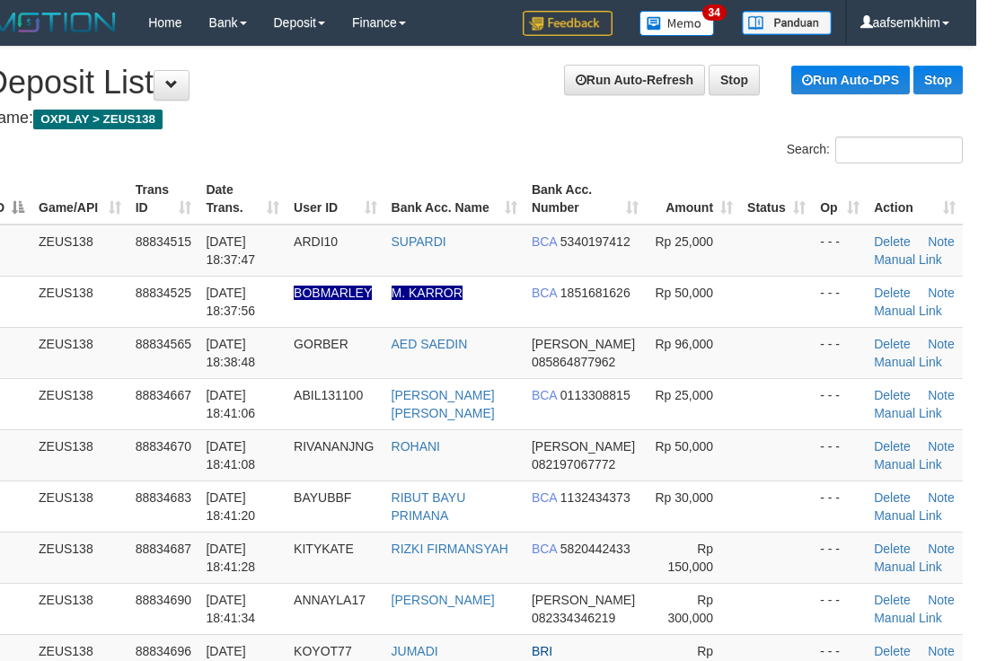
click at [887, 175] on th "Action" at bounding box center [915, 198] width 96 height 51
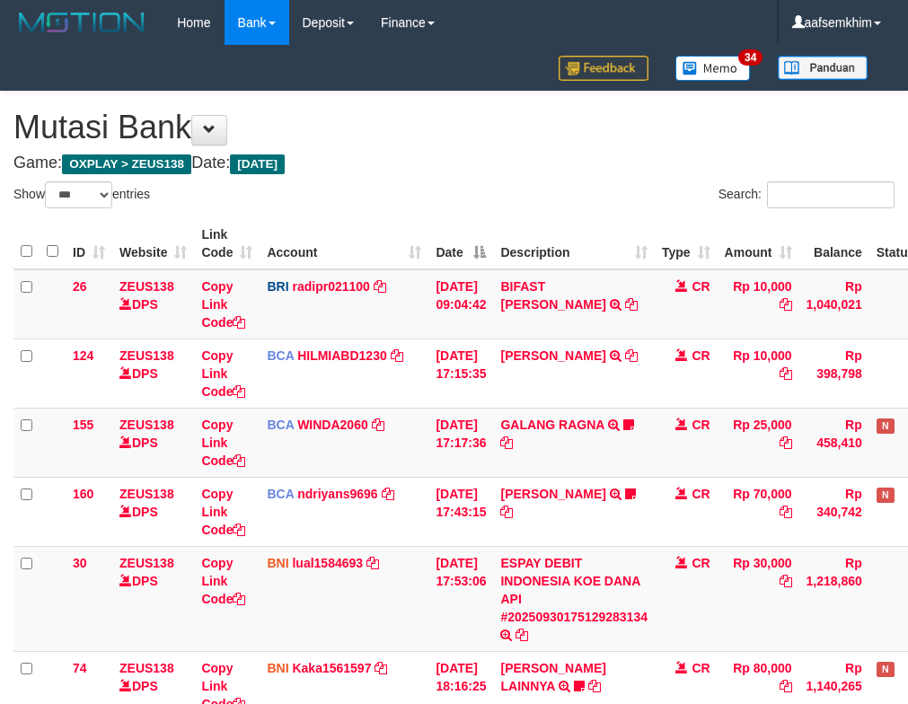
select select "***"
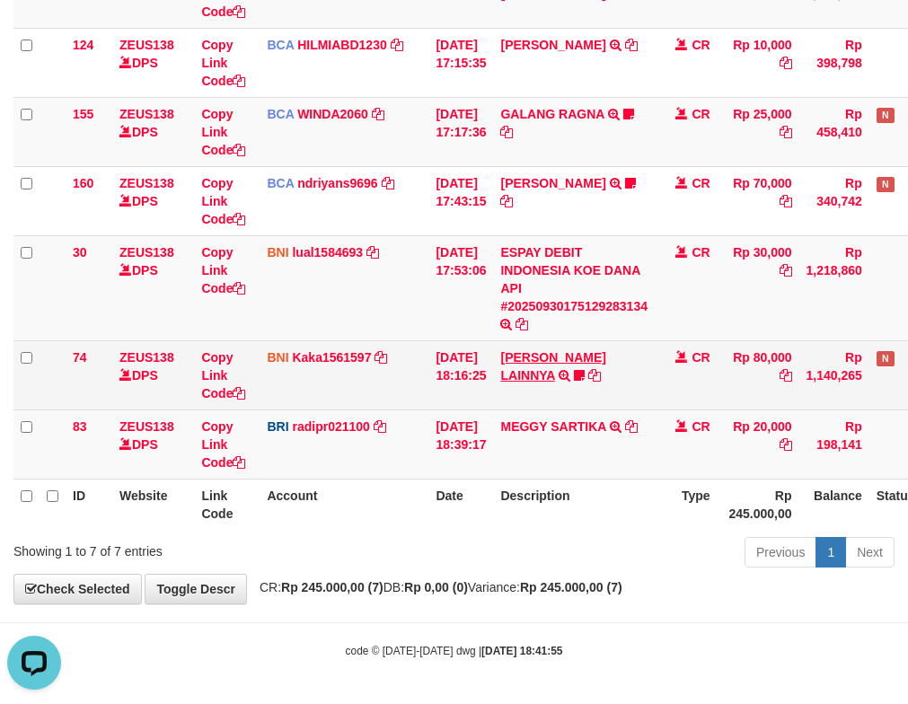
drag, startPoint x: 645, startPoint y: 358, endPoint x: 632, endPoint y: 364, distance: 13.7
click at [640, 363] on td "HENDRIK SETIAWAN LAINNYA TRF/PAY/TOP-UP ECHANNEL HENDRIK SETIAWAN LAINNYA ABD12…" at bounding box center [574, 374] width 162 height 69
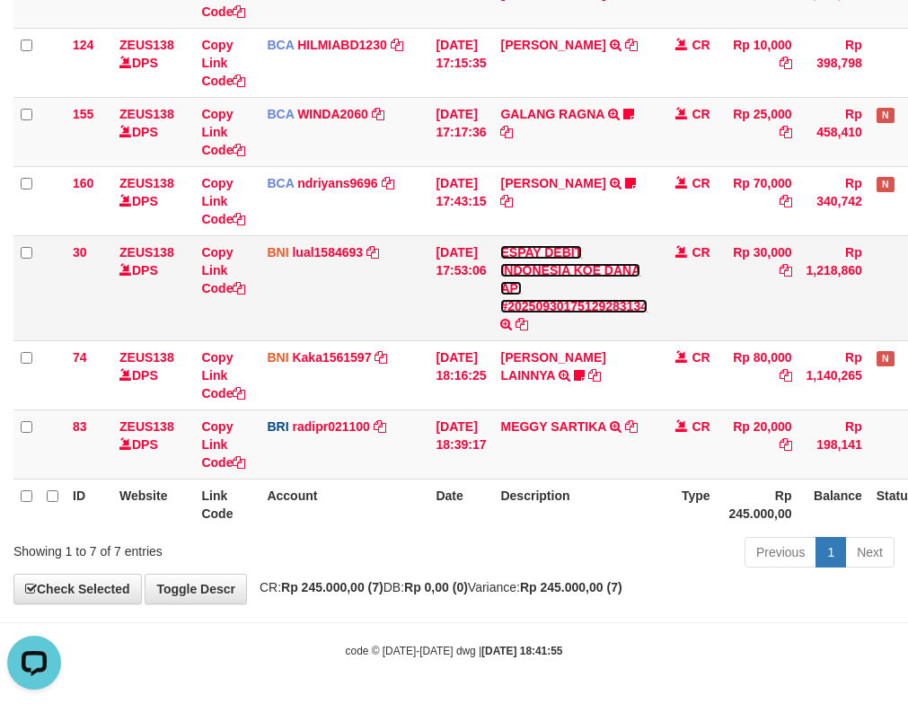
click at [524, 313] on td "ESPAY DEBIT INDONESIA KOE DANA API #20250930175129283134 TRANSFER DARI ESPAY DE…" at bounding box center [574, 287] width 162 height 105
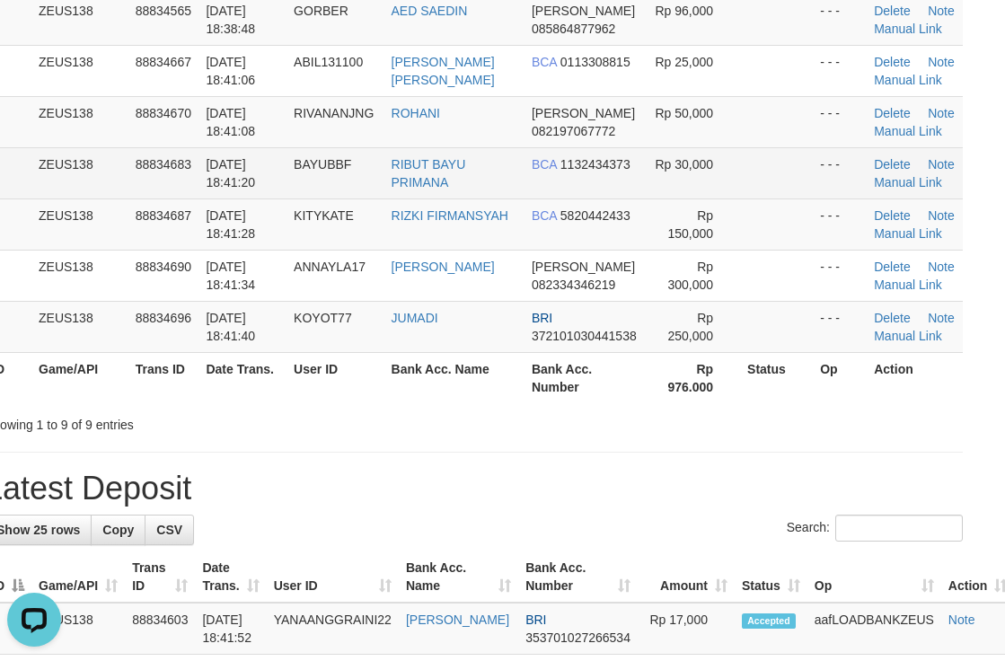
click at [888, 152] on td "Delete Note Manual Link" at bounding box center [915, 172] width 96 height 51
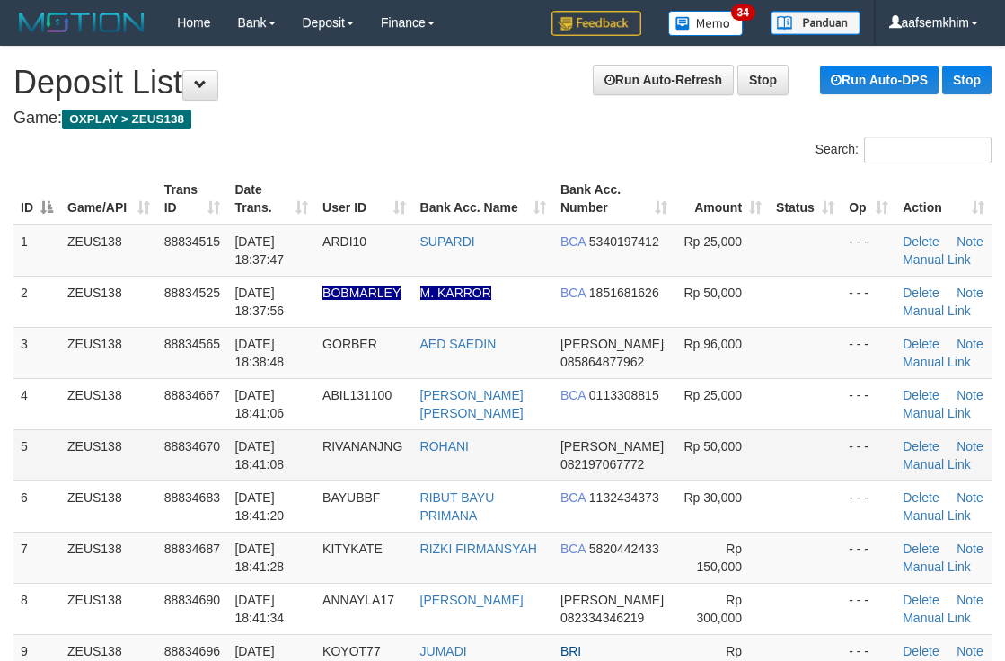
scroll to position [333, 29]
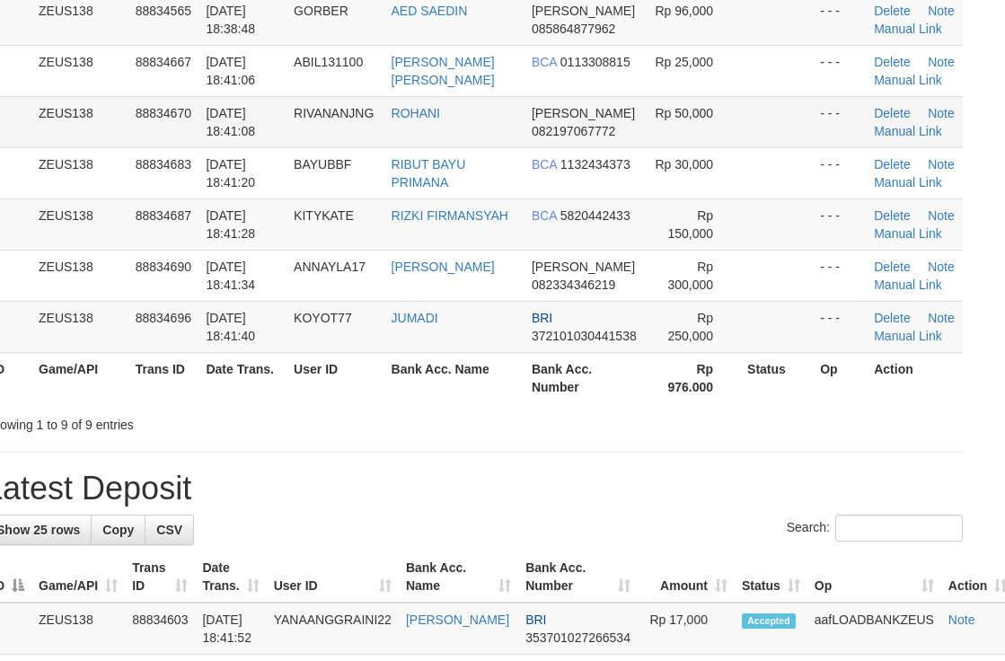
click at [808, 101] on td at bounding box center [776, 121] width 73 height 51
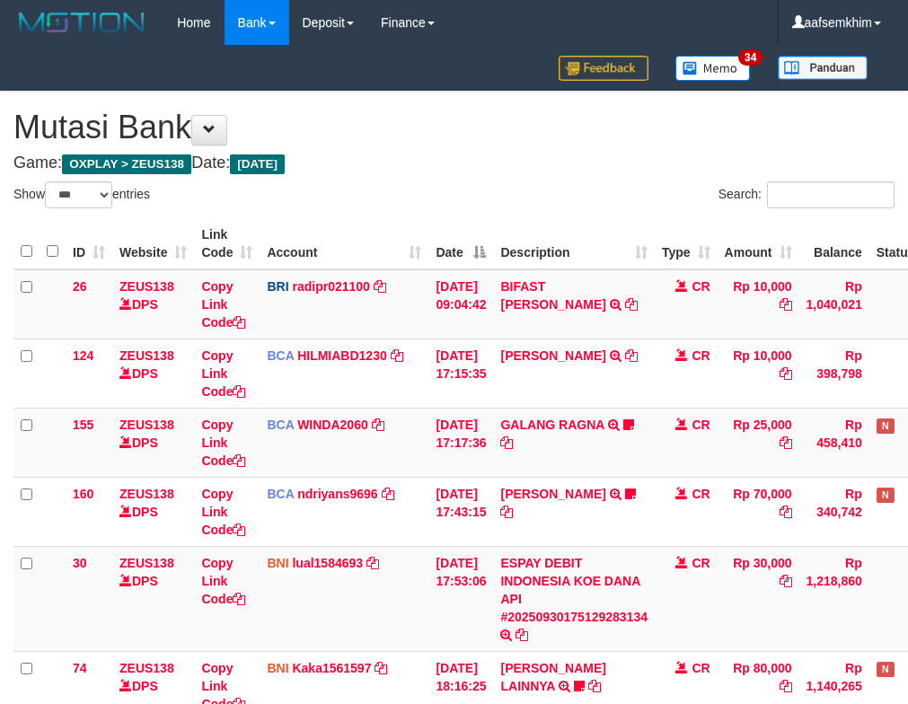
select select "***"
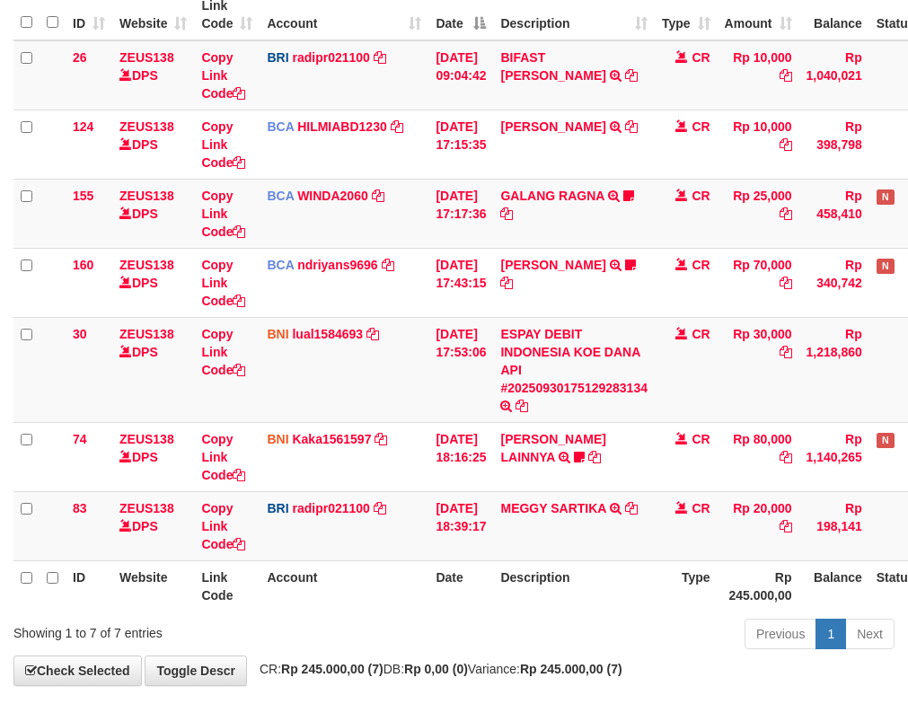
scroll to position [311, 0]
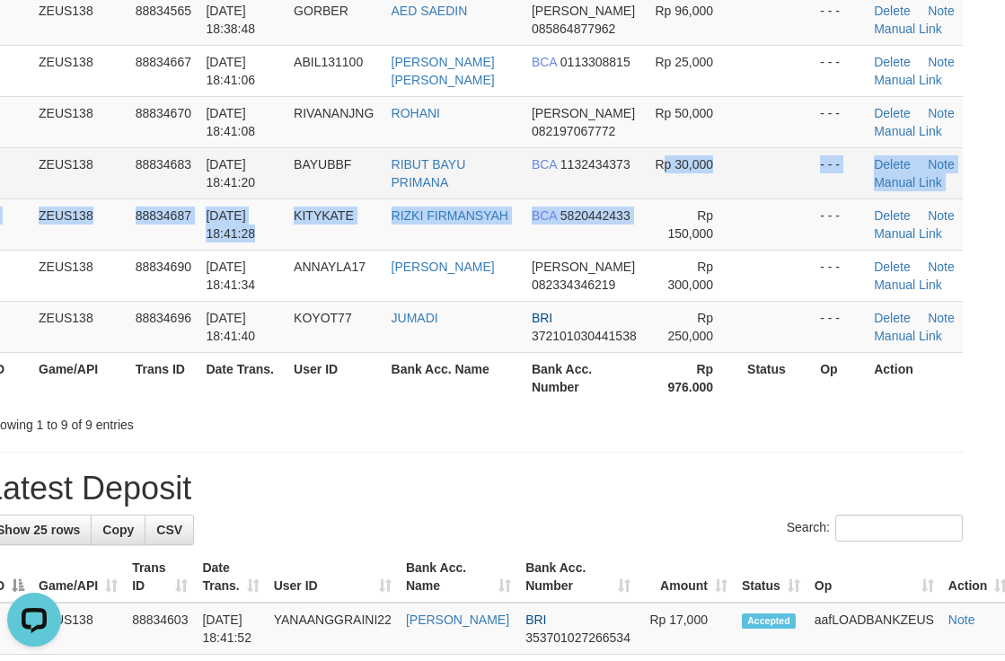
drag, startPoint x: 668, startPoint y: 197, endPoint x: 793, endPoint y: 186, distance: 125.3
click at [696, 196] on td "Rp 30,000" at bounding box center [693, 172] width 94 height 51
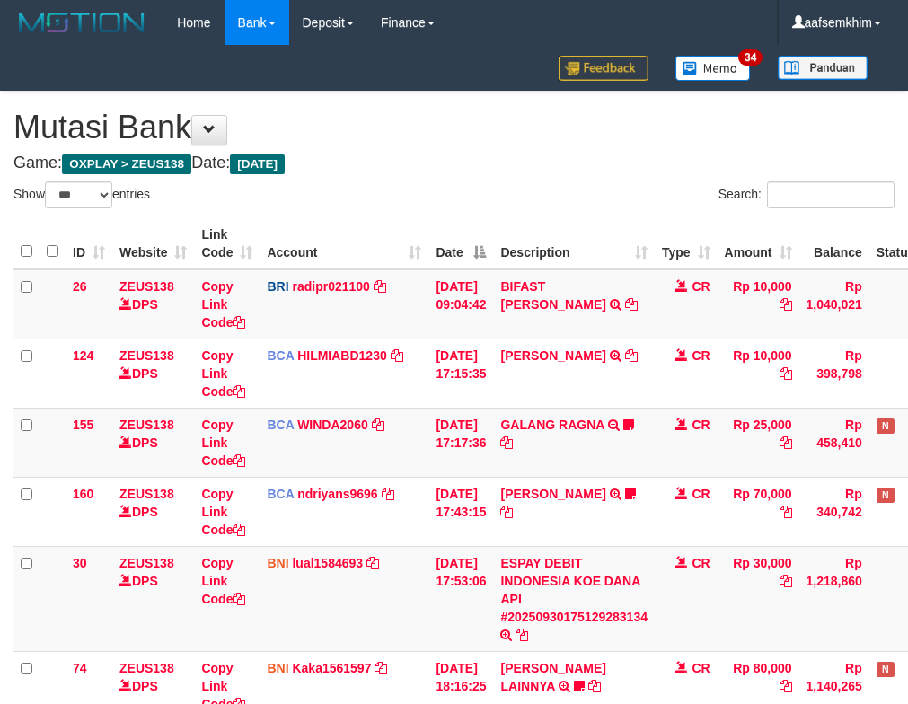
select select "***"
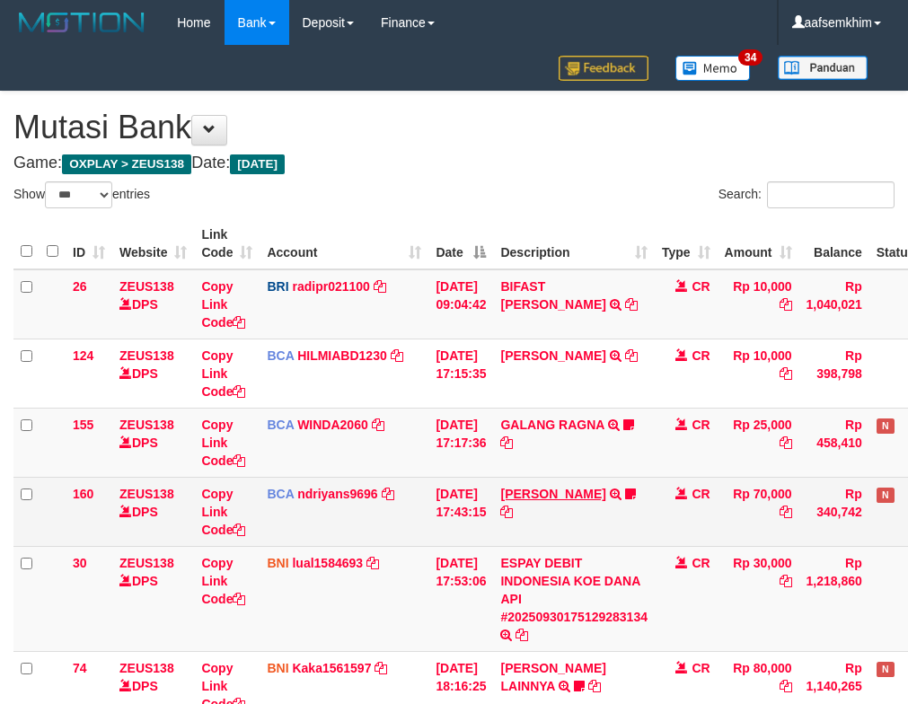
scroll to position [229, 0]
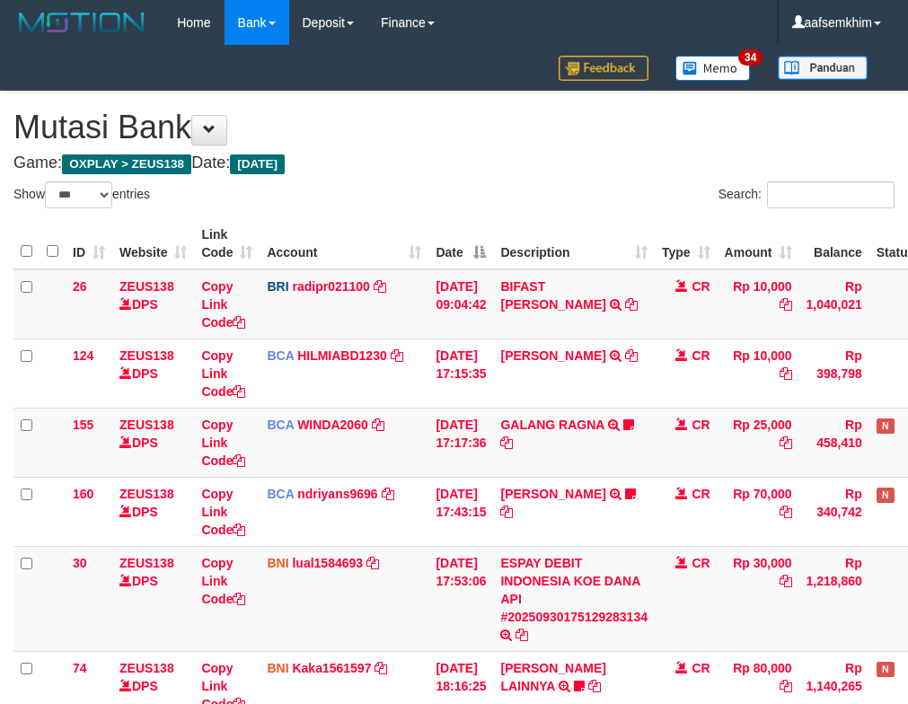
select select "***"
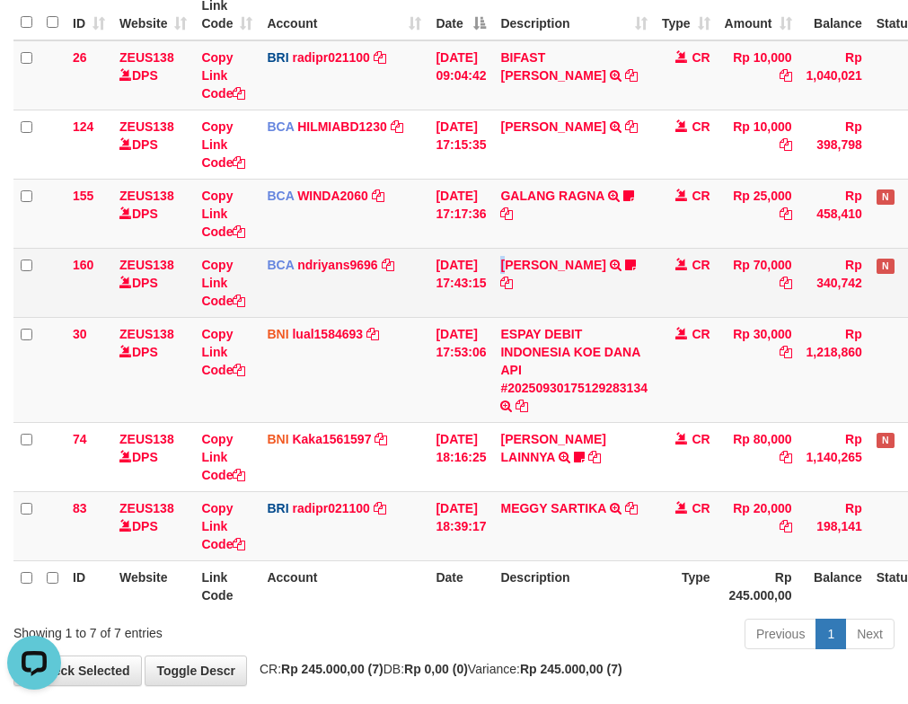
click at [518, 277] on td "HERU SANTOSO TRSF E-BANKING CR 3009/FTSCY/WS95031 70000.00HERU SANTOSO MADARA95" at bounding box center [574, 282] width 162 height 69
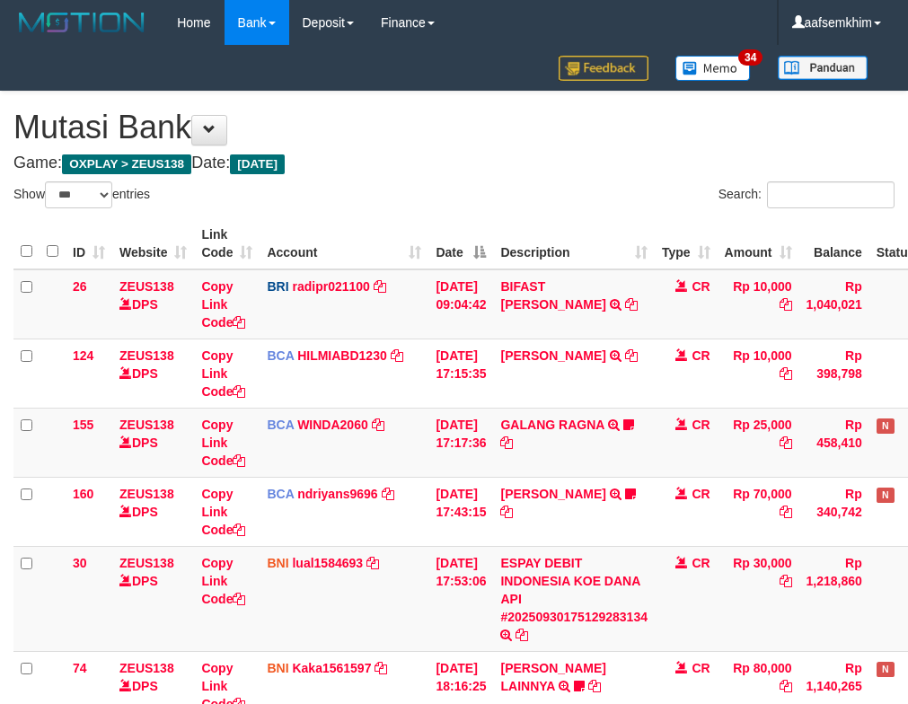
select select "***"
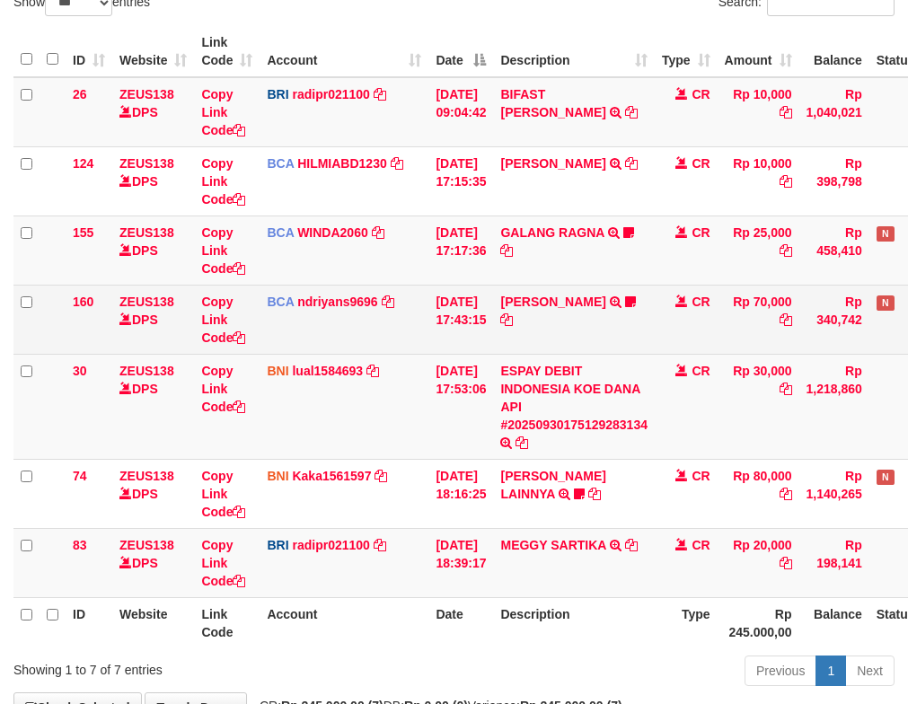
scroll to position [229, 0]
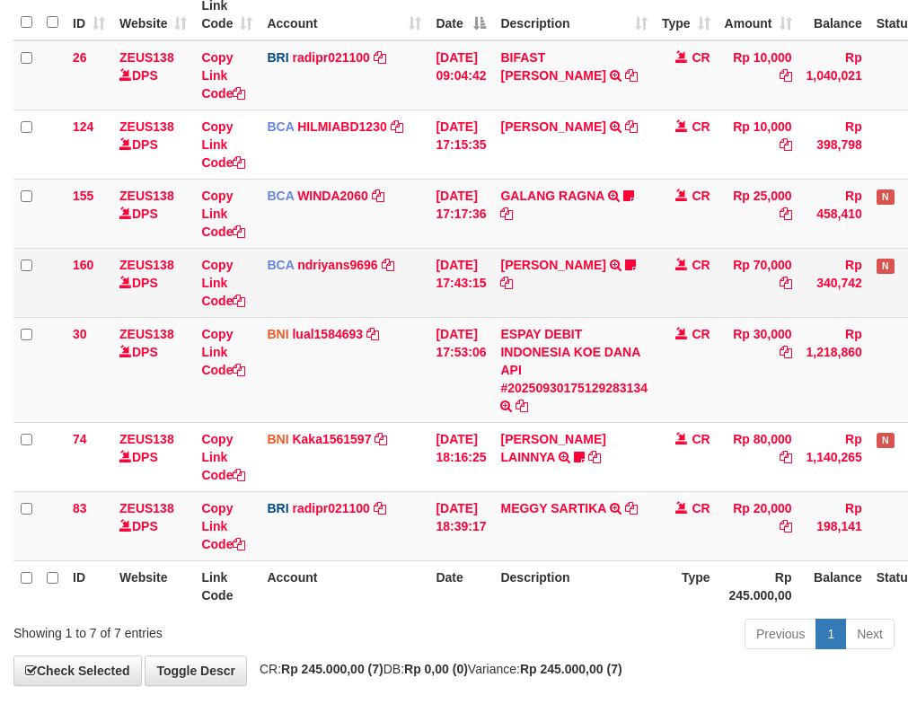
click at [504, 253] on tbody "26 ZEUS138 DPS Copy Link Code BRI radipr021100 DPS REYNALDI ADI PRATAMA mutasi_…" at bounding box center [504, 300] width 982 height 521
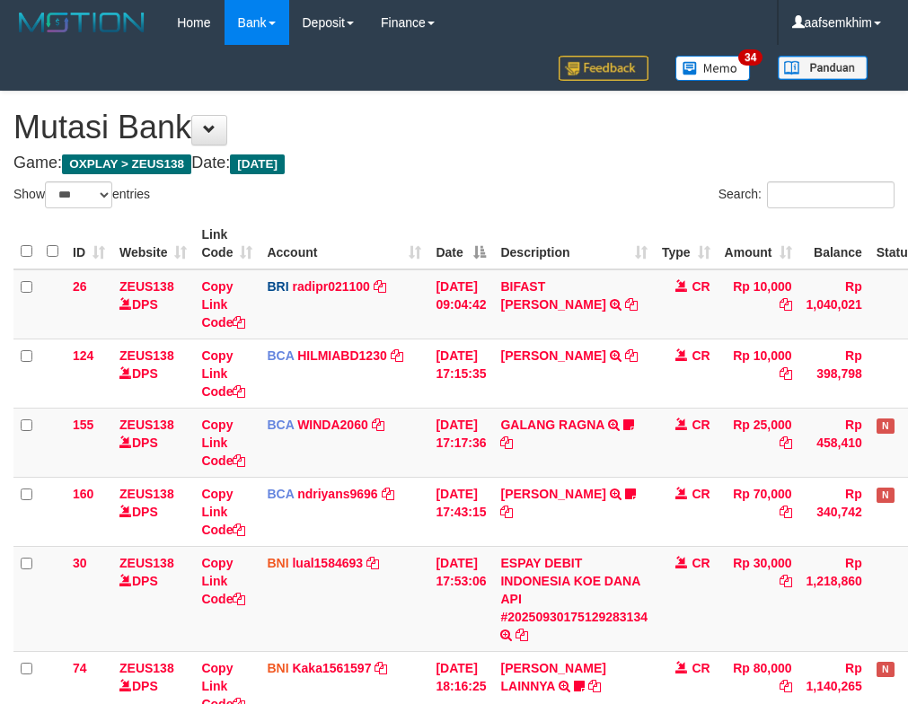
select select "***"
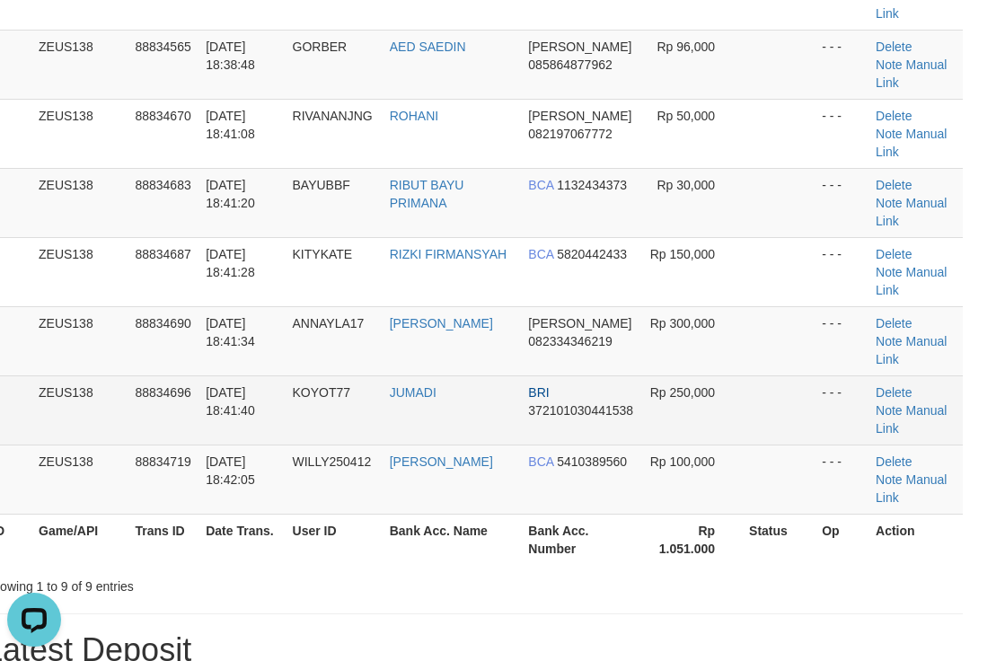
drag, startPoint x: 228, startPoint y: 301, endPoint x: 204, endPoint y: 284, distance: 29.7
click at [230, 297] on tbody "1 ZEUS138 88834515 30/09/2025 18:37:47 ARDI10 SUPARDI BCA 5340197412 Rp 25,000 …" at bounding box center [474, 202] width 978 height 623
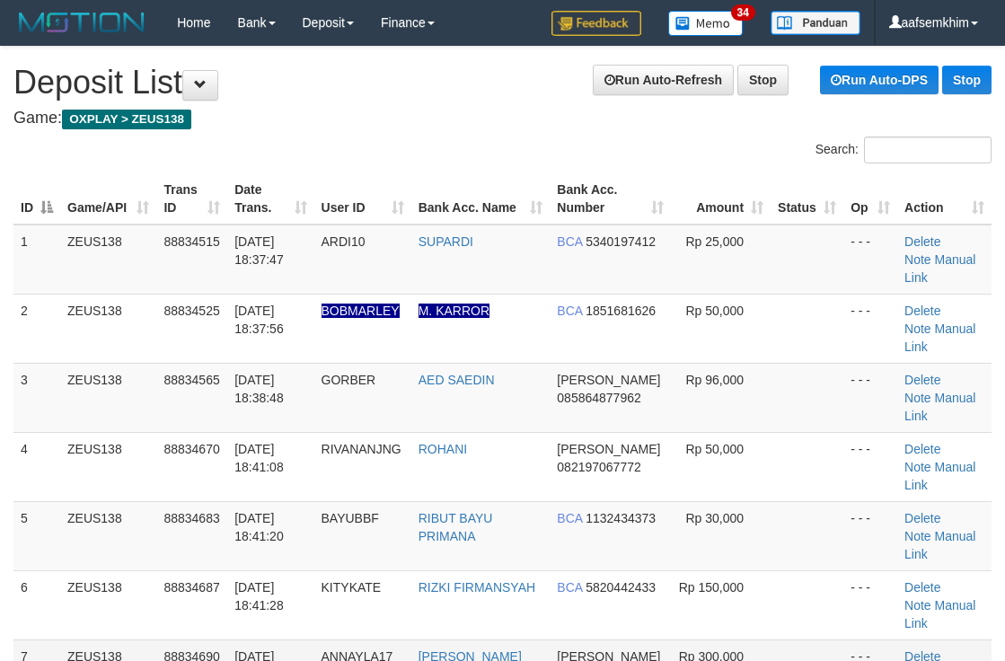
scroll to position [333, 29]
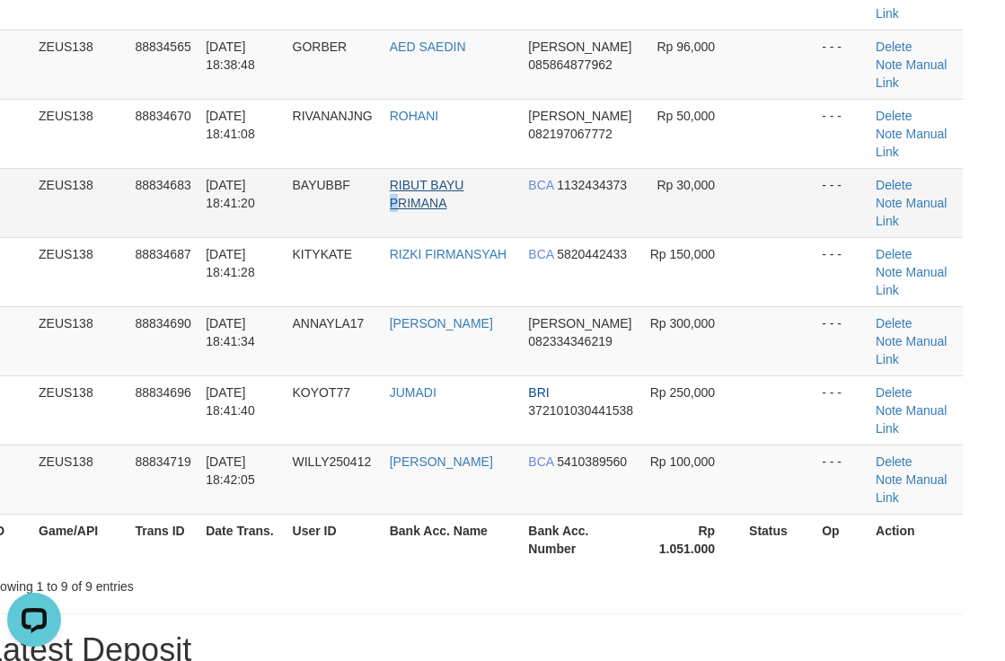
click at [428, 168] on td "RIBUT BAYU PRIMANA" at bounding box center [452, 202] width 139 height 69
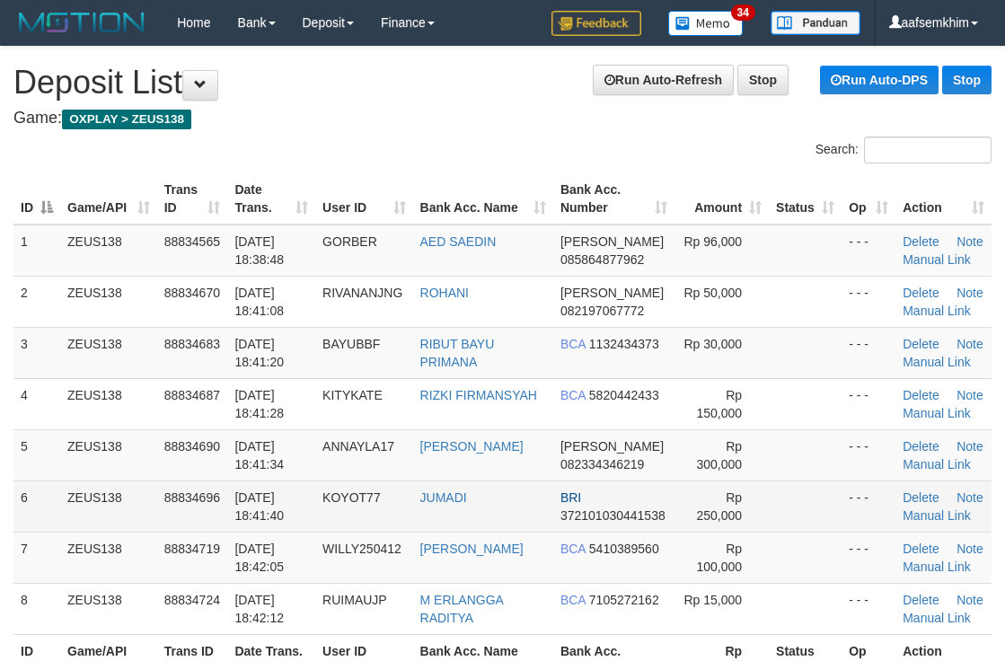
scroll to position [333, 29]
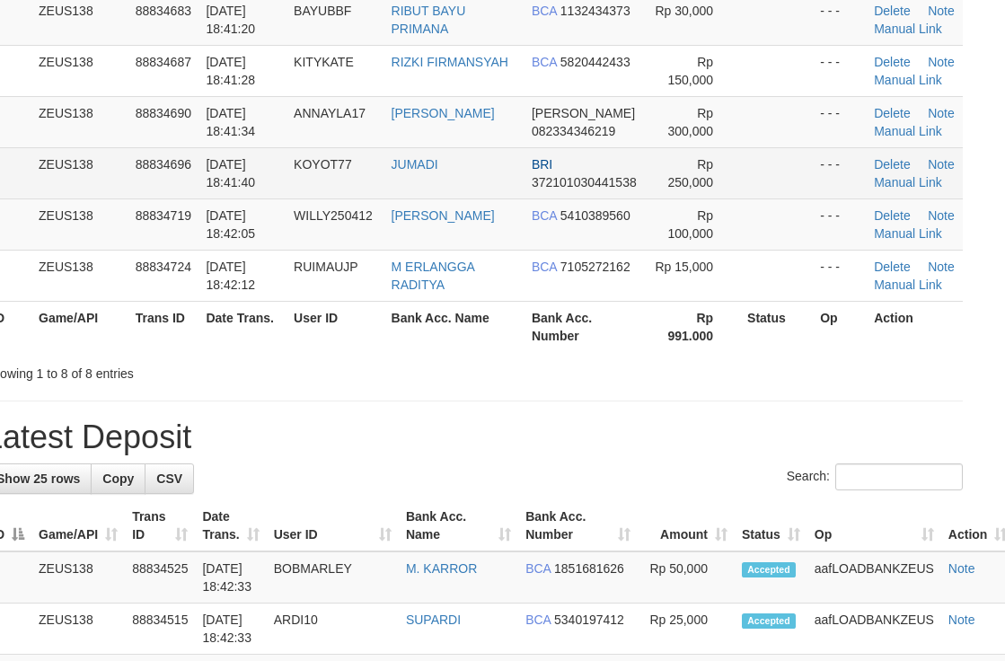
click at [558, 149] on td "BRI 372101030441538" at bounding box center [584, 172] width 121 height 51
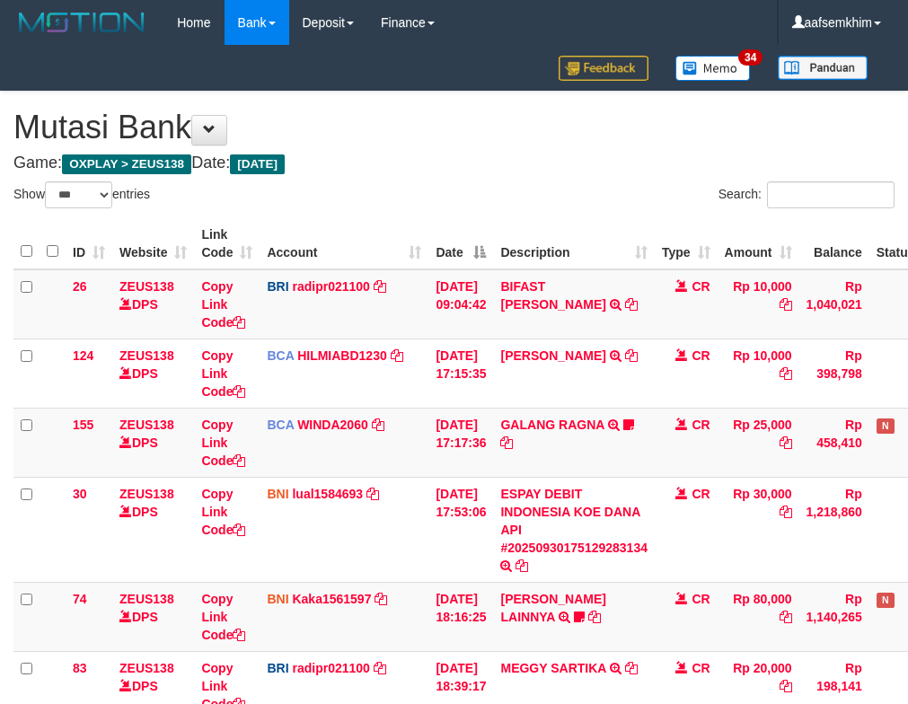
select select "***"
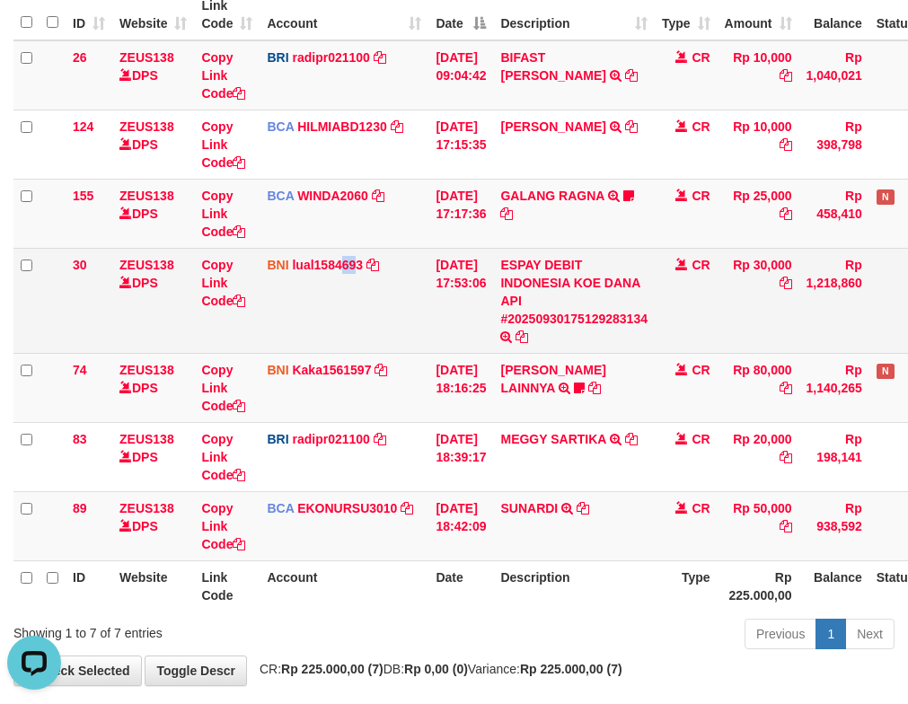
drag, startPoint x: 339, startPoint y: 312, endPoint x: 356, endPoint y: 314, distance: 16.4
click at [356, 314] on td "BNI lual1584693 DPS LUCKY ALAMSYAH mutasi_20250930_2414 | 30 mutasi_20250930_24…" at bounding box center [344, 300] width 169 height 105
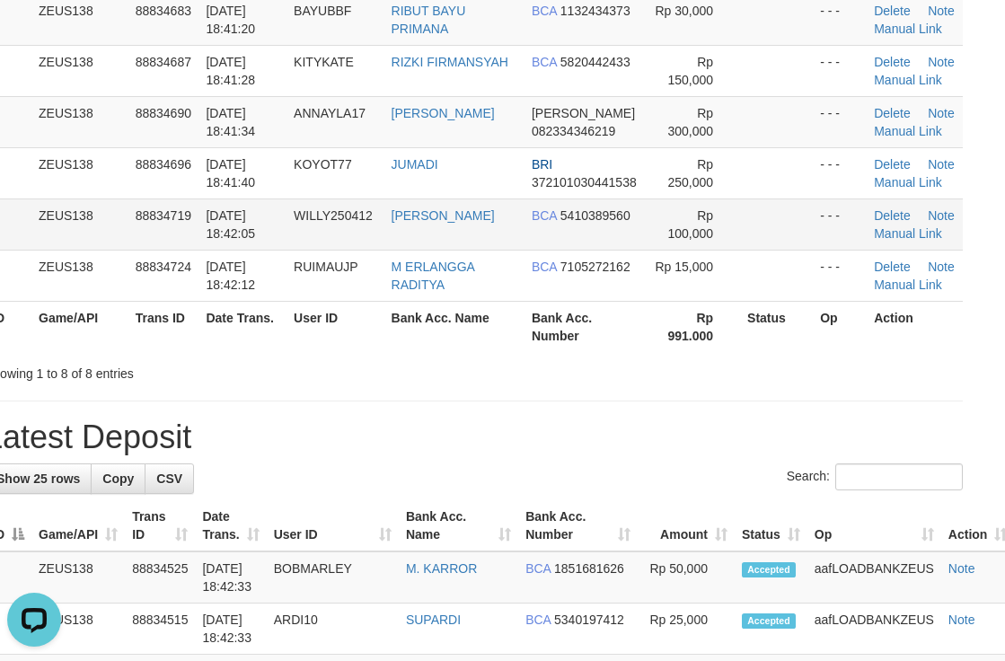
click at [646, 211] on td "Rp 100,000" at bounding box center [693, 223] width 94 height 51
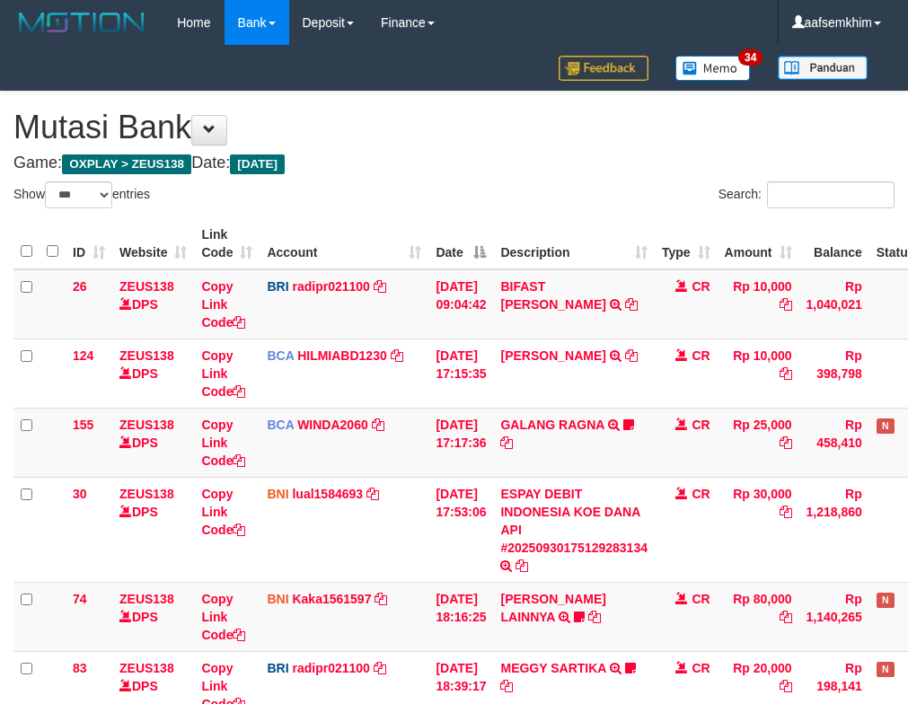
select select "***"
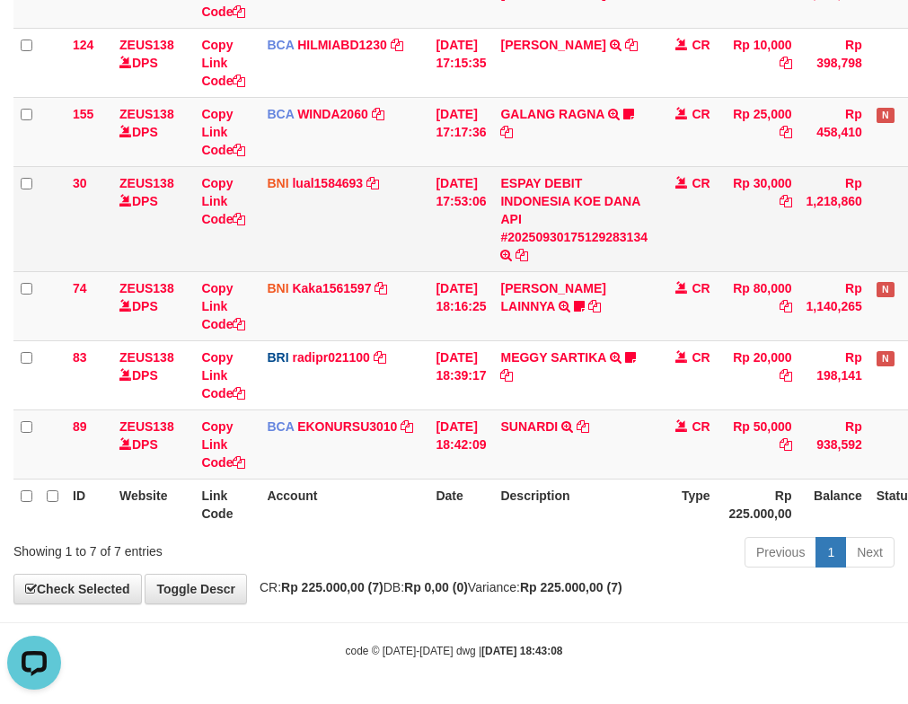
click at [260, 260] on tr "30 ZEUS138 DPS Copy Link Code BNI lual1584693 DPS LUCKY ALAMSYAH mutasi_2025093…" at bounding box center [504, 218] width 982 height 105
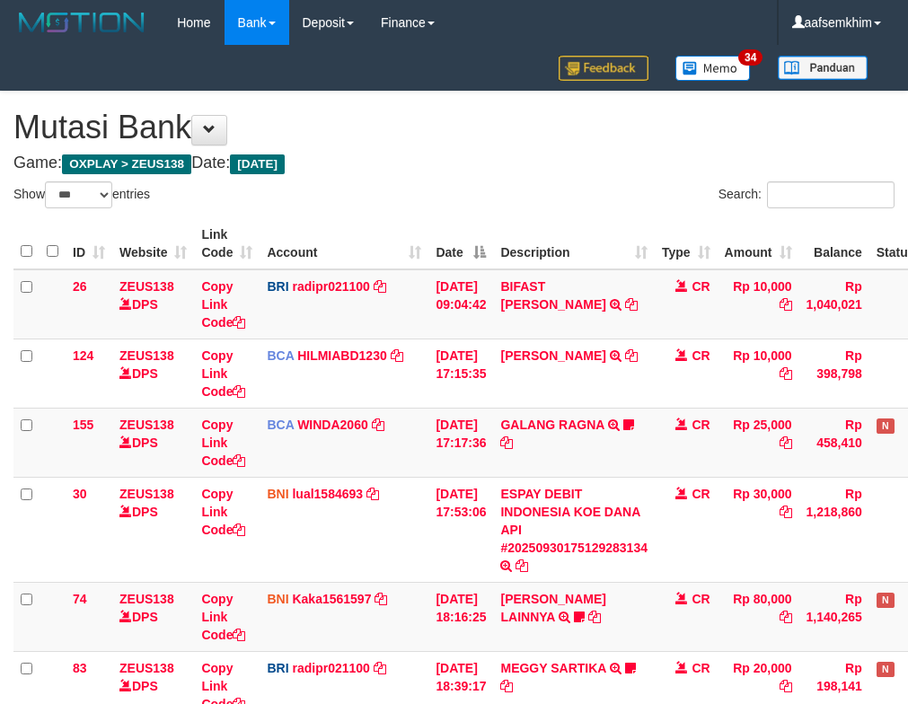
select select "***"
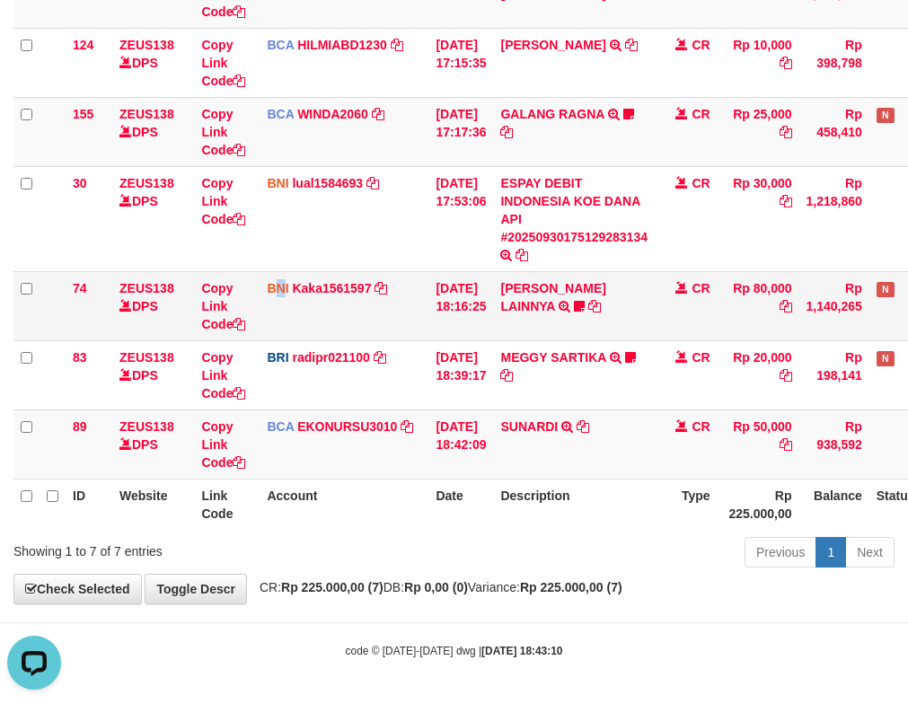
click at [284, 316] on td "BNI Kaka1561597 DPS KARMILA mutasi_20250930_2425 | 74 mutasi_20250930_2425 | 74" at bounding box center [344, 305] width 169 height 69
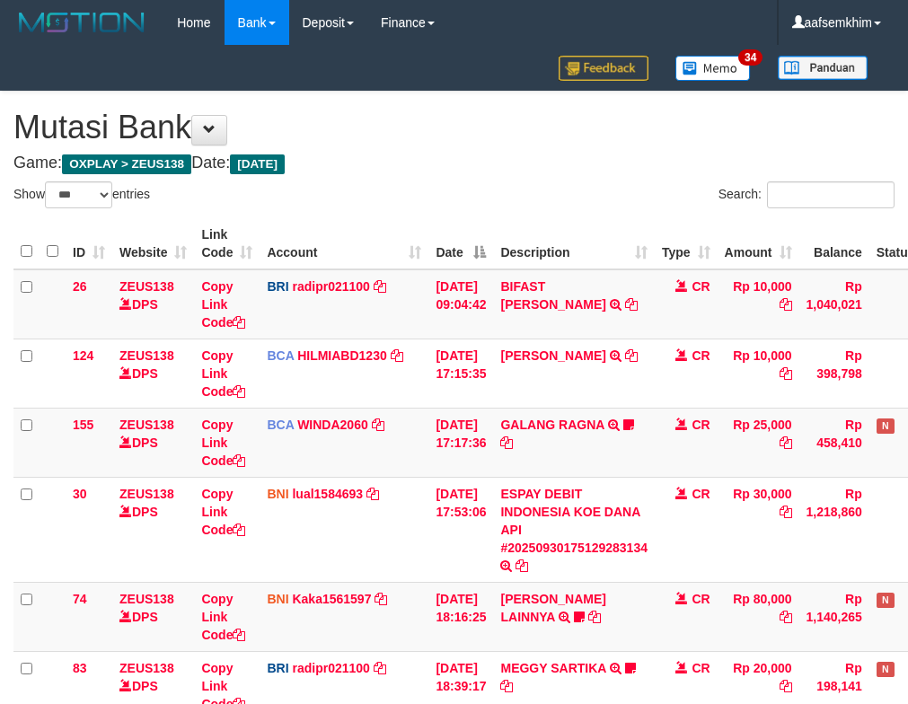
select select "***"
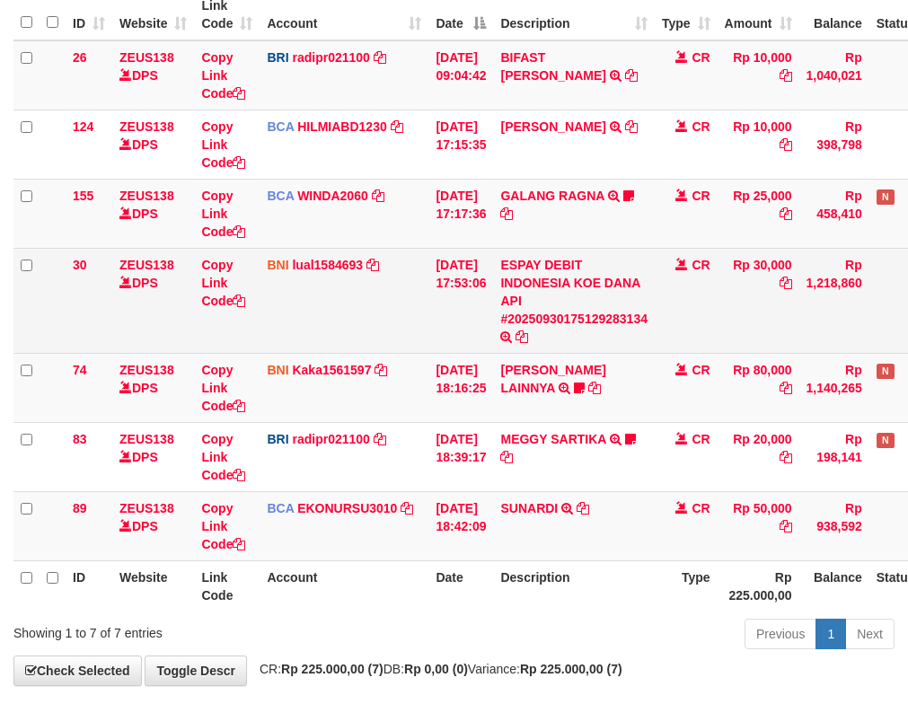
scroll to position [311, 0]
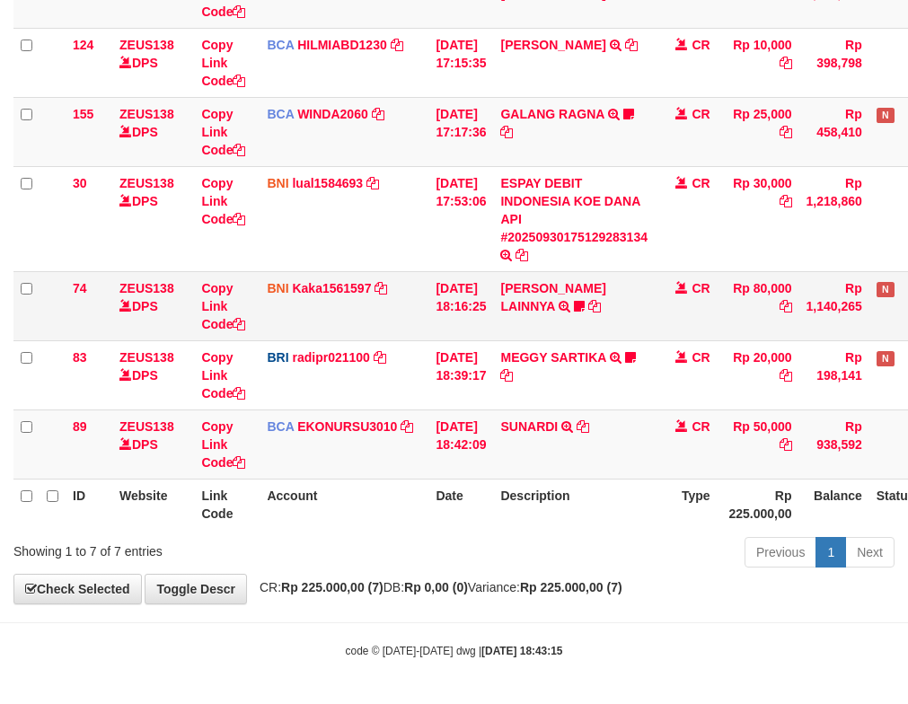
click at [295, 274] on td "BNI Kaka1561597 DPS KARMILA mutasi_20250930_2425 | 74 mutasi_20250930_2425 | 74" at bounding box center [344, 305] width 169 height 69
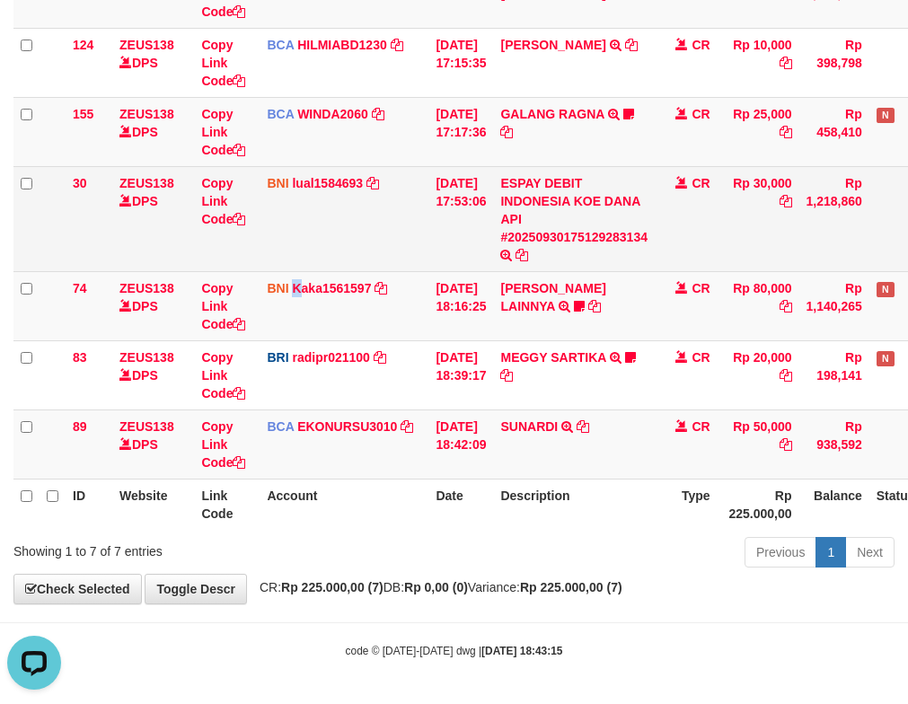
scroll to position [0, 0]
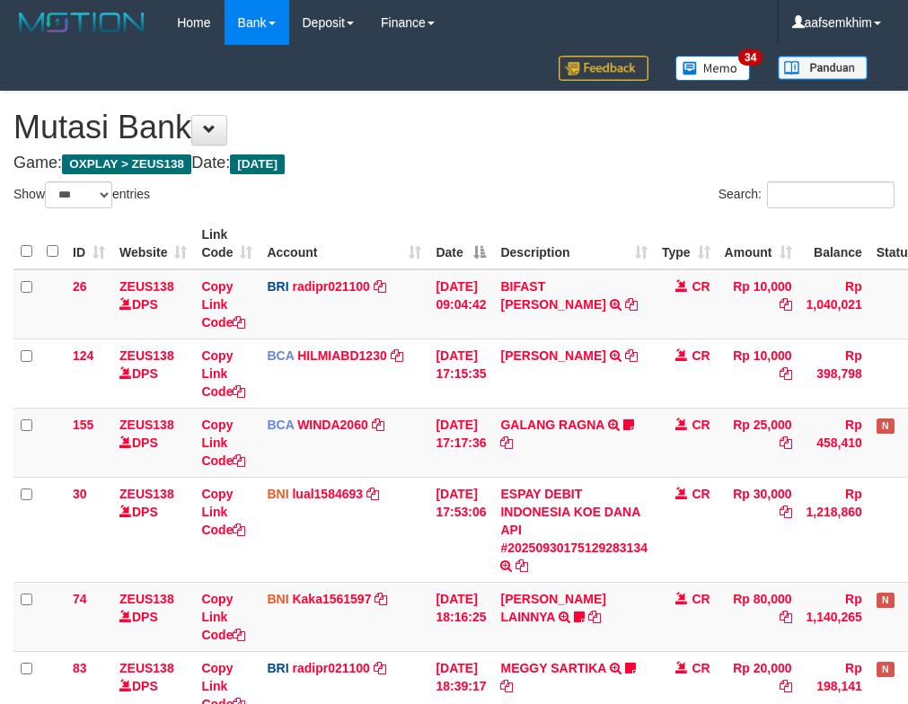
select select "***"
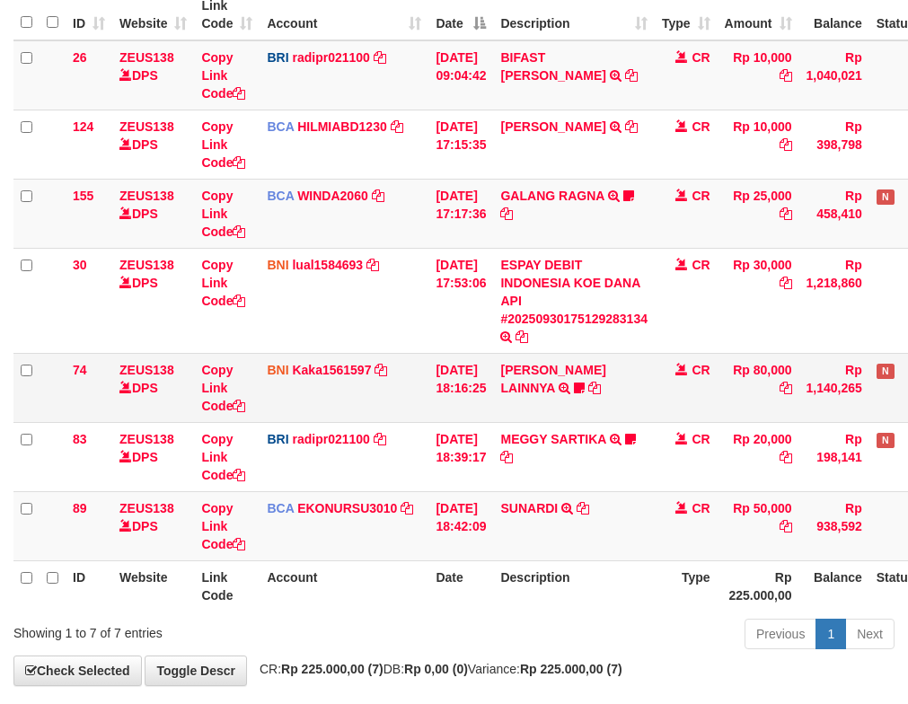
click at [525, 410] on tr "74 ZEUS138 DPS Copy Link Code BNI Kaka1561597 DPS KARMILA mutasi_20250930_2425 …" at bounding box center [504, 387] width 982 height 69
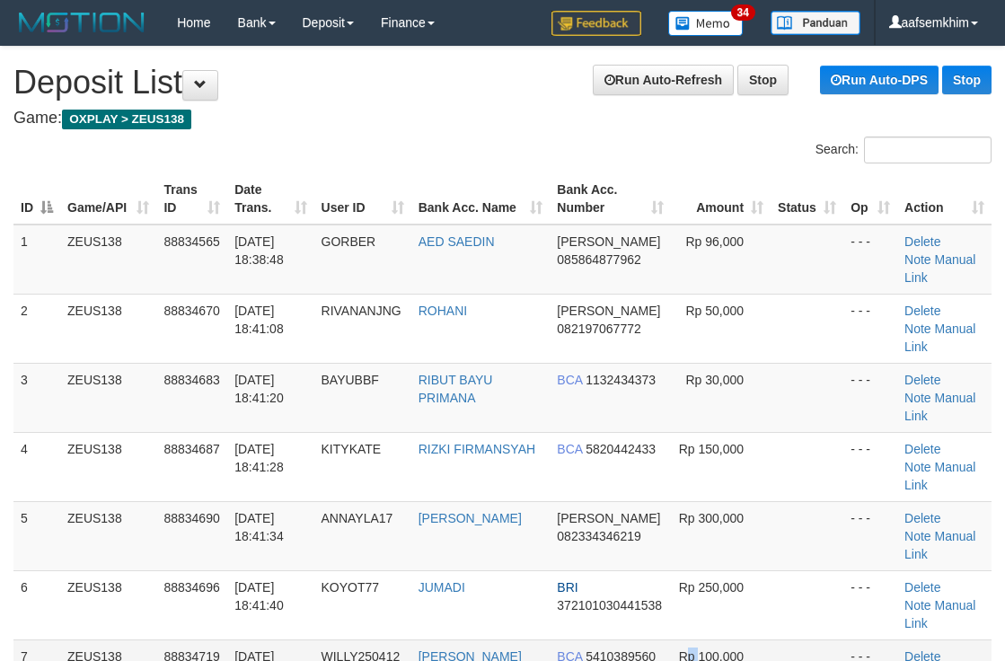
scroll to position [333, 29]
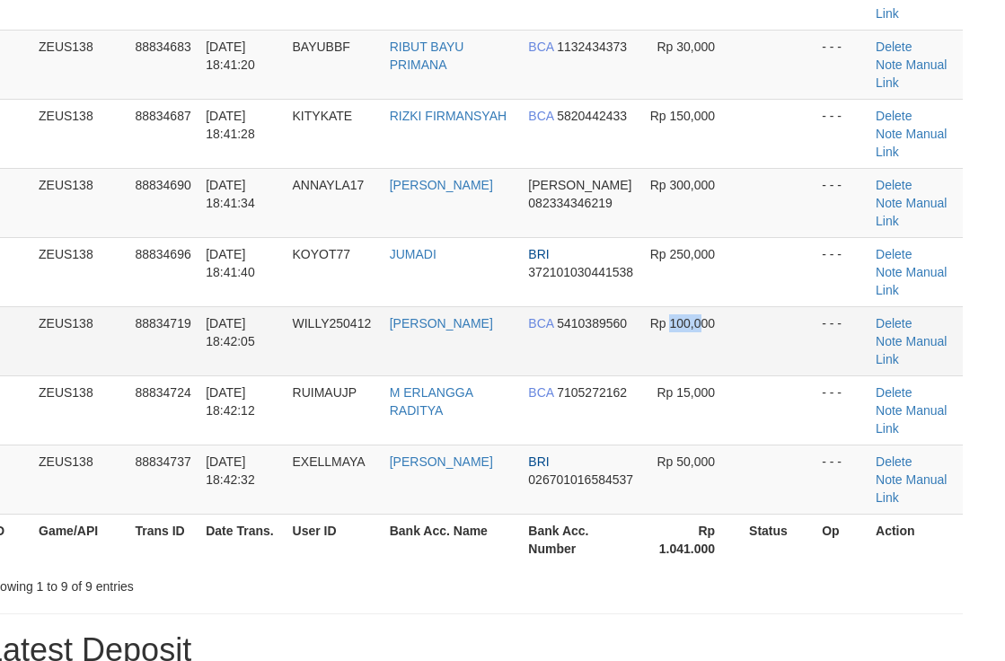
click at [731, 306] on td "Rp 100,000" at bounding box center [692, 340] width 100 height 69
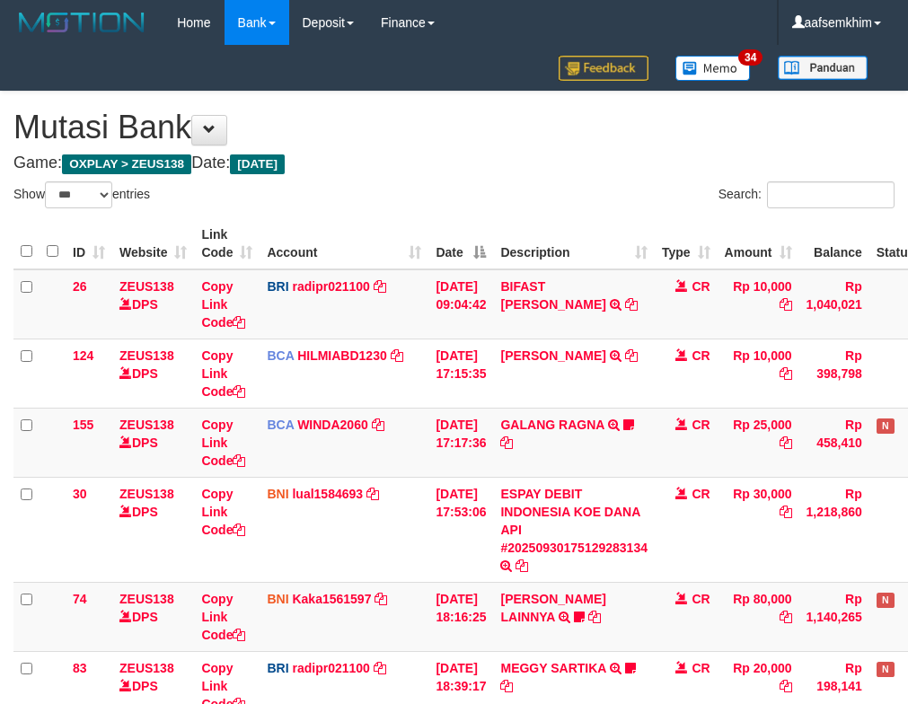
select select "***"
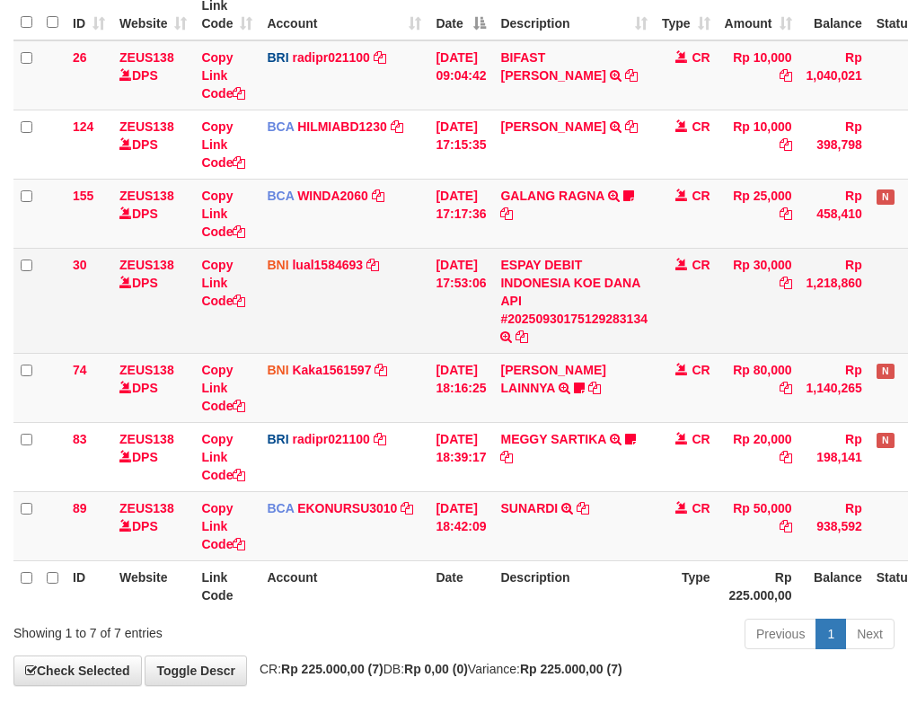
click at [430, 349] on td "30/09/2025 17:53:06" at bounding box center [460, 300] width 65 height 105
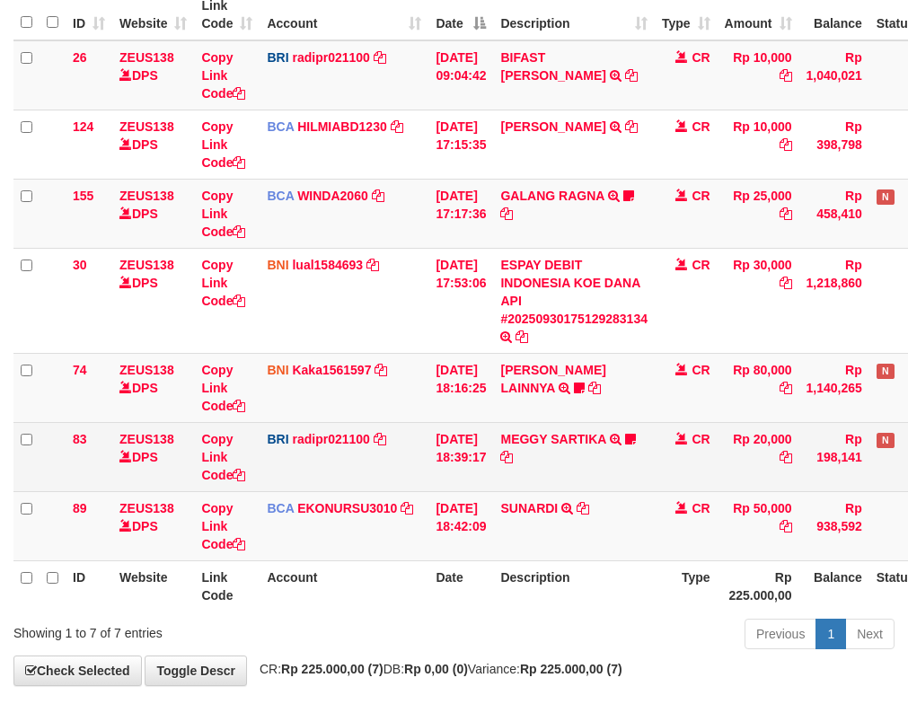
scroll to position [311, 0]
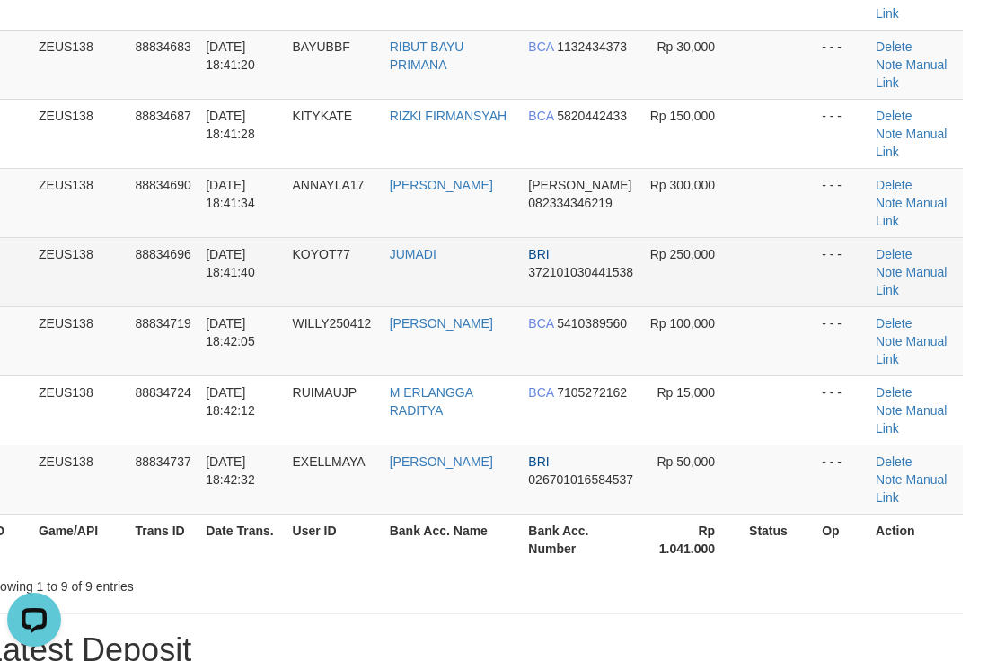
click at [746, 237] on td at bounding box center [778, 271] width 73 height 69
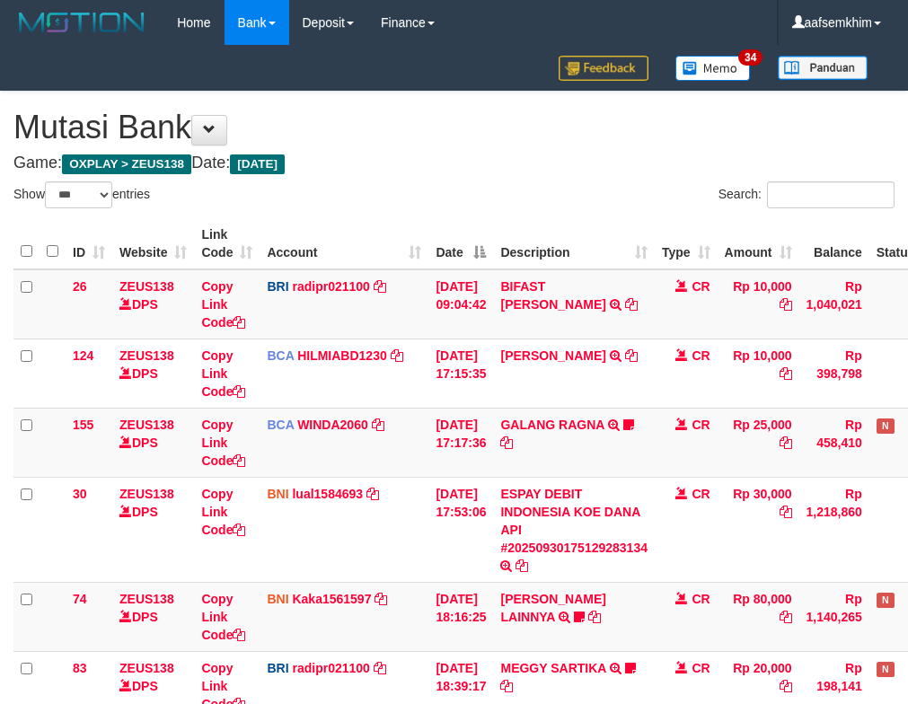
select select "***"
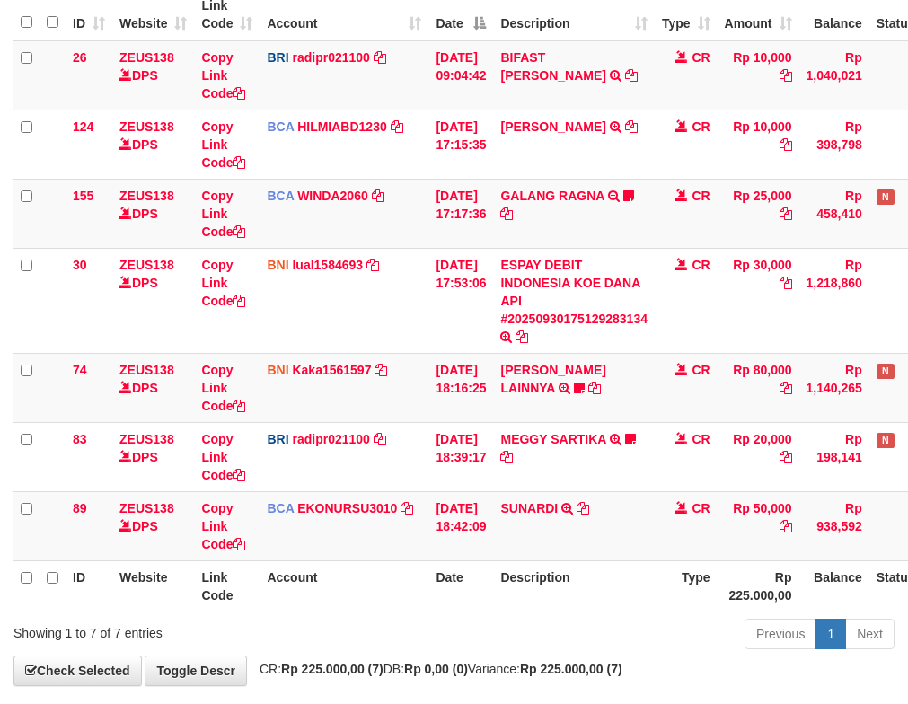
click at [385, 301] on td "BNI lual1584693 DPS LUCKY ALAMSYAH mutasi_20250930_2414 | 30 mutasi_20250930_24…" at bounding box center [344, 300] width 169 height 105
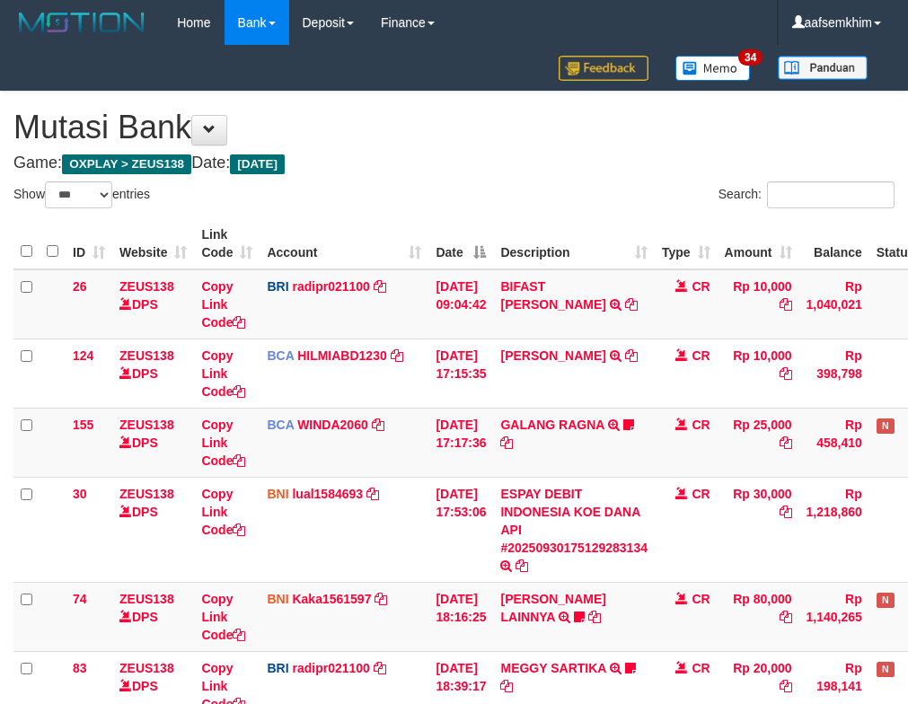
select select "***"
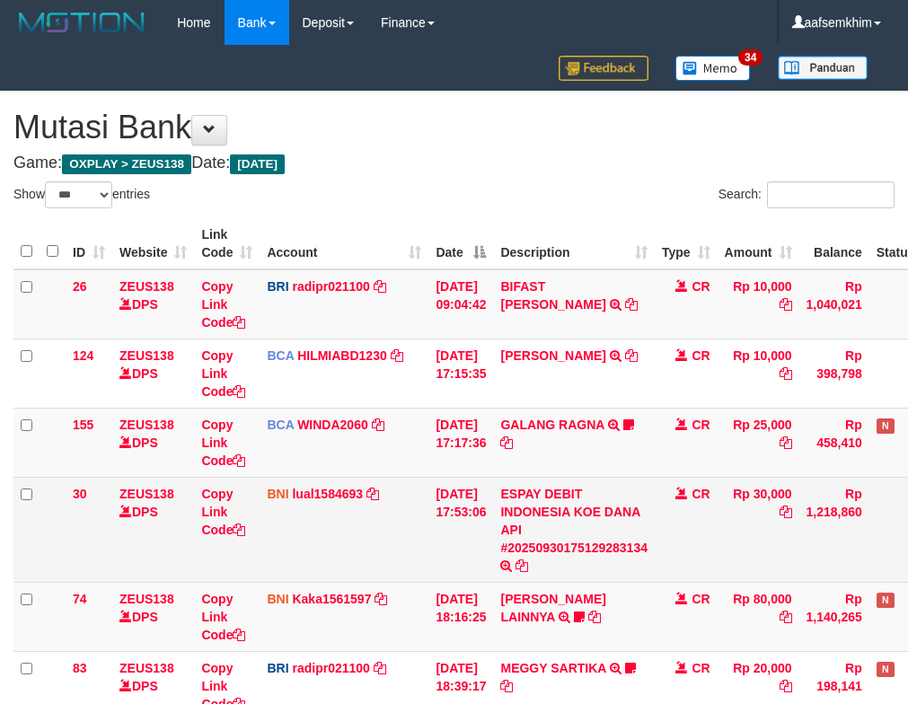
scroll to position [229, 0]
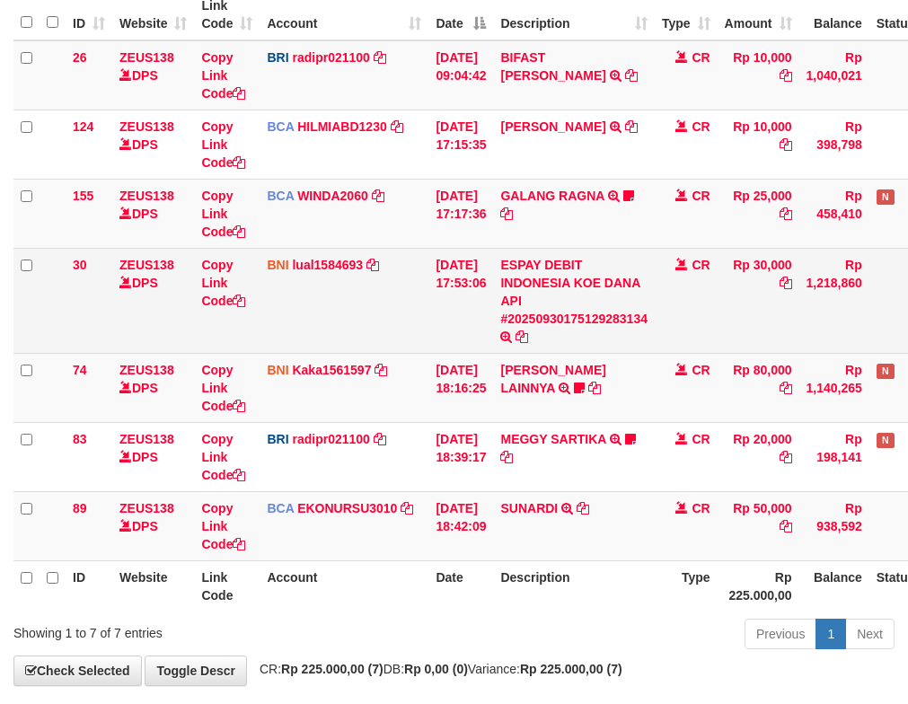
click at [383, 295] on td "BNI lual1584693 DPS LUCKY ALAMSYAH mutasi_20250930_2414 | 30 mutasi_20250930_24…" at bounding box center [344, 300] width 169 height 105
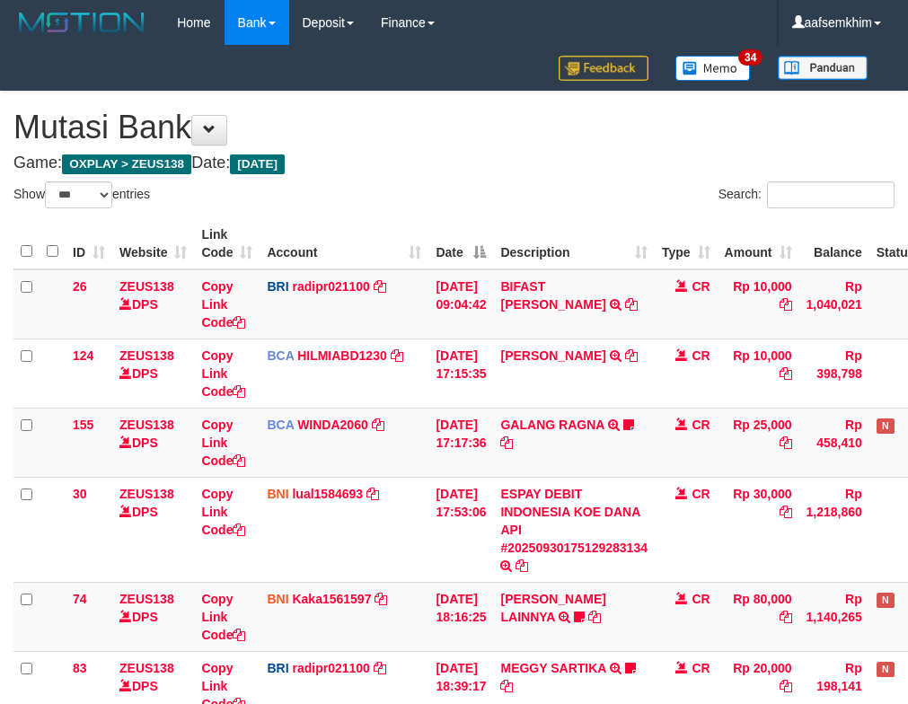
select select "***"
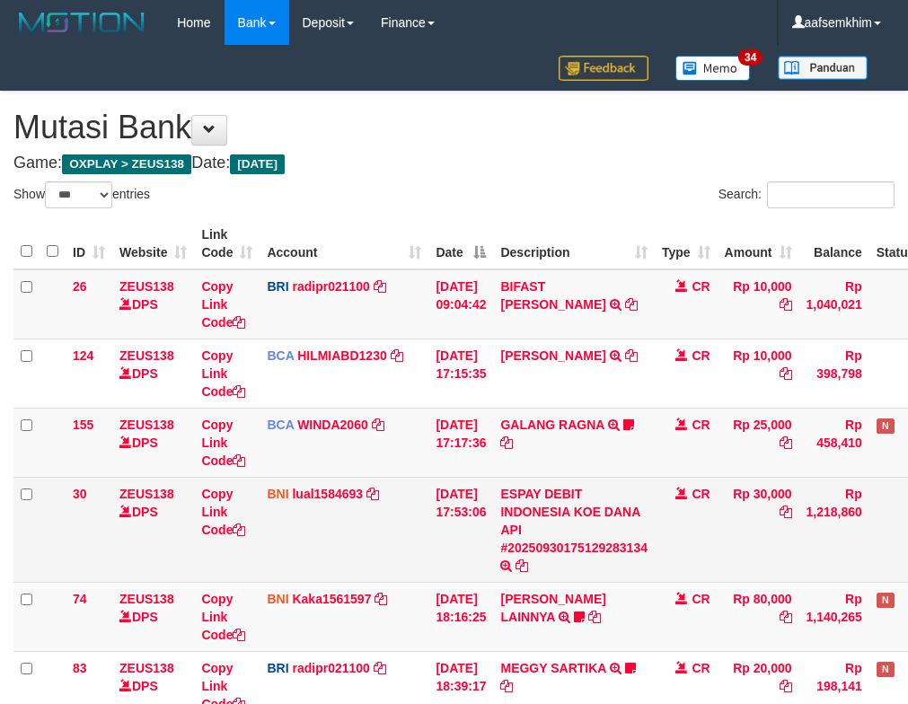
scroll to position [229, 0]
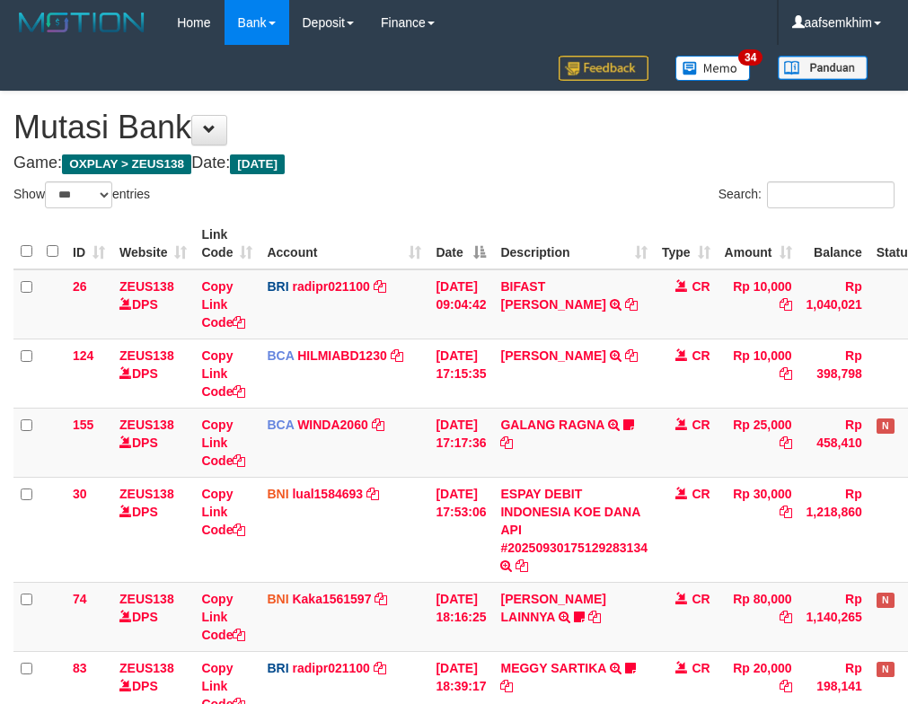
select select "***"
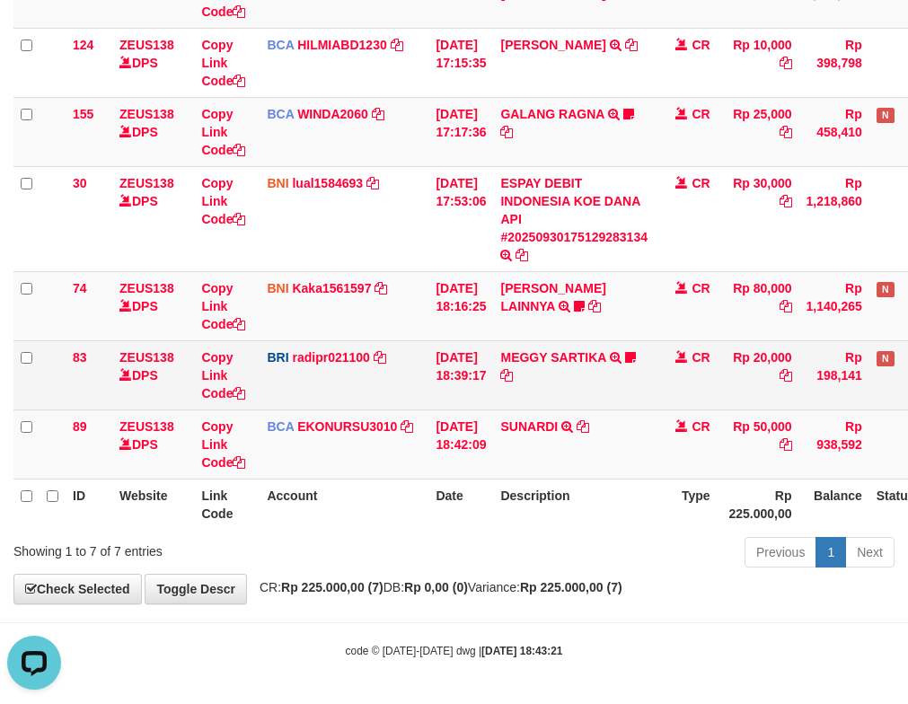
click at [443, 391] on td "[DATE] 18:39:17" at bounding box center [460, 374] width 65 height 69
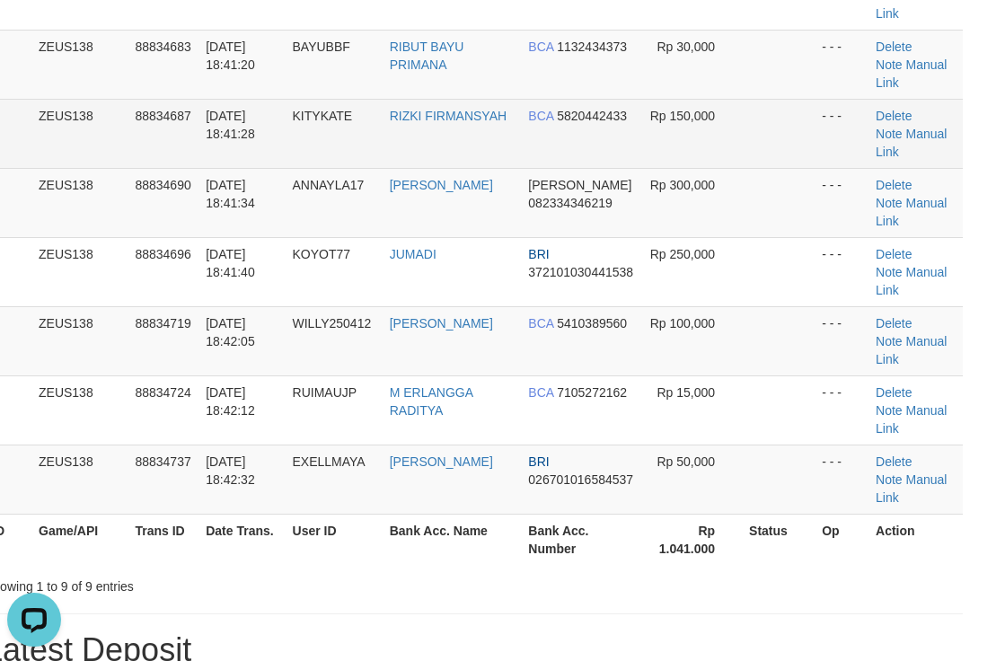
drag, startPoint x: 371, startPoint y: 83, endPoint x: 381, endPoint y: 77, distance: 11.3
click at [377, 99] on td "KITYKATE" at bounding box center [334, 133] width 97 height 69
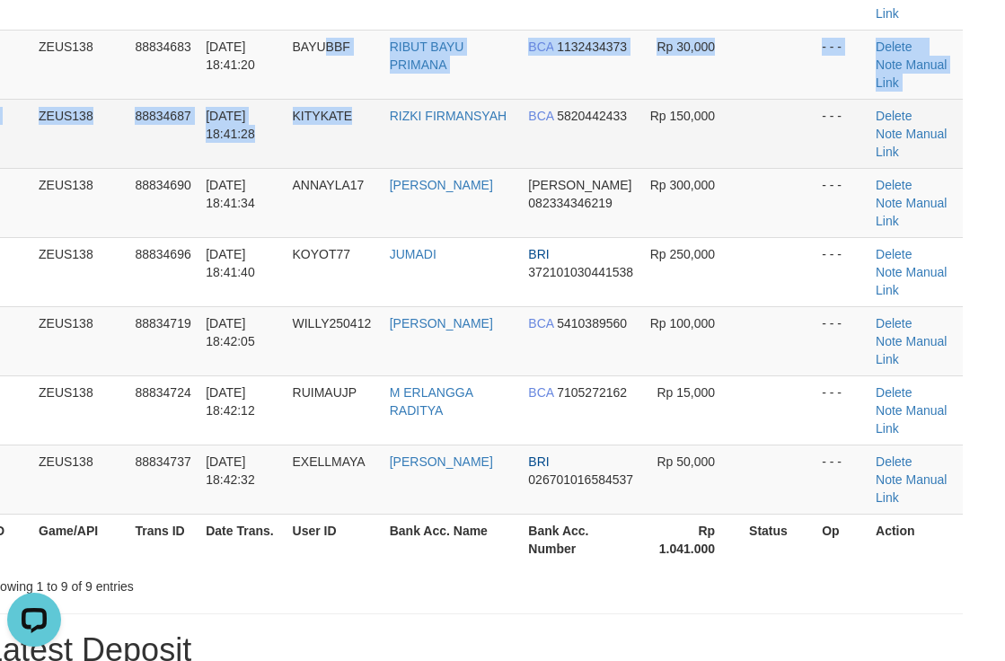
drag, startPoint x: 312, startPoint y: 33, endPoint x: 373, endPoint y: 65, distance: 68.7
click at [369, 66] on tbody "1 ZEUS138 88834565 30/09/2025 18:38:48 GORBER AED SAEDIN DANA 085864877962 Rp 9…" at bounding box center [474, 202] width 978 height 623
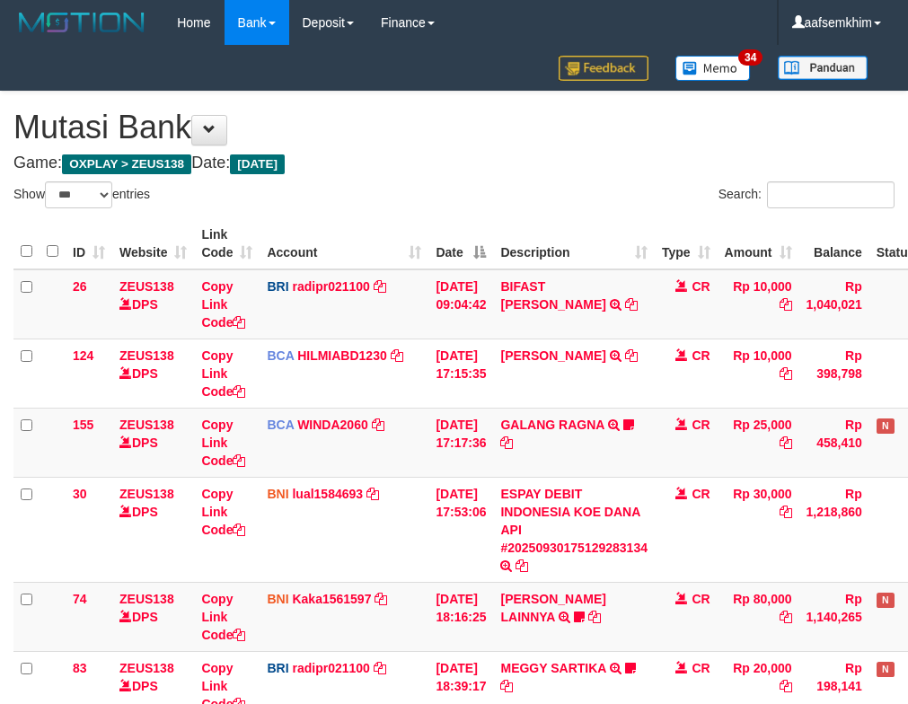
select select "***"
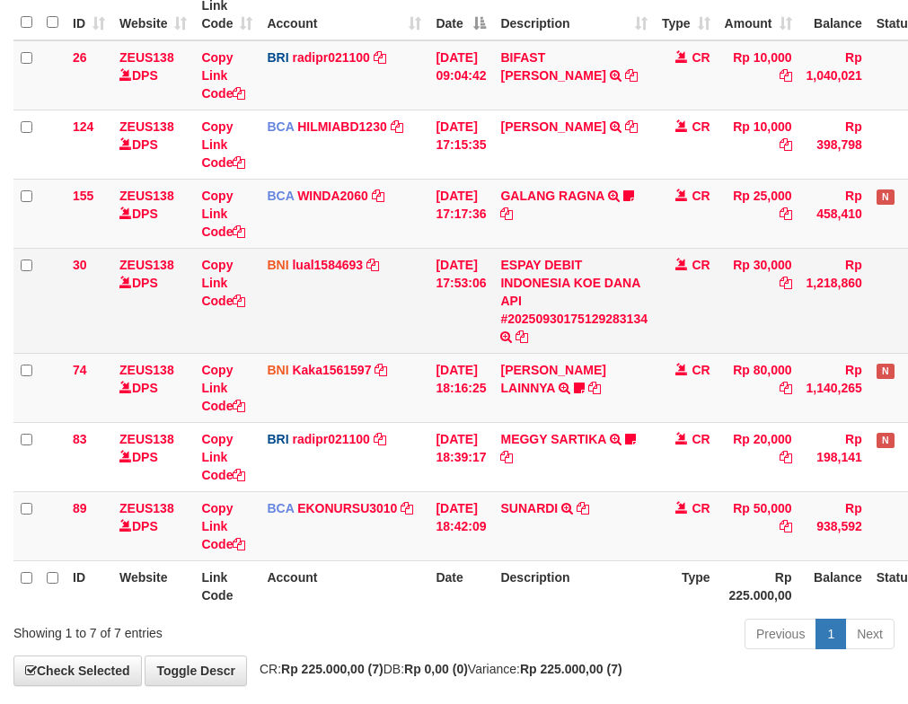
click at [326, 286] on td "BNI lual1584693 DPS LUCKY ALAMSYAH mutasi_20250930_2414 | 30 mutasi_20250930_24…" at bounding box center [344, 300] width 169 height 105
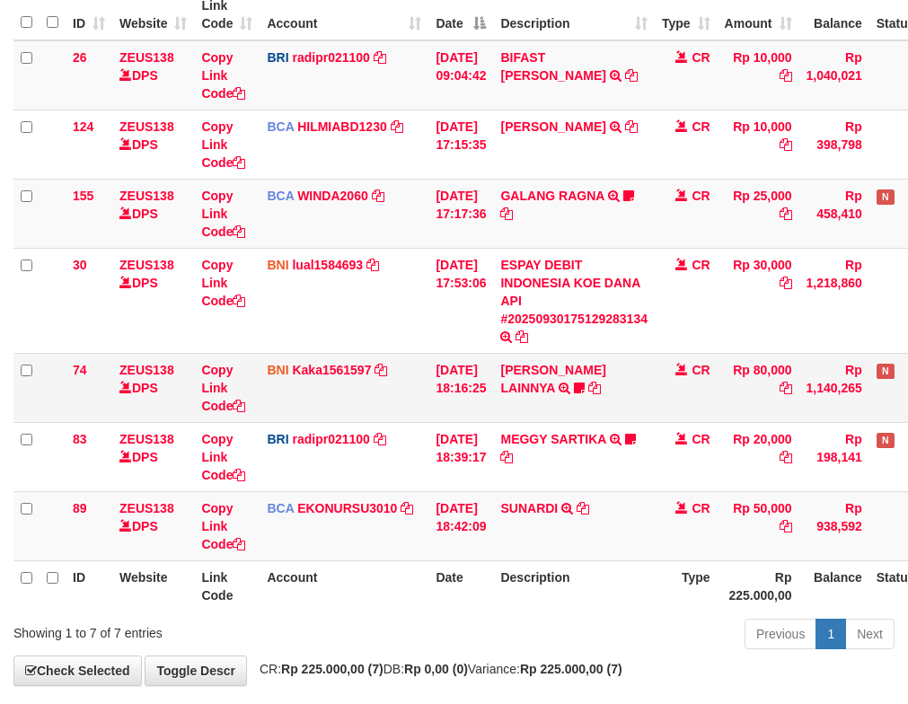
scroll to position [311, 0]
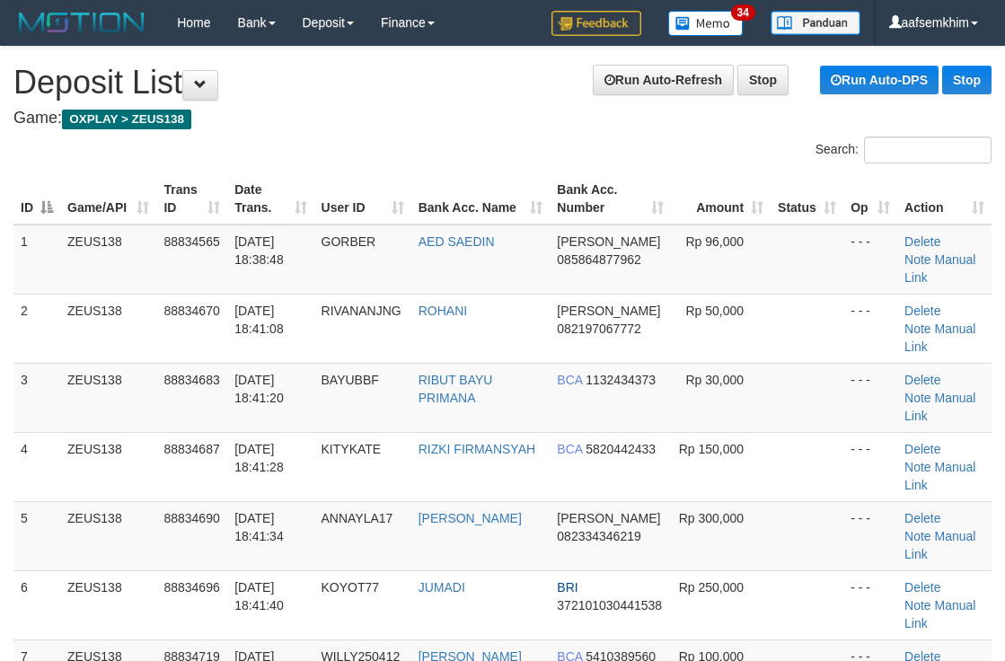
scroll to position [333, 29]
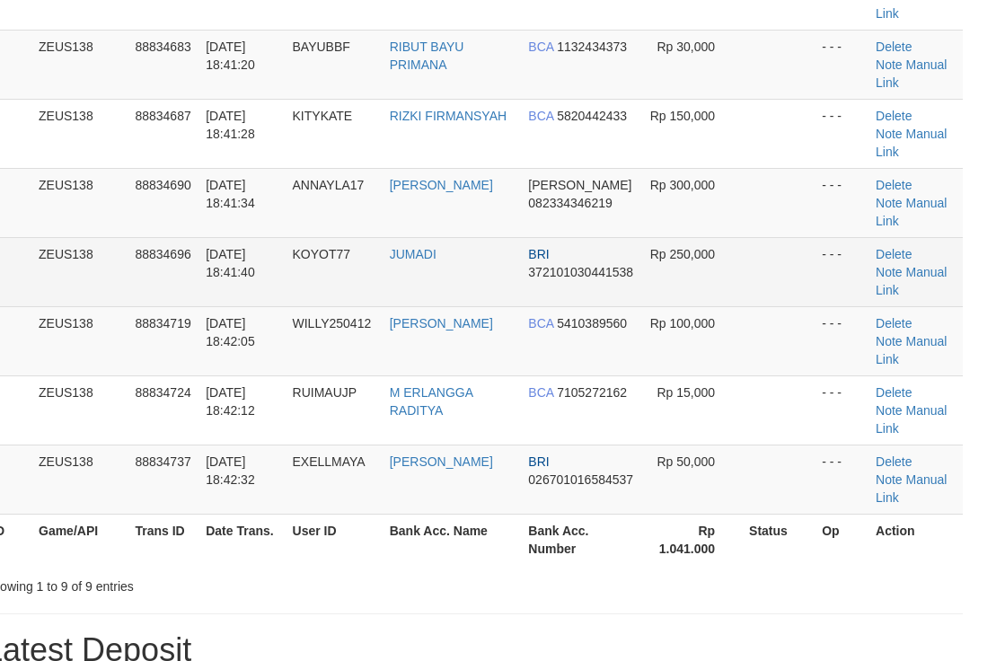
drag, startPoint x: 604, startPoint y: 161, endPoint x: 676, endPoint y: 159, distance: 71.9
click at [622, 237] on td "BRI 372101030441538" at bounding box center [581, 271] width 121 height 69
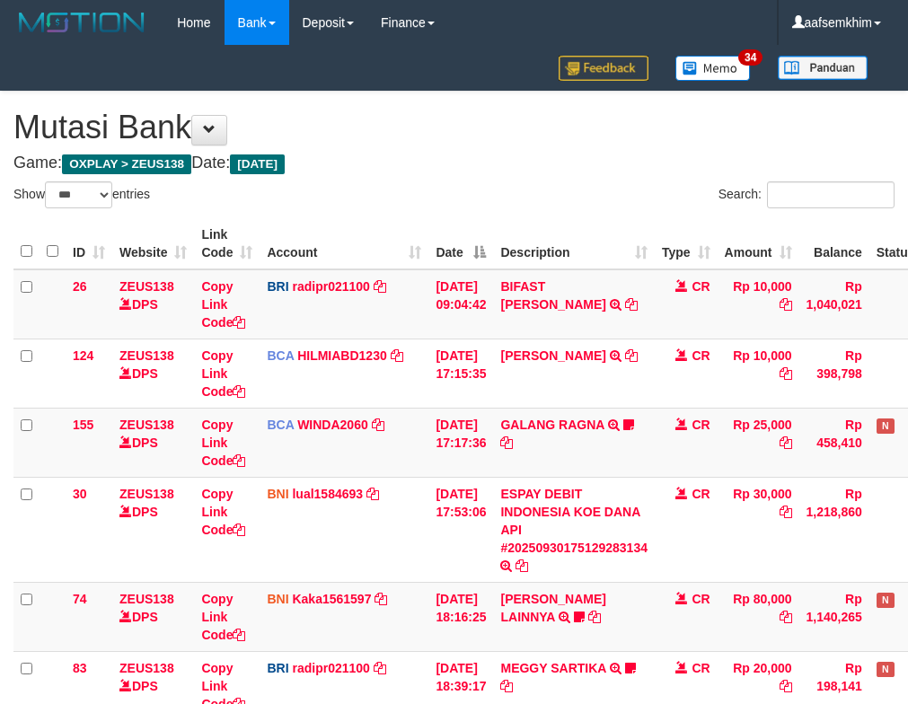
select select "***"
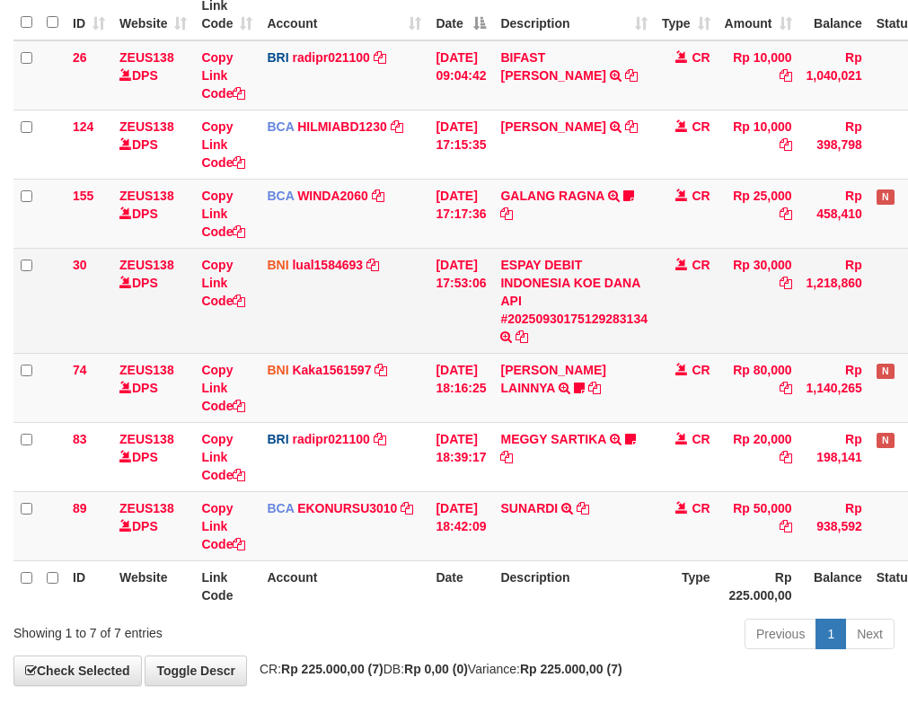
click at [718, 318] on td "CR" at bounding box center [686, 300] width 63 height 105
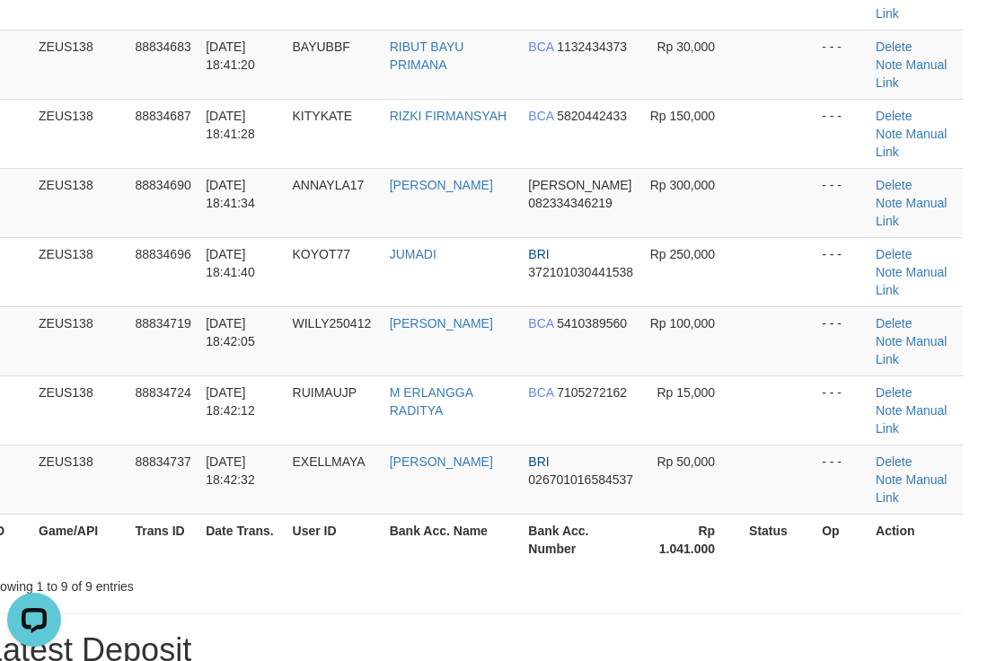
drag, startPoint x: 761, startPoint y: 207, endPoint x: 979, endPoint y: 202, distance: 218.3
click at [780, 306] on td at bounding box center [778, 340] width 73 height 69
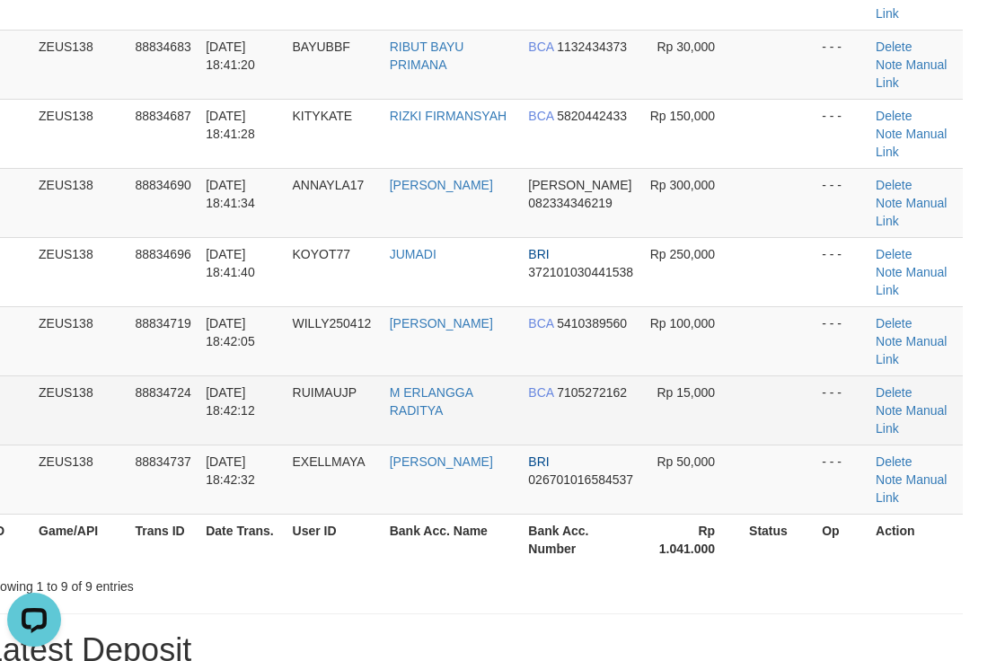
click at [664, 375] on td "Rp 15,000" at bounding box center [692, 409] width 100 height 69
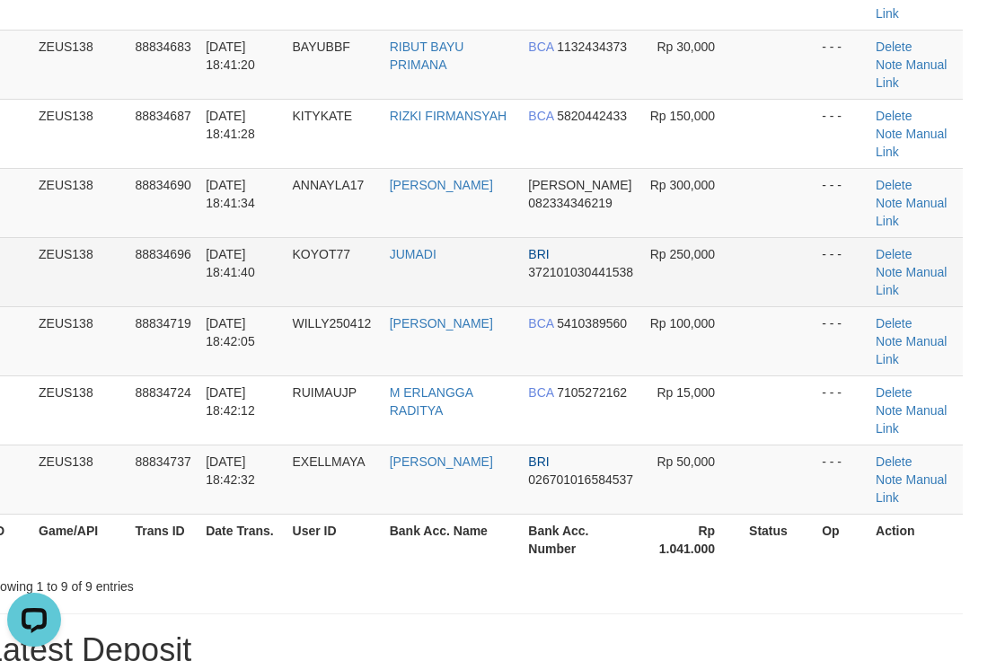
drag, startPoint x: 630, startPoint y: 154, endPoint x: 803, endPoint y: 155, distance: 173.3
click at [697, 237] on tr "6 ZEUS138 88834696 30/09/2025 18:41:40 KOYOT77 JUMADI BRI 372101030441538 Rp 25…" at bounding box center [474, 271] width 978 height 69
drag, startPoint x: 449, startPoint y: 207, endPoint x: 642, endPoint y: 192, distance: 193.7
click at [524, 306] on tr "7 ZEUS138 88834719 30/09/2025 18:42:05 WILLY250412 WILLYSAN HARTONO BCA 5410389…" at bounding box center [474, 340] width 978 height 69
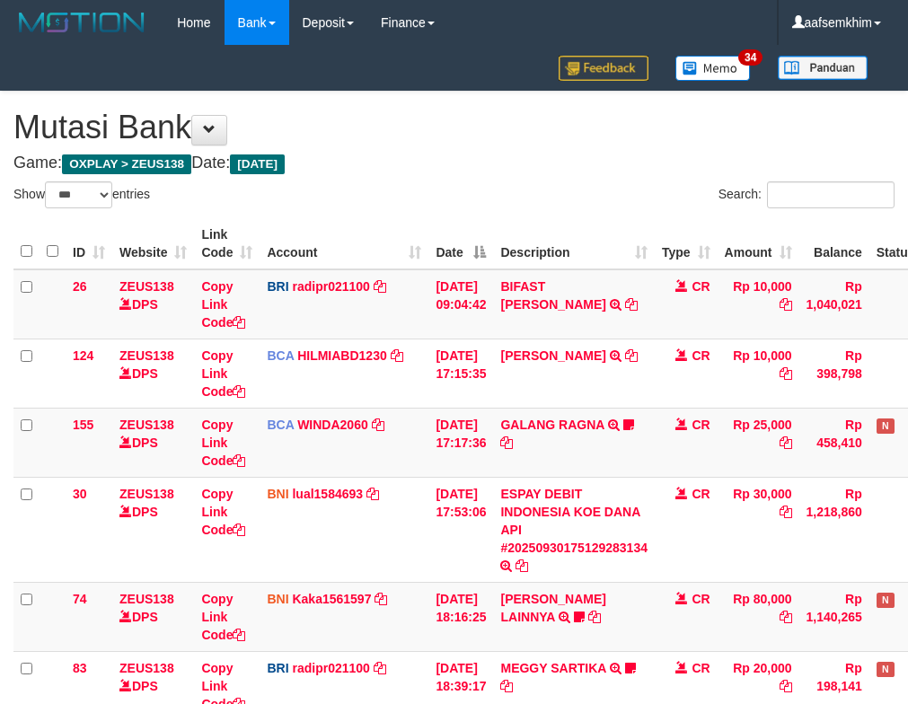
select select "***"
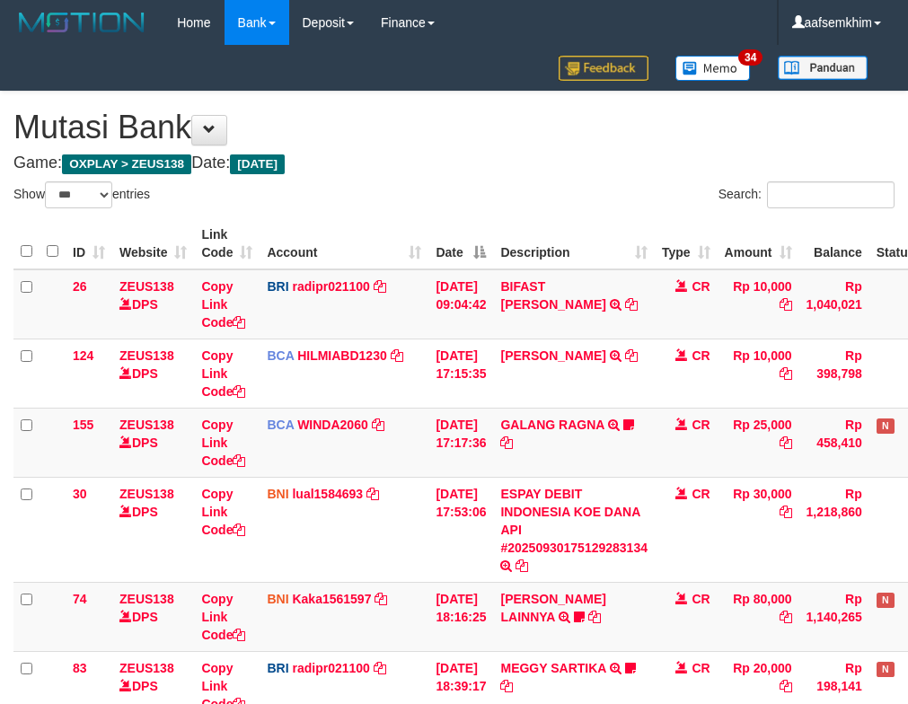
scroll to position [229, 0]
select select "***"
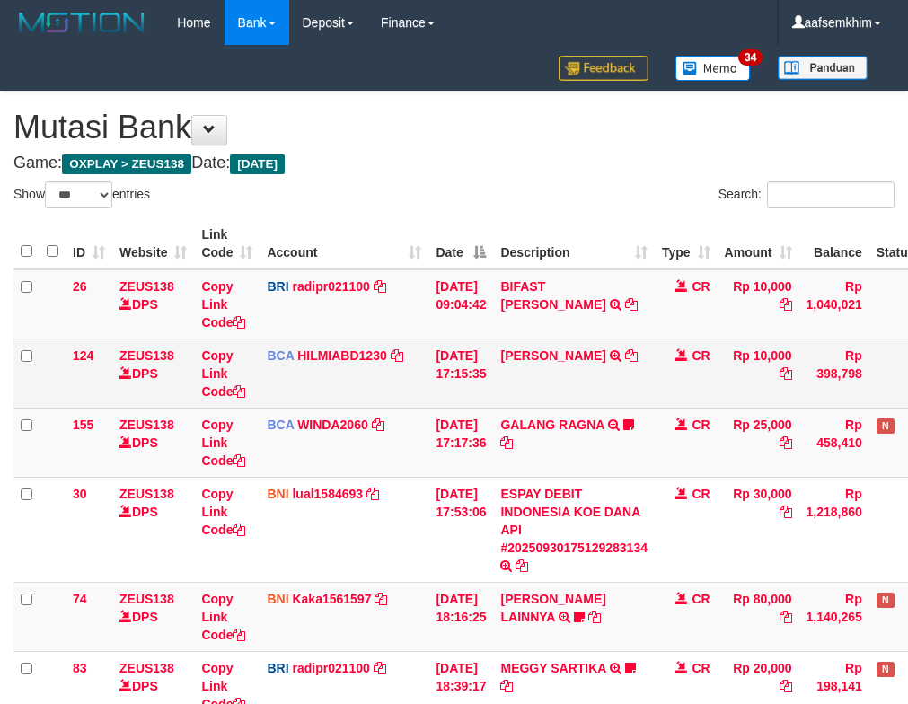
drag, startPoint x: 448, startPoint y: 403, endPoint x: 453, endPoint y: 395, distance: 9.2
click at [453, 397] on td "[DATE] 17:15:35" at bounding box center [460, 373] width 65 height 69
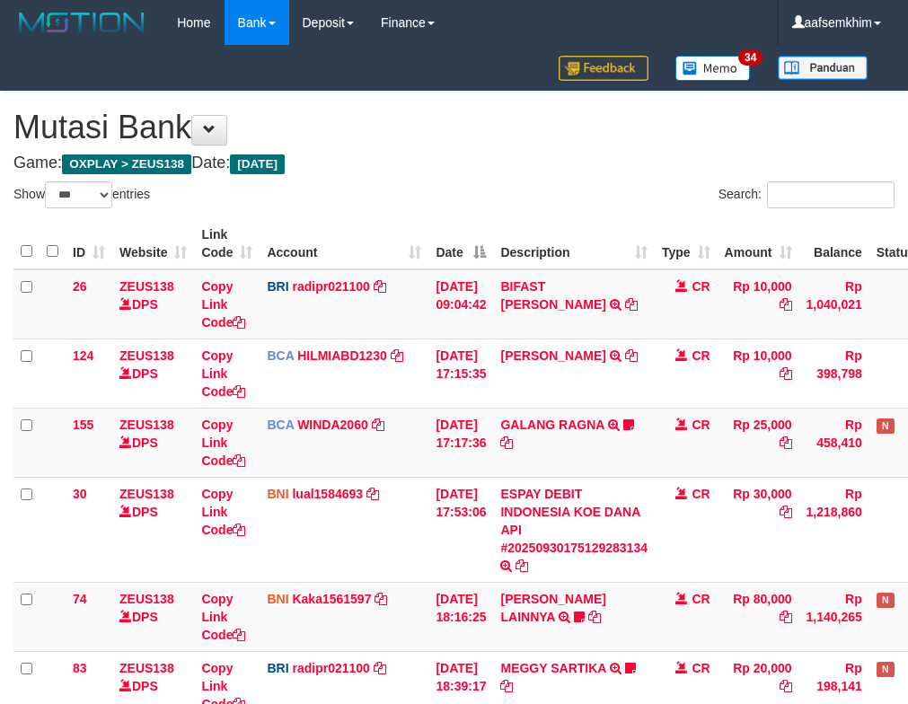
select select "***"
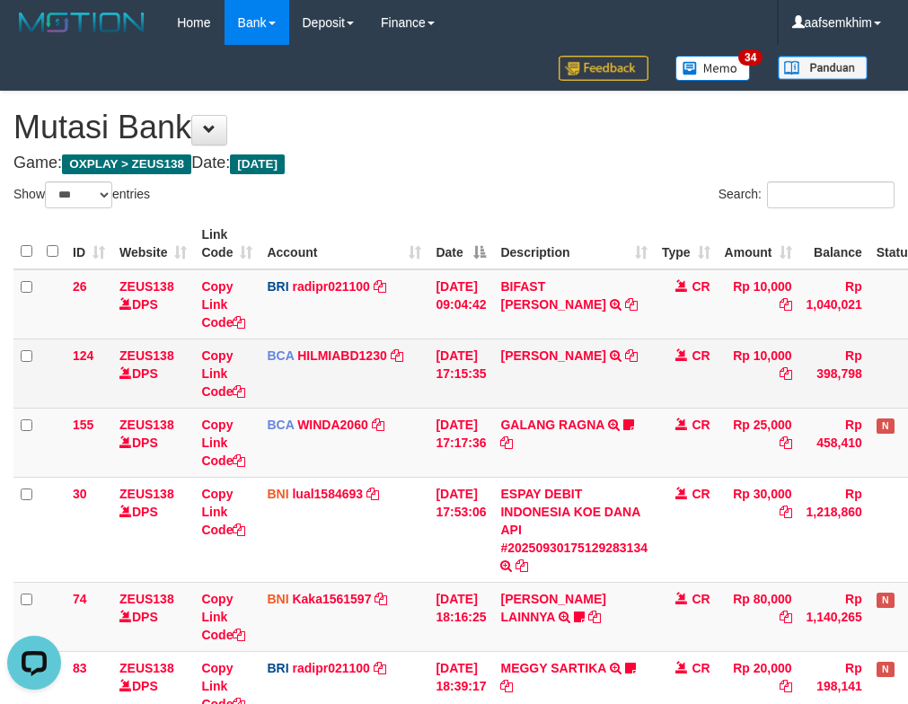
click at [400, 373] on tbody "26 ZEUS138 DPS Copy Link Code BRI radipr021100 DPS REYNALDI ADI PRATAMA mutasi_…" at bounding box center [504, 529] width 982 height 521
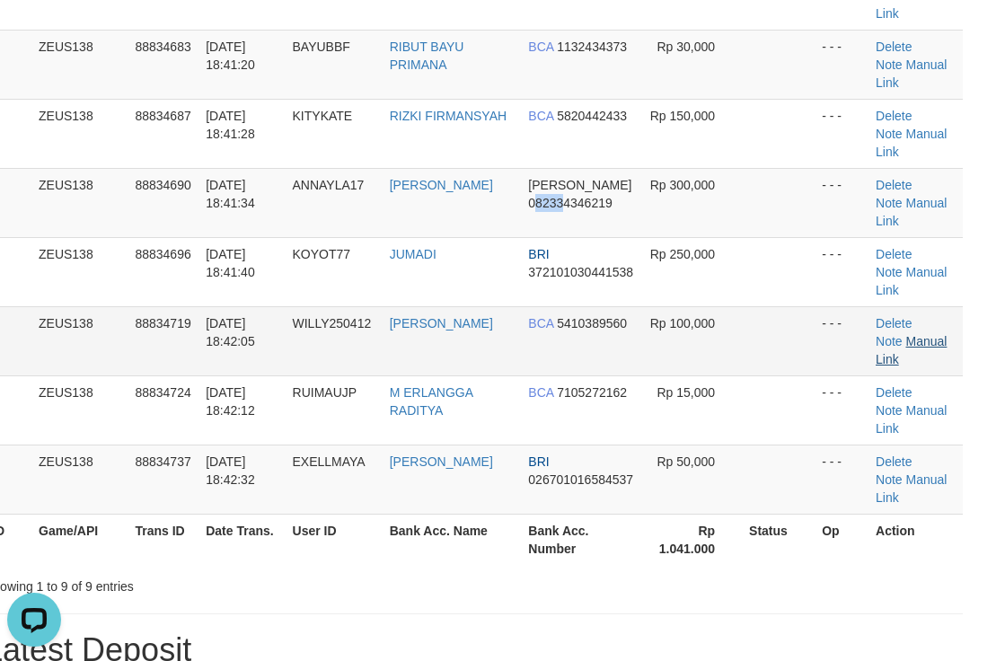
drag, startPoint x: 518, startPoint y: 138, endPoint x: 906, endPoint y: 234, distance: 399.7
click at [572, 168] on td "DANA 082334346219" at bounding box center [581, 202] width 121 height 69
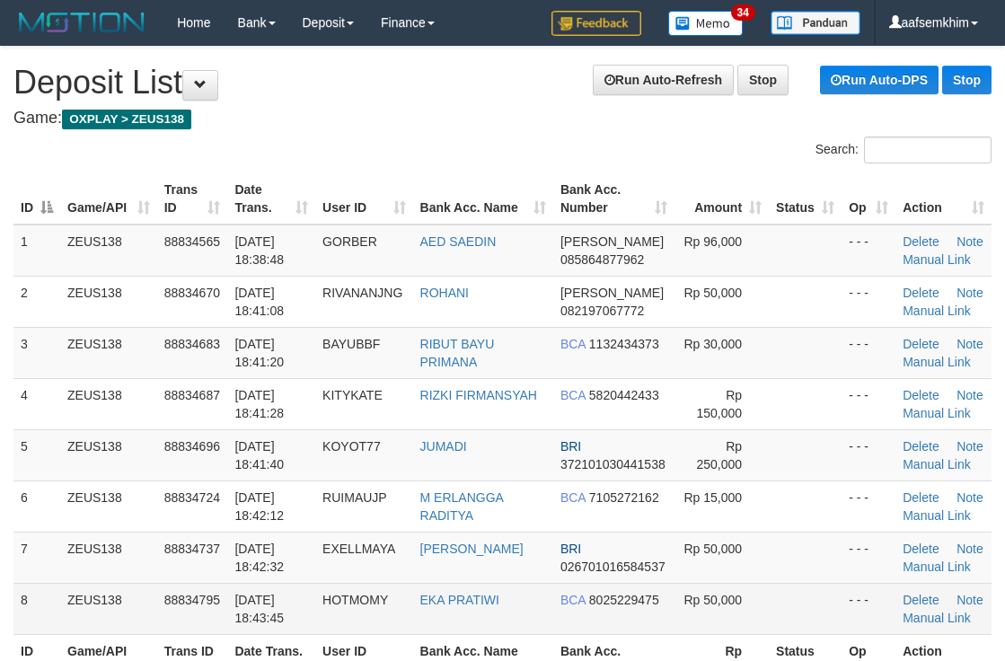
scroll to position [333, 22]
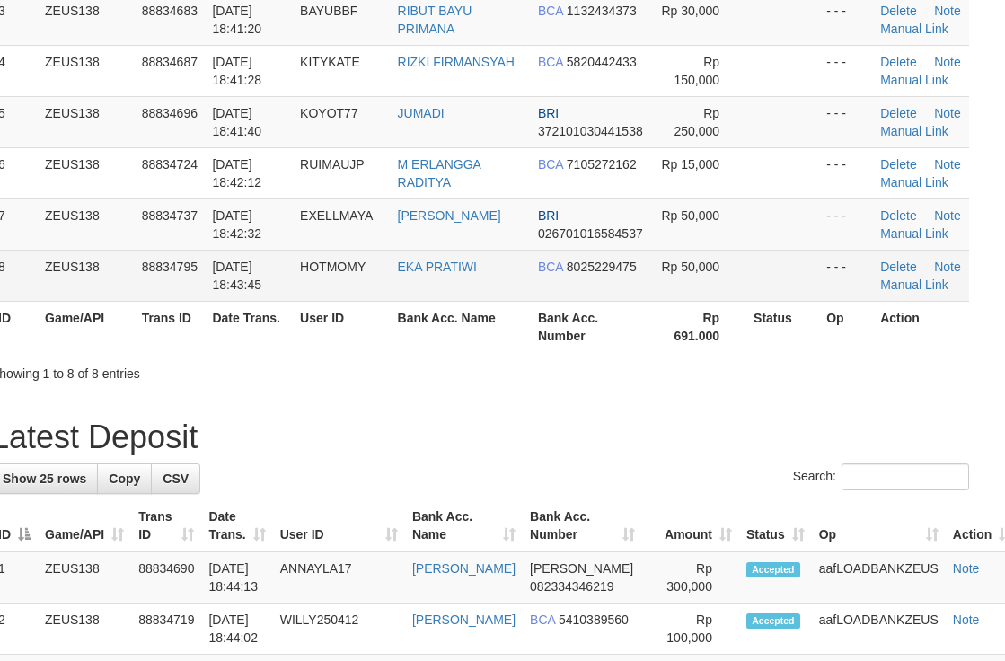
drag, startPoint x: 396, startPoint y: 257, endPoint x: 406, endPoint y: 257, distance: 9.9
click at [403, 257] on tr "8 ZEUS138 88834795 [DATE] 18:43:45 HOTMOMY EKA PRATIWI BCA 8025229475 Rp 50,000…" at bounding box center [480, 275] width 978 height 51
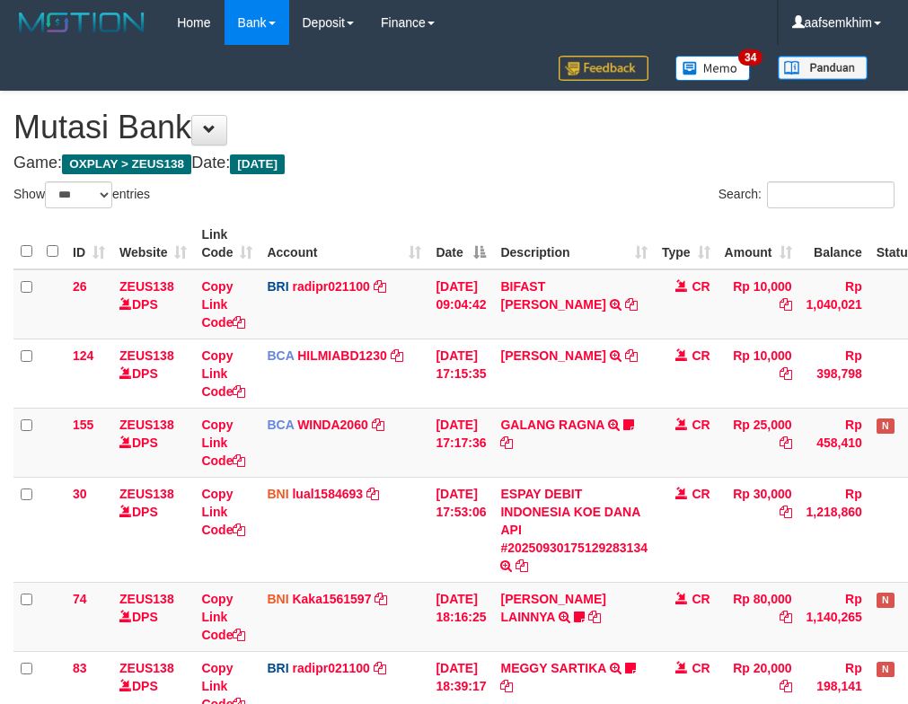
select select "***"
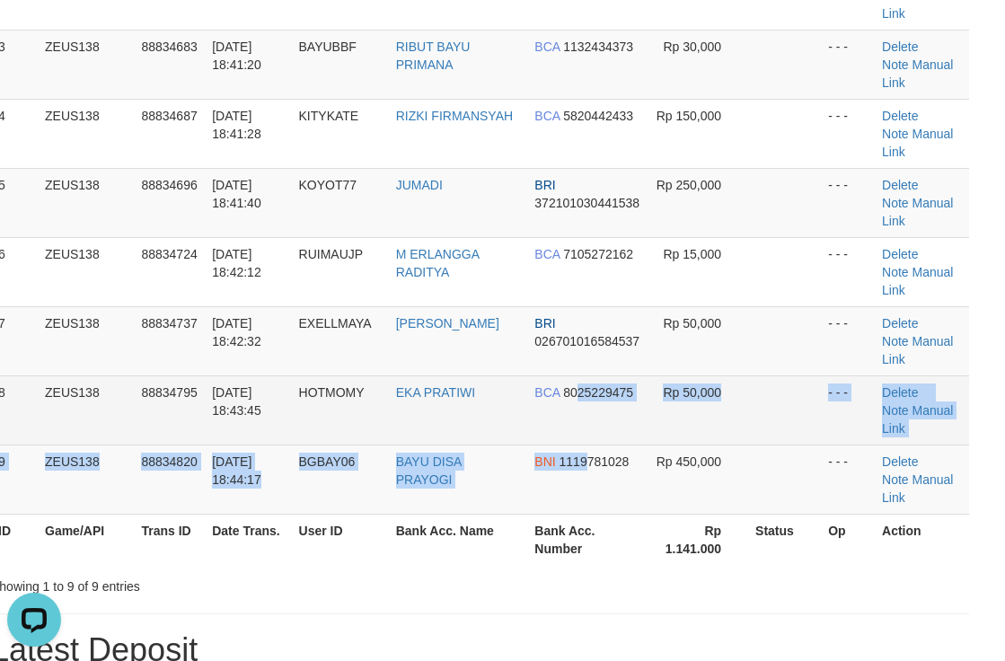
drag, startPoint x: 569, startPoint y: 279, endPoint x: 580, endPoint y: 300, distance: 23.3
click at [583, 302] on tbody "1 ZEUS138 88834565 30/09/2025 18:38:48 GORBER AED SAEDIN DANA 085864877962 Rp 9…" at bounding box center [480, 202] width 978 height 623
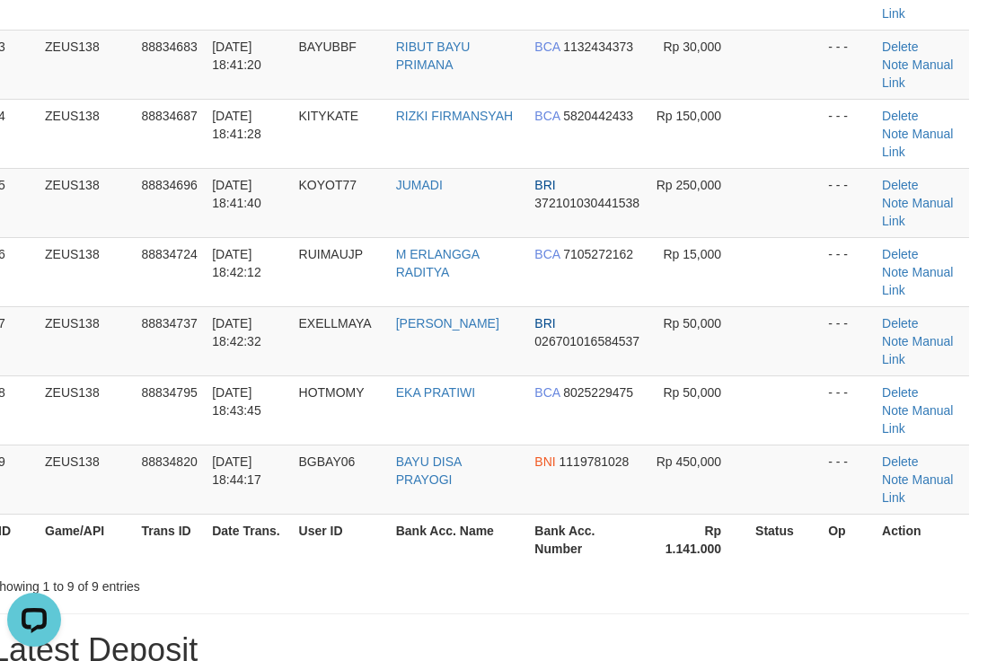
drag, startPoint x: 603, startPoint y: 243, endPoint x: 1017, endPoint y: 216, distance: 414.9
click at [630, 306] on td "BRI 026701016584537" at bounding box center [587, 340] width 121 height 69
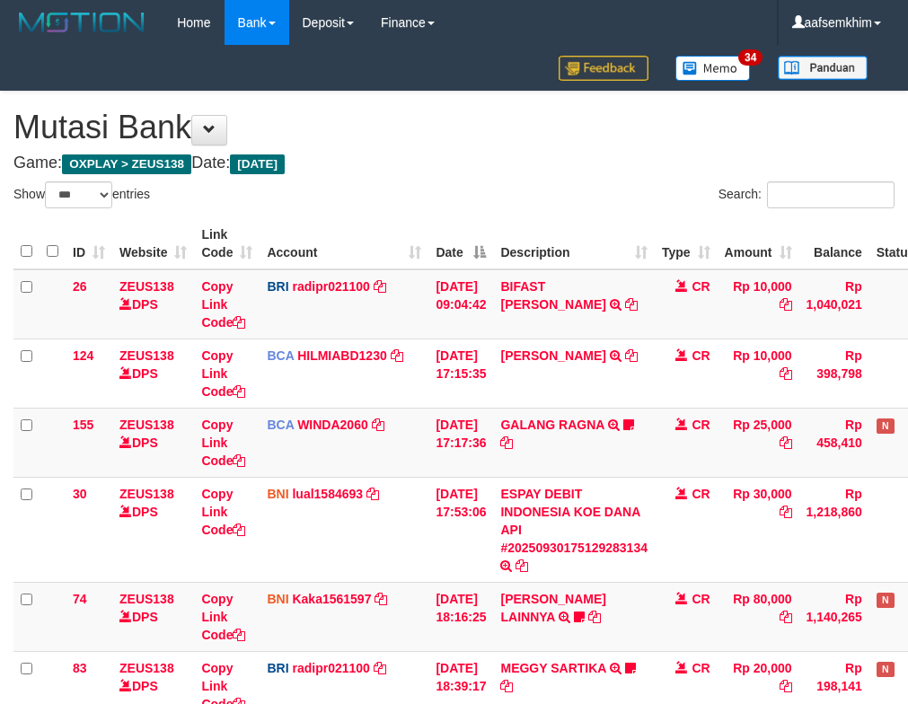
select select "***"
drag, startPoint x: 291, startPoint y: 248, endPoint x: 375, endPoint y: 289, distance: 94.0
click at [304, 252] on th "Account" at bounding box center [344, 243] width 169 height 51
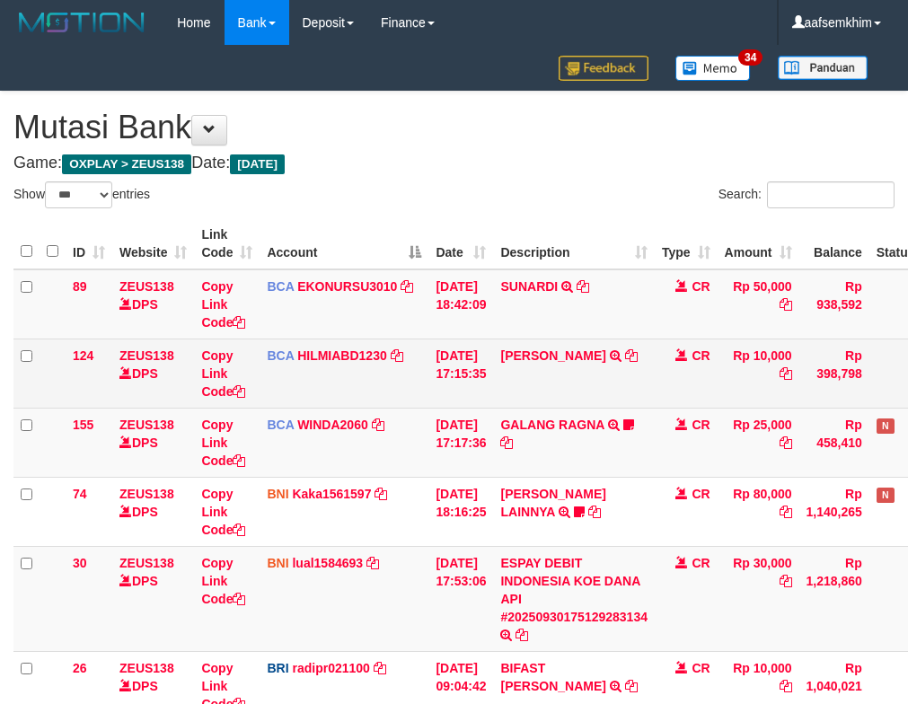
click at [516, 344] on tr "124 ZEUS138 DPS Copy Link Code BCA HILMIABD1230 DPS HILMI ABDILLAH mutasi_20250…" at bounding box center [504, 373] width 982 height 69
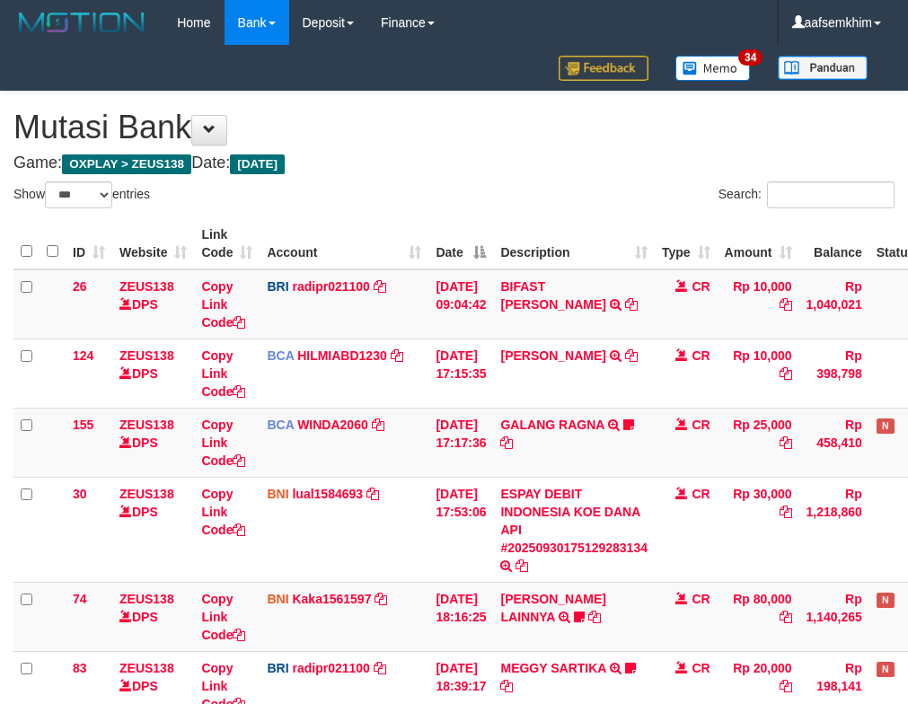
select select "***"
click at [523, 223] on th "Description" at bounding box center [574, 243] width 162 height 51
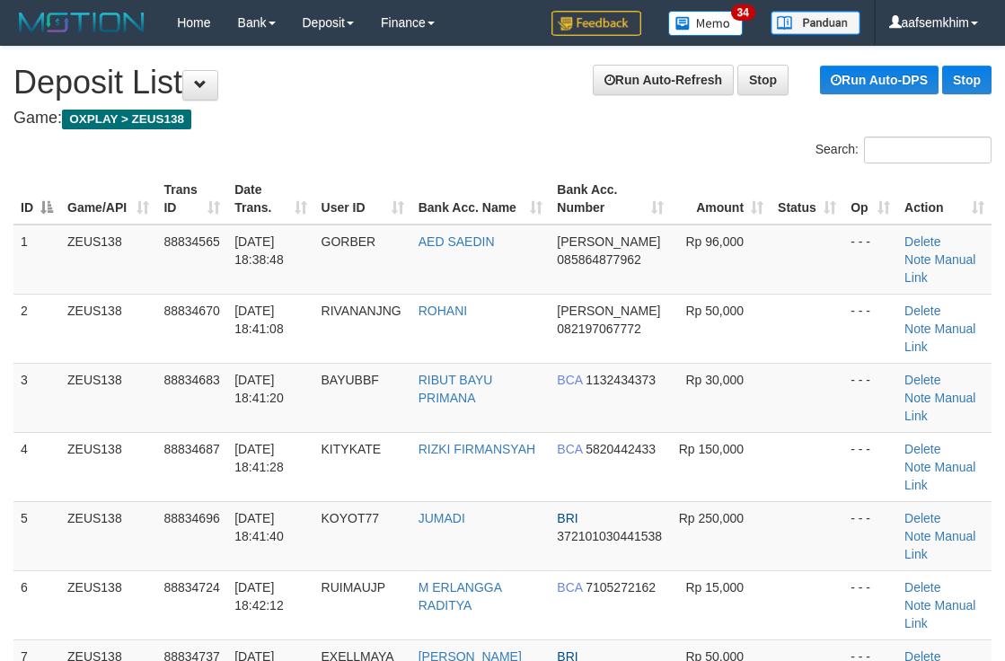
scroll to position [323, 15]
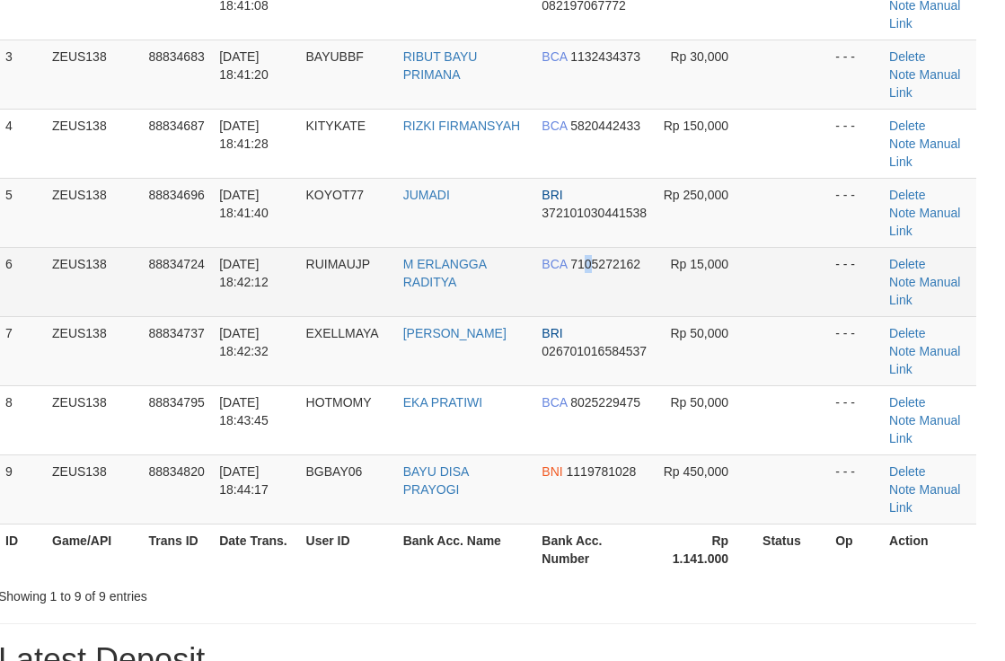
drag, startPoint x: 574, startPoint y: 204, endPoint x: 618, endPoint y: 193, distance: 45.3
click at [610, 247] on td "BCA 7105272162" at bounding box center [594, 281] width 121 height 69
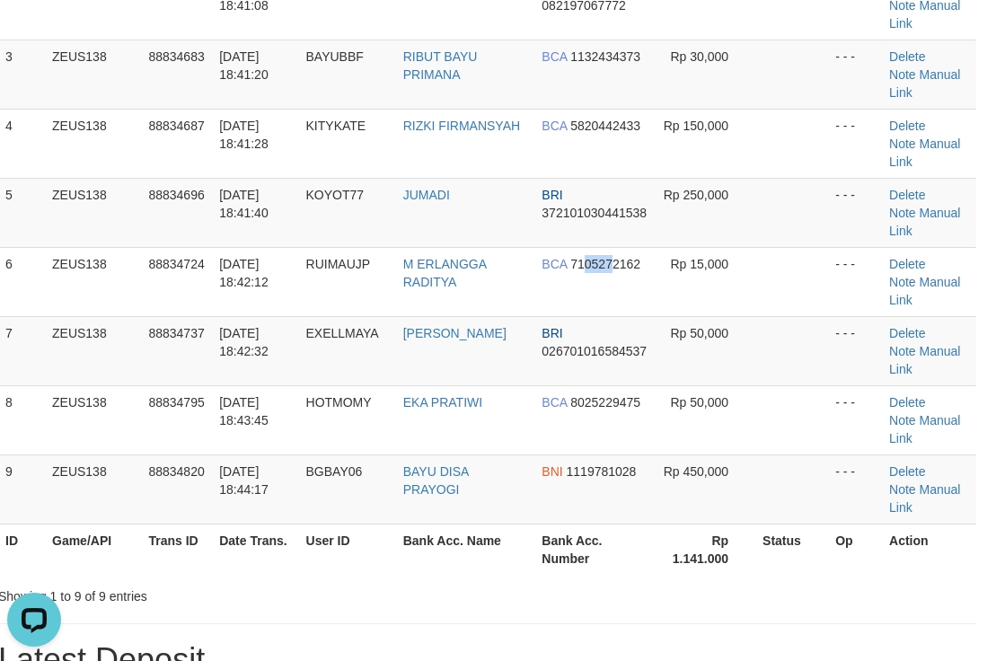
scroll to position [0, 0]
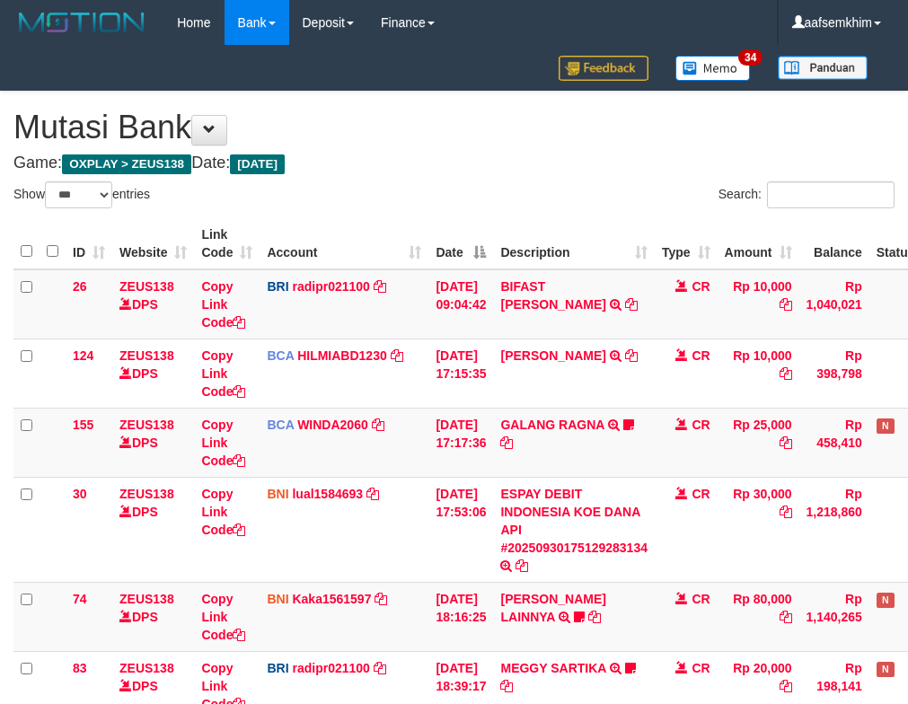
select select "***"
click at [500, 216] on div "ID Website Link Code Account Date Description Type Amount Balance Status Action…" at bounding box center [454, 529] width 908 height 633
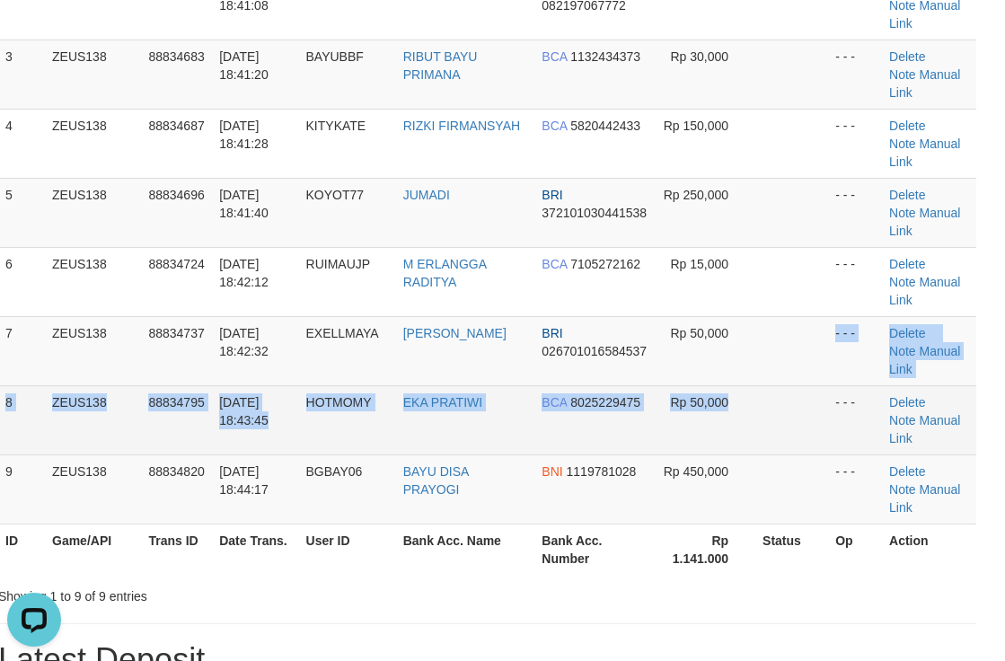
drag, startPoint x: 786, startPoint y: 280, endPoint x: 868, endPoint y: 248, distance: 87.9
click at [797, 277] on tbody "1 ZEUS138 88834565 30/09/2025 18:38:48 GORBER AED SAEDIN DANA 085864877962 Rp 9…" at bounding box center [487, 212] width 978 height 623
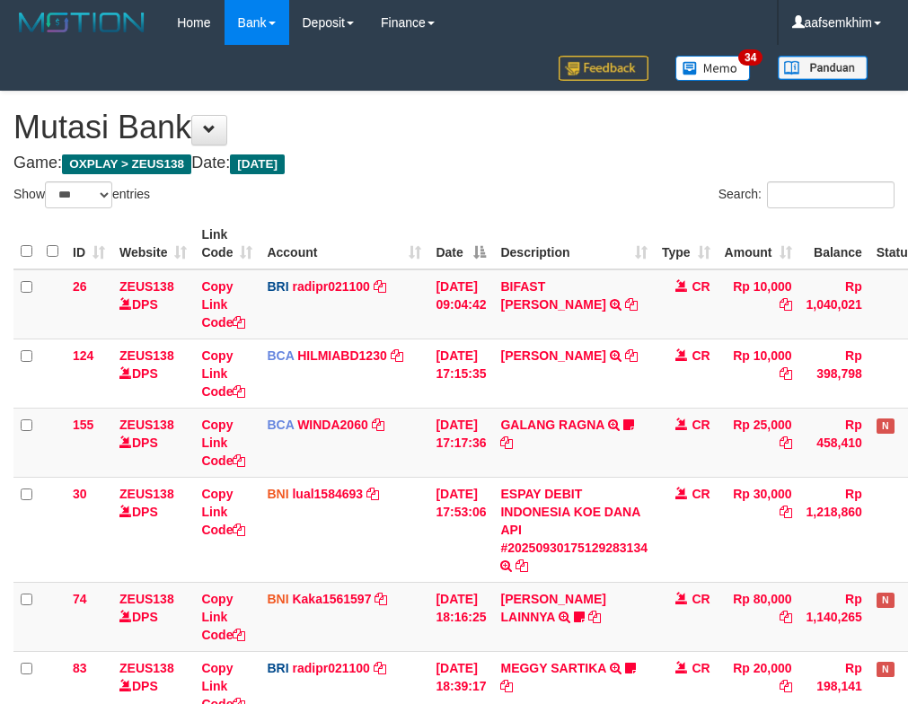
select select "***"
click at [596, 213] on div "ID Website Link Code Account Date Description Type Amount Balance Status Action…" at bounding box center [454, 529] width 908 height 633
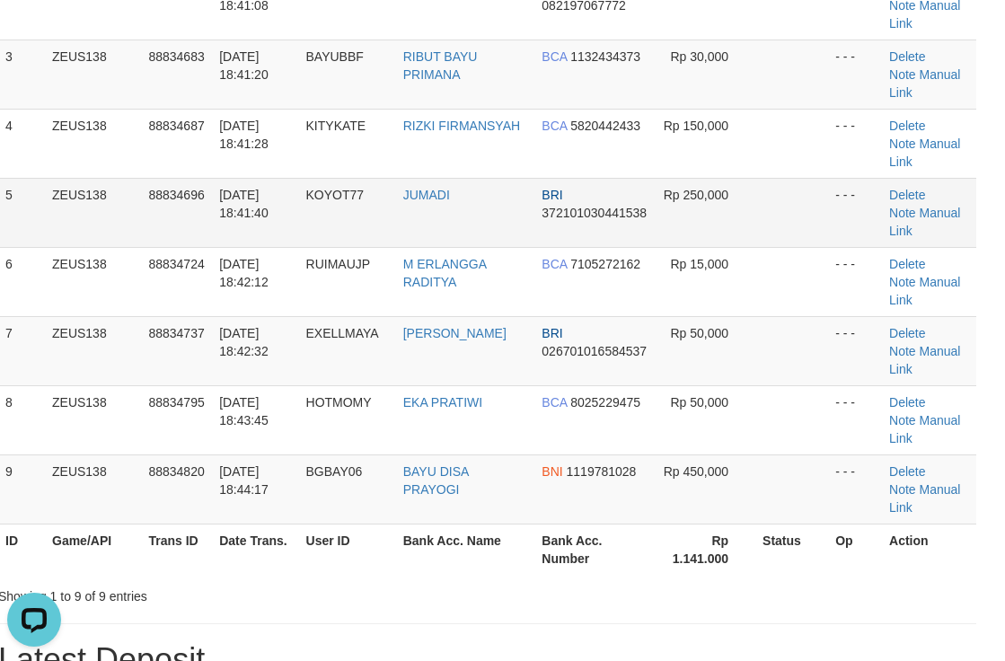
drag, startPoint x: 473, startPoint y: 153, endPoint x: 486, endPoint y: 156, distance: 13.1
click at [486, 178] on td "JUMADI" at bounding box center [465, 212] width 139 height 69
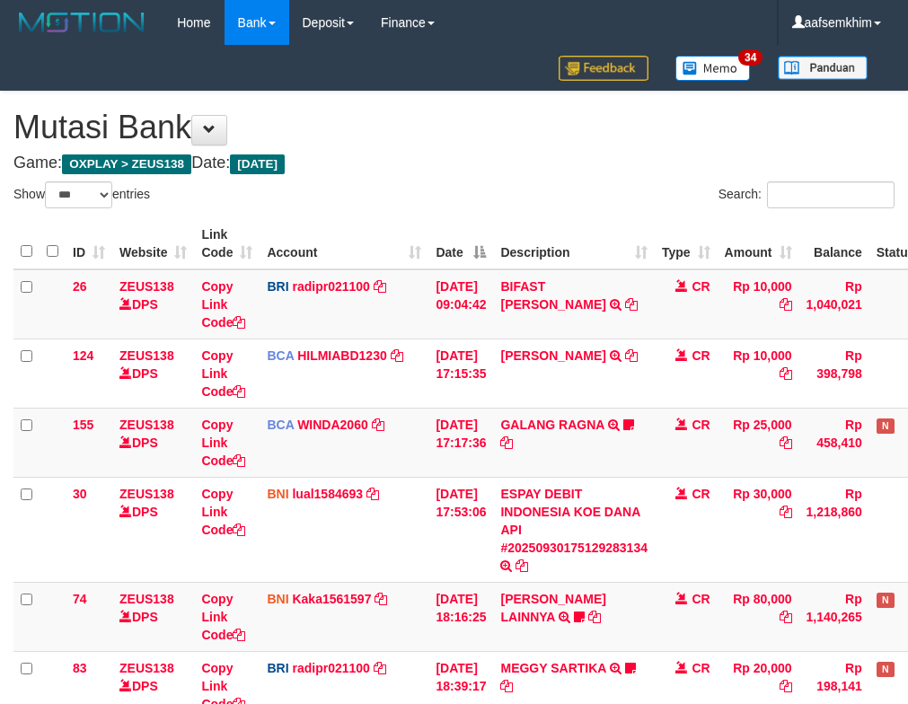
select select "***"
click at [485, 268] on th "Date" at bounding box center [460, 243] width 65 height 51
select select "***"
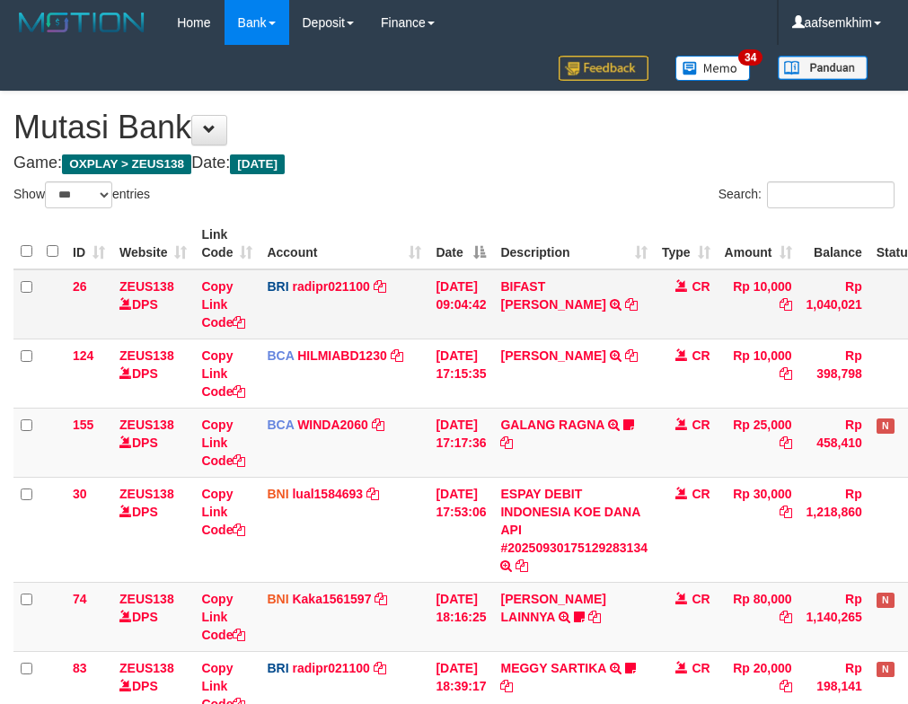
click at [278, 277] on td "BRI radipr021100 DPS REYNALDI ADI PRATAMA mutasi_20250930_3774 | 26 mutasi_2025…" at bounding box center [344, 304] width 169 height 70
click at [537, 222] on th "Description" at bounding box center [574, 243] width 162 height 51
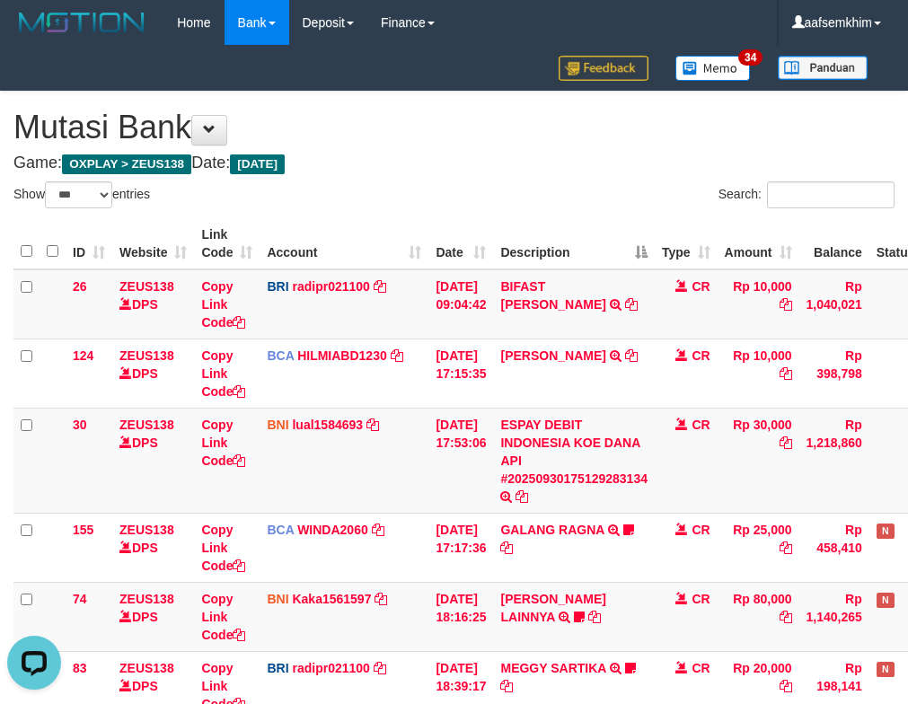
click at [528, 221] on th "Description" at bounding box center [574, 243] width 162 height 51
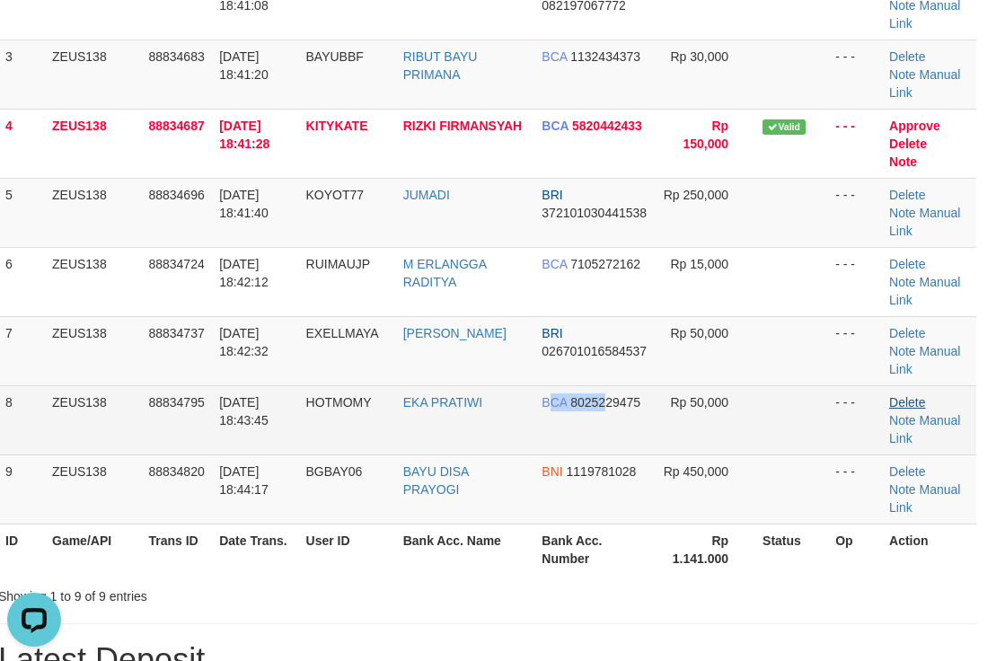
drag, startPoint x: 562, startPoint y: 296, endPoint x: 907, endPoint y: 295, distance: 344.9
click at [604, 385] on td "BCA 8025229475" at bounding box center [594, 419] width 121 height 69
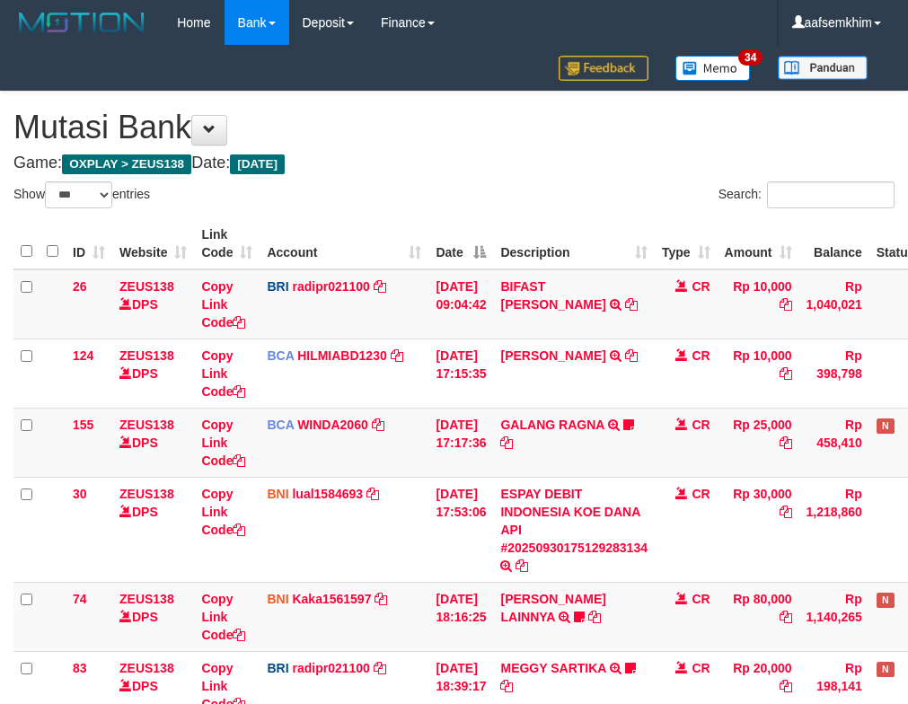
select select "***"
click at [216, 338] on td "Copy Link Code" at bounding box center [227, 304] width 66 height 70
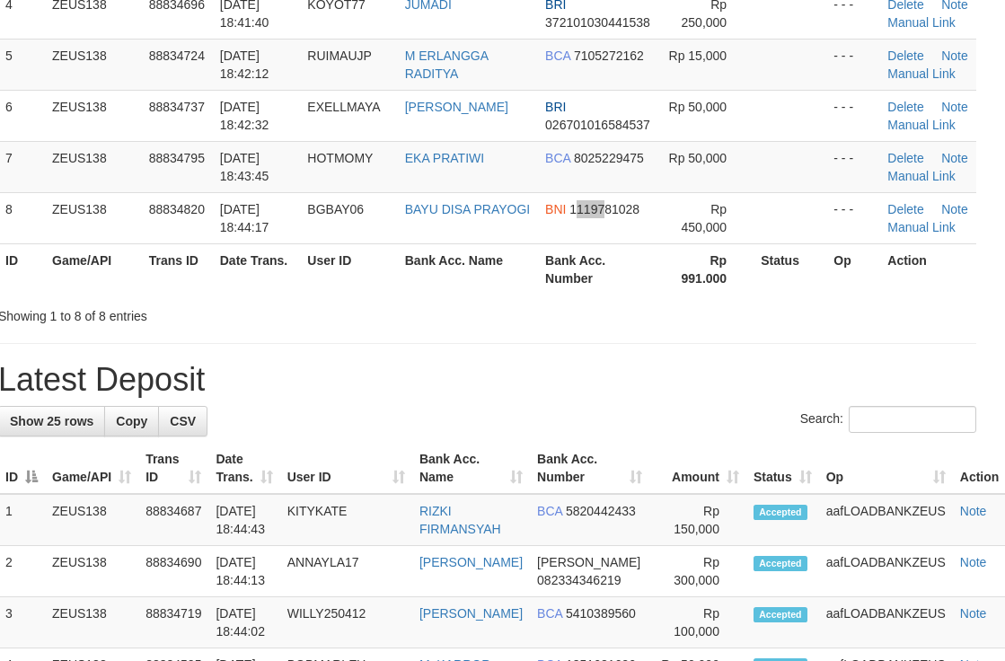
scroll to position [323, 15]
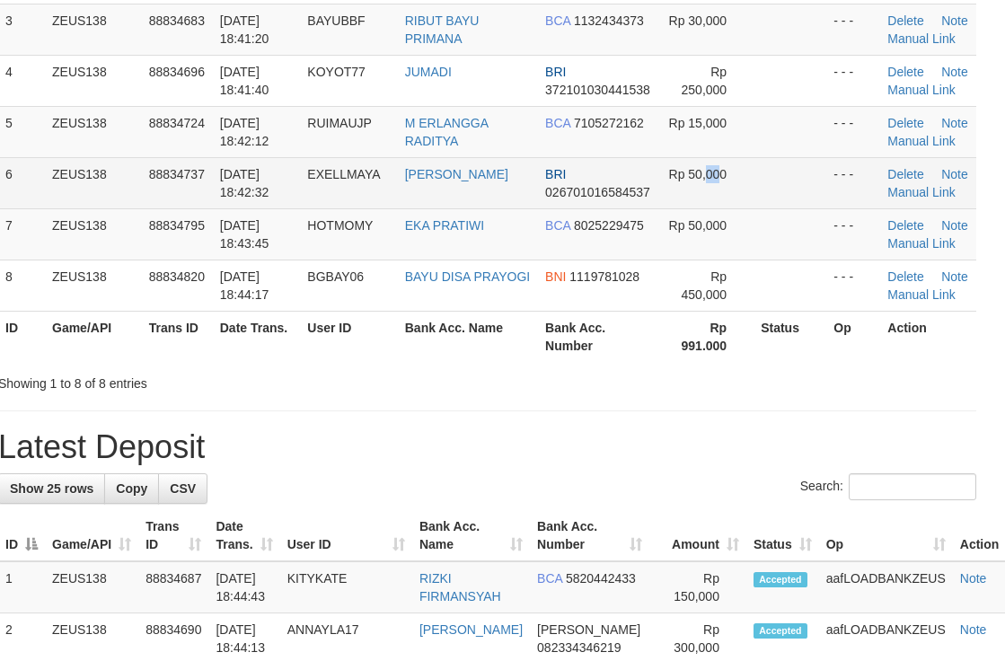
drag, startPoint x: 727, startPoint y: 193, endPoint x: 814, endPoint y: 191, distance: 87.1
click at [779, 192] on tr "6 ZEUS138 88834737 [DATE] 18:42:32 EXELLMAYA [PERSON_NAME] BRI 026701016584537 …" at bounding box center [487, 182] width 978 height 51
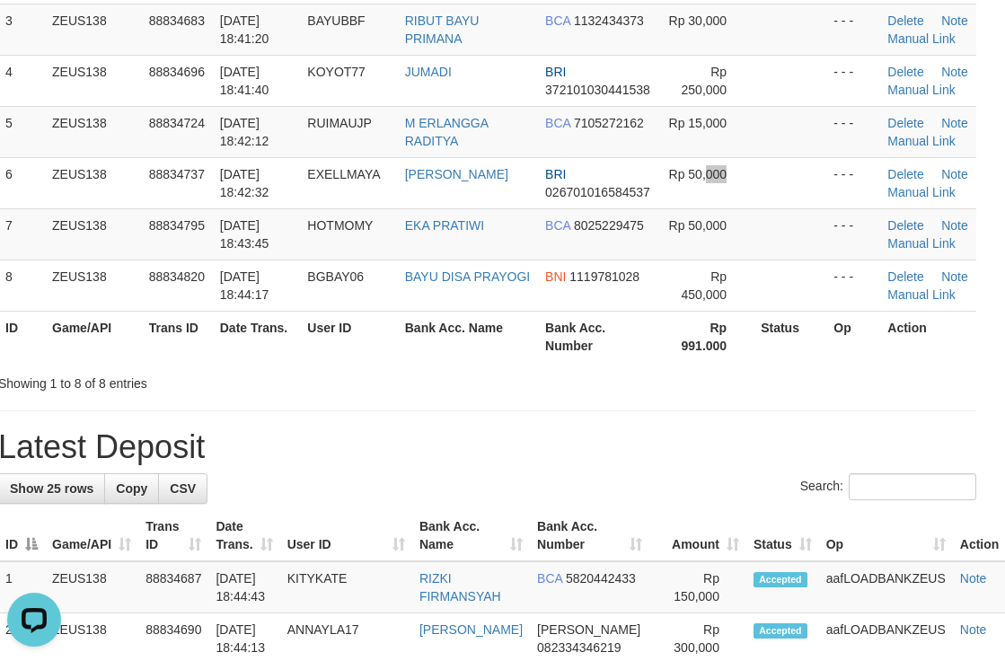
scroll to position [0, 0]
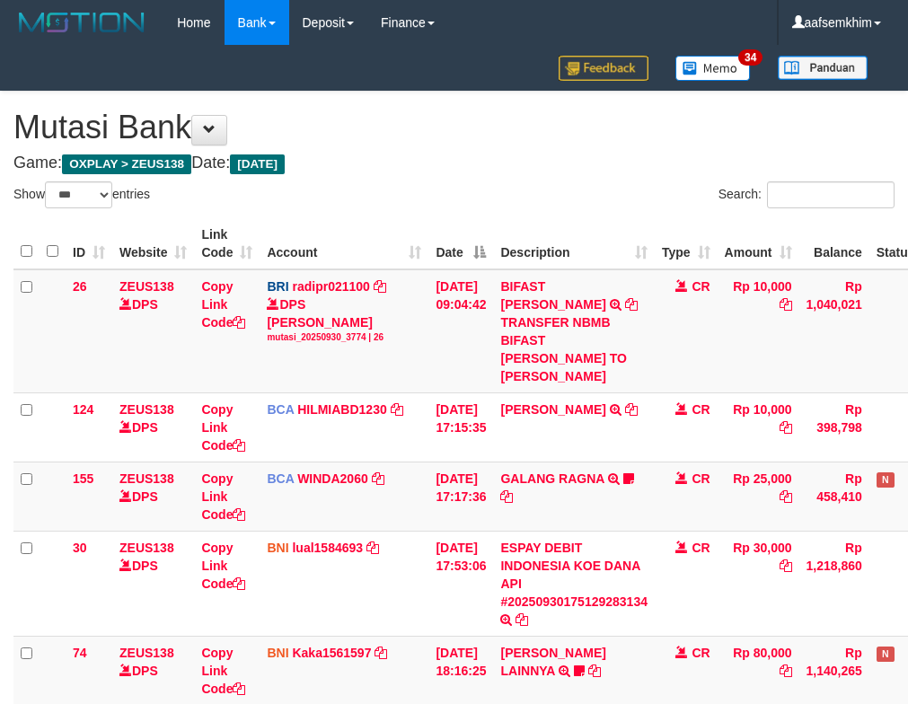
select select "***"
